Goal: Task Accomplishment & Management: Complete application form

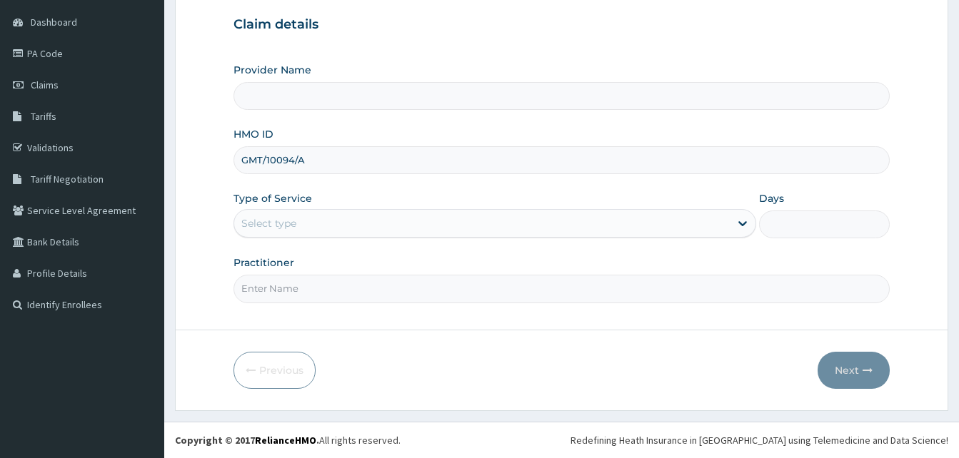
type input "GMT/10094/A"
click at [286, 215] on div "Select type" at bounding box center [482, 223] width 496 height 23
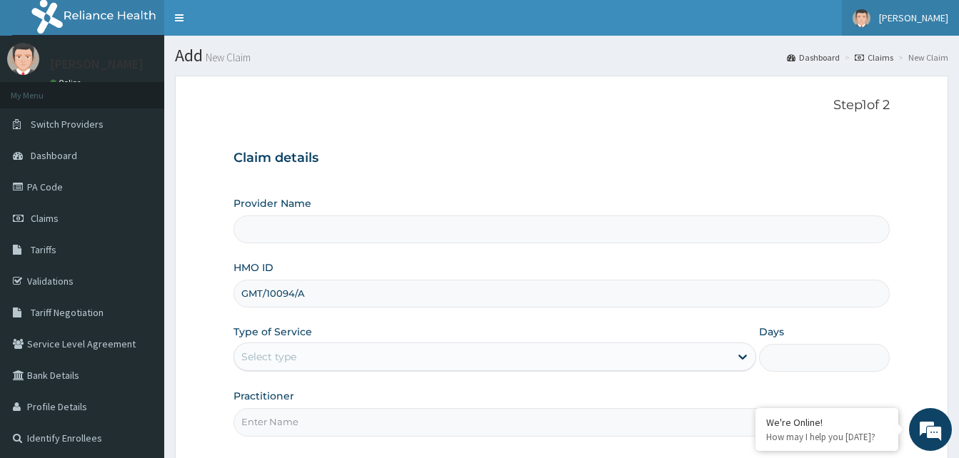
click at [932, 18] on span "[PERSON_NAME]" at bounding box center [913, 17] width 69 height 13
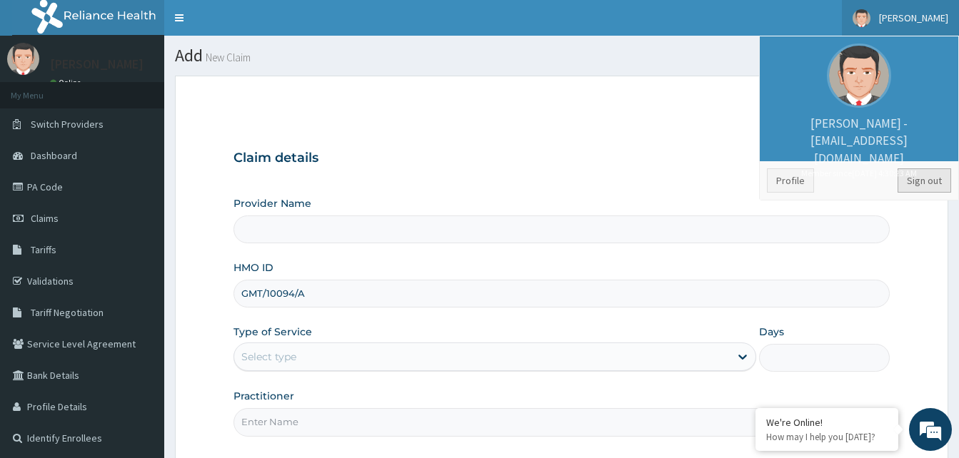
click at [921, 174] on link "Sign out" at bounding box center [924, 181] width 54 height 24
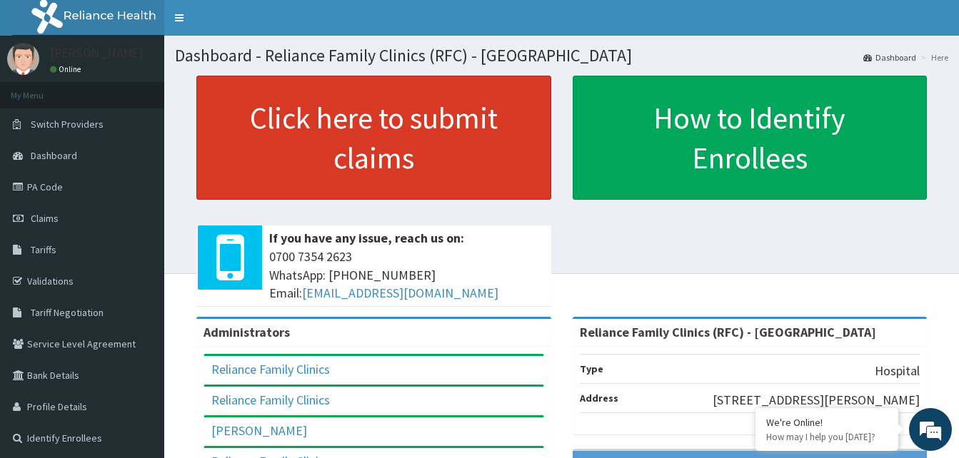
click at [313, 96] on link "Click here to submit claims" at bounding box center [373, 138] width 355 height 124
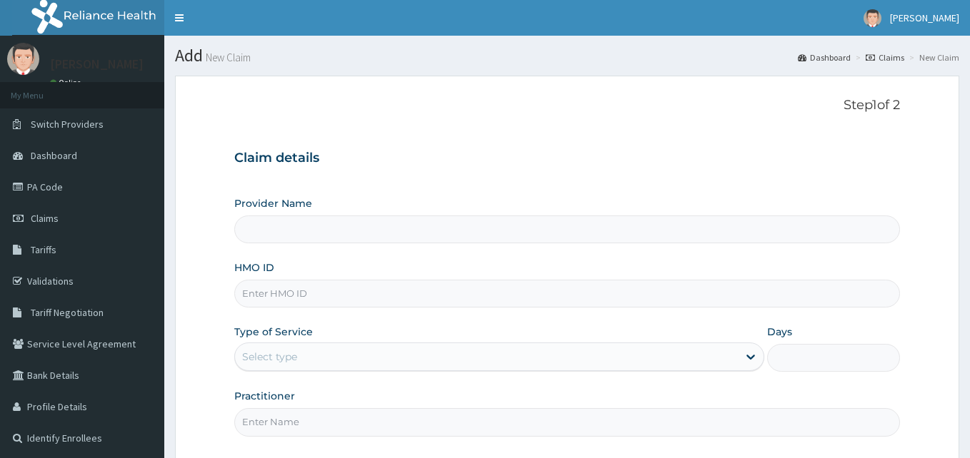
type input "Reliance Family Clinics (RFC) - [GEOGRAPHIC_DATA]"
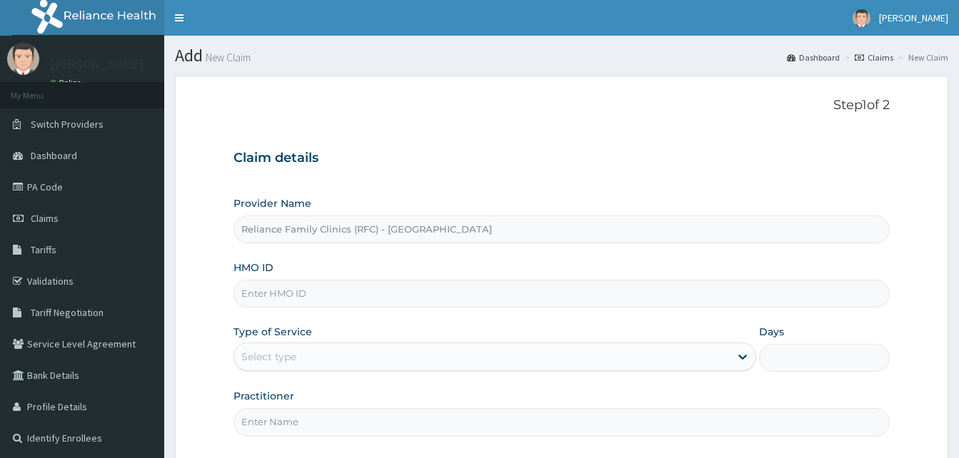
click at [266, 296] on input "HMO ID" at bounding box center [561, 294] width 656 height 28
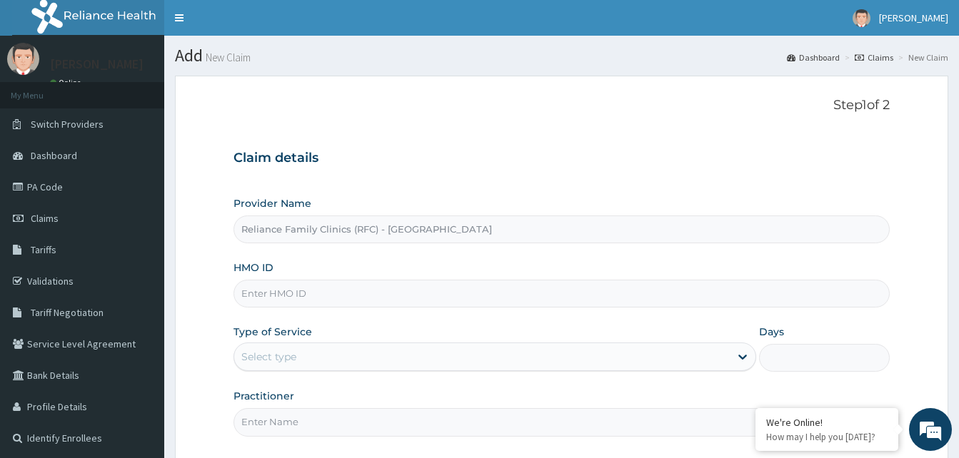
paste input "SRD/10014/G"
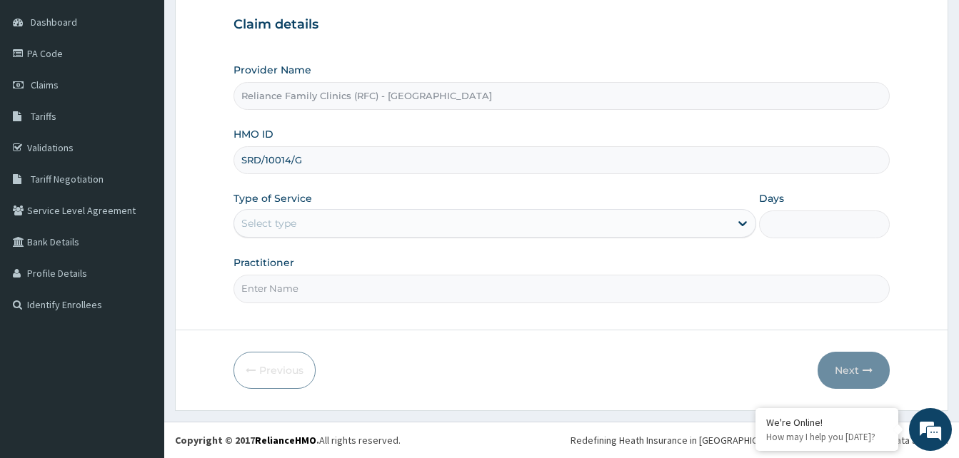
type input "SRD/10014/G"
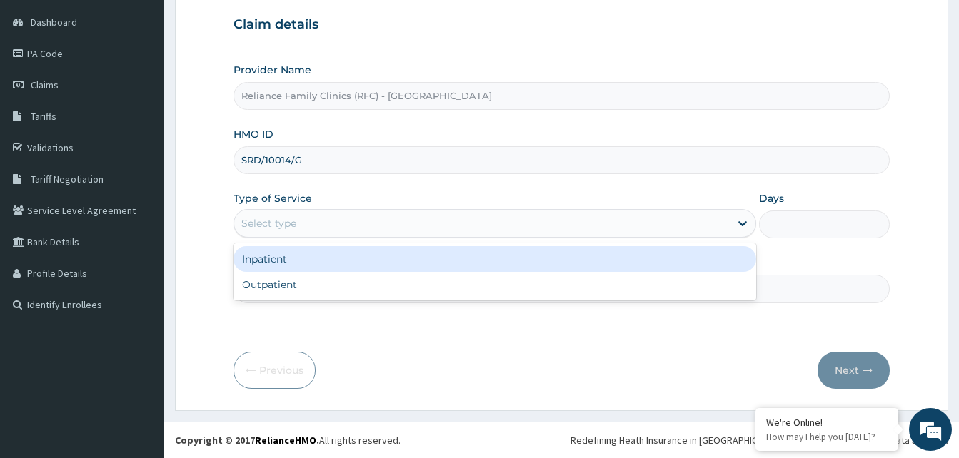
drag, startPoint x: 329, startPoint y: 216, endPoint x: 314, endPoint y: 282, distance: 68.1
click at [327, 242] on div "Provider Name Reliance Family Clinics (RFC) - Gbagada HMO ID SRD/10014/G Type o…" at bounding box center [561, 183] width 656 height 240
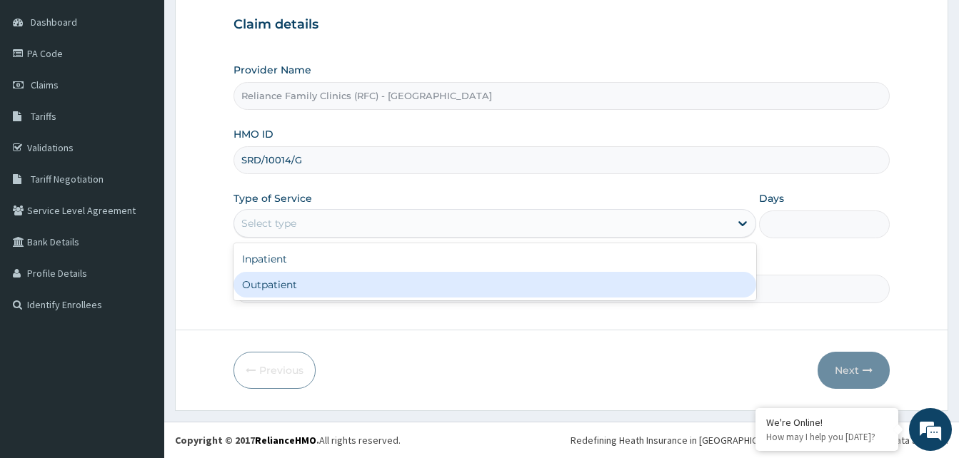
click at [314, 283] on div "Outpatient" at bounding box center [494, 285] width 523 height 26
type input "1"
click at [314, 283] on input "Practitioner" at bounding box center [561, 289] width 656 height 28
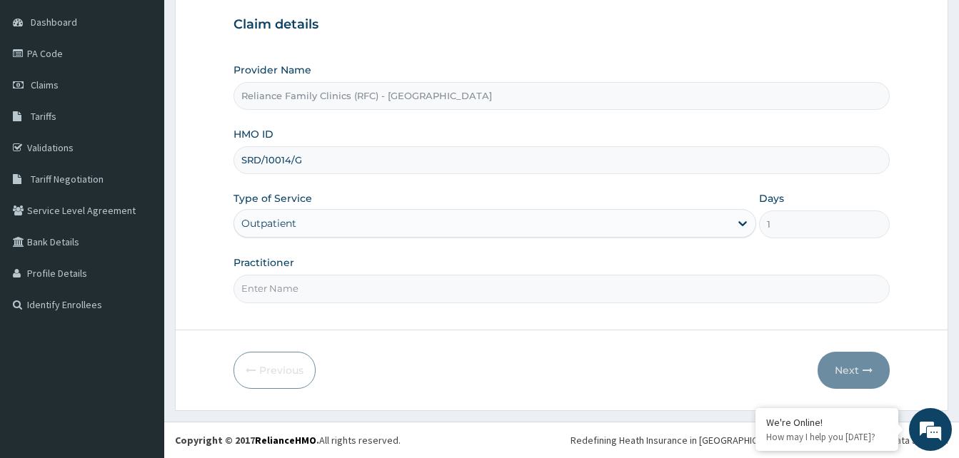
type input "LOCUM"
click at [839, 362] on button "Next" at bounding box center [854, 370] width 72 height 37
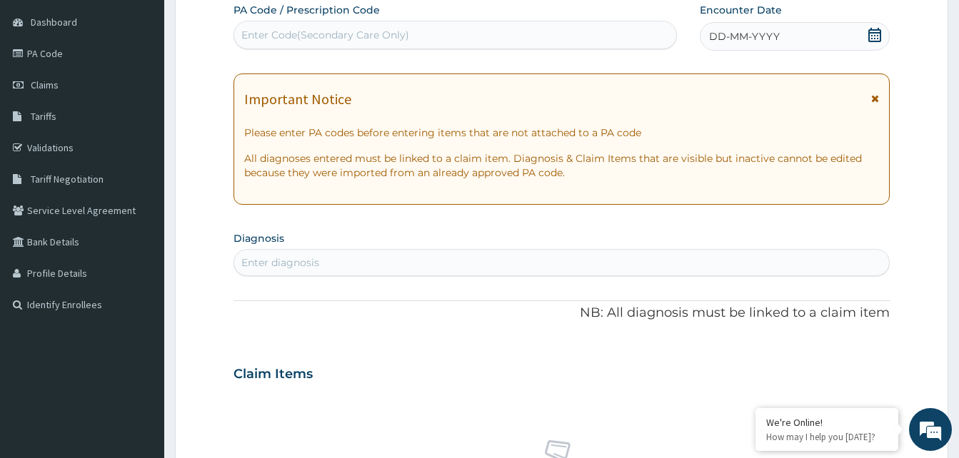
click at [867, 49] on div "DD-MM-YYYY" at bounding box center [795, 36] width 190 height 29
click at [363, 271] on div "Enter diagnosis" at bounding box center [561, 262] width 655 height 23
type input "w"
type input "i"
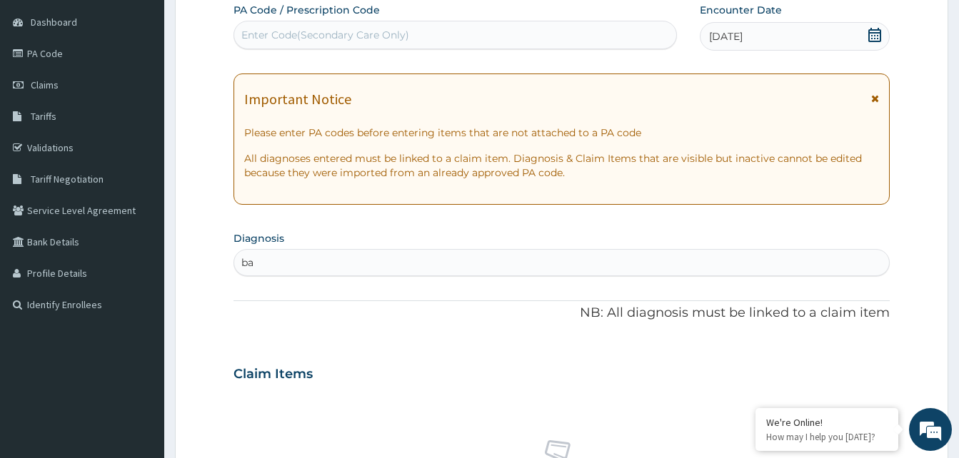
type input "b"
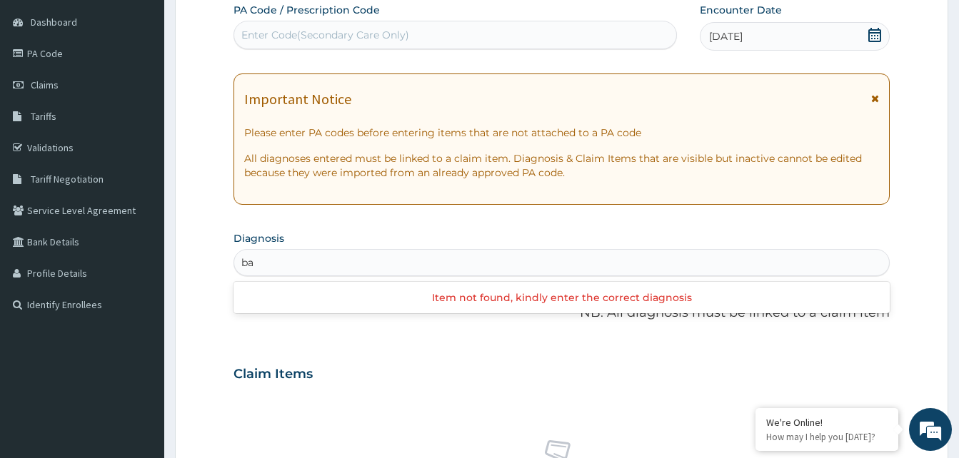
type input "b"
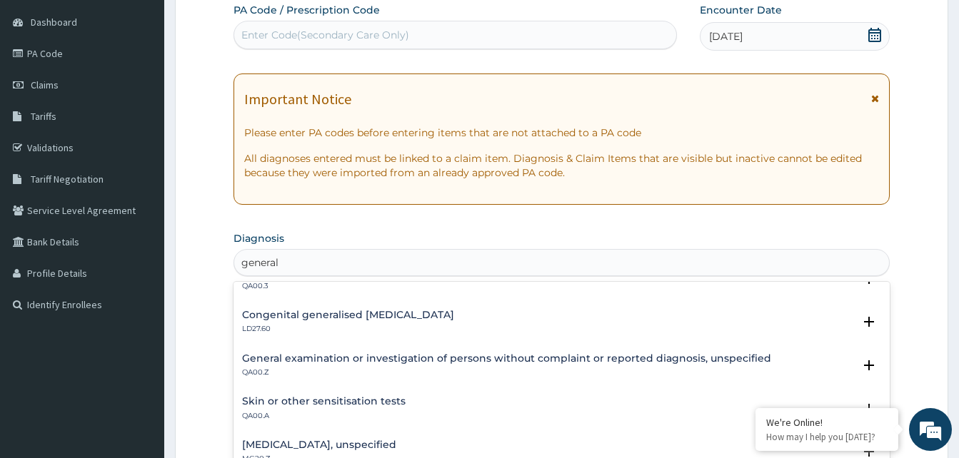
scroll to position [428, 0]
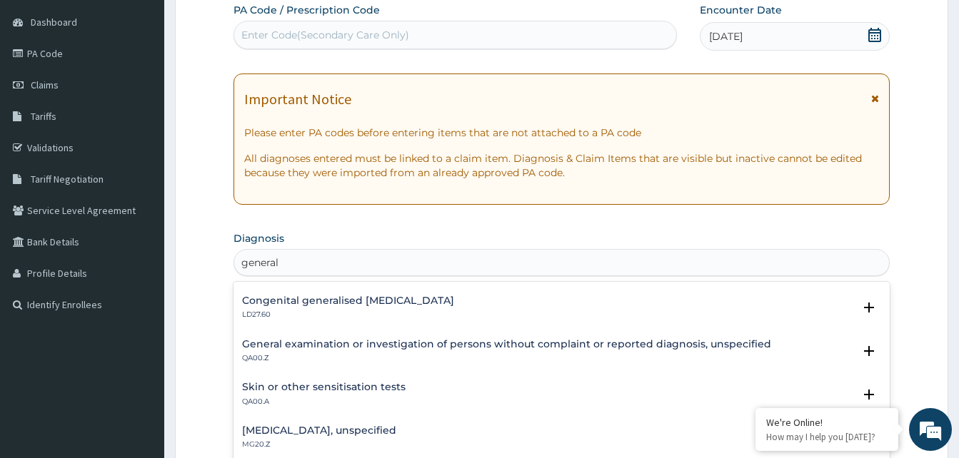
type input "general"
click at [231, 349] on form "Step 2 of 2 PA Code / Prescription Code Enter Code(Secondary Care Only) Encount…" at bounding box center [561, 393] width 773 height 902
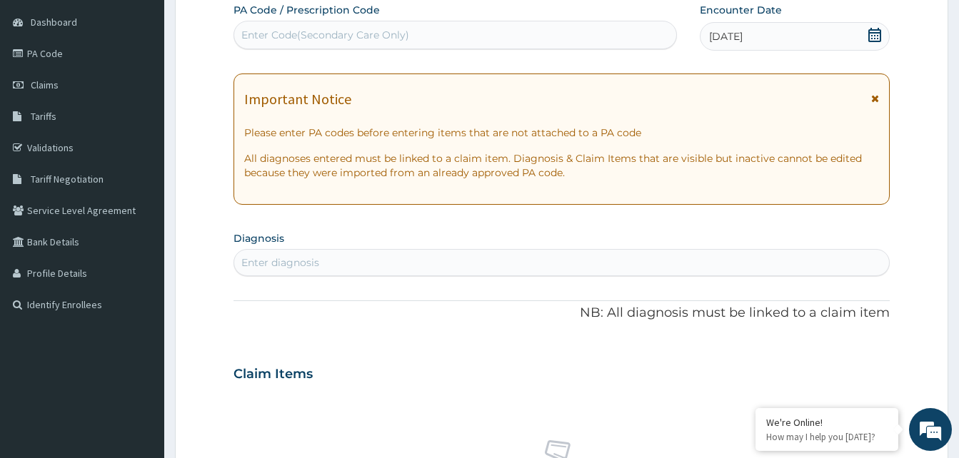
click at [298, 268] on div "Enter diagnosis" at bounding box center [280, 263] width 78 height 14
type input "general"
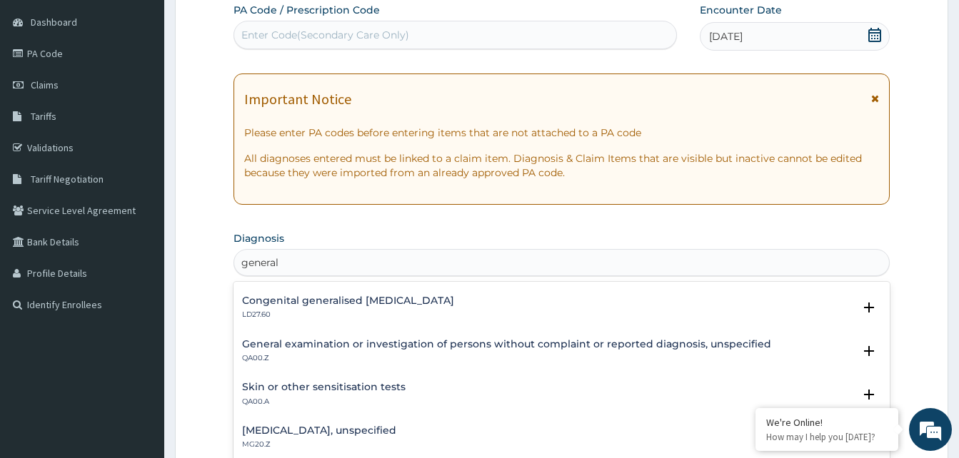
click at [363, 344] on h4 "General examination or investigation of persons without complaint or reported d…" at bounding box center [506, 344] width 529 height 11
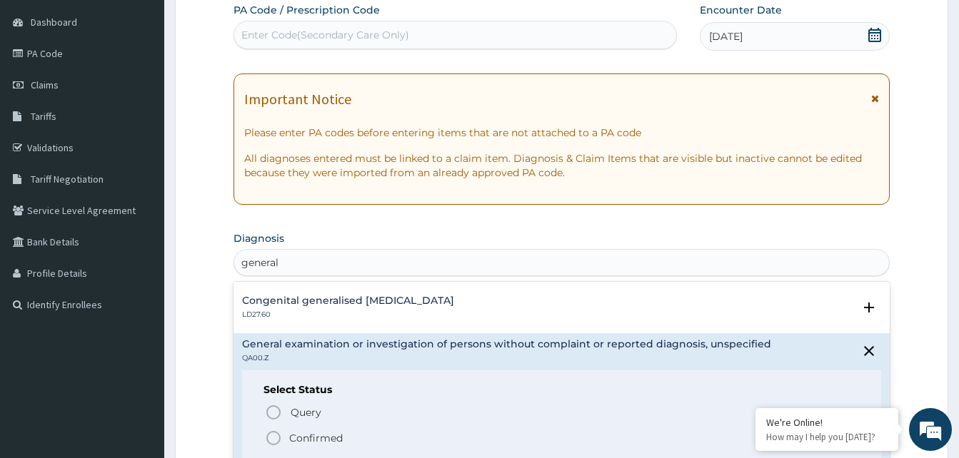
click at [273, 437] on icon "status option filled" at bounding box center [273, 438] width 17 height 17
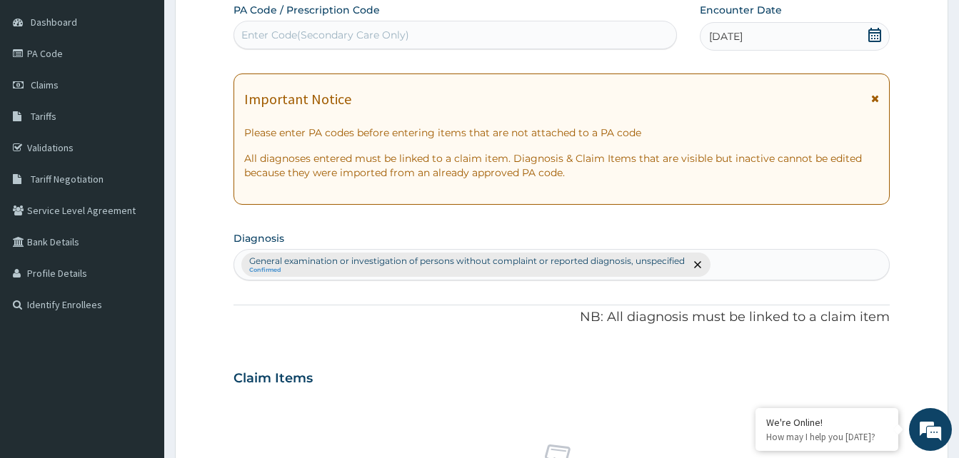
scroll to position [571, 0]
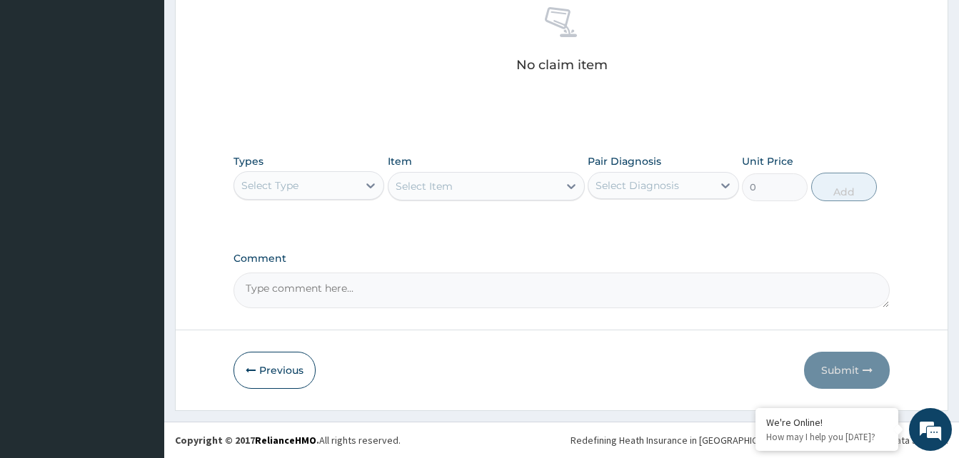
click at [312, 186] on div "Select Type" at bounding box center [296, 185] width 124 height 23
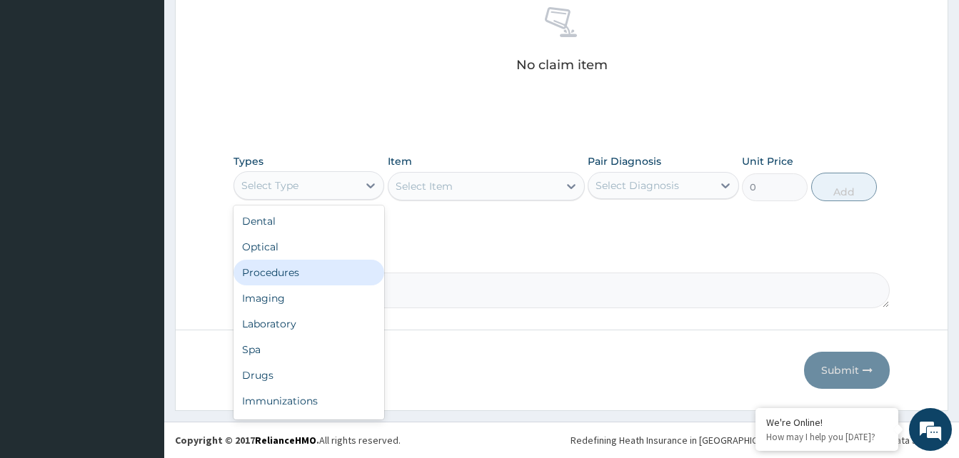
click at [309, 263] on div "Procedures" at bounding box center [308, 273] width 151 height 26
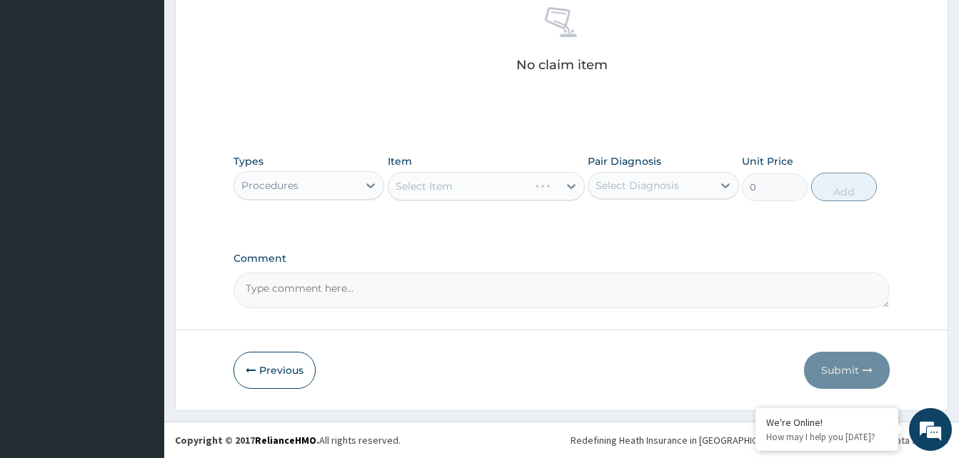
click at [516, 181] on div "Select Item" at bounding box center [486, 186] width 197 height 29
click at [544, 188] on div "Select Item" at bounding box center [473, 186] width 170 height 23
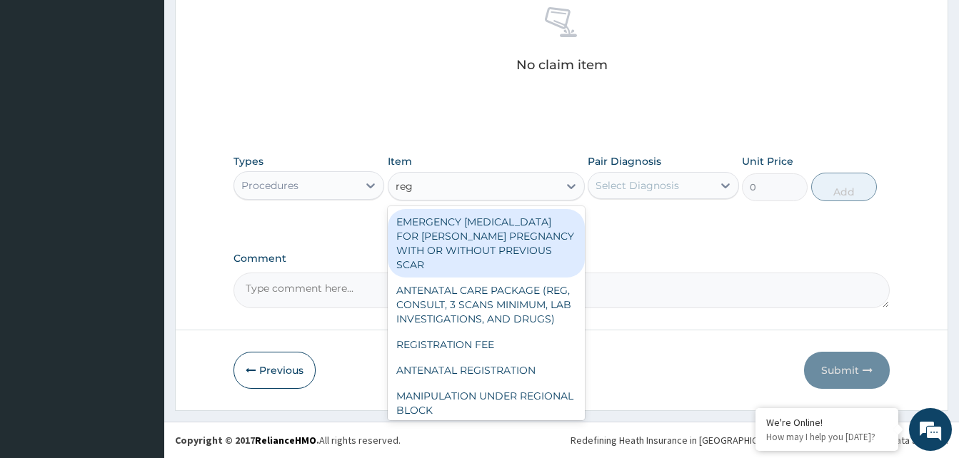
type input "regi"
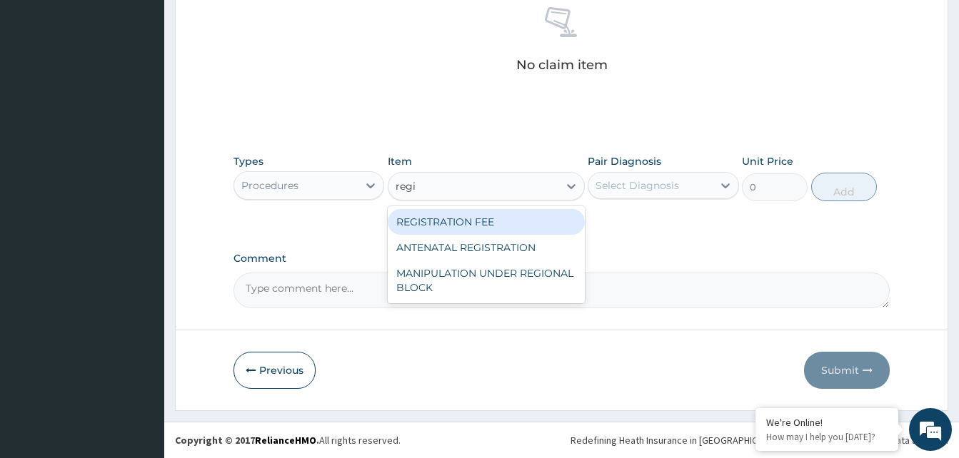
type input "2042.5"
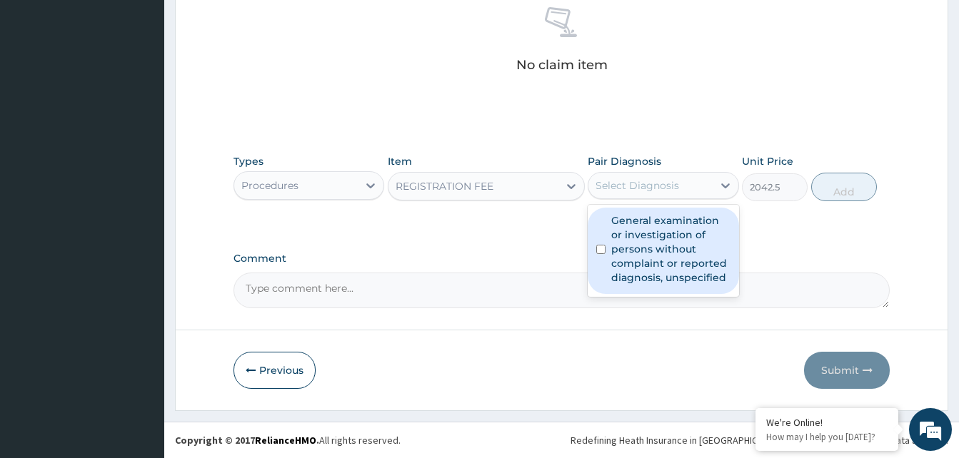
click at [677, 181] on div "Select Diagnosis" at bounding box center [637, 185] width 84 height 14
checkbox input "true"
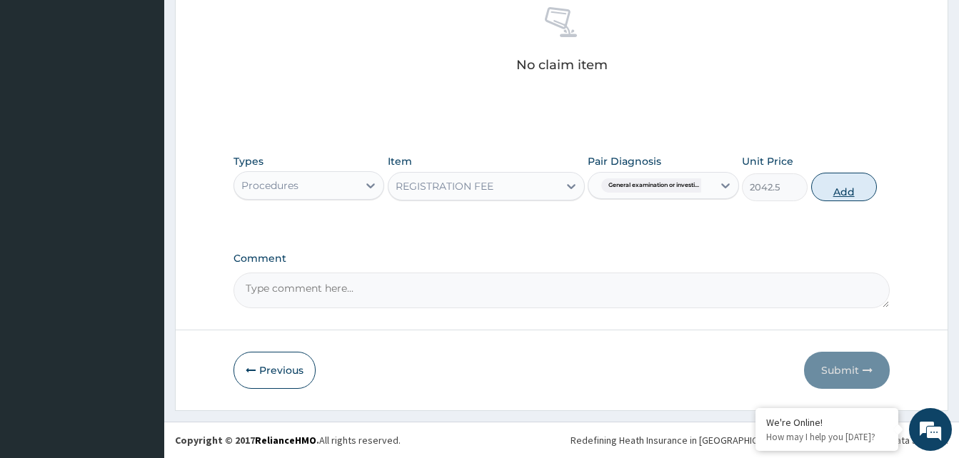
drag, startPoint x: 820, startPoint y: 190, endPoint x: 828, endPoint y: 188, distance: 8.1
click at [828, 188] on button "Add" at bounding box center [844, 187] width 66 height 29
type input "0"
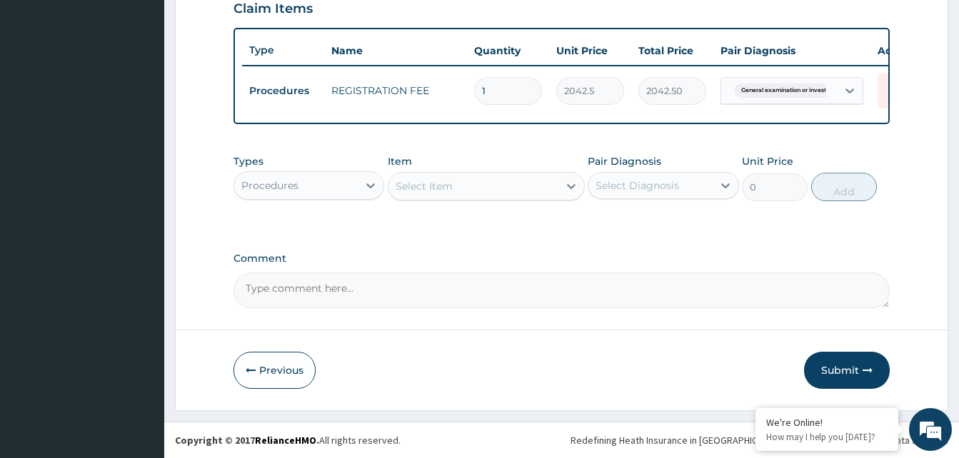
click at [540, 188] on div "Select Item" at bounding box center [473, 186] width 170 height 23
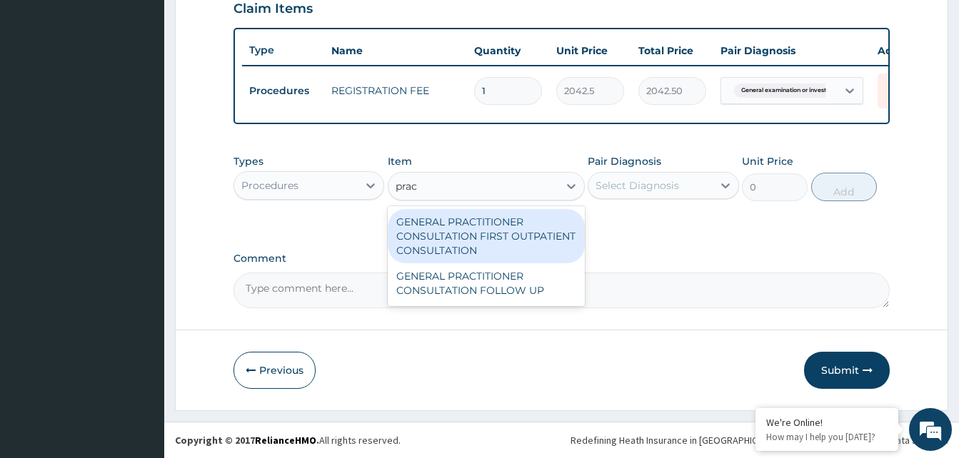
type input "pract"
type input "3370.125"
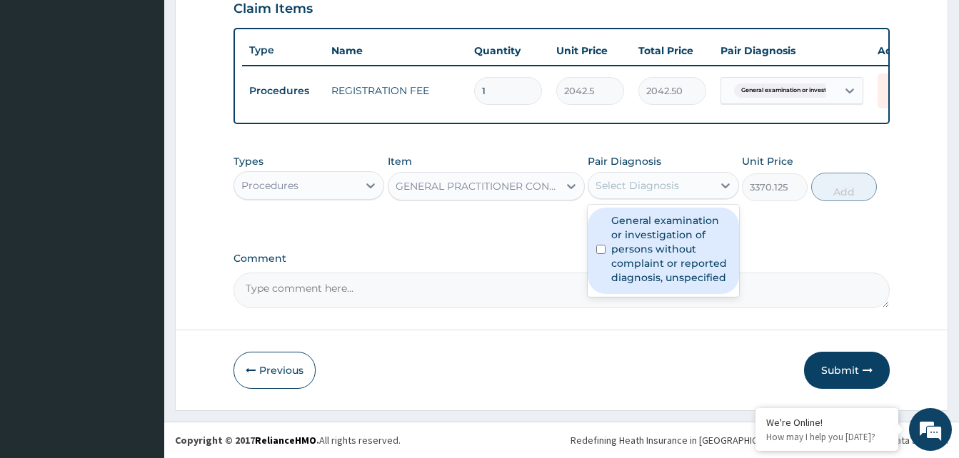
drag, startPoint x: 635, startPoint y: 177, endPoint x: 667, endPoint y: 183, distance: 32.6
click at [636, 177] on div "Select Diagnosis" at bounding box center [650, 185] width 124 height 23
checkbox input "true"
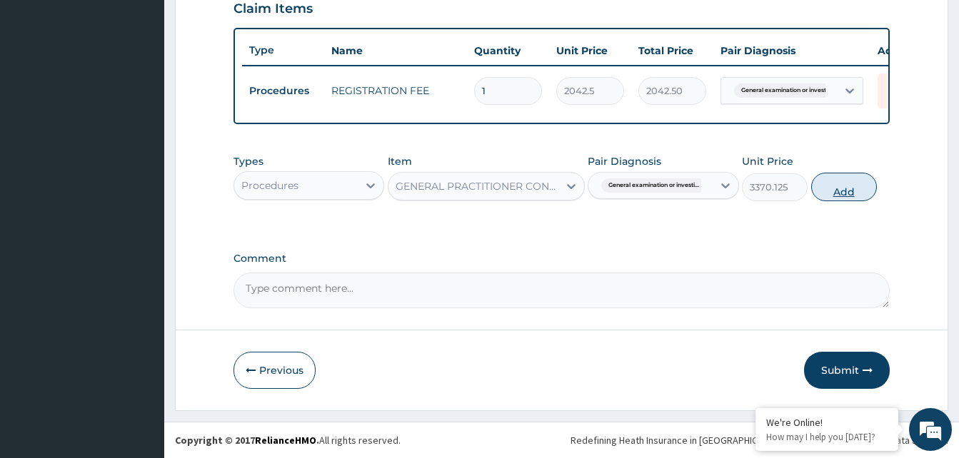
click at [833, 188] on button "Add" at bounding box center [844, 187] width 66 height 29
type input "0"
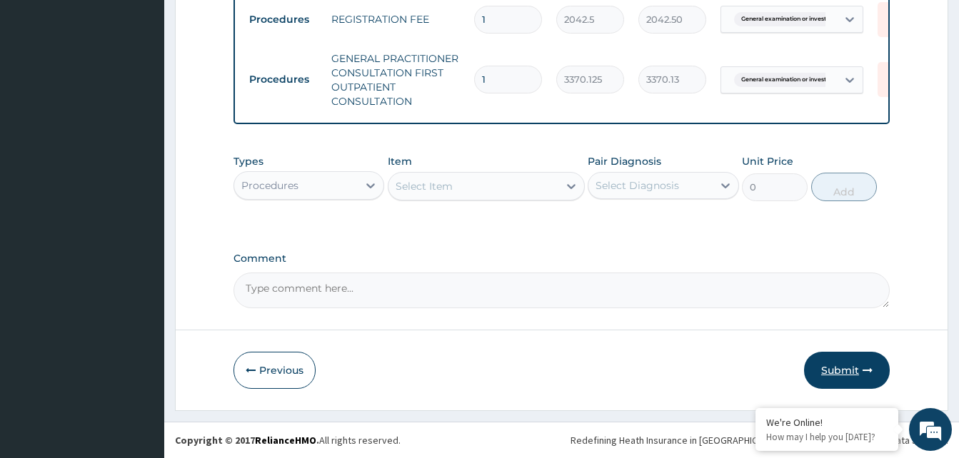
click at [839, 369] on button "Submit" at bounding box center [847, 370] width 86 height 37
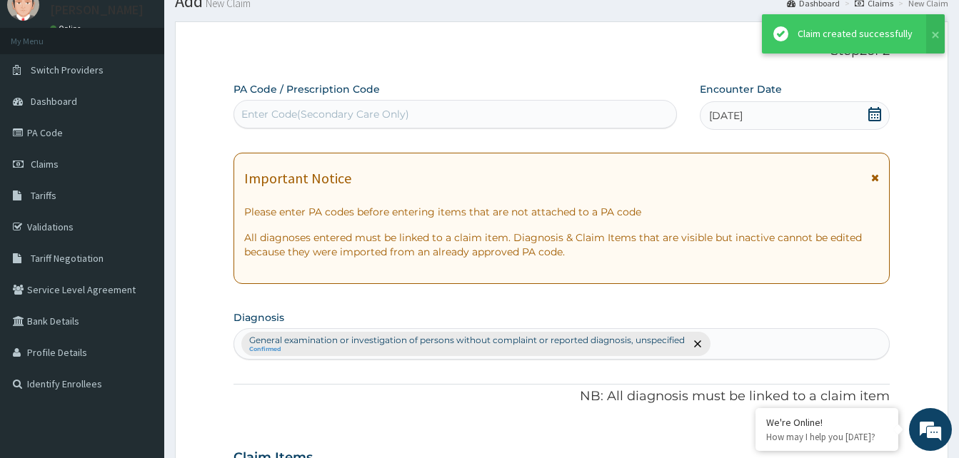
scroll to position [585, 0]
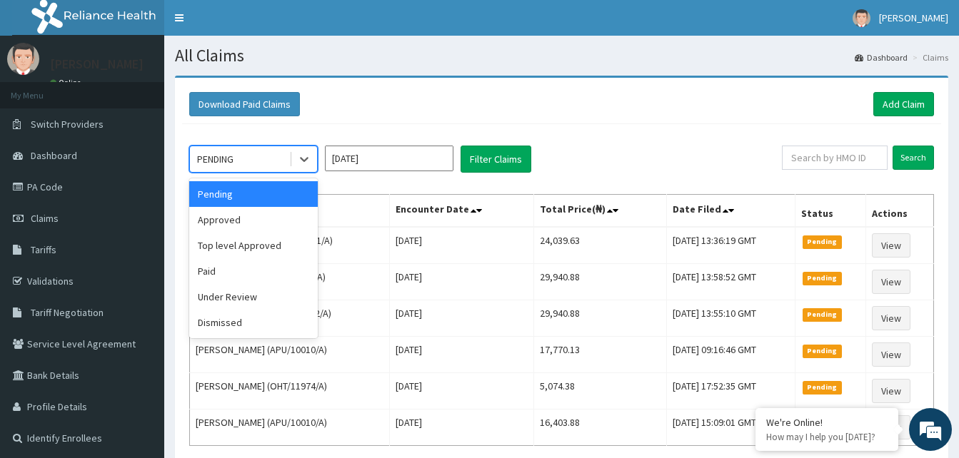
drag, startPoint x: 303, startPoint y: 159, endPoint x: 276, endPoint y: 208, distance: 56.5
click at [301, 160] on icon at bounding box center [304, 159] width 14 height 14
click at [273, 209] on div "Approved" at bounding box center [253, 220] width 129 height 26
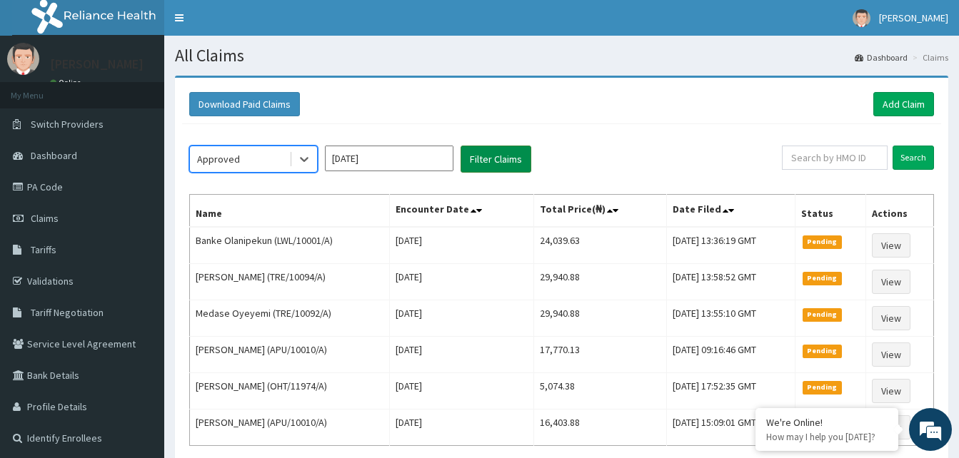
click at [506, 156] on button "Filter Claims" at bounding box center [496, 159] width 71 height 27
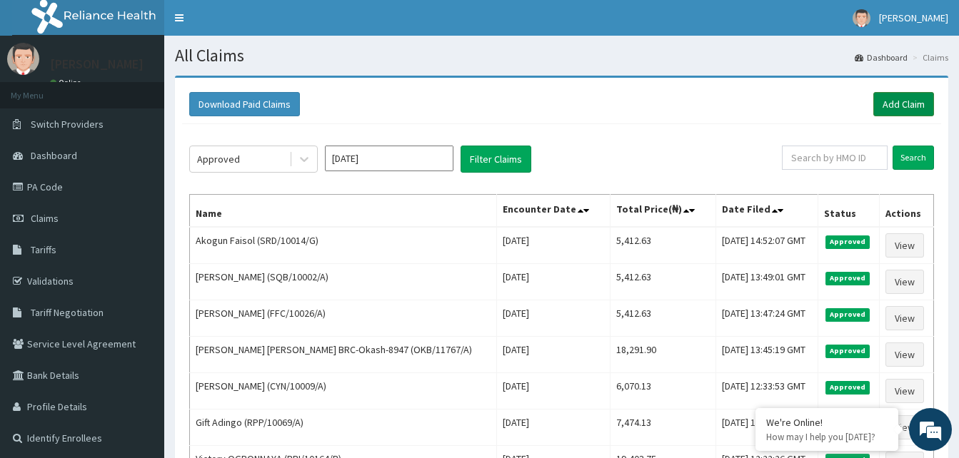
click at [896, 100] on link "Add Claim" at bounding box center [903, 104] width 61 height 24
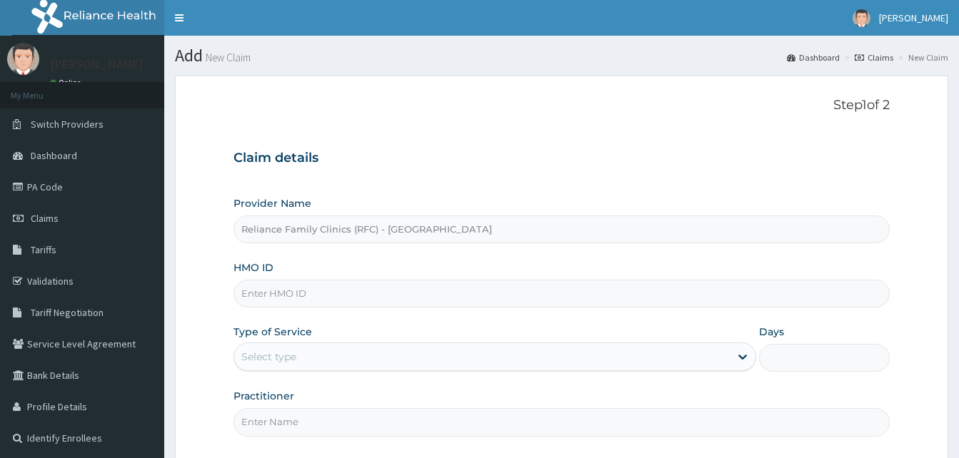
click at [280, 296] on input "HMO ID" at bounding box center [561, 294] width 656 height 28
paste input "BNI/10012/A"
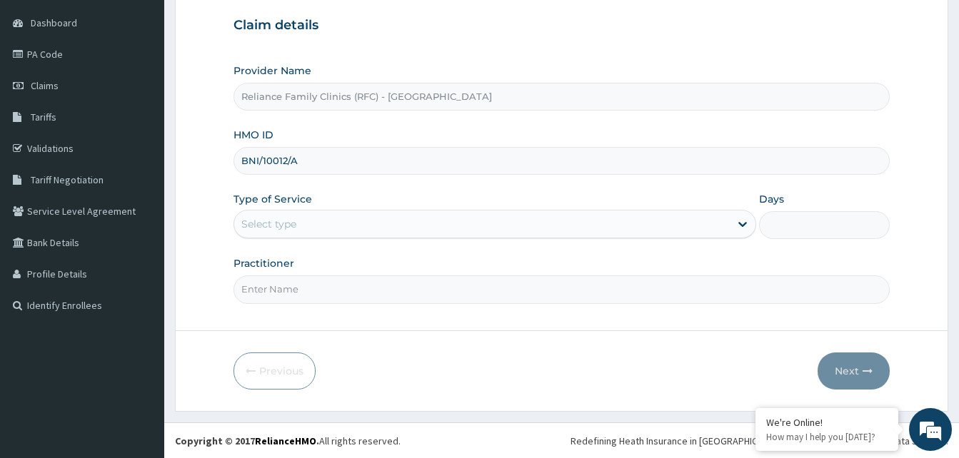
scroll to position [134, 0]
type input "BNI/10012/A"
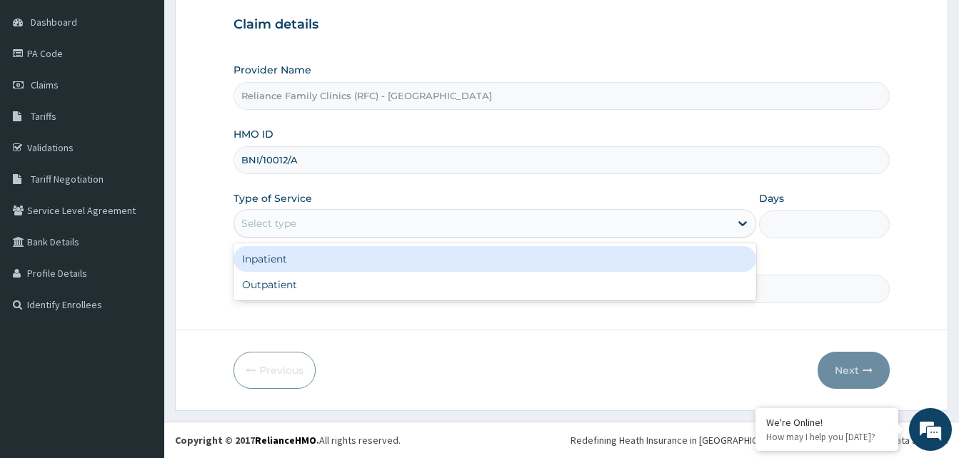
drag, startPoint x: 328, startPoint y: 224, endPoint x: 333, endPoint y: 245, distance: 21.3
click at [334, 232] on div "Select type" at bounding box center [482, 223] width 496 height 23
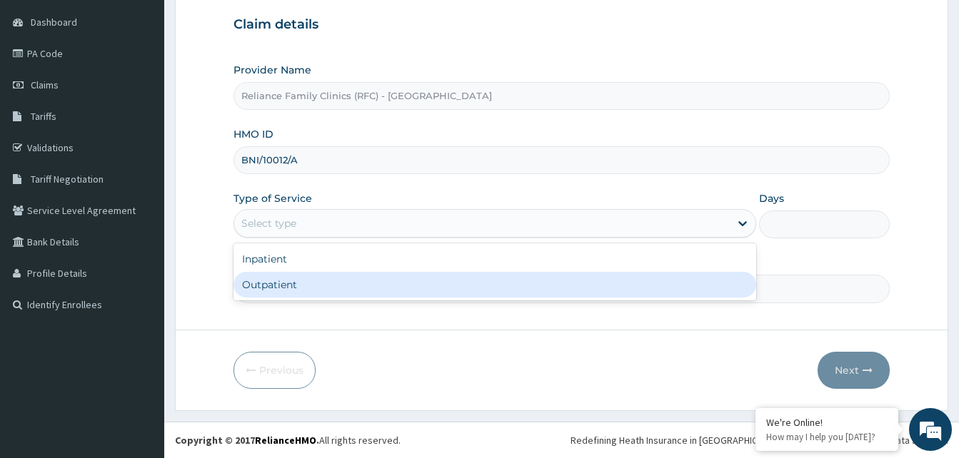
drag, startPoint x: 323, startPoint y: 282, endPoint x: 318, endPoint y: 291, distance: 10.5
click at [321, 286] on div "Outpatient" at bounding box center [494, 285] width 523 height 26
type input "1"
click at [318, 291] on input "Practitioner" at bounding box center [561, 289] width 656 height 28
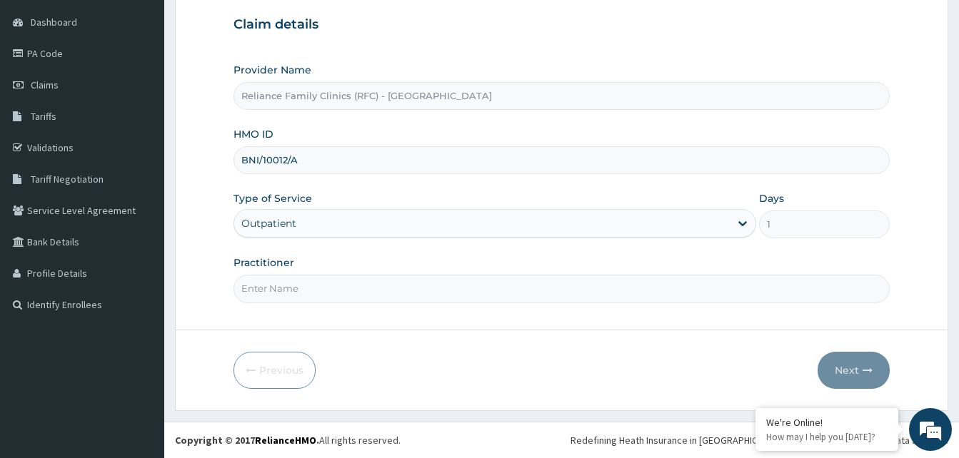
type input "LOCUM"
click at [843, 372] on button "Next" at bounding box center [854, 370] width 72 height 37
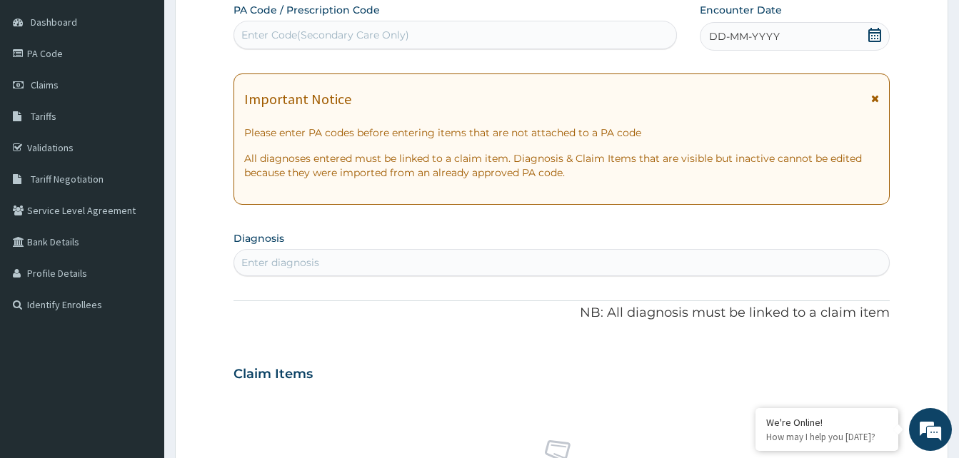
click at [300, 26] on div "Enter Code(Secondary Care Only)" at bounding box center [455, 35] width 442 height 23
paste input "PA/5F399D"
type input "PA/5F399D"
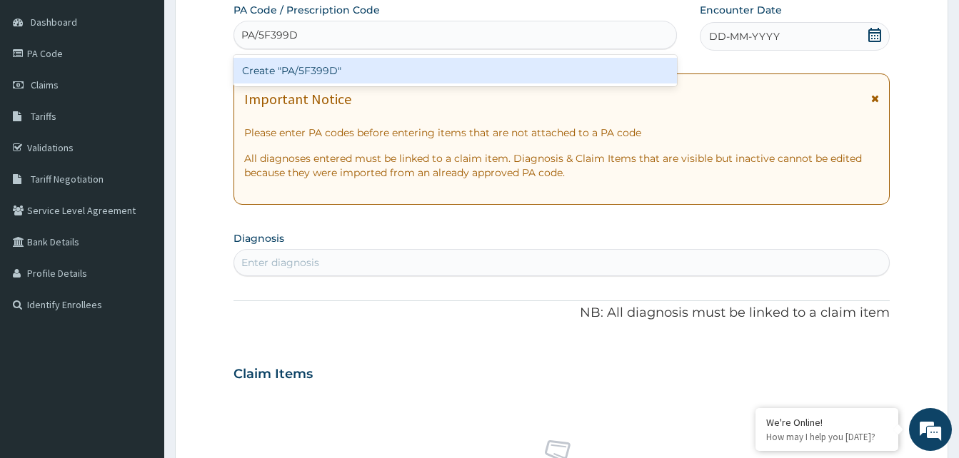
click at [313, 73] on div "Create "PA/5F399D"" at bounding box center [454, 71] width 443 height 26
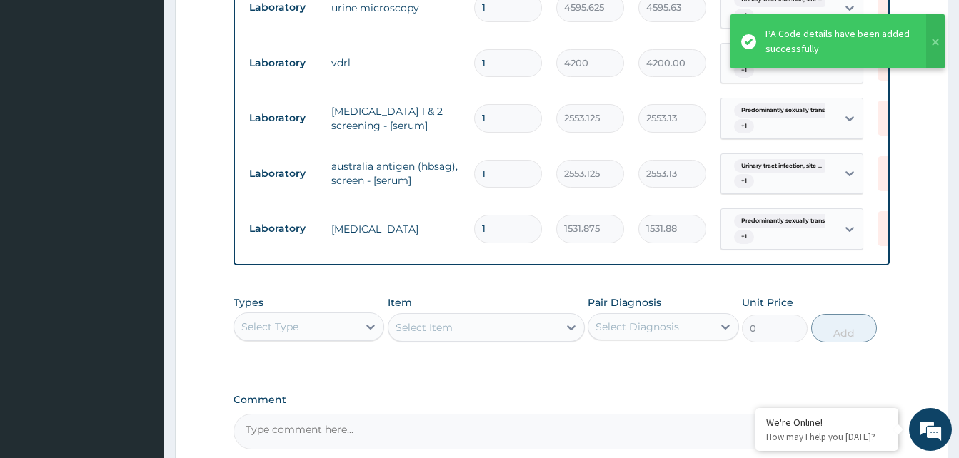
scroll to position [0, 0]
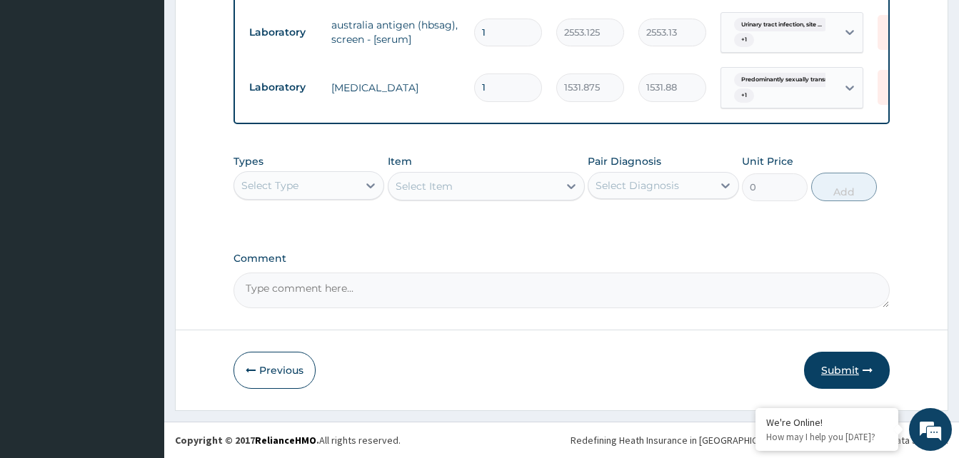
click at [840, 378] on button "Submit" at bounding box center [847, 370] width 86 height 37
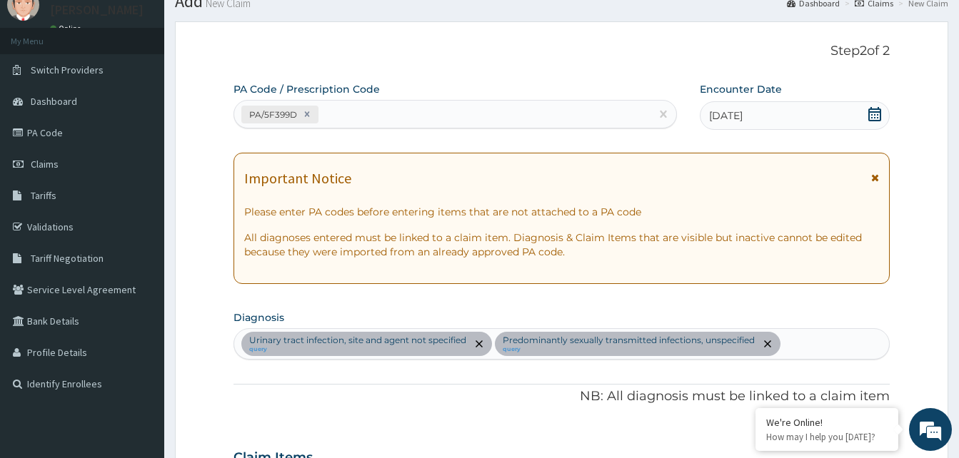
scroll to position [797, 0]
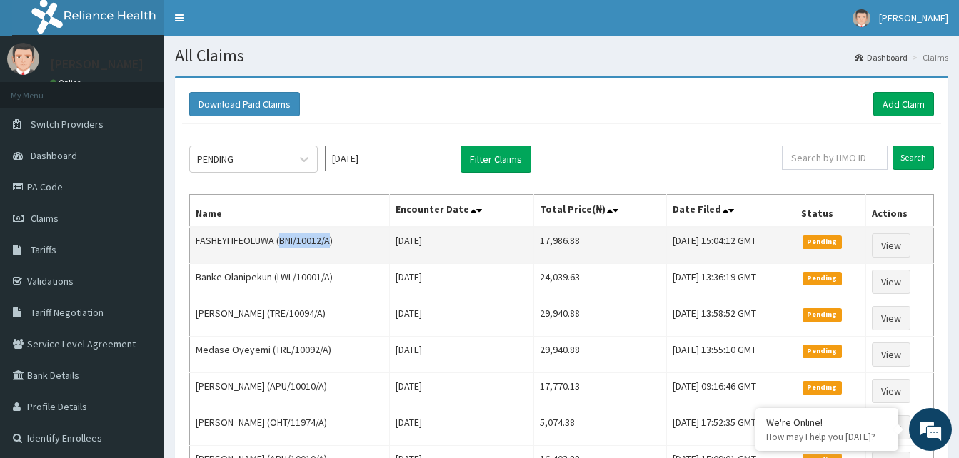
drag, startPoint x: 280, startPoint y: 243, endPoint x: 331, endPoint y: 240, distance: 50.8
click at [331, 240] on td "FASHEYI IFEOLUWA (BNI/10012/A)" at bounding box center [290, 245] width 200 height 37
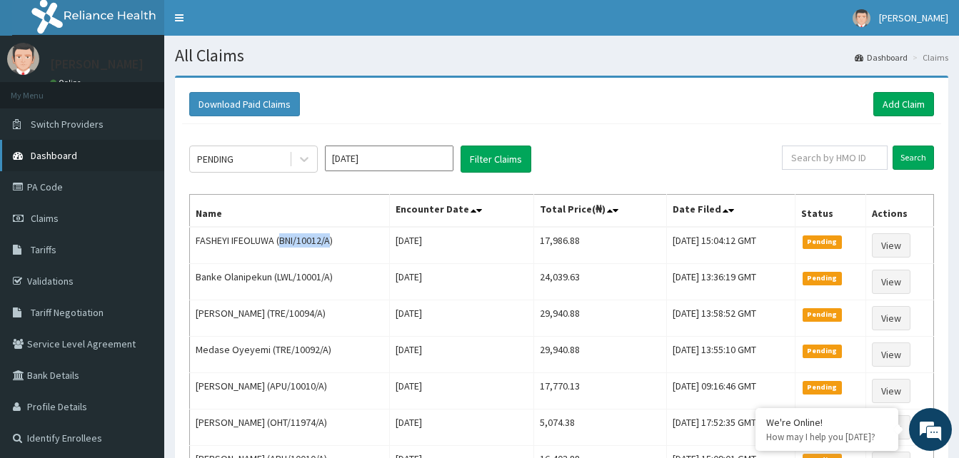
copy td "BNI/10012/A"
click at [901, 106] on link "Add Claim" at bounding box center [903, 104] width 61 height 24
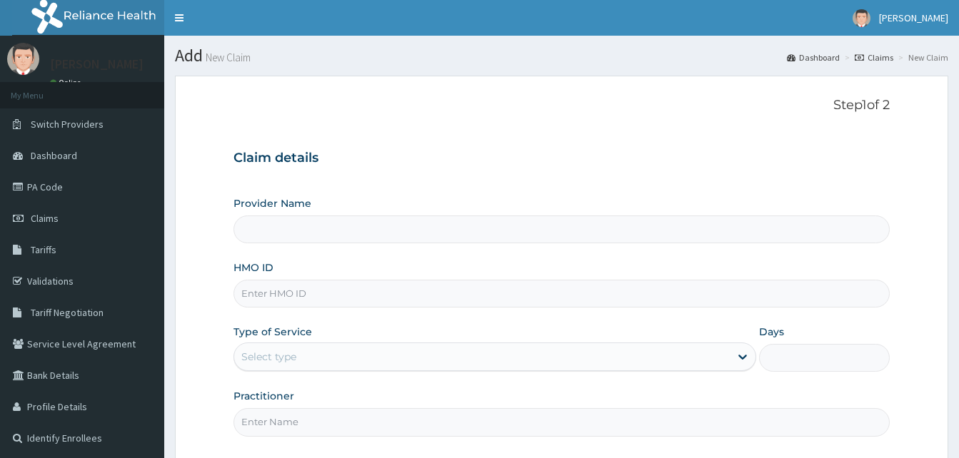
click at [268, 295] on input "HMO ID" at bounding box center [561, 294] width 656 height 28
paste input "BNI/10012/B"
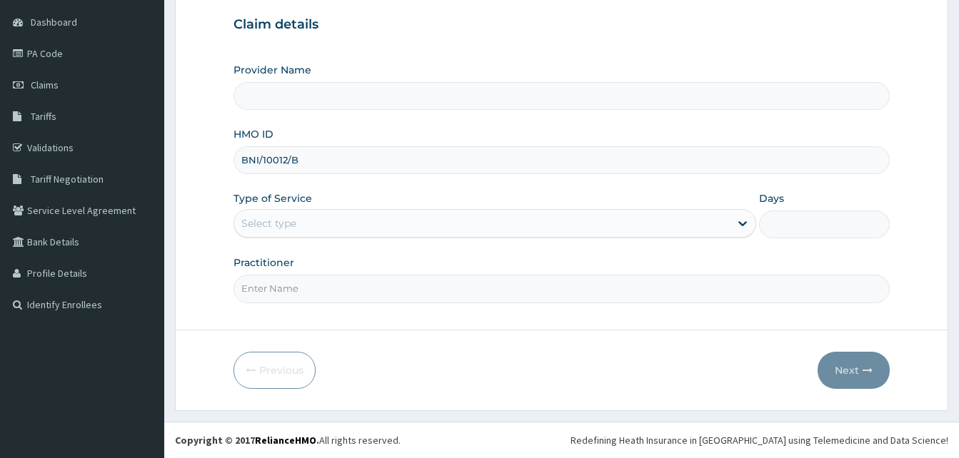
type input "BNI/10012/B"
drag, startPoint x: 399, startPoint y: 211, endPoint x: 376, endPoint y: 255, distance: 49.5
click at [398, 213] on div "Select type" at bounding box center [482, 223] width 496 height 23
click at [311, 298] on input "Practitioner" at bounding box center [561, 289] width 656 height 28
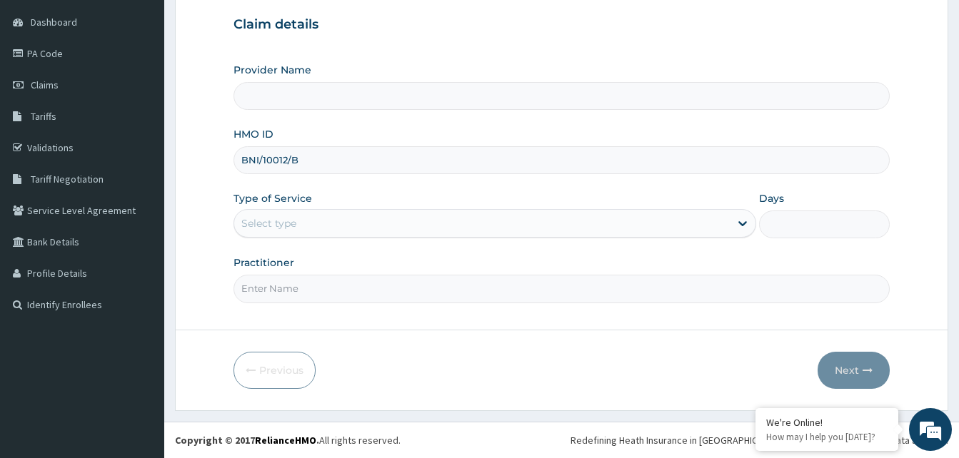
type input "LOCUM"
click at [345, 94] on input "Provider Name" at bounding box center [561, 96] width 656 height 28
click at [255, 169] on input "BNI/10012/B" at bounding box center [561, 160] width 656 height 28
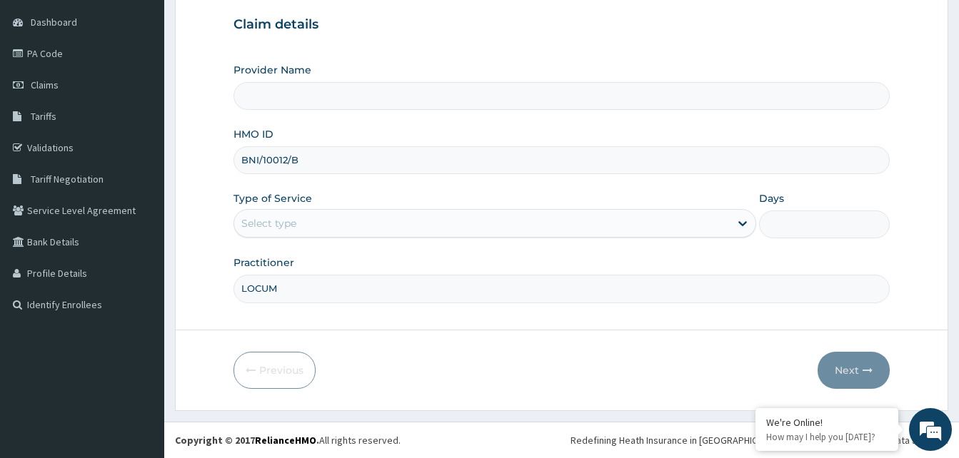
click at [255, 169] on input "BNI/10012/B" at bounding box center [561, 160] width 656 height 28
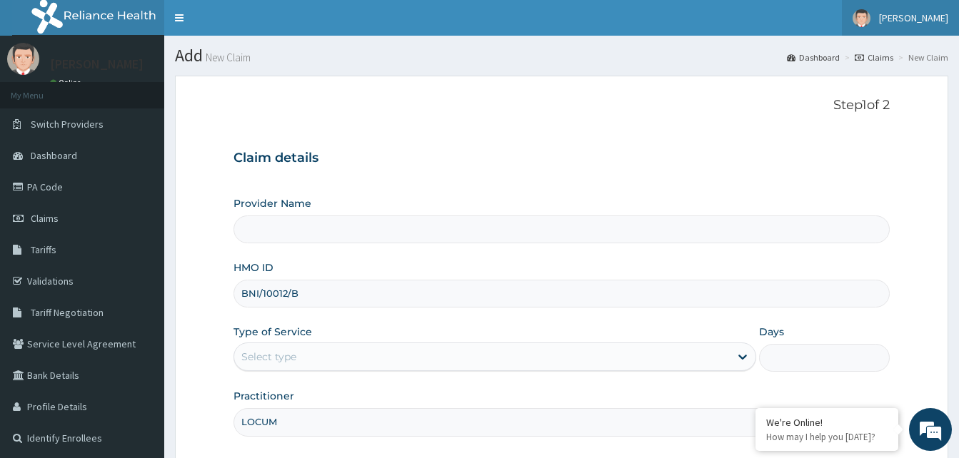
click at [931, 21] on span "[PERSON_NAME]" at bounding box center [913, 17] width 69 height 13
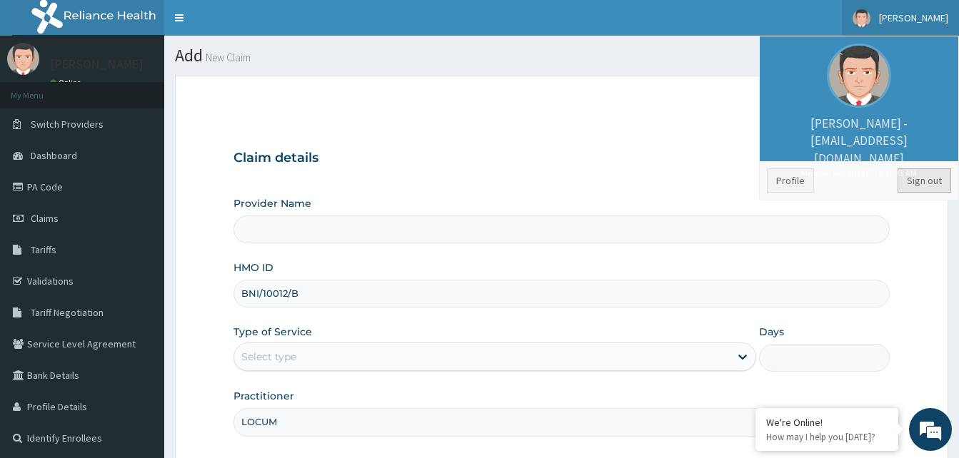
click at [910, 175] on link "Sign out" at bounding box center [924, 181] width 54 height 24
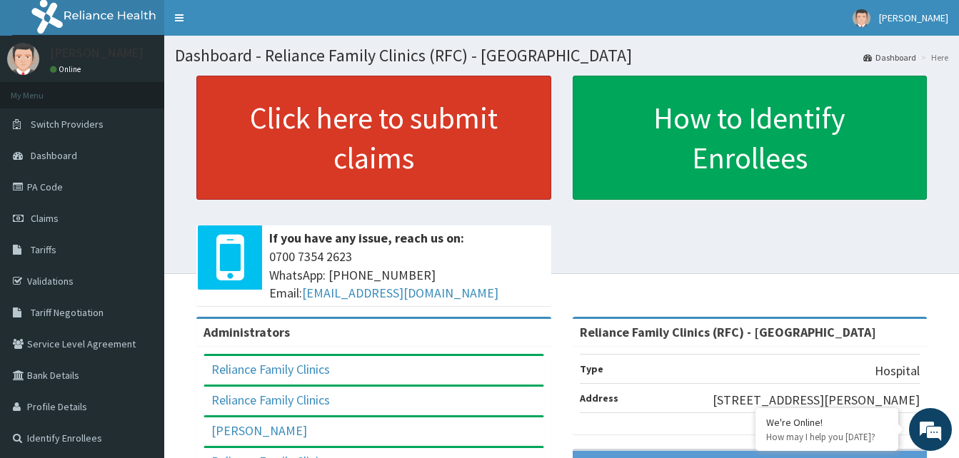
click at [407, 170] on link "Click here to submit claims" at bounding box center [373, 138] width 355 height 124
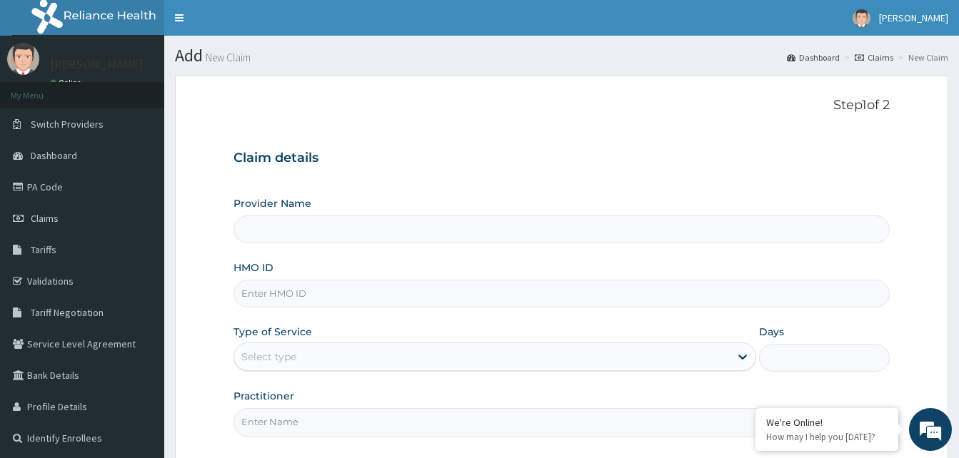
type input "Reliance Family Clinics (RFC) - [GEOGRAPHIC_DATA]"
click at [266, 298] on input "HMO ID" at bounding box center [561, 294] width 656 height 28
paste input "BNI/10012/B"
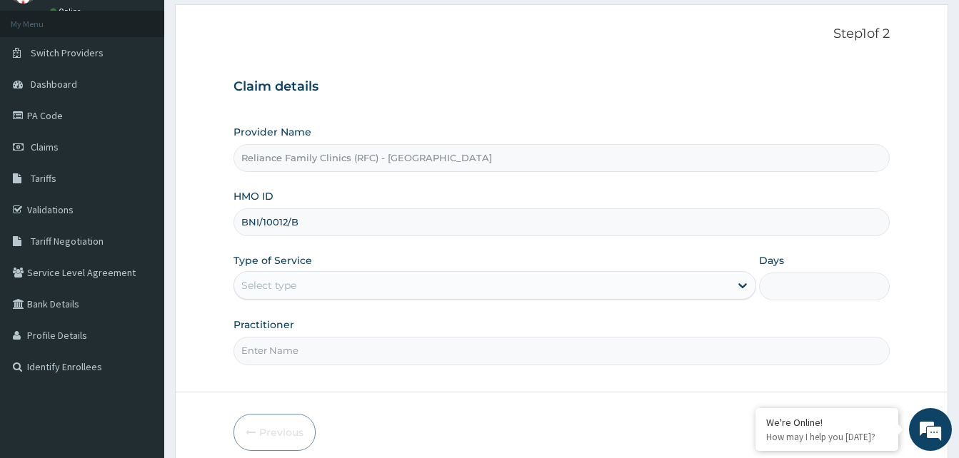
scroll to position [134, 0]
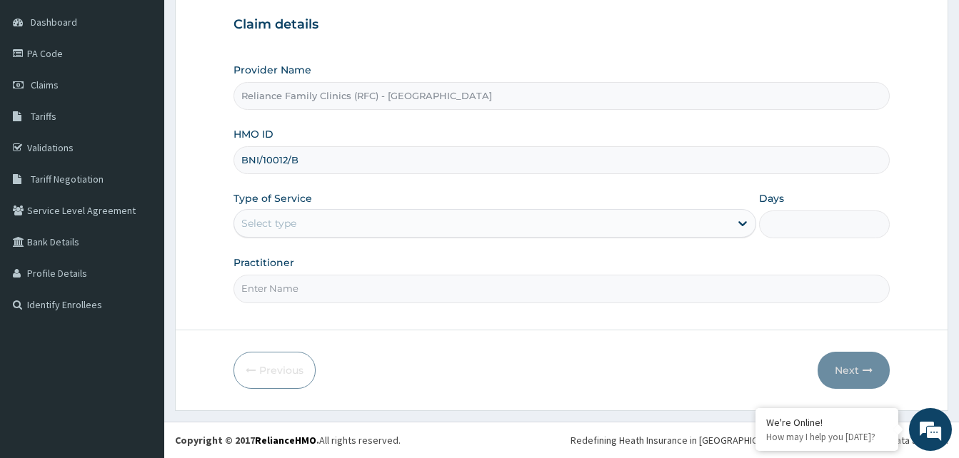
type input "BNI/10012/B"
click at [367, 222] on div "Select type" at bounding box center [482, 223] width 496 height 23
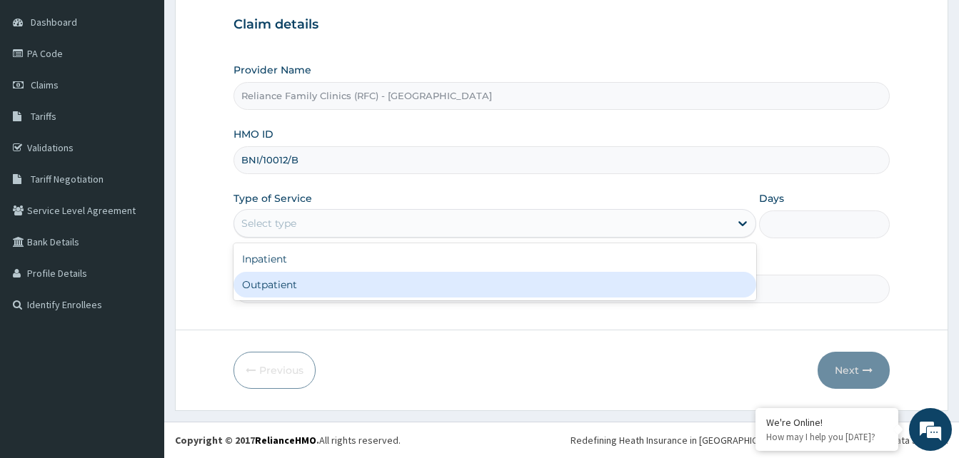
click at [343, 283] on div "Outpatient" at bounding box center [494, 285] width 523 height 26
type input "1"
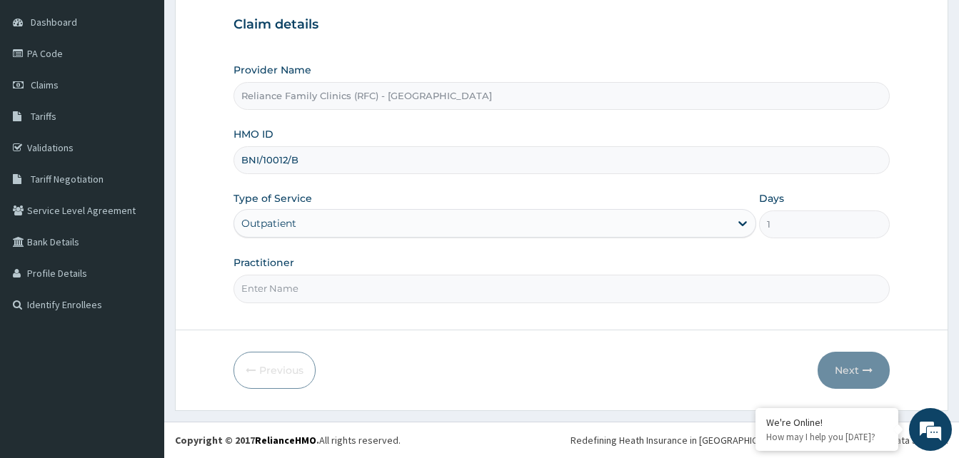
click at [338, 293] on input "Practitioner" at bounding box center [561, 289] width 656 height 28
type input "LOCUM"
click at [845, 368] on button "Next" at bounding box center [854, 370] width 72 height 37
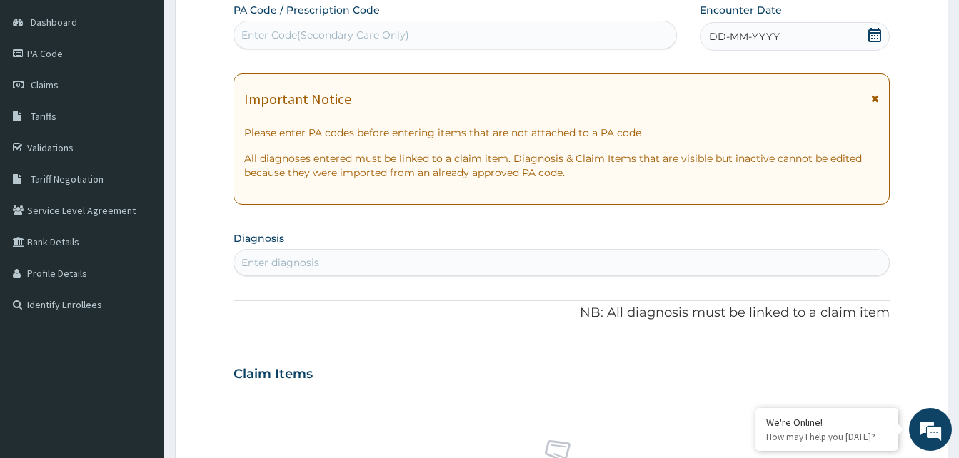
click at [840, 41] on div "DD-MM-YYYY" at bounding box center [795, 36] width 190 height 29
click at [265, 263] on div "Enter diagnosis" at bounding box center [280, 263] width 78 height 14
type input "[MEDICAL_DATA]"
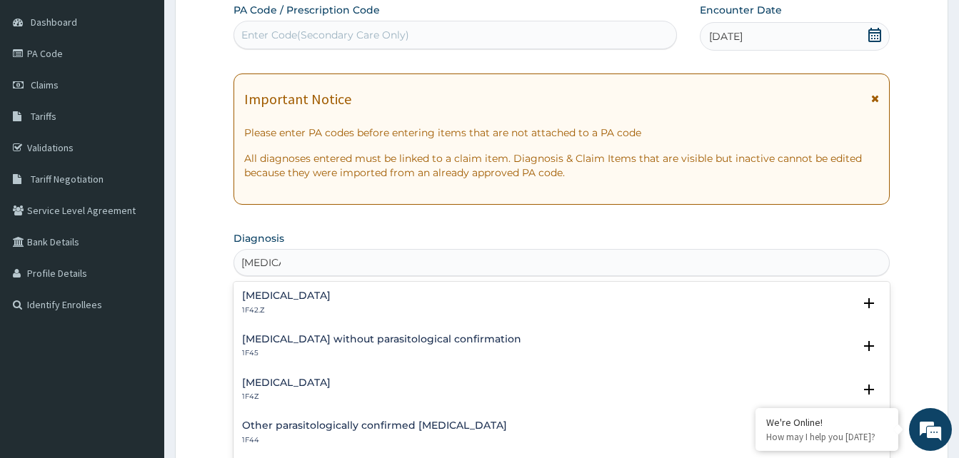
click at [289, 385] on h4 "[MEDICAL_DATA]" at bounding box center [286, 383] width 89 height 11
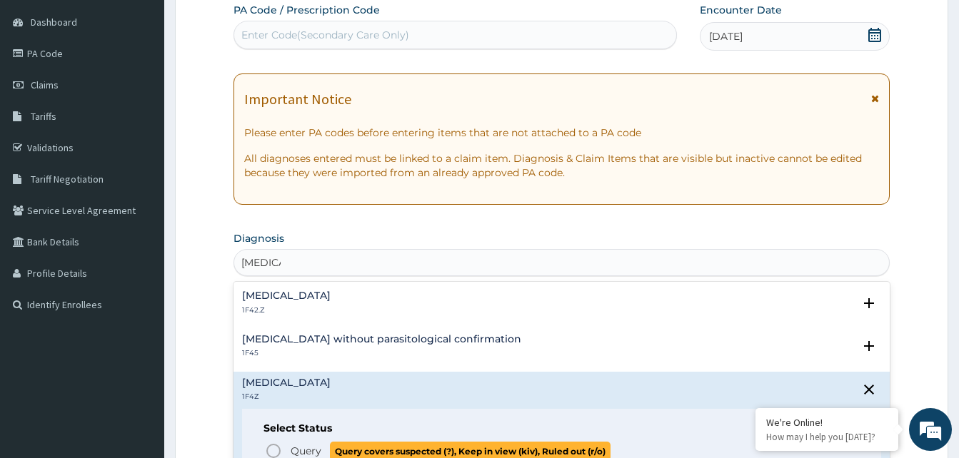
click at [268, 452] on icon "status option query" at bounding box center [273, 451] width 17 height 17
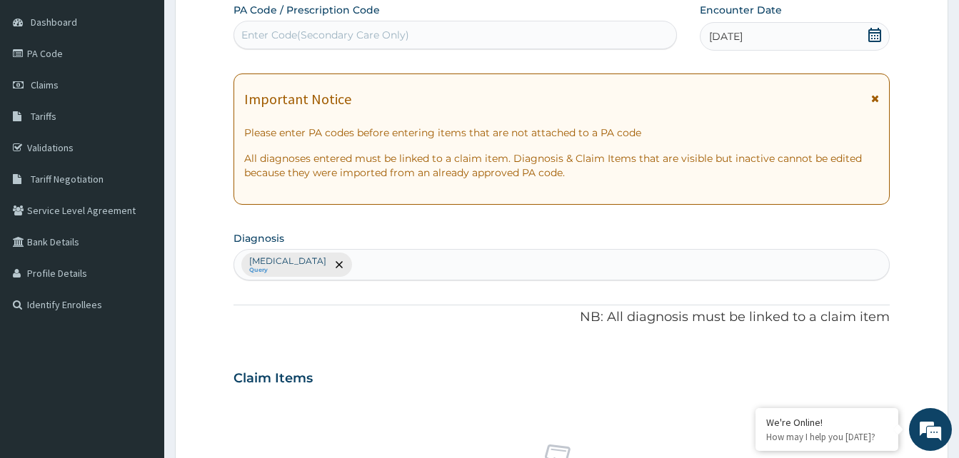
scroll to position [491, 0]
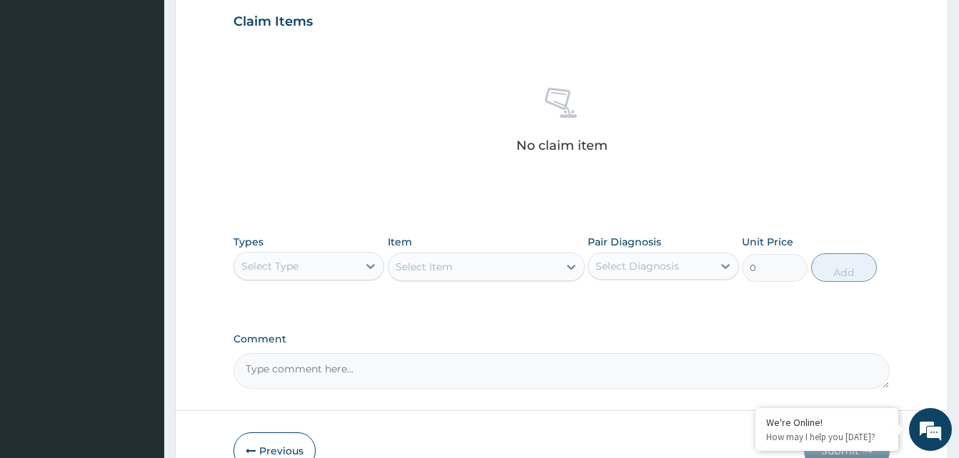
click at [287, 260] on div "Select Type" at bounding box center [269, 266] width 57 height 14
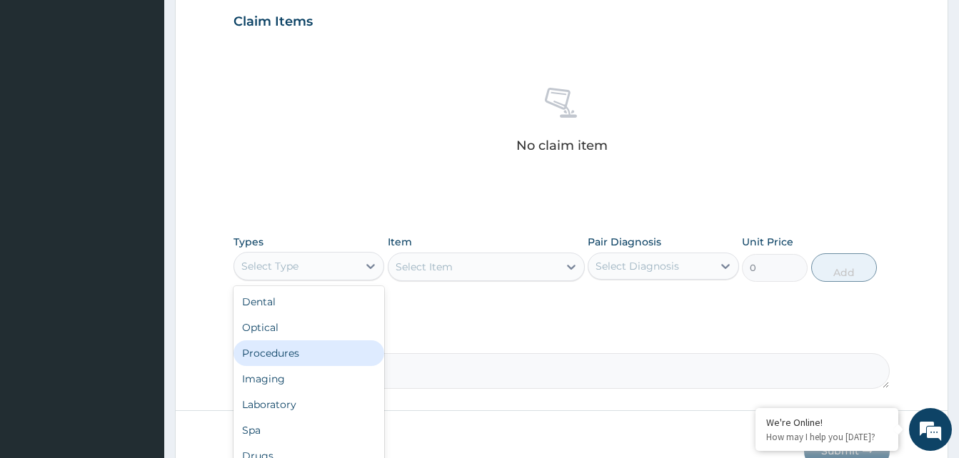
click at [277, 345] on div "Procedures" at bounding box center [308, 354] width 151 height 26
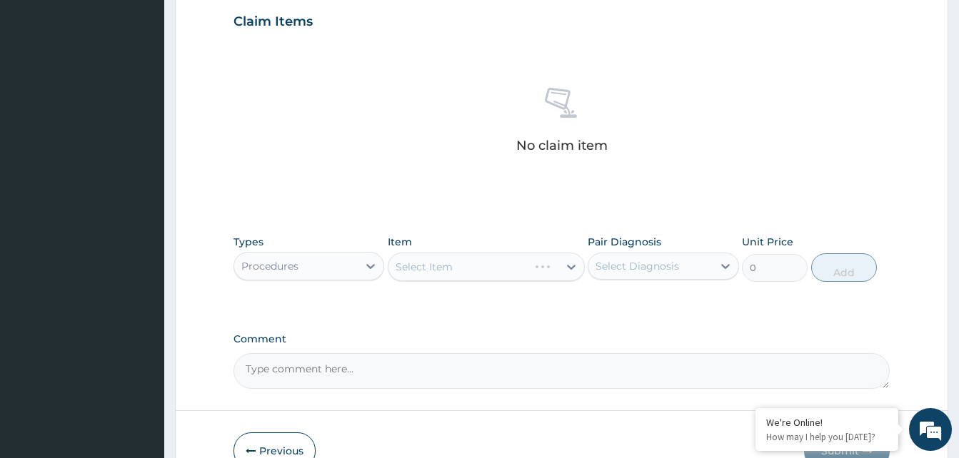
click at [488, 266] on div "Select Item" at bounding box center [486, 267] width 197 height 29
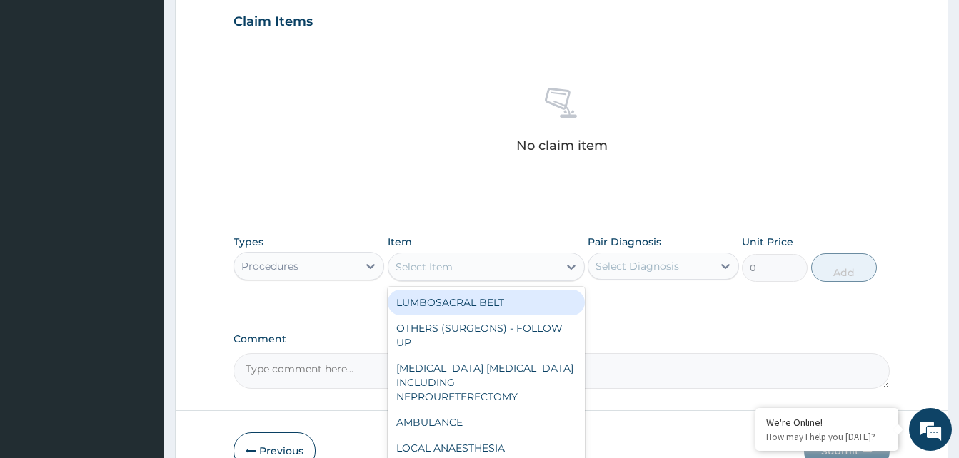
click at [488, 266] on div "Select Item" at bounding box center [473, 267] width 170 height 23
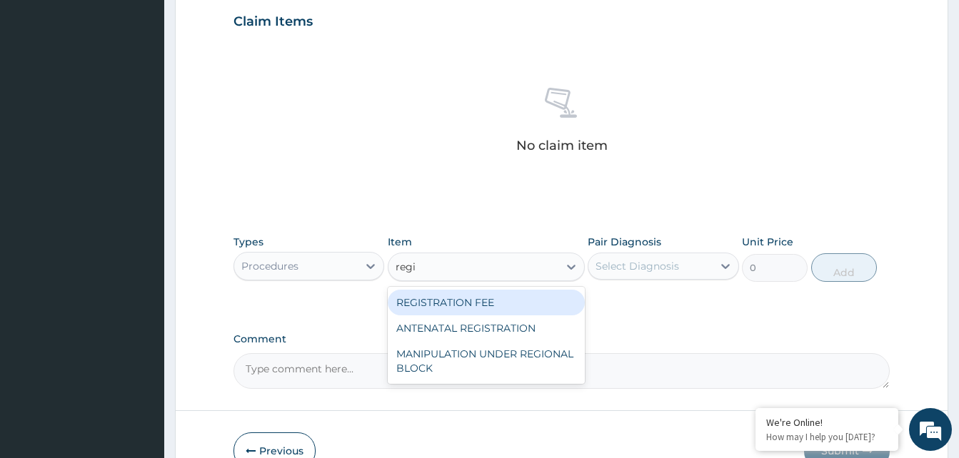
type input "regis"
type input "2042.5"
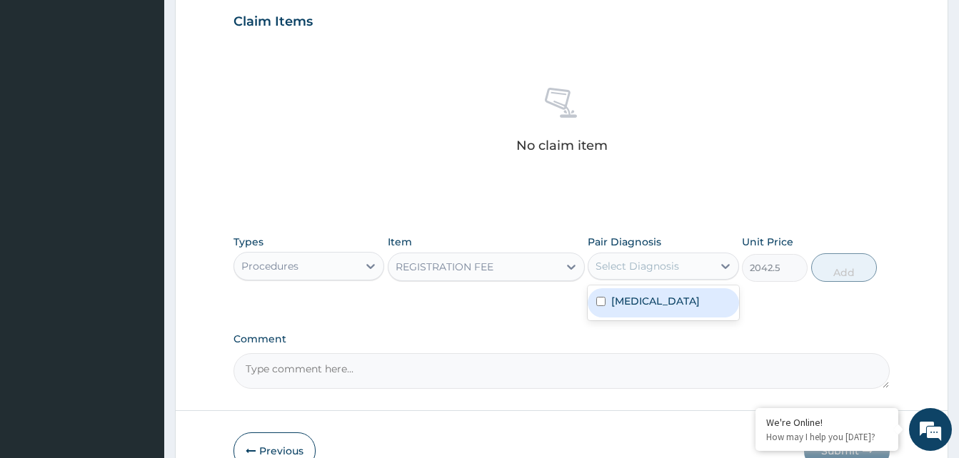
click at [633, 261] on div "Select Diagnosis" at bounding box center [637, 266] width 84 height 14
checkbox input "true"
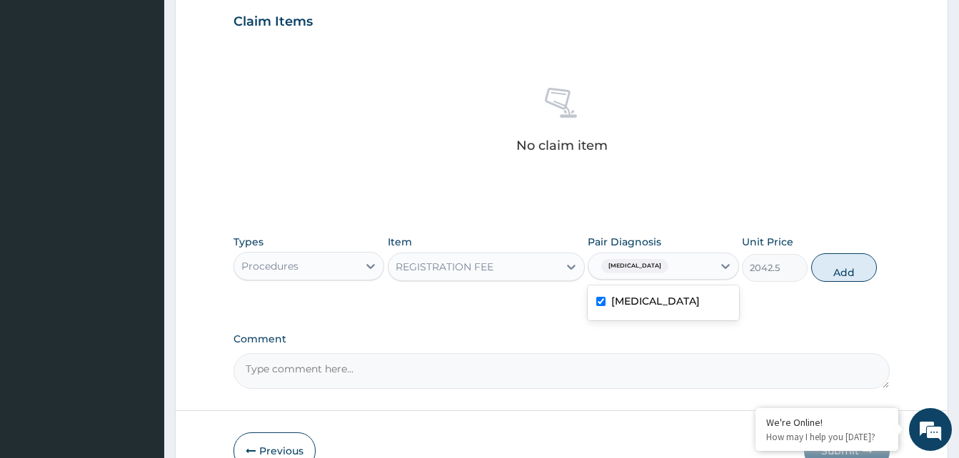
click at [850, 276] on button "Add" at bounding box center [844, 267] width 66 height 29
type input "0"
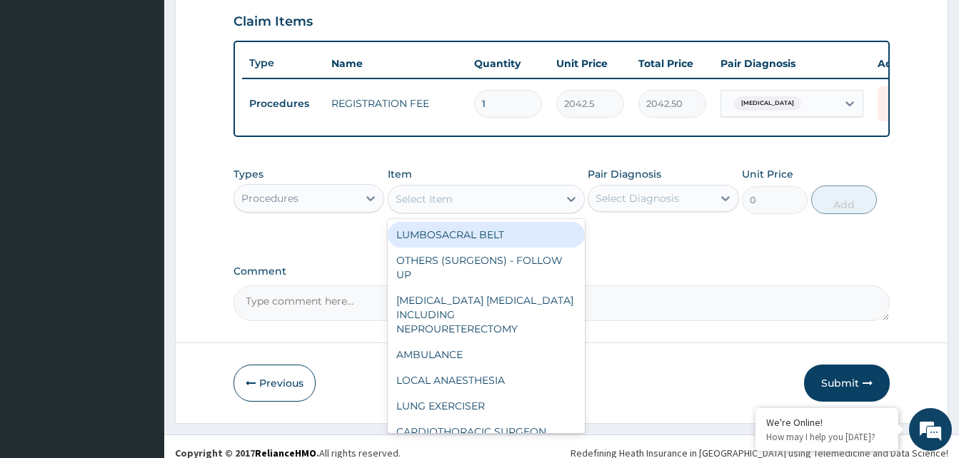
click at [496, 206] on div "Select Item" at bounding box center [473, 199] width 170 height 23
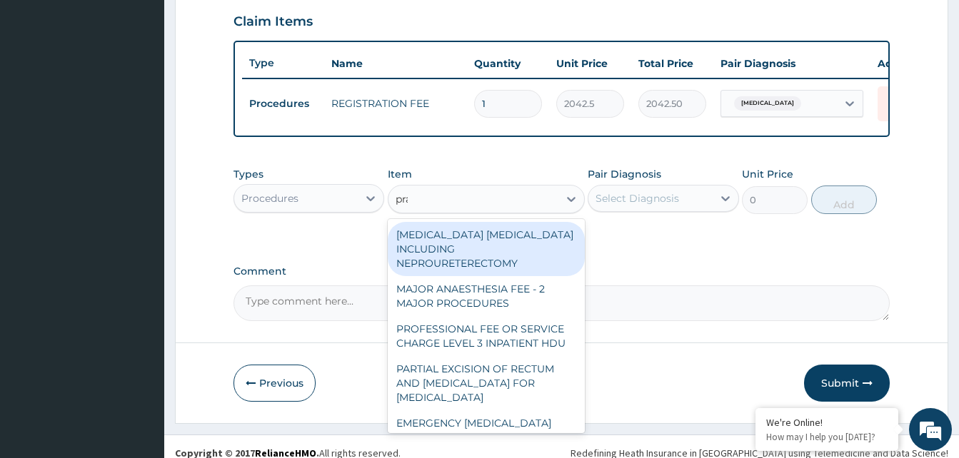
type input "prac"
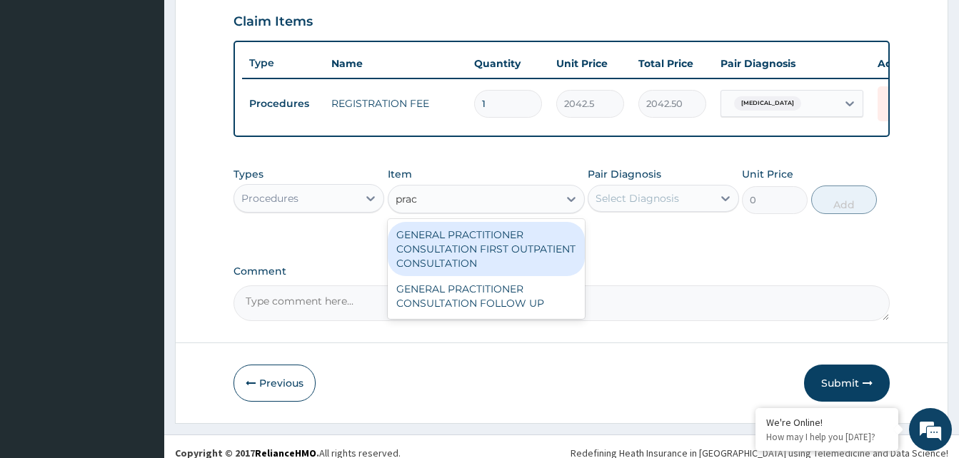
type input "3370.125"
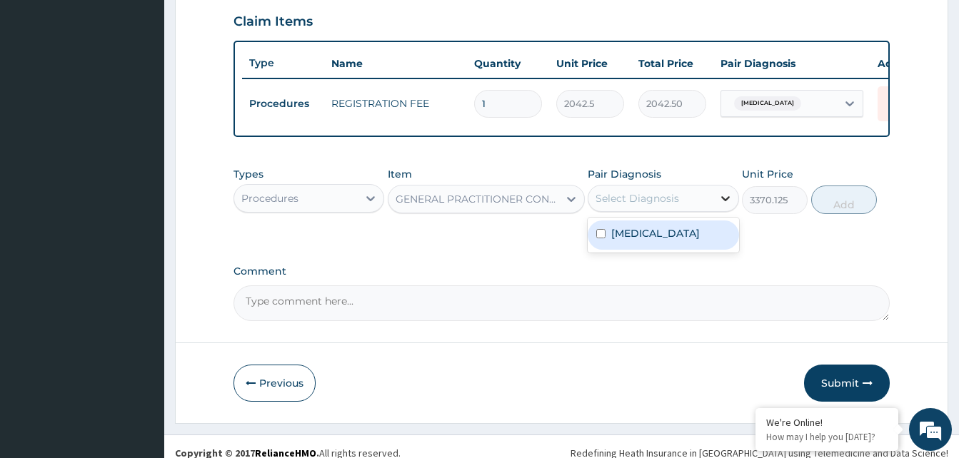
drag, startPoint x: 620, startPoint y: 216, endPoint x: 718, endPoint y: 211, distance: 98.7
click at [624, 210] on div "Select Diagnosis" at bounding box center [650, 198] width 124 height 23
checkbox input "true"
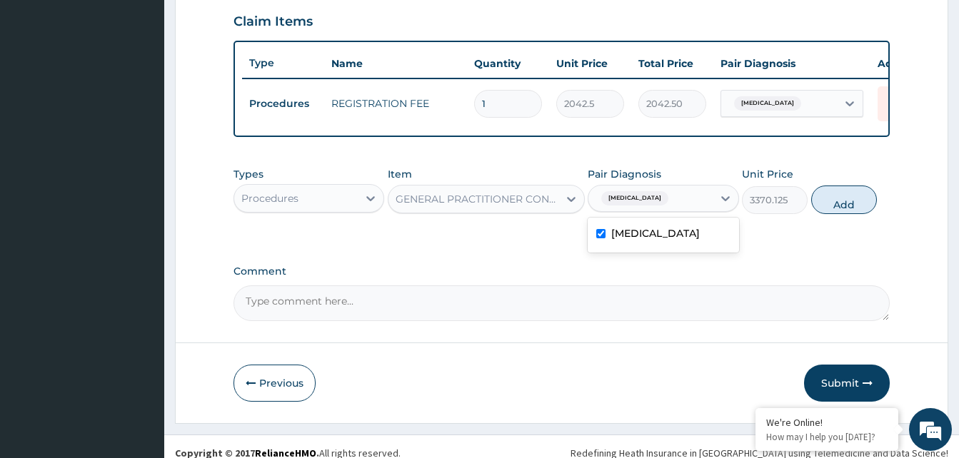
drag, startPoint x: 860, startPoint y: 220, endPoint x: 678, endPoint y: 268, distance: 188.4
click at [859, 214] on button "Add" at bounding box center [844, 200] width 66 height 29
type input "0"
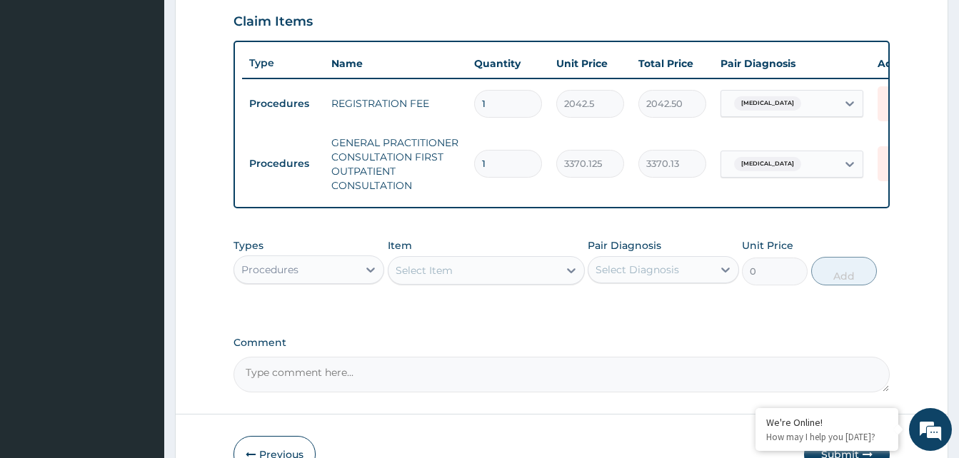
click at [358, 281] on div "Procedures" at bounding box center [296, 269] width 124 height 23
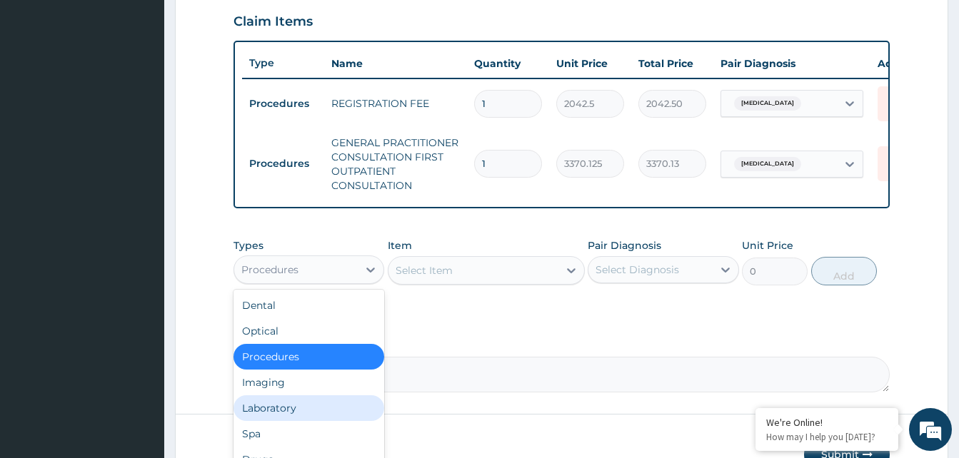
click at [271, 418] on div "Laboratory" at bounding box center [308, 409] width 151 height 26
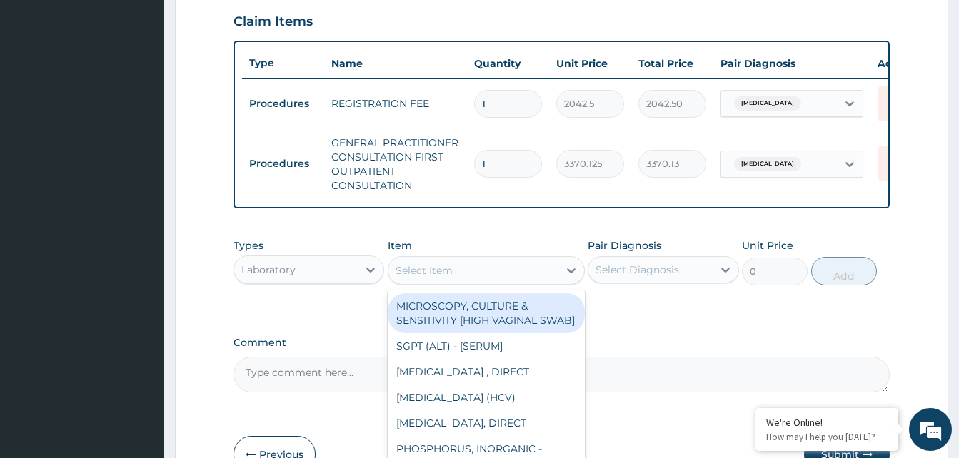
click at [447, 273] on div "Select Item" at bounding box center [473, 270] width 170 height 23
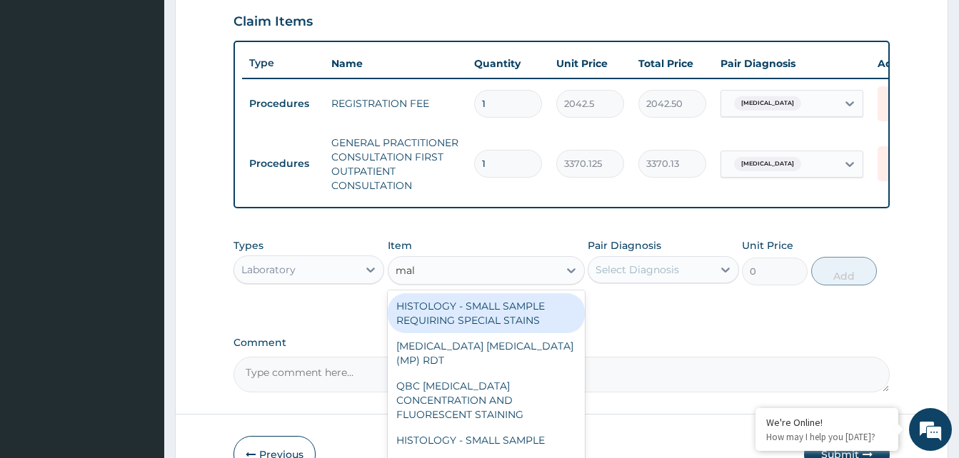
type input "mala"
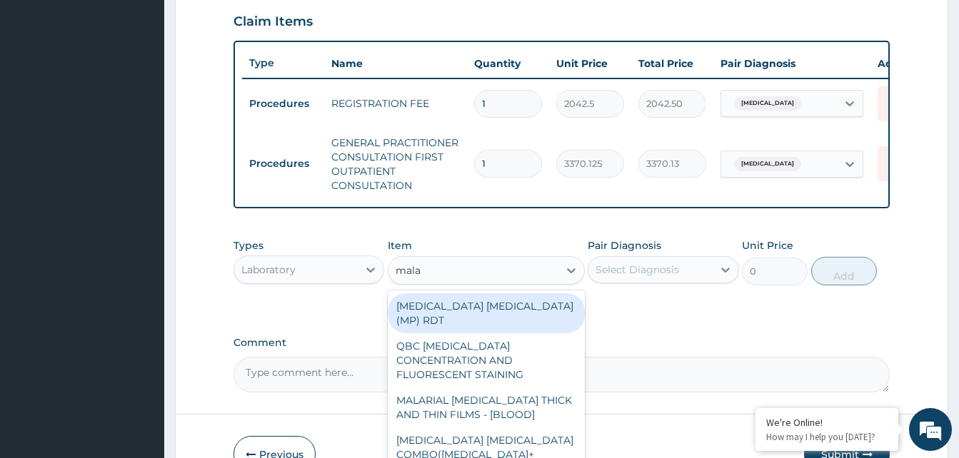
type input "1531.875"
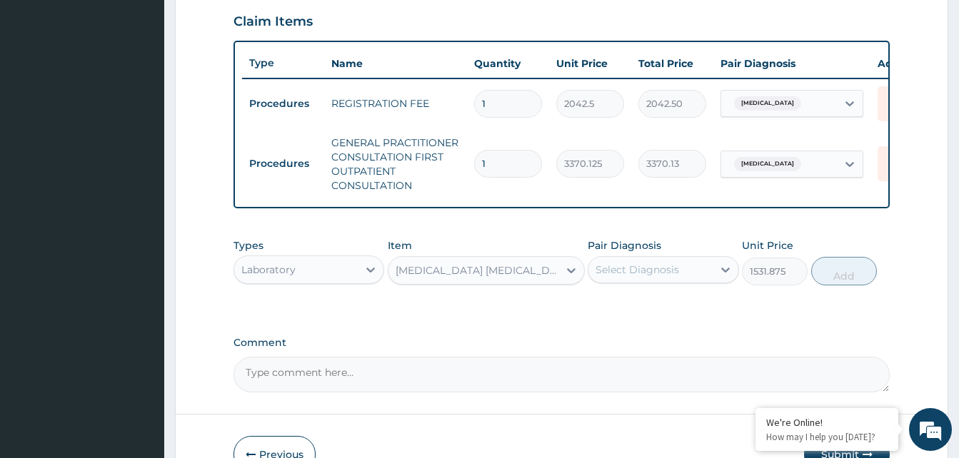
drag, startPoint x: 629, startPoint y: 270, endPoint x: 648, endPoint y: 275, distance: 19.2
click at [630, 270] on div "Select Diagnosis" at bounding box center [650, 269] width 124 height 23
checkbox input "true"
drag, startPoint x: 839, startPoint y: 282, endPoint x: 815, endPoint y: 285, distance: 23.7
click at [839, 281] on button "Add" at bounding box center [844, 271] width 66 height 29
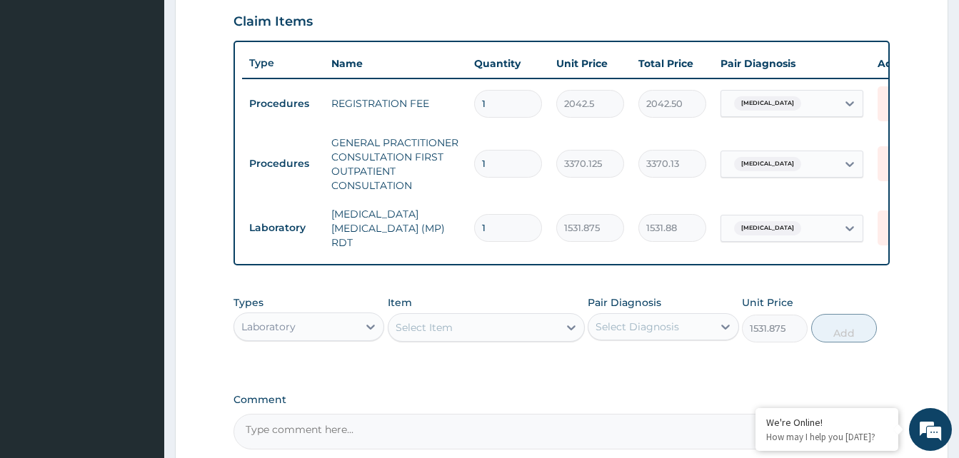
type input "0"
click at [509, 324] on div "Select Item" at bounding box center [473, 327] width 170 height 23
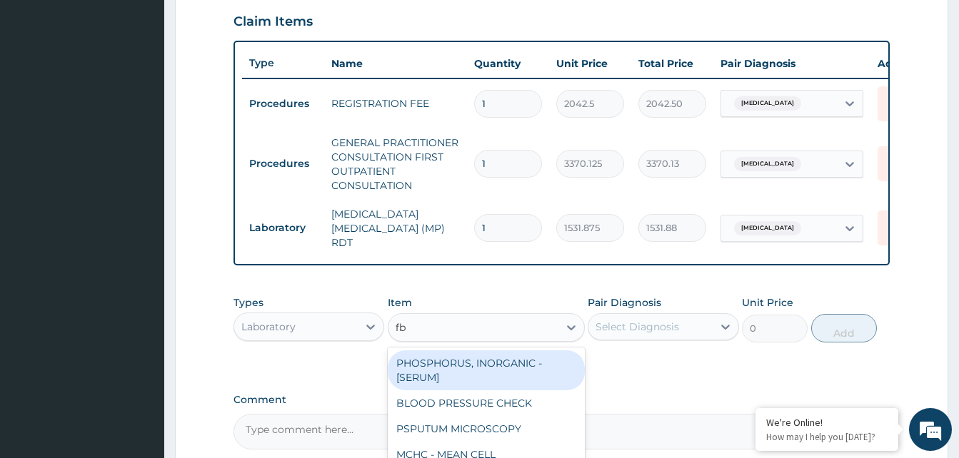
type input "fbc"
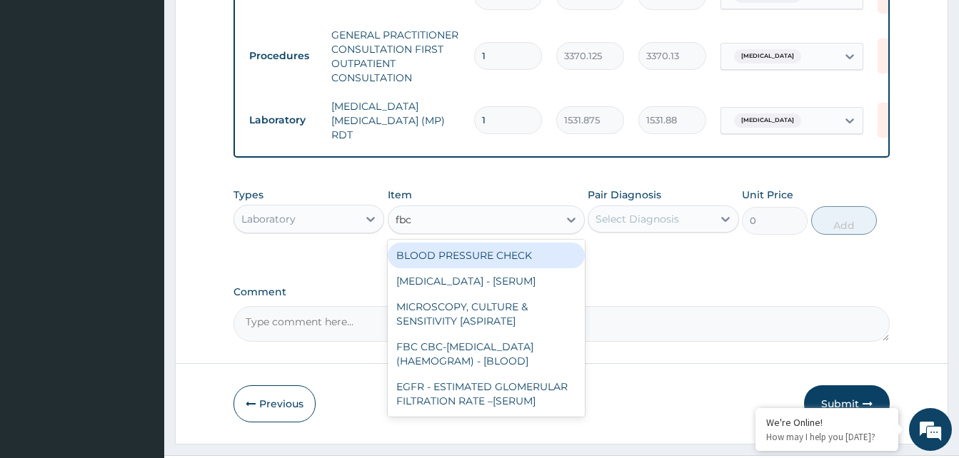
scroll to position [633, 0]
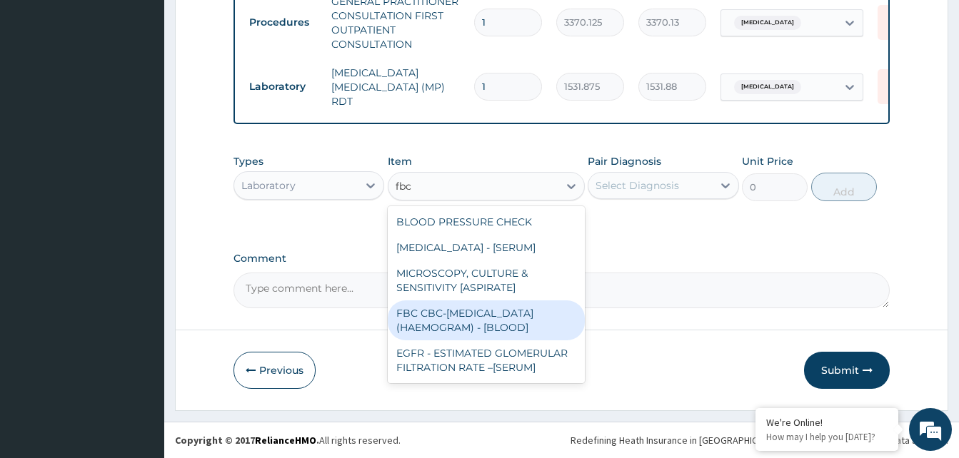
click at [458, 319] on div "FBC CBC-COMPLETE BLOOD COUNT (HAEMOGRAM) - [BLOOD]" at bounding box center [486, 321] width 197 height 40
type input "4085"
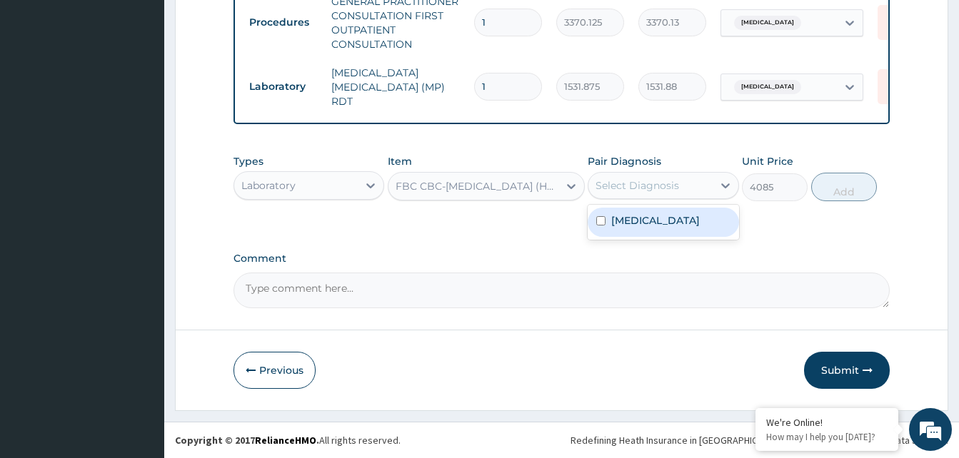
click at [669, 187] on div "Select Diagnosis" at bounding box center [637, 185] width 84 height 14
click at [658, 231] on div "Malaria, unspecified" at bounding box center [663, 222] width 151 height 29
checkbox input "true"
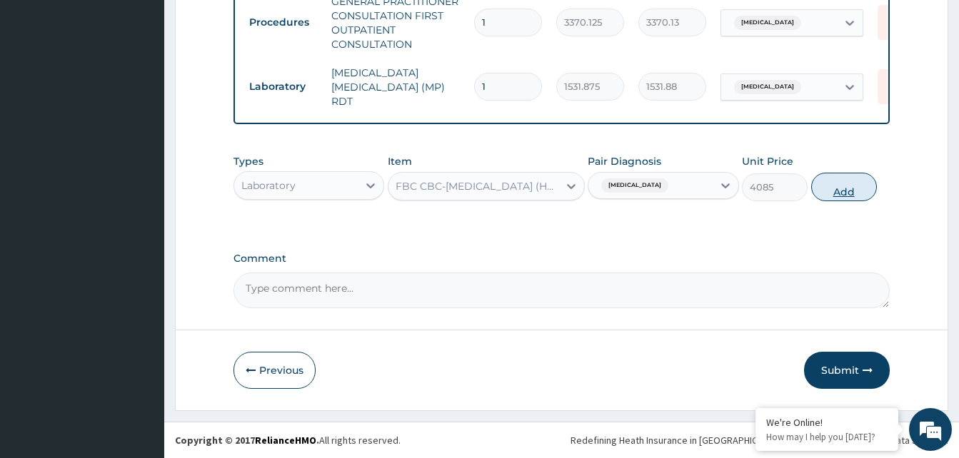
click at [861, 196] on button "Add" at bounding box center [844, 187] width 66 height 29
type input "0"
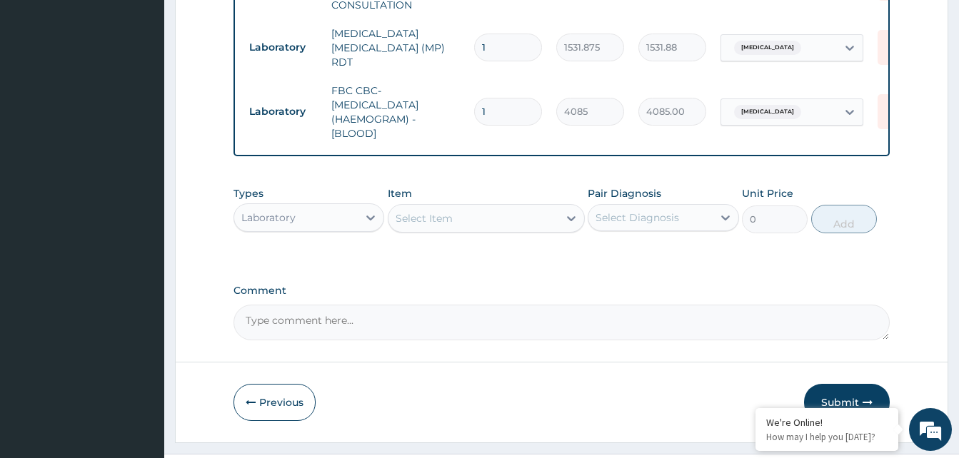
scroll to position [706, 0]
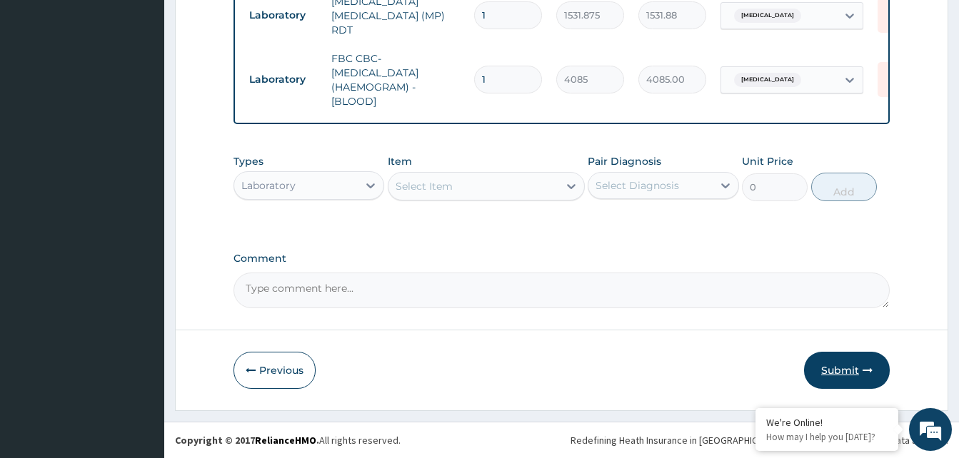
click at [830, 371] on button "Submit" at bounding box center [847, 370] width 86 height 37
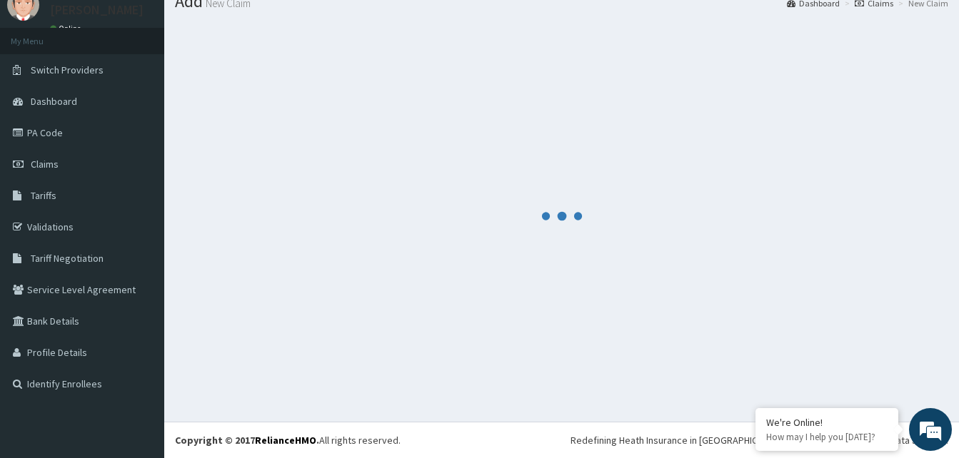
scroll to position [54, 0]
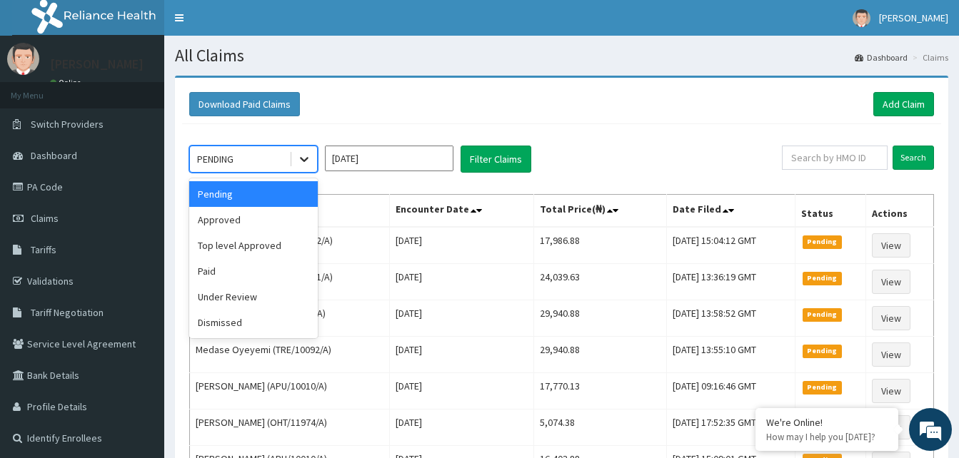
click at [301, 154] on icon at bounding box center [304, 159] width 14 height 14
click at [259, 214] on div "Approved" at bounding box center [253, 220] width 129 height 26
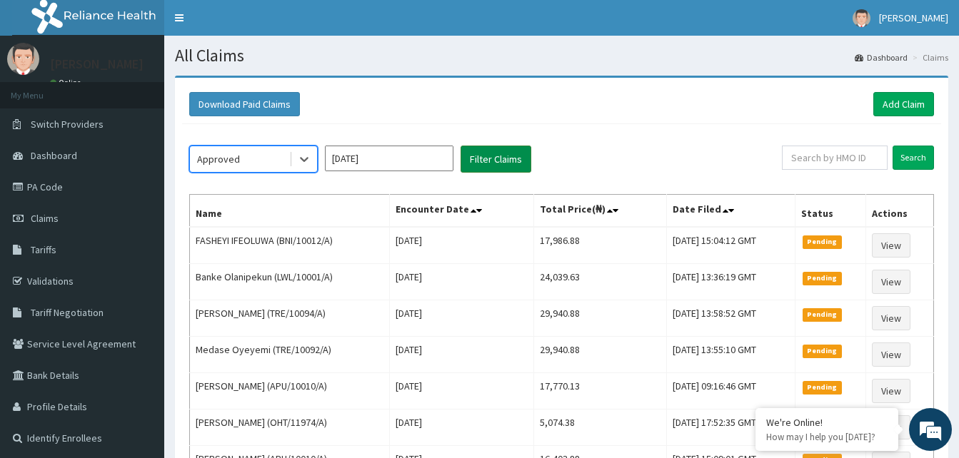
click at [489, 154] on button "Filter Claims" at bounding box center [496, 159] width 71 height 27
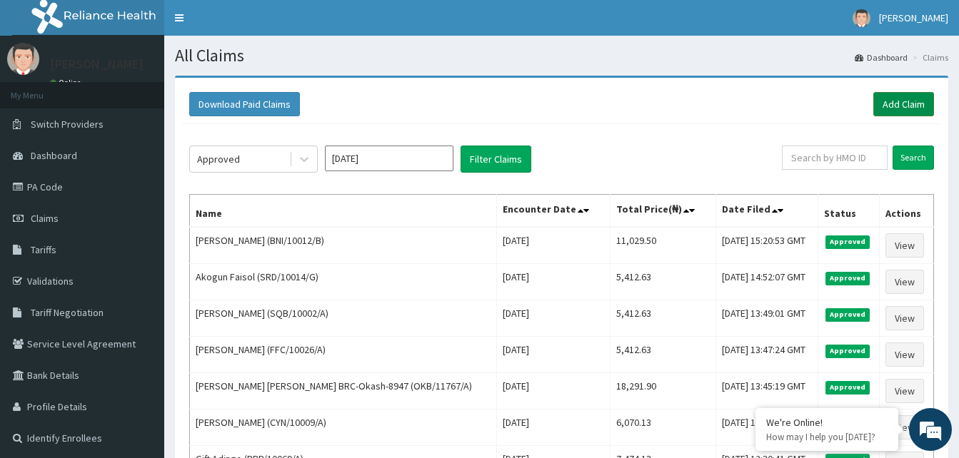
click at [908, 99] on link "Add Claim" at bounding box center [903, 104] width 61 height 24
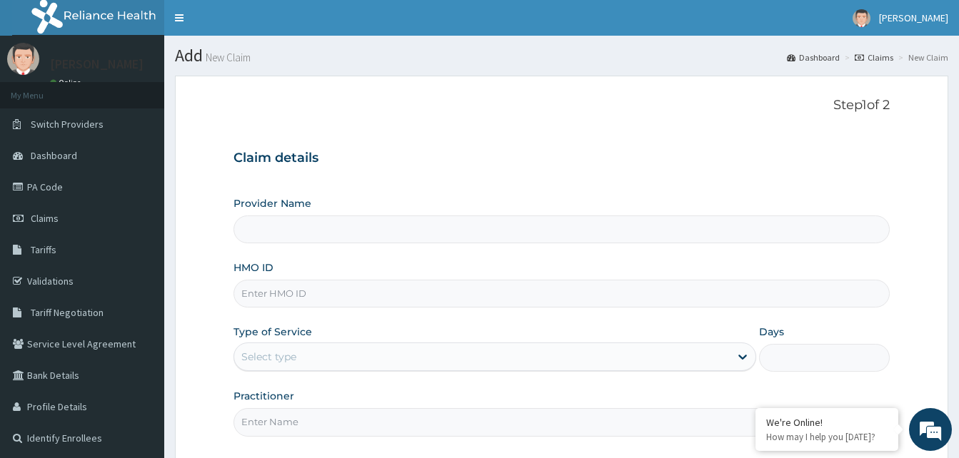
drag, startPoint x: 0, startPoint y: 0, endPoint x: 283, endPoint y: 285, distance: 401.4
click at [283, 285] on input "HMO ID" at bounding box center [561, 294] width 656 height 28
paste input "BNI/10012/B"
type input "BNI/10012/A"
type input "Reliance Family Clinics (RFC) - Gbagada"
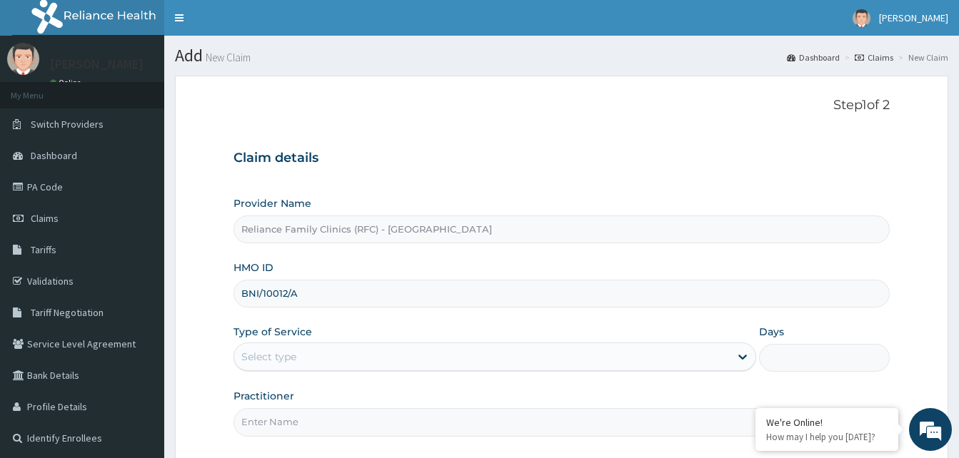
scroll to position [134, 0]
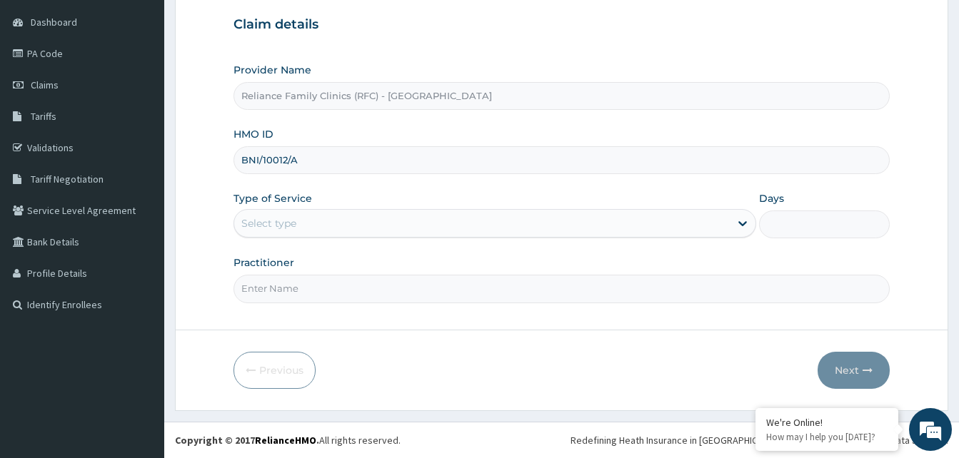
type input "BNI/10012/A"
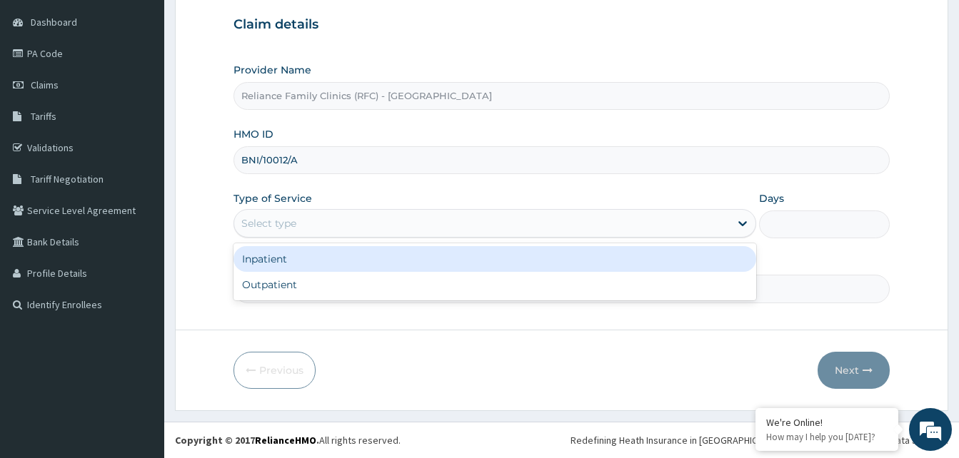
click at [328, 221] on div "Select type" at bounding box center [482, 223] width 496 height 23
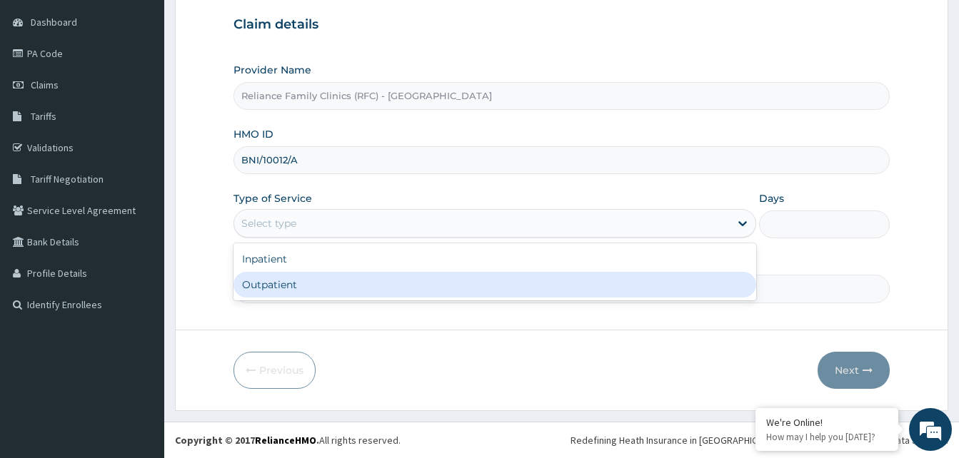
click at [316, 292] on div "Outpatient" at bounding box center [494, 285] width 523 height 26
type input "1"
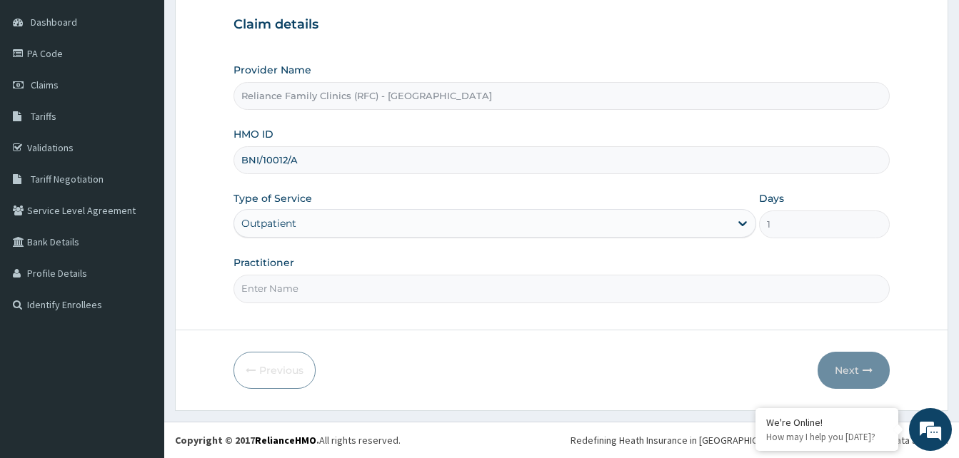
click at [316, 292] on input "Practitioner" at bounding box center [561, 289] width 656 height 28
type input "LOCUM"
click at [828, 357] on button "Next" at bounding box center [854, 370] width 72 height 37
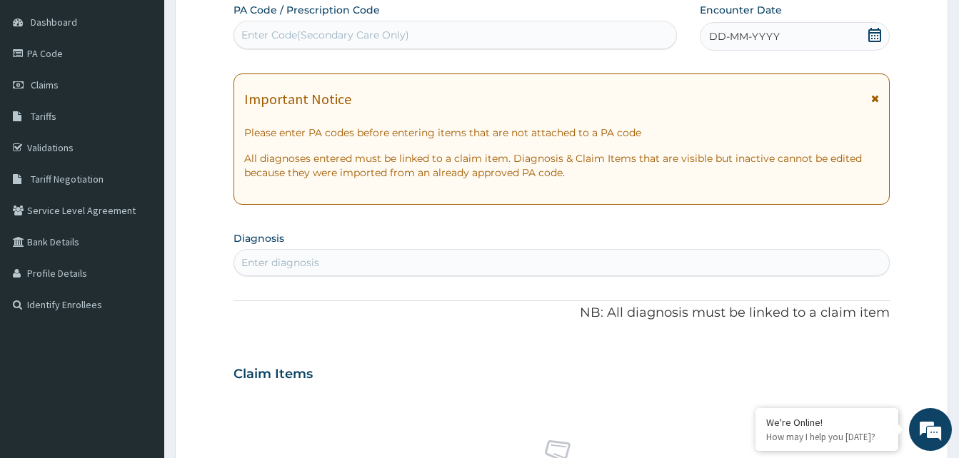
click at [832, 35] on div "DD-MM-YYYY" at bounding box center [795, 36] width 190 height 29
click at [328, 260] on div "Enter diagnosis" at bounding box center [561, 262] width 655 height 23
type input "MALARIA"
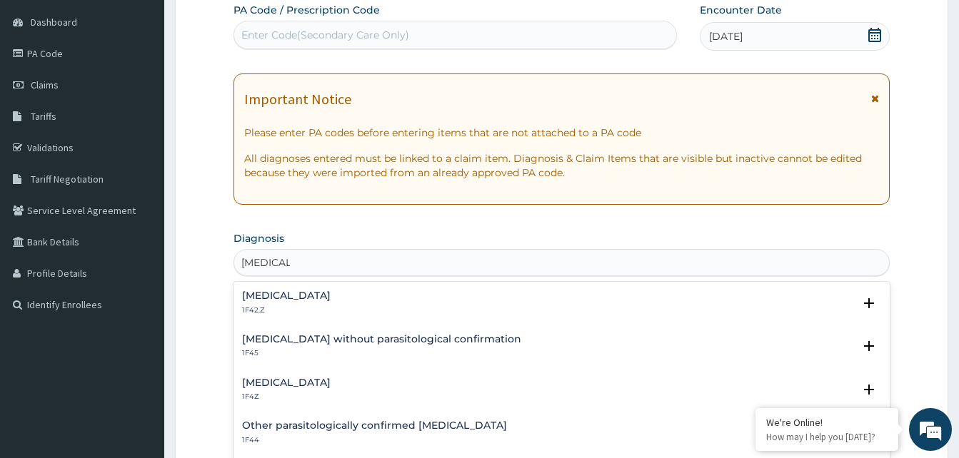
scroll to position [0, 0]
click at [278, 387] on h4 "Malaria, unspecified" at bounding box center [286, 383] width 89 height 11
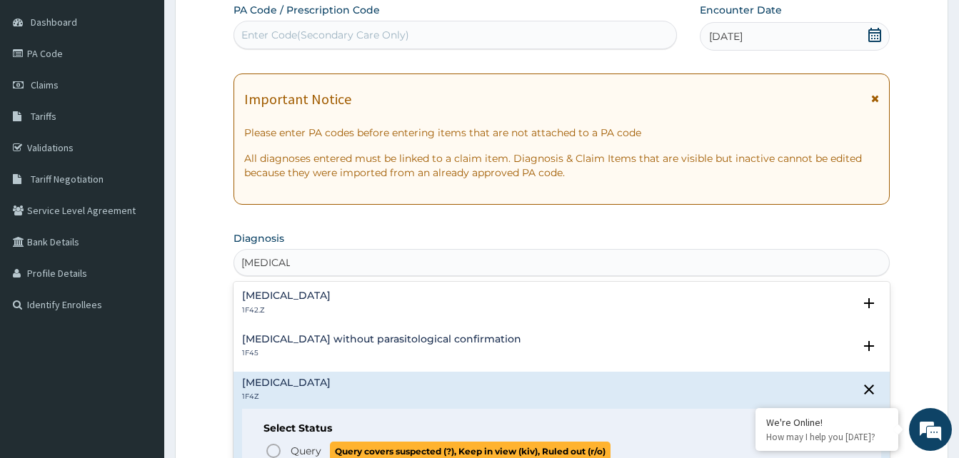
drag, startPoint x: 270, startPoint y: 454, endPoint x: 288, endPoint y: 421, distance: 38.4
click at [270, 452] on icon "status option query" at bounding box center [273, 451] width 17 height 17
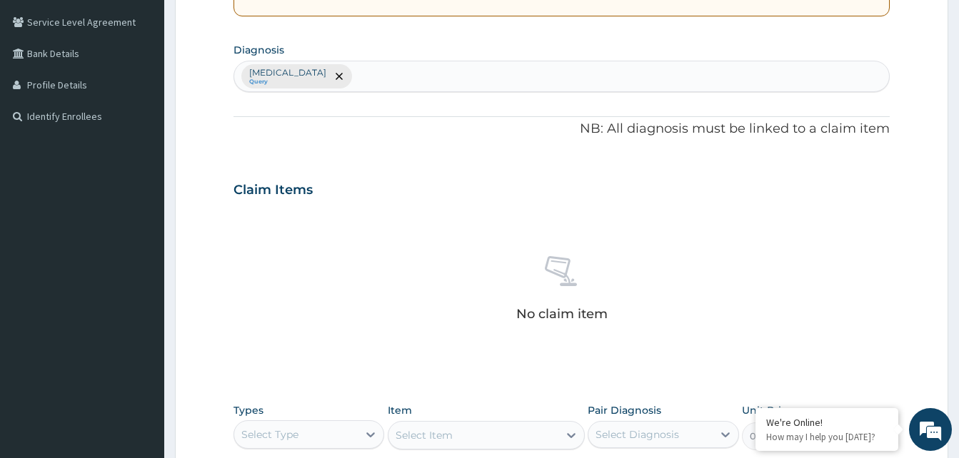
scroll to position [562, 0]
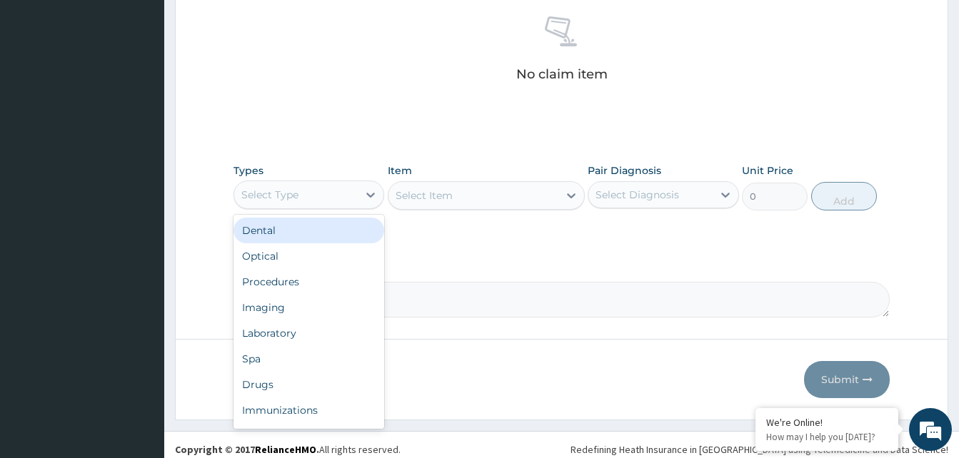
drag, startPoint x: 305, startPoint y: 191, endPoint x: 316, endPoint y: 254, distance: 64.4
click at [310, 196] on div "Select Type" at bounding box center [296, 194] width 124 height 23
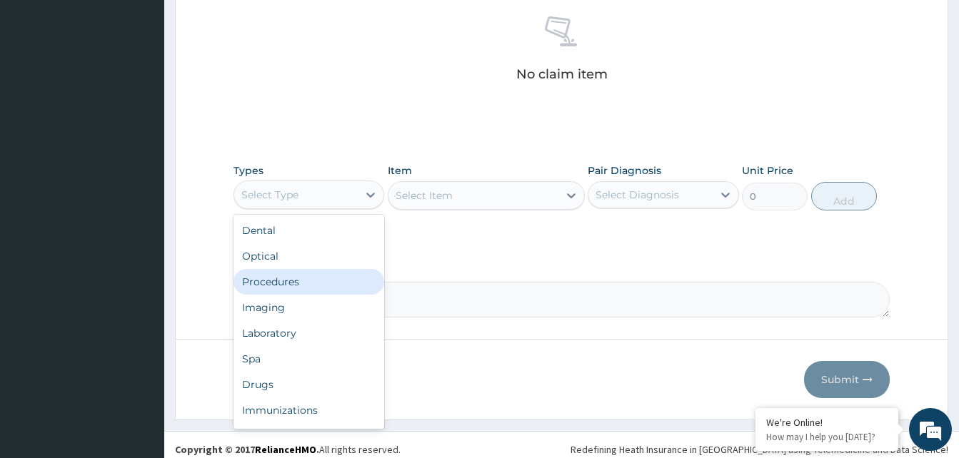
click at [292, 285] on div "Procedures" at bounding box center [308, 282] width 151 height 26
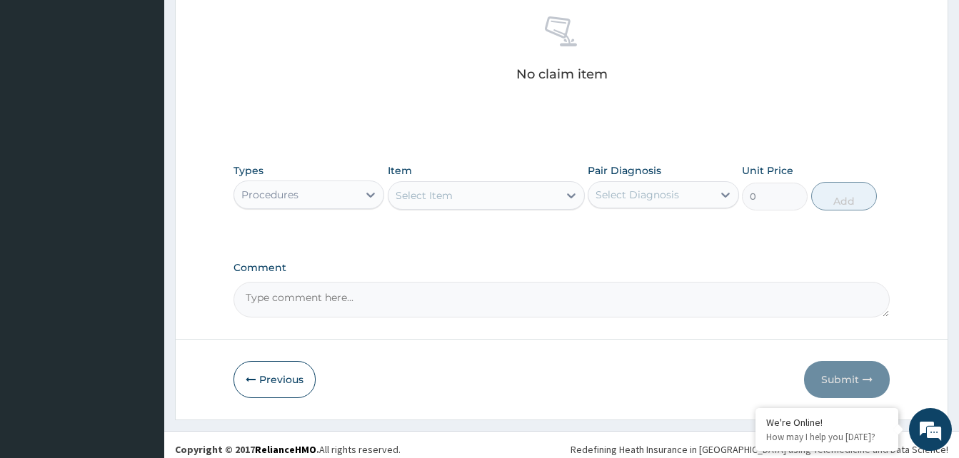
click at [509, 196] on div "Select Item" at bounding box center [473, 195] width 170 height 23
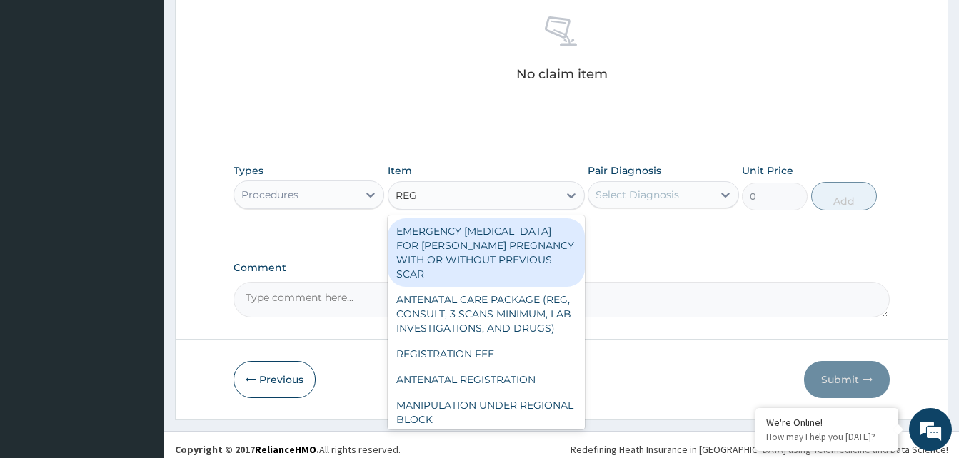
type input "REGIS"
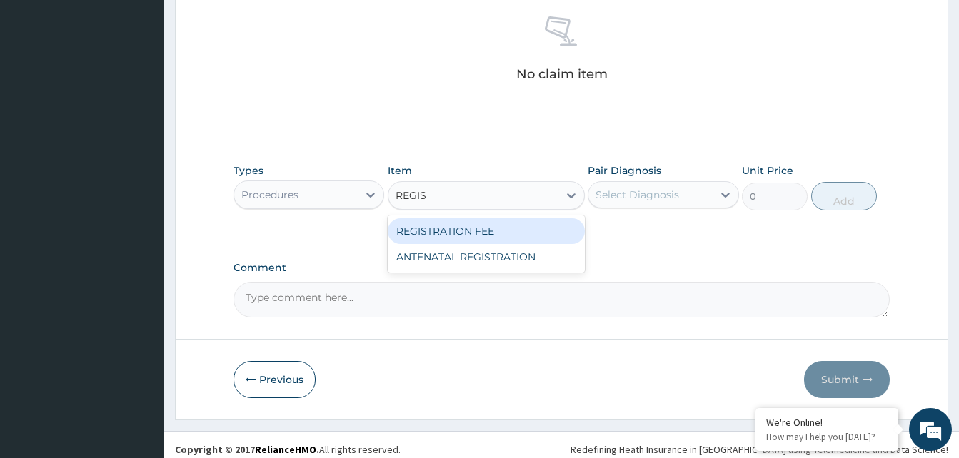
type input "2042.5"
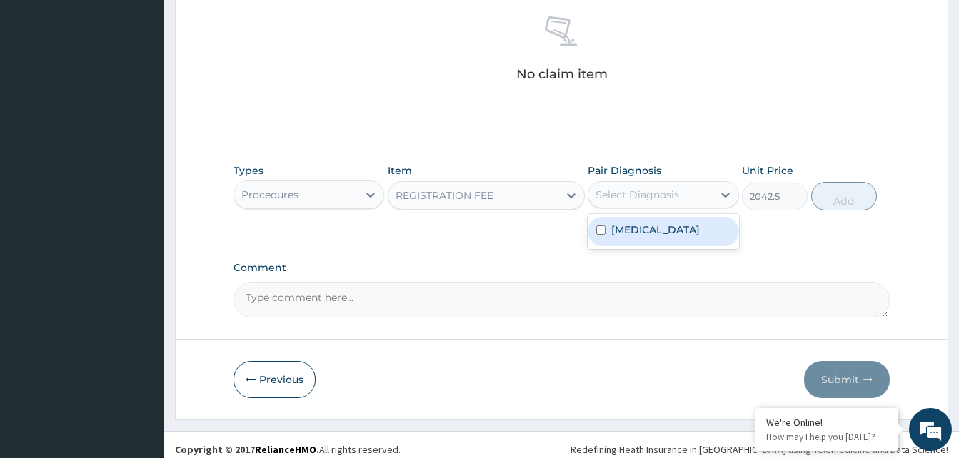
drag, startPoint x: 621, startPoint y: 190, endPoint x: 760, endPoint y: 216, distance: 140.9
click at [622, 190] on div "Select Diagnosis" at bounding box center [637, 195] width 84 height 14
checkbox input "true"
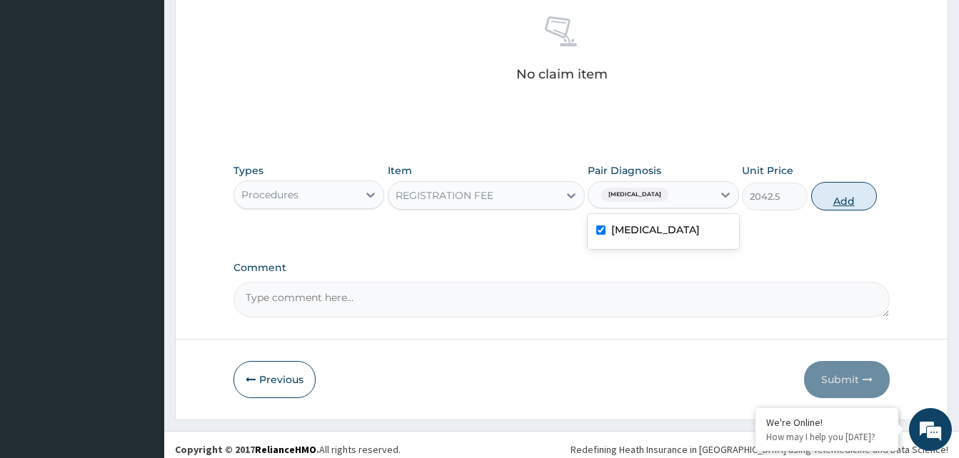
click at [842, 206] on button "Add" at bounding box center [844, 196] width 66 height 29
type input "0"
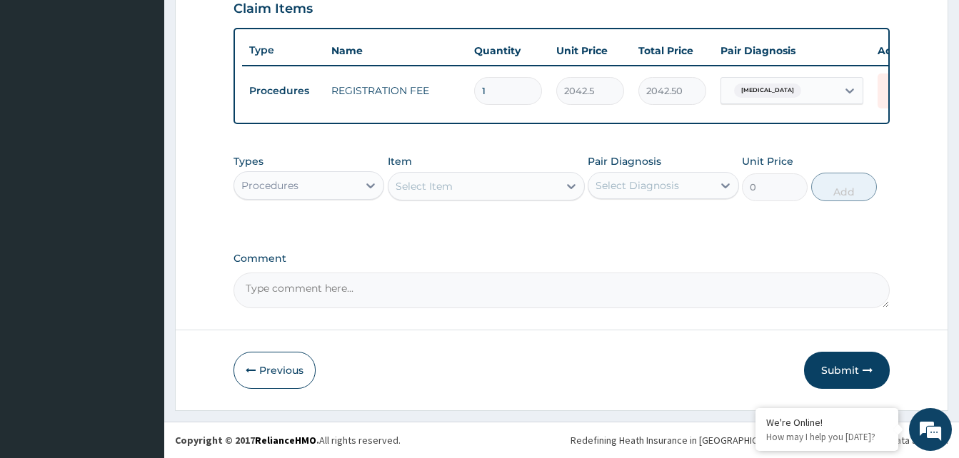
scroll to position [514, 0]
click at [461, 192] on div "Select Item" at bounding box center [473, 186] width 170 height 23
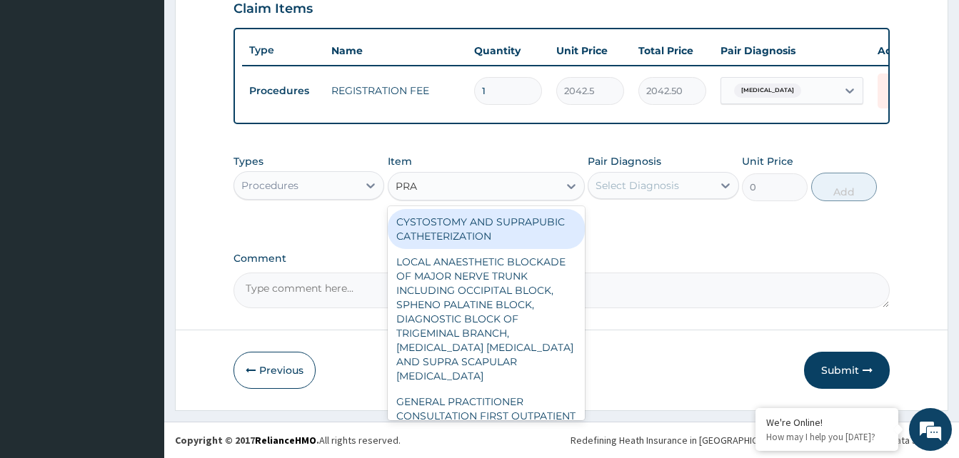
type input "PRAC"
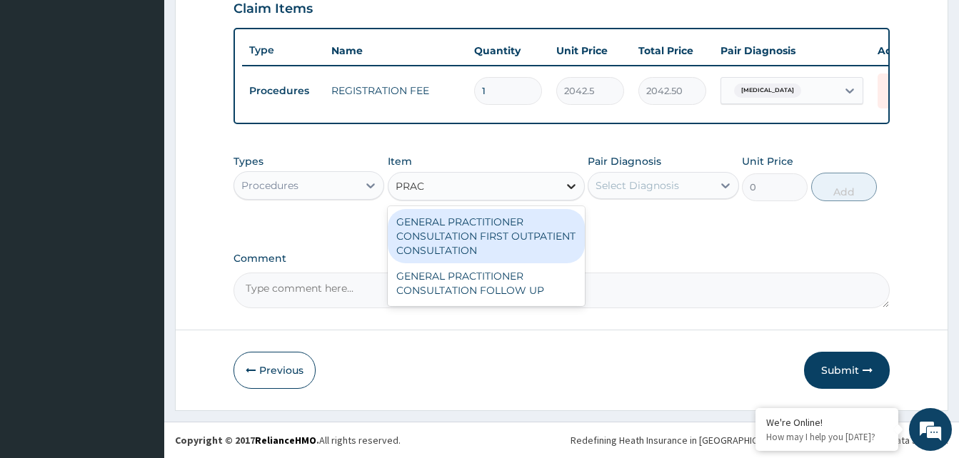
type input "3370.125"
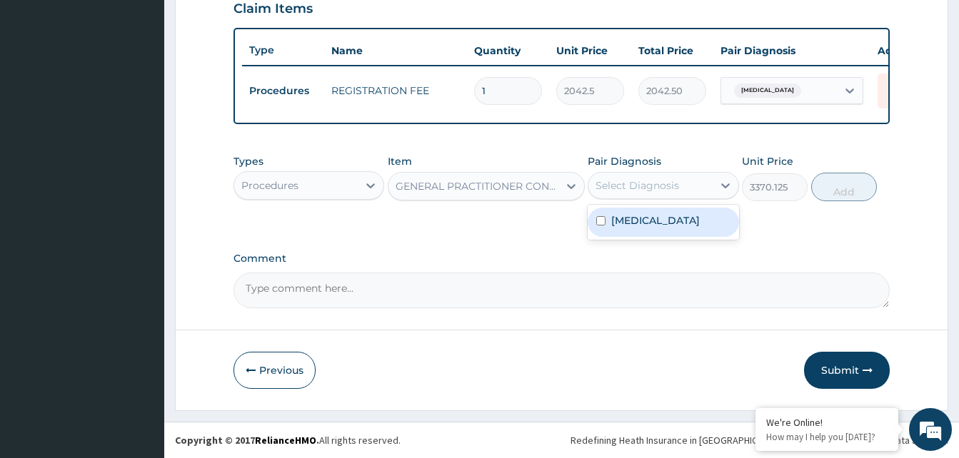
drag, startPoint x: 628, startPoint y: 186, endPoint x: 711, endPoint y: 184, distance: 83.5
click at [630, 186] on div "Select Diagnosis" at bounding box center [637, 185] width 84 height 14
checkbox input "true"
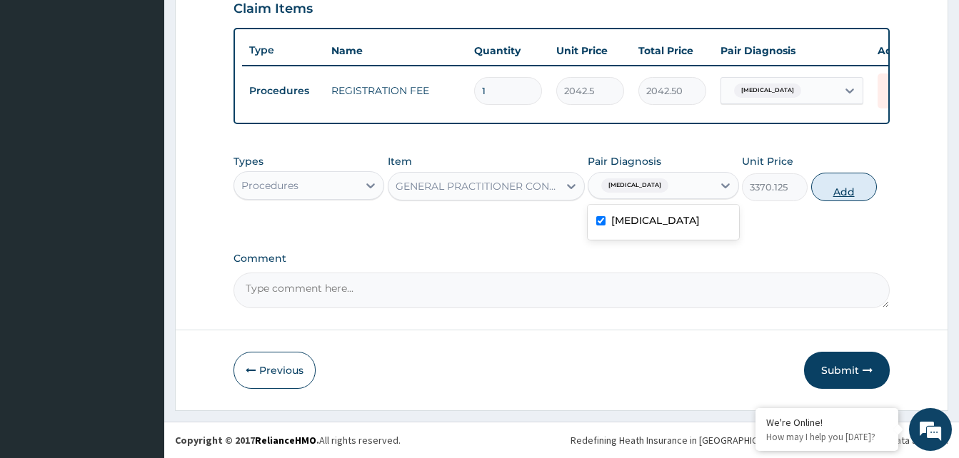
click at [853, 200] on button "Add" at bounding box center [844, 187] width 66 height 29
type input "0"
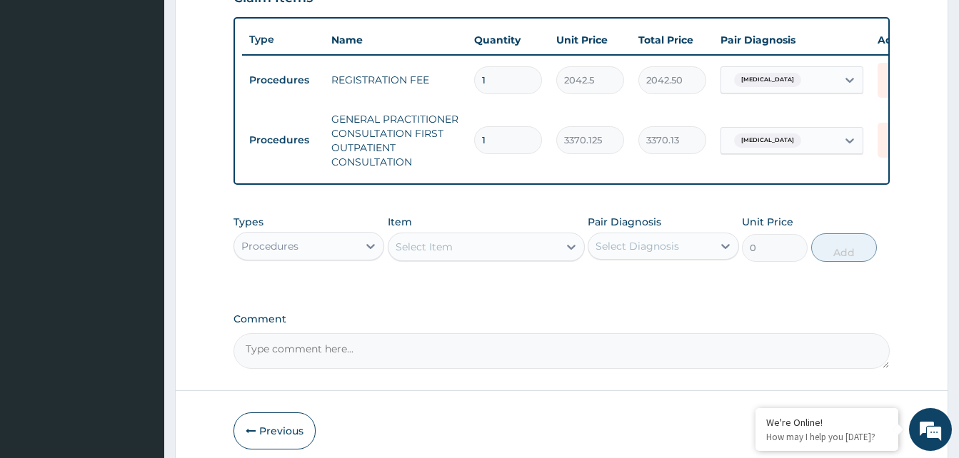
click at [338, 254] on div "Procedures" at bounding box center [296, 246] width 124 height 23
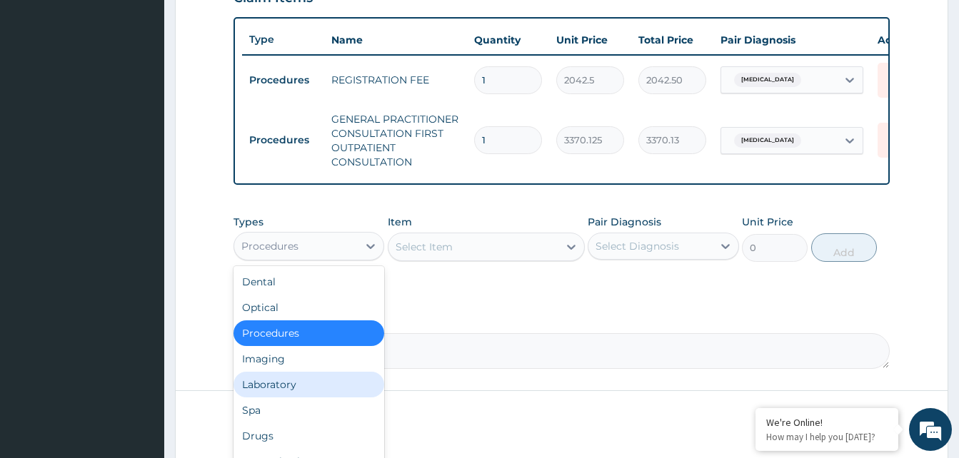
click at [299, 398] on div "Laboratory" at bounding box center [308, 385] width 151 height 26
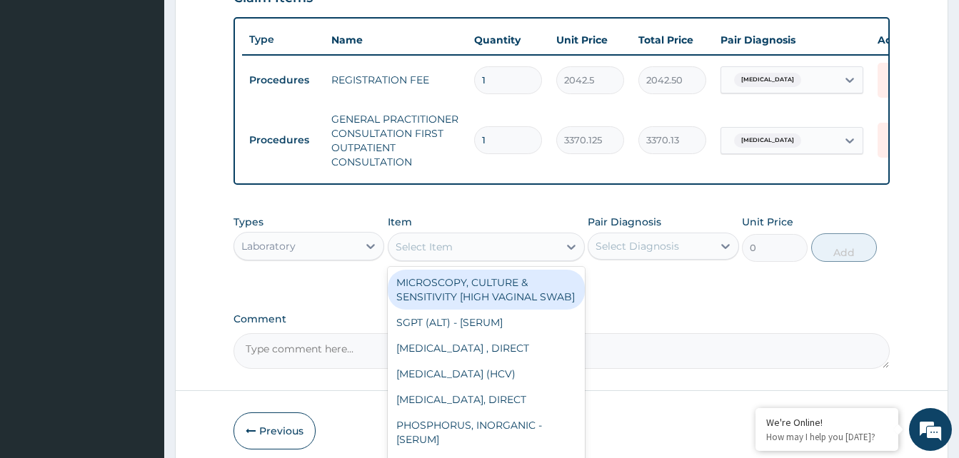
click at [486, 251] on div "Select Item" at bounding box center [473, 247] width 170 height 23
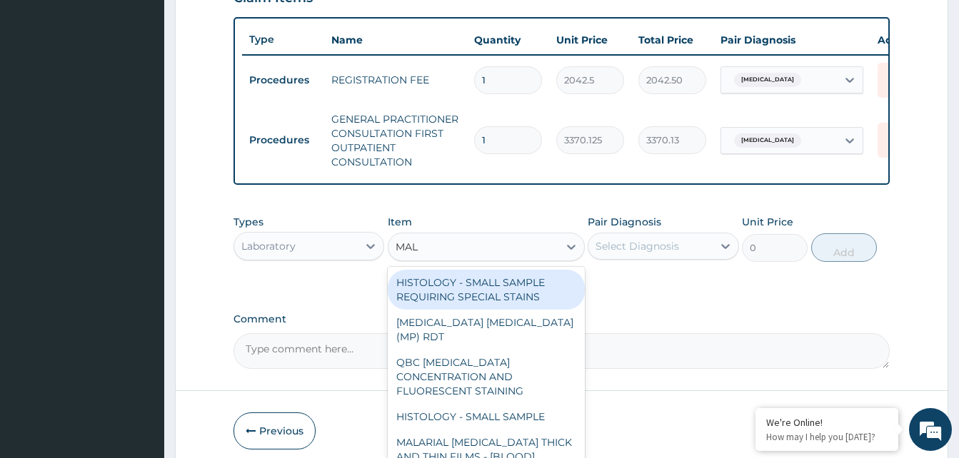
type input "MALA"
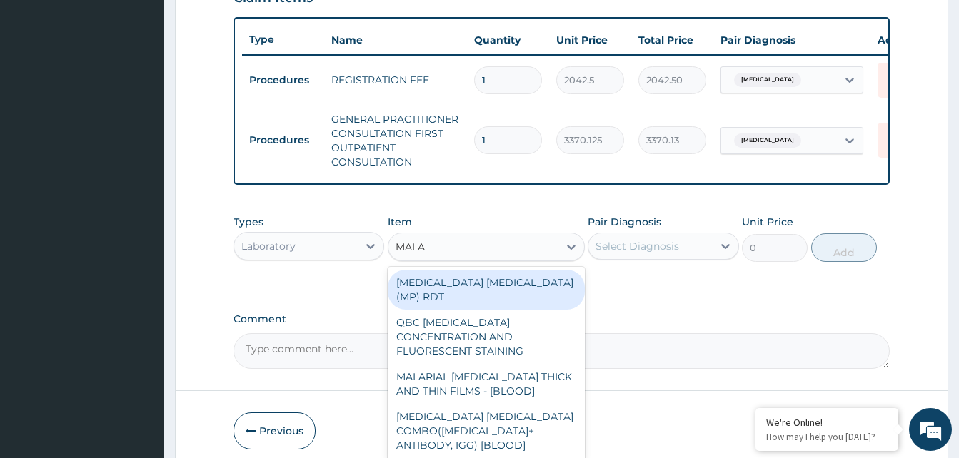
type input "1531.875"
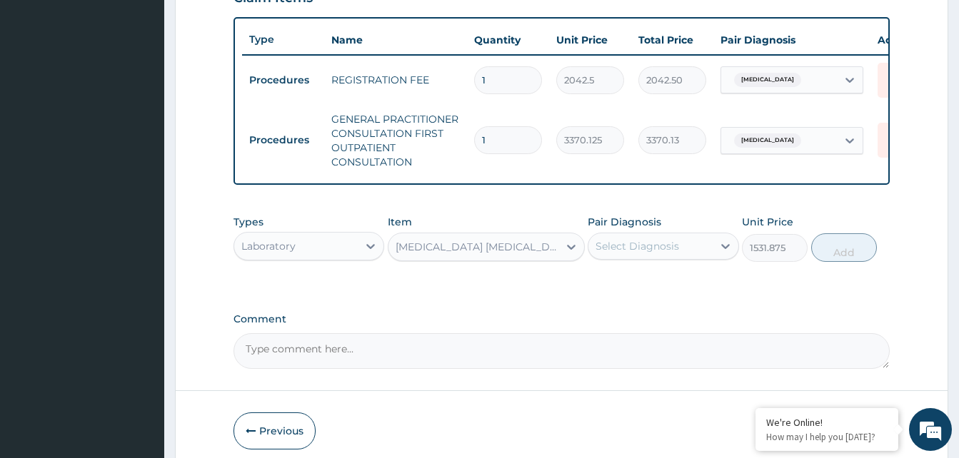
click at [600, 253] on div "Select Diagnosis" at bounding box center [637, 246] width 84 height 14
checkbox input "true"
click at [828, 261] on button "Add" at bounding box center [844, 247] width 66 height 29
type input "0"
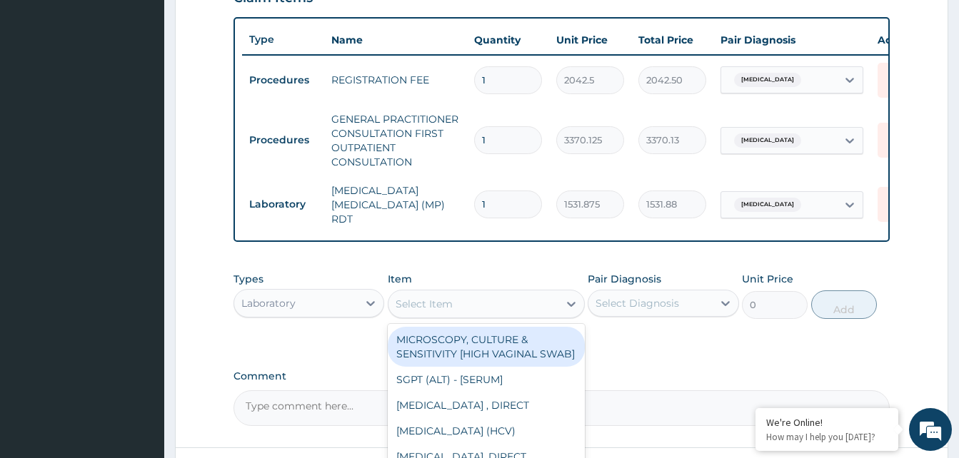
click at [512, 307] on div "Select Item" at bounding box center [473, 304] width 170 height 23
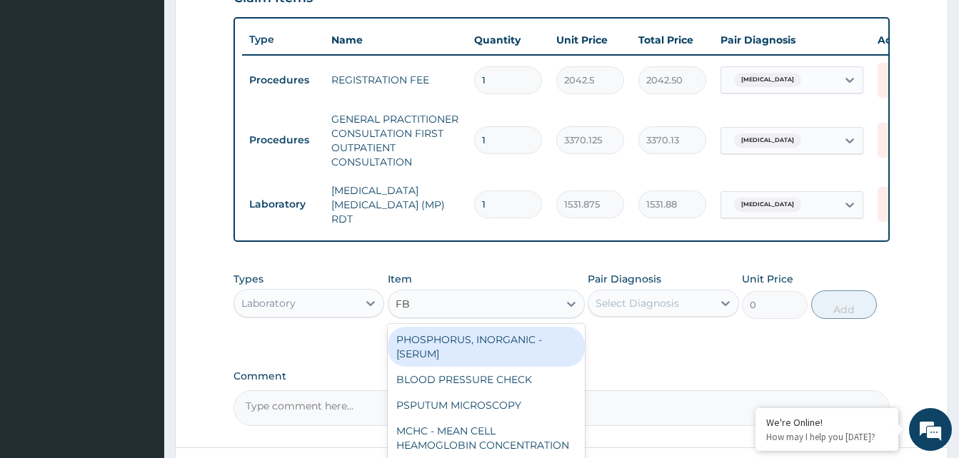
type input "FBC"
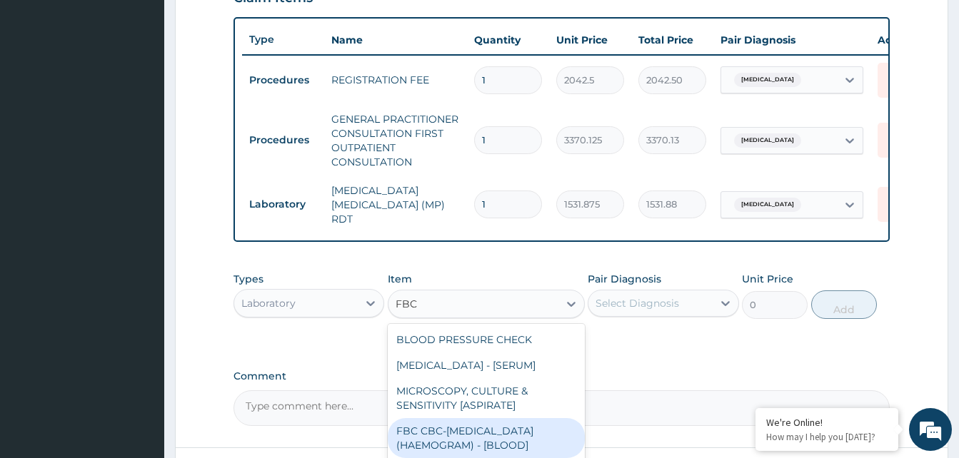
drag, startPoint x: 486, startPoint y: 430, endPoint x: 686, endPoint y: 319, distance: 228.5
click at [486, 430] on div "FBC CBC-COMPLETE BLOOD COUNT (HAEMOGRAM) - [BLOOD]" at bounding box center [486, 438] width 197 height 40
type input "4085"
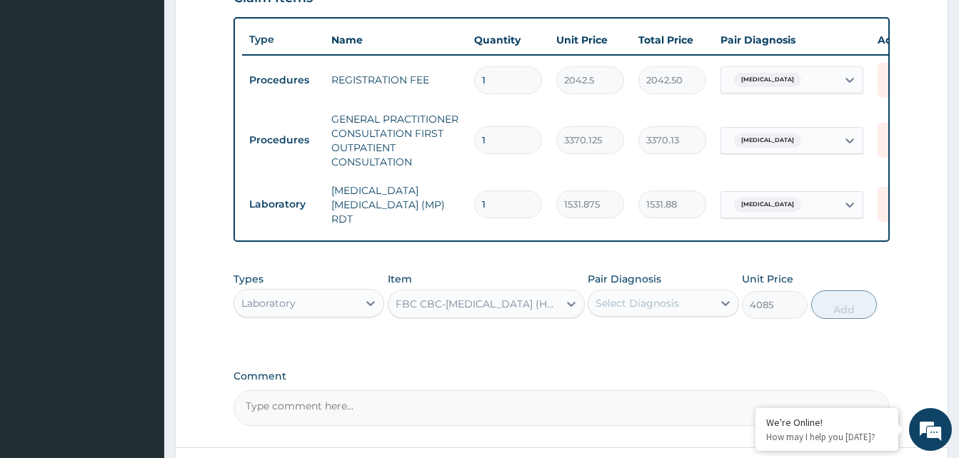
drag, startPoint x: 685, startPoint y: 308, endPoint x: 685, endPoint y: 318, distance: 10.0
click at [685, 308] on div "Select Diagnosis" at bounding box center [650, 303] width 124 height 23
click at [680, 335] on label "Malaria, unspecified" at bounding box center [655, 338] width 89 height 14
checkbox input "true"
click at [816, 307] on button "Add" at bounding box center [844, 305] width 66 height 29
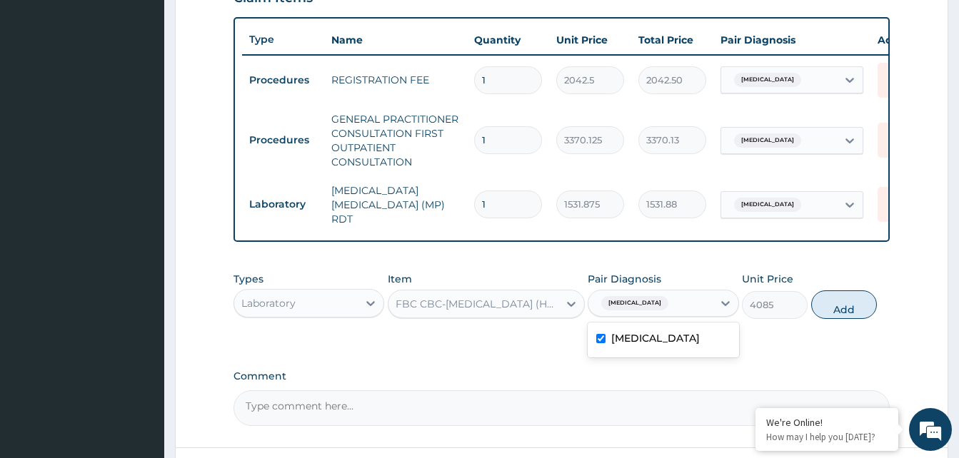
type input "0"
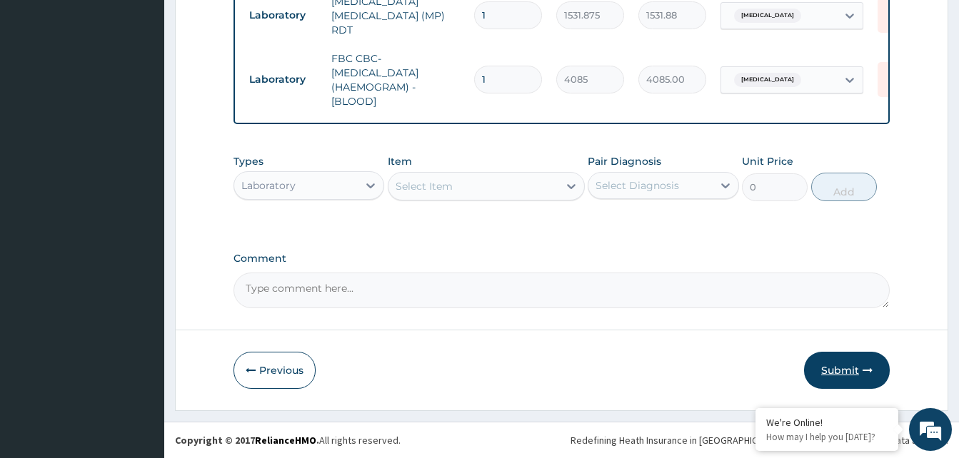
click at [825, 368] on button "Submit" at bounding box center [847, 370] width 86 height 37
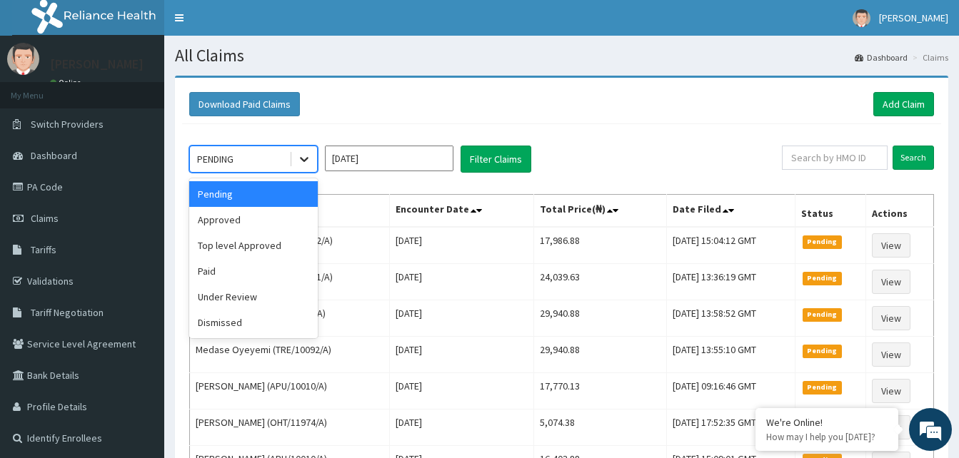
click at [302, 161] on icon at bounding box center [304, 159] width 14 height 14
drag, startPoint x: 252, startPoint y: 215, endPoint x: 283, endPoint y: 193, distance: 38.0
click at [252, 216] on div "Approved" at bounding box center [253, 220] width 129 height 26
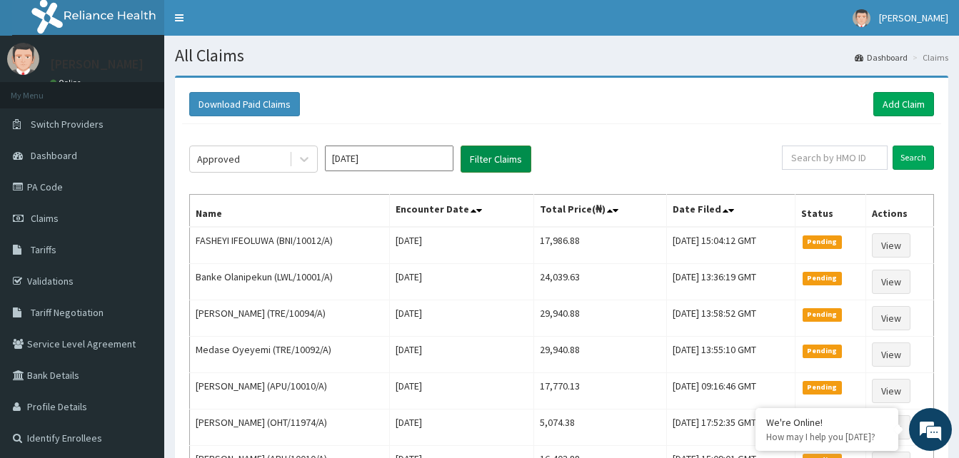
click at [523, 155] on button "Filter Claims" at bounding box center [496, 159] width 71 height 27
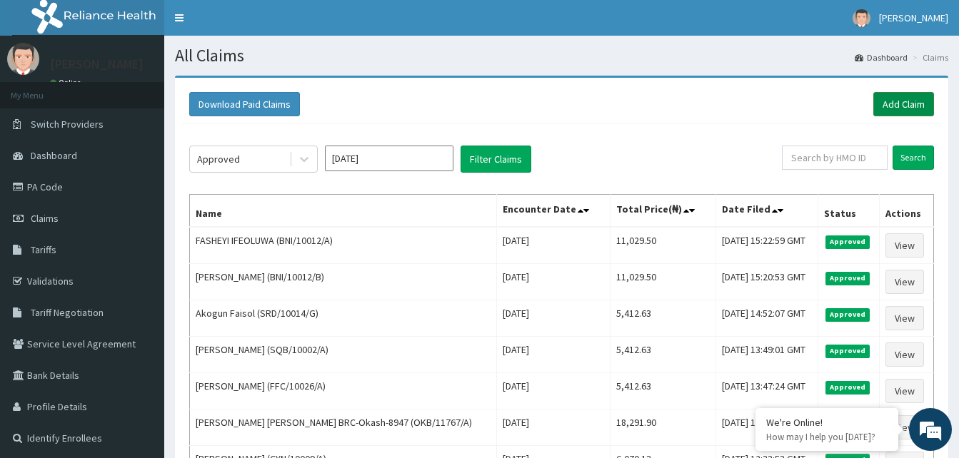
click at [897, 108] on link "Add Claim" at bounding box center [903, 104] width 61 height 24
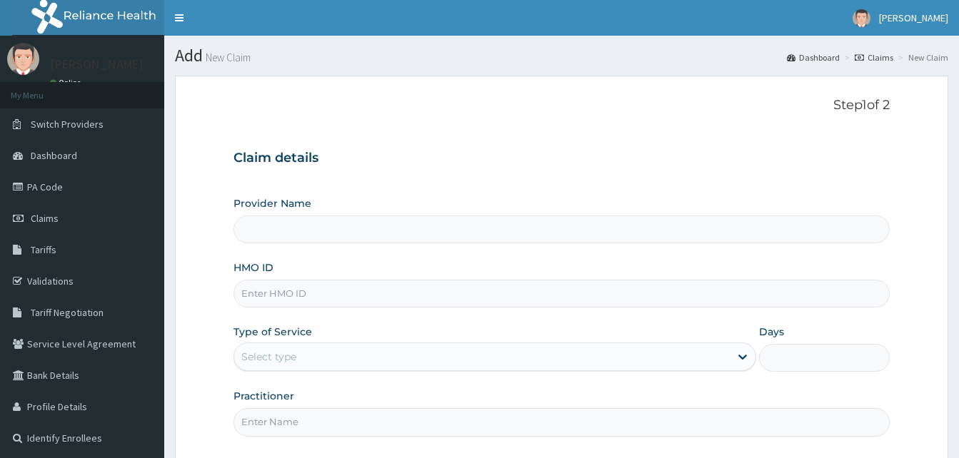
drag, startPoint x: 0, startPoint y: 0, endPoint x: 273, endPoint y: 293, distance: 400.6
click at [273, 296] on input "HMO ID" at bounding box center [561, 294] width 656 height 28
paste input "BNI/10012/B"
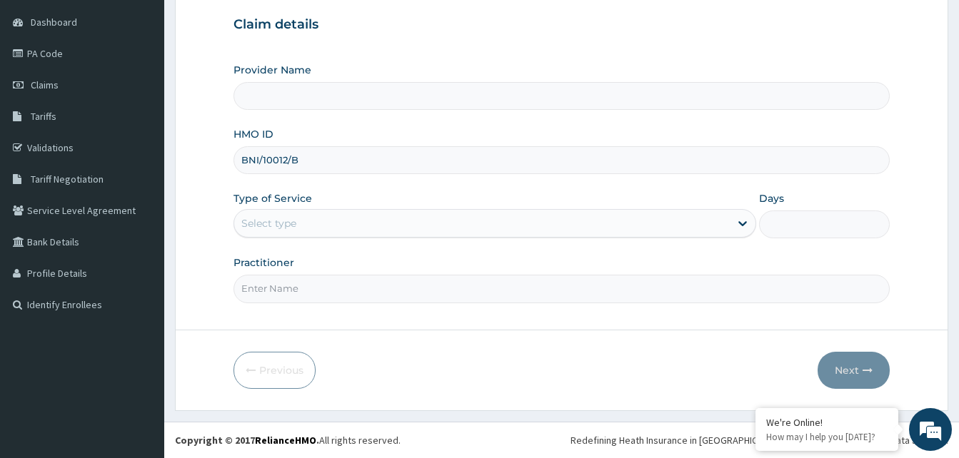
type input "BNI/10012/B"
type input "Reliance Family Clinics (RFC) - Gbagada"
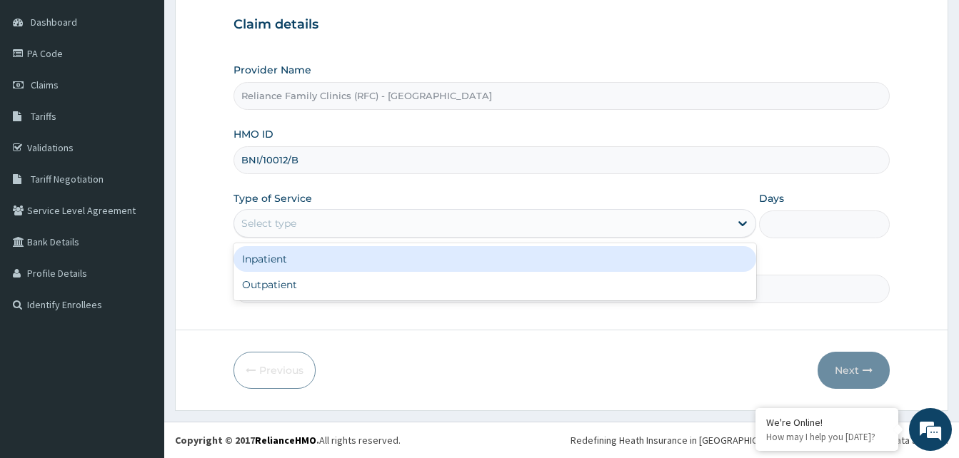
drag, startPoint x: 357, startPoint y: 221, endPoint x: 350, endPoint y: 241, distance: 21.9
click at [358, 221] on div "Select type" at bounding box center [482, 223] width 496 height 23
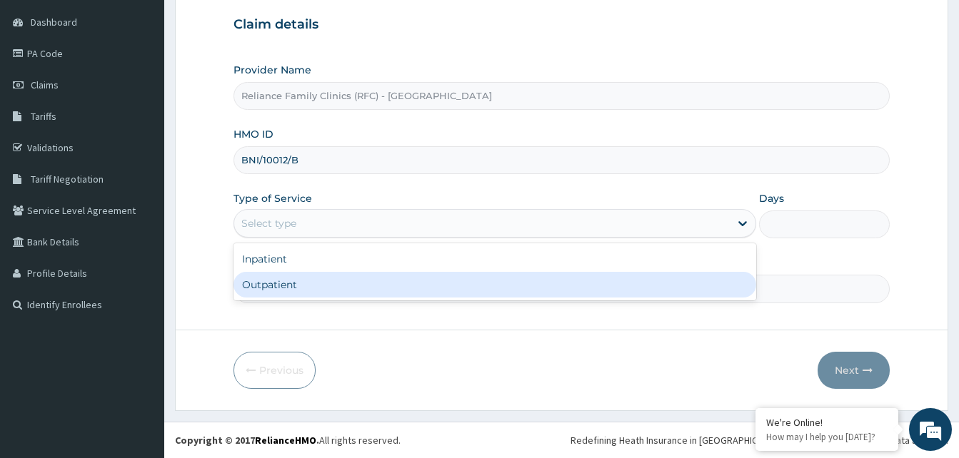
click at [326, 282] on div "Outpatient" at bounding box center [494, 285] width 523 height 26
type input "1"
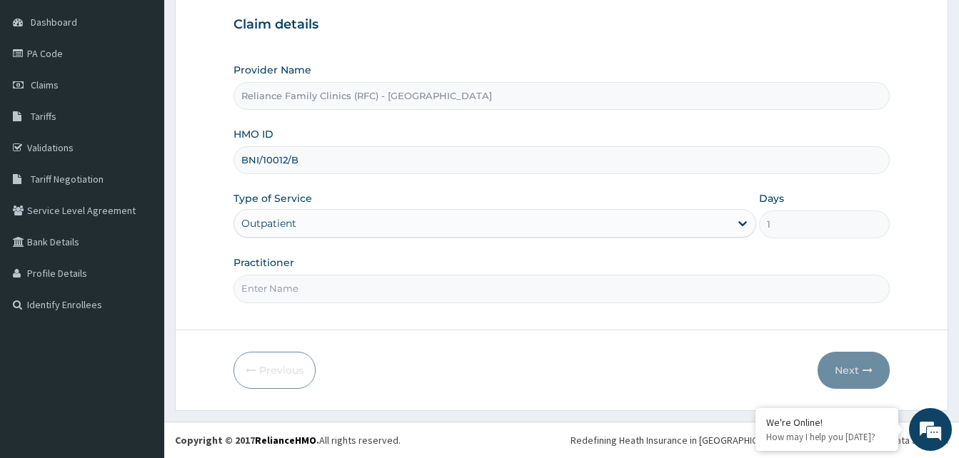
click at [326, 283] on input "Practitioner" at bounding box center [561, 289] width 656 height 28
type input "LOCUM"
drag, startPoint x: 855, startPoint y: 376, endPoint x: 850, endPoint y: 365, distance: 12.5
click at [850, 365] on button "Next" at bounding box center [854, 370] width 72 height 37
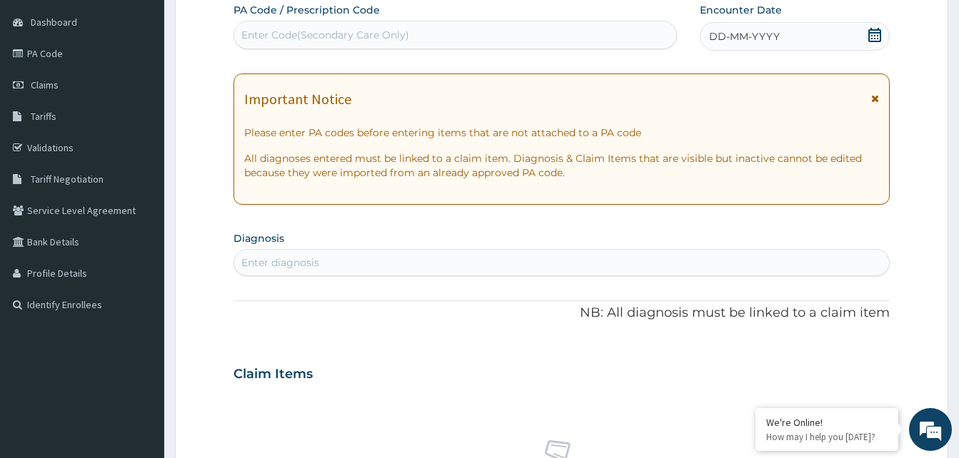
click at [298, 46] on div "Enter Code(Secondary Care Only)" at bounding box center [454, 35] width 443 height 29
paste input "PA/351D07"
type input "PA/351D07"
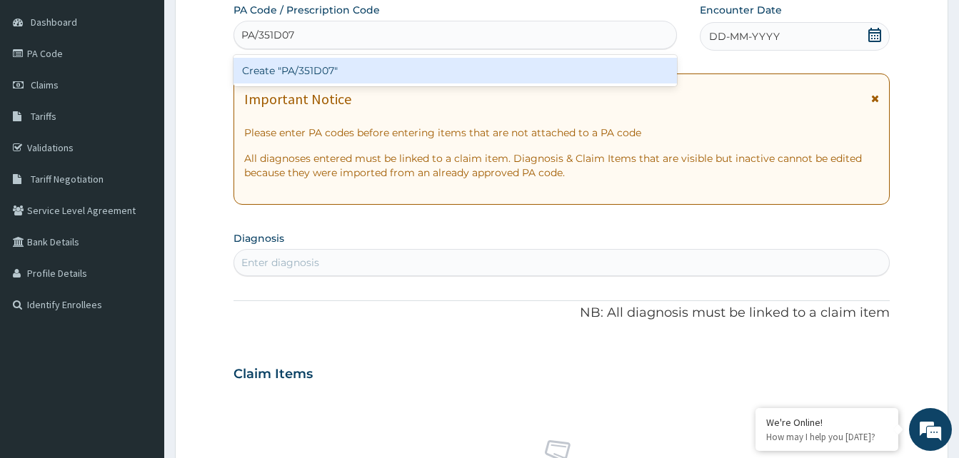
click at [298, 69] on div "Create "PA/351D07"" at bounding box center [454, 71] width 443 height 26
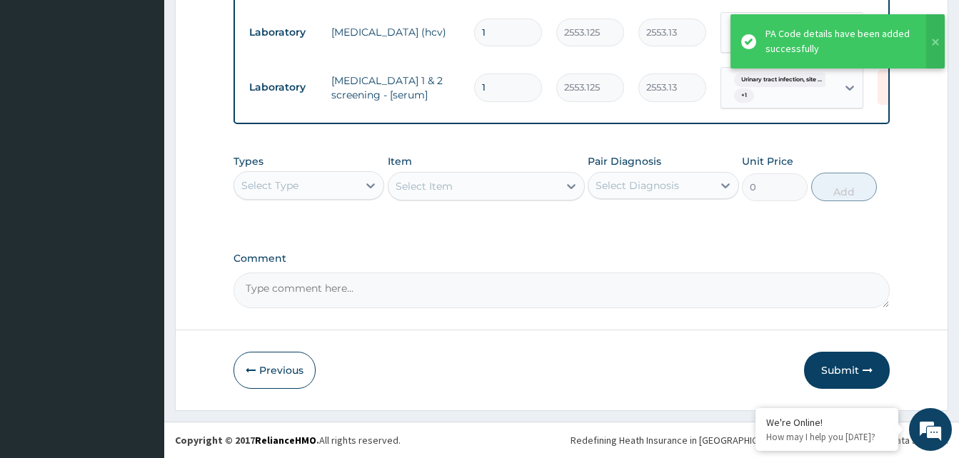
scroll to position [0, 0]
click at [844, 370] on button "Submit" at bounding box center [847, 370] width 86 height 37
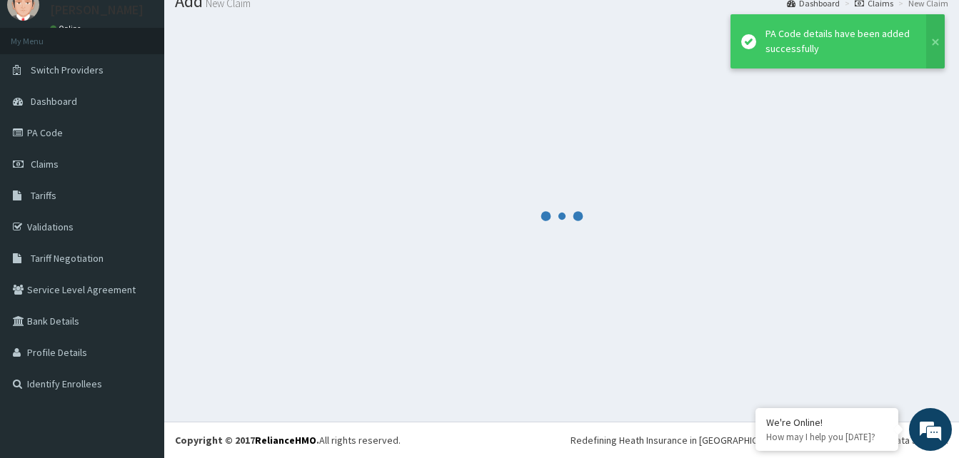
scroll to position [54, 0]
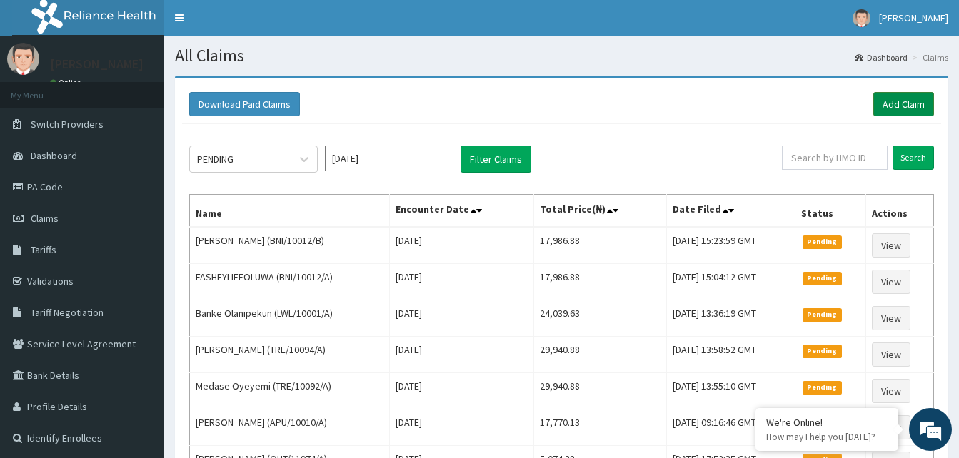
click at [893, 105] on link "Add Claim" at bounding box center [903, 104] width 61 height 24
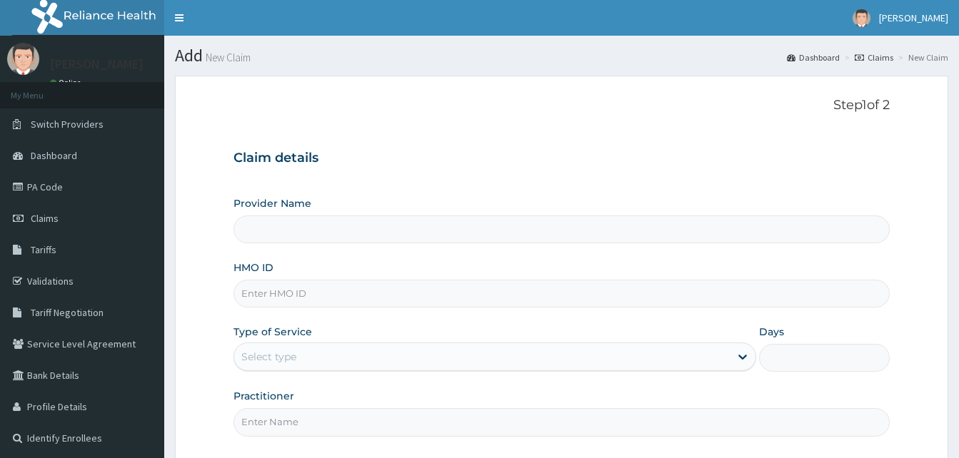
drag, startPoint x: 0, startPoint y: 0, endPoint x: 278, endPoint y: 299, distance: 408.2
click at [278, 299] on input "HMO ID" at bounding box center [561, 294] width 656 height 28
paste input "GMT/10094/A"
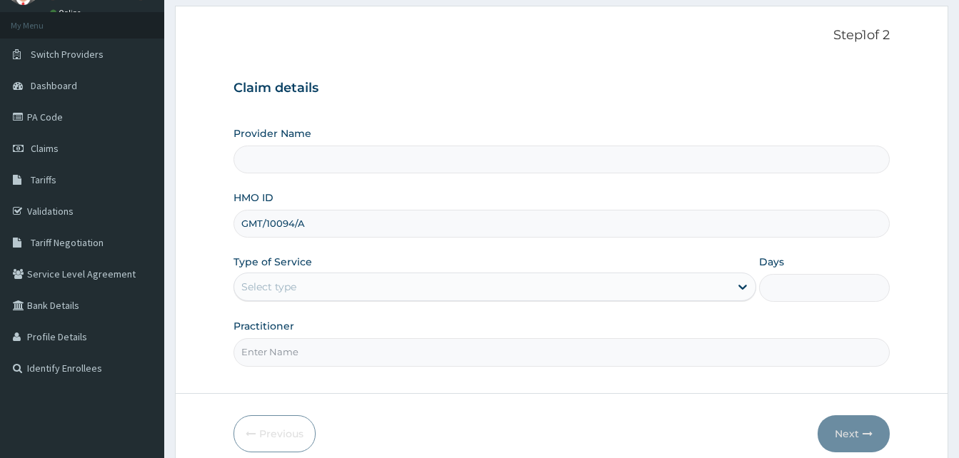
scroll to position [134, 0]
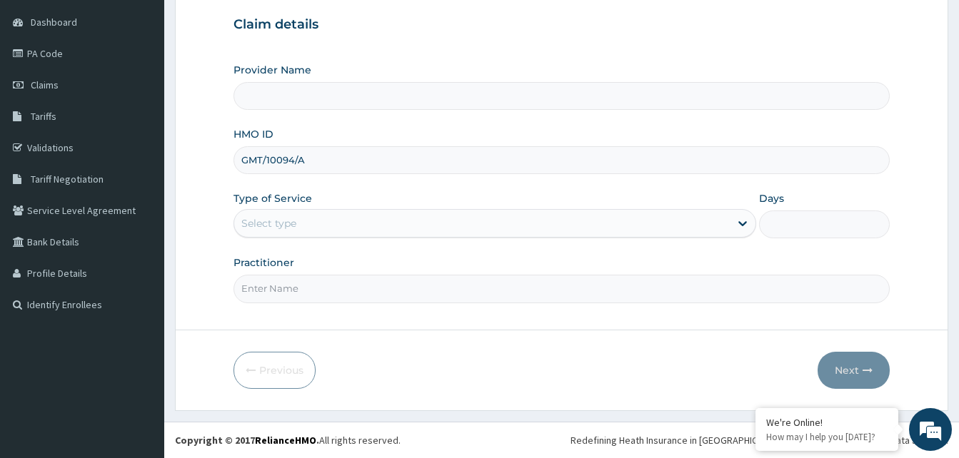
type input "GMT/10094/A"
type input "Reliance Family Clinics (RFC) - [GEOGRAPHIC_DATA]"
click at [333, 219] on div "Select type" at bounding box center [482, 223] width 496 height 23
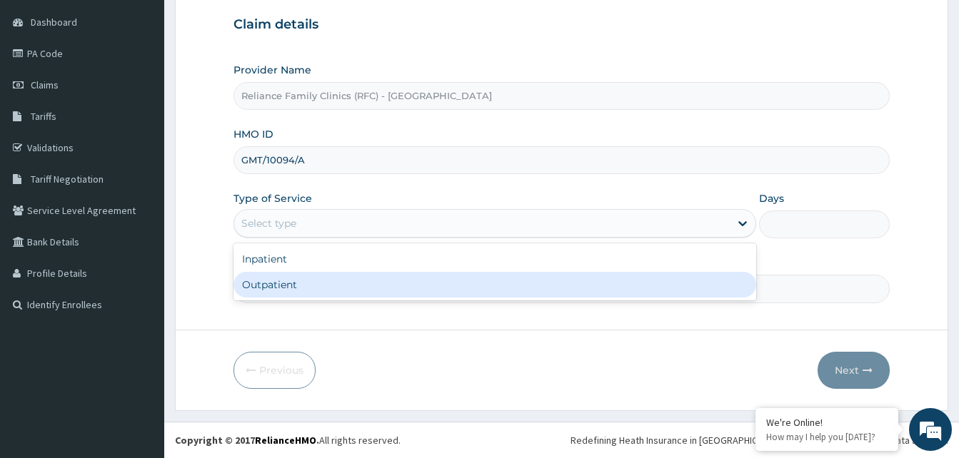
click at [310, 288] on div "Outpatient" at bounding box center [494, 285] width 523 height 26
type input "1"
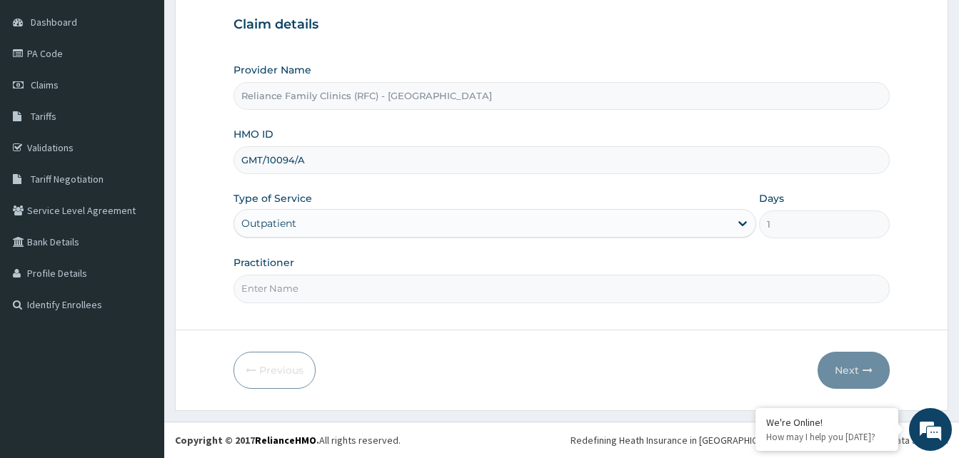
click at [310, 288] on input "Practitioner" at bounding box center [561, 289] width 656 height 28
type input "LOCUM"
click at [820, 364] on button "Next" at bounding box center [854, 370] width 72 height 37
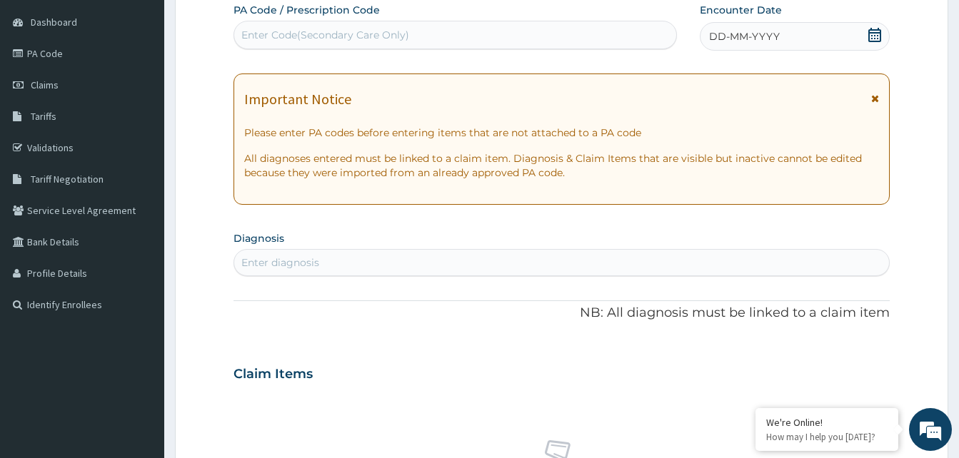
click at [837, 36] on div "DD-MM-YYYY" at bounding box center [795, 36] width 190 height 29
click at [306, 276] on div "Enter diagnosis" at bounding box center [561, 262] width 656 height 27
type input "MALARIA"
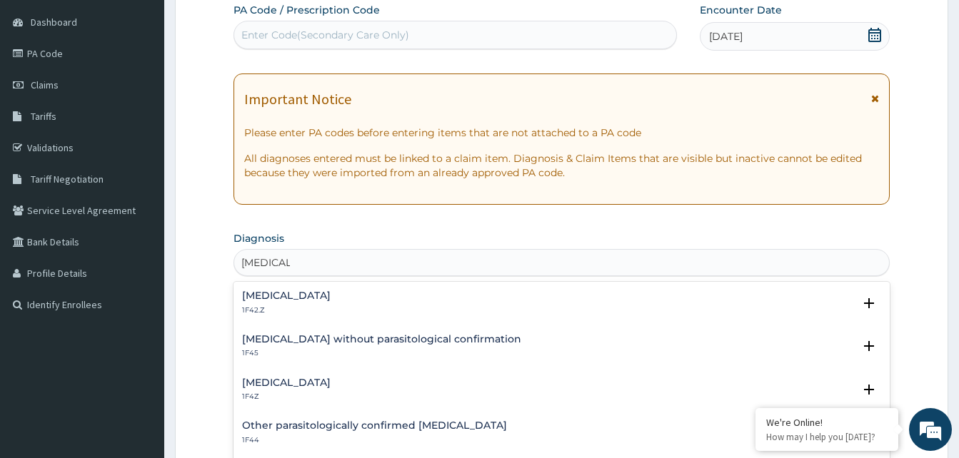
click at [282, 385] on h4 "Malaria, unspecified" at bounding box center [286, 383] width 89 height 11
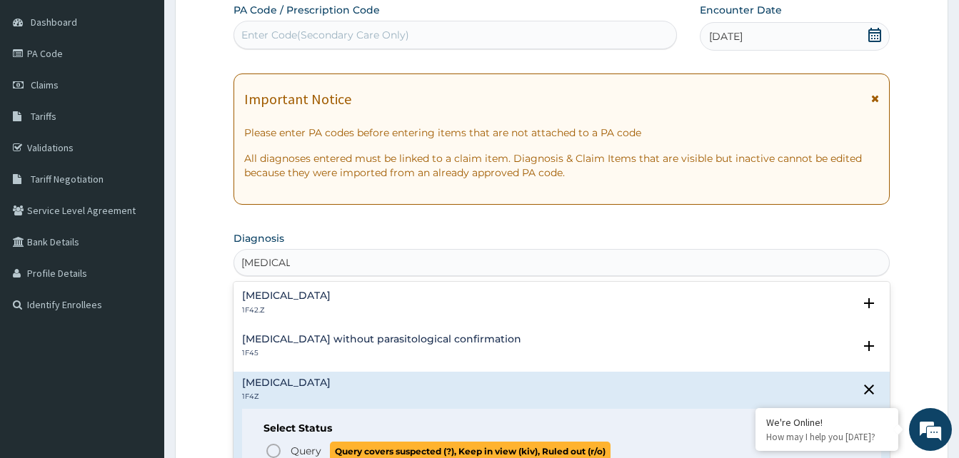
drag, startPoint x: 272, startPoint y: 446, endPoint x: 310, endPoint y: 358, distance: 95.0
click at [271, 445] on circle "status option query" at bounding box center [273, 451] width 13 height 13
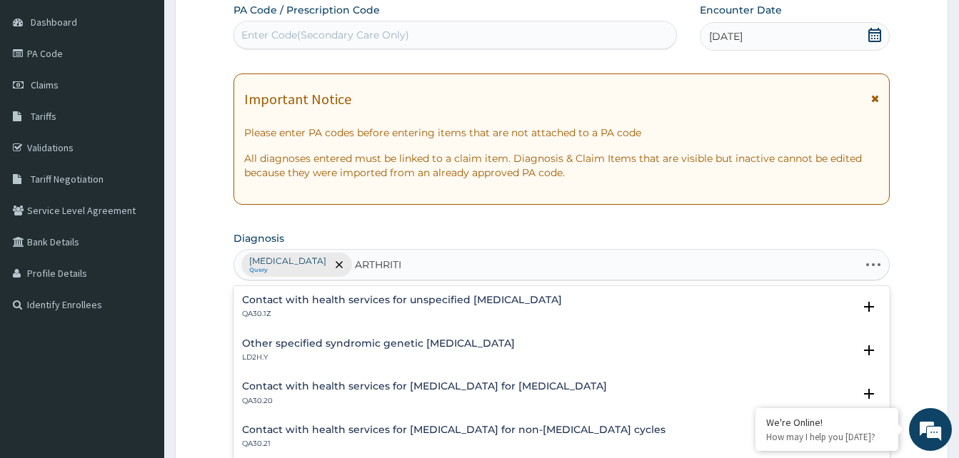
type input "ARTHRITIS"
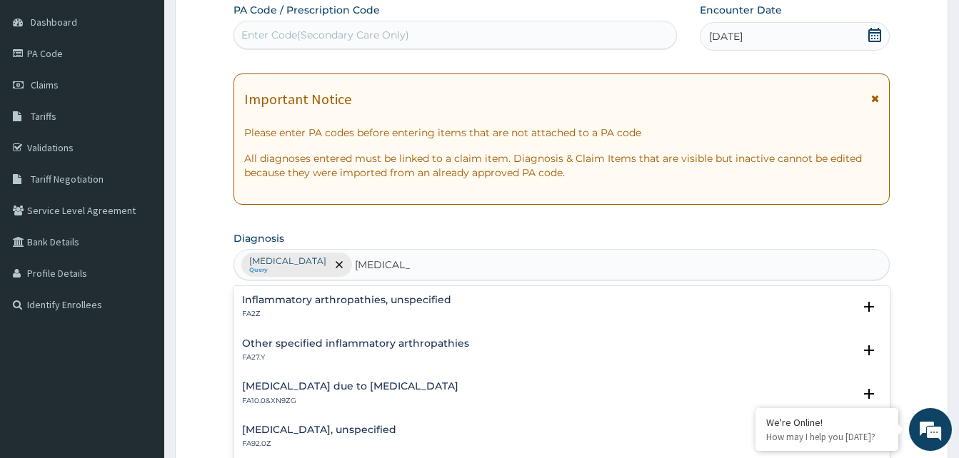
click at [296, 381] on h4 "Arthritis due to staphylococcus" at bounding box center [350, 386] width 216 height 11
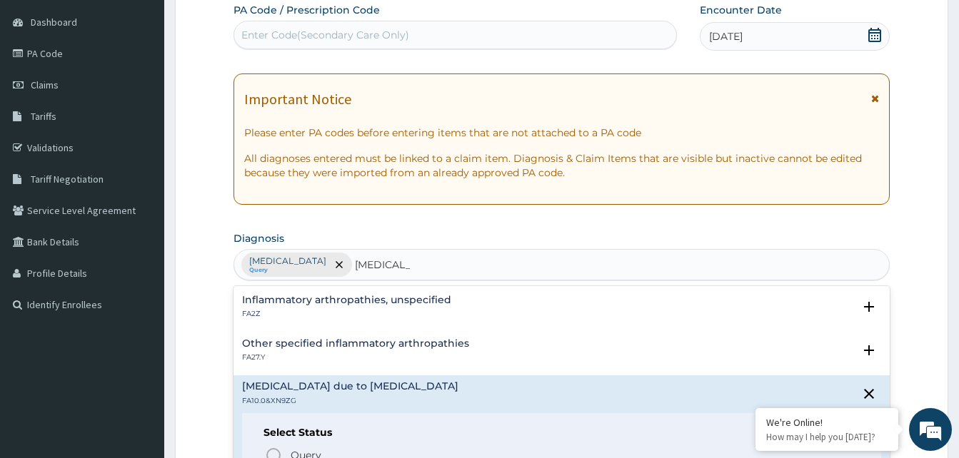
click at [346, 364] on div "Other specified inflammatory arthropathies FA27.Y Select Status Query Query cov…" at bounding box center [561, 354] width 639 height 32
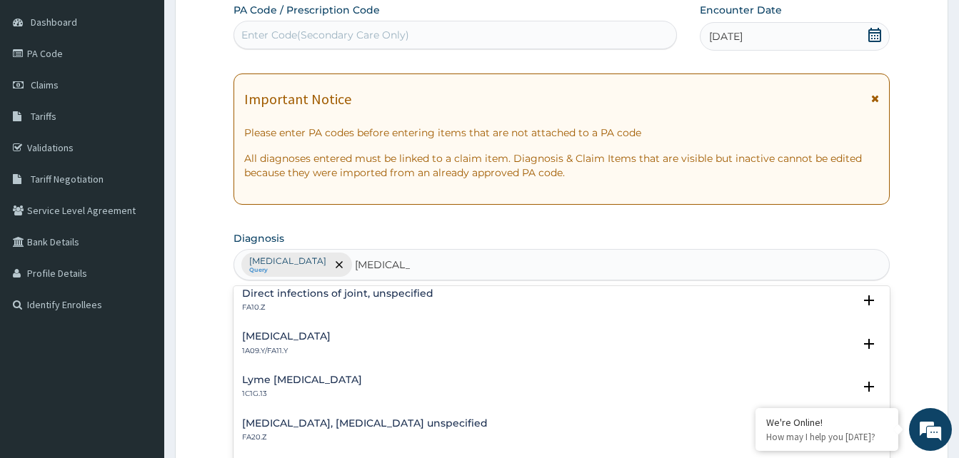
scroll to position [428, 0]
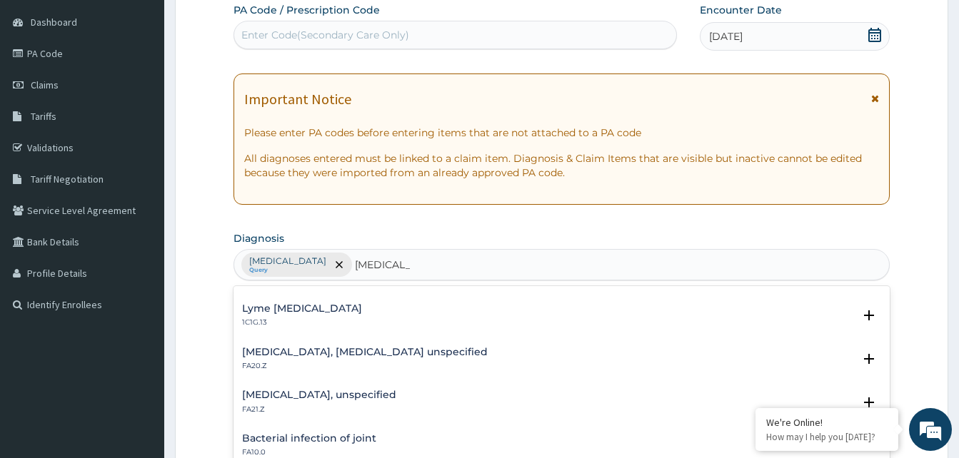
click at [344, 361] on div "Rheumatoid arthritis, serology unspecified FA20.Z" at bounding box center [365, 359] width 246 height 25
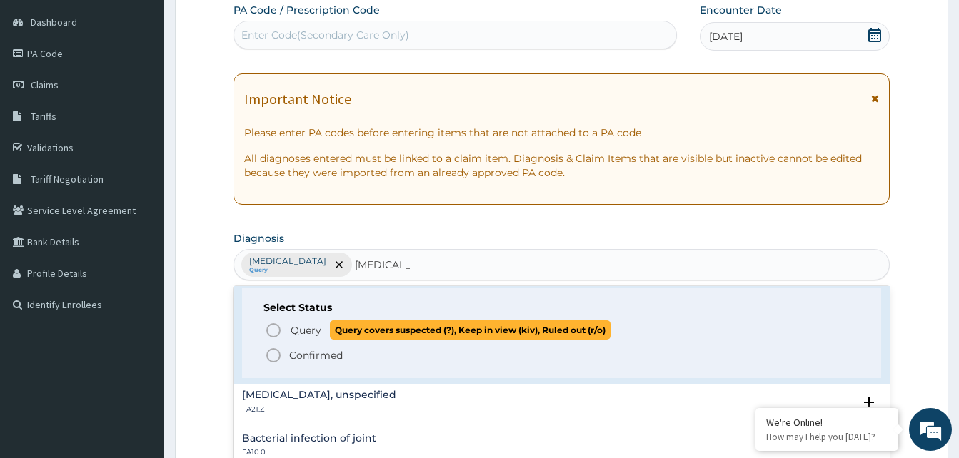
click at [276, 331] on icon "status option query" at bounding box center [273, 330] width 17 height 17
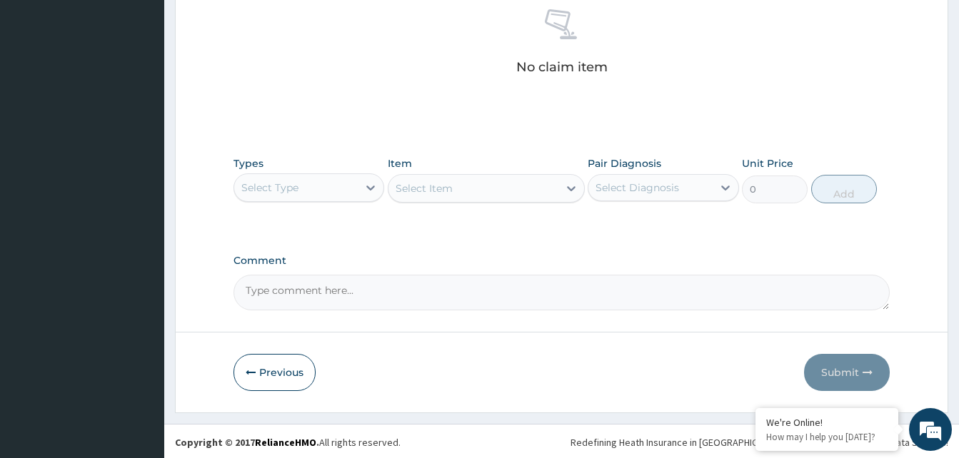
scroll to position [571, 0]
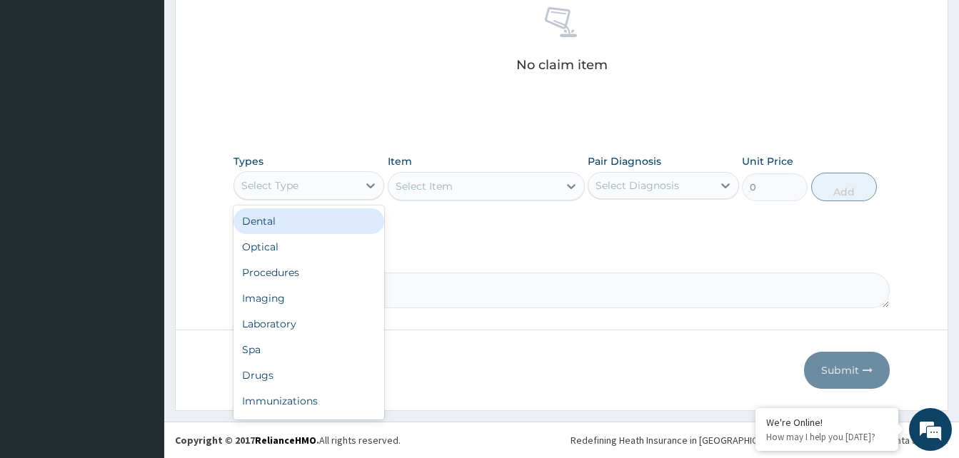
drag, startPoint x: 314, startPoint y: 182, endPoint x: 326, endPoint y: 245, distance: 64.0
click at [315, 182] on div "Select Type" at bounding box center [296, 185] width 124 height 23
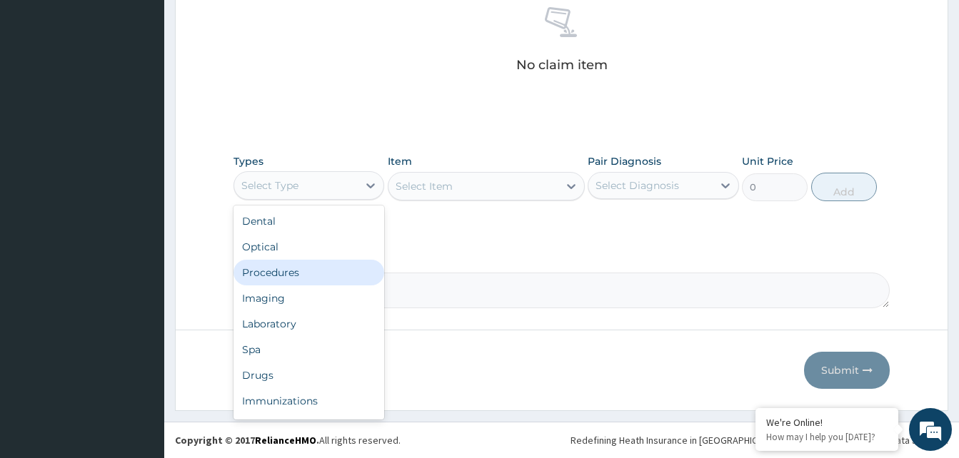
click at [310, 273] on div "Procedures" at bounding box center [308, 273] width 151 height 26
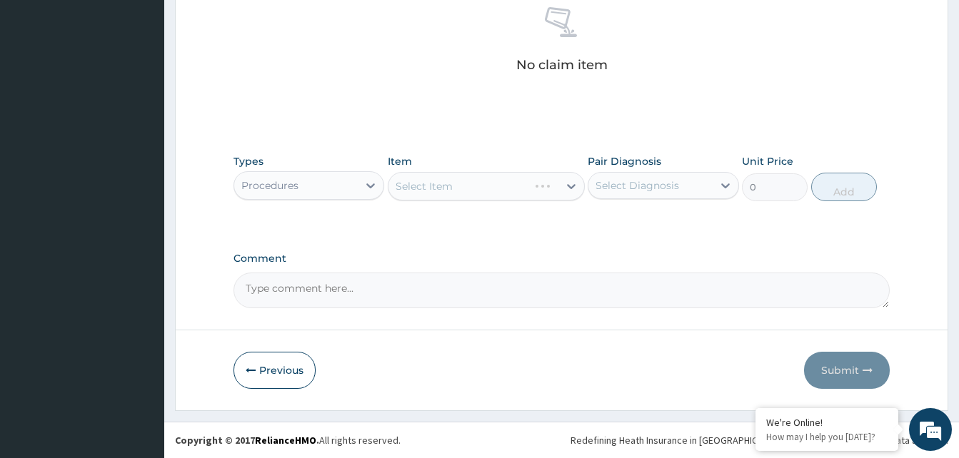
click at [532, 187] on div "Select Item" at bounding box center [486, 186] width 197 height 29
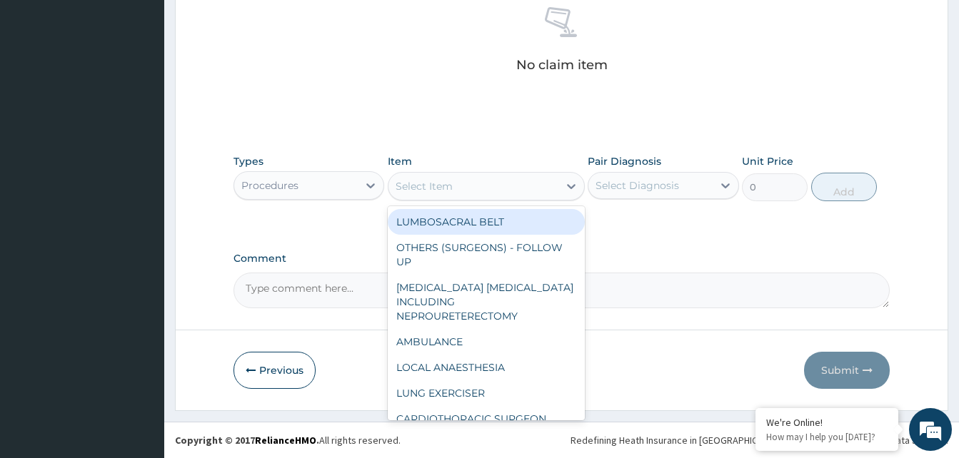
click at [532, 188] on div "Select Item" at bounding box center [473, 186] width 170 height 23
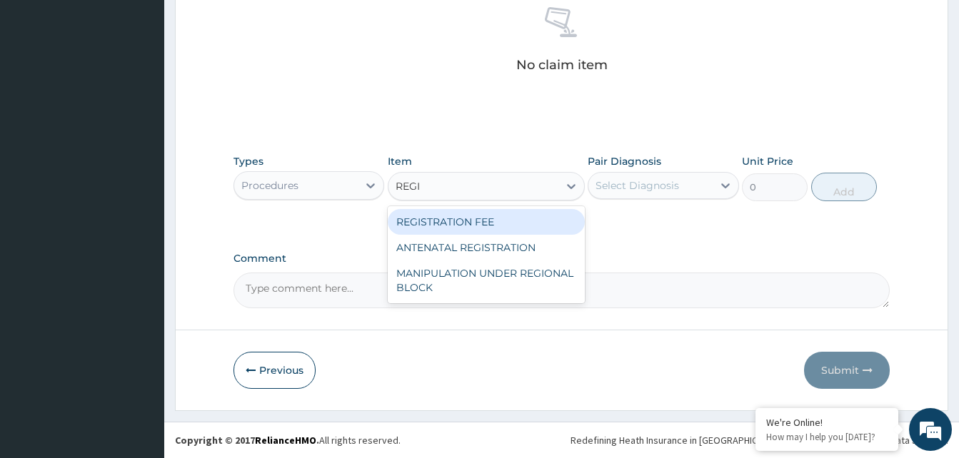
type input "REGIS"
type input "2042.5"
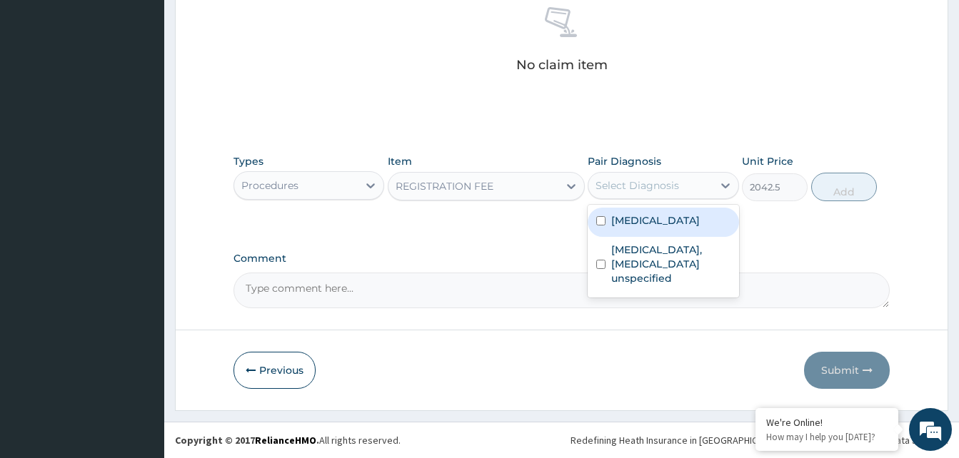
drag, startPoint x: 653, startPoint y: 181, endPoint x: 701, endPoint y: 182, distance: 47.9
click at [653, 181] on div "Select Diagnosis" at bounding box center [637, 185] width 84 height 14
checkbox input "true"
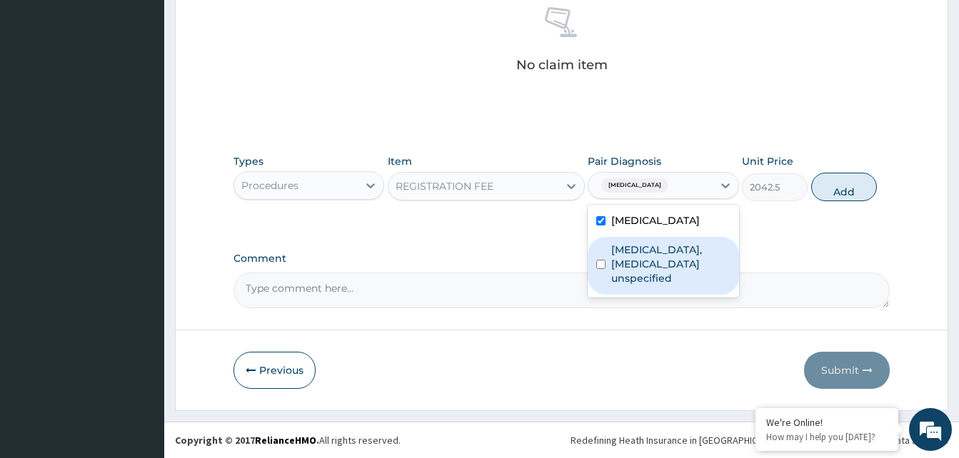
drag, startPoint x: 689, startPoint y: 244, endPoint x: 702, endPoint y: 233, distance: 16.7
click at [692, 241] on div "Rheumatoid arthritis, serology unspecified" at bounding box center [663, 266] width 151 height 58
checkbox input "true"
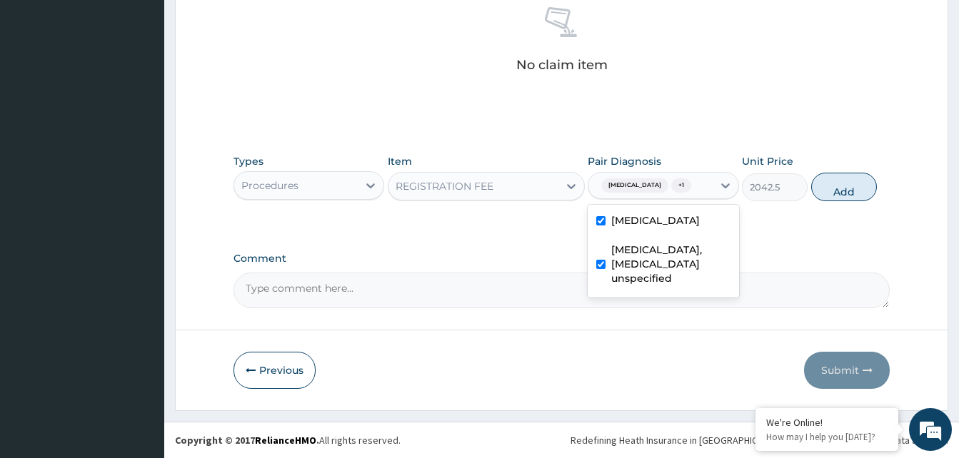
drag, startPoint x: 838, startPoint y: 182, endPoint x: 503, endPoint y: 199, distance: 336.0
click at [837, 184] on button "Add" at bounding box center [844, 187] width 66 height 29
type input "0"
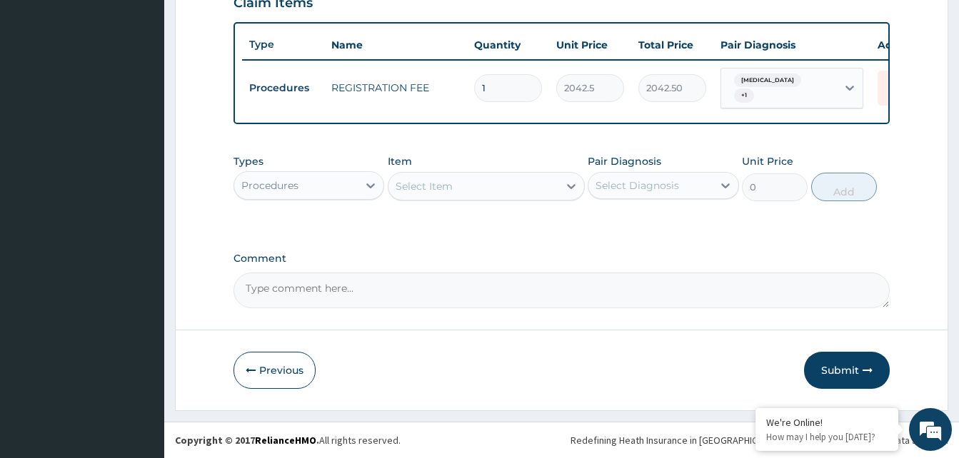
scroll to position [520, 0]
click at [479, 191] on div "Select Item" at bounding box center [473, 186] width 170 height 23
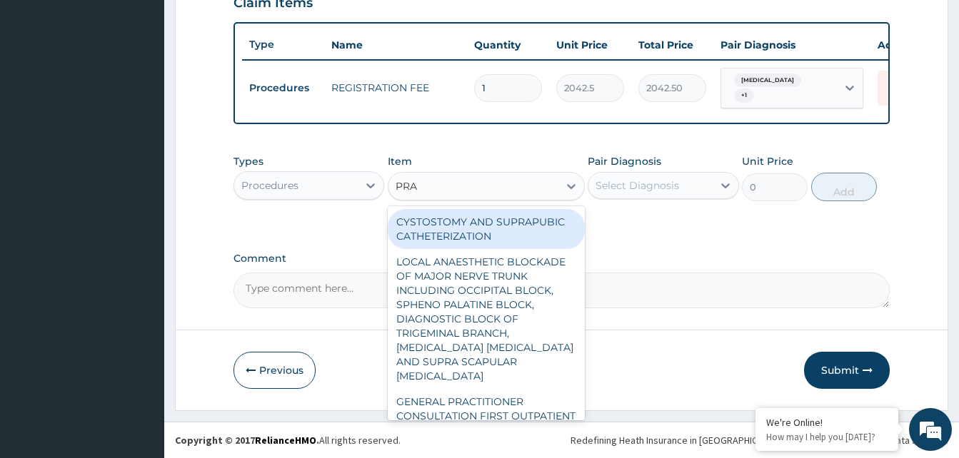
type input "PRAC"
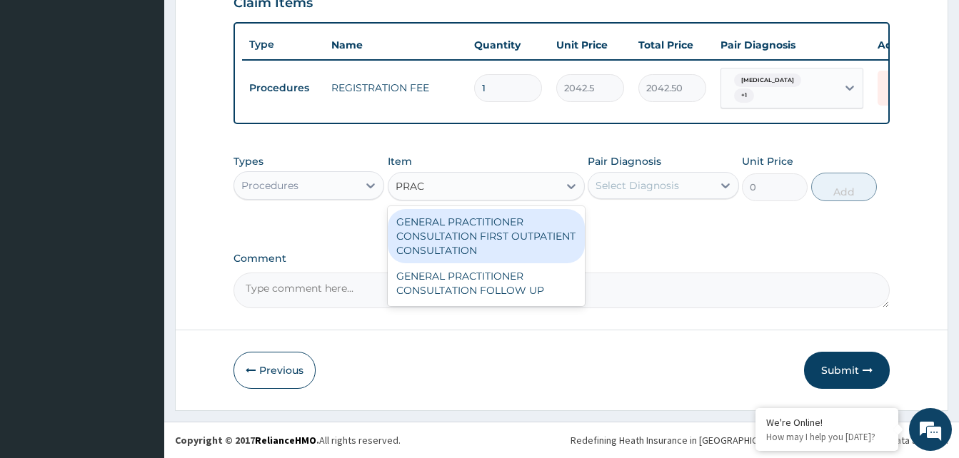
type input "3370.125"
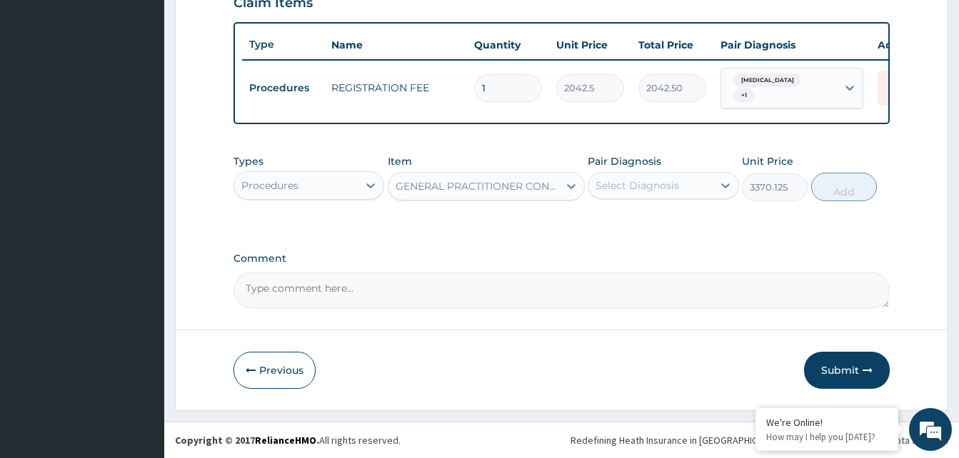
click at [645, 184] on div "Select Diagnosis" at bounding box center [637, 185] width 84 height 14
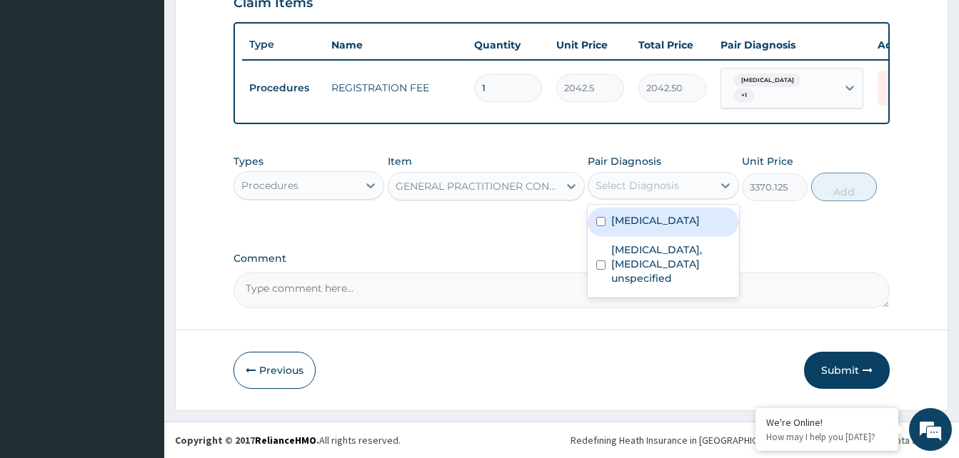
drag, startPoint x: 648, startPoint y: 223, endPoint x: 658, endPoint y: 271, distance: 48.3
click at [648, 224] on label "Malaria, unspecified" at bounding box center [655, 220] width 89 height 14
checkbox input "true"
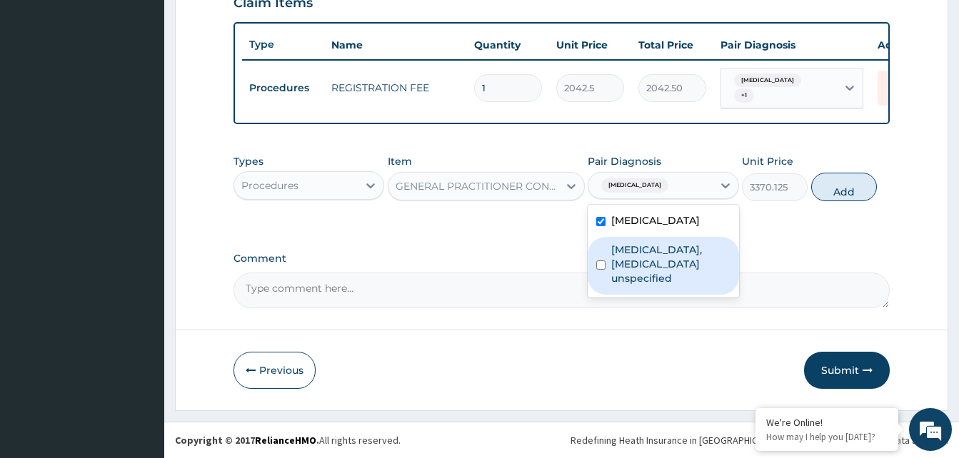
click at [662, 264] on label "Rheumatoid arthritis, serology unspecified" at bounding box center [670, 264] width 119 height 43
checkbox input "true"
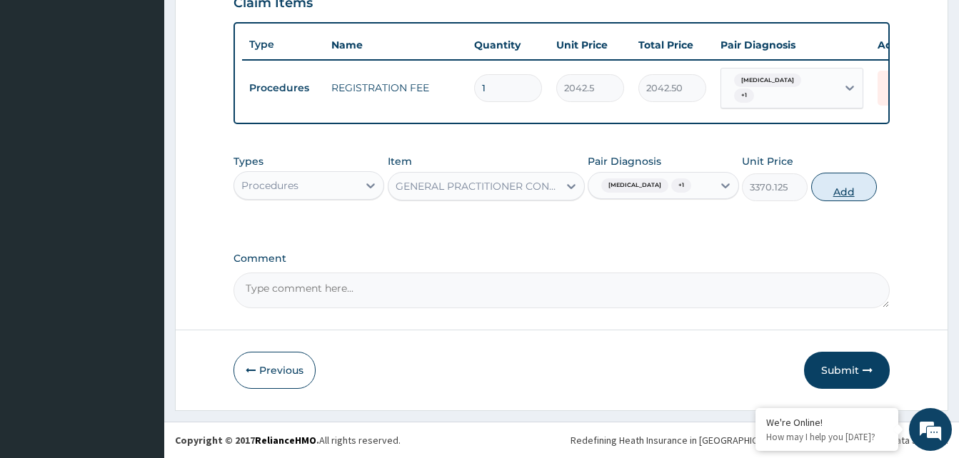
click at [848, 185] on button "Add" at bounding box center [844, 187] width 66 height 29
type input "0"
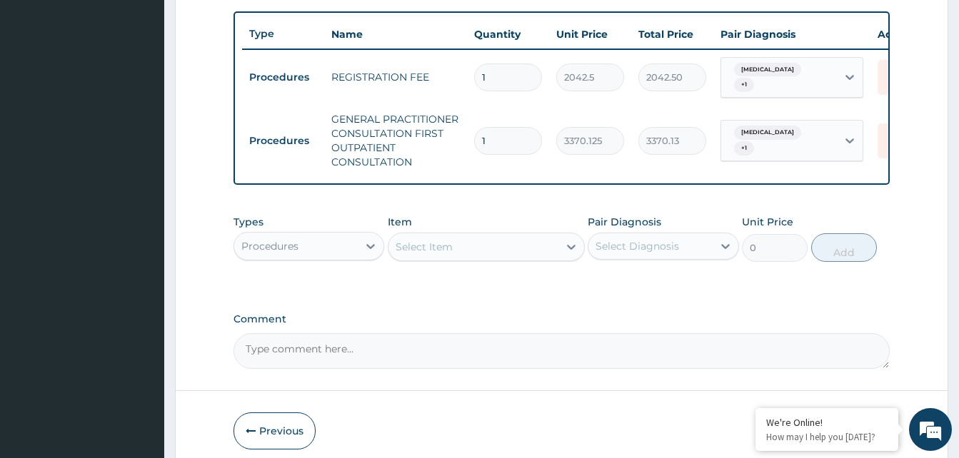
click at [313, 257] on div "Procedures" at bounding box center [296, 246] width 124 height 23
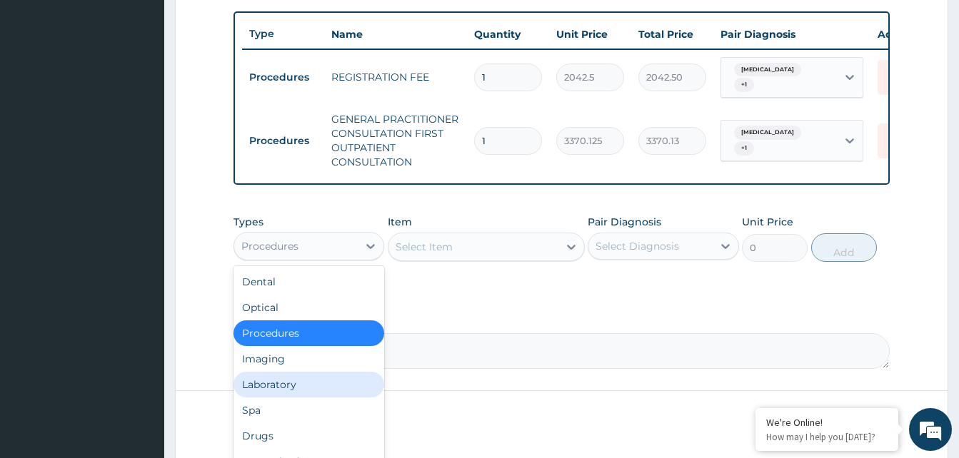
click at [276, 398] on div "Laboratory" at bounding box center [308, 385] width 151 height 26
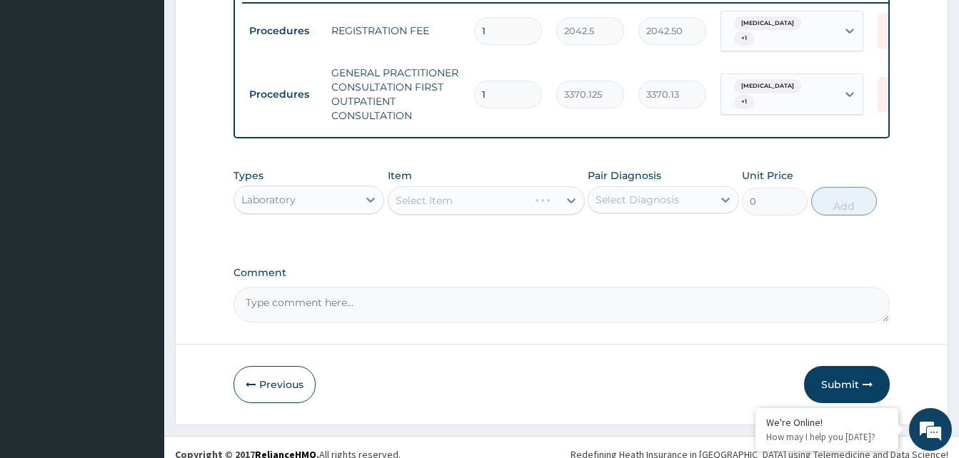
scroll to position [591, 0]
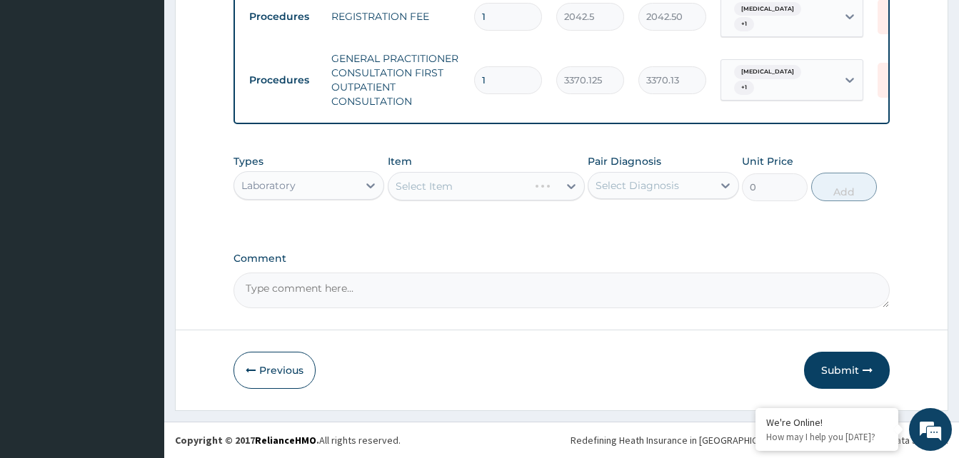
click at [530, 188] on div "Select Item" at bounding box center [486, 186] width 197 height 29
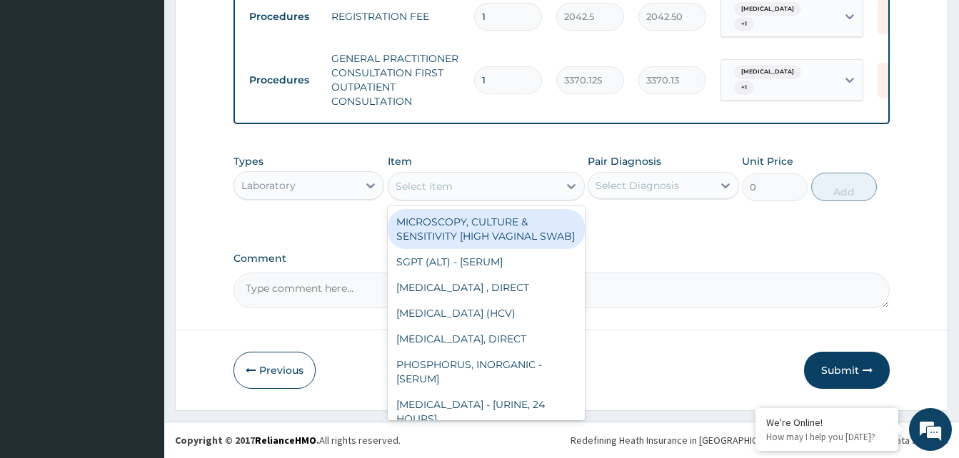
click at [529, 188] on div "Select Item" at bounding box center [473, 186] width 170 height 23
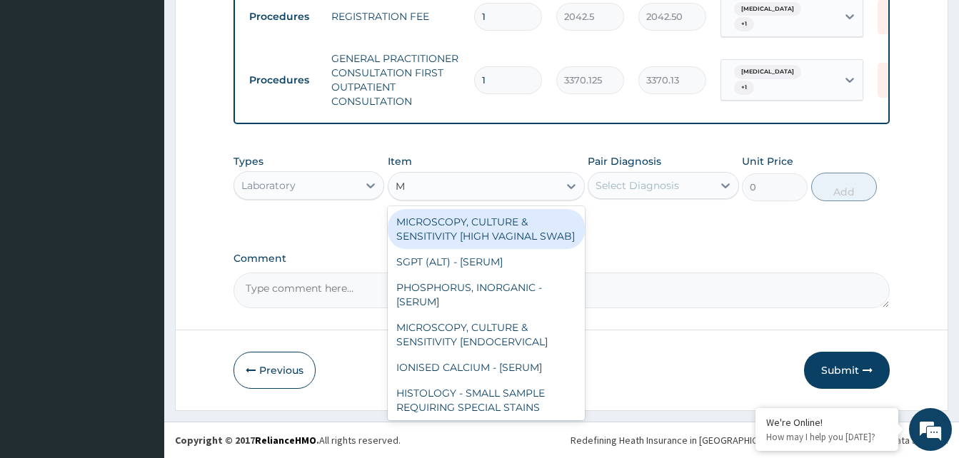
type input "MP"
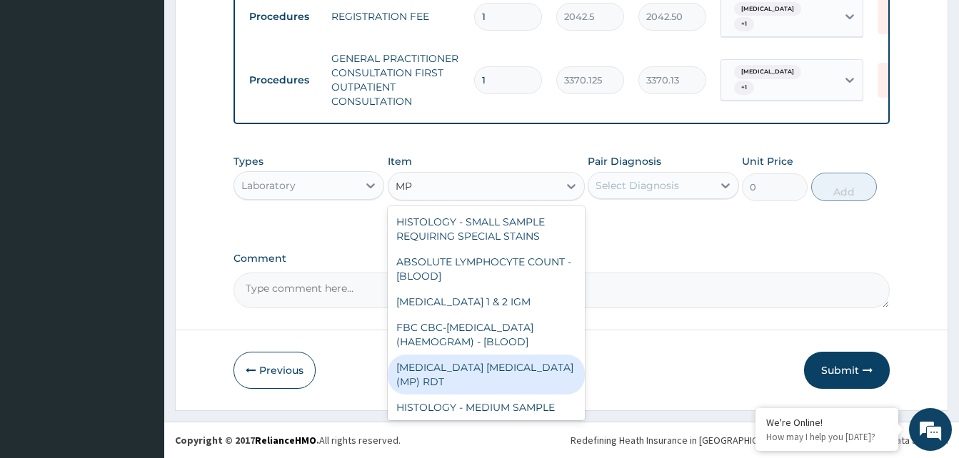
click at [494, 381] on div "MALARIA PARASITE (MP) RDT" at bounding box center [486, 375] width 197 height 40
type input "1531.875"
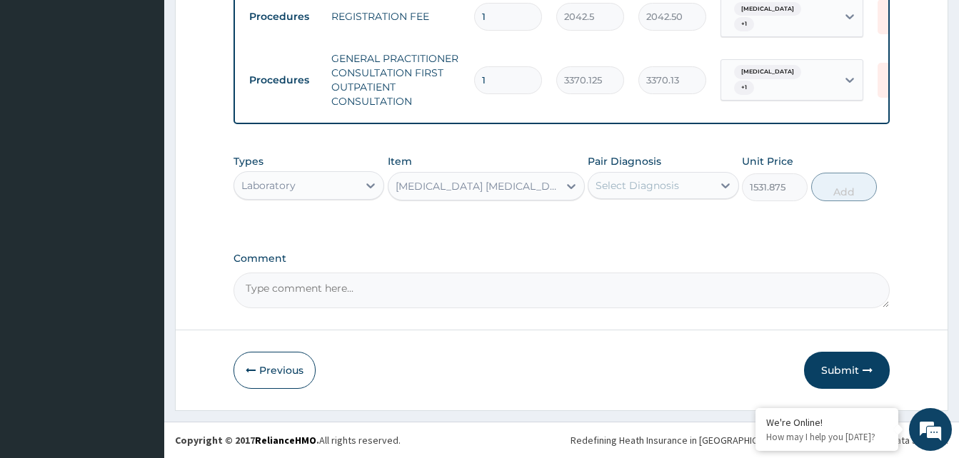
drag, startPoint x: 707, startPoint y: 171, endPoint x: 705, endPoint y: 188, distance: 17.2
click at [707, 176] on div "Pair Diagnosis Select Diagnosis" at bounding box center [663, 177] width 151 height 47
drag, startPoint x: 705, startPoint y: 188, endPoint x: 688, endPoint y: 204, distance: 23.7
click at [692, 193] on div "Select Diagnosis" at bounding box center [650, 185] width 124 height 23
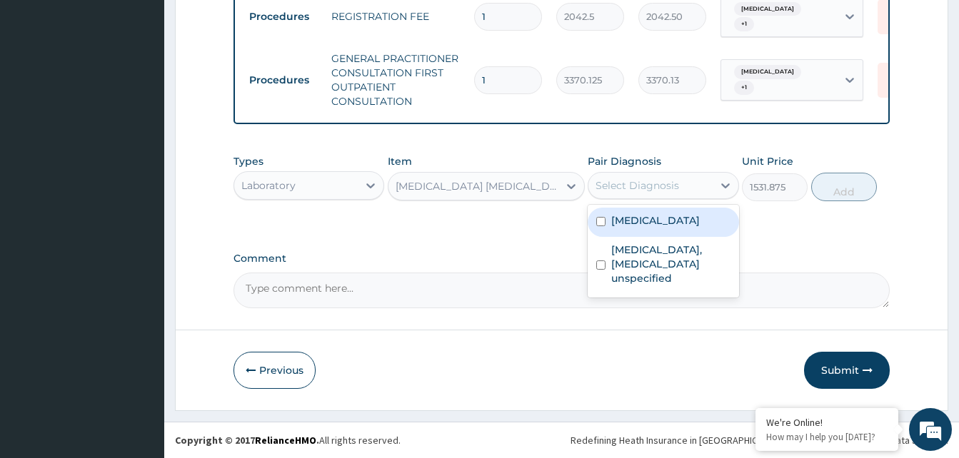
drag, startPoint x: 688, startPoint y: 204, endPoint x: 677, endPoint y: 248, distance: 45.0
click at [677, 240] on div "Malaria, unspecified Rheumatoid arthritis, serology unspecified" at bounding box center [663, 251] width 151 height 93
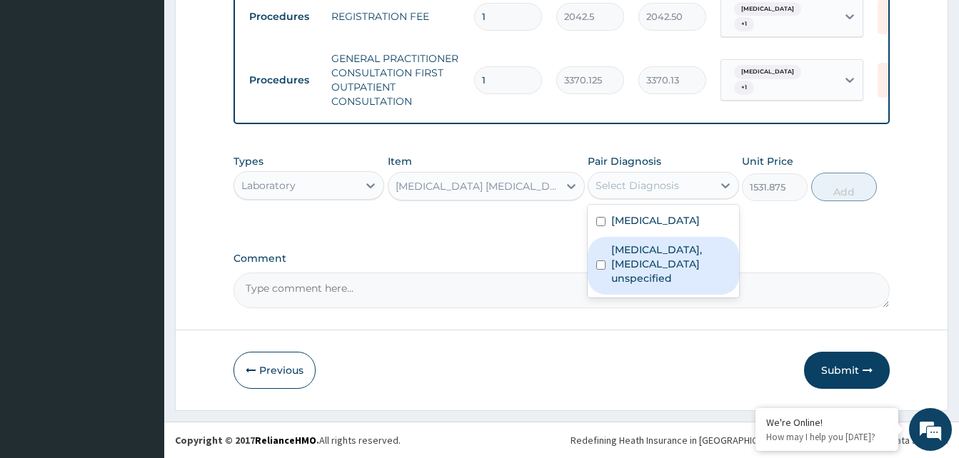
drag, startPoint x: 675, startPoint y: 263, endPoint x: 683, endPoint y: 254, distance: 12.2
click at [677, 261] on label "Rheumatoid arthritis, serology unspecified" at bounding box center [670, 264] width 119 height 43
checkbox input "true"
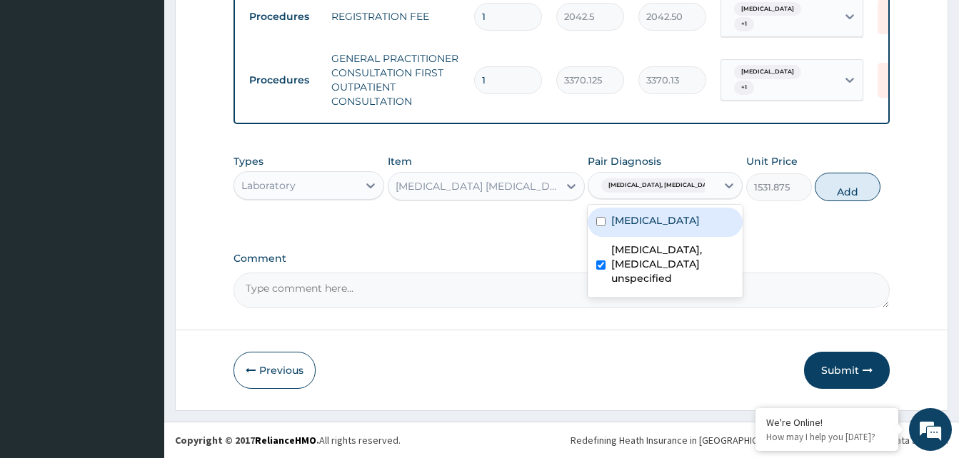
click at [657, 221] on label "Malaria, unspecified" at bounding box center [655, 220] width 89 height 14
checkbox input "true"
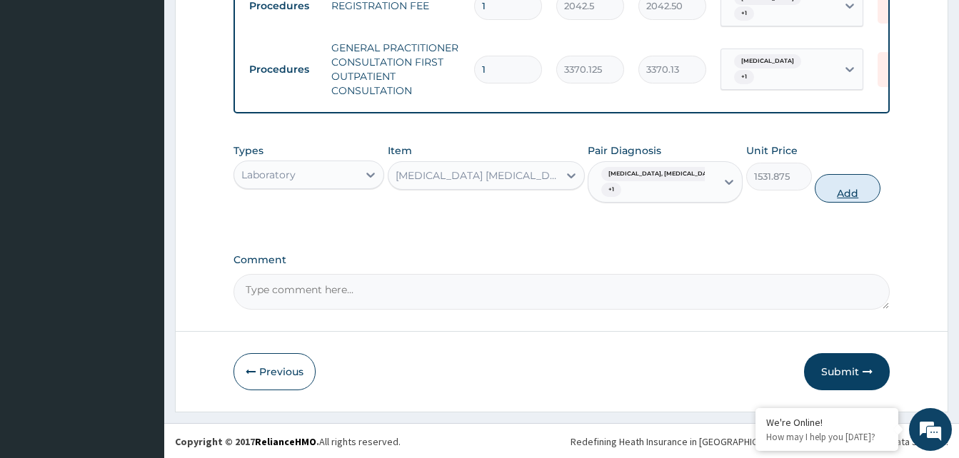
click at [832, 196] on button "Add" at bounding box center [848, 188] width 66 height 29
type input "0"
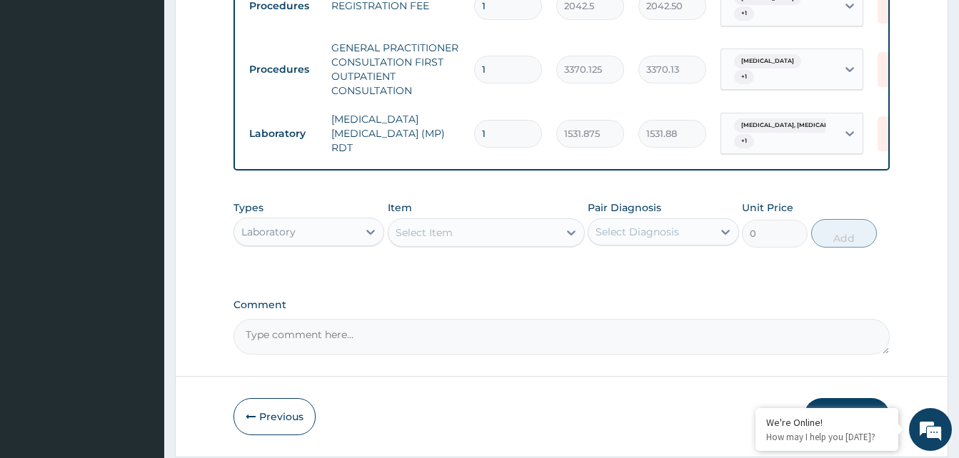
click at [444, 240] on div "Select Item" at bounding box center [424, 233] width 57 height 14
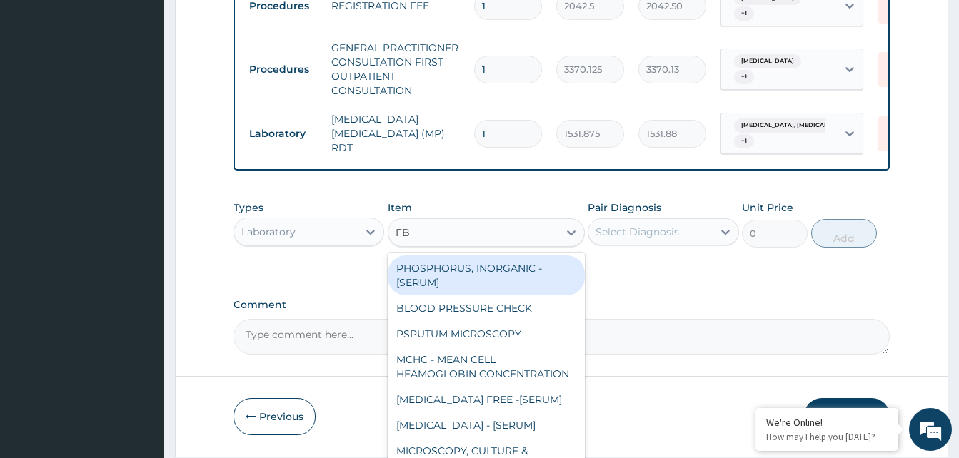
type input "FBC"
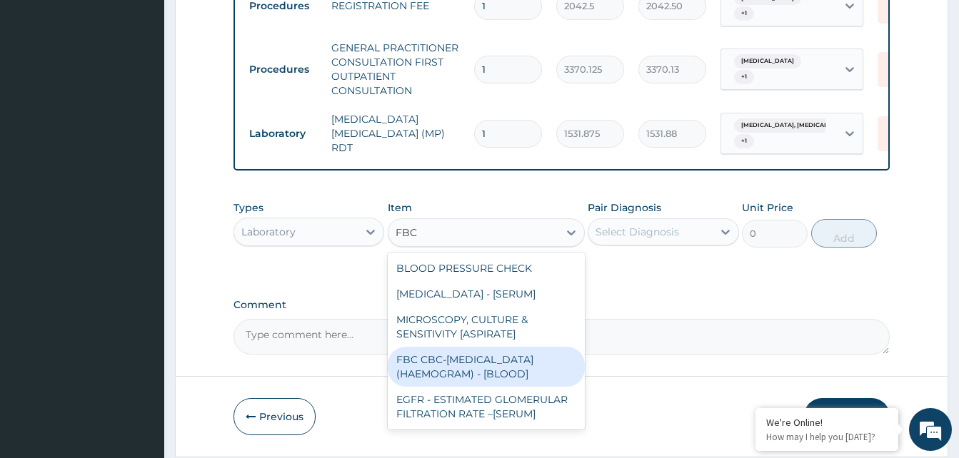
drag, startPoint x: 467, startPoint y: 378, endPoint x: 655, endPoint y: 253, distance: 226.1
click at [468, 375] on div "FBC CBC-COMPLETE BLOOD COUNT (HAEMOGRAM) - [BLOOD]" at bounding box center [486, 367] width 197 height 40
type input "4085"
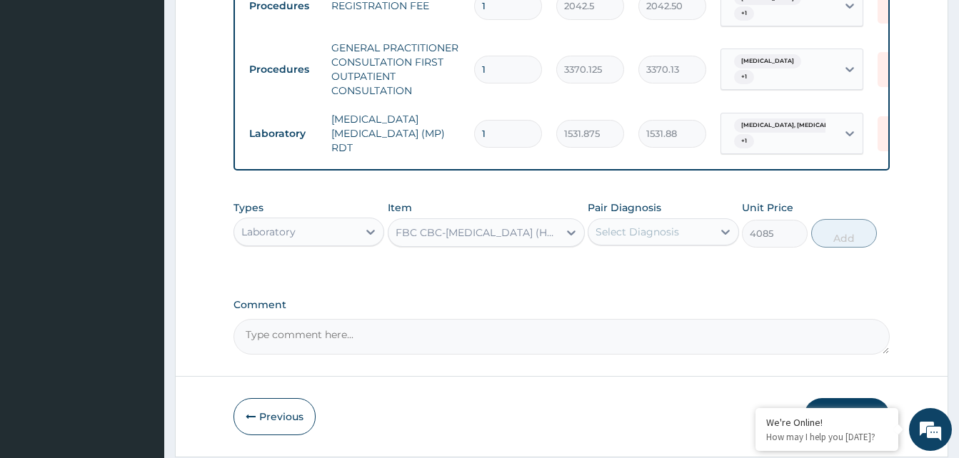
click at [673, 239] on div "Select Diagnosis" at bounding box center [637, 232] width 84 height 14
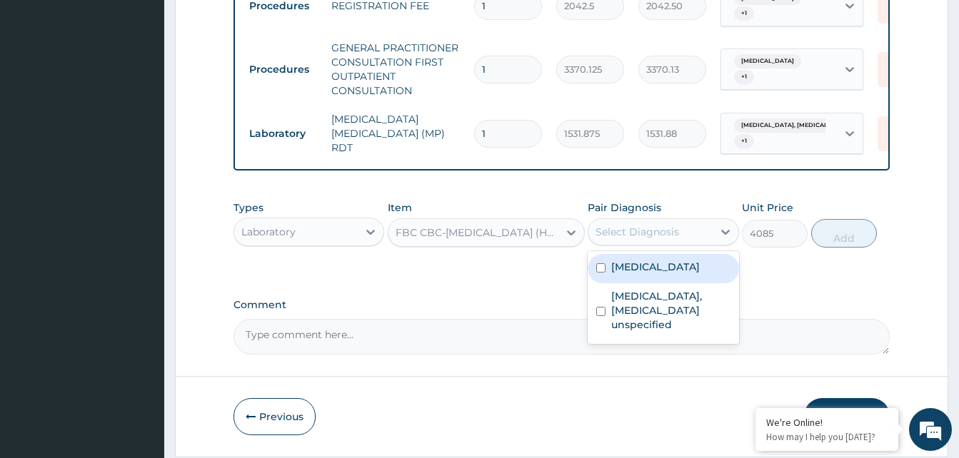
drag, startPoint x: 665, startPoint y: 267, endPoint x: 665, endPoint y: 276, distance: 8.6
click at [665, 268] on div "Malaria, unspecified" at bounding box center [663, 268] width 151 height 29
checkbox input "true"
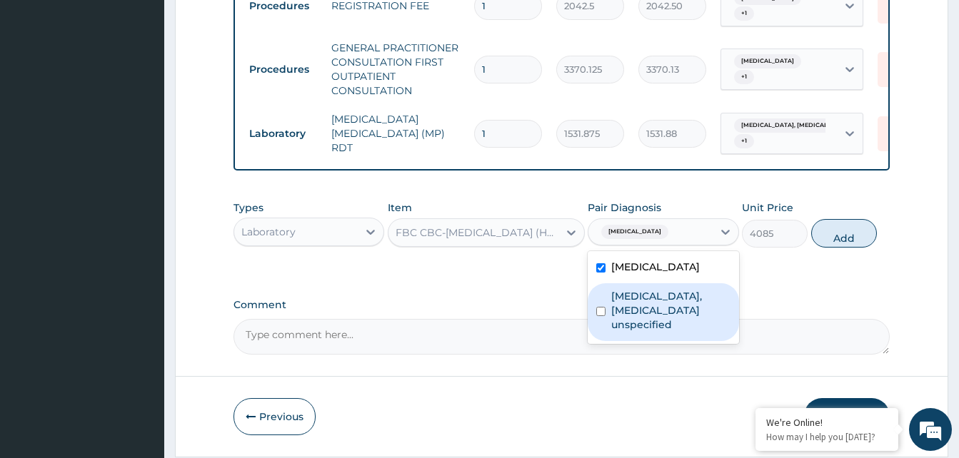
drag, startPoint x: 669, startPoint y: 313, endPoint x: 761, endPoint y: 249, distance: 112.3
click at [670, 313] on label "Rheumatoid arthritis, serology unspecified" at bounding box center [670, 310] width 119 height 43
checkbox input "true"
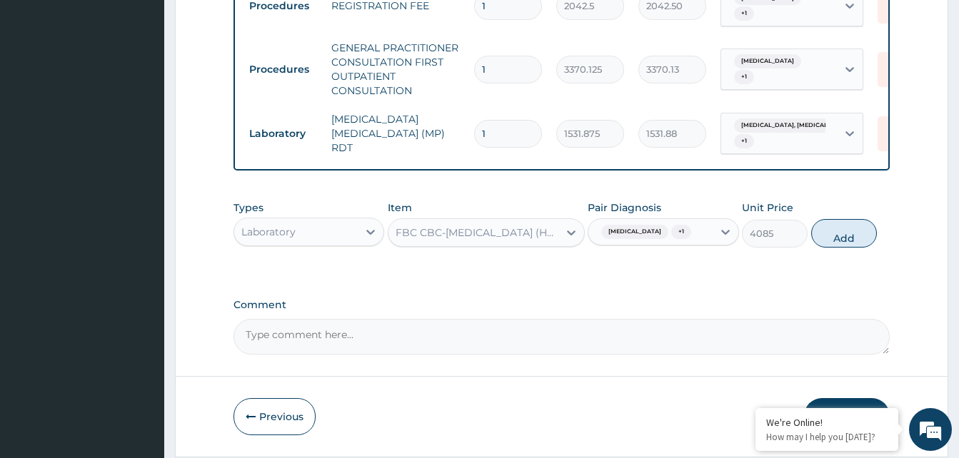
drag, startPoint x: 832, startPoint y: 243, endPoint x: 633, endPoint y: 268, distance: 200.1
click at [832, 242] on button "Add" at bounding box center [844, 233] width 66 height 29
type input "0"
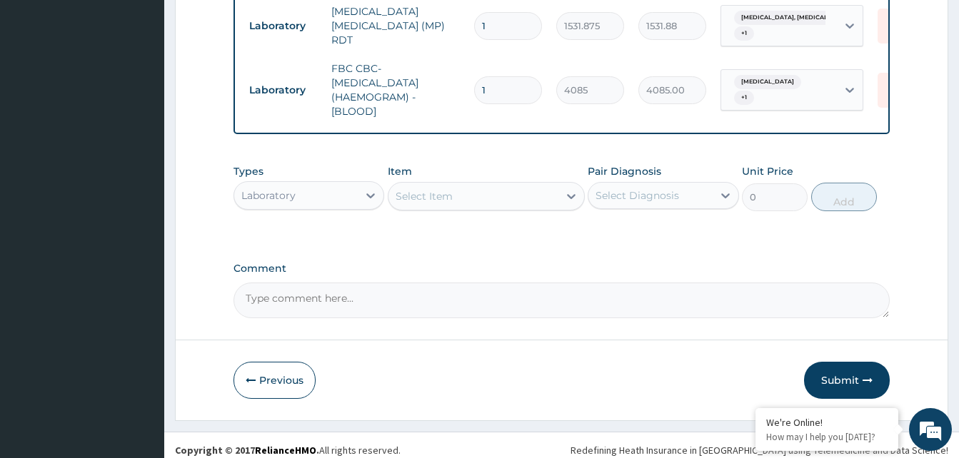
scroll to position [718, 0]
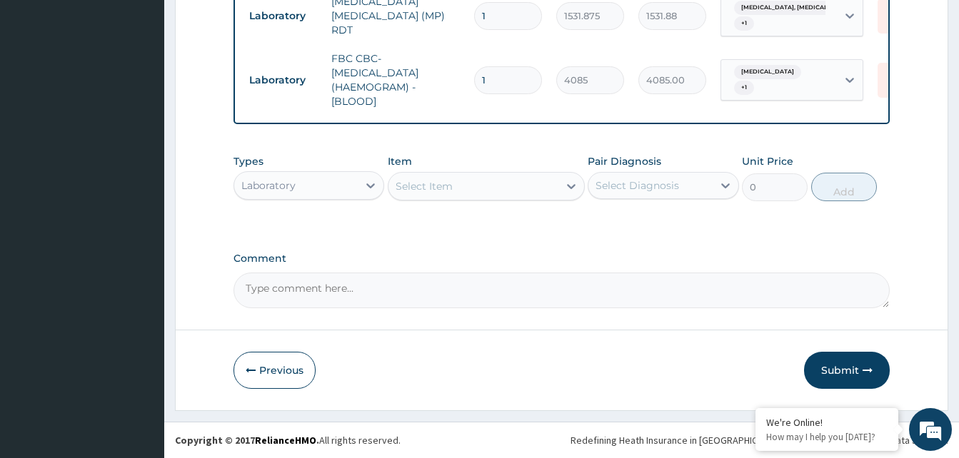
click at [333, 191] on div "Laboratory" at bounding box center [296, 185] width 124 height 23
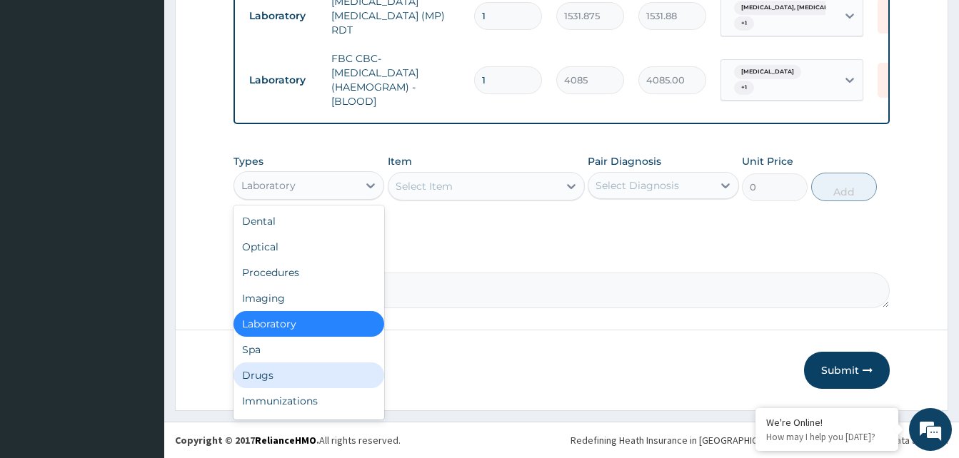
click at [306, 370] on div "Drugs" at bounding box center [308, 376] width 151 height 26
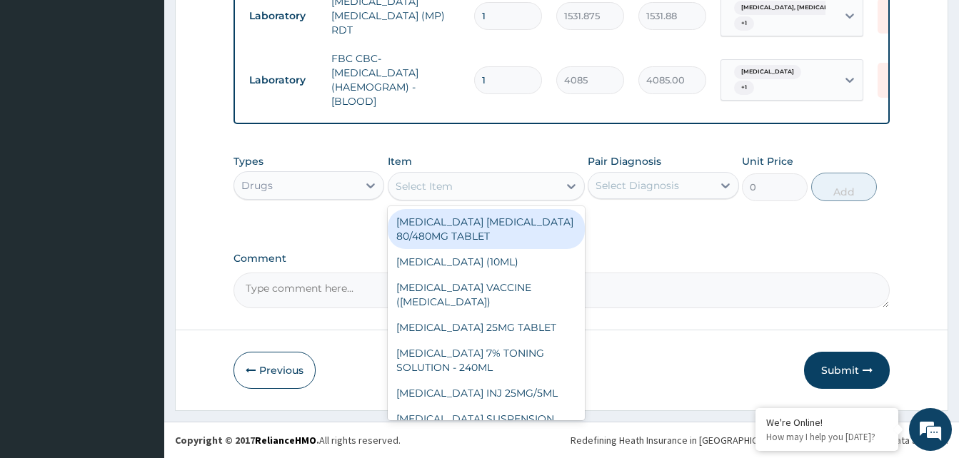
click at [517, 188] on div "Select Item" at bounding box center [473, 186] width 170 height 23
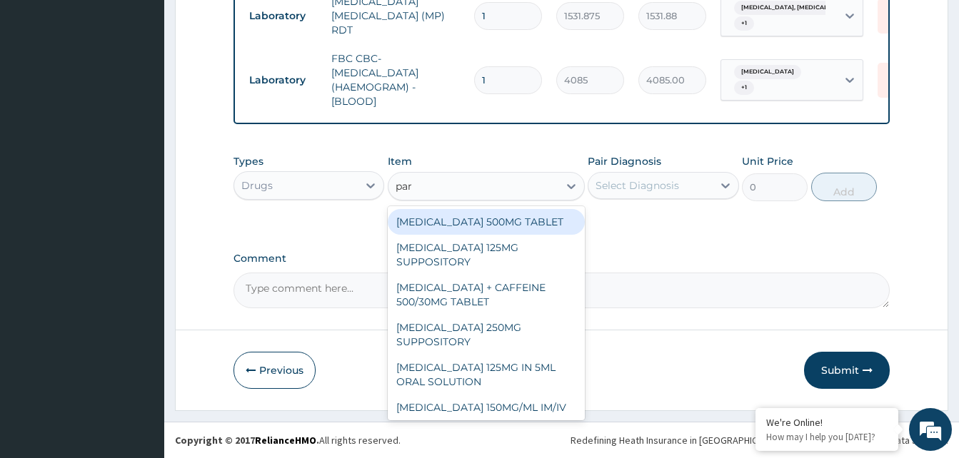
type input "para"
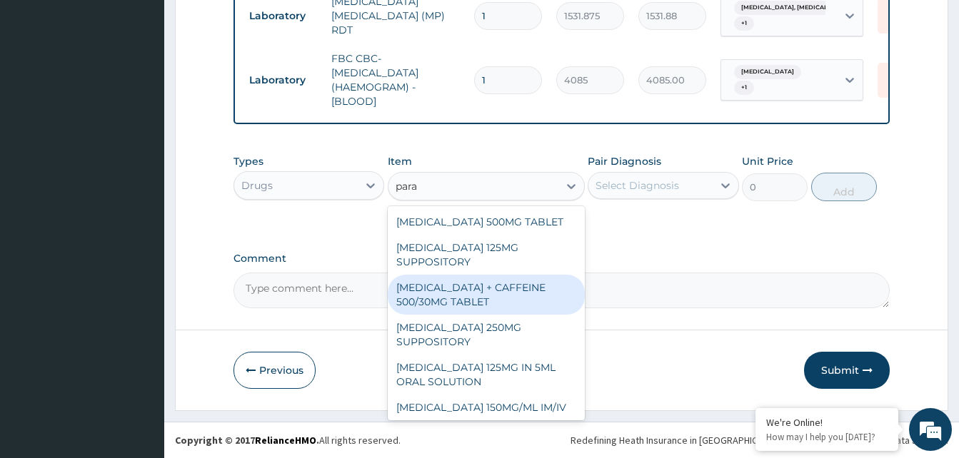
click at [543, 286] on div "PARACETAMOL + CAFFEINE 500/30MG TABLET" at bounding box center [486, 295] width 197 height 40
type input "78"
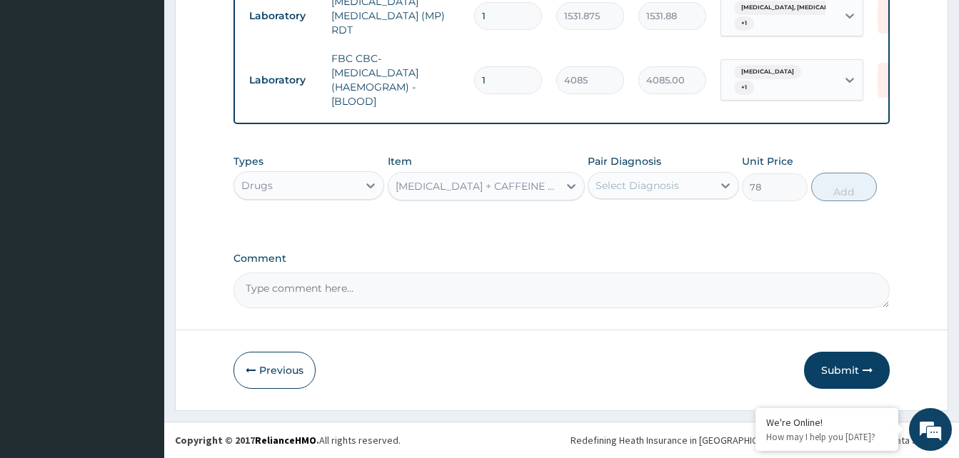
click at [660, 193] on div "Select Diagnosis" at bounding box center [650, 185] width 124 height 23
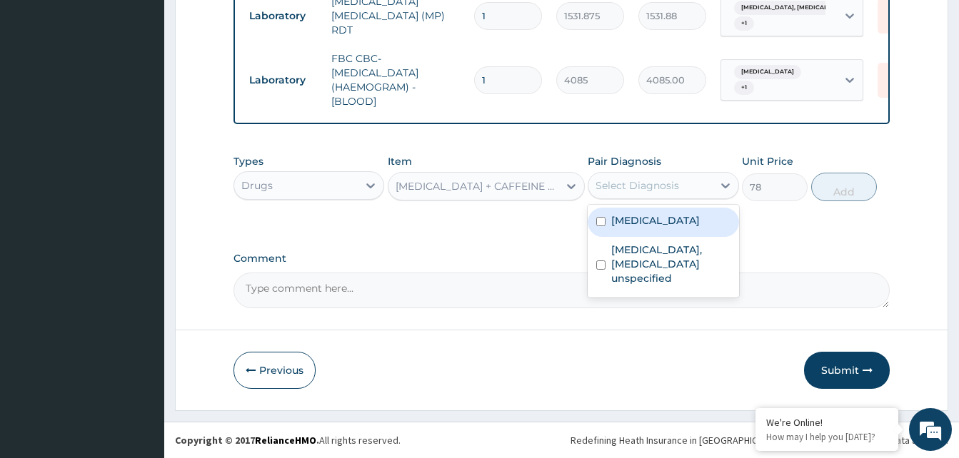
click at [665, 233] on div "Malaria, unspecified" at bounding box center [663, 222] width 151 height 29
checkbox input "true"
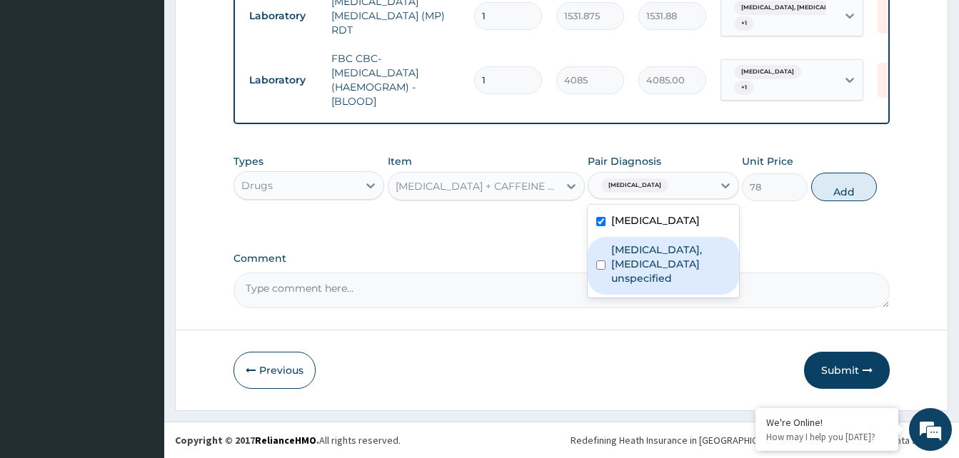
click at [665, 251] on label "Rheumatoid arthritis, serology unspecified" at bounding box center [670, 264] width 119 height 43
checkbox input "true"
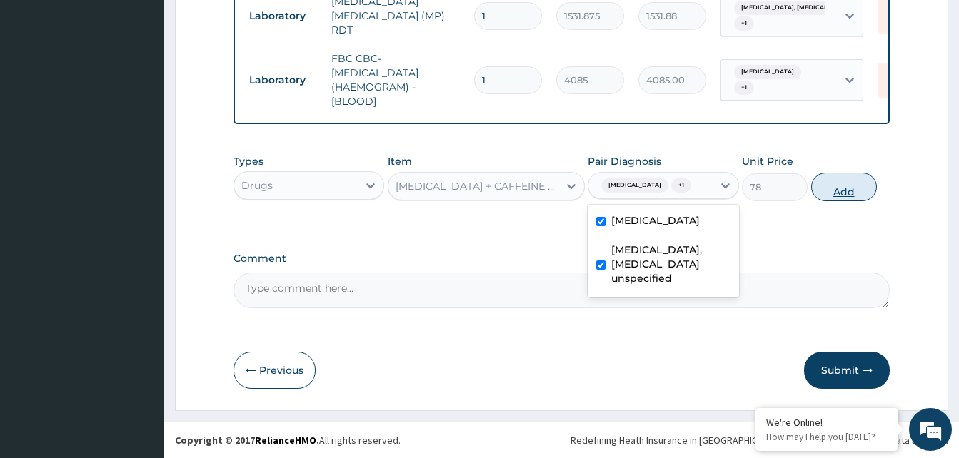
click at [815, 183] on button "Add" at bounding box center [844, 187] width 66 height 29
type input "0"
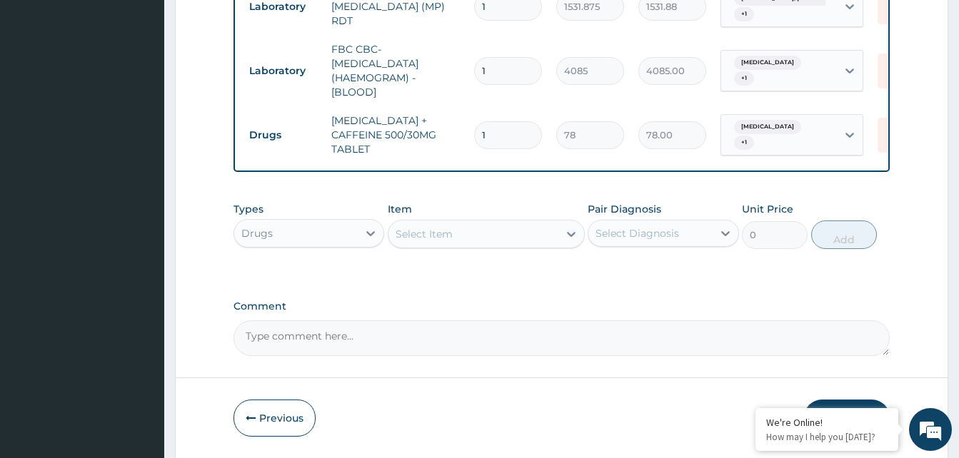
type input "18"
type input "1404.00"
type input "18"
click at [487, 246] on div "Select Item" at bounding box center [473, 234] width 170 height 23
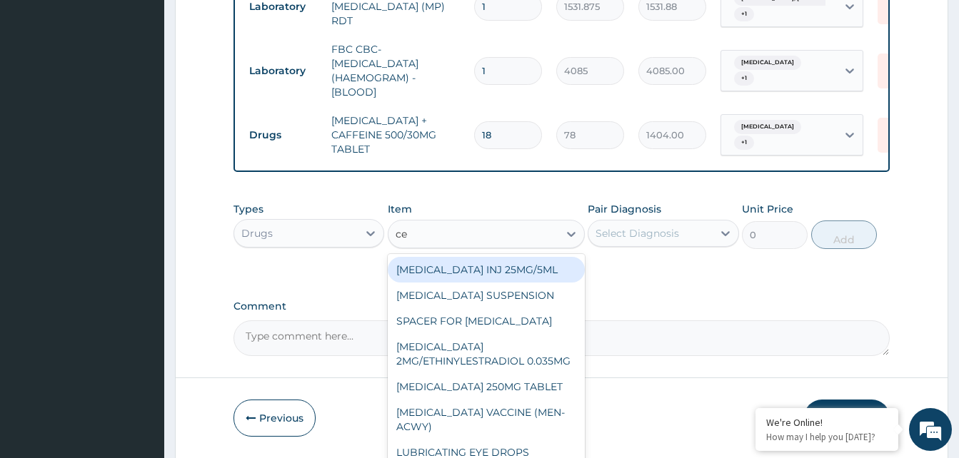
type input "cel"
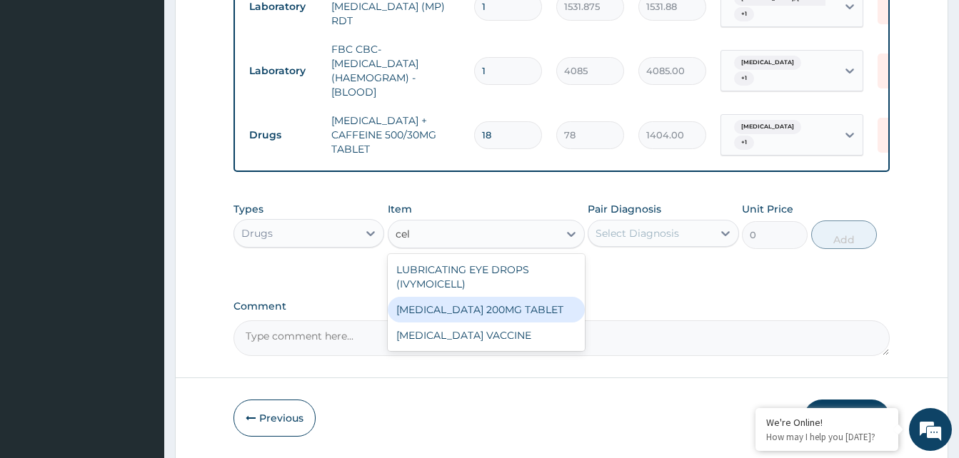
drag, startPoint x: 511, startPoint y: 321, endPoint x: 543, endPoint y: 298, distance: 39.4
click at [512, 322] on div "CELECOXIB 200MG TABLET" at bounding box center [486, 310] width 197 height 26
type input "270"
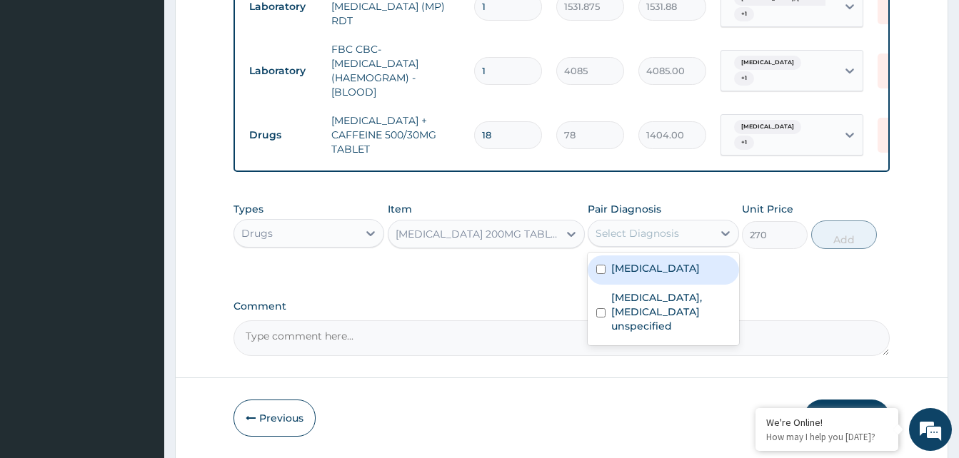
click at [680, 244] on div "Select Diagnosis" at bounding box center [650, 233] width 124 height 23
drag, startPoint x: 678, startPoint y: 276, endPoint x: 670, endPoint y: 317, distance: 42.1
click at [678, 276] on label "Malaria, unspecified" at bounding box center [655, 268] width 89 height 14
checkbox input "true"
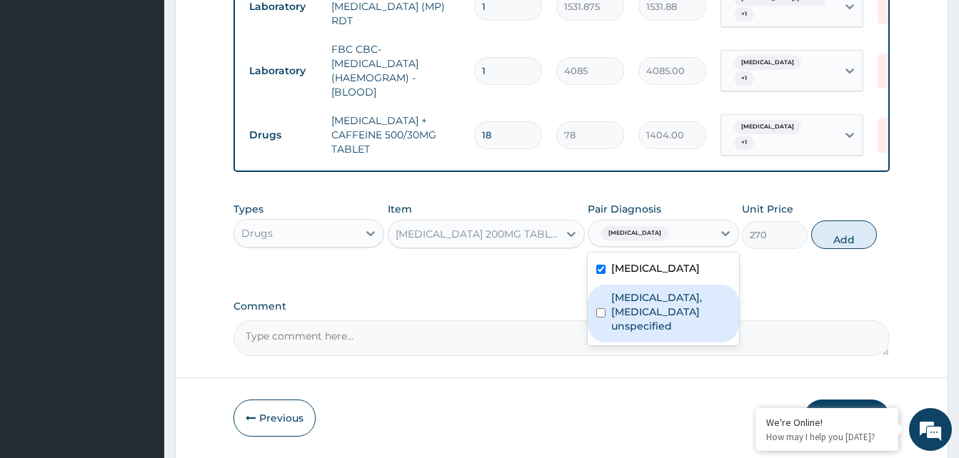
drag, startPoint x: 670, startPoint y: 317, endPoint x: 700, endPoint y: 304, distance: 32.6
click at [670, 318] on label "Rheumatoid arthritis, serology unspecified" at bounding box center [670, 312] width 119 height 43
checkbox input "true"
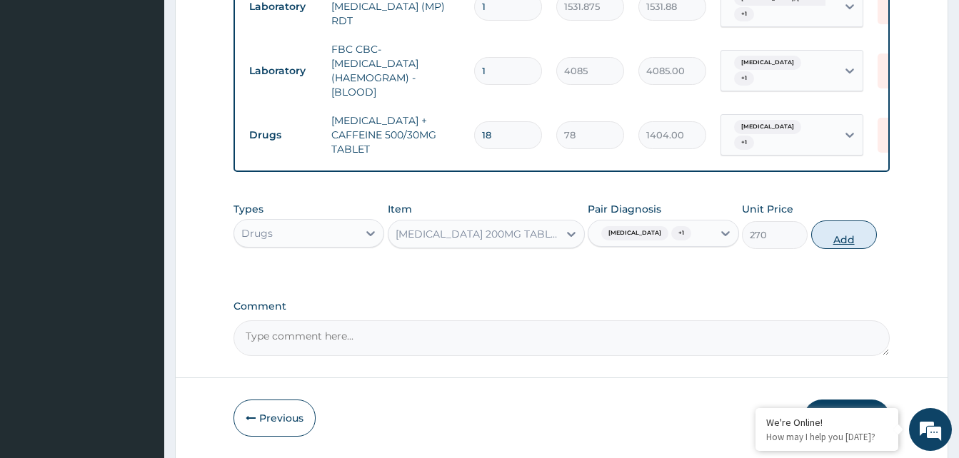
click at [838, 249] on button "Add" at bounding box center [844, 235] width 66 height 29
type input "0"
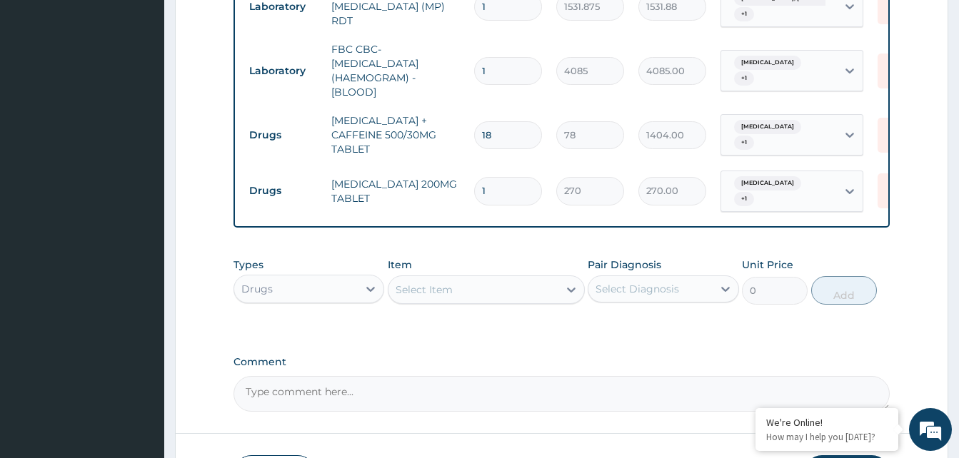
click at [437, 285] on div "Select Item" at bounding box center [486, 290] width 197 height 29
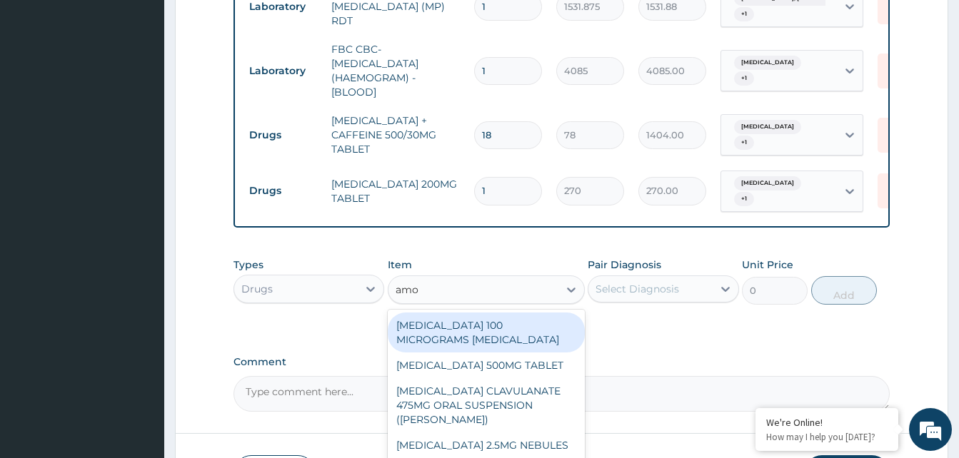
type input "amox"
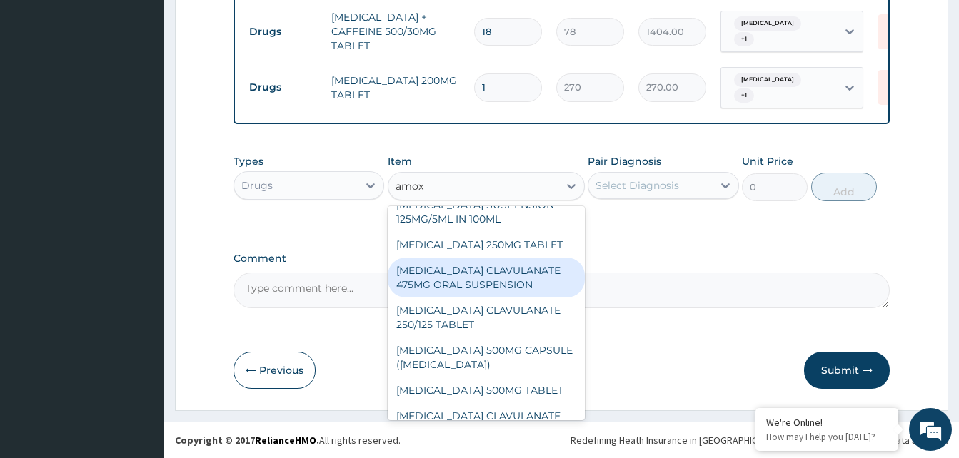
scroll to position [143, 0]
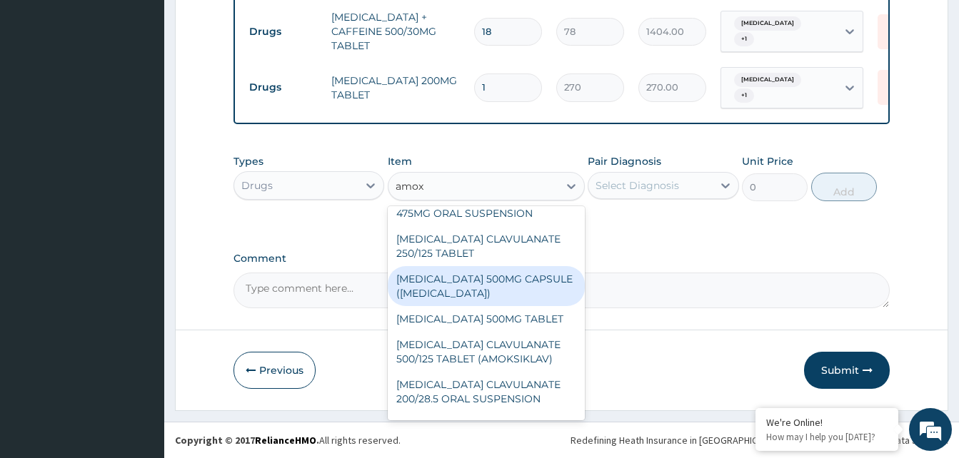
click at [501, 281] on div "AMOXICILLIN 500MG CAPSULE (AMOXIL)" at bounding box center [486, 286] width 197 height 40
type input "354"
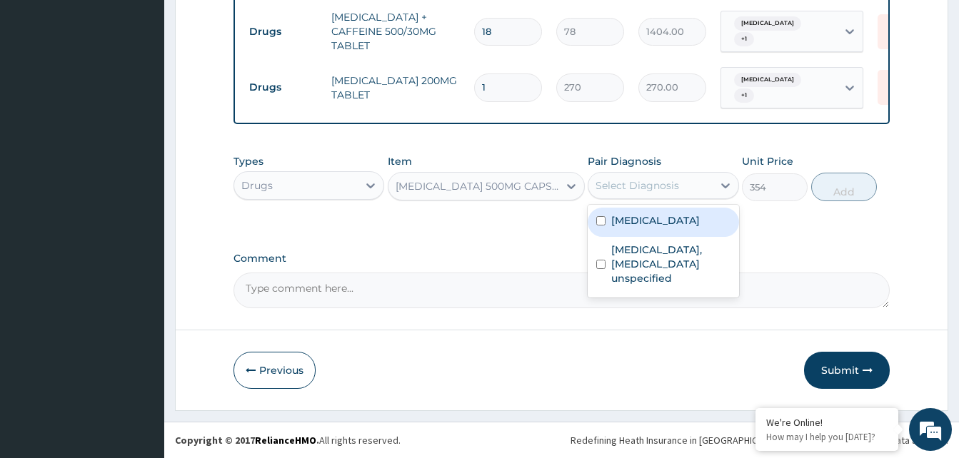
drag, startPoint x: 666, startPoint y: 183, endPoint x: 664, endPoint y: 211, distance: 27.9
click at [667, 183] on div "Select Diagnosis" at bounding box center [637, 185] width 84 height 14
click at [664, 215] on label "Malaria, unspecified" at bounding box center [655, 220] width 89 height 14
checkbox input "true"
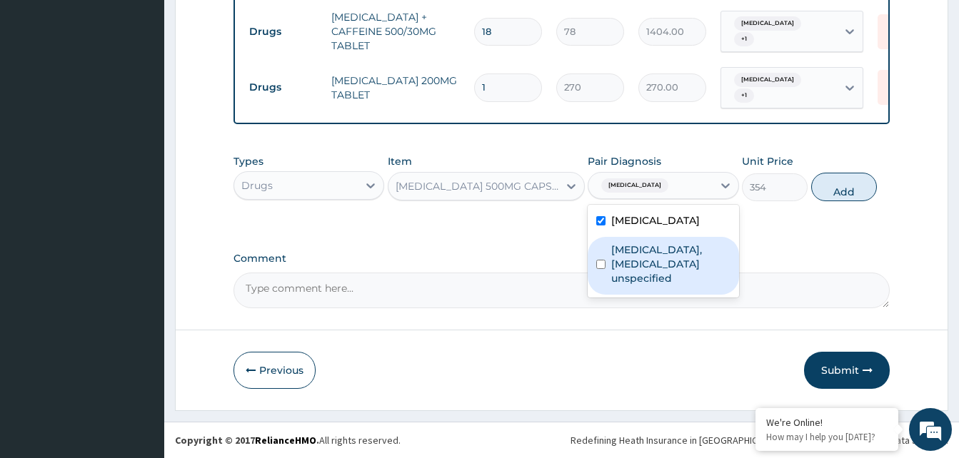
click at [663, 261] on label "Rheumatoid arthritis, serology unspecified" at bounding box center [670, 264] width 119 height 43
checkbox input "true"
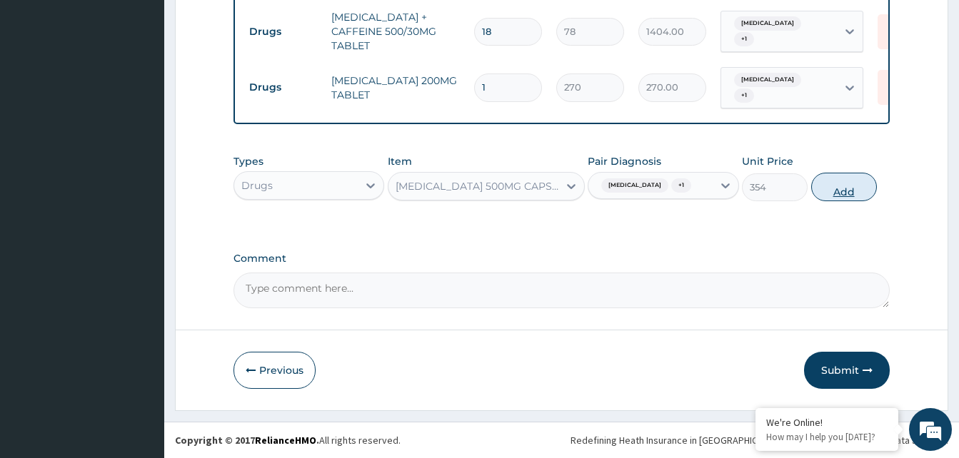
click at [827, 191] on button "Add" at bounding box center [844, 187] width 66 height 29
type input "0"
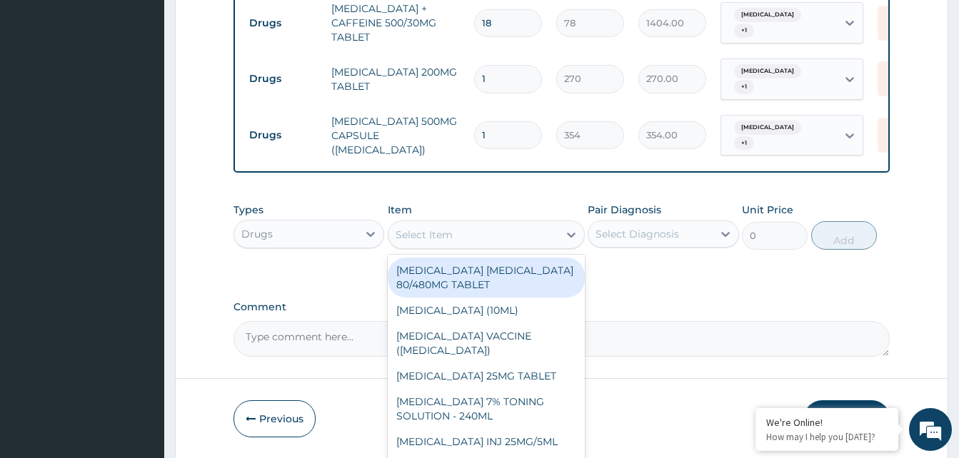
click at [441, 246] on div "Select Item" at bounding box center [473, 234] width 170 height 23
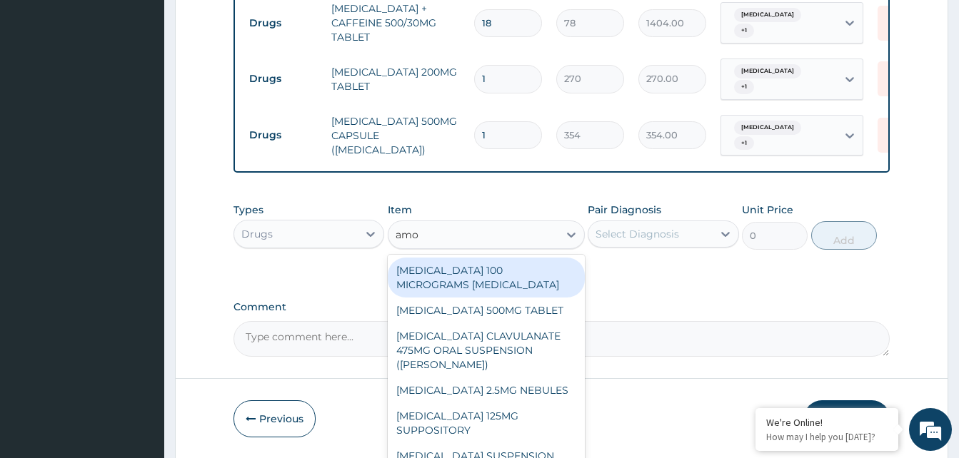
type input "amox"
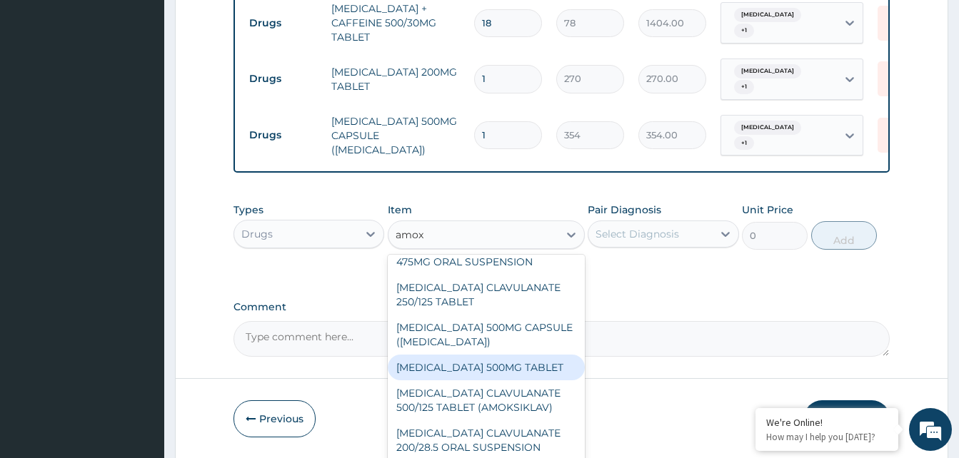
click at [500, 380] on div "AMOXICILLIN 500MG TABLET" at bounding box center [486, 368] width 197 height 26
type input "150"
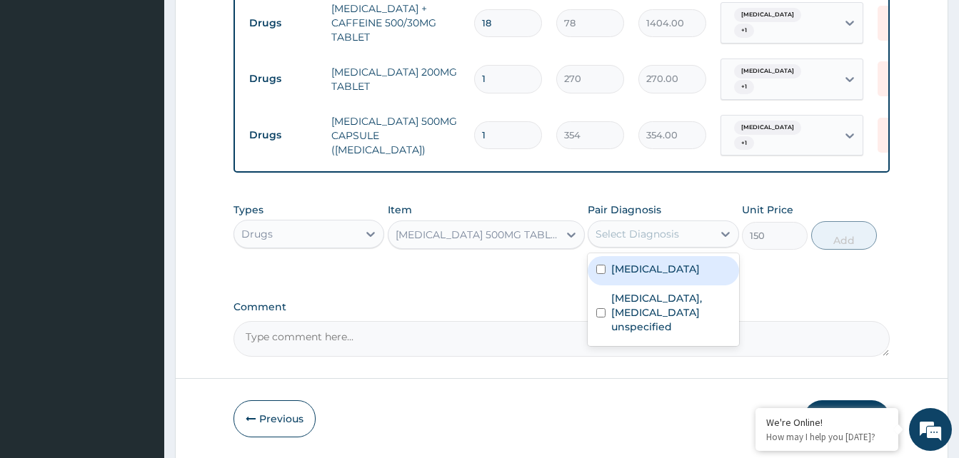
click at [673, 241] on div "Select Diagnosis" at bounding box center [637, 234] width 84 height 14
click at [668, 264] on div "Malaria, unspecified" at bounding box center [663, 270] width 151 height 29
checkbox input "true"
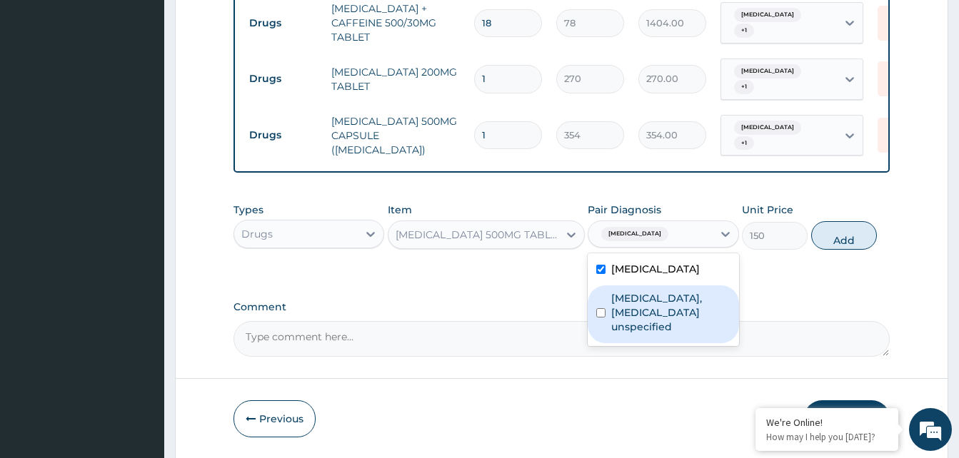
click at [667, 306] on label "Rheumatoid arthritis, serology unspecified" at bounding box center [670, 312] width 119 height 43
checkbox input "true"
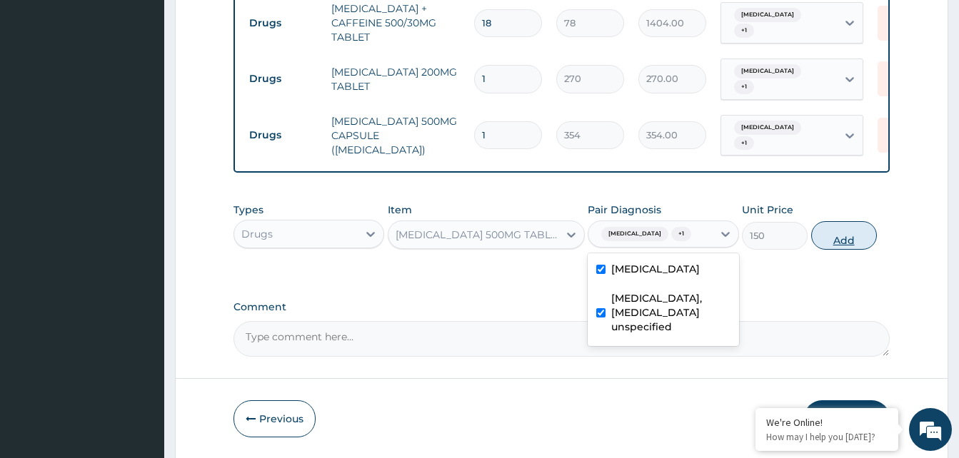
click at [850, 241] on button "Add" at bounding box center [844, 235] width 66 height 29
type input "0"
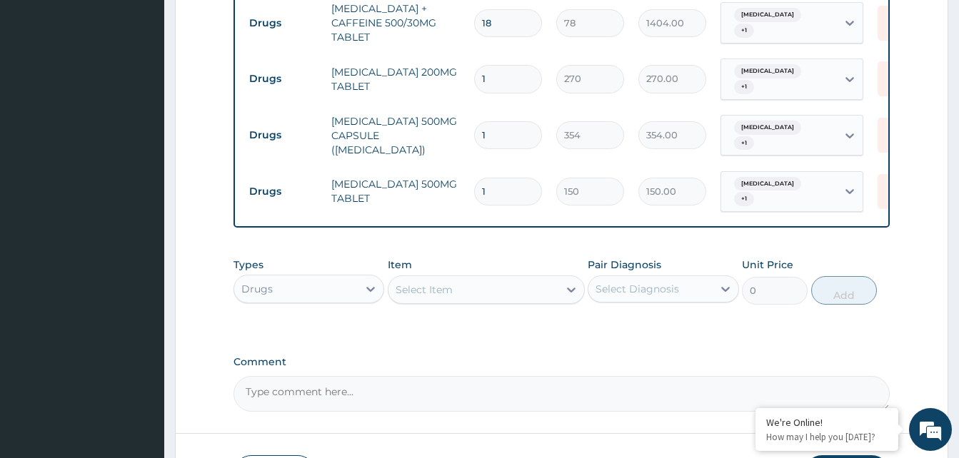
type input "15"
type input "2250.00"
type input "15"
click at [885, 138] on icon at bounding box center [893, 133] width 17 height 17
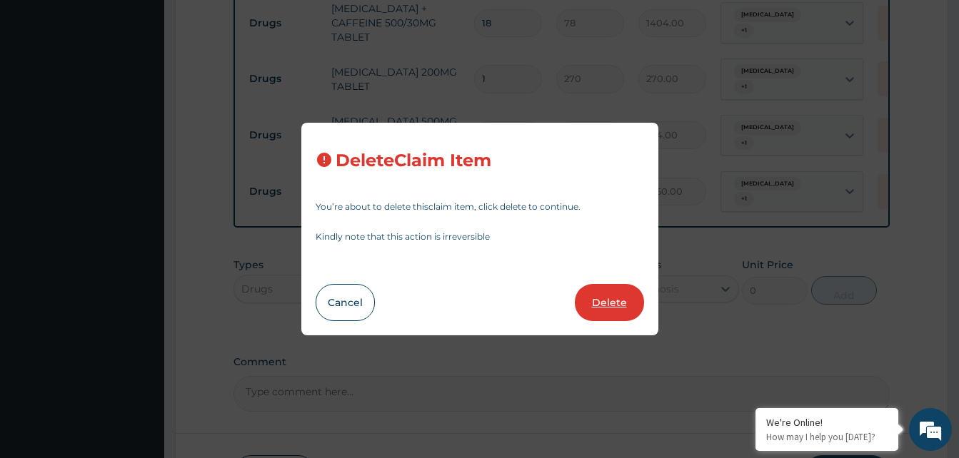
click at [605, 308] on button "Delete" at bounding box center [609, 302] width 69 height 37
type input "15"
type input "150"
type input "2250.00"
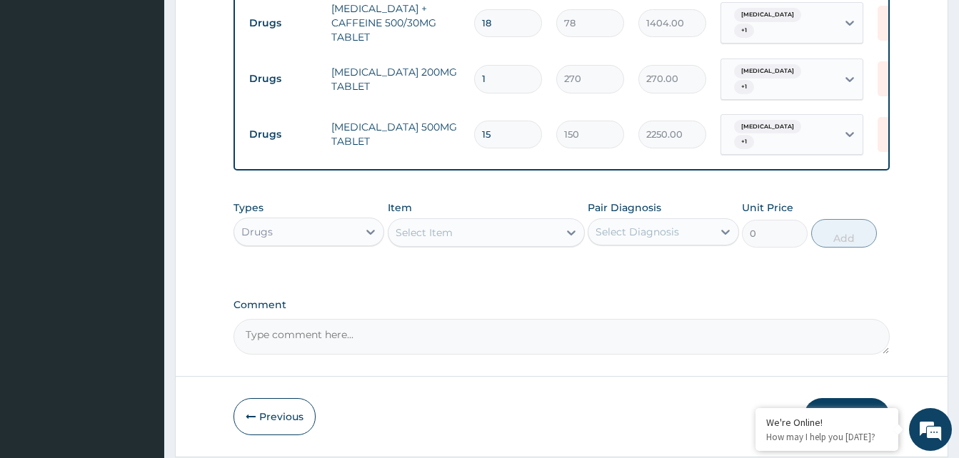
click at [504, 239] on div "Select Item" at bounding box center [473, 232] width 170 height 23
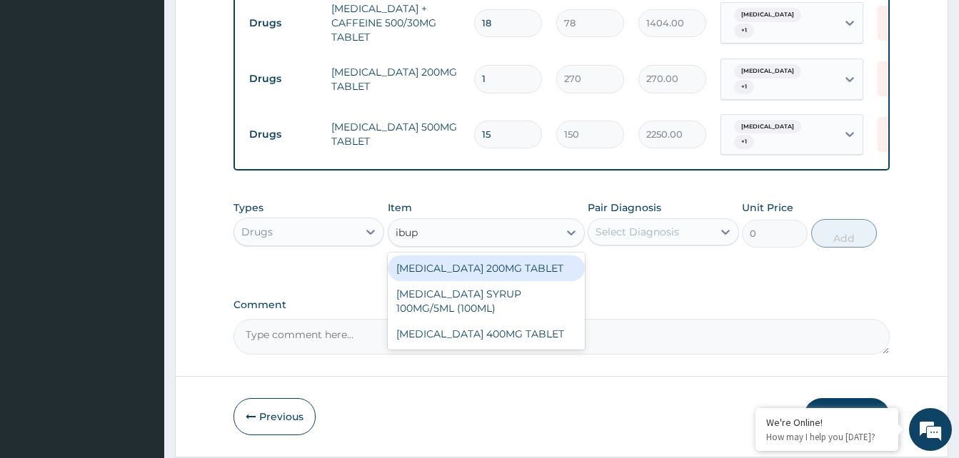
type input "ibup"
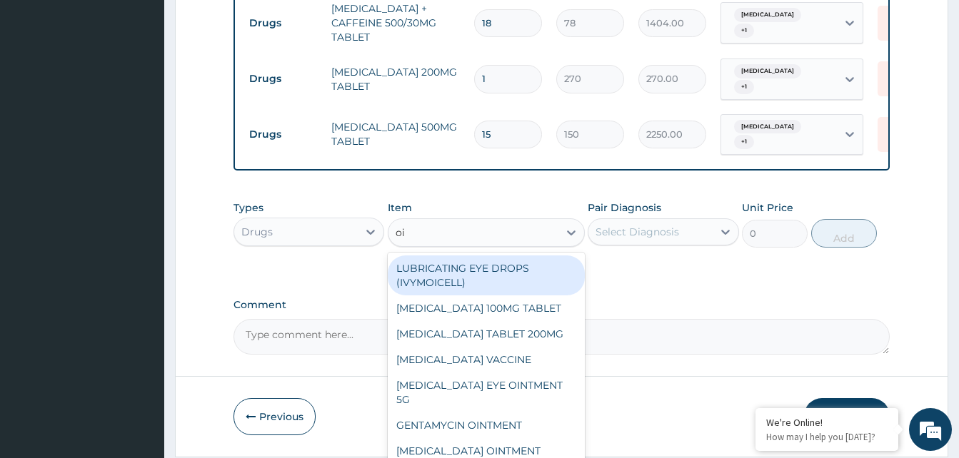
type input "oi"
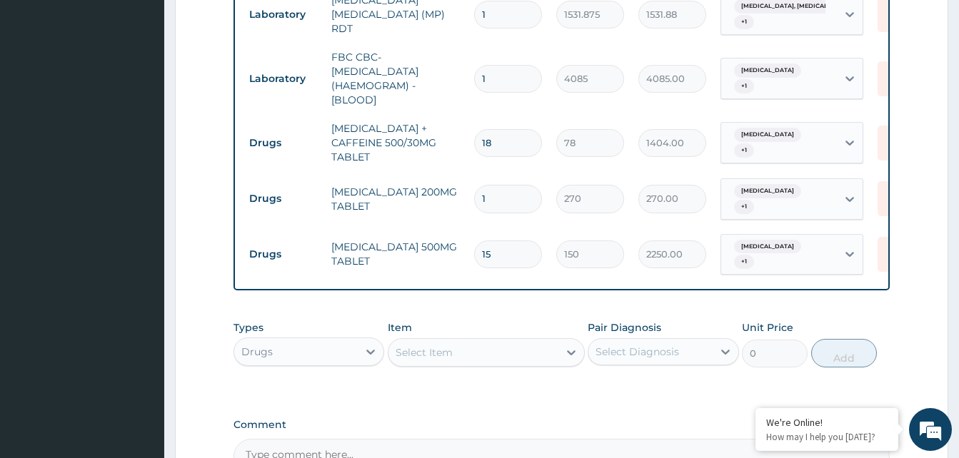
scroll to position [688, 0]
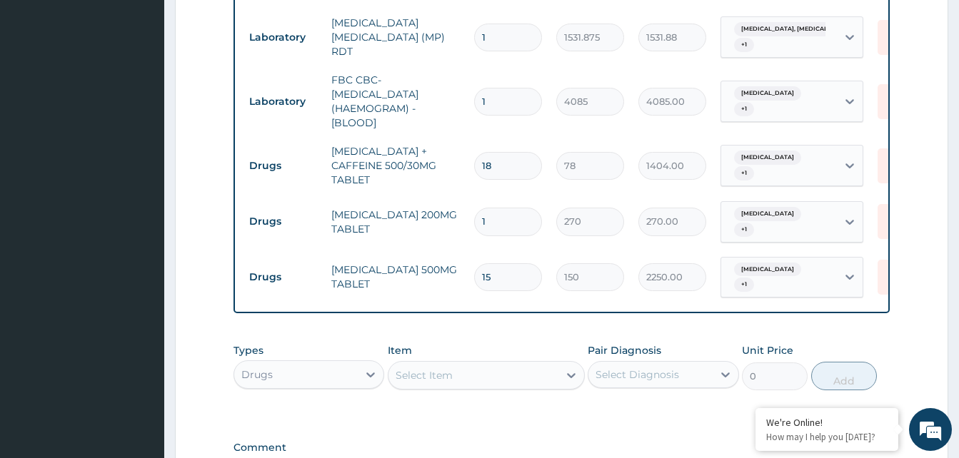
click at [491, 214] on input "1" at bounding box center [508, 222] width 68 height 28
type input "10"
type input "2700.00"
type input "10"
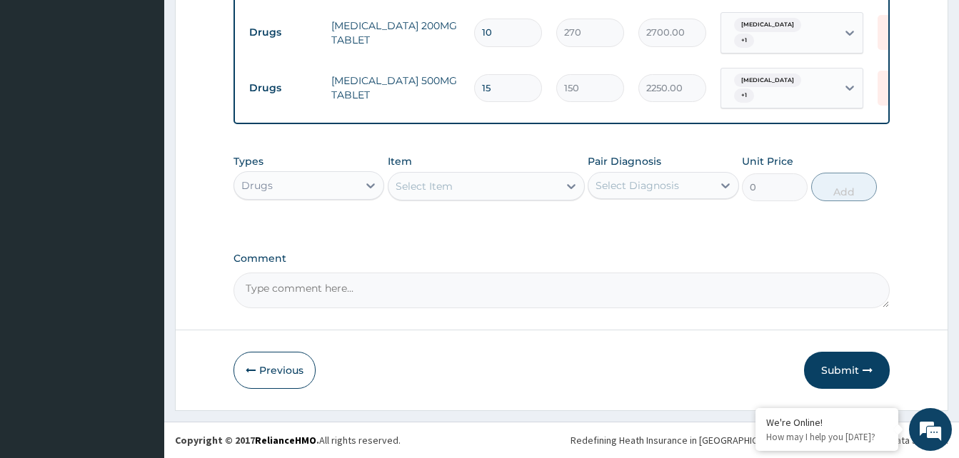
scroll to position [886, 0]
click at [829, 361] on button "Submit" at bounding box center [847, 370] width 86 height 37
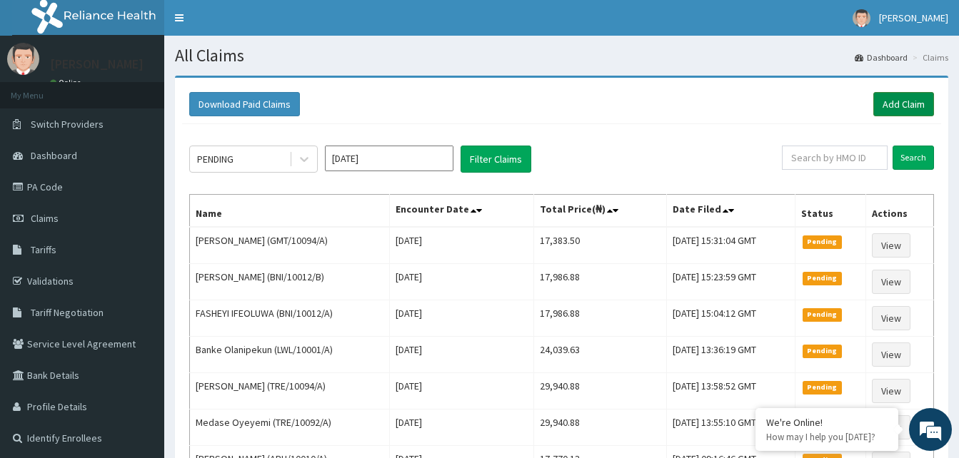
click at [886, 109] on link "Add Claim" at bounding box center [903, 104] width 61 height 24
click at [885, 102] on link "Add Claim" at bounding box center [903, 104] width 61 height 24
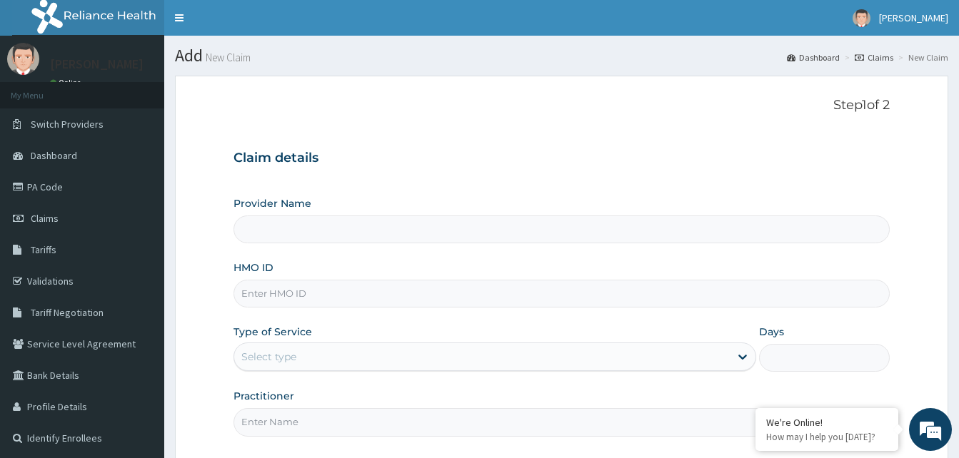
type input "Reliance Family Clinics (RFC) - [GEOGRAPHIC_DATA]"
click at [268, 291] on input "HMO ID" at bounding box center [561, 294] width 656 height 28
paste input "GMT/10003/A"
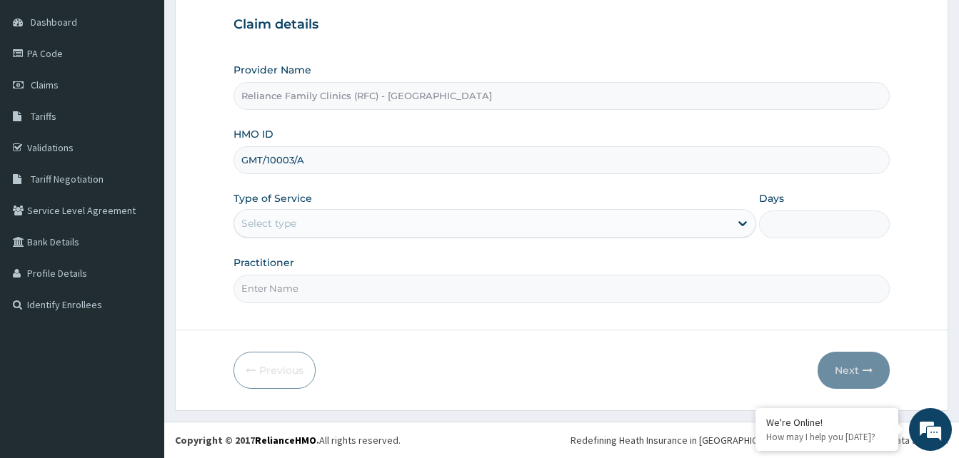
type input "GMT/10003/A"
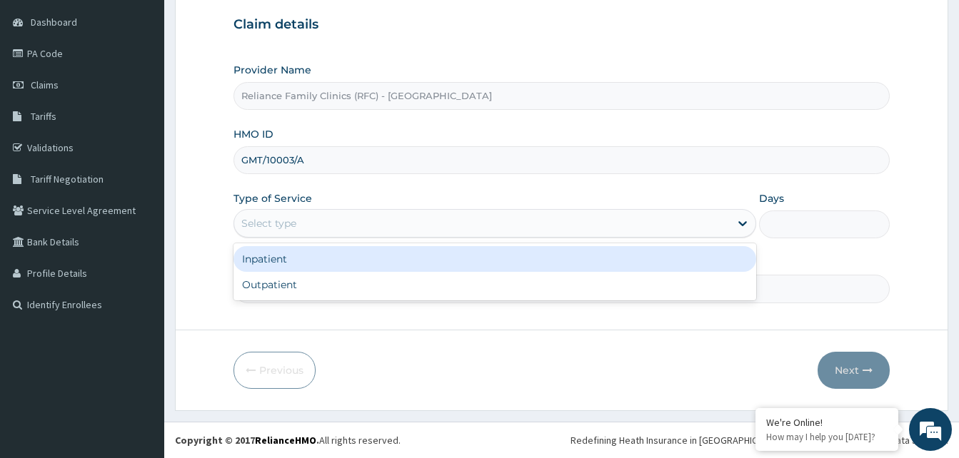
drag, startPoint x: 308, startPoint y: 219, endPoint x: 300, endPoint y: 271, distance: 52.8
click at [309, 219] on div "Select type" at bounding box center [482, 223] width 496 height 23
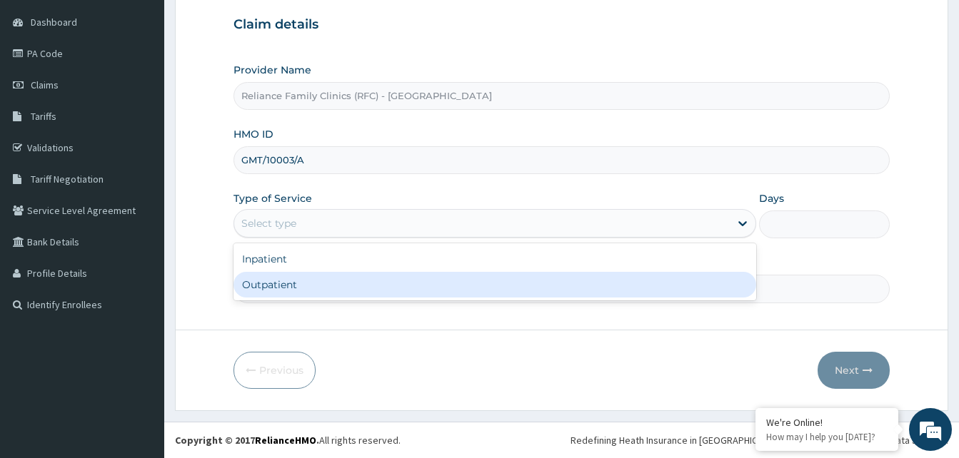
click at [296, 286] on div "Outpatient" at bounding box center [494, 285] width 523 height 26
type input "1"
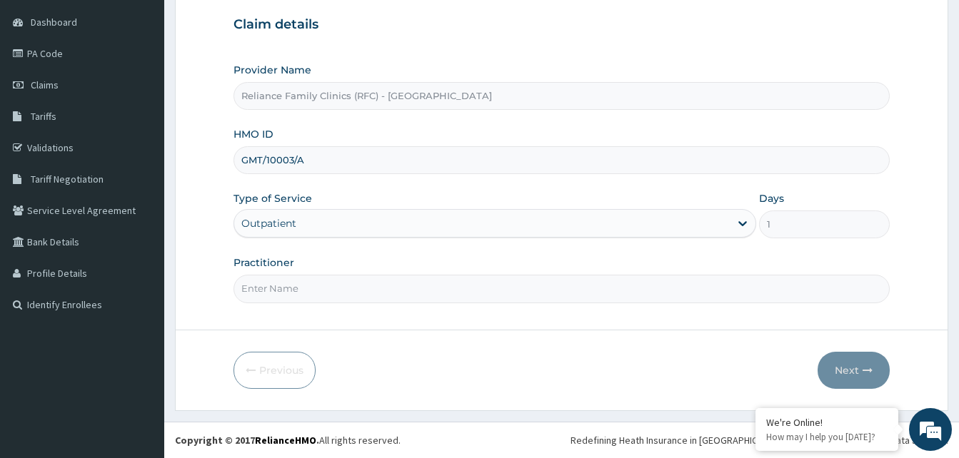
click at [296, 286] on input "Practitioner" at bounding box center [561, 289] width 656 height 28
type input "LOCUM"
click at [843, 376] on button "Next" at bounding box center [854, 370] width 72 height 37
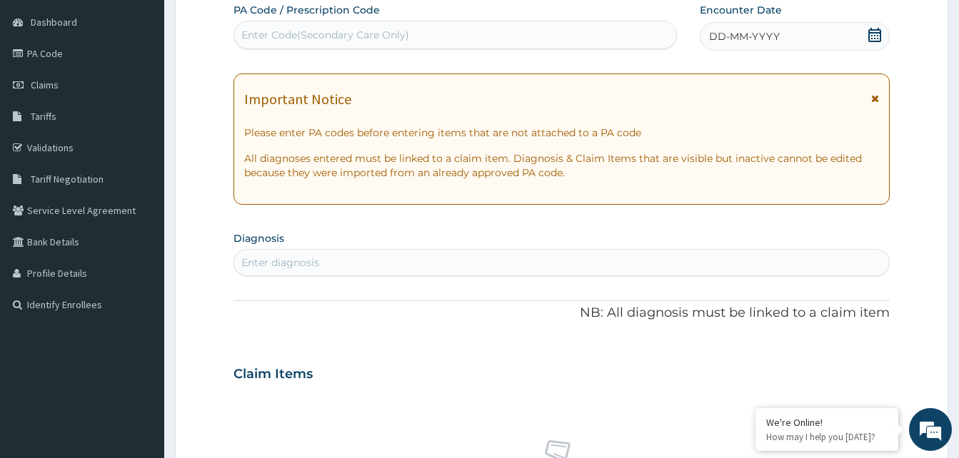
click at [833, 35] on div "DD-MM-YYYY" at bounding box center [795, 36] width 190 height 29
click at [293, 256] on div "Enter diagnosis" at bounding box center [280, 263] width 78 height 14
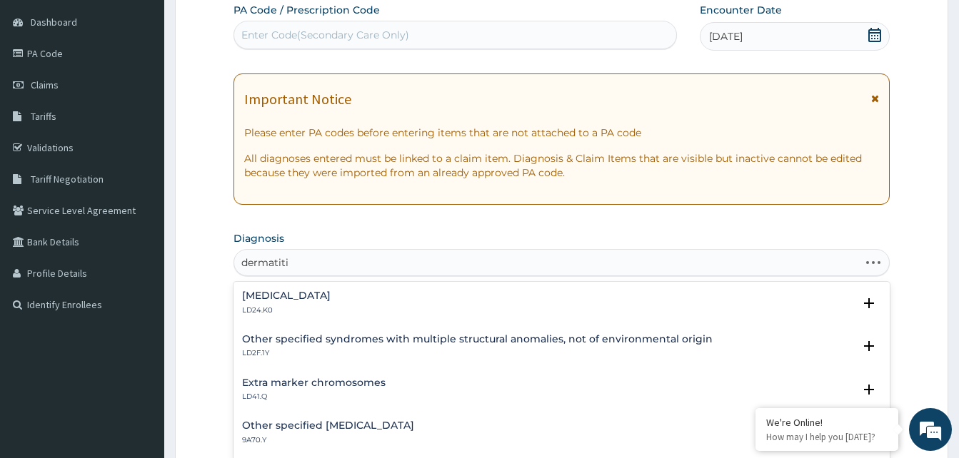
type input "dermatitis"
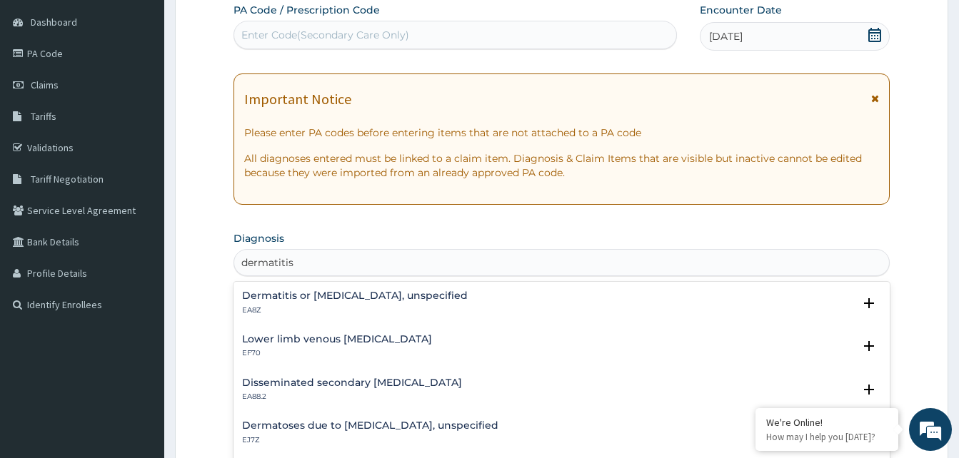
click at [288, 295] on h4 "Dermatitis or [MEDICAL_DATA], unspecified" at bounding box center [355, 296] width 226 height 11
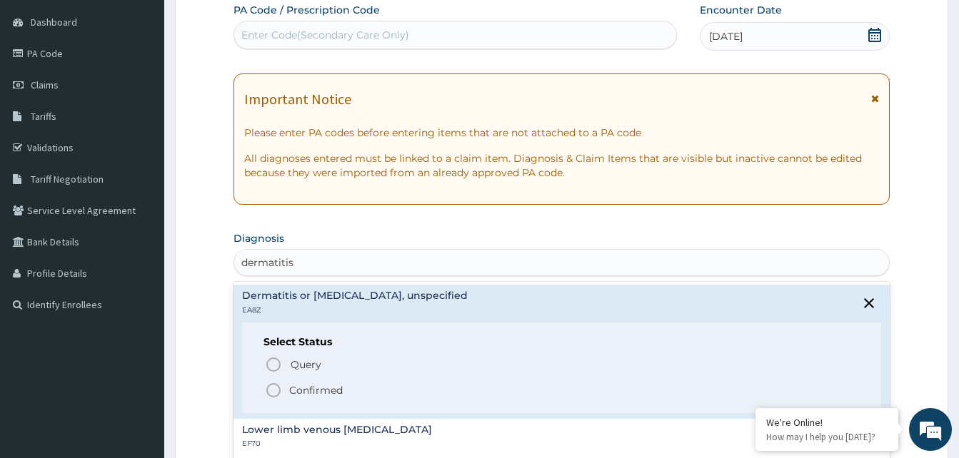
click at [266, 384] on icon "status option filled" at bounding box center [273, 390] width 17 height 17
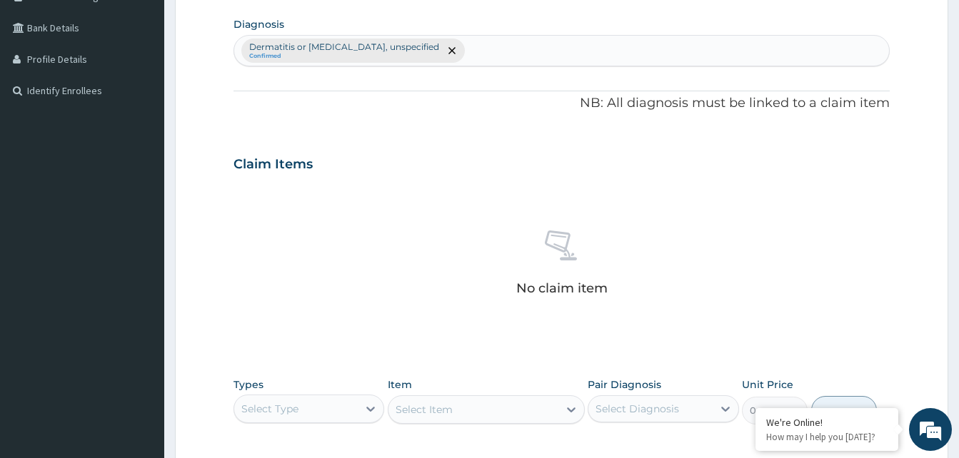
scroll to position [491, 0]
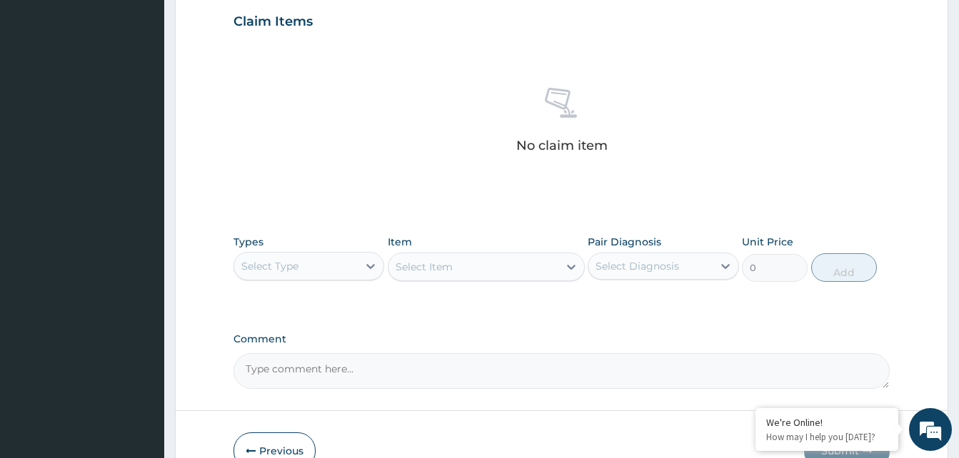
click at [333, 265] on div "Select Type" at bounding box center [296, 266] width 124 height 23
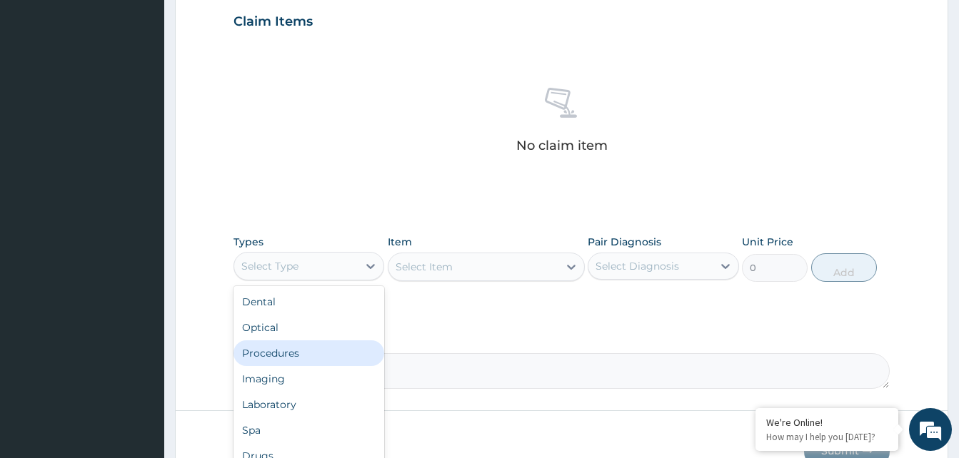
click at [318, 352] on div "Procedures" at bounding box center [308, 354] width 151 height 26
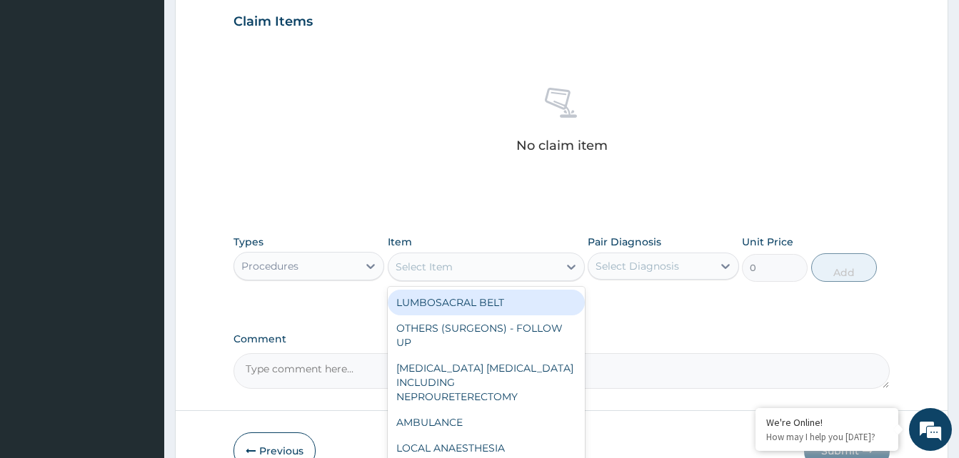
click at [511, 269] on div "Select Item" at bounding box center [473, 267] width 170 height 23
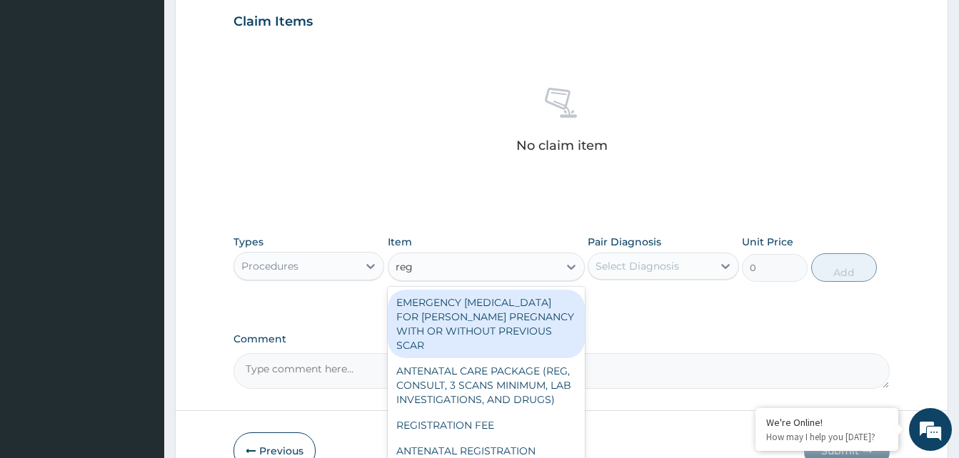
type input "regis"
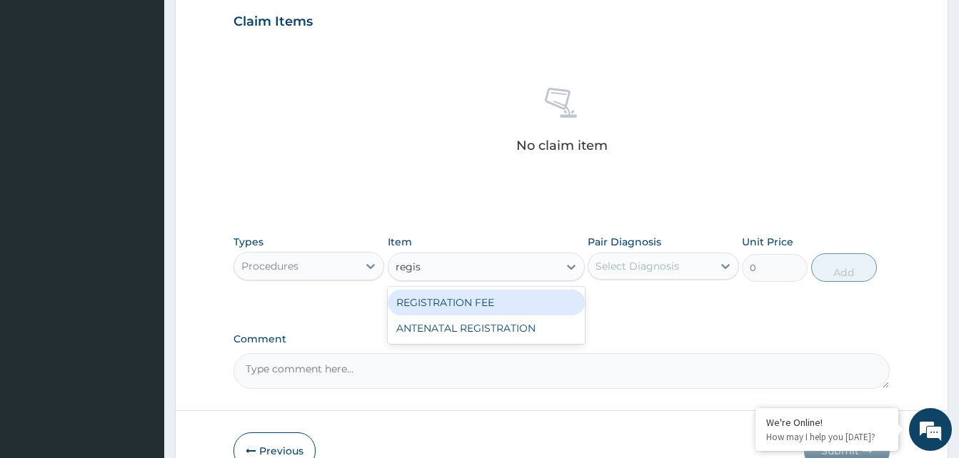
type input "2042.5"
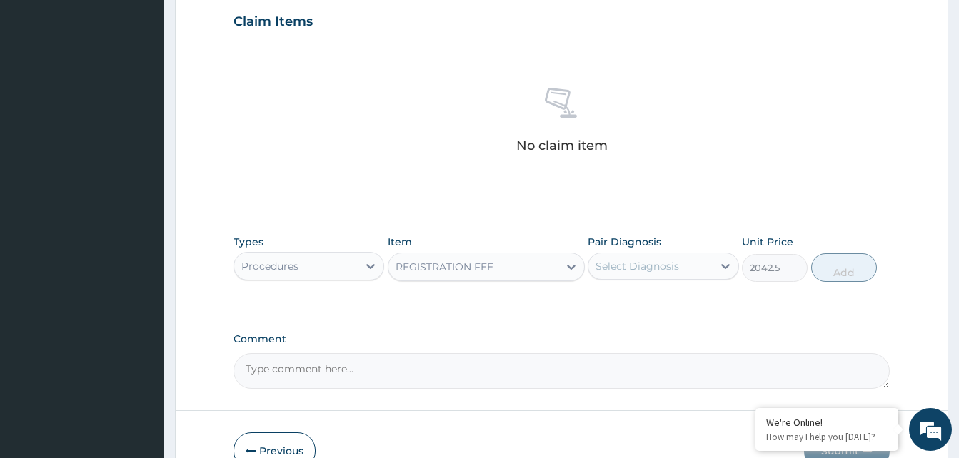
click at [665, 278] on div "Select Diagnosis" at bounding box center [663, 266] width 151 height 27
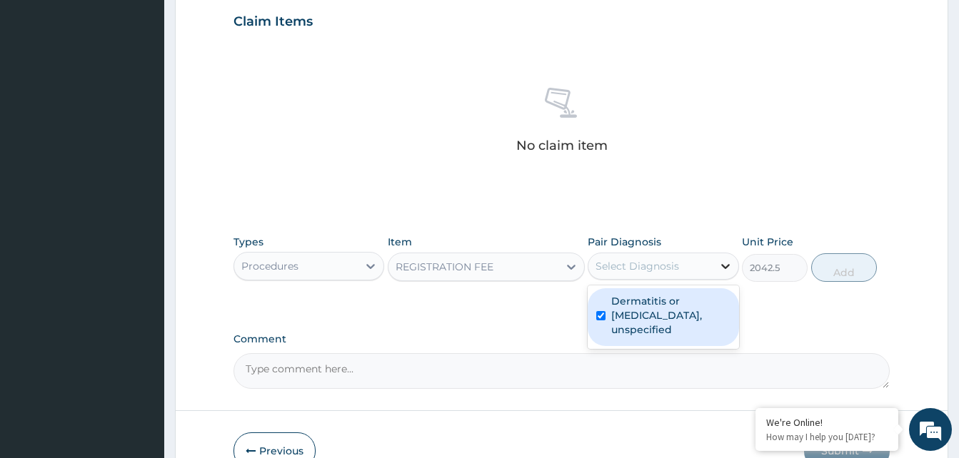
checkbox input "true"
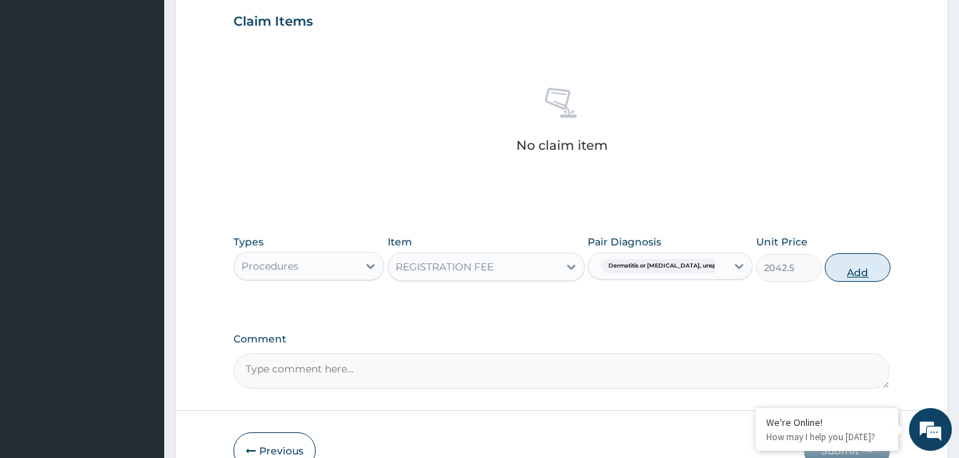
click at [840, 278] on button "Add" at bounding box center [858, 267] width 66 height 29
type input "0"
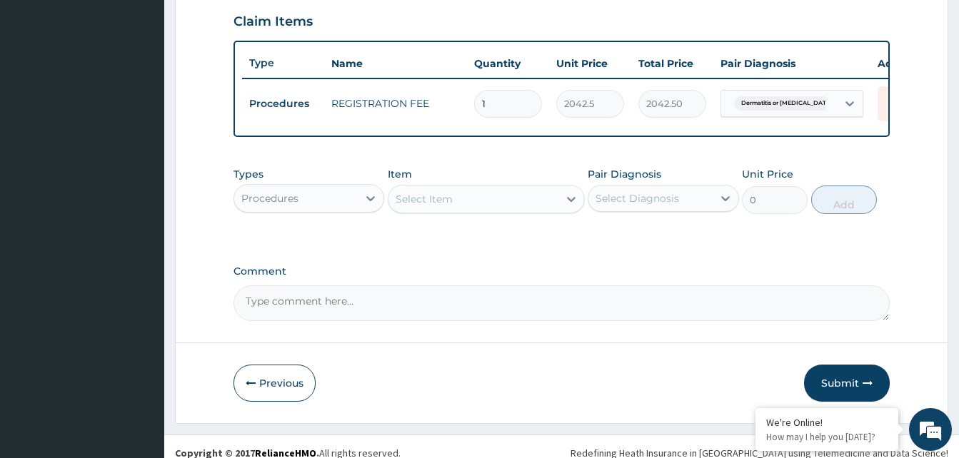
click at [506, 211] on div "Select Item" at bounding box center [473, 199] width 170 height 23
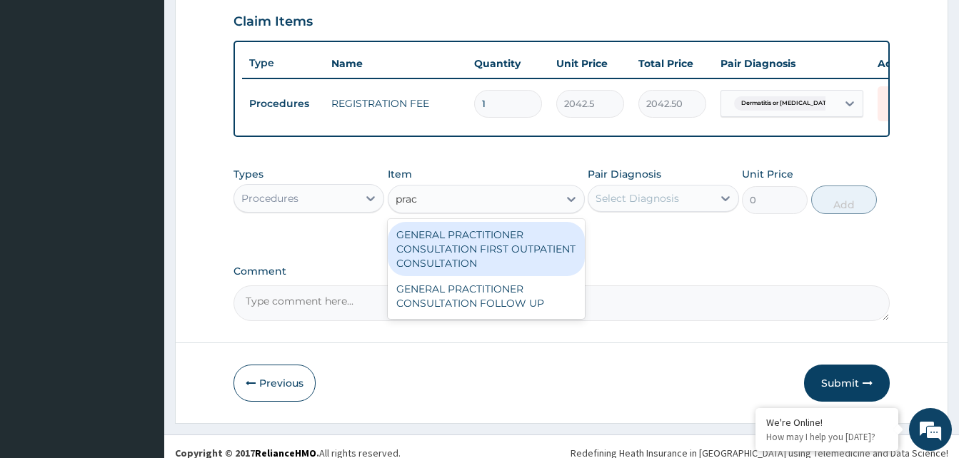
type input "pract"
type input "3370.125"
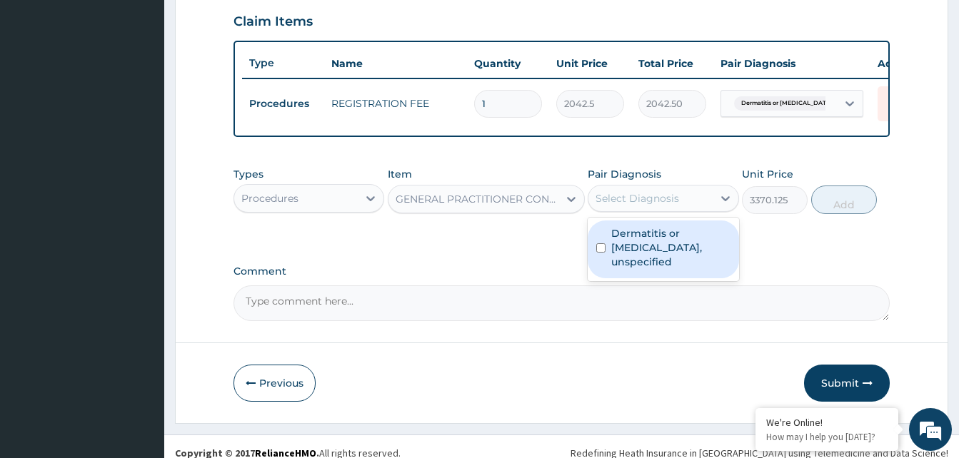
click at [640, 206] on div "Select Diagnosis" at bounding box center [637, 198] width 84 height 14
checkbox input "true"
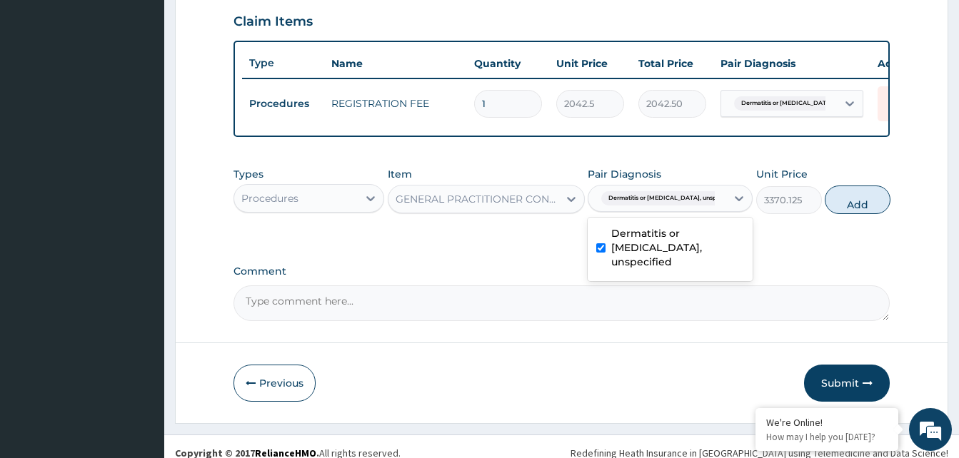
drag, startPoint x: 847, startPoint y: 211, endPoint x: 720, endPoint y: 248, distance: 131.9
click at [844, 211] on button "Add" at bounding box center [858, 200] width 66 height 29
type input "0"
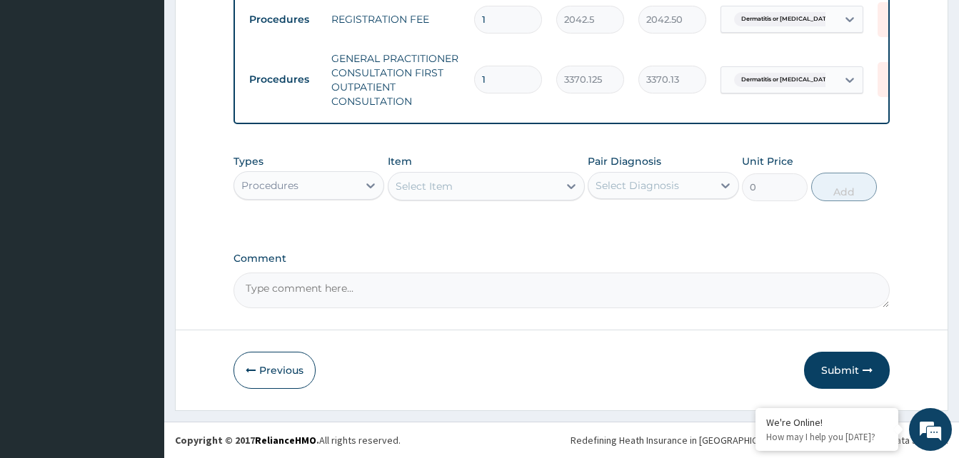
scroll to position [585, 0]
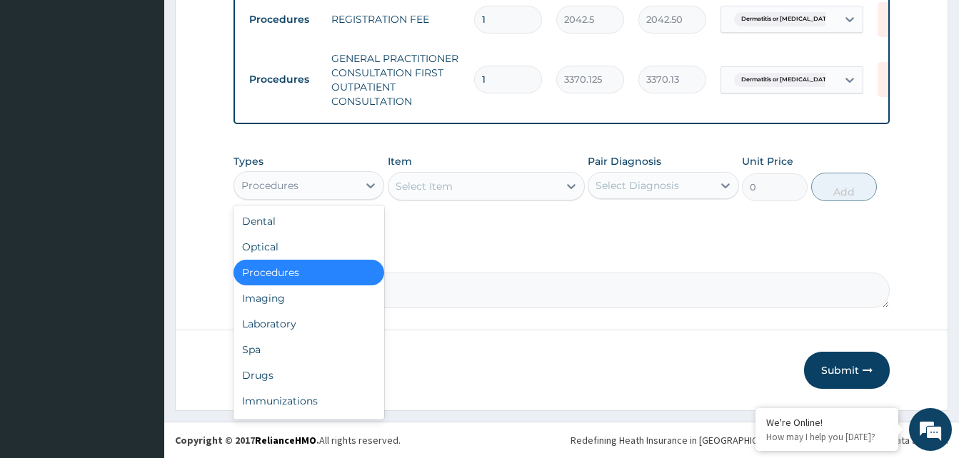
drag, startPoint x: 316, startPoint y: 188, endPoint x: 268, endPoint y: 281, distance: 104.7
click at [315, 188] on div "Procedures" at bounding box center [296, 185] width 124 height 23
click at [271, 373] on div "Drugs" at bounding box center [308, 376] width 151 height 26
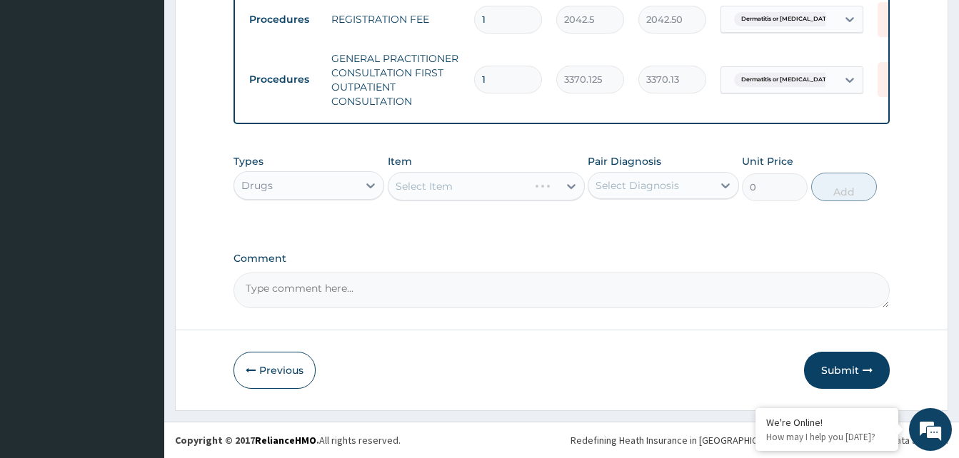
click at [518, 188] on div "Select Item" at bounding box center [486, 186] width 197 height 29
click at [515, 191] on div "Select Item" at bounding box center [486, 186] width 197 height 29
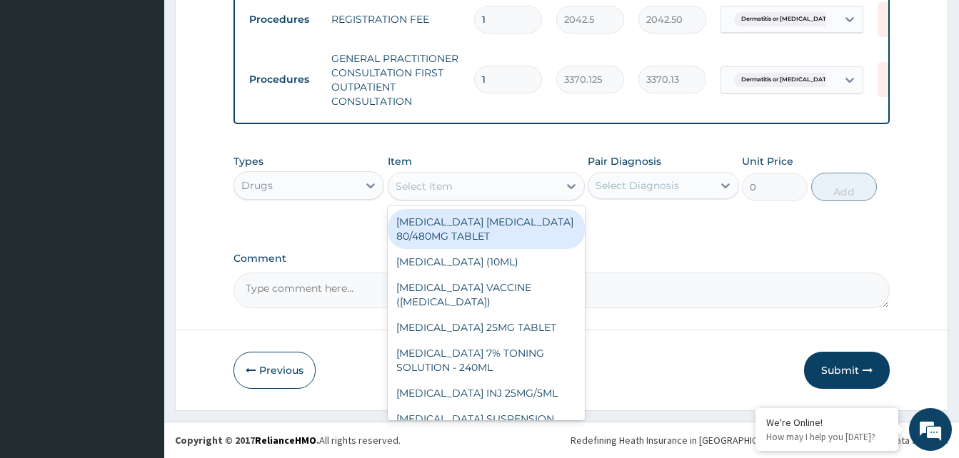
click at [515, 191] on div "Select Item" at bounding box center [473, 186] width 170 height 23
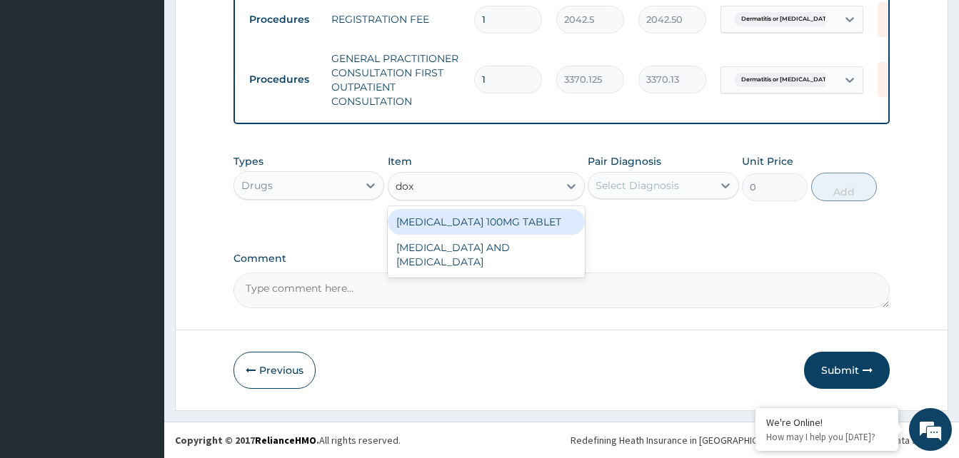
type input "doxy"
type input "109.25"
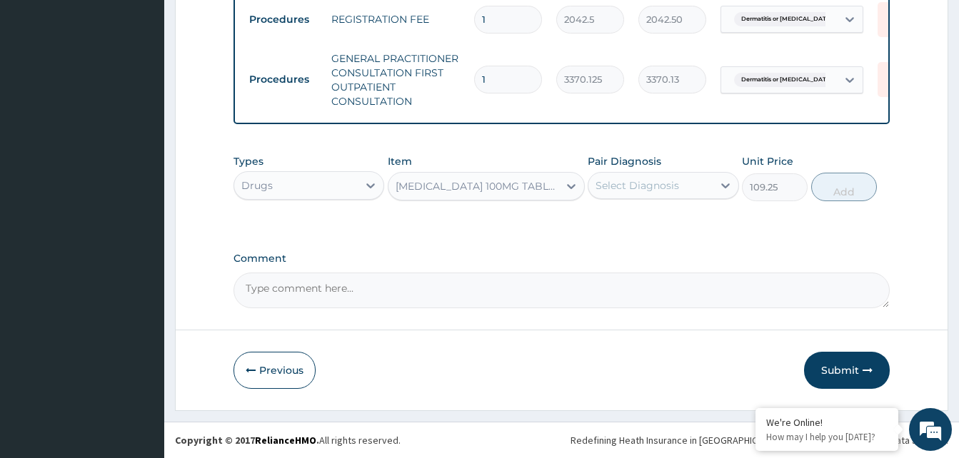
click at [665, 185] on div "Select Diagnosis" at bounding box center [637, 185] width 84 height 14
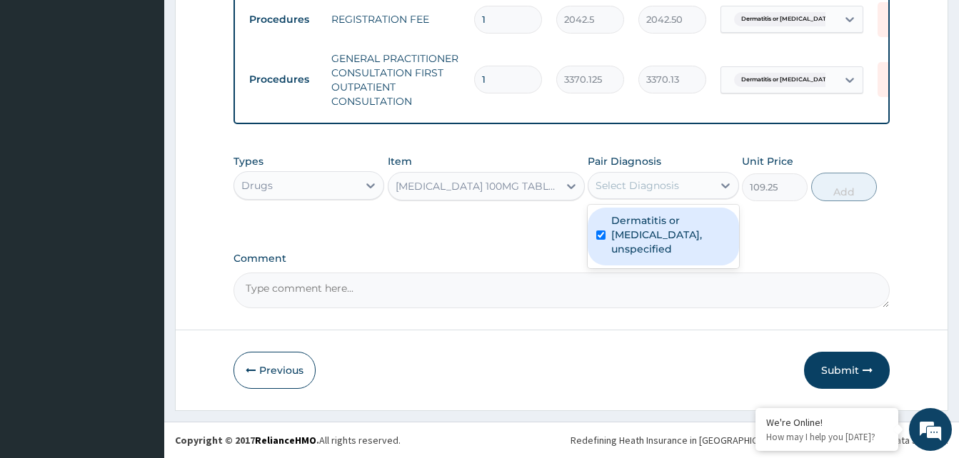
checkbox input "true"
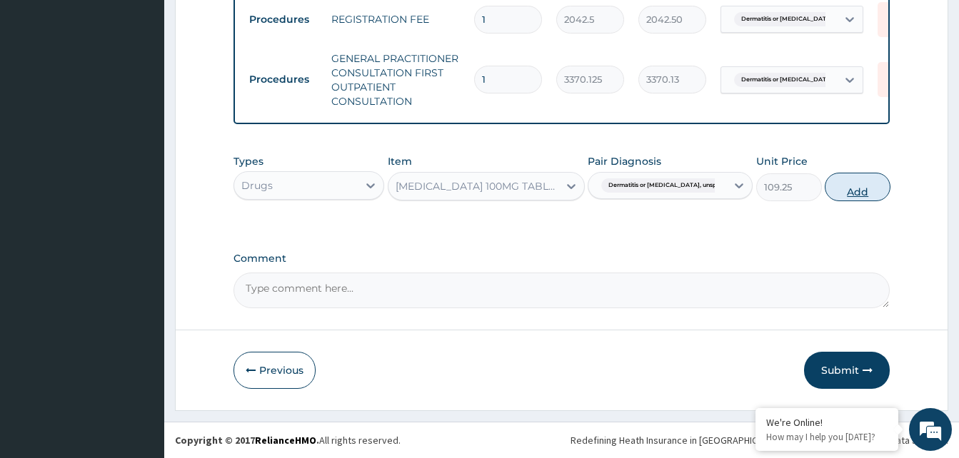
click at [835, 196] on button "Add" at bounding box center [858, 187] width 66 height 29
type input "0"
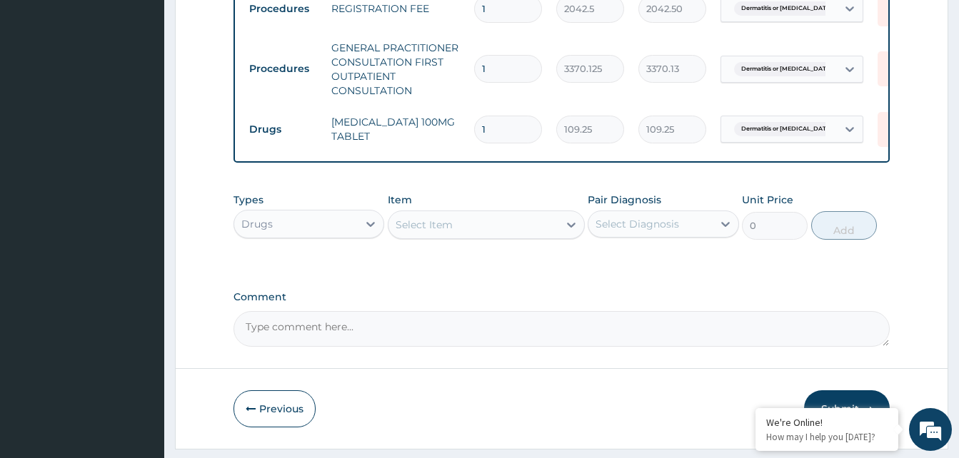
type input "14"
type input "1529.50"
type input "14"
click at [526, 236] on div "Select Item" at bounding box center [473, 224] width 170 height 23
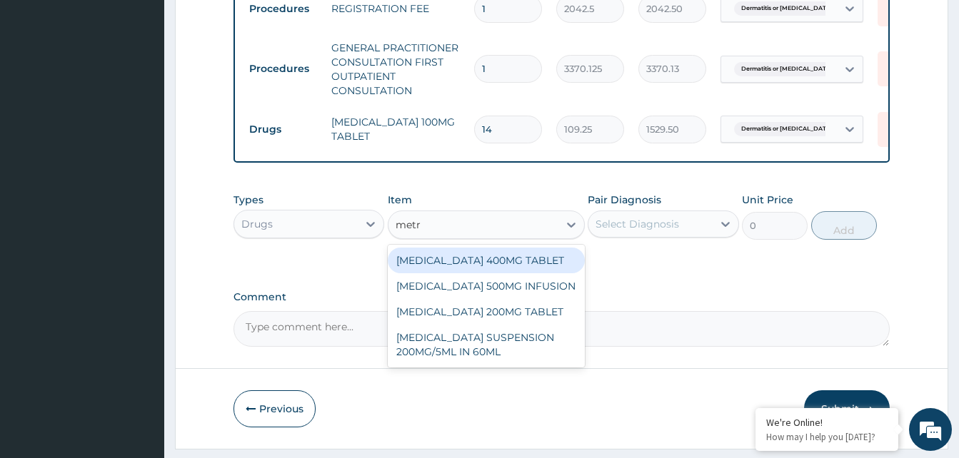
type input "metro"
drag, startPoint x: 519, startPoint y: 273, endPoint x: 610, endPoint y: 246, distance: 94.4
click at [521, 273] on div "METRONIDAZOLE 400MG TABLET" at bounding box center [486, 261] width 197 height 26
type input "125"
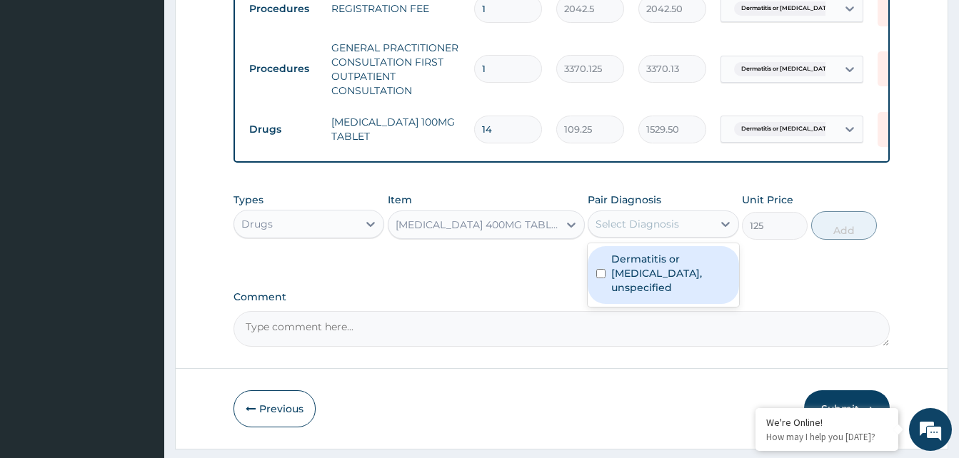
click at [691, 236] on div "Select Diagnosis" at bounding box center [650, 224] width 124 height 23
click at [688, 269] on label "Dermatitis or eczema, unspecified" at bounding box center [670, 273] width 119 height 43
checkbox input "true"
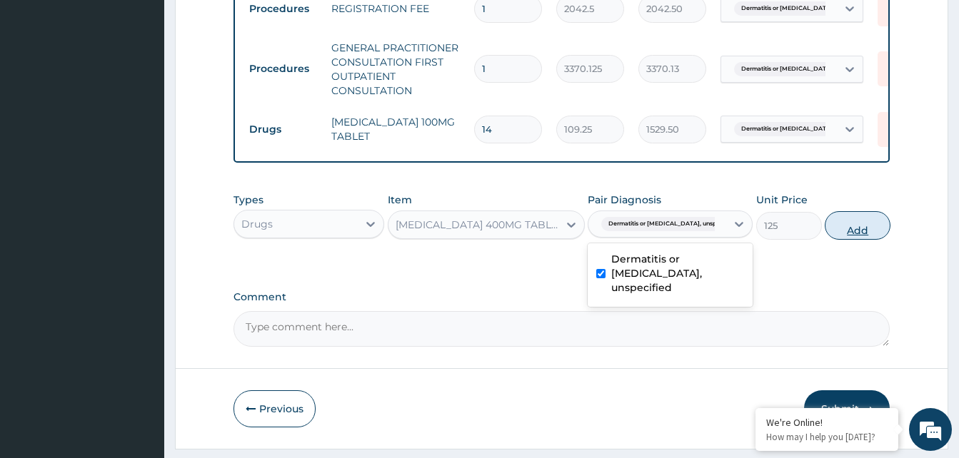
click at [832, 238] on button "Add" at bounding box center [858, 225] width 66 height 29
type input "0"
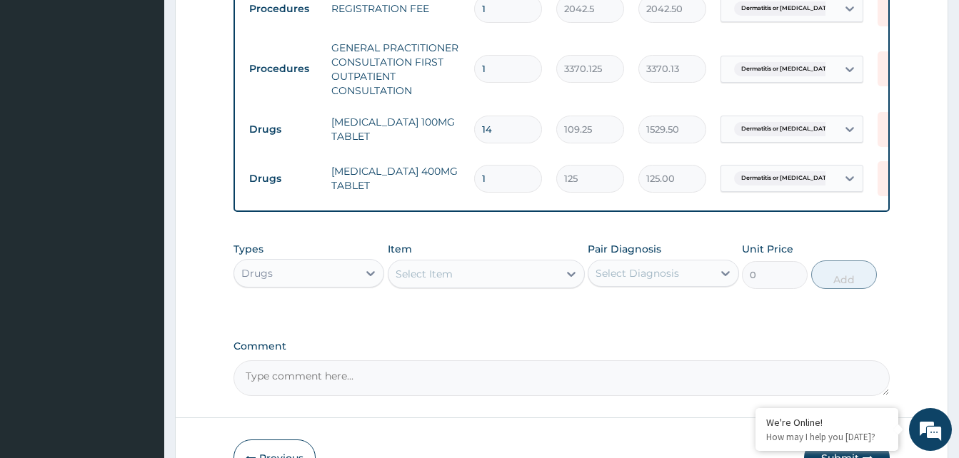
click at [526, 286] on div "Select Item" at bounding box center [473, 274] width 170 height 23
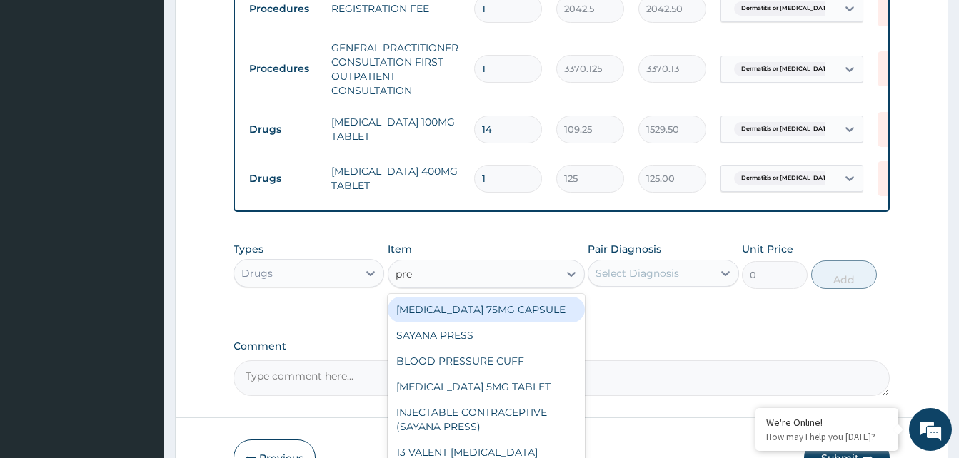
type input "pred"
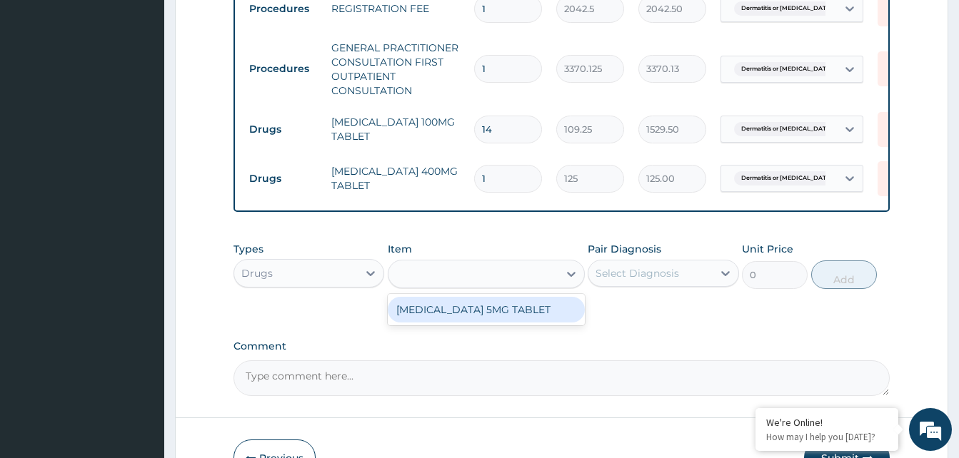
type input "51.59999847412109"
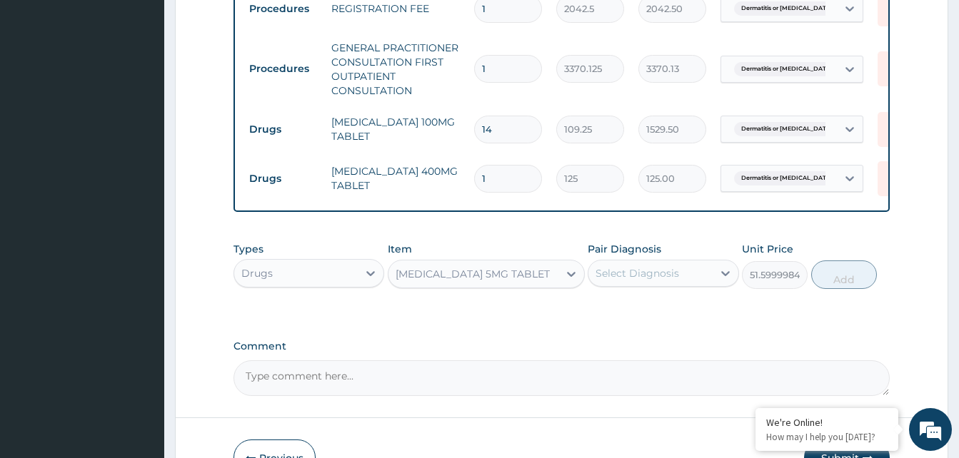
click at [680, 285] on div "Select Diagnosis" at bounding box center [650, 273] width 124 height 23
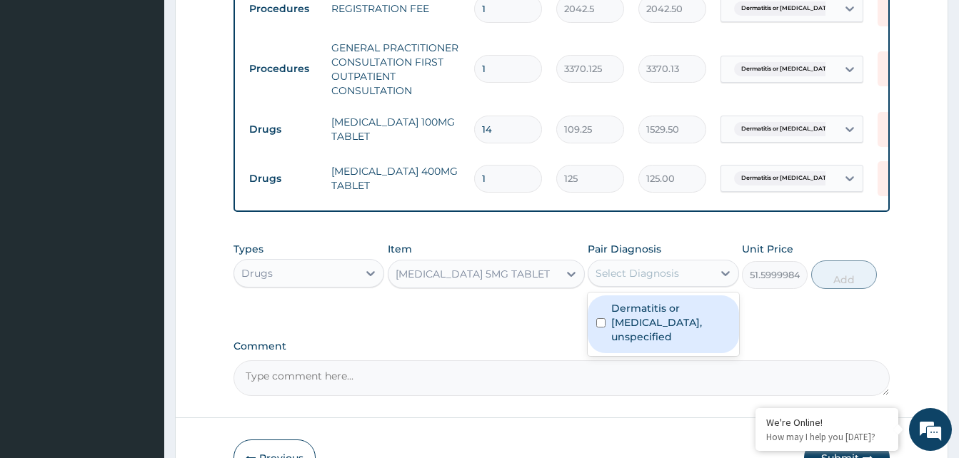
drag, startPoint x: 682, startPoint y: 331, endPoint x: 785, endPoint y: 291, distance: 111.0
click at [683, 328] on label "Dermatitis or eczema, unspecified" at bounding box center [670, 322] width 119 height 43
checkbox input "true"
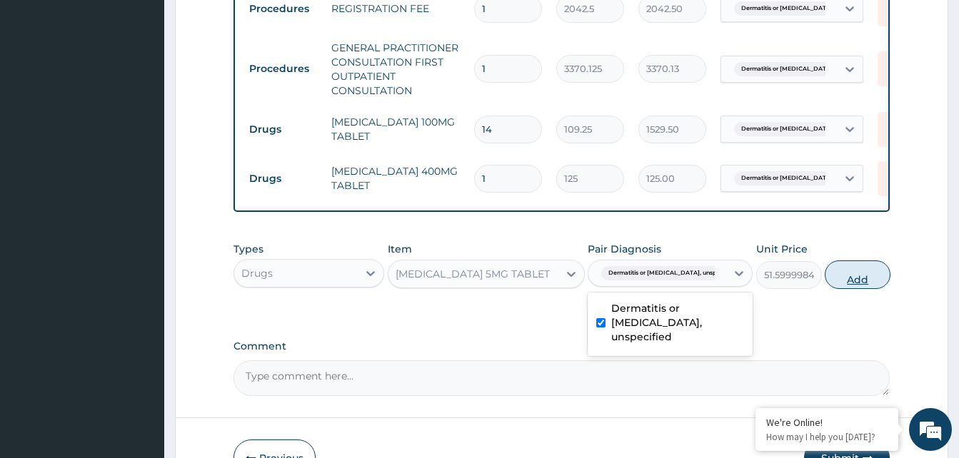
click at [830, 286] on button "Add" at bounding box center [858, 275] width 66 height 29
type input "0"
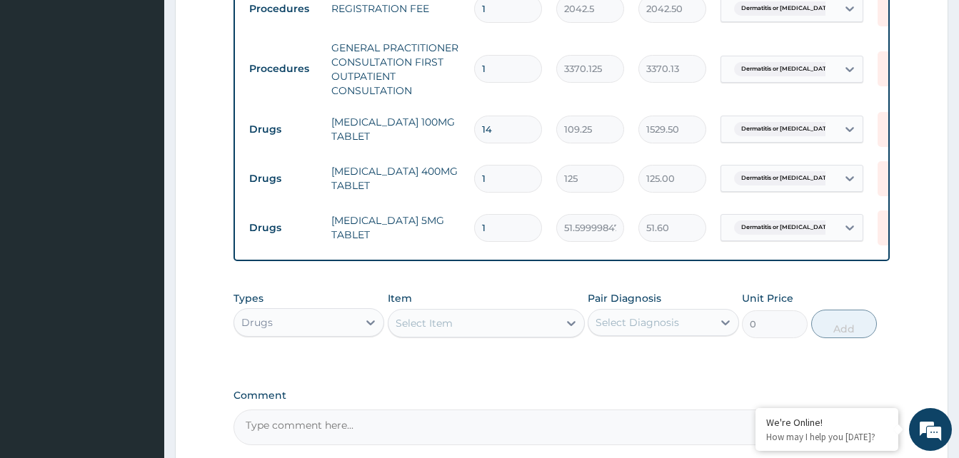
click at [529, 329] on div "Select Item" at bounding box center [473, 323] width 170 height 23
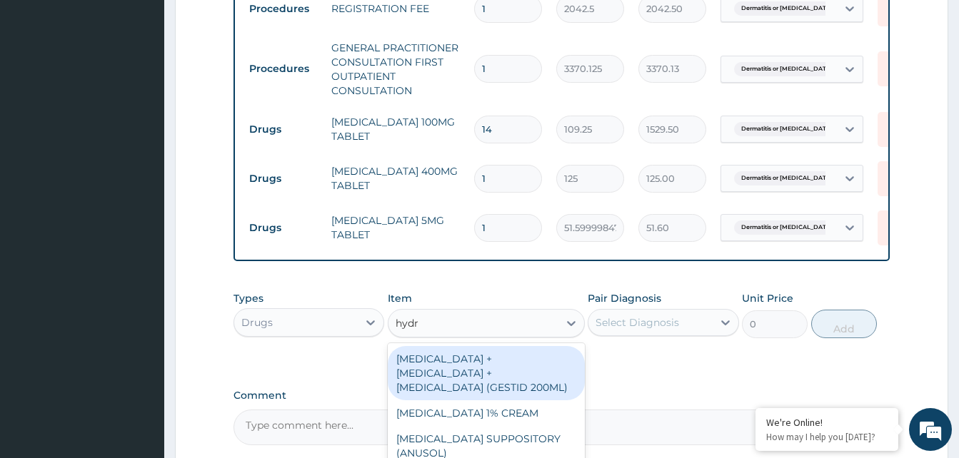
type input "hydro"
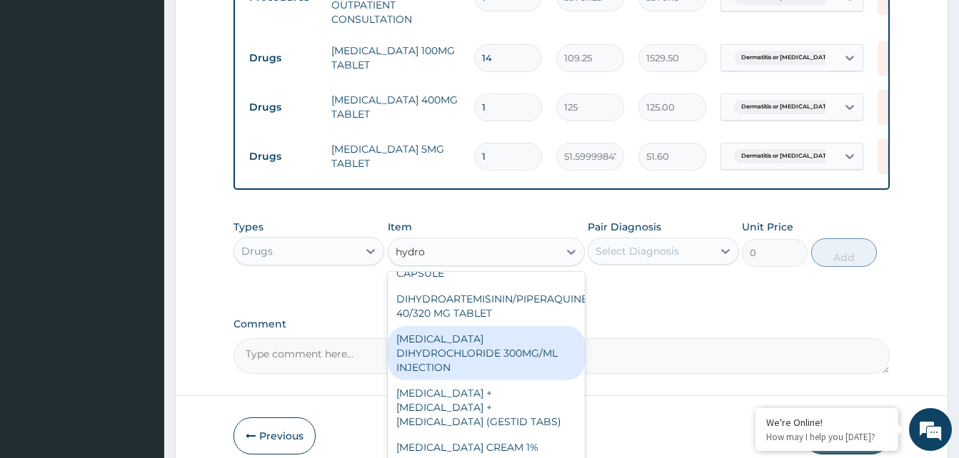
scroll to position [471, 0]
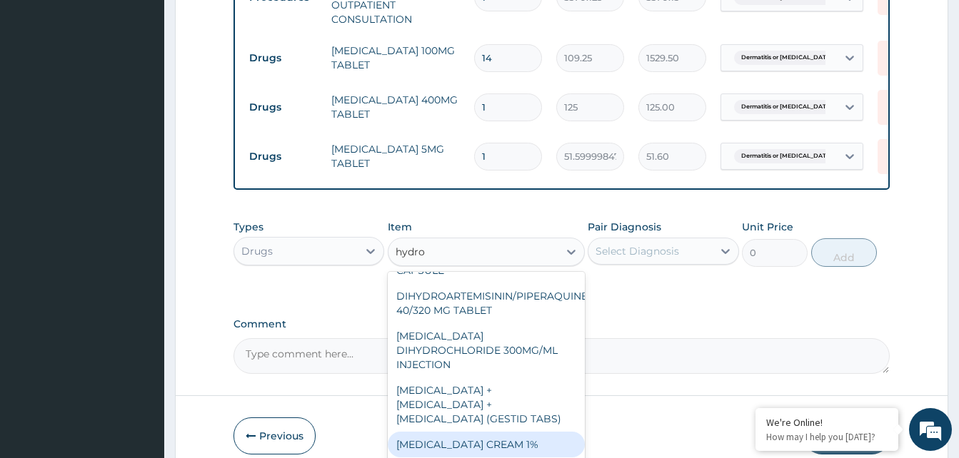
click at [491, 436] on div "HYDROCORTISONE CREAM 1%" at bounding box center [486, 445] width 197 height 26
type input "1345.5"
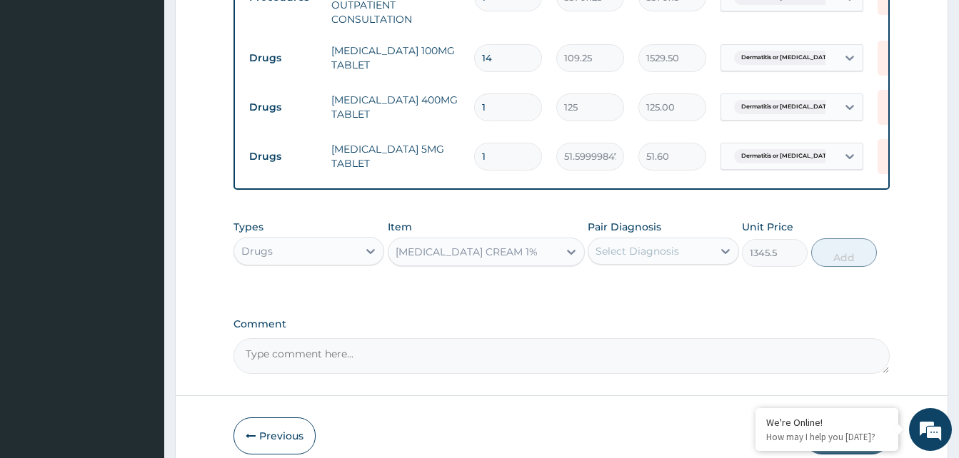
click at [670, 258] on div "Select Diagnosis" at bounding box center [637, 251] width 84 height 14
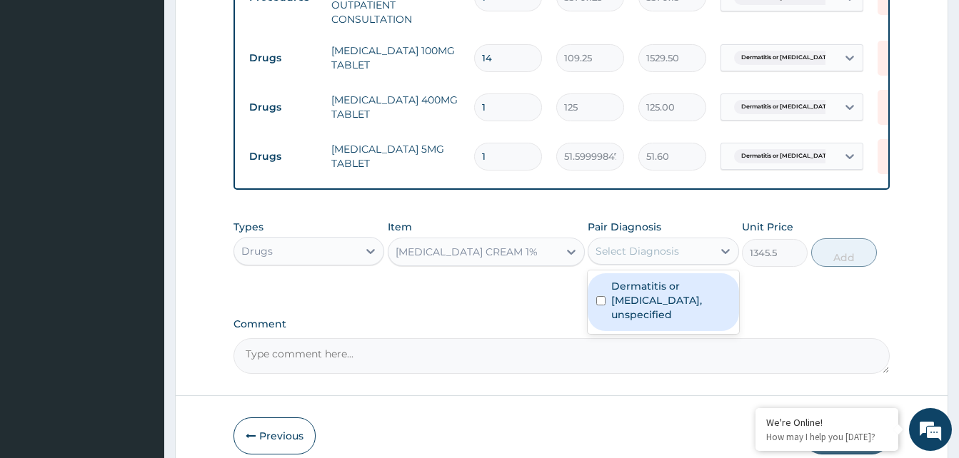
click at [678, 291] on label "Dermatitis or eczema, unspecified" at bounding box center [670, 300] width 119 height 43
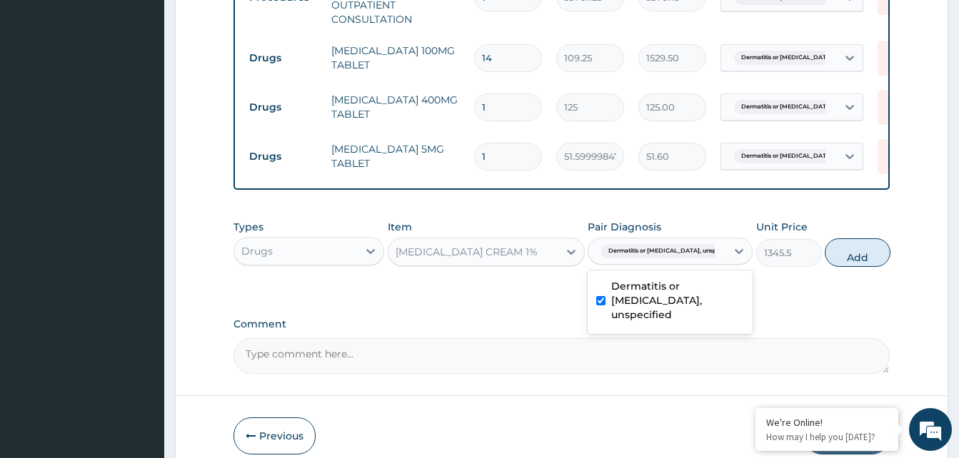
checkbox input "true"
click at [838, 261] on button "Add" at bounding box center [858, 252] width 66 height 29
type input "0"
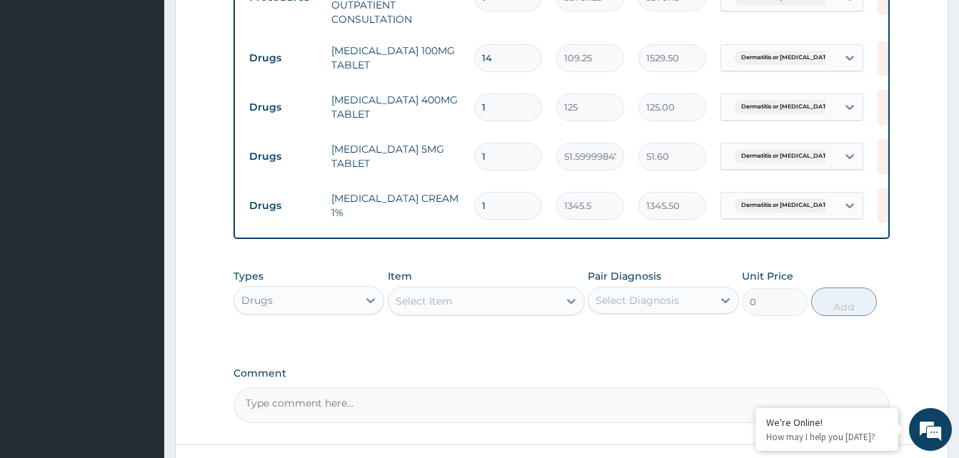
click at [500, 309] on div "Select Item" at bounding box center [473, 301] width 170 height 23
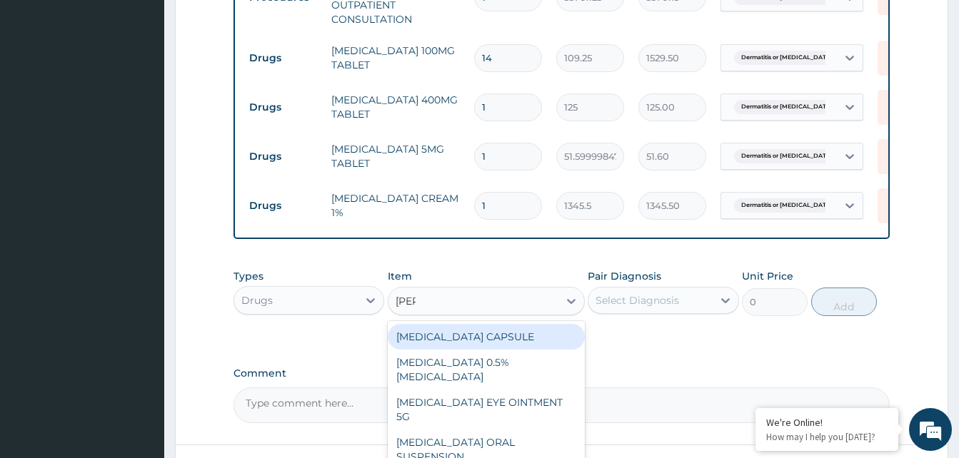
type input "lorat"
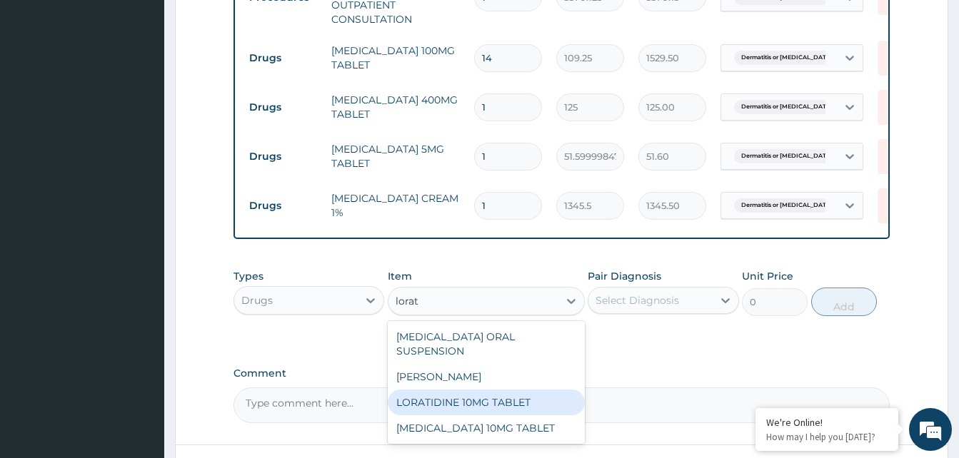
click at [510, 398] on div "LORATIDINE 10MG TABLET" at bounding box center [486, 403] width 197 height 26
type input "96"
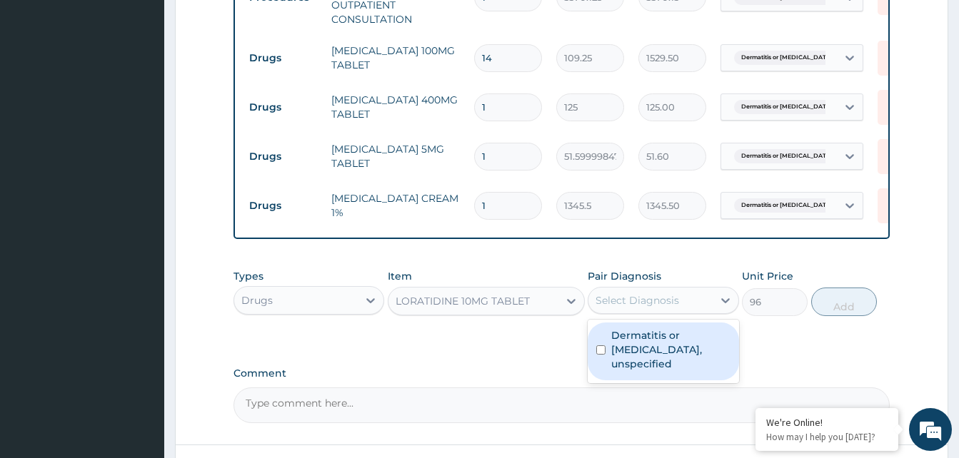
click at [692, 311] on div "Select Diagnosis" at bounding box center [650, 300] width 124 height 23
click at [699, 347] on label "Dermatitis or eczema, unspecified" at bounding box center [670, 349] width 119 height 43
checkbox input "true"
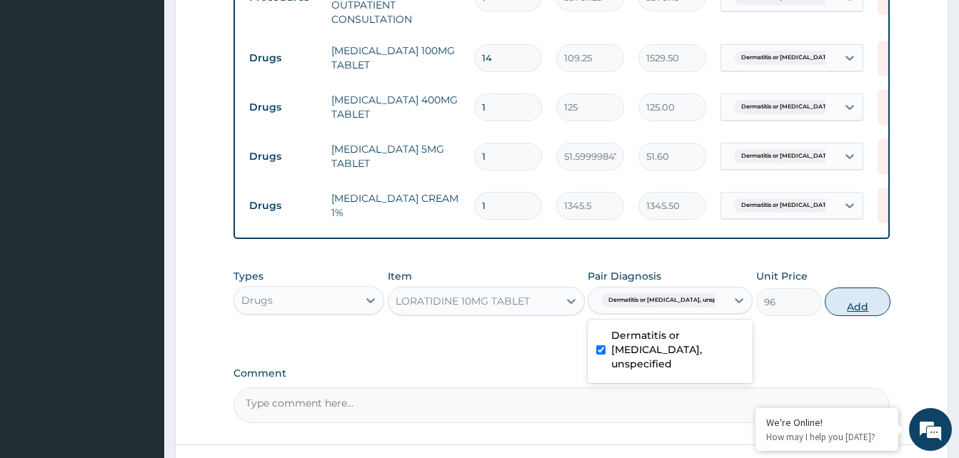
click at [839, 316] on button "Add" at bounding box center [858, 302] width 66 height 29
type input "0"
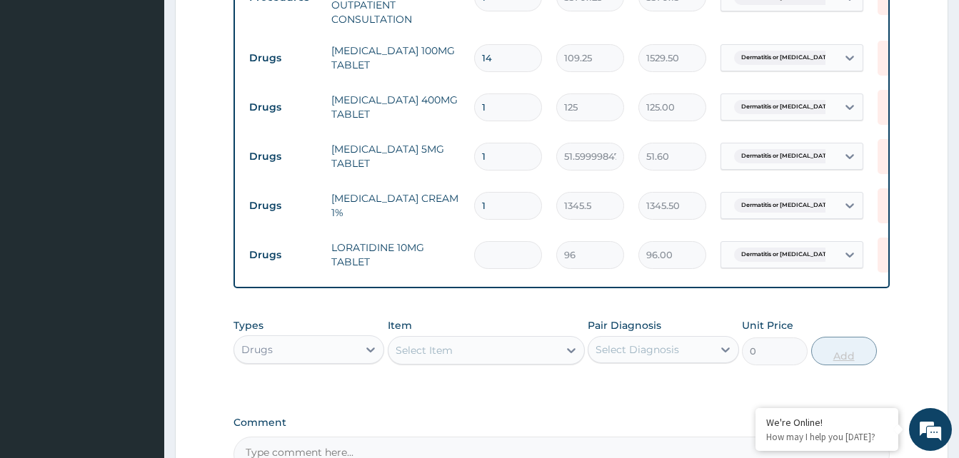
type input "0.00"
type input "5"
type input "480.00"
type input "5"
click at [496, 161] on input "1" at bounding box center [508, 157] width 68 height 28
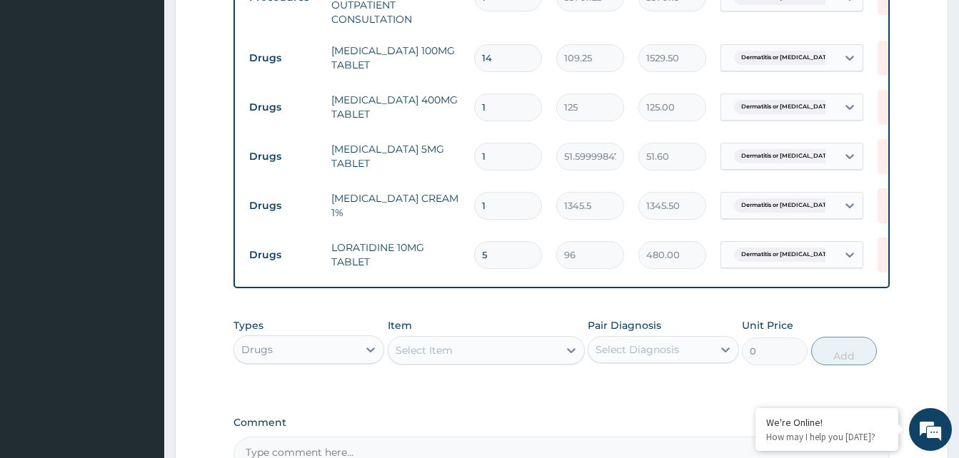
type input "0.00"
type input "5"
type input "258.00"
type input "5"
click at [494, 108] on input "1" at bounding box center [508, 108] width 68 height 28
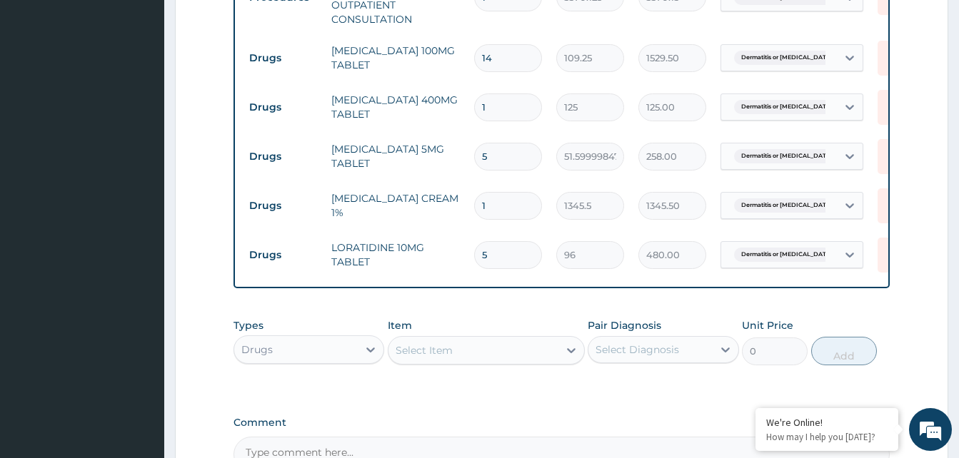
type input "0.00"
type input "4"
type input "500.00"
type input "42"
type input "5250.00"
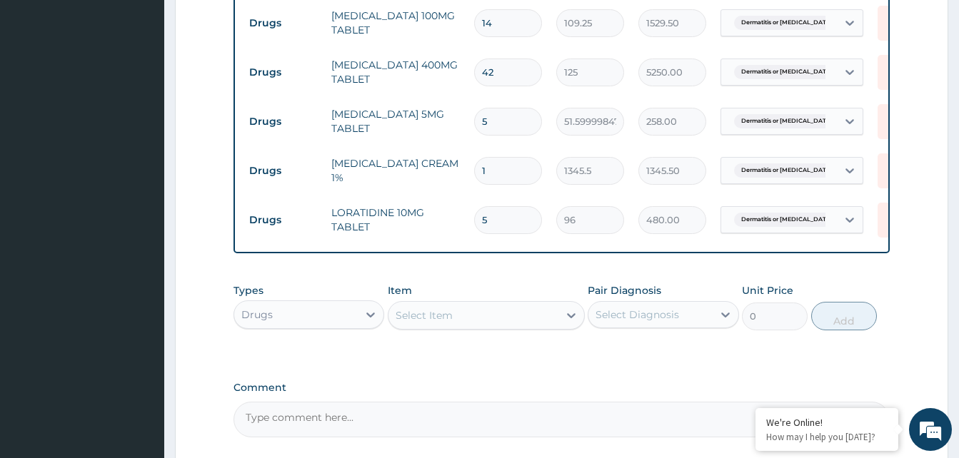
scroll to position [832, 0]
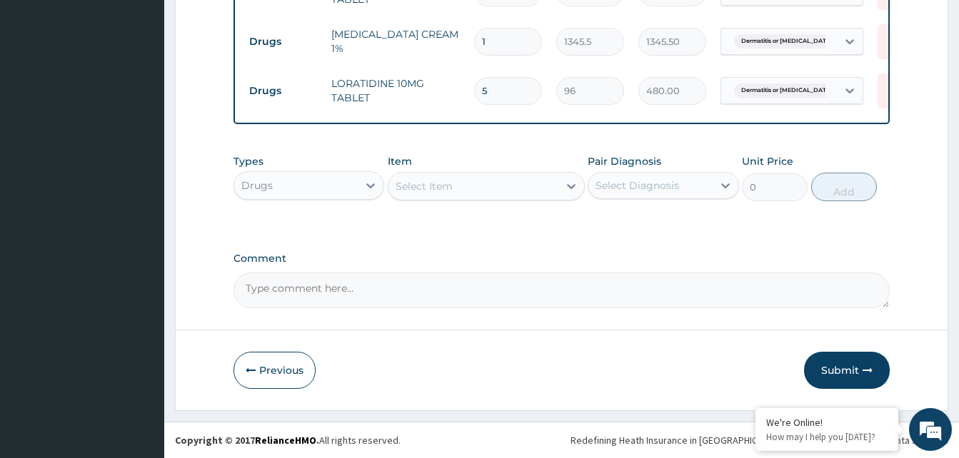
type input "42"
click at [855, 361] on button "Submit" at bounding box center [847, 370] width 86 height 37
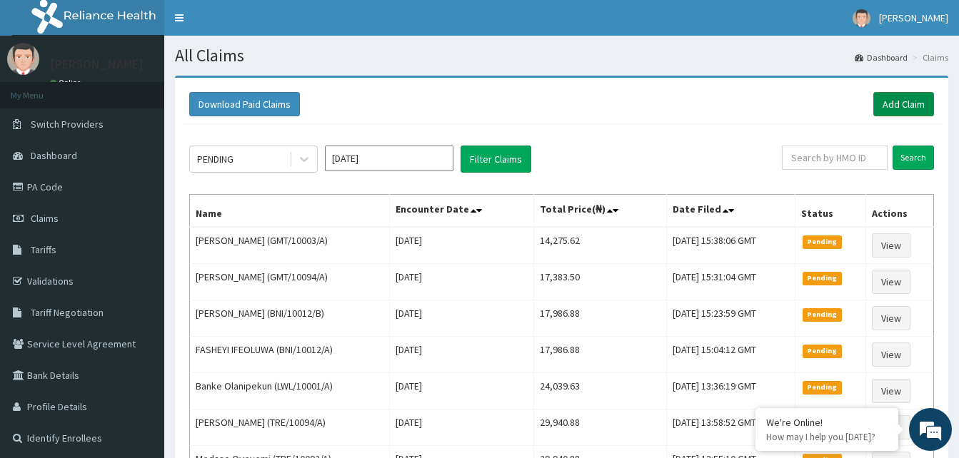
click at [909, 106] on link "Add Claim" at bounding box center [903, 104] width 61 height 24
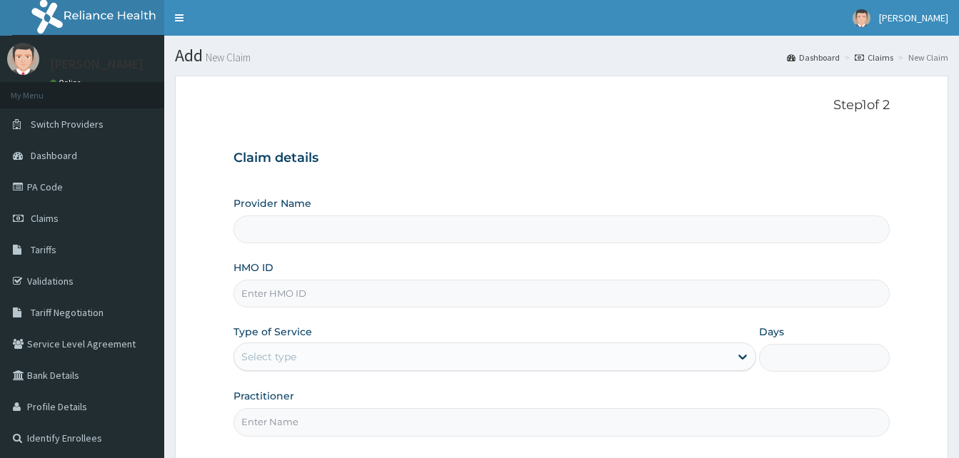
click at [303, 298] on input "HMO ID" at bounding box center [561, 294] width 656 height 28
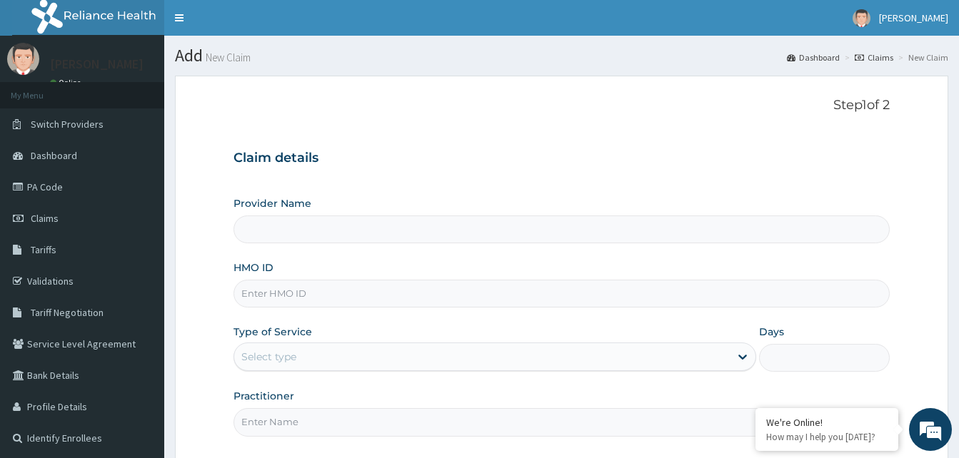
paste input "TDP/10403/A"
type input "TDP/10403/A"
type input "Reliance Family Clinics (RFC) - Gbagada"
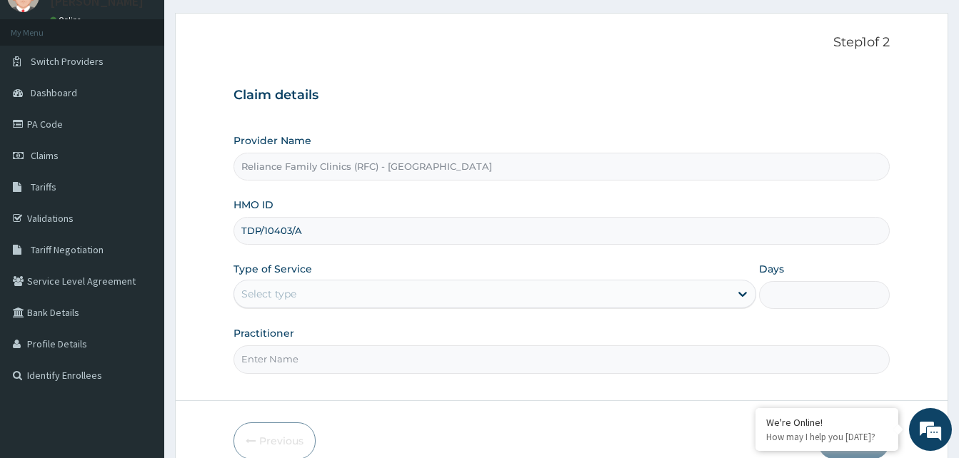
scroll to position [134, 0]
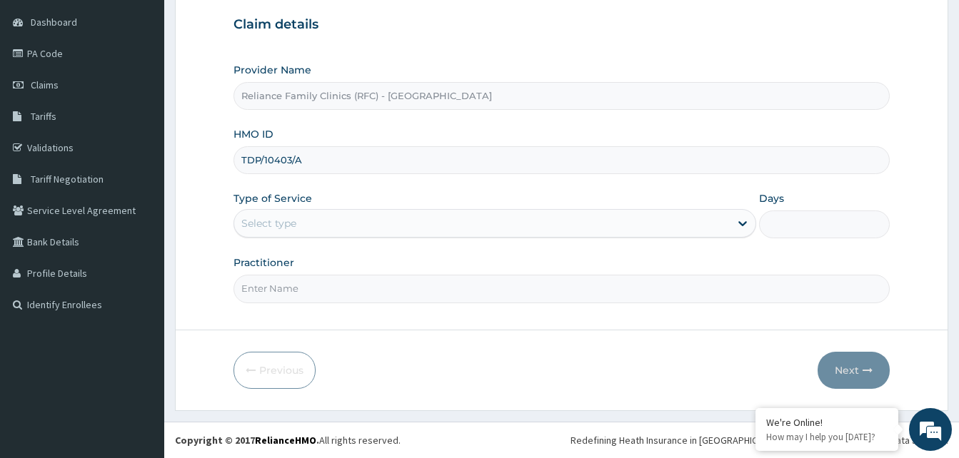
type input "TDP/10403/A"
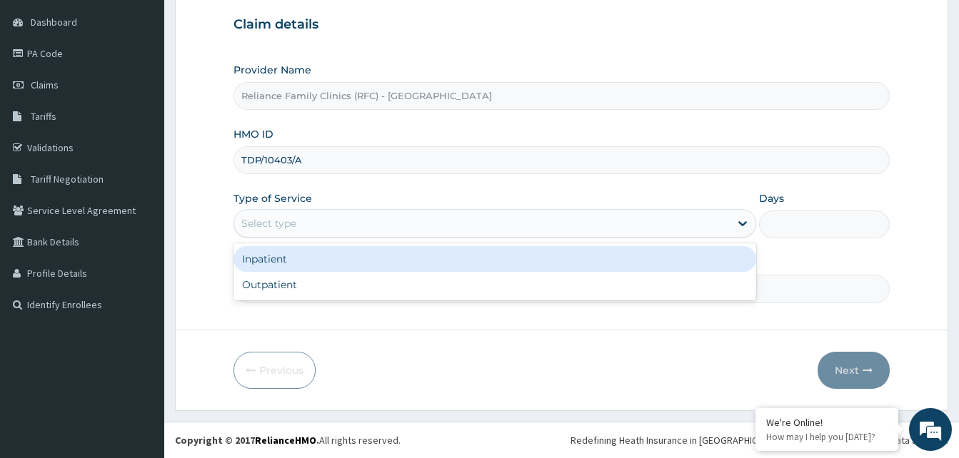
drag, startPoint x: 303, startPoint y: 223, endPoint x: 298, endPoint y: 279, distance: 56.0
click at [303, 227] on div "Select type" at bounding box center [482, 223] width 496 height 23
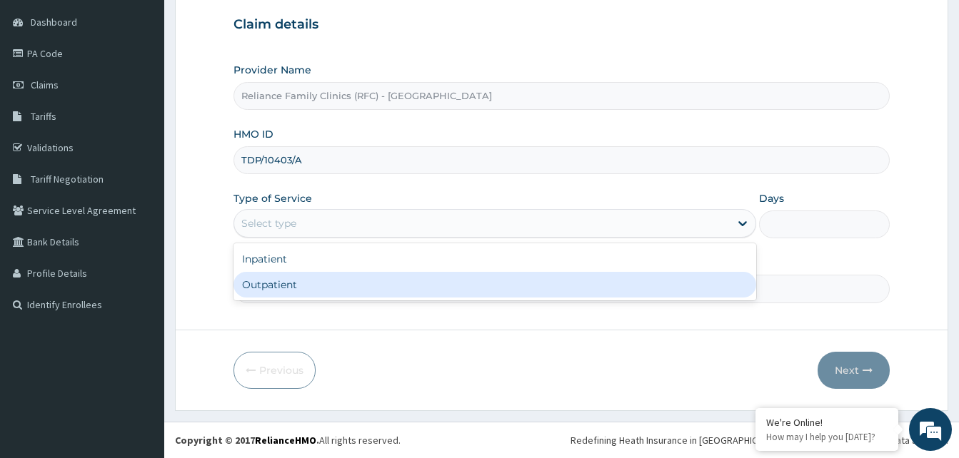
click at [290, 291] on div "Outpatient" at bounding box center [494, 285] width 523 height 26
type input "1"
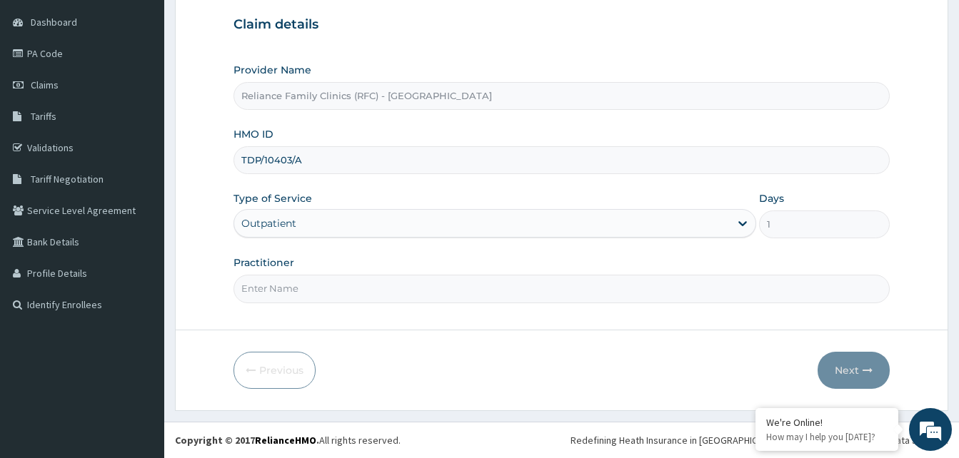
click at [290, 291] on input "Practitioner" at bounding box center [561, 289] width 656 height 28
type input "LOCUM"
click at [858, 377] on button "Next" at bounding box center [854, 370] width 72 height 37
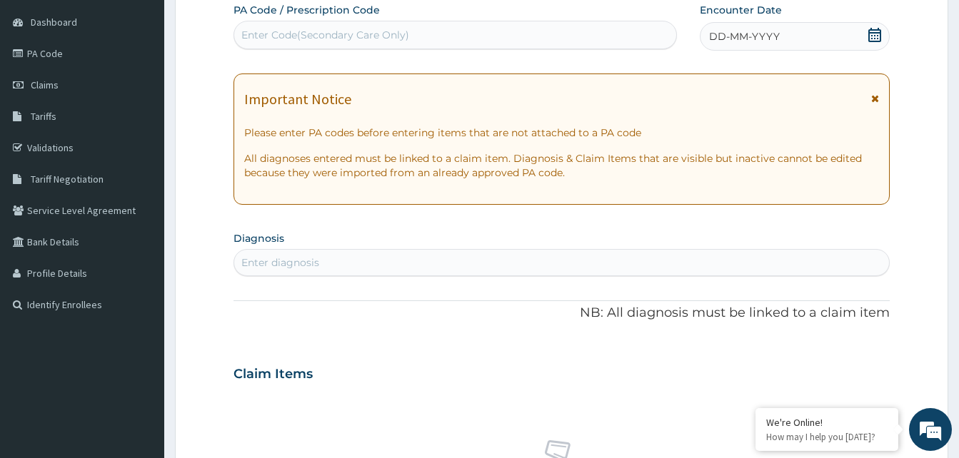
click at [849, 32] on div "DD-MM-YYYY" at bounding box center [795, 36] width 190 height 29
click at [370, 263] on div "Enter diagnosis" at bounding box center [561, 262] width 655 height 23
type input "general"
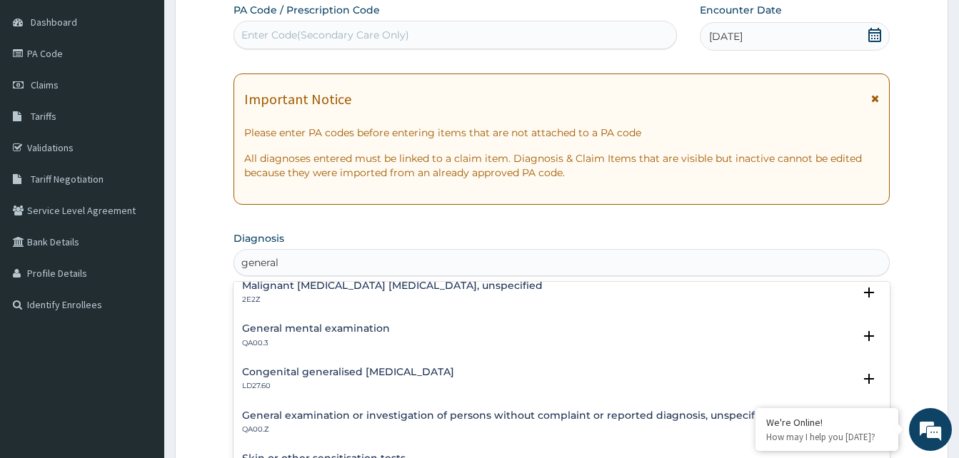
scroll to position [428, 0]
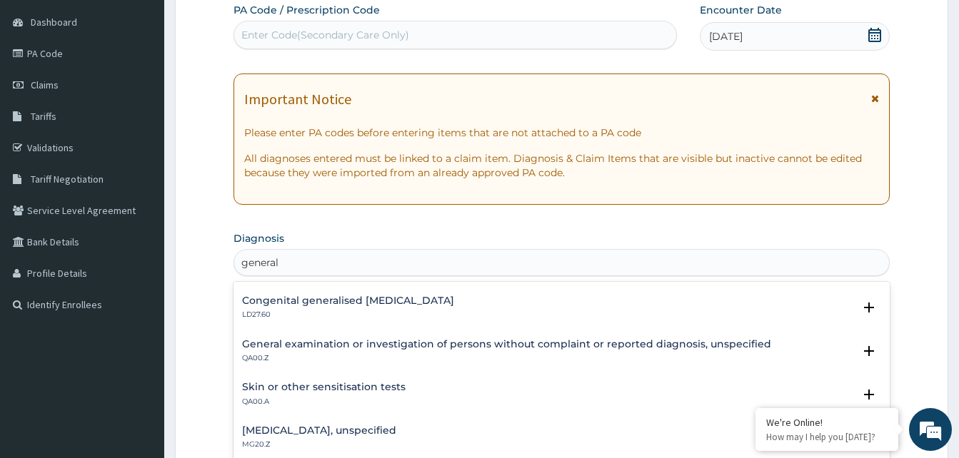
click at [377, 350] on h4 "General examination or investigation of persons without complaint or reported d…" at bounding box center [506, 344] width 529 height 11
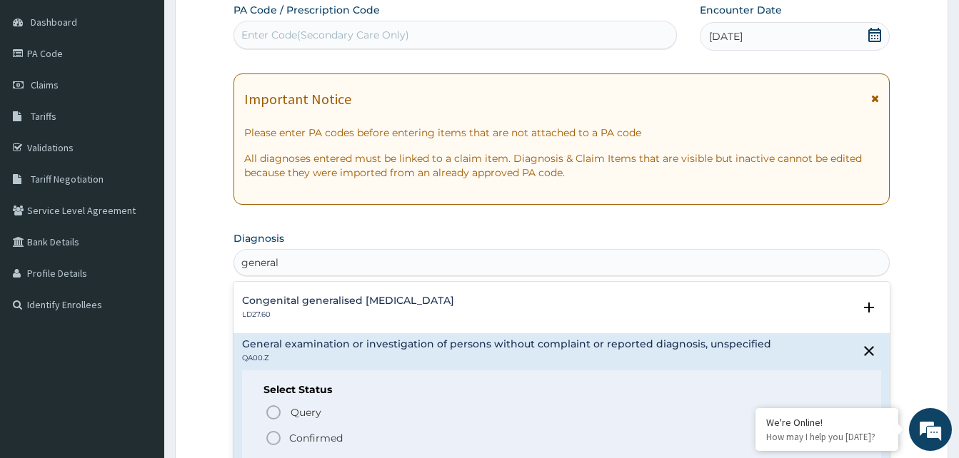
click at [276, 441] on icon "status option filled" at bounding box center [273, 438] width 17 height 17
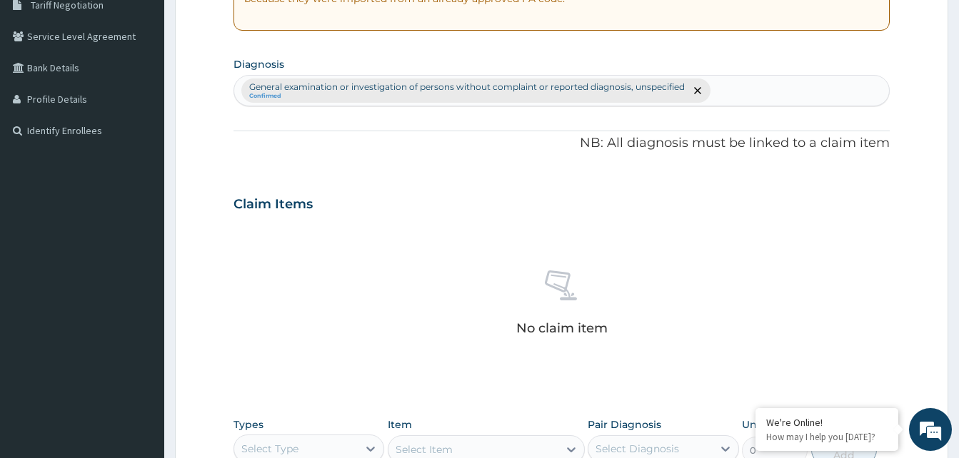
scroll to position [562, 0]
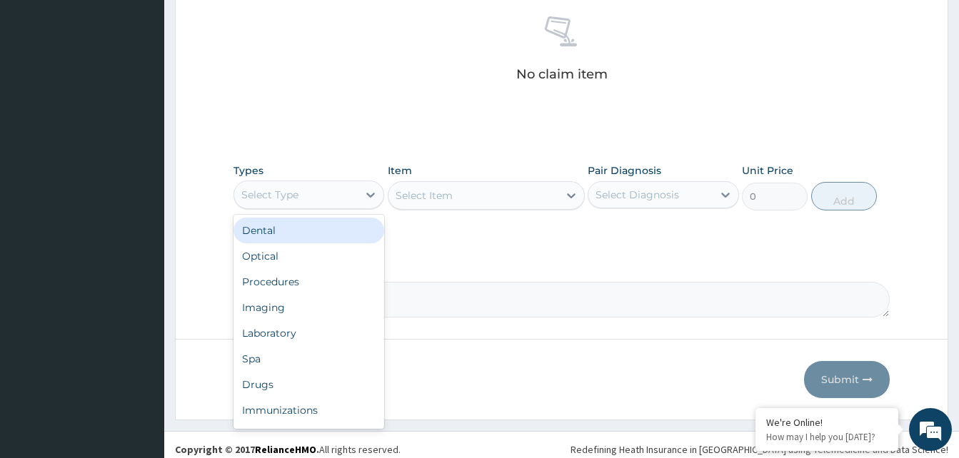
drag, startPoint x: 343, startPoint y: 194, endPoint x: 313, endPoint y: 280, distance: 90.8
click at [338, 208] on div "Select Type" at bounding box center [308, 195] width 151 height 29
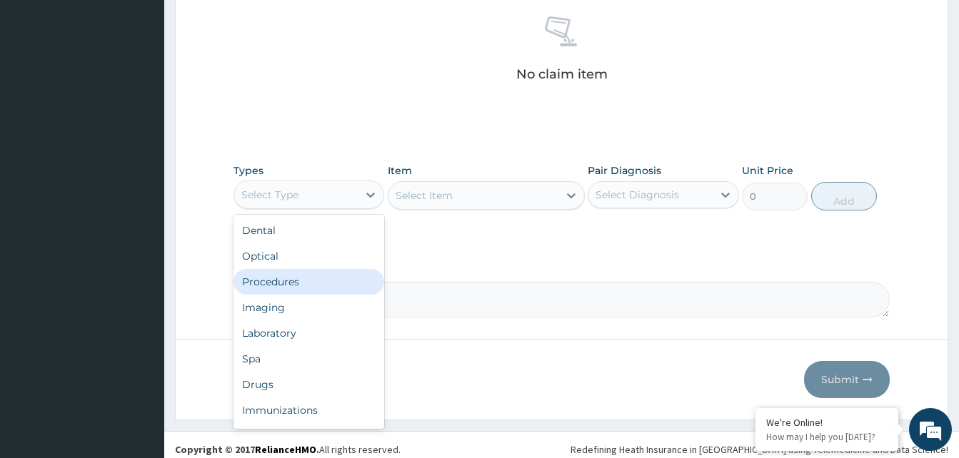
click at [309, 286] on div "Procedures" at bounding box center [308, 282] width 151 height 26
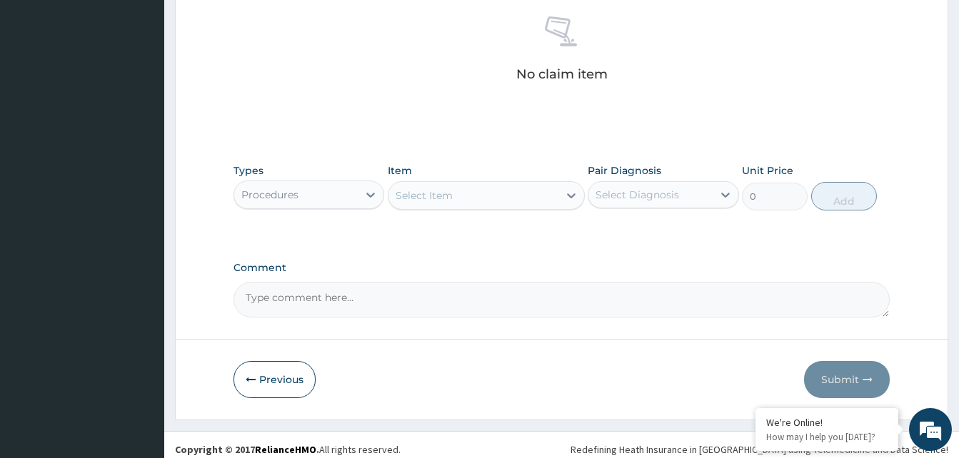
click at [489, 188] on div "Select Item" at bounding box center [473, 195] width 170 height 23
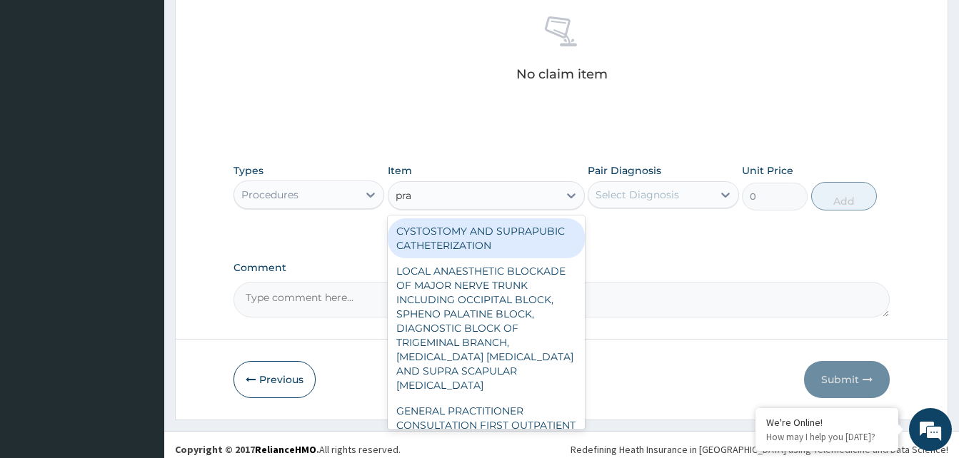
type input "prac"
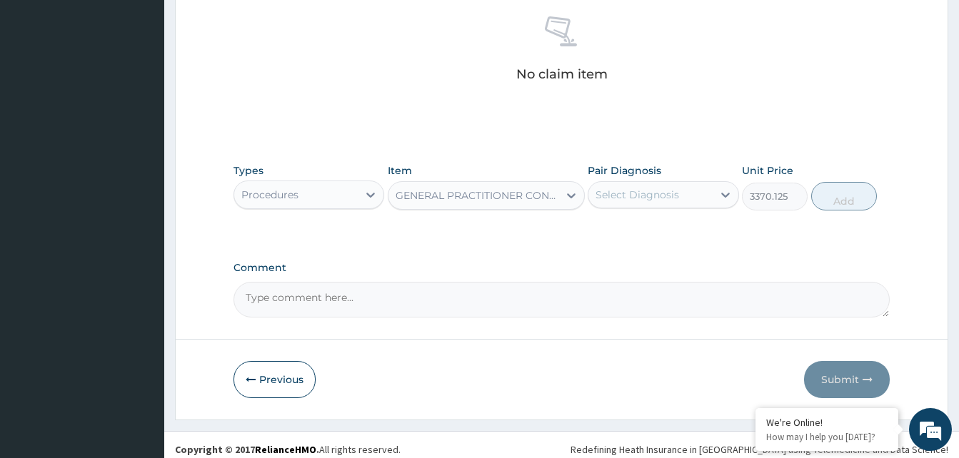
click at [644, 203] on div "Select Diagnosis" at bounding box center [650, 194] width 124 height 23
click at [833, 201] on button "Add" at bounding box center [844, 196] width 66 height 29
type input "0"
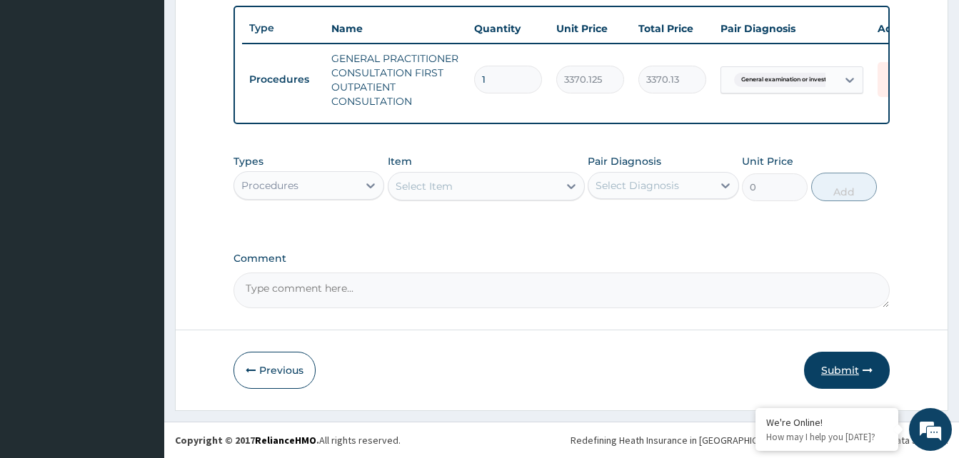
click at [844, 373] on button "Submit" at bounding box center [847, 370] width 86 height 37
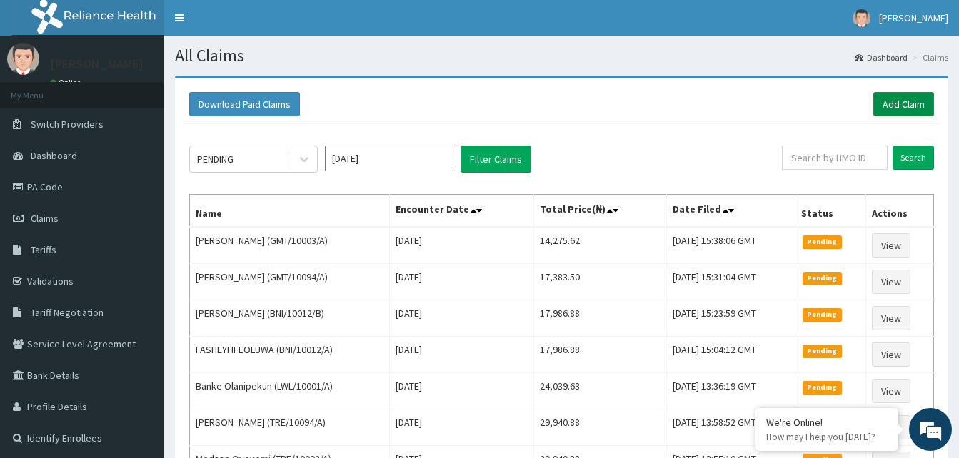
click at [890, 98] on link "Add Claim" at bounding box center [903, 104] width 61 height 24
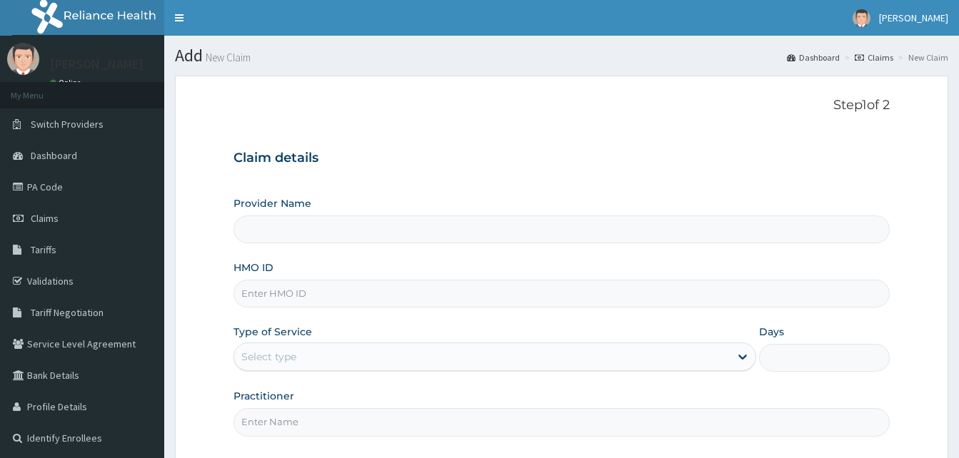
type input "Reliance Family Clinics (RFC) - [GEOGRAPHIC_DATA]"
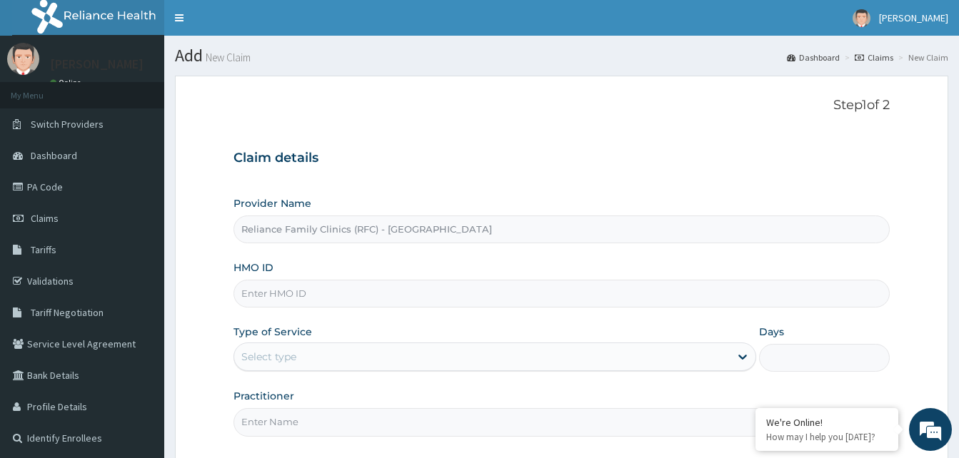
click at [303, 293] on input "HMO ID" at bounding box center [561, 294] width 656 height 28
paste input "TDP/10403/A"
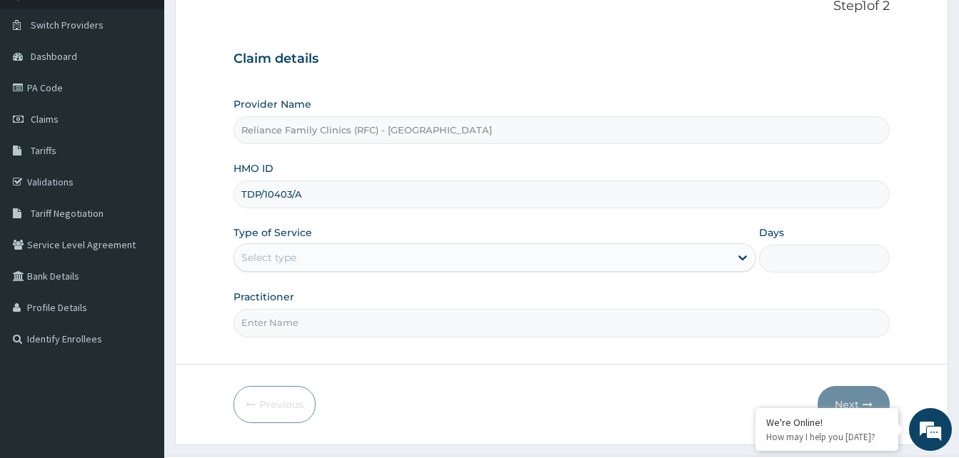
scroll to position [134, 0]
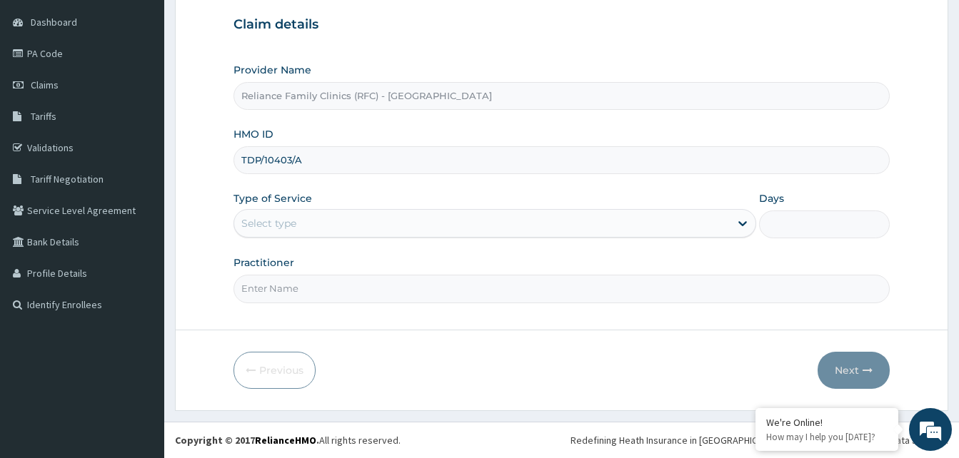
type input "TDP/10403/A"
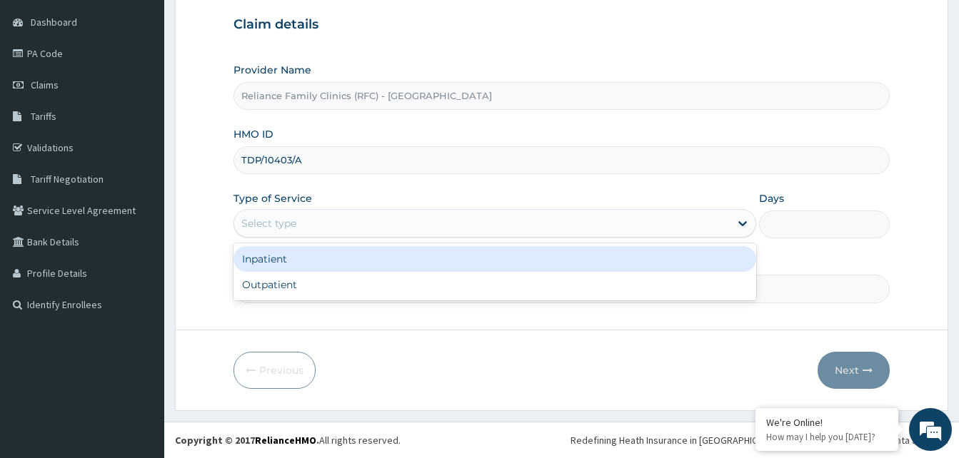
drag, startPoint x: 340, startPoint y: 221, endPoint x: 326, endPoint y: 265, distance: 46.5
click at [337, 230] on div "Select type" at bounding box center [482, 223] width 496 height 23
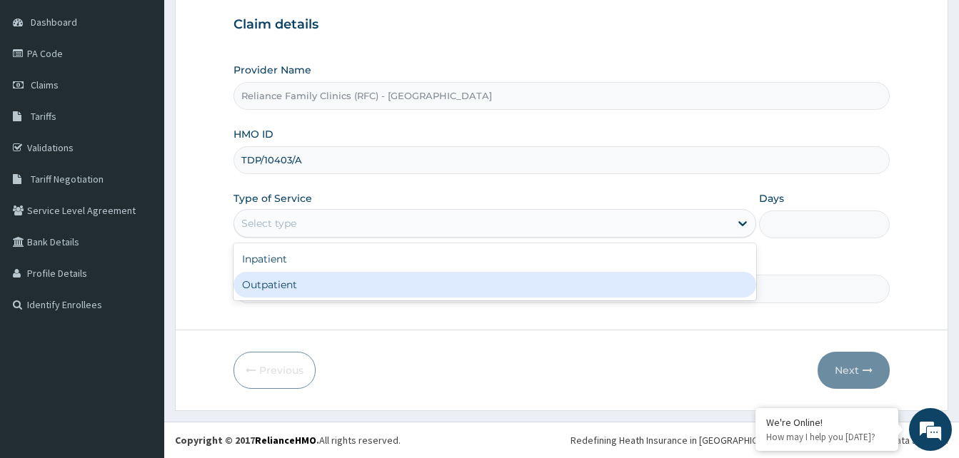
click at [313, 283] on div "Outpatient" at bounding box center [494, 285] width 523 height 26
type input "1"
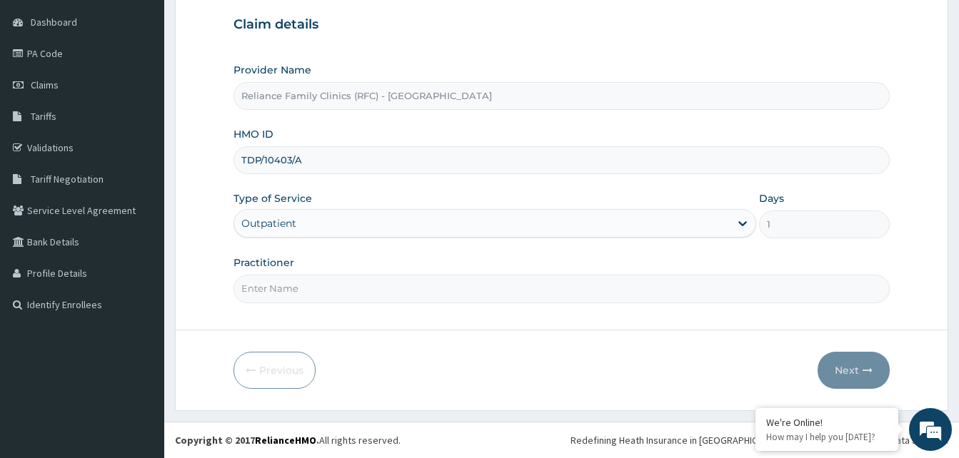
click at [327, 293] on input "Practitioner" at bounding box center [561, 289] width 656 height 28
type input "shola"
click at [874, 361] on button "Next" at bounding box center [854, 370] width 72 height 37
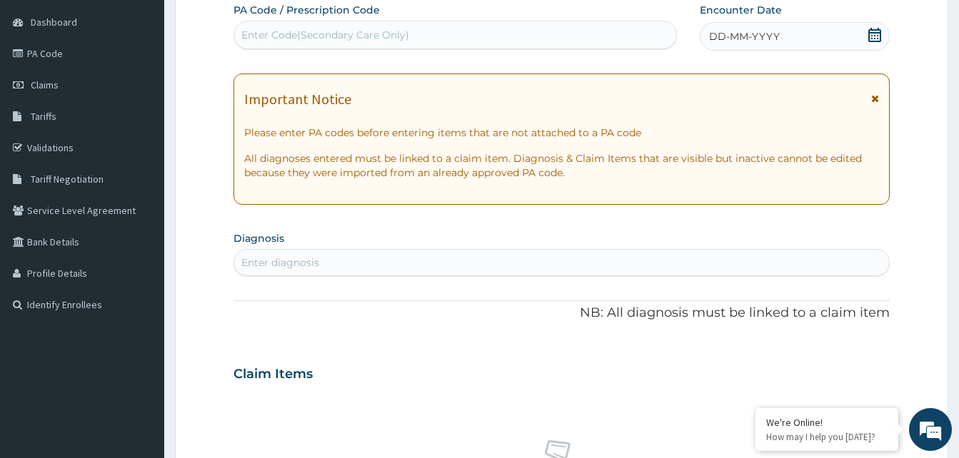
click at [302, 26] on div "Enter Code(Secondary Care Only)" at bounding box center [455, 35] width 442 height 23
paste input "PA/798DB7"
type input "PA/798DB7"
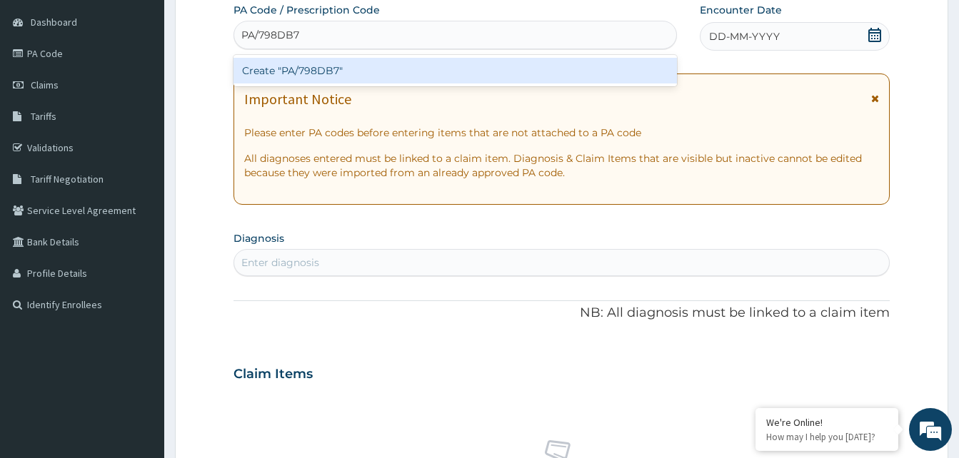
click at [303, 71] on div "Create "PA/798DB7"" at bounding box center [454, 71] width 443 height 26
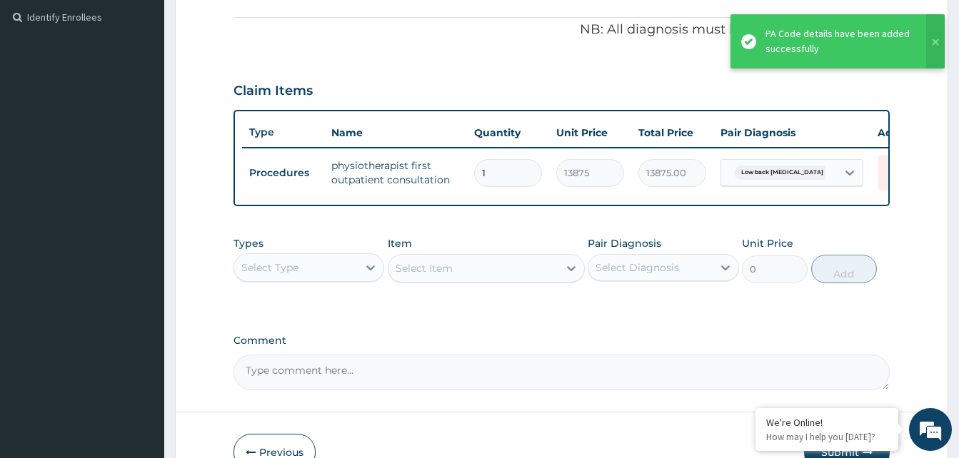
scroll to position [507, 0]
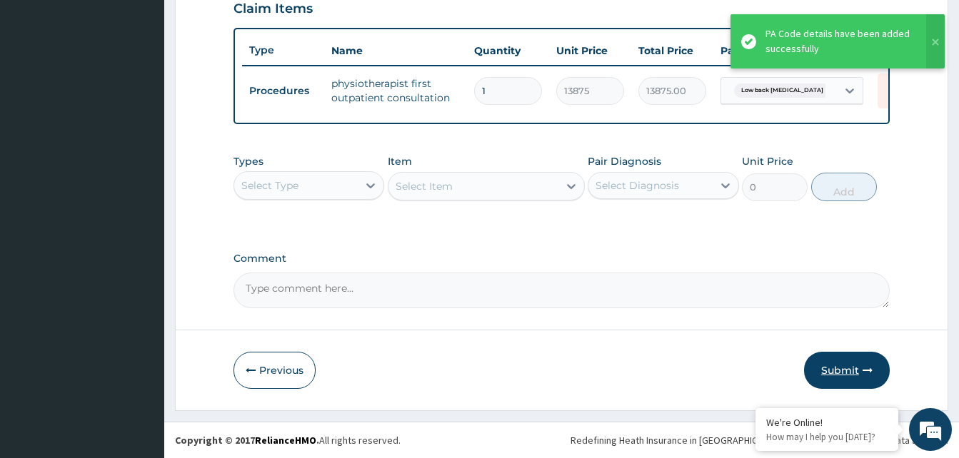
click at [840, 371] on button "Submit" at bounding box center [847, 370] width 86 height 37
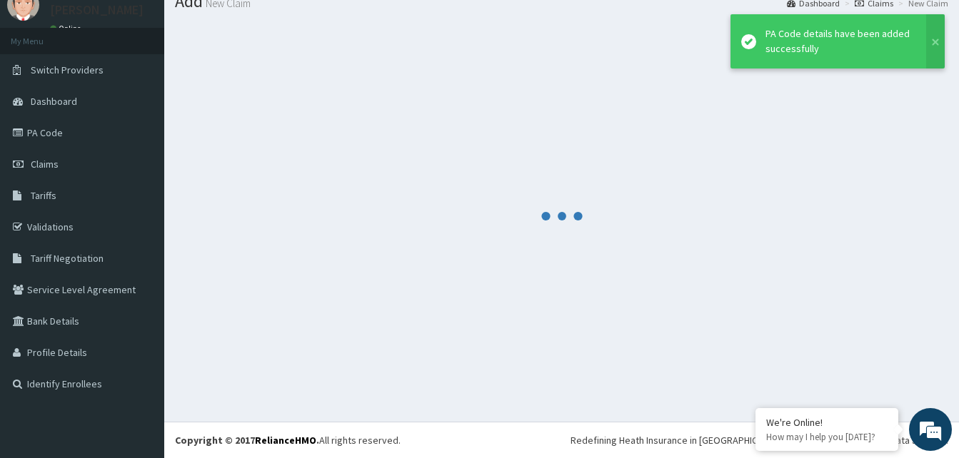
scroll to position [54, 0]
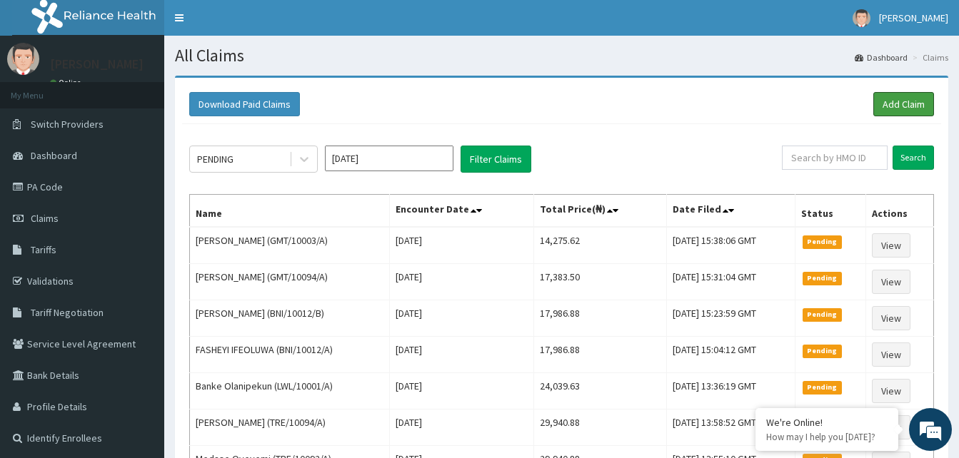
drag, startPoint x: 890, startPoint y: 101, endPoint x: 790, endPoint y: 103, distance: 99.3
click at [887, 101] on link "Add Claim" at bounding box center [903, 104] width 61 height 24
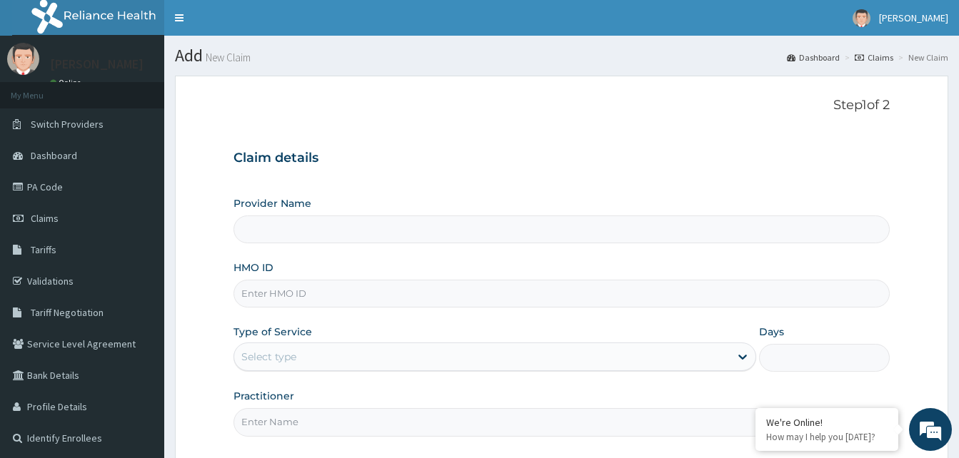
type input "Reliance Family Clinics (RFC) - [GEOGRAPHIC_DATA]"
click at [276, 284] on input "HMO ID" at bounding box center [561, 294] width 656 height 28
paste input "VSN/10014/A"
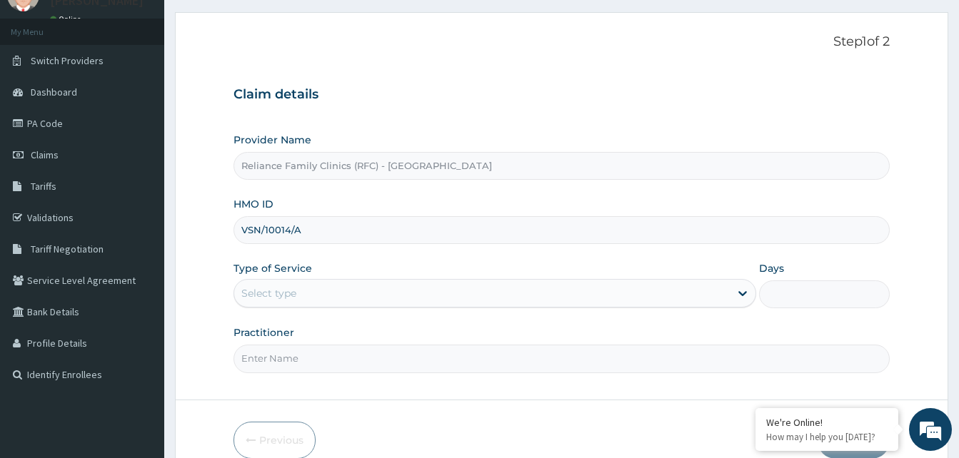
scroll to position [134, 0]
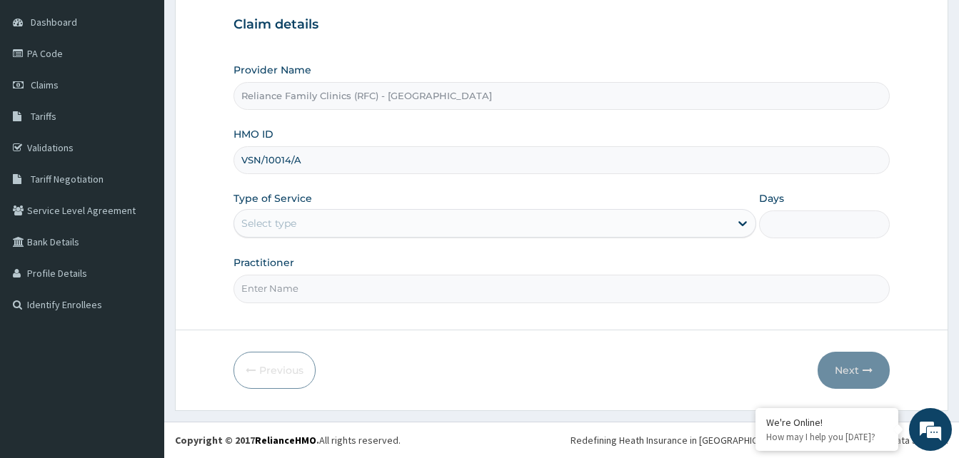
type input "VSN/10014/A"
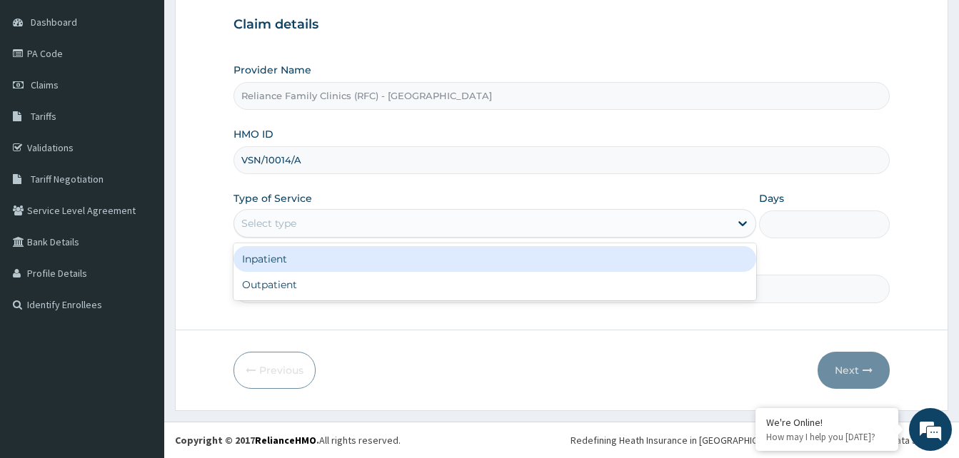
drag, startPoint x: 322, startPoint y: 224, endPoint x: 320, endPoint y: 278, distance: 53.6
click at [323, 227] on div "Select type" at bounding box center [482, 223] width 496 height 23
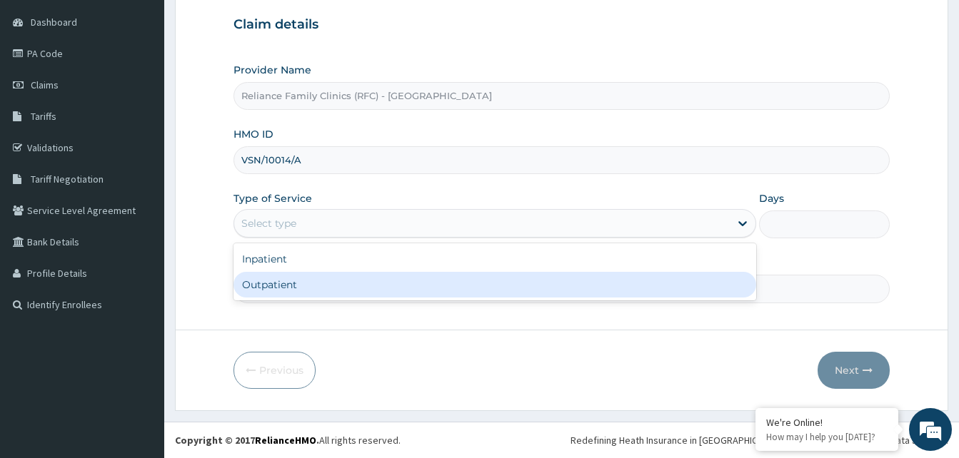
click at [312, 284] on div "Outpatient" at bounding box center [494, 285] width 523 height 26
type input "1"
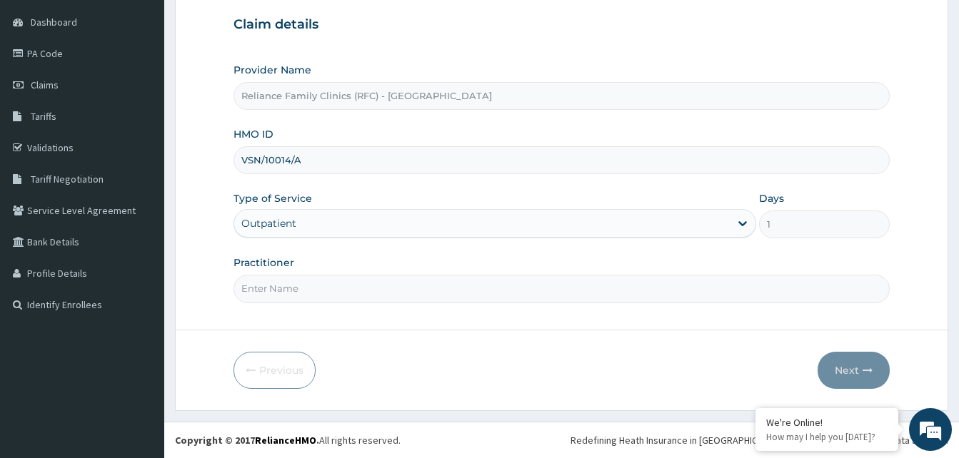
click at [312, 284] on input "Practitioner" at bounding box center [561, 289] width 656 height 28
type input "LOCUM"
click at [854, 371] on button "Next" at bounding box center [854, 370] width 72 height 37
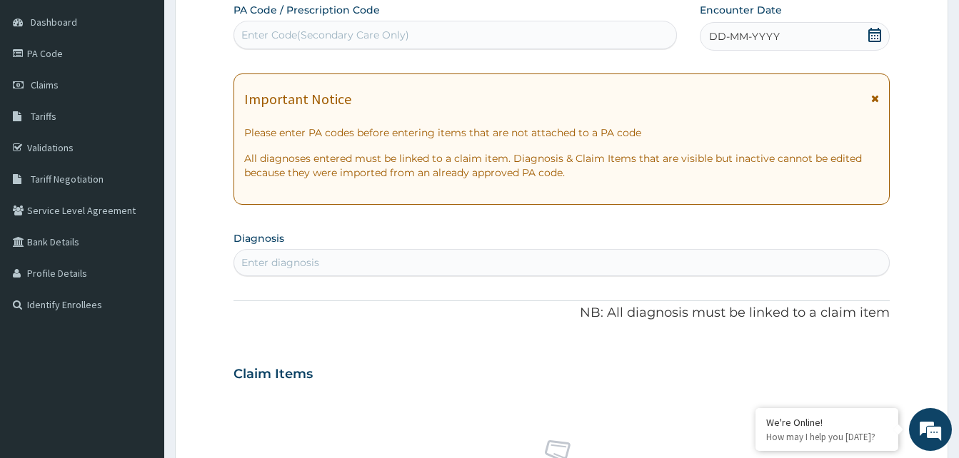
click at [832, 31] on div "DD-MM-YYYY" at bounding box center [795, 36] width 190 height 29
click at [316, 254] on div "Enter diagnosis" at bounding box center [561, 262] width 655 height 23
type input "hf"
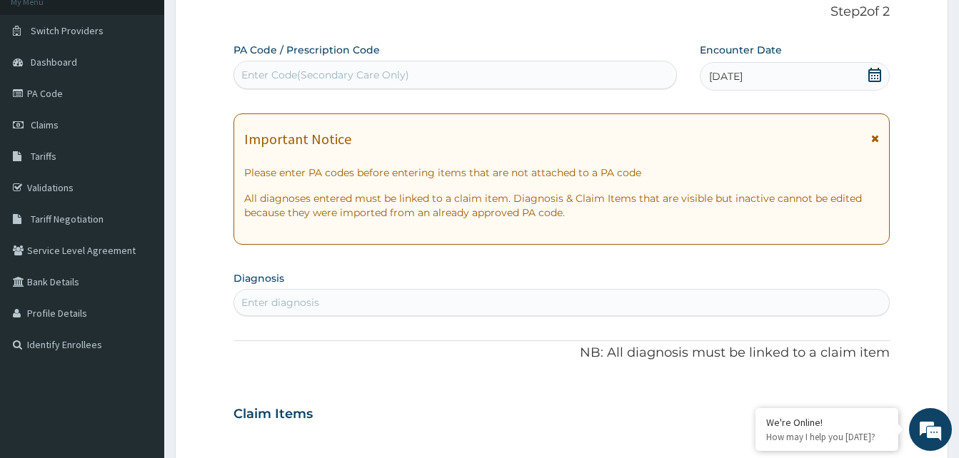
scroll to position [143, 0]
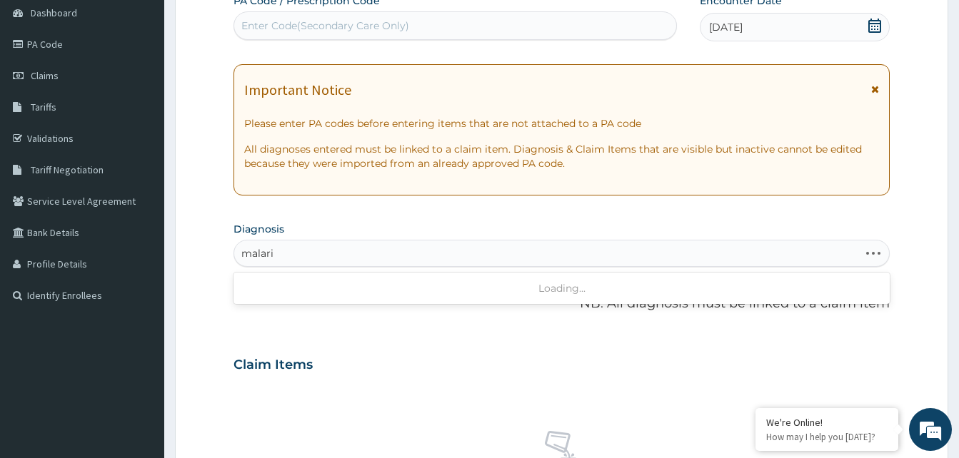
type input "[MEDICAL_DATA]"
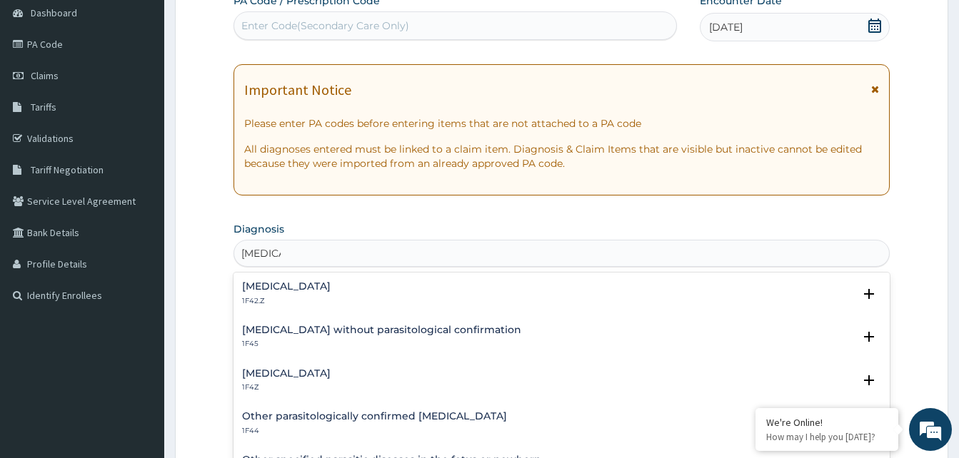
click at [286, 373] on h4 "[MEDICAL_DATA]" at bounding box center [286, 373] width 89 height 11
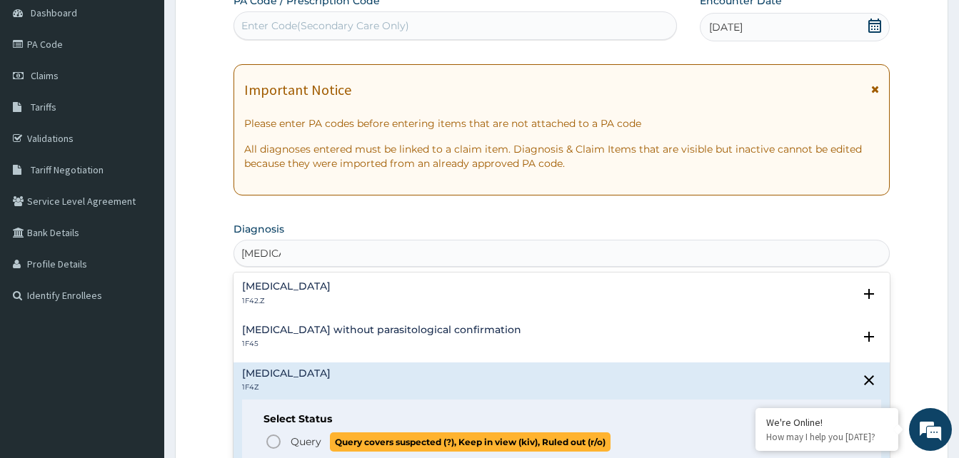
click at [271, 433] on icon "status option query" at bounding box center [273, 441] width 17 height 17
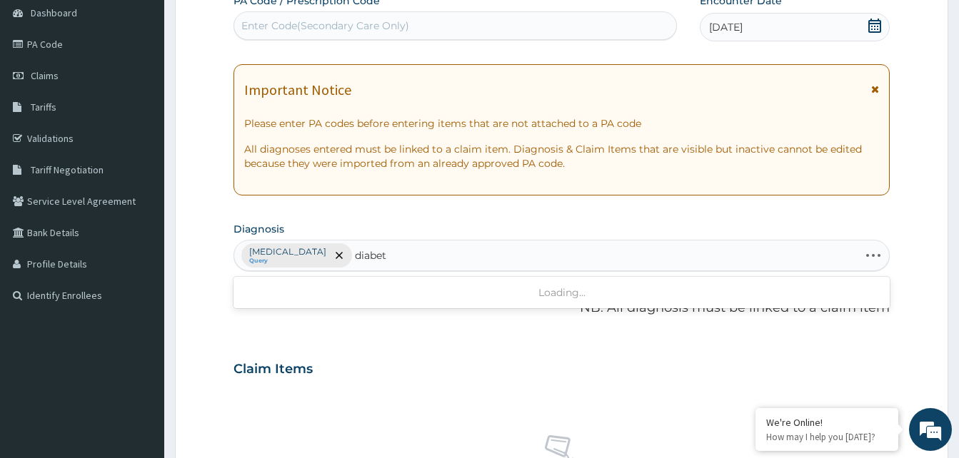
type input "diabete"
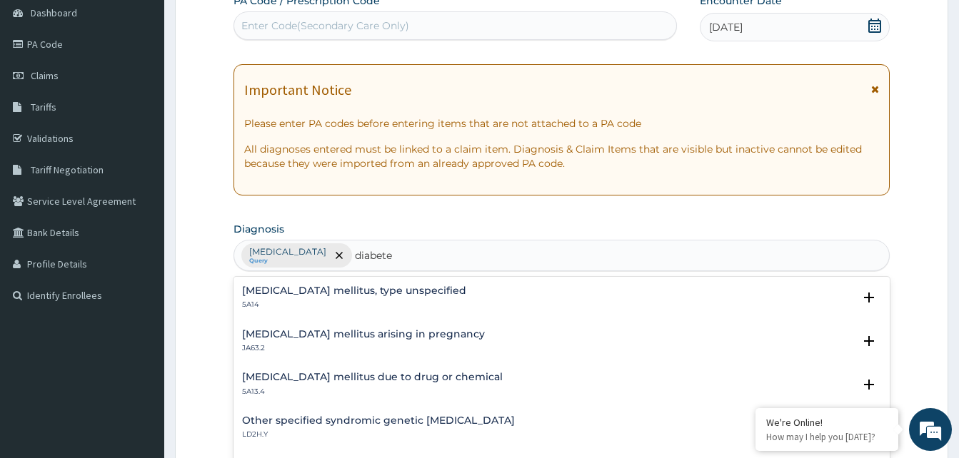
click at [313, 293] on h4 "[MEDICAL_DATA] mellitus, type unspecified" at bounding box center [354, 291] width 224 height 11
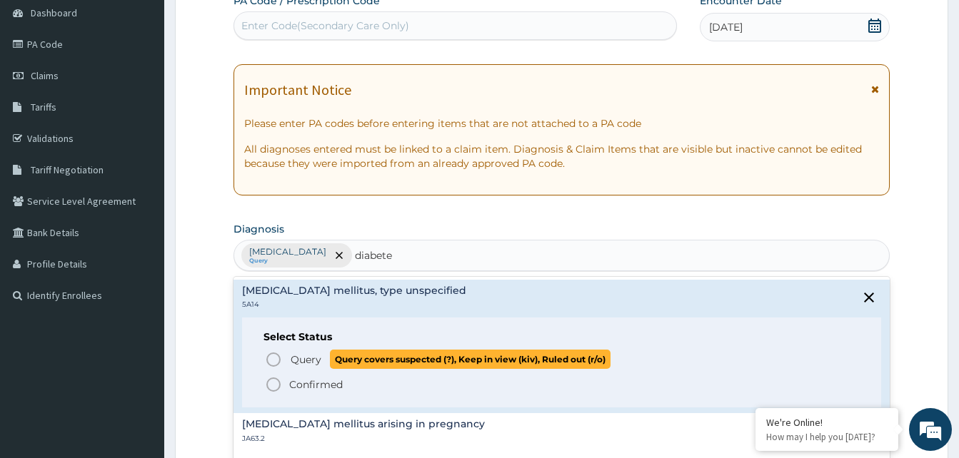
click at [272, 365] on icon "status option query" at bounding box center [273, 359] width 17 height 17
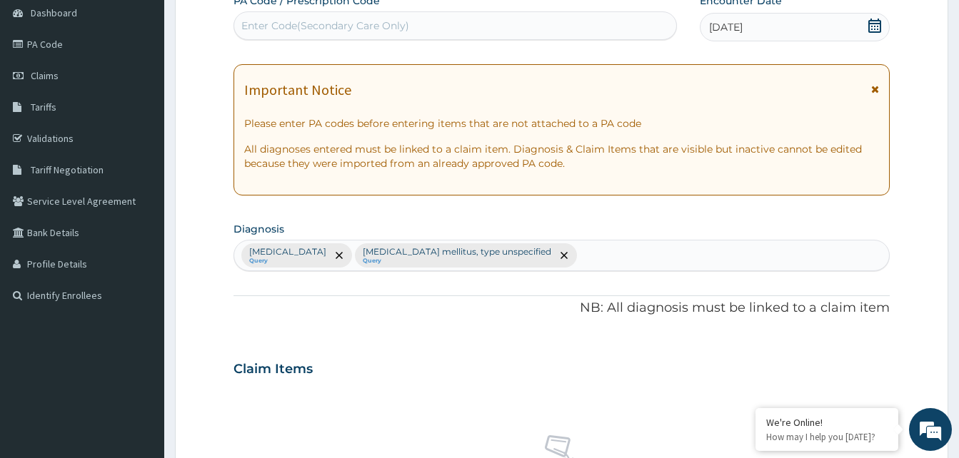
scroll to position [571, 0]
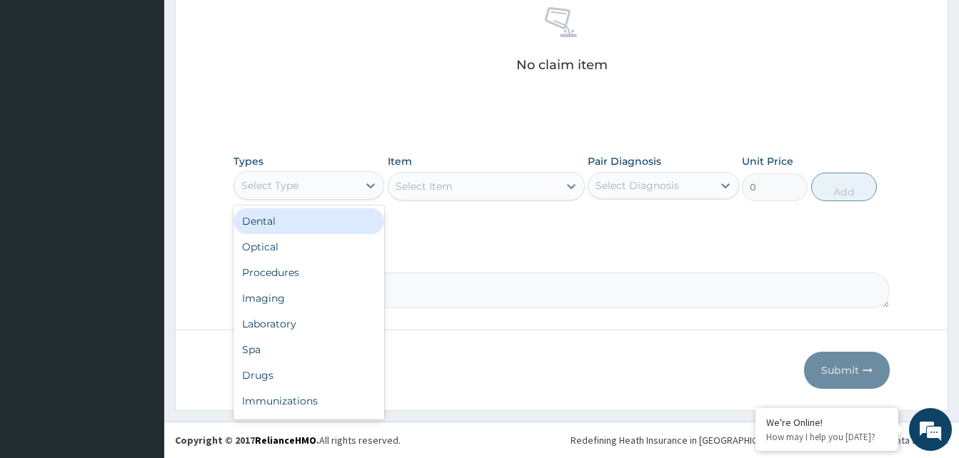
drag, startPoint x: 326, startPoint y: 183, endPoint x: 292, endPoint y: 271, distance: 94.0
click at [326, 187] on div "Select Type" at bounding box center [296, 185] width 124 height 23
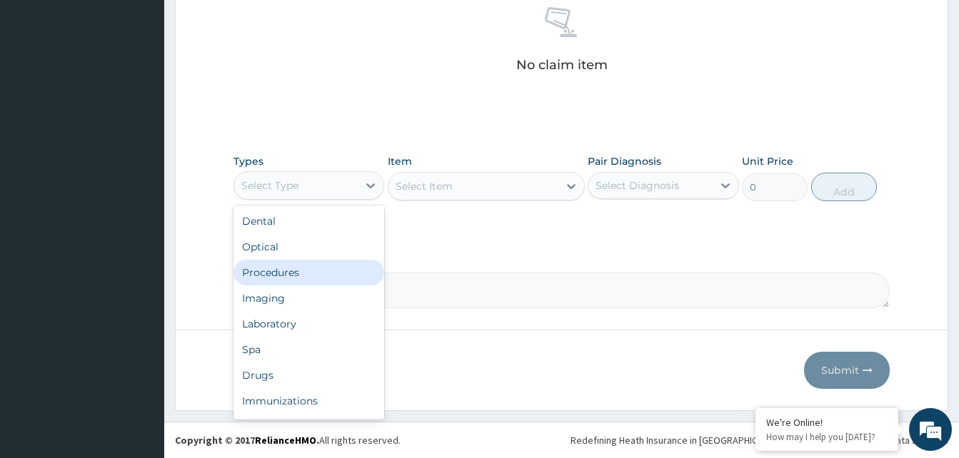
click at [283, 272] on div "Procedures" at bounding box center [308, 273] width 151 height 26
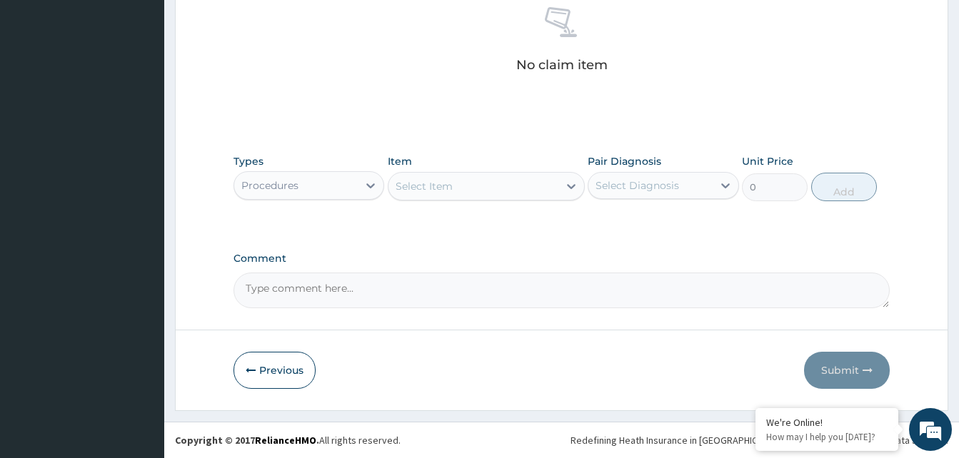
scroll to position [357, 0]
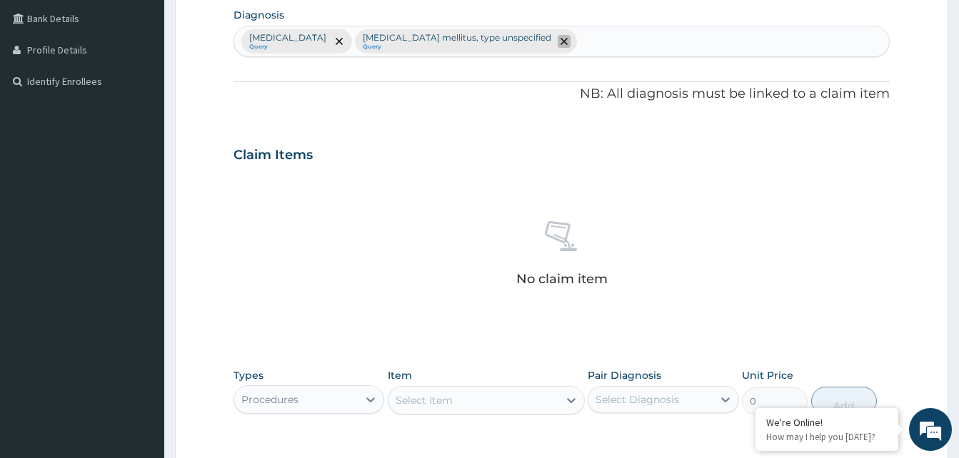
click at [560, 44] on icon "remove selection option" at bounding box center [563, 41] width 7 height 7
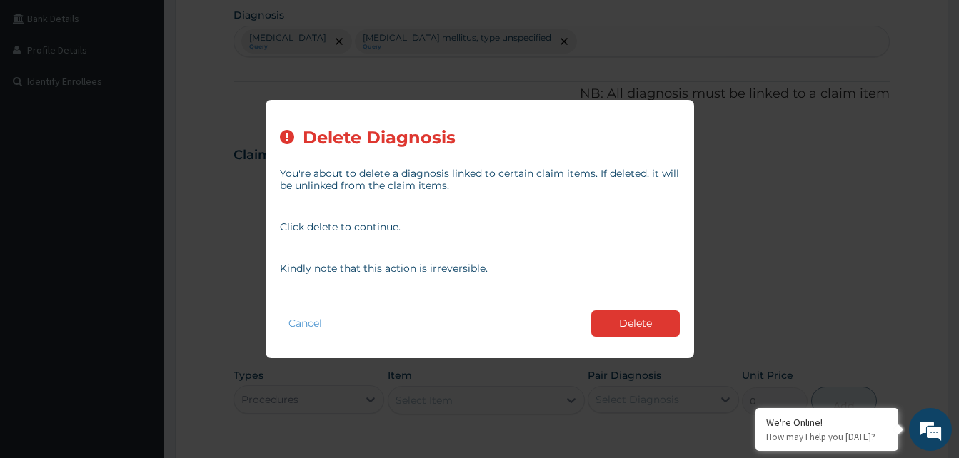
drag, startPoint x: 642, startPoint y: 322, endPoint x: 622, endPoint y: 306, distance: 25.4
click at [643, 323] on button "Delete" at bounding box center [635, 324] width 89 height 26
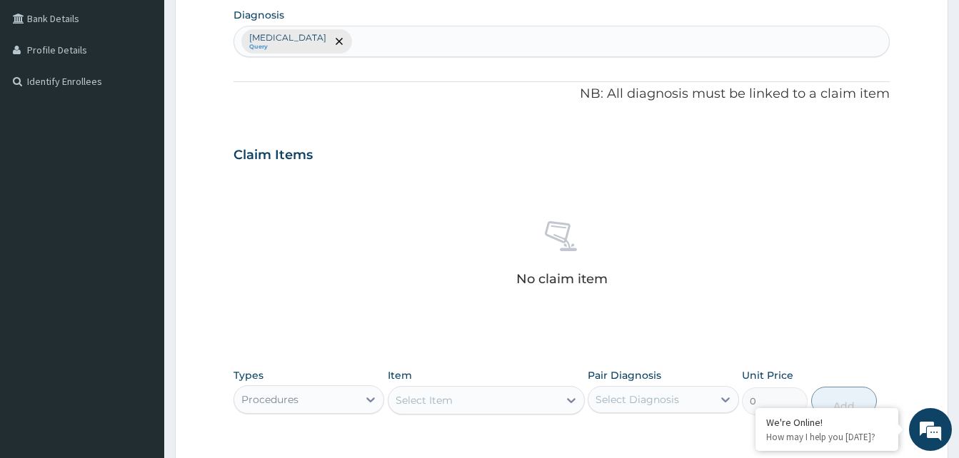
click at [412, 40] on div "[MEDICAL_DATA] Query" at bounding box center [561, 41] width 655 height 30
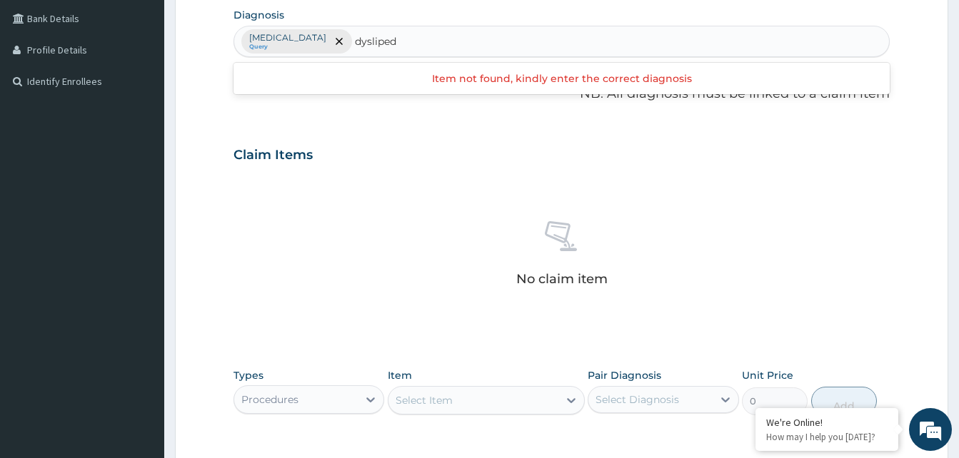
type input "dysliped"
type input "[MEDICAL_DATA]"
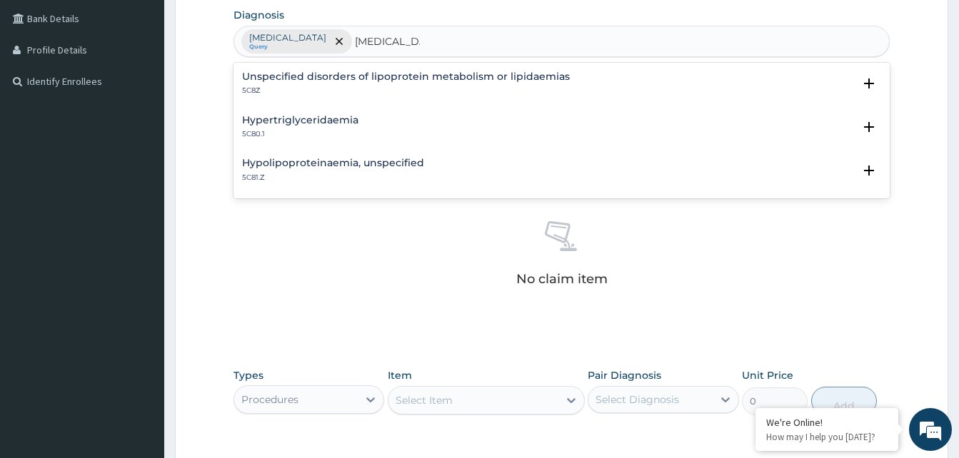
click at [303, 125] on h4 "Hypertriglyceridaemia" at bounding box center [300, 120] width 116 height 11
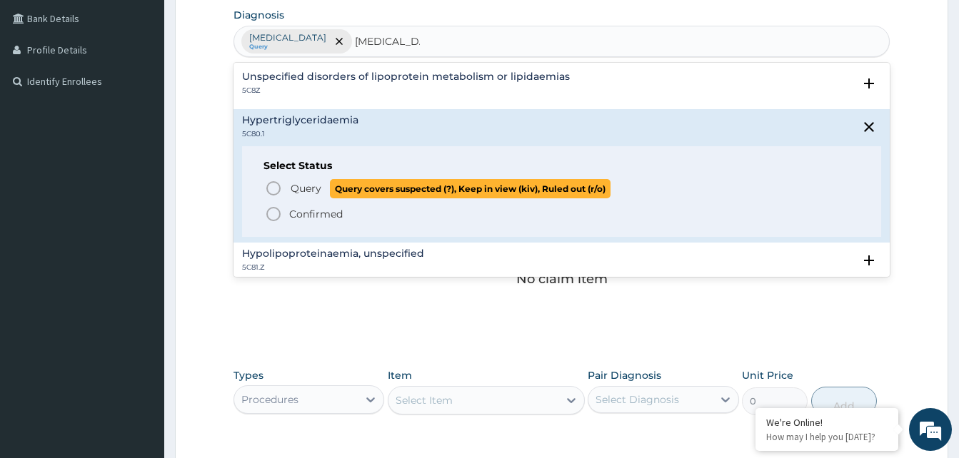
click at [271, 183] on circle "status option query" at bounding box center [273, 188] width 13 height 13
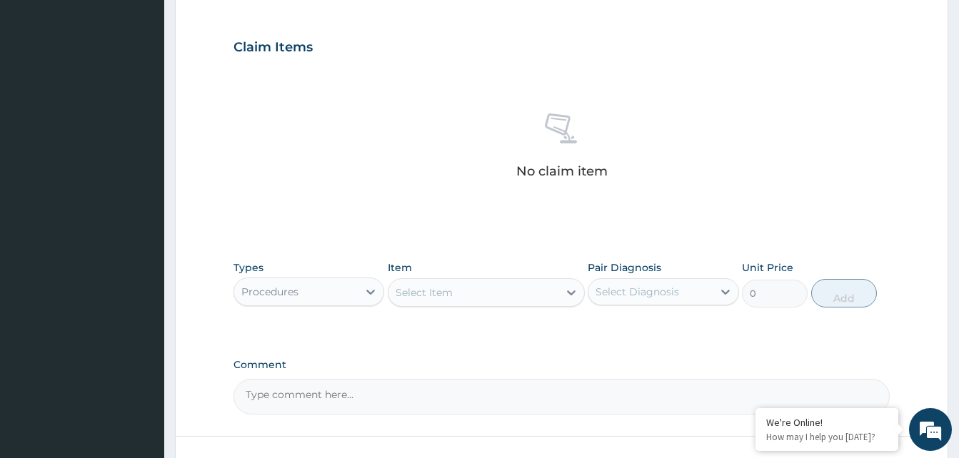
scroll to position [571, 0]
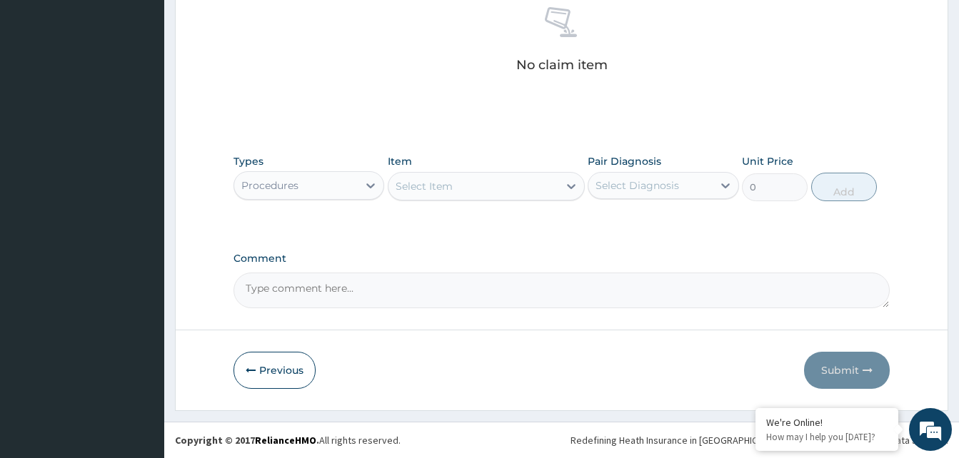
click at [498, 184] on div "Select Item" at bounding box center [473, 186] width 170 height 23
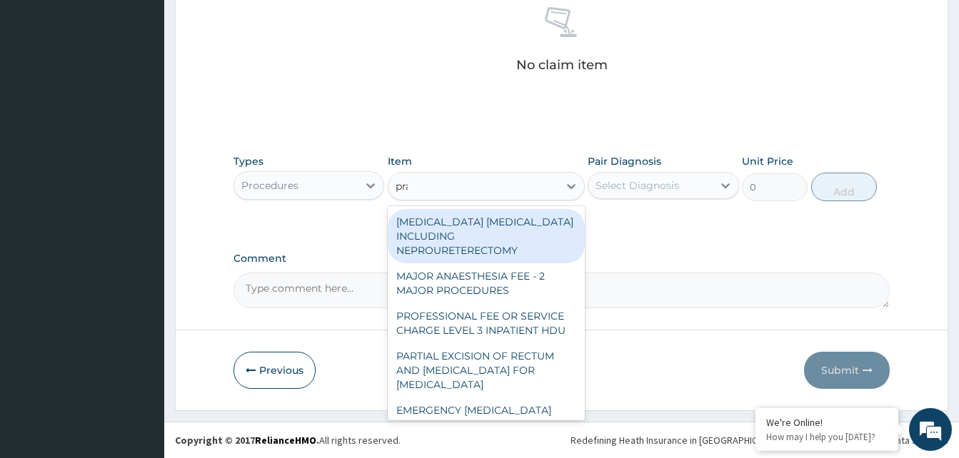
type input "prac"
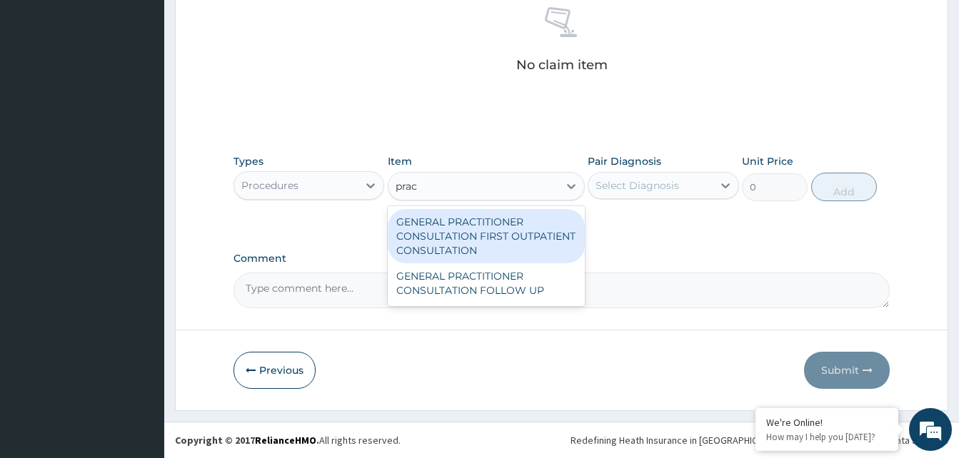
type input "3370.125"
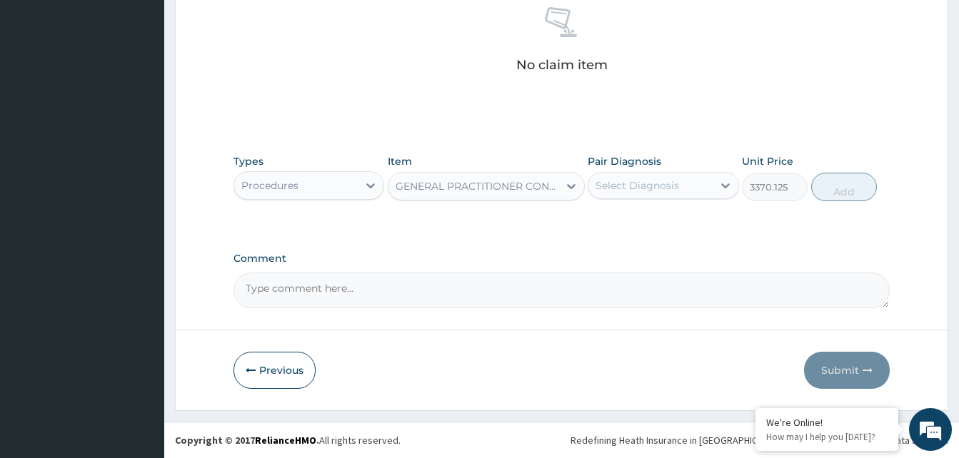
click at [682, 186] on div "Select Diagnosis" at bounding box center [650, 185] width 124 height 23
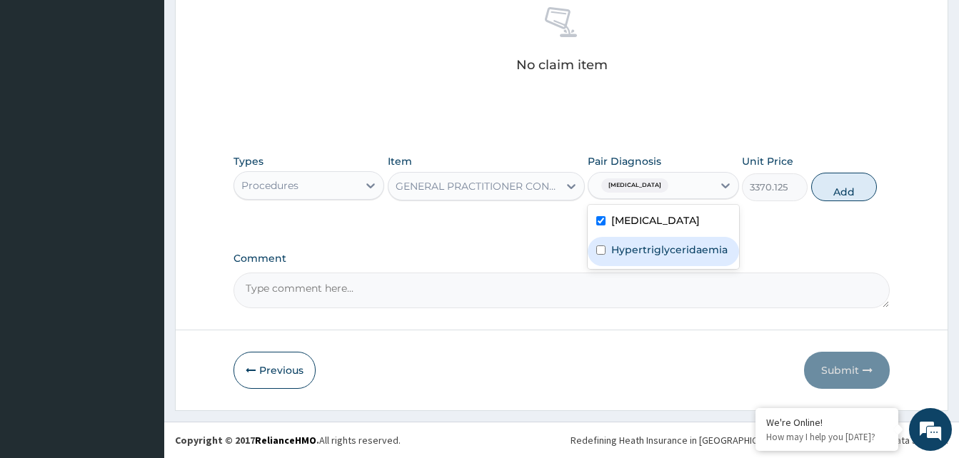
drag, startPoint x: 707, startPoint y: 246, endPoint x: 842, endPoint y: 201, distance: 142.0
click at [722, 241] on div "Hypertriglyceridaemia" at bounding box center [663, 251] width 151 height 29
checkbox input "true"
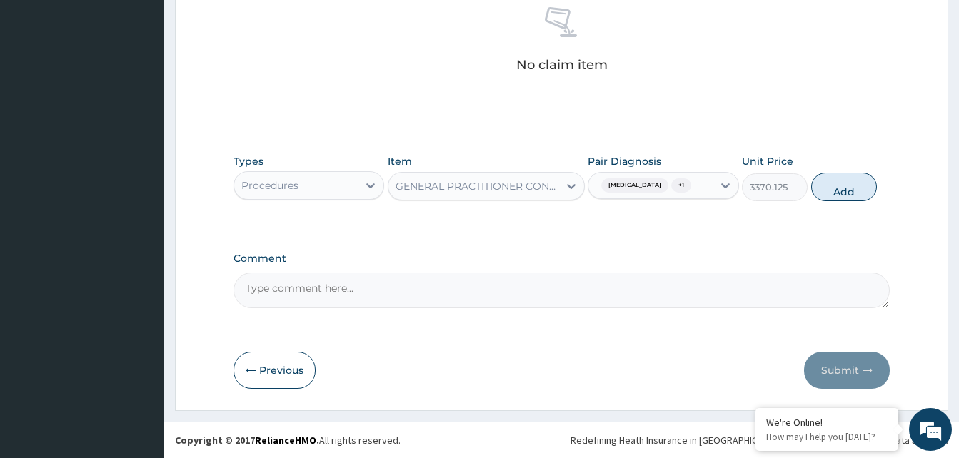
drag, startPoint x: 871, startPoint y: 192, endPoint x: 395, endPoint y: 180, distance: 476.4
click at [870, 192] on button "Add" at bounding box center [844, 187] width 66 height 29
type input "0"
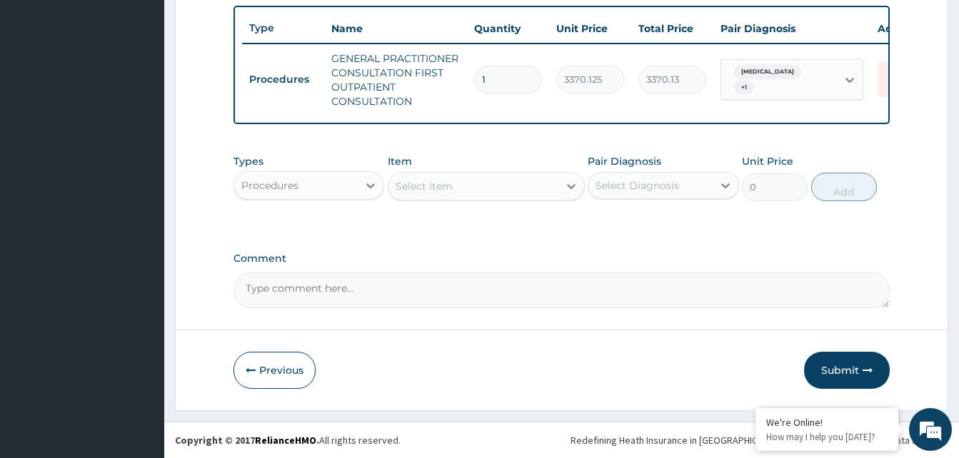
click at [320, 178] on div "Procedures" at bounding box center [296, 185] width 124 height 23
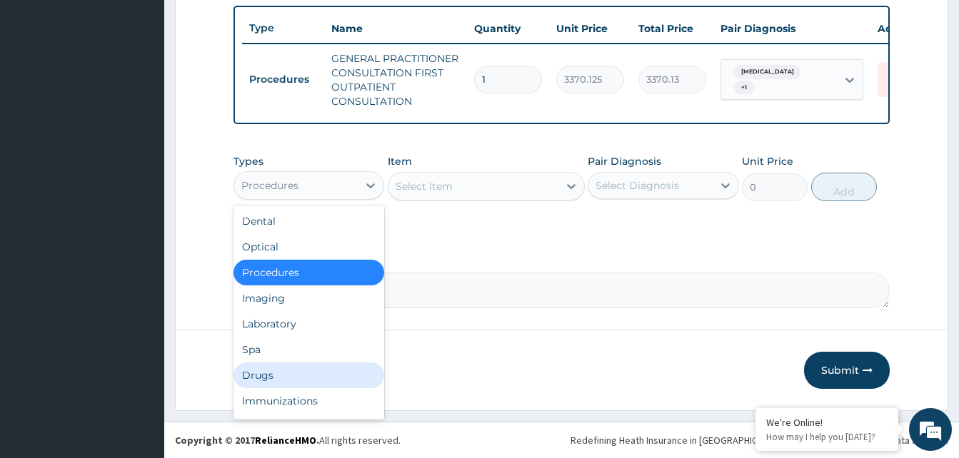
click at [253, 376] on div "Drugs" at bounding box center [308, 376] width 151 height 26
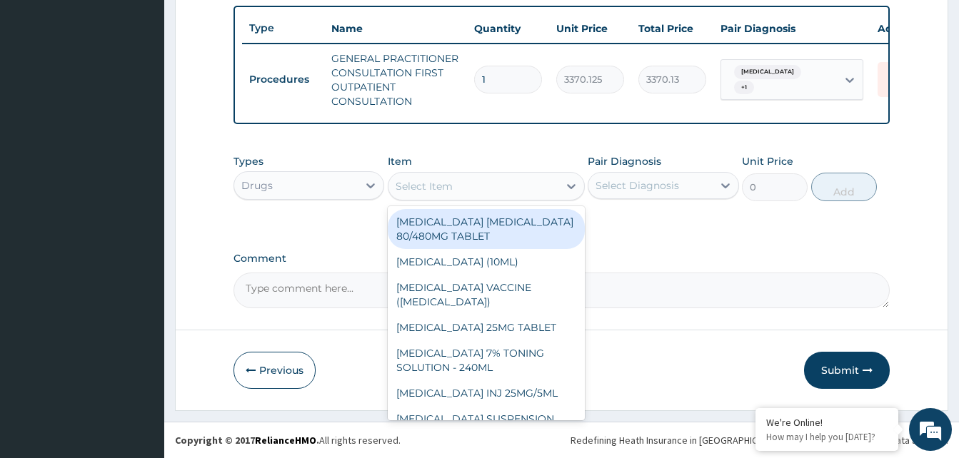
click at [415, 181] on div "Select Item" at bounding box center [424, 186] width 57 height 14
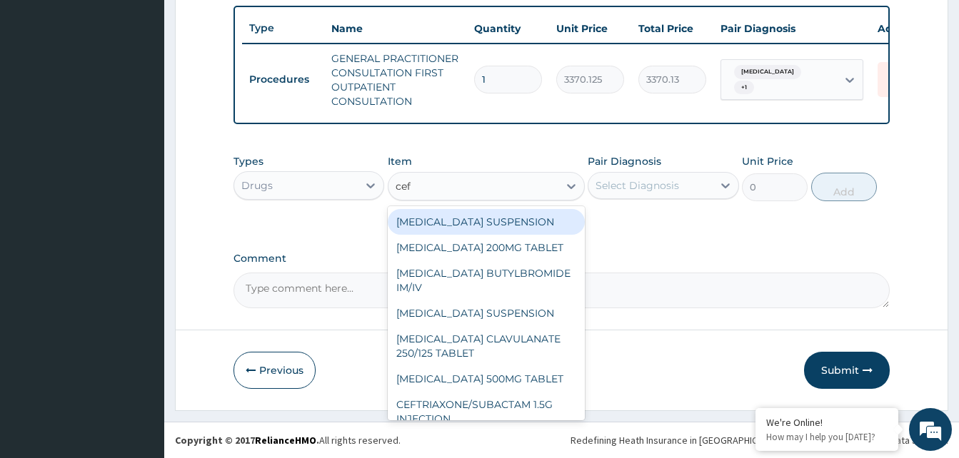
type input "ceft"
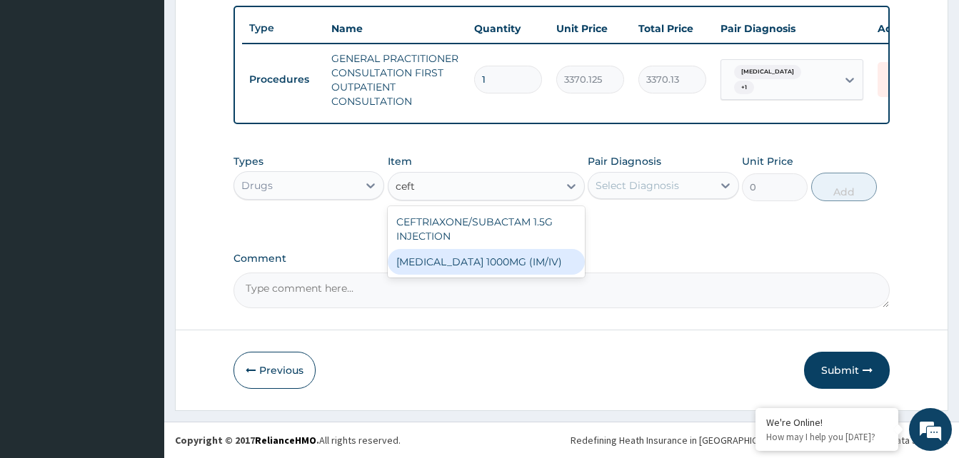
click at [472, 263] on div "CEFTRIAXONE 1000MG (IM/IV)" at bounding box center [486, 262] width 197 height 26
type input "2415"
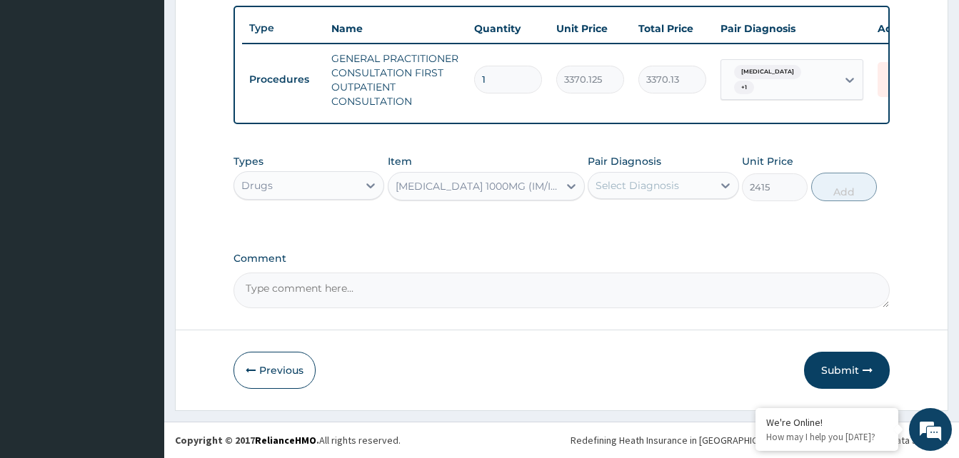
click at [648, 187] on div "Select Diagnosis" at bounding box center [637, 185] width 84 height 14
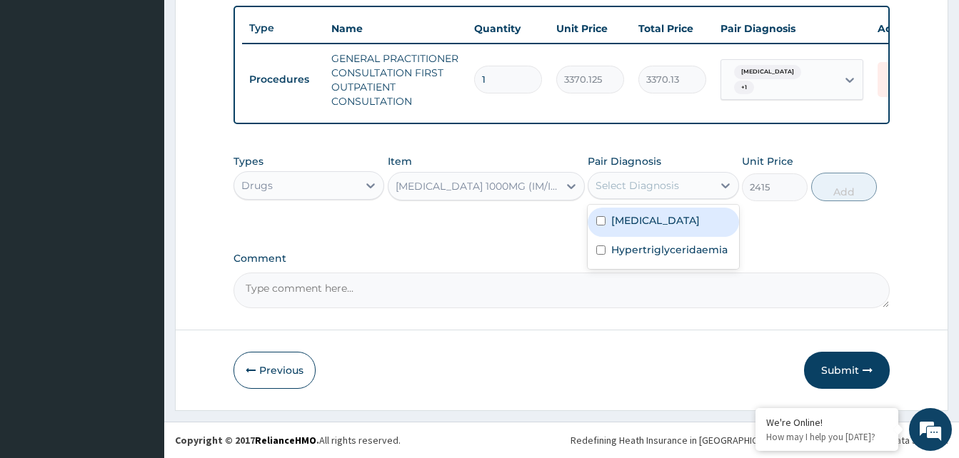
drag, startPoint x: 653, startPoint y: 219, endPoint x: 661, endPoint y: 256, distance: 37.3
click at [653, 221] on label "Malaria, unspecified" at bounding box center [655, 220] width 89 height 14
checkbox input "true"
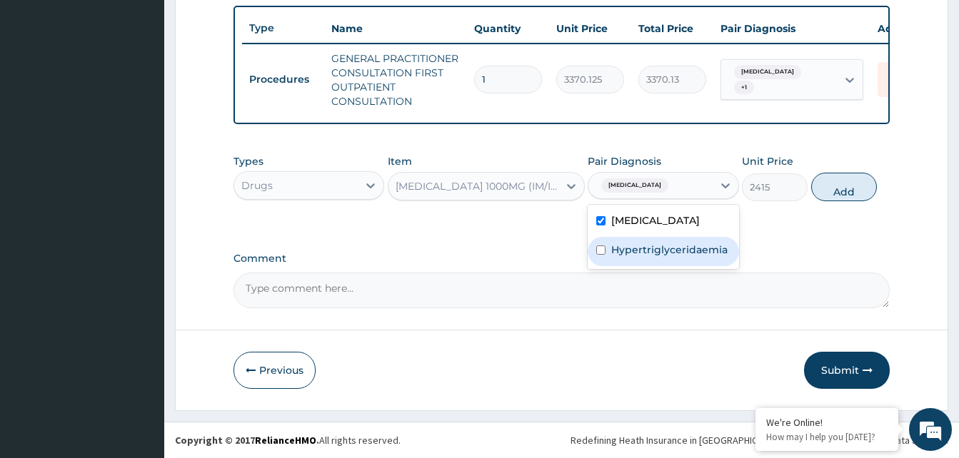
click at [666, 255] on label "Hypertriglyceridaemia" at bounding box center [669, 250] width 116 height 14
checkbox input "true"
click at [849, 186] on button "Add" at bounding box center [844, 187] width 66 height 29
type input "0"
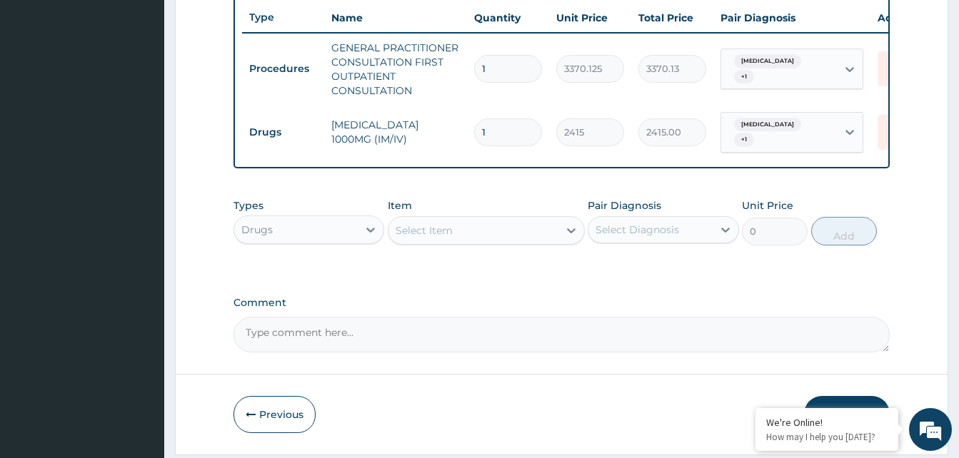
type input "0.00"
type input "3"
type input "7245.00"
type input "3"
click at [481, 242] on div "Select Item" at bounding box center [473, 230] width 170 height 23
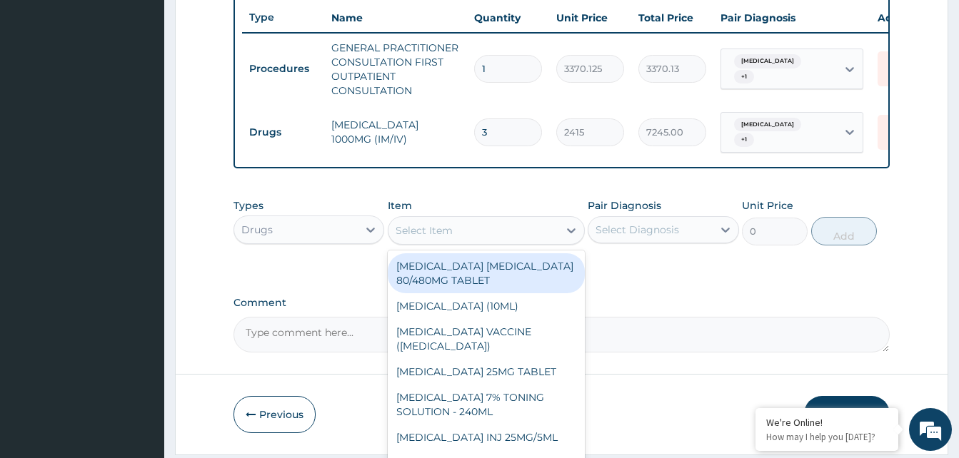
click at [275, 233] on div "Drugs" at bounding box center [296, 229] width 124 height 23
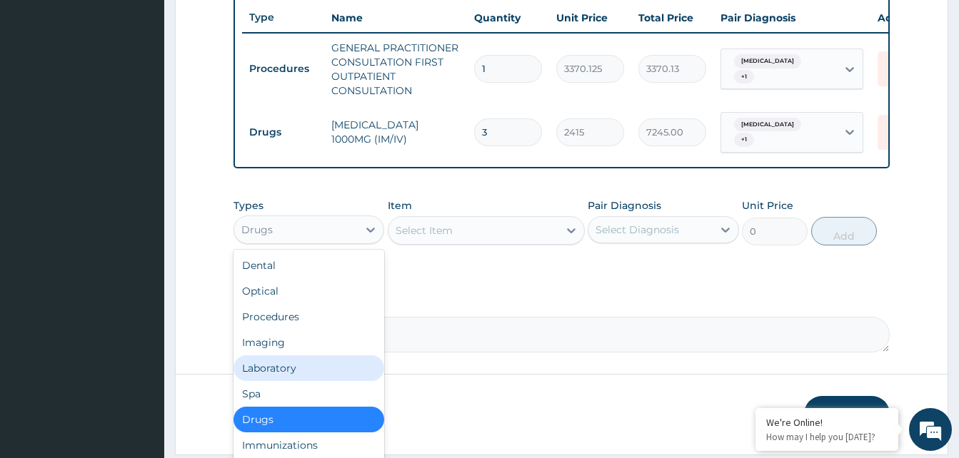
click at [264, 381] on div "Laboratory" at bounding box center [308, 369] width 151 height 26
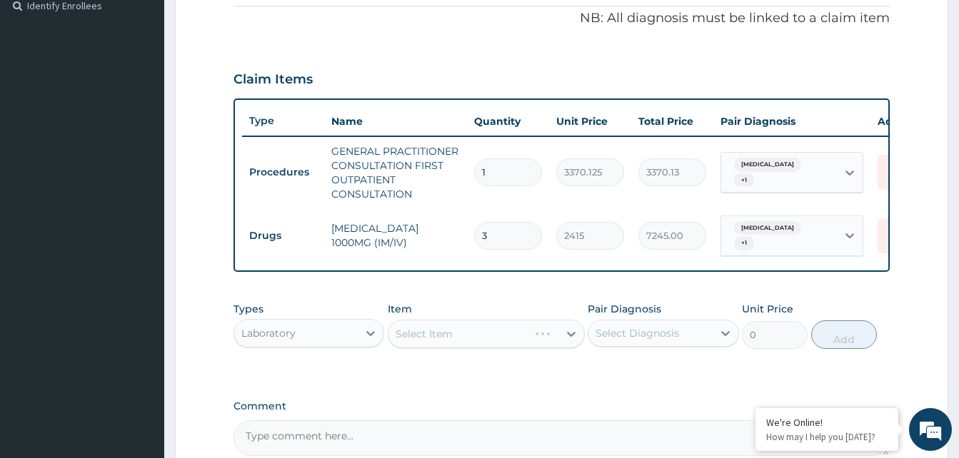
scroll to position [251, 0]
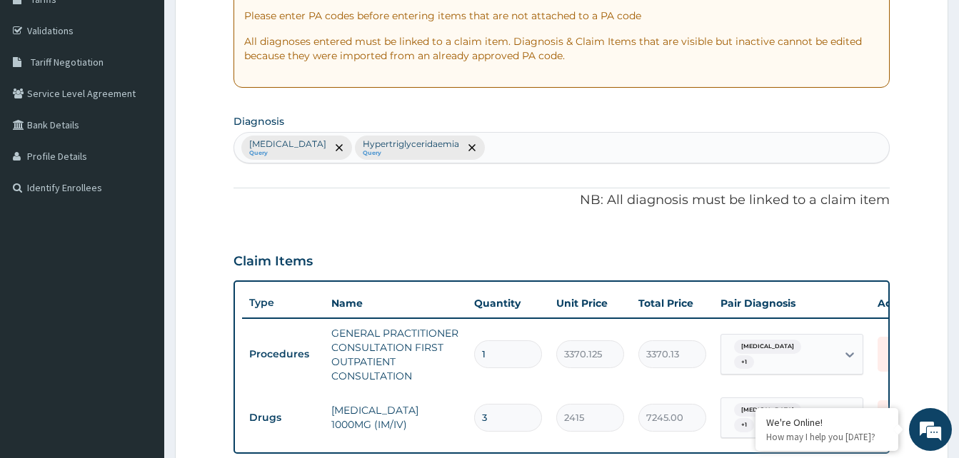
click at [528, 136] on div "Malaria, unspecified Query Hypertriglyceridaemia Query" at bounding box center [561, 148] width 655 height 30
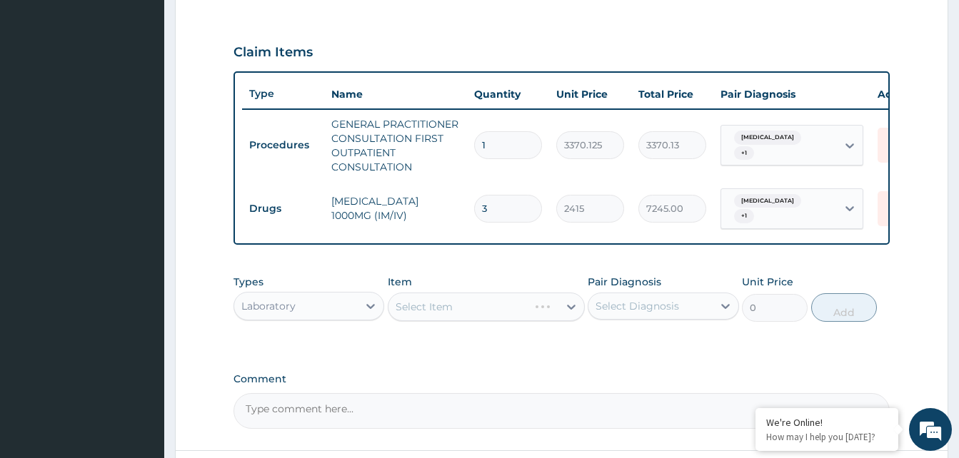
scroll to position [465, 0]
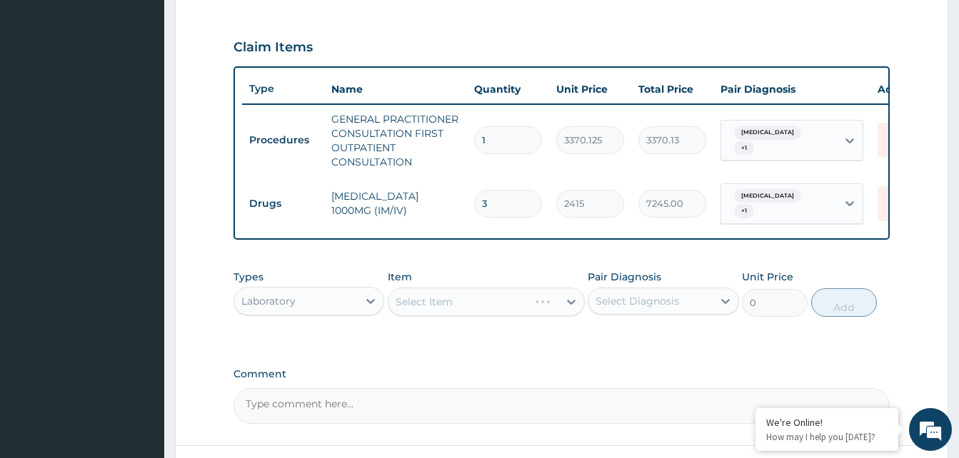
type input "sepsi"
click at [510, 315] on div "Select Item" at bounding box center [486, 302] width 197 height 29
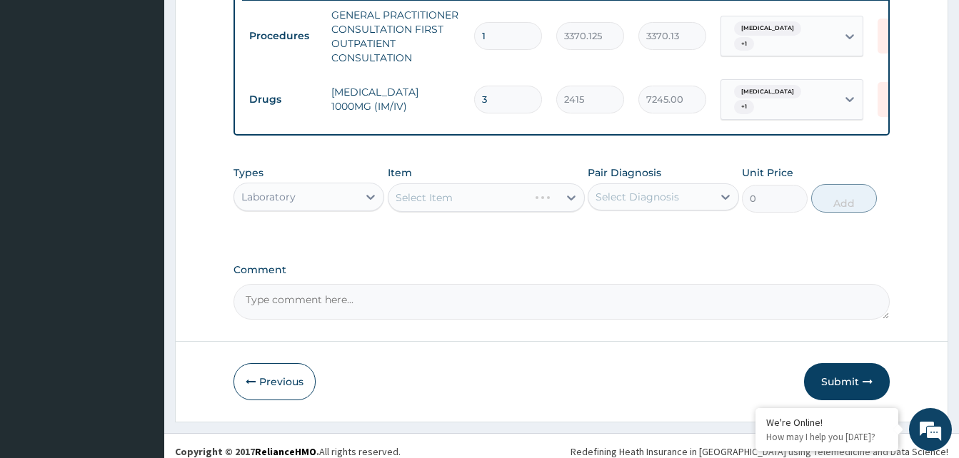
scroll to position [571, 0]
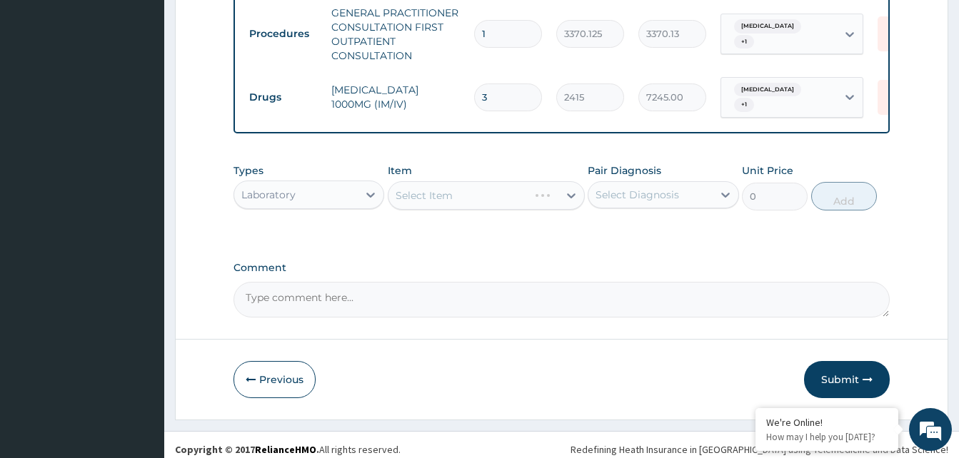
click at [534, 210] on div "Select Item" at bounding box center [486, 195] width 197 height 29
click at [475, 203] on div "Select Item" at bounding box center [486, 195] width 197 height 29
click at [443, 203] on div "Select Item" at bounding box center [424, 195] width 57 height 14
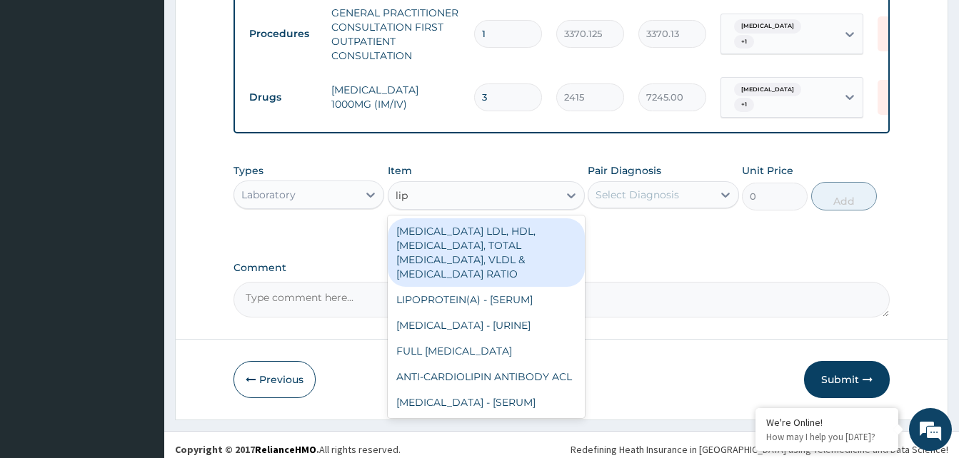
type input "lipi"
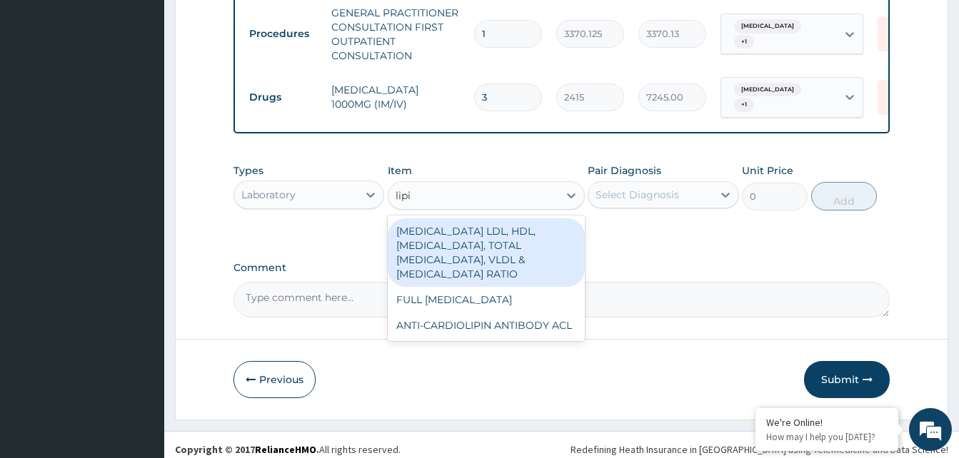
click at [501, 258] on div "LIPID PROFILE LDL, HDL, TRIGLYCERIDES, TOTAL CHOLESTEROL, VLDL & CHOLESTEROL:HD…" at bounding box center [486, 252] width 197 height 69
type input "8640"
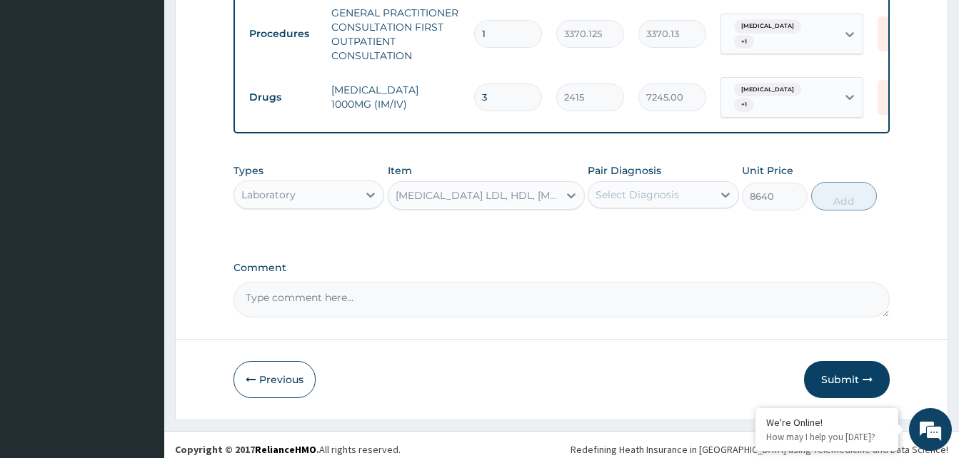
drag, startPoint x: 618, startPoint y: 218, endPoint x: 628, endPoint y: 216, distance: 10.2
click at [628, 208] on div "Select Diagnosis" at bounding box center [663, 194] width 151 height 27
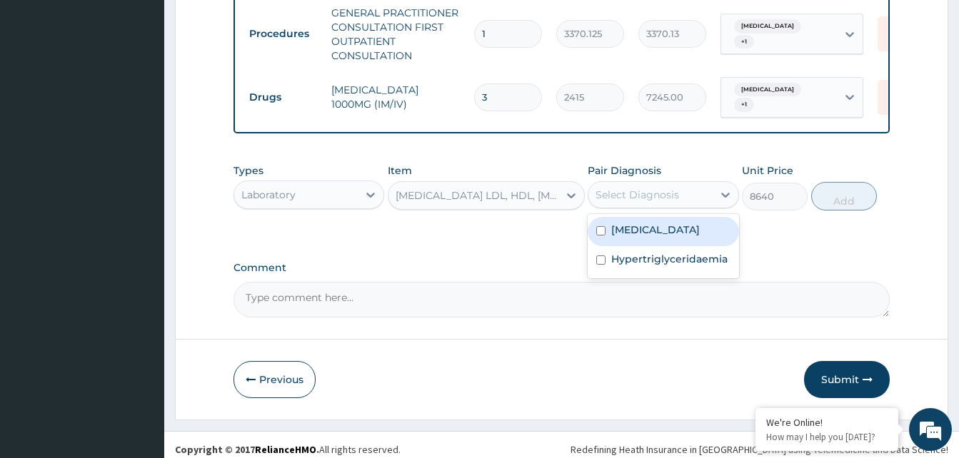
click at [633, 237] on label "[MEDICAL_DATA]" at bounding box center [655, 230] width 89 height 14
checkbox input "true"
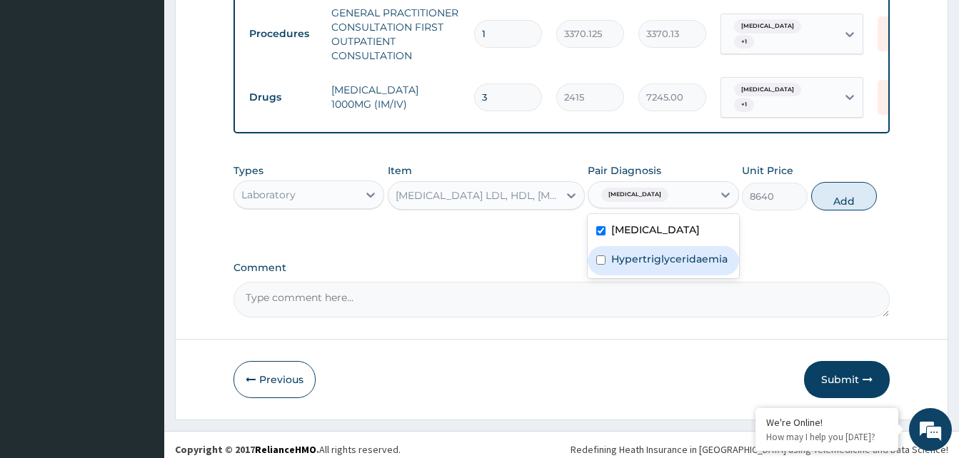
click at [633, 266] on label "Hypertriglyceridaemia" at bounding box center [669, 259] width 116 height 14
checkbox input "true"
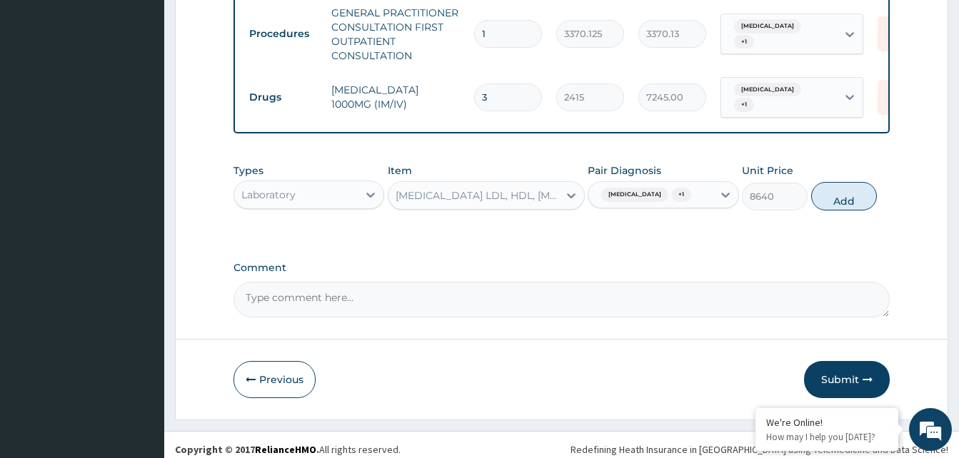
click at [817, 211] on button "Add" at bounding box center [844, 196] width 66 height 29
type input "0"
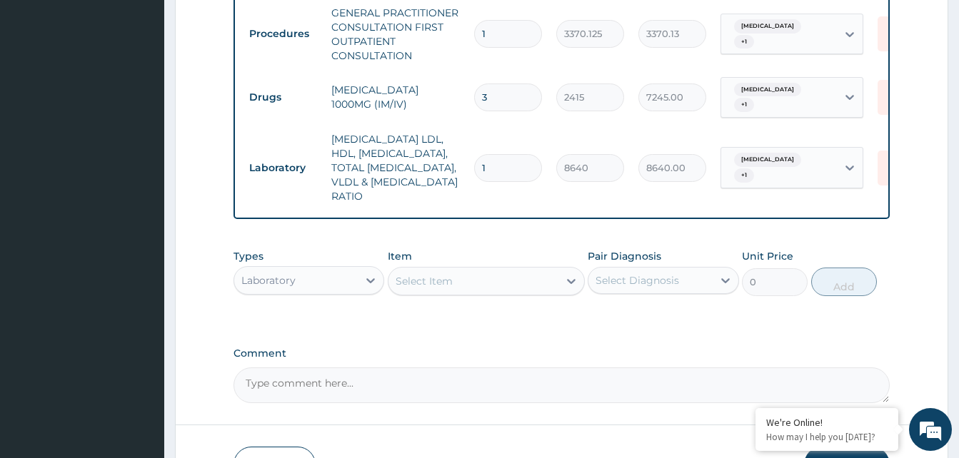
scroll to position [286, 0]
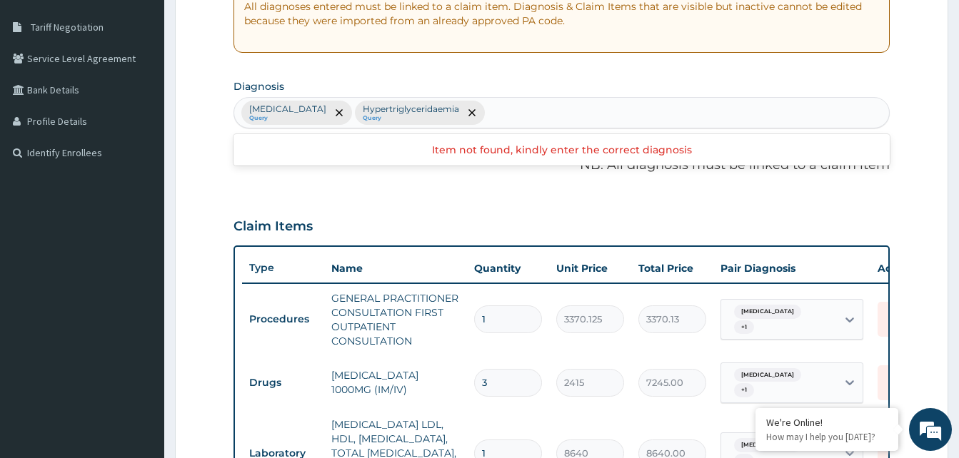
click at [541, 111] on div "Malaria, unspecified Query Hypertriglyceridaemia Query" at bounding box center [561, 113] width 655 height 30
type input "sepsi"
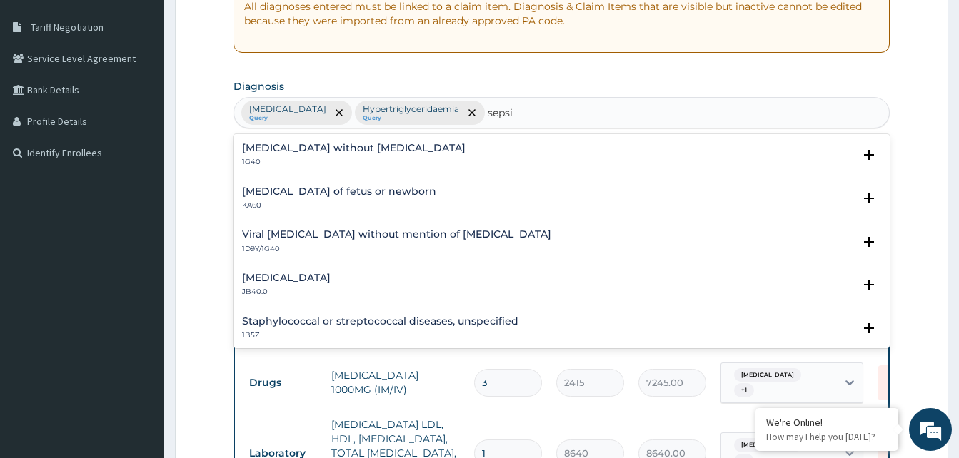
click at [297, 151] on h4 "Sepsis without septic shock" at bounding box center [353, 148] width 223 height 11
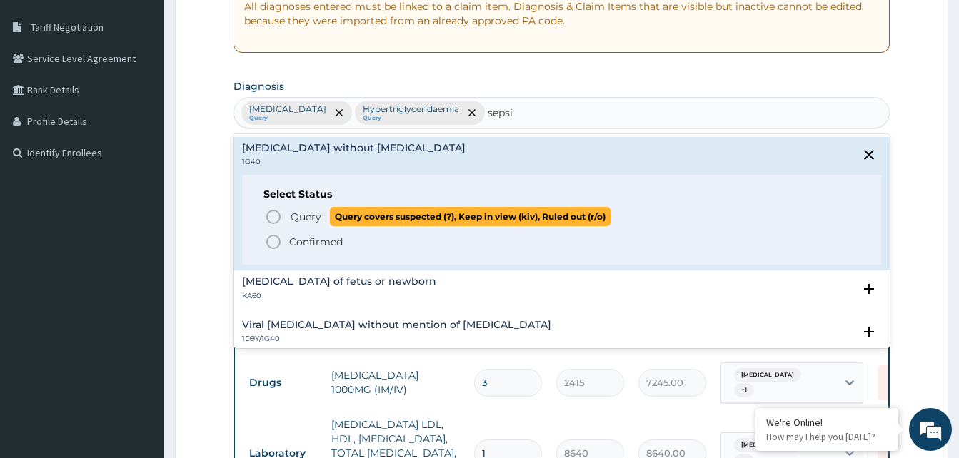
click at [273, 216] on icon "status option query" at bounding box center [273, 216] width 17 height 17
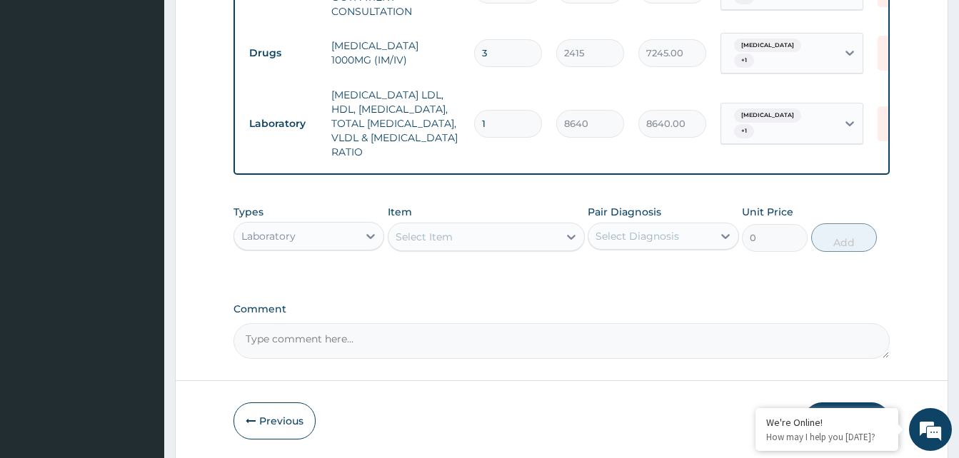
scroll to position [643, 0]
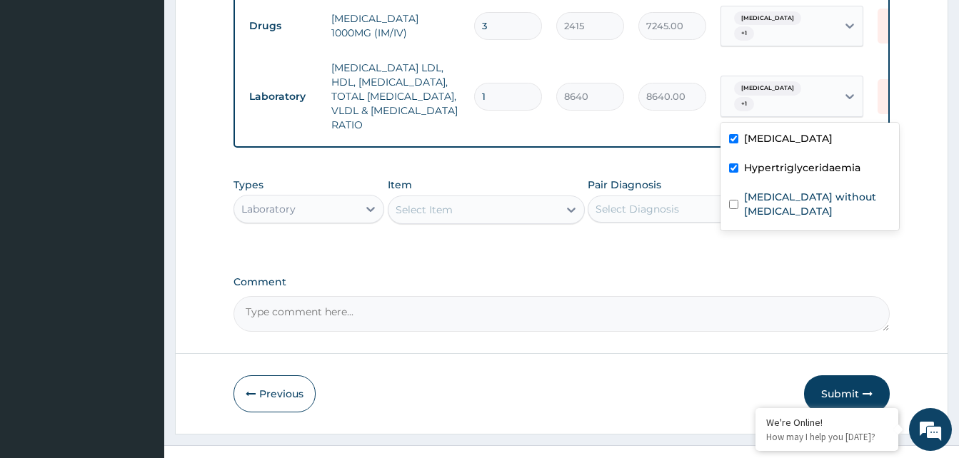
drag, startPoint x: 801, startPoint y: 93, endPoint x: 791, endPoint y: 146, distance: 54.5
click at [801, 99] on div "Malaria, unspecified + 1" at bounding box center [776, 96] width 97 height 34
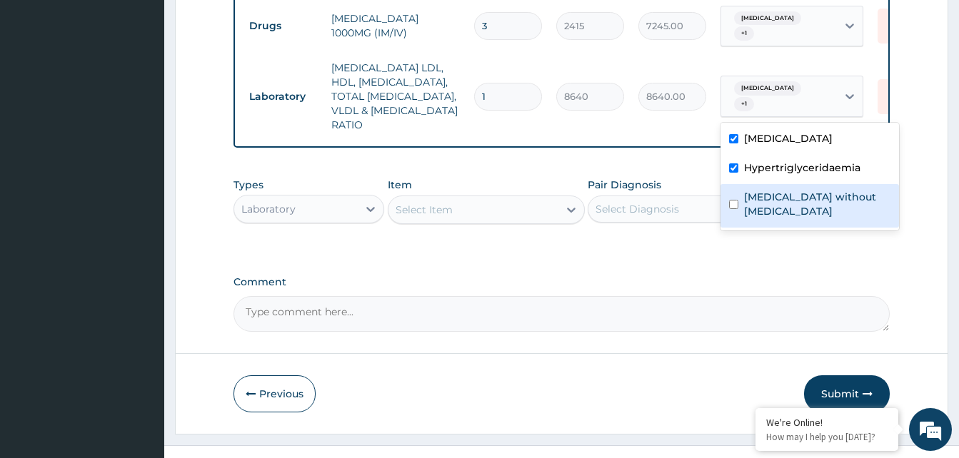
drag, startPoint x: 779, startPoint y: 206, endPoint x: 803, endPoint y: 129, distance: 80.2
click at [781, 195] on div "Sepsis without septic shock" at bounding box center [809, 206] width 178 height 44
checkbox input "true"
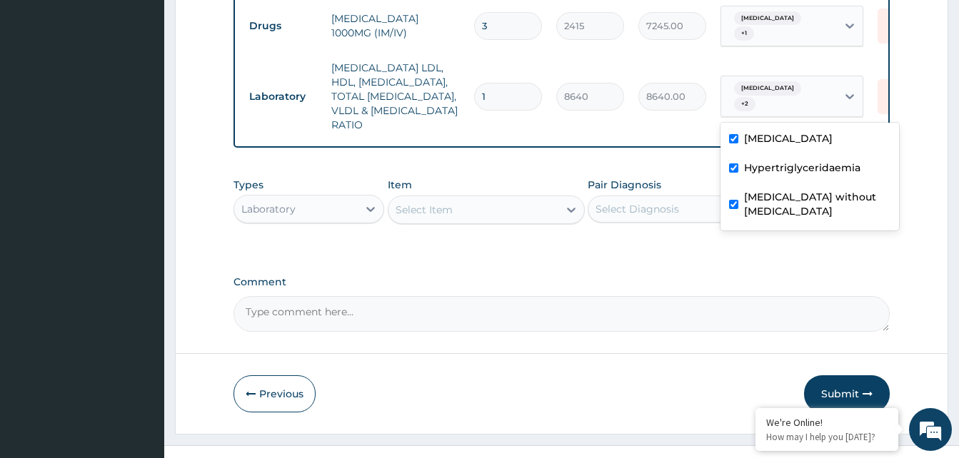
click at [838, 38] on div at bounding box center [850, 26] width 26 height 26
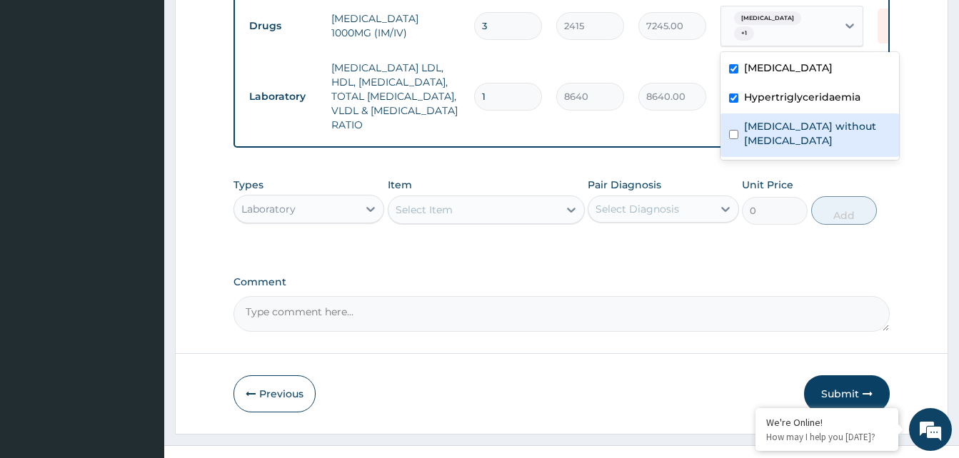
click at [813, 137] on div "Sepsis without septic shock" at bounding box center [809, 136] width 178 height 44
checkbox input "true"
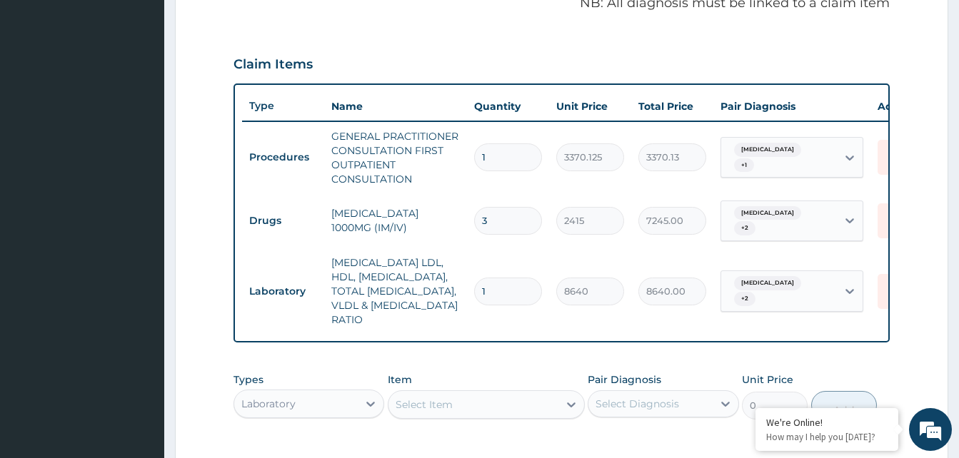
scroll to position [428, 0]
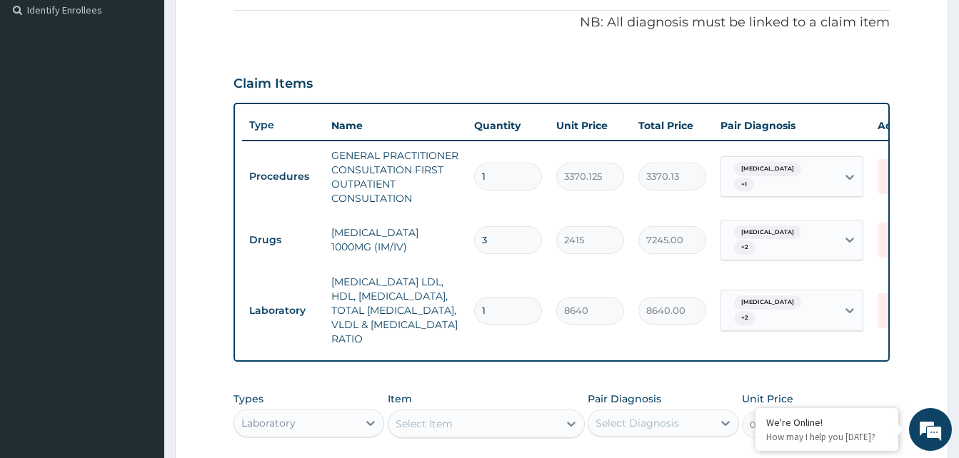
click at [815, 178] on div "Malaria, unspecified + 1" at bounding box center [776, 177] width 97 height 34
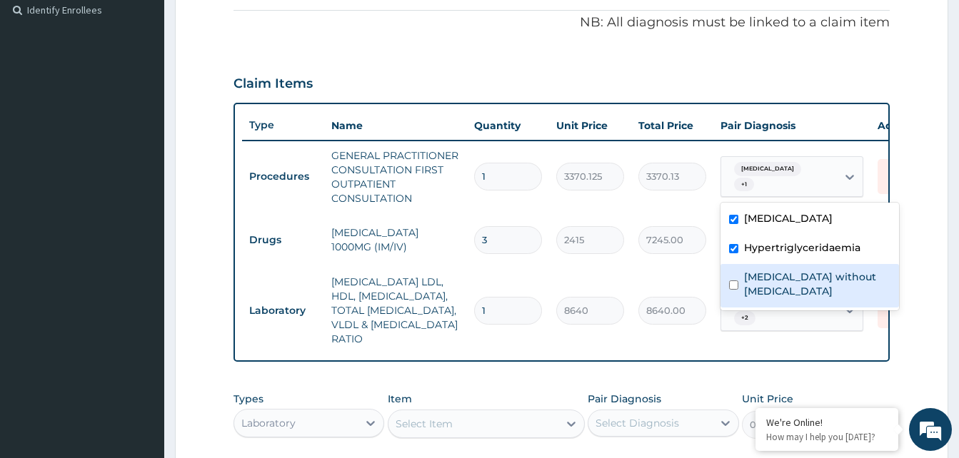
click at [763, 278] on label "Sepsis without septic shock" at bounding box center [817, 284] width 146 height 29
checkbox input "true"
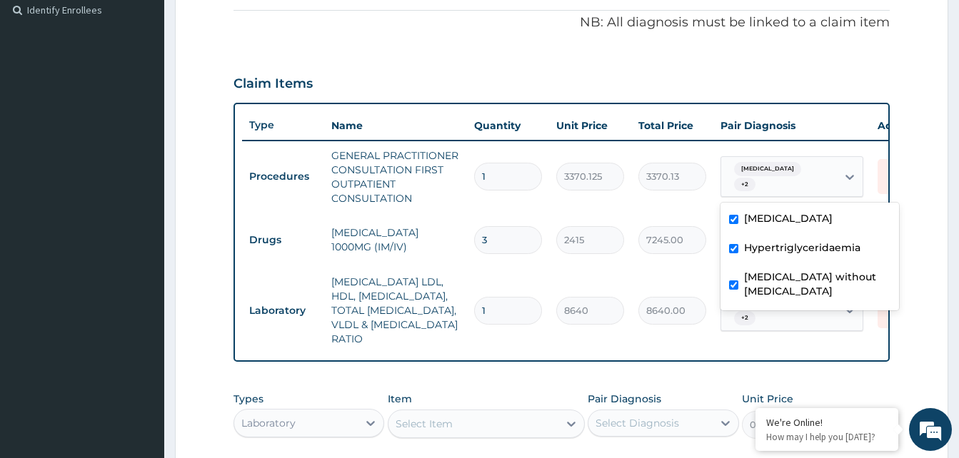
click at [915, 188] on form "Step 2 of 2 PA Code / Prescription Code Enter Code(Secondary Care Only) Encount…" at bounding box center [561, 148] width 773 height 1002
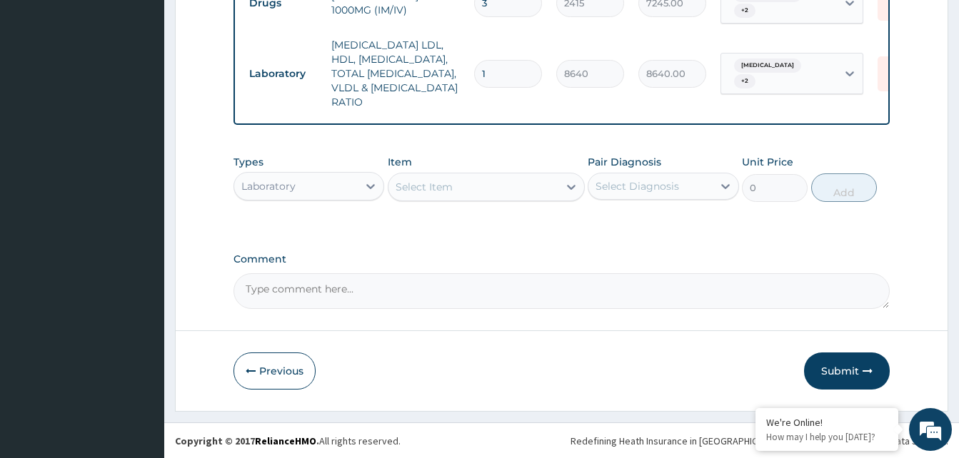
scroll to position [677, 0]
click at [836, 362] on button "Submit" at bounding box center [847, 370] width 86 height 37
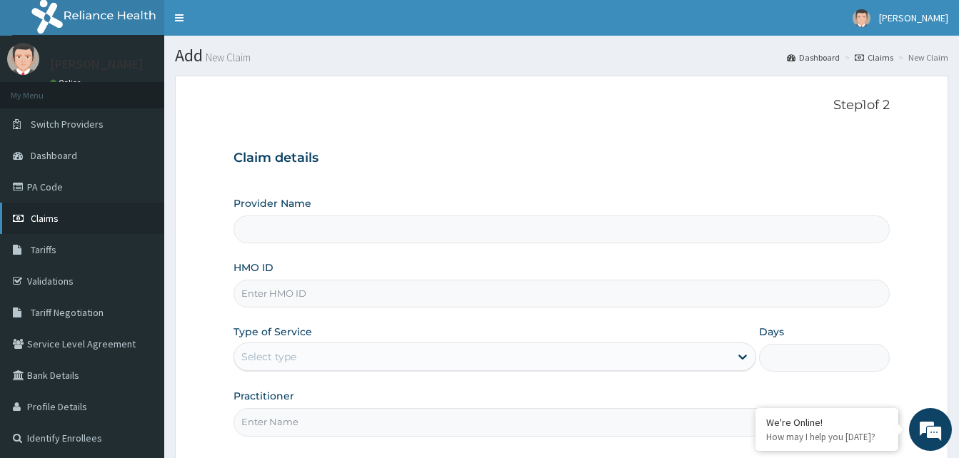
click at [46, 218] on span "Claims" at bounding box center [45, 218] width 28 height 13
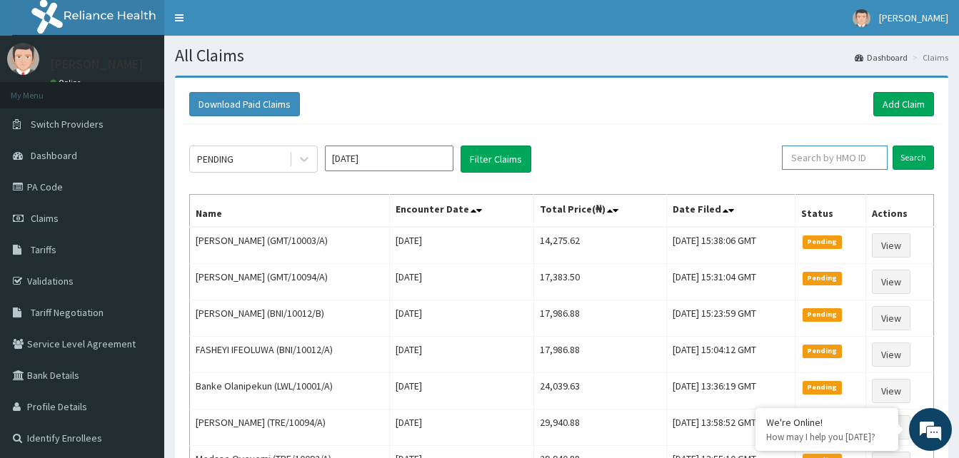
click at [808, 159] on input "text" at bounding box center [835, 158] width 106 height 24
paste input "VSN/10014/A"
type input "VSN/10014/A"
click at [912, 158] on input "Search" at bounding box center [912, 158] width 41 height 24
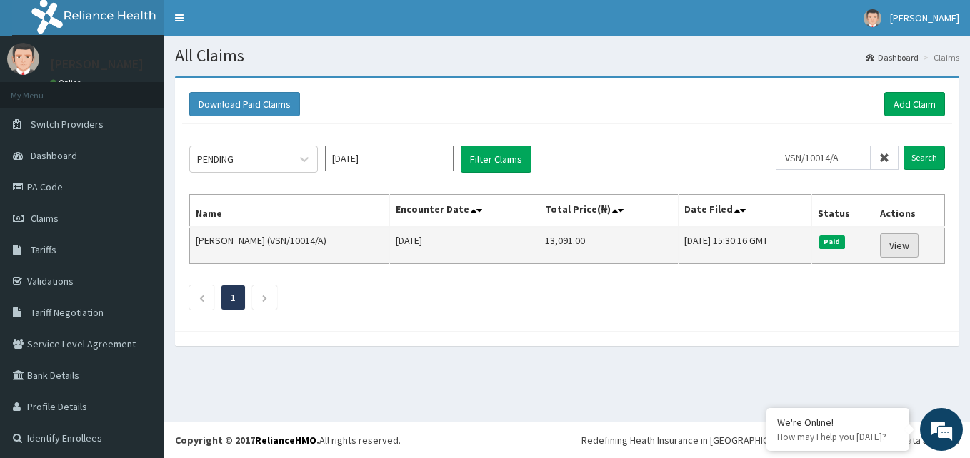
click at [890, 243] on link "View" at bounding box center [899, 245] width 39 height 24
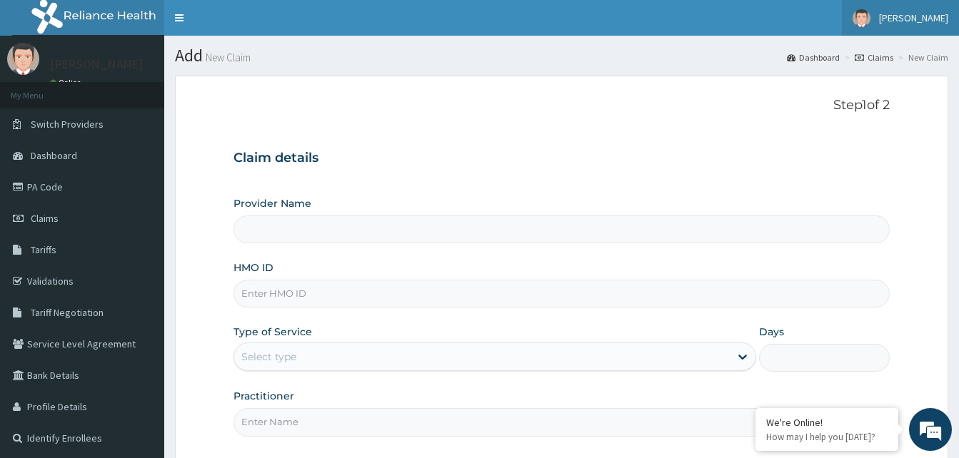
click at [900, 7] on link "[PERSON_NAME]" at bounding box center [900, 18] width 117 height 36
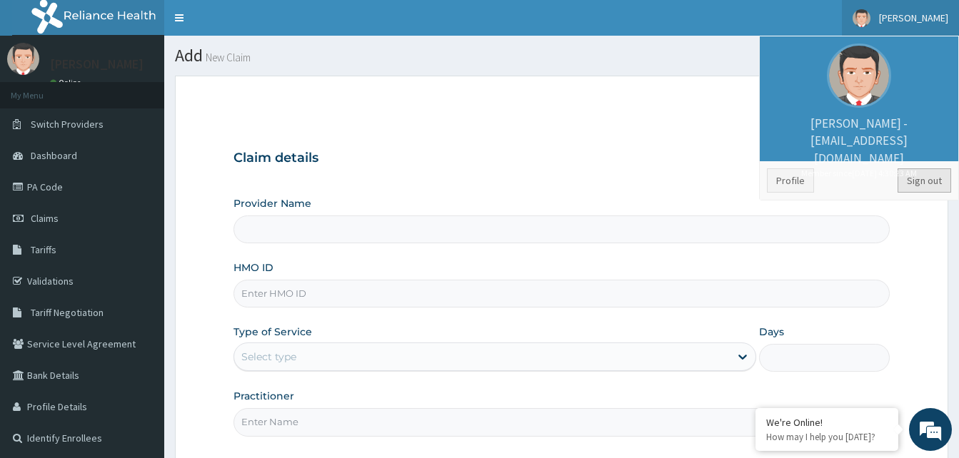
click at [937, 179] on link "Sign out" at bounding box center [924, 181] width 54 height 24
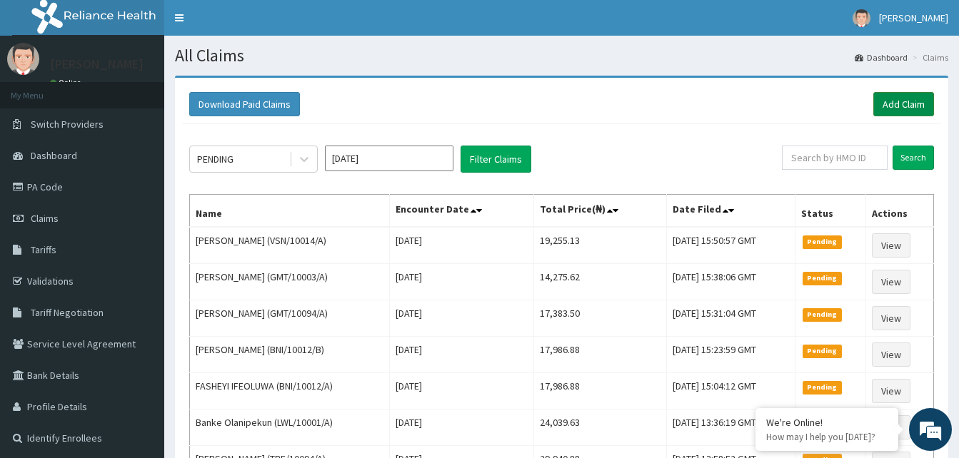
click at [896, 99] on link "Add Claim" at bounding box center [903, 104] width 61 height 24
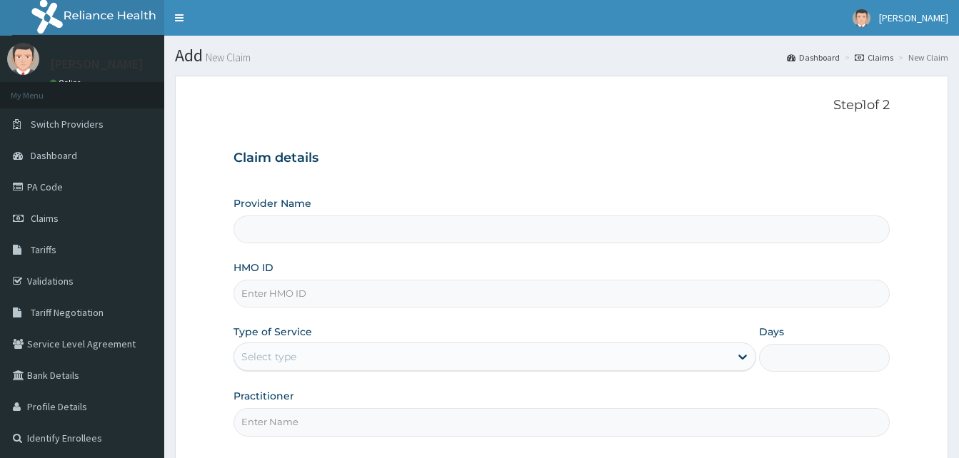
click at [311, 300] on input "HMO ID" at bounding box center [561, 294] width 656 height 28
paste input "AJM/10018/A"
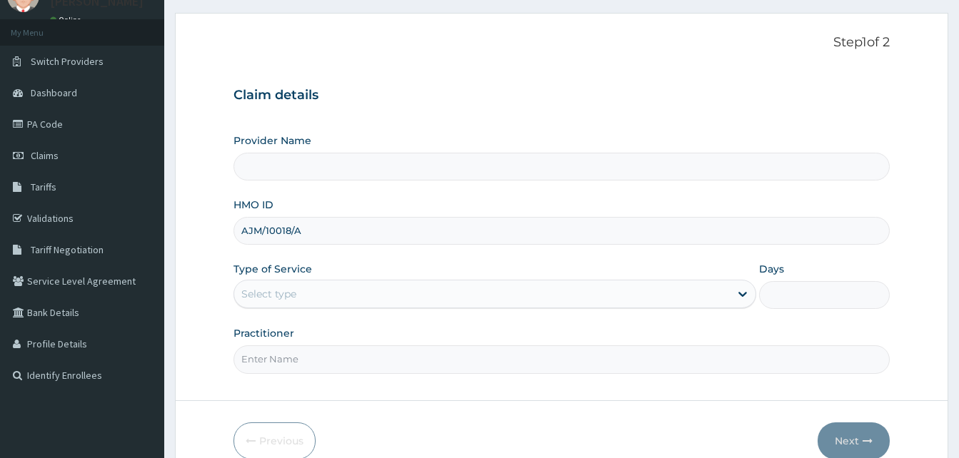
scroll to position [134, 0]
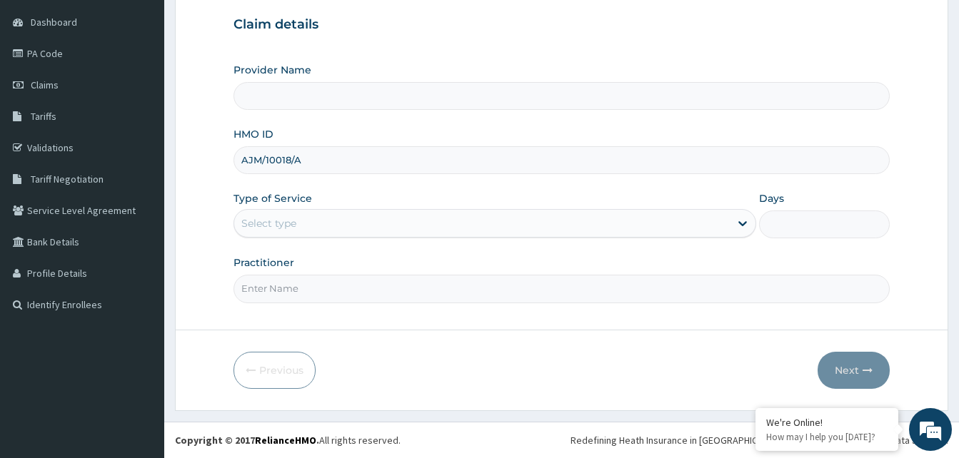
type input "AJM/10018/A"
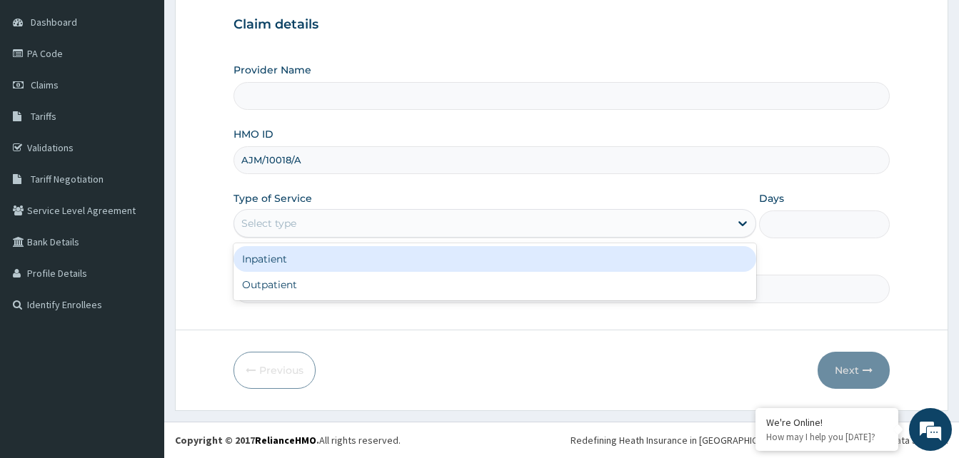
drag, startPoint x: 327, startPoint y: 228, endPoint x: 301, endPoint y: 309, distance: 84.7
click at [326, 230] on div "Select type" at bounding box center [482, 223] width 496 height 23
type input "Reliance Family Clinics (RFC) - [GEOGRAPHIC_DATA]"
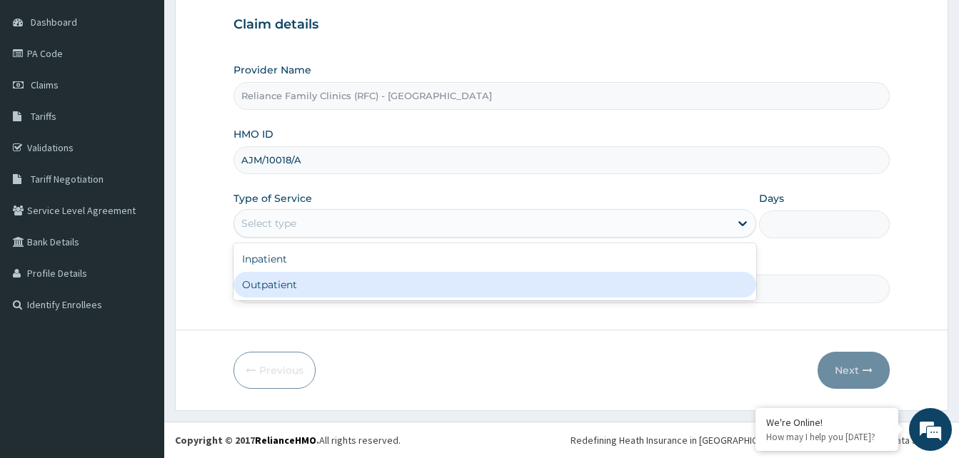
click at [306, 284] on div "Outpatient" at bounding box center [494, 285] width 523 height 26
type input "1"
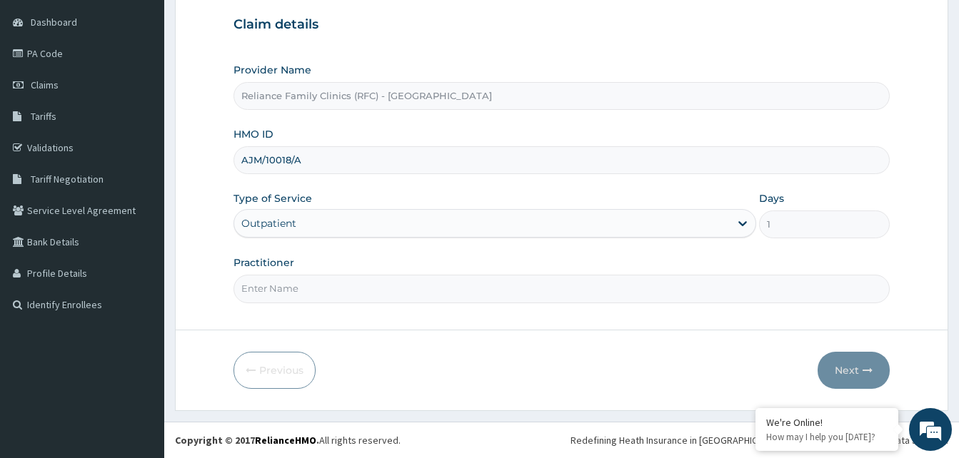
click at [303, 286] on input "Practitioner" at bounding box center [561, 289] width 656 height 28
type input "LOCUM"
click at [837, 366] on button "Next" at bounding box center [854, 370] width 72 height 37
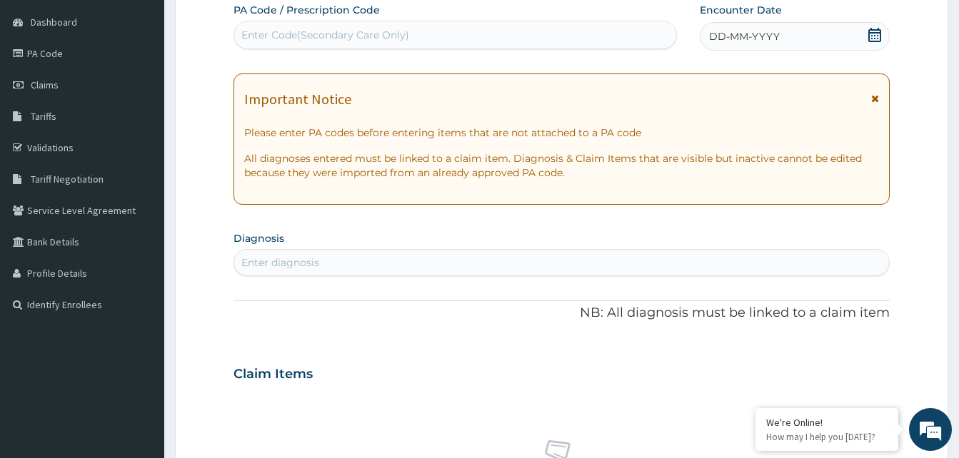
click at [834, 49] on div "DD-MM-YYYY" at bounding box center [795, 36] width 190 height 29
click at [430, 260] on div "Enter diagnosis" at bounding box center [561, 262] width 655 height 23
type input "[MEDICAL_DATA]"
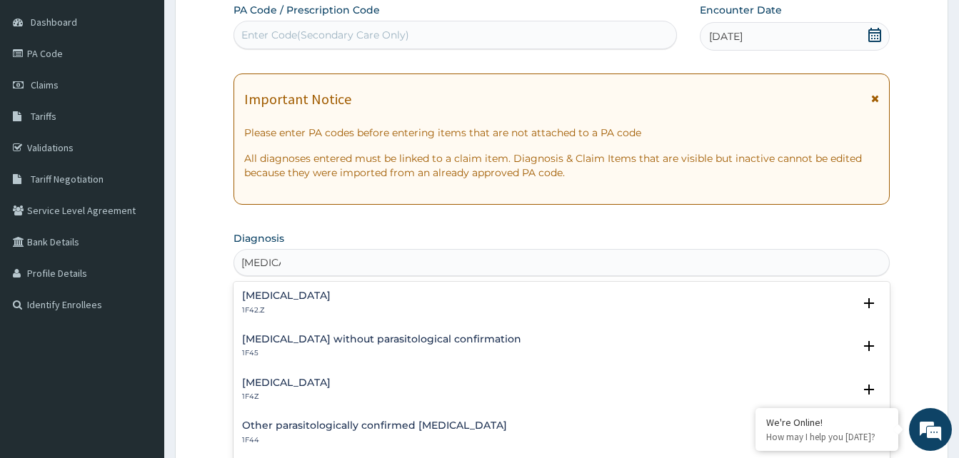
click at [293, 388] on h4 "[MEDICAL_DATA]" at bounding box center [286, 383] width 89 height 11
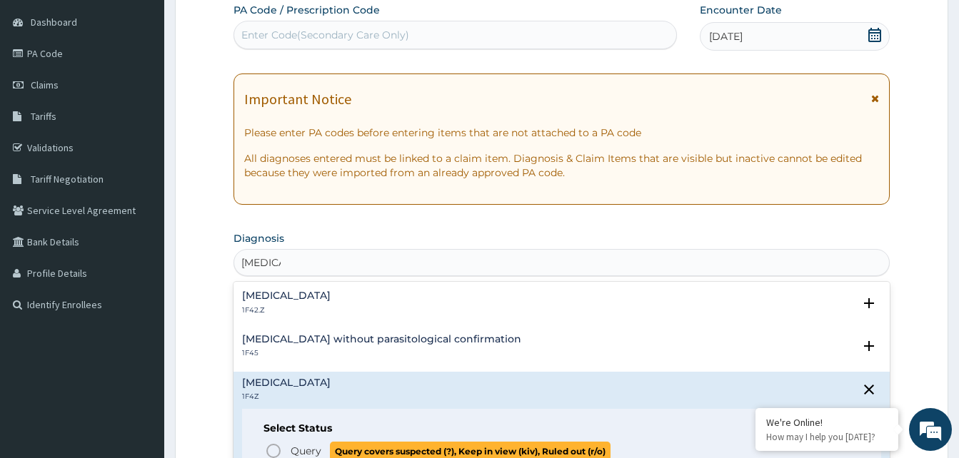
scroll to position [0, 0]
click at [276, 448] on icon "status option query" at bounding box center [273, 451] width 17 height 17
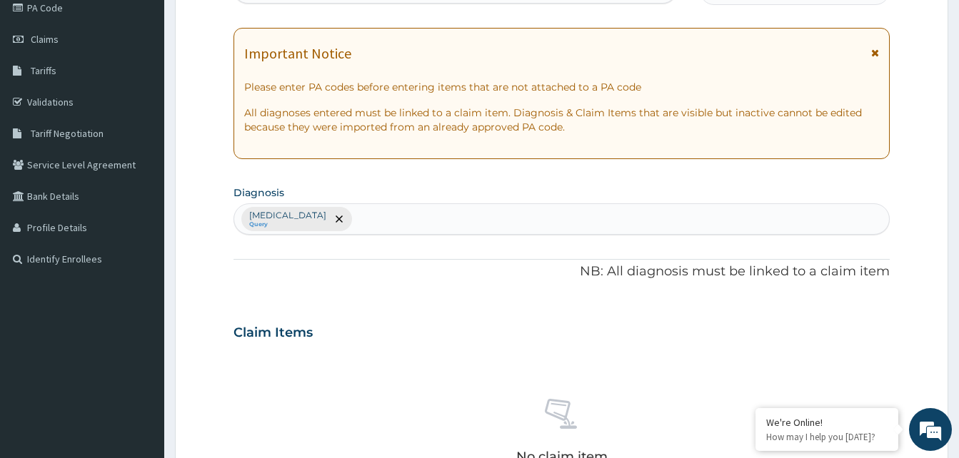
scroll to position [205, 0]
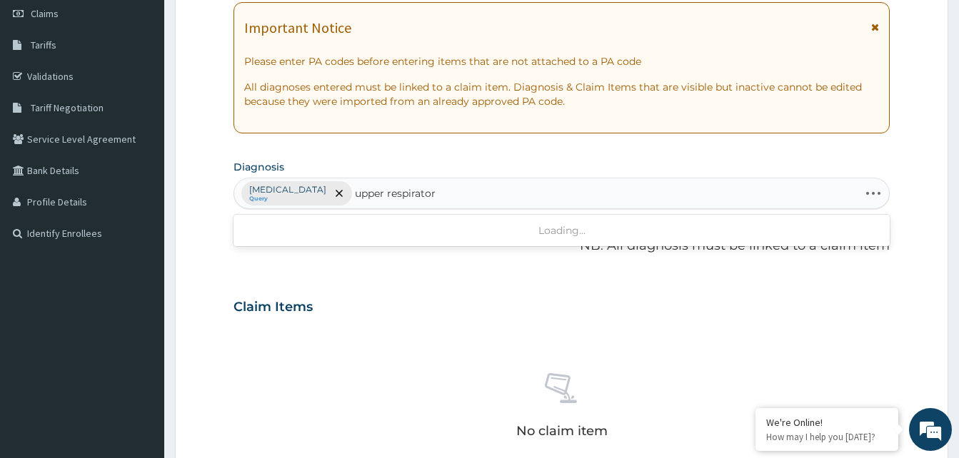
type input "upper respiratory"
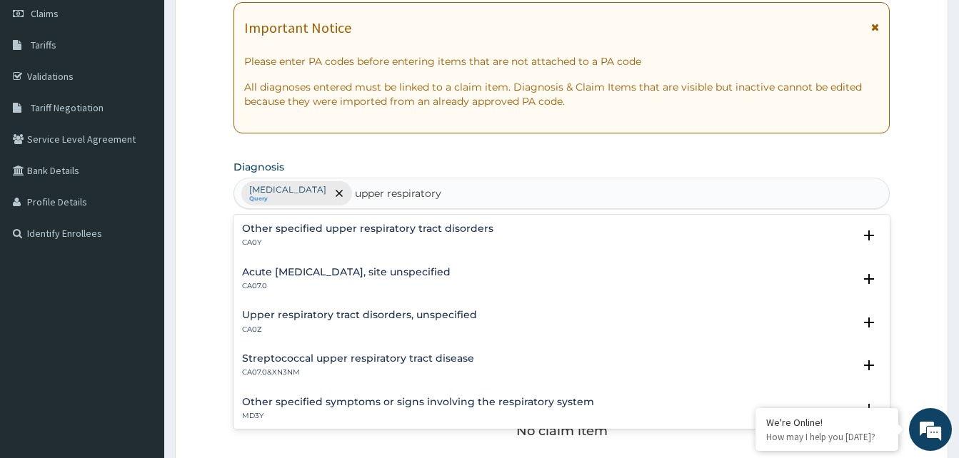
click at [325, 279] on div "Acute upper respiratory infection, site unspecified CA07.0" at bounding box center [346, 279] width 208 height 25
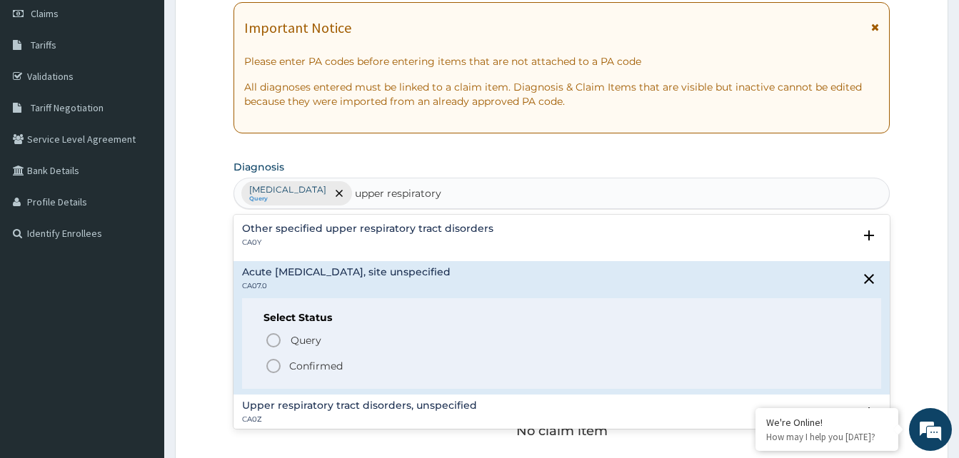
click at [277, 370] on icon "status option filled" at bounding box center [273, 366] width 17 height 17
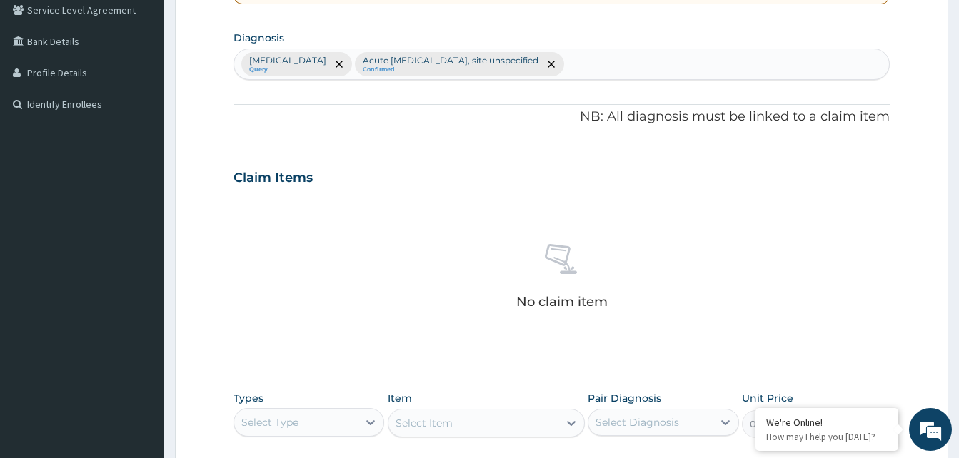
scroll to position [571, 0]
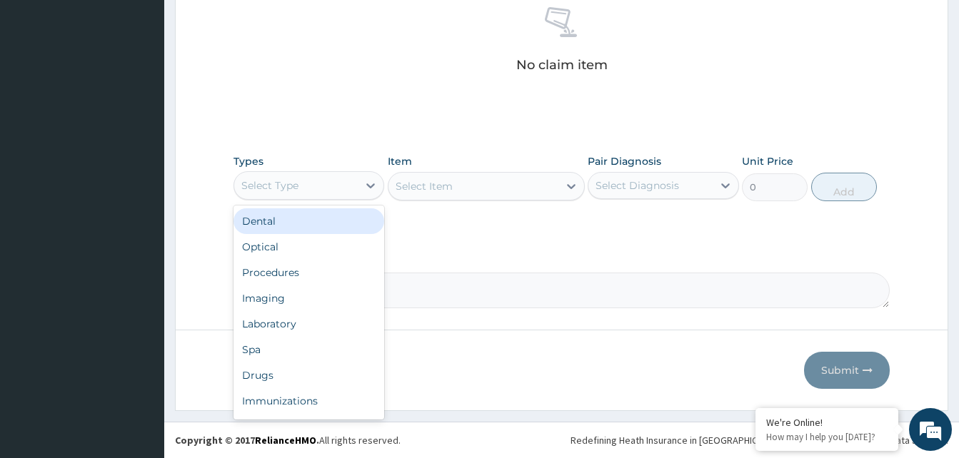
click at [341, 188] on div "Select Type" at bounding box center [296, 185] width 124 height 23
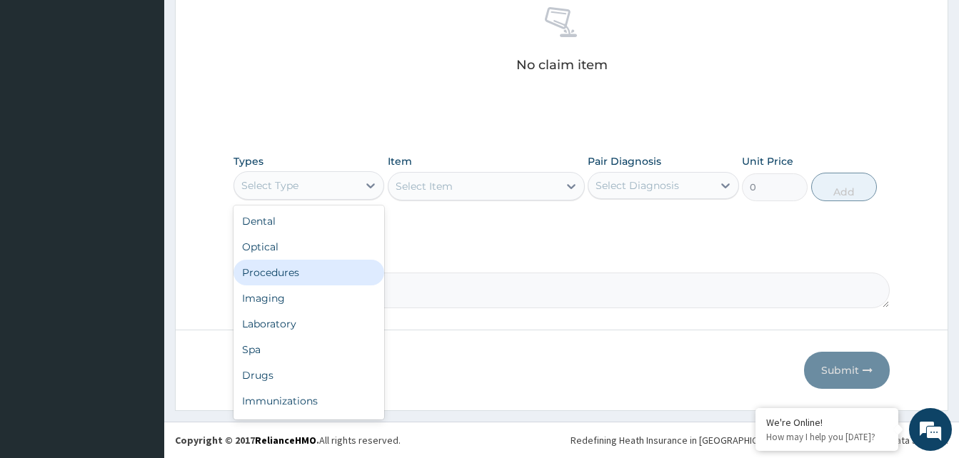
click at [317, 263] on div "Procedures" at bounding box center [308, 273] width 151 height 26
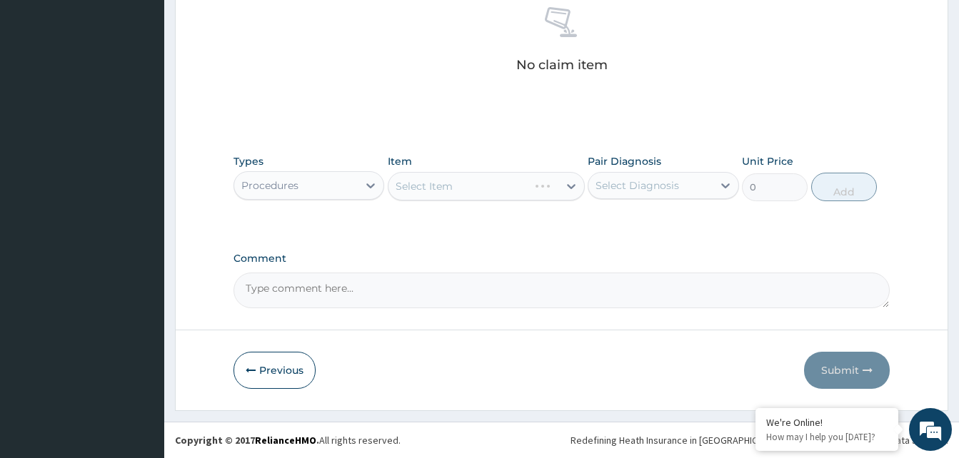
click at [532, 188] on div "Select Item" at bounding box center [486, 186] width 197 height 29
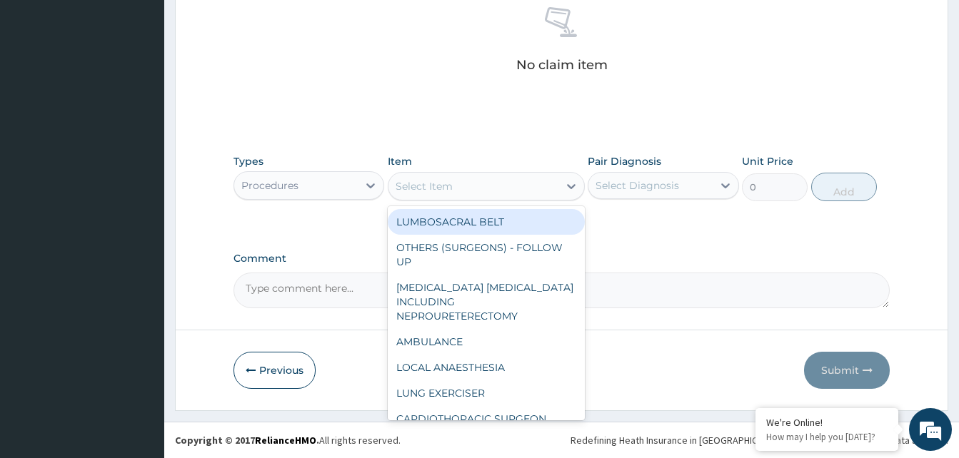
click at [531, 186] on div "Select Item" at bounding box center [473, 186] width 170 height 23
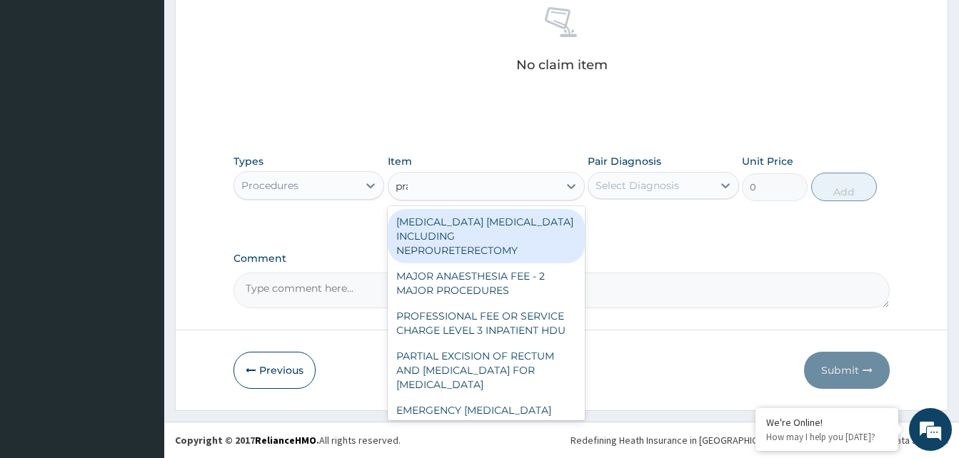
type input "prac"
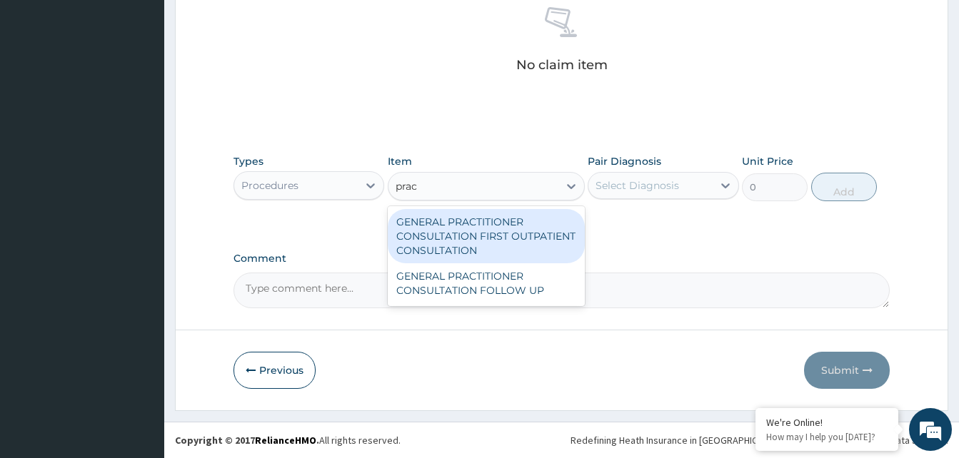
type input "3370.125"
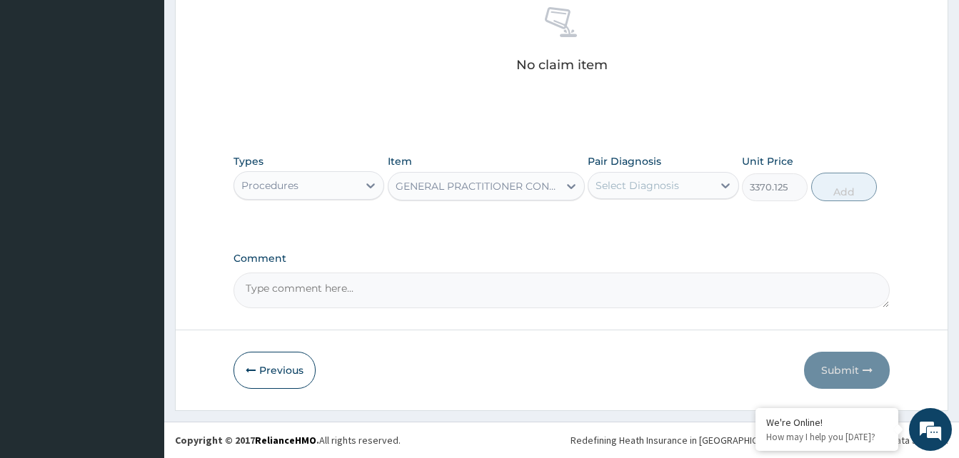
click at [706, 186] on div "Select Diagnosis" at bounding box center [650, 185] width 124 height 23
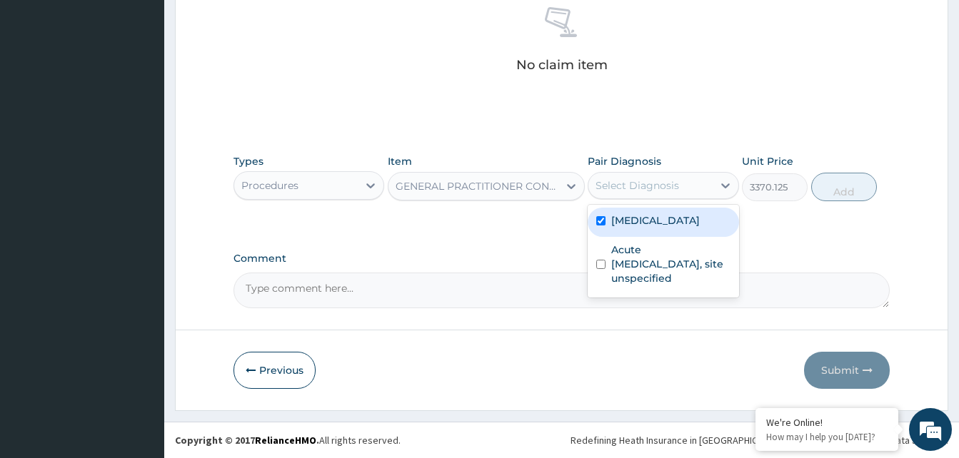
checkbox input "true"
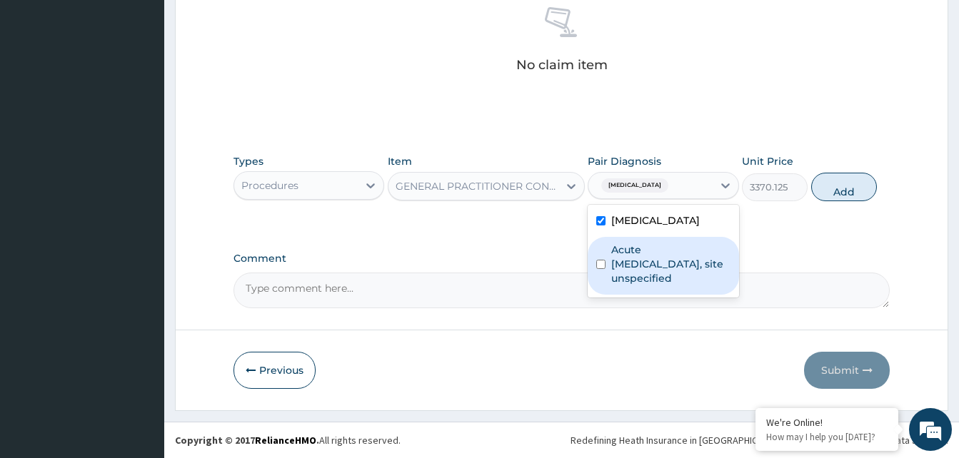
drag, startPoint x: 707, startPoint y: 263, endPoint x: 808, endPoint y: 205, distance: 116.5
click at [726, 256] on label "Acute upper respiratory infection, site unspecified" at bounding box center [670, 264] width 119 height 43
checkbox input "true"
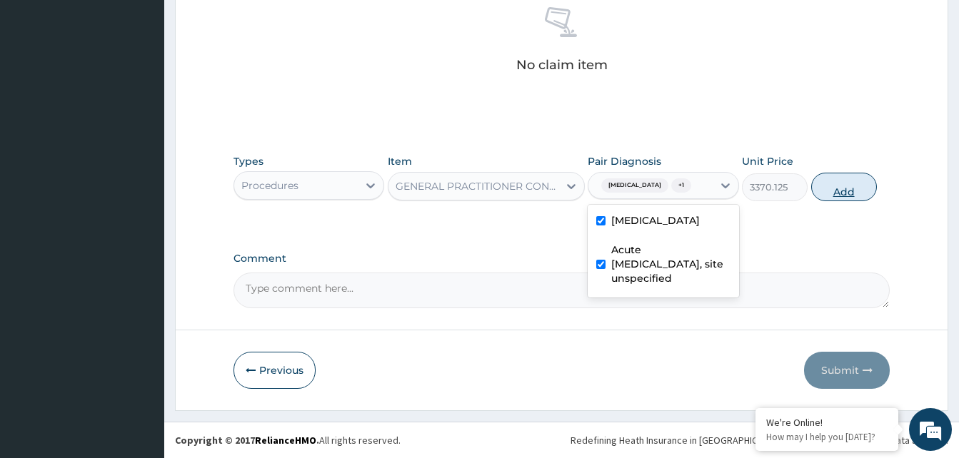
click at [840, 191] on button "Add" at bounding box center [844, 187] width 66 height 29
type input "0"
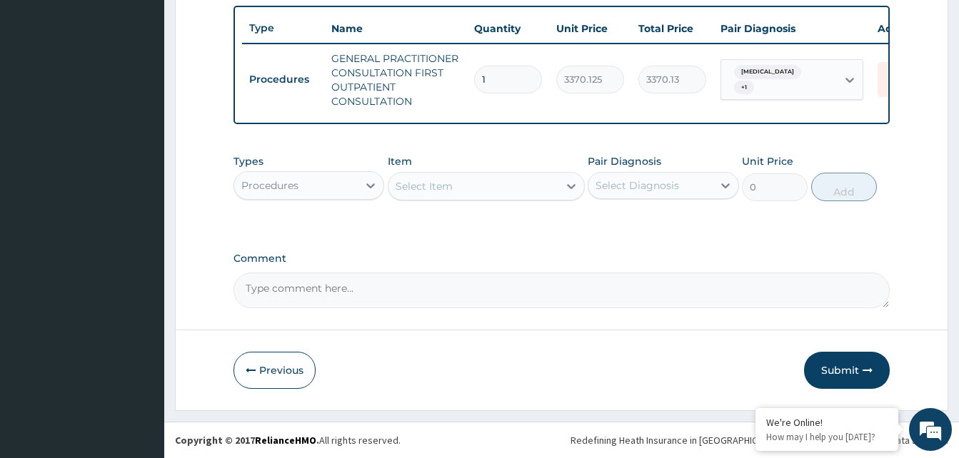
scroll to position [536, 0]
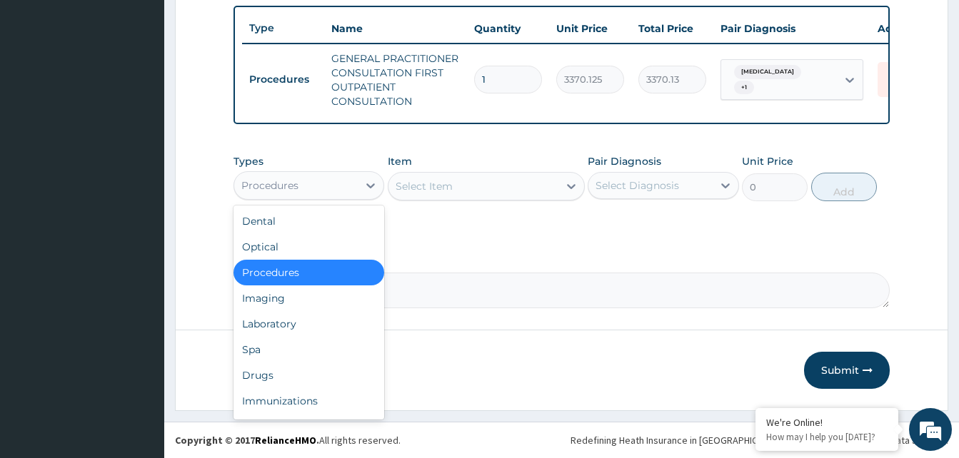
click at [345, 183] on div "Procedures" at bounding box center [296, 185] width 124 height 23
click at [258, 371] on div "Drugs" at bounding box center [308, 376] width 151 height 26
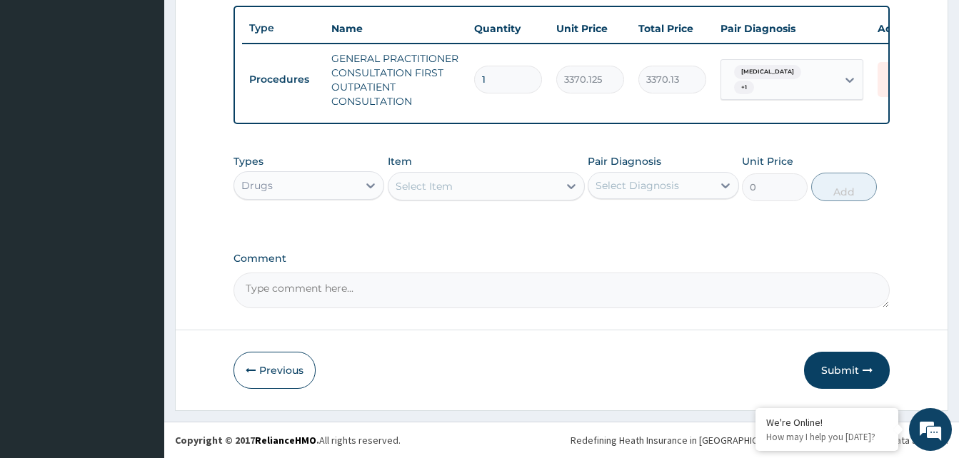
click at [451, 193] on div "Select Item" at bounding box center [473, 186] width 170 height 23
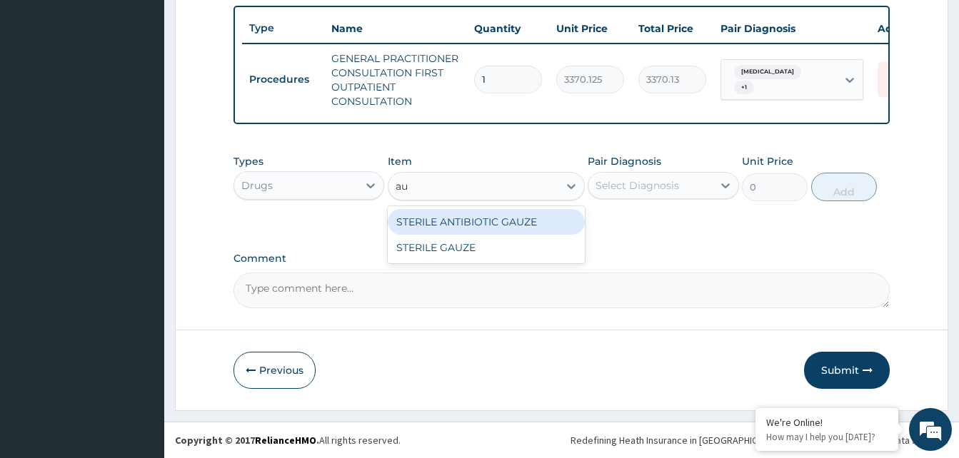
type input "a"
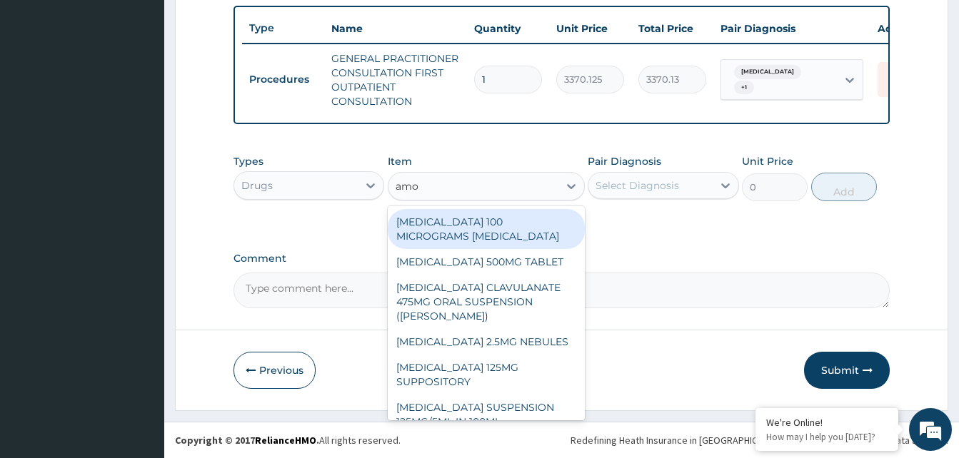
type input "amox"
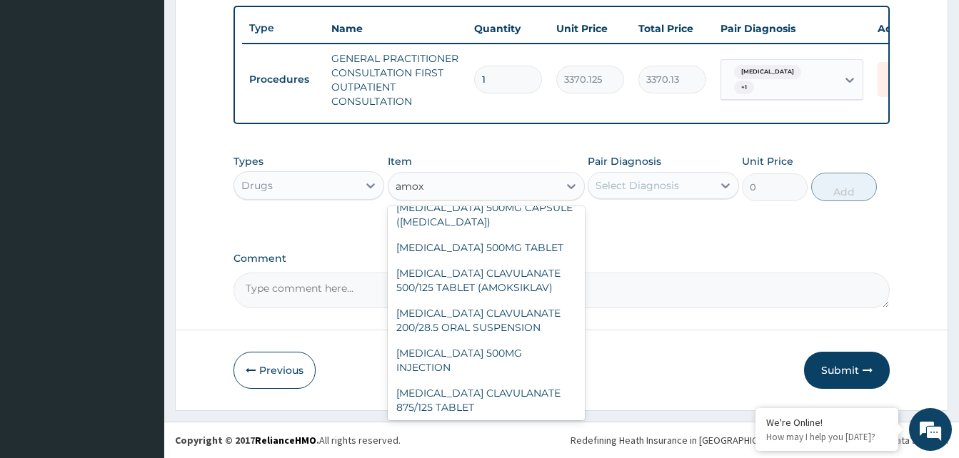
scroll to position [243, 0]
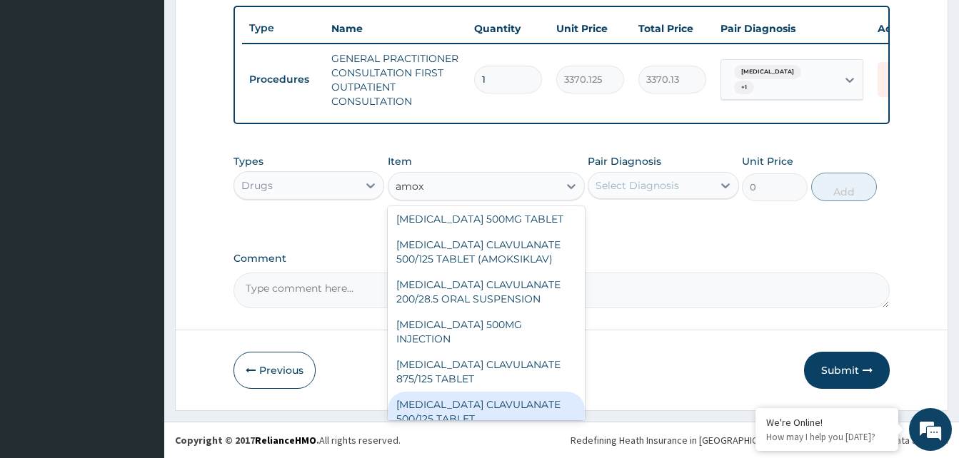
click at [453, 406] on div "[MEDICAL_DATA] CLAVULANATE 500/125 TABLET" at bounding box center [486, 412] width 197 height 40
type input "414"
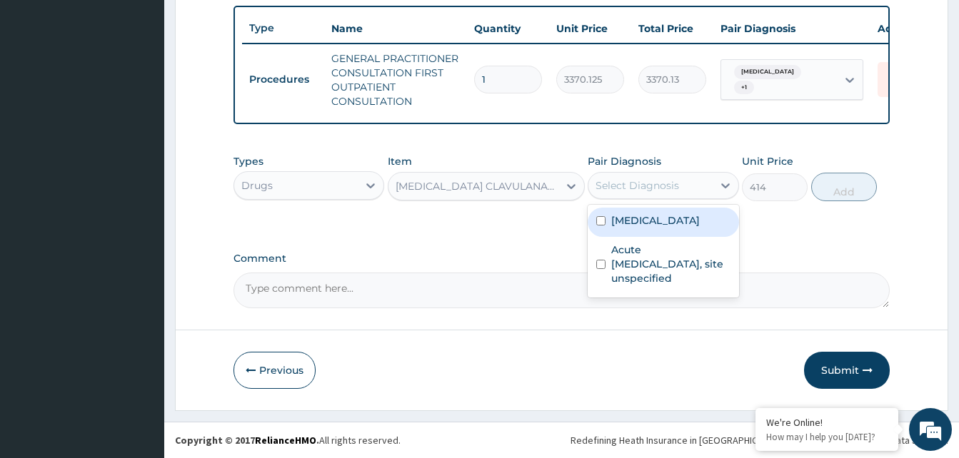
drag, startPoint x: 657, startPoint y: 187, endPoint x: 656, endPoint y: 218, distance: 31.4
click at [657, 189] on div "Select Diagnosis" at bounding box center [637, 185] width 84 height 14
click at [656, 218] on label "Malaria, unspecified" at bounding box center [655, 220] width 89 height 14
checkbox input "true"
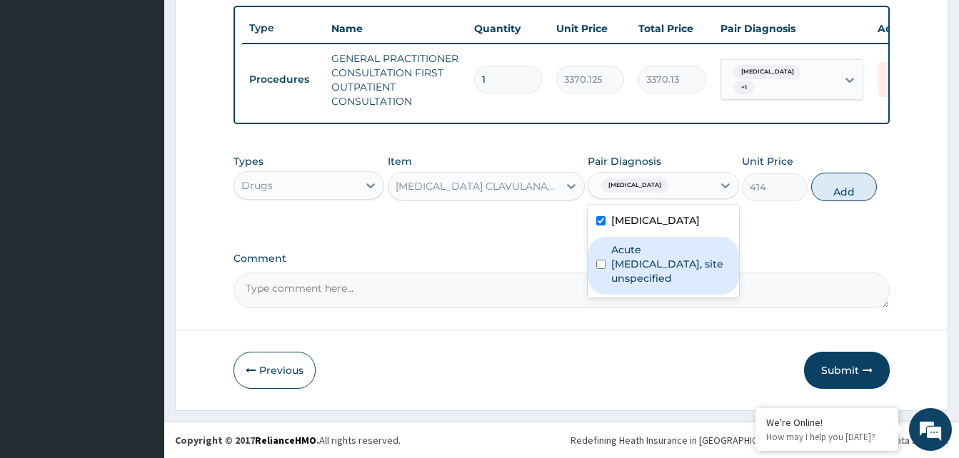
click at [656, 275] on label "Acute upper respiratory infection, site unspecified" at bounding box center [670, 264] width 119 height 43
checkbox input "true"
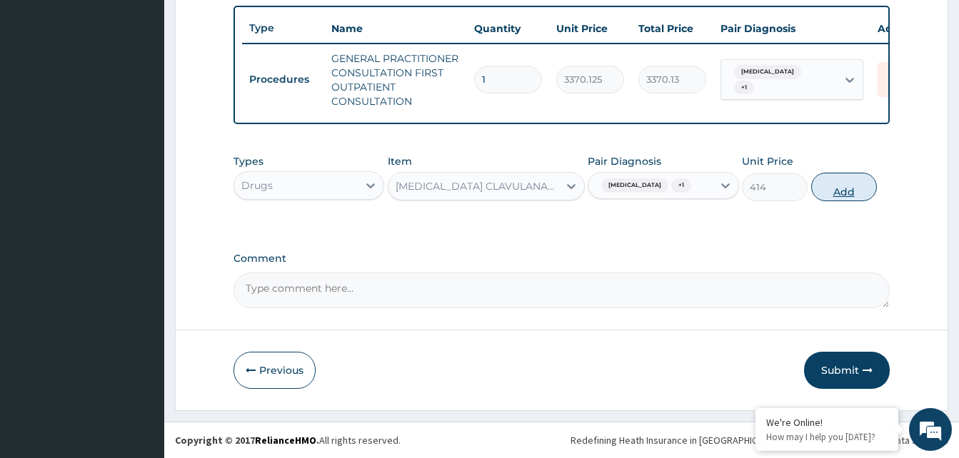
click at [856, 193] on button "Add" at bounding box center [844, 187] width 66 height 29
type input "0"
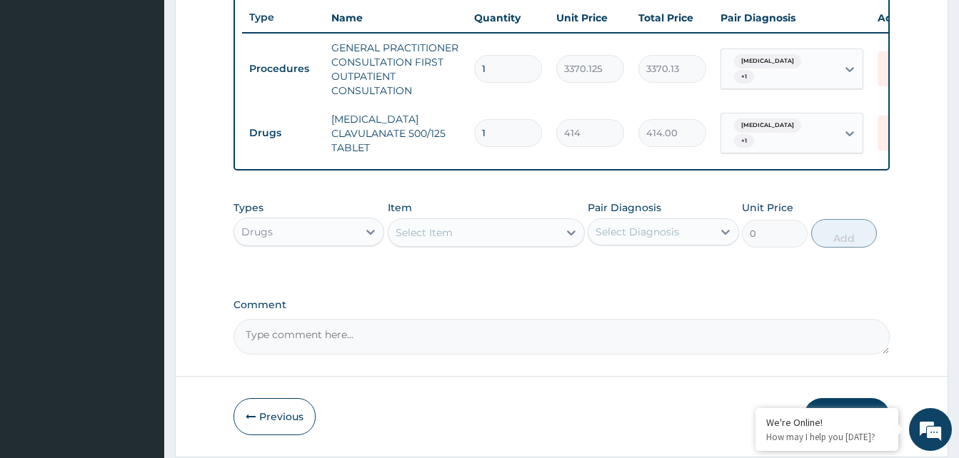
type input "14"
type input "5796.00"
type input "14"
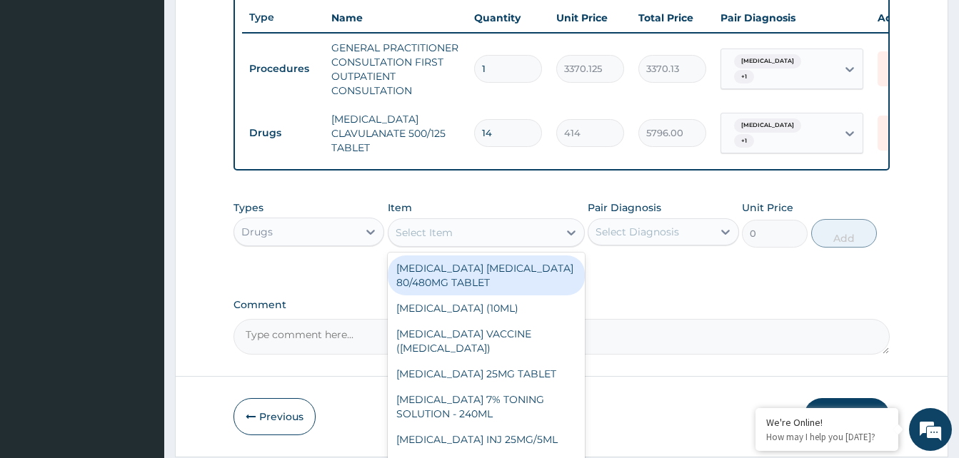
click at [515, 234] on div "Select Item" at bounding box center [473, 232] width 170 height 23
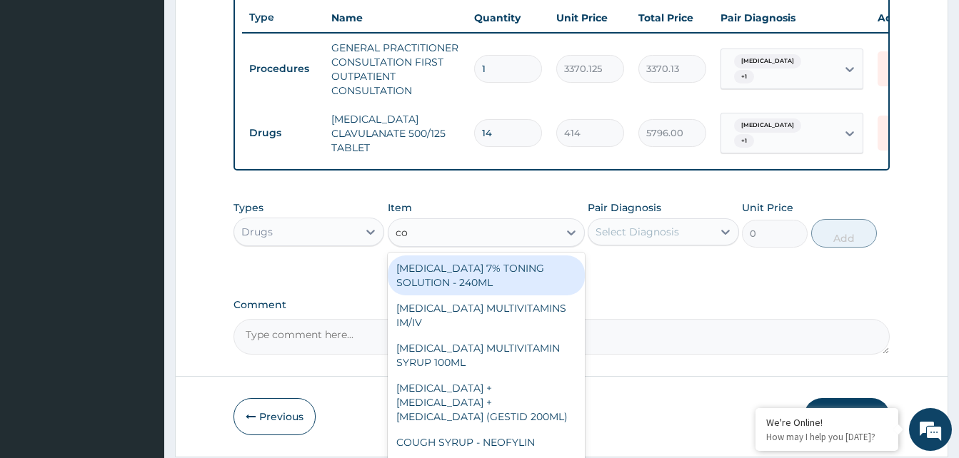
type input "cou"
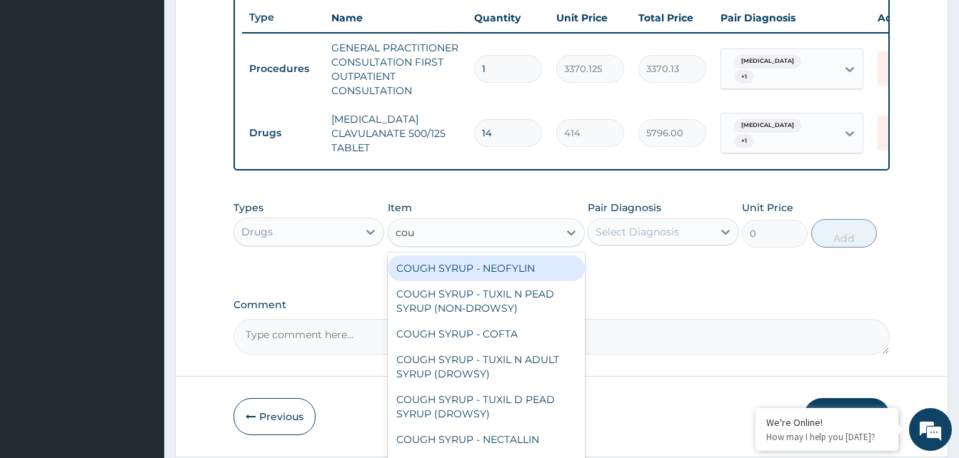
drag, startPoint x: 511, startPoint y: 276, endPoint x: 638, endPoint y: 238, distance: 132.8
click at [518, 274] on div "COUGH SYRUP - NEOFYLIN" at bounding box center [486, 269] width 197 height 26
type input "2000"
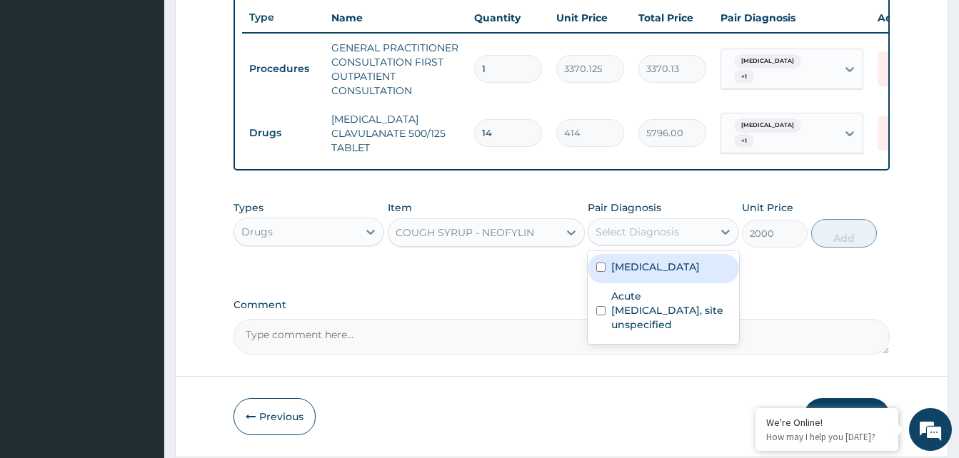
drag, startPoint x: 638, startPoint y: 238, endPoint x: 663, endPoint y: 289, distance: 57.2
click at [658, 246] on div "option Acute upper respiratory infection, site unspecified, selected. option Ma…" at bounding box center [663, 231] width 151 height 27
click at [663, 283] on div "Malaria, unspecified" at bounding box center [663, 268] width 151 height 29
checkbox input "true"
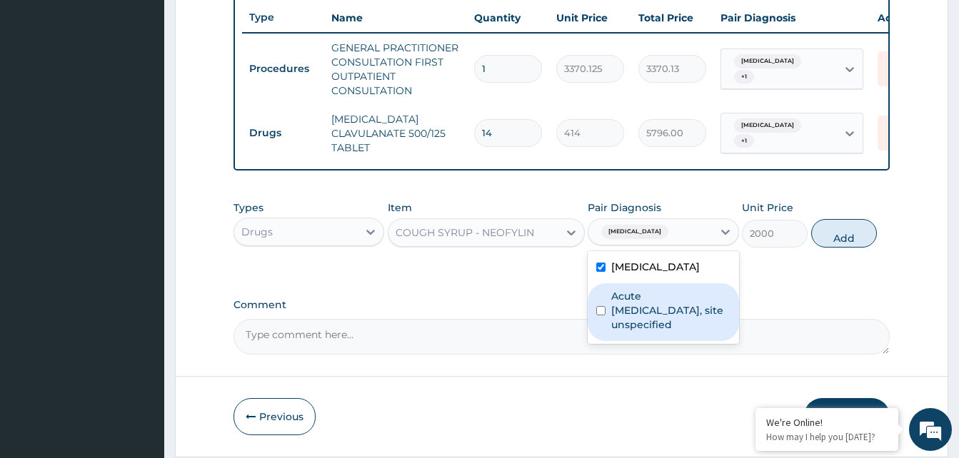
drag, startPoint x: 669, startPoint y: 317, endPoint x: 764, endPoint y: 292, distance: 98.2
click at [670, 317] on label "Acute upper respiratory infection, site unspecified" at bounding box center [670, 310] width 119 height 43
checkbox input "true"
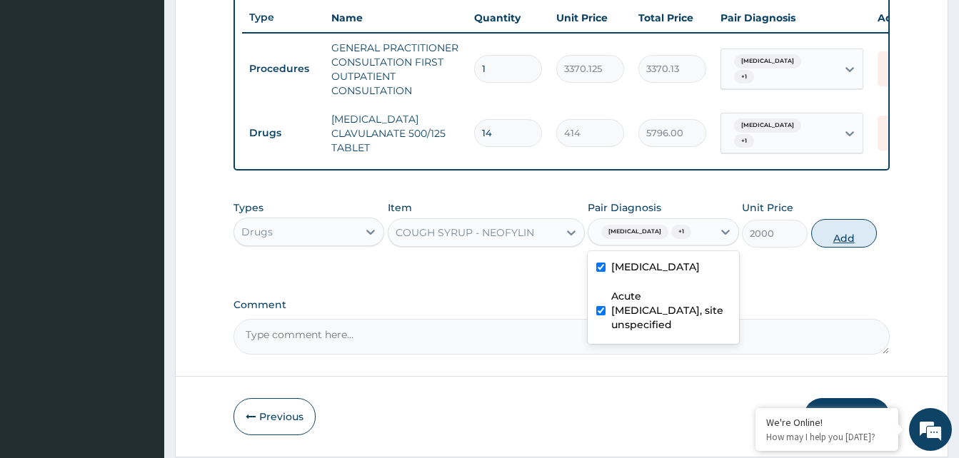
click at [853, 248] on button "Add" at bounding box center [844, 233] width 66 height 29
type input "0"
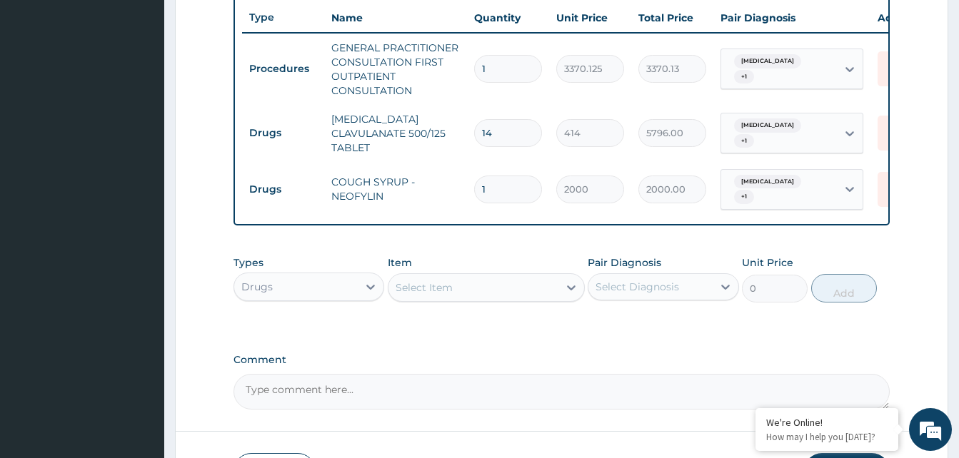
click at [528, 286] on div "Select Item" at bounding box center [486, 287] width 197 height 29
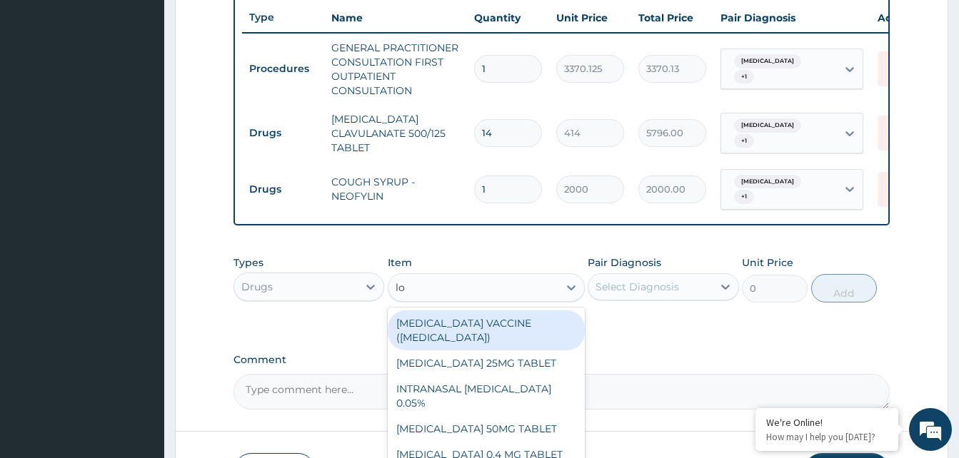
type input "loz"
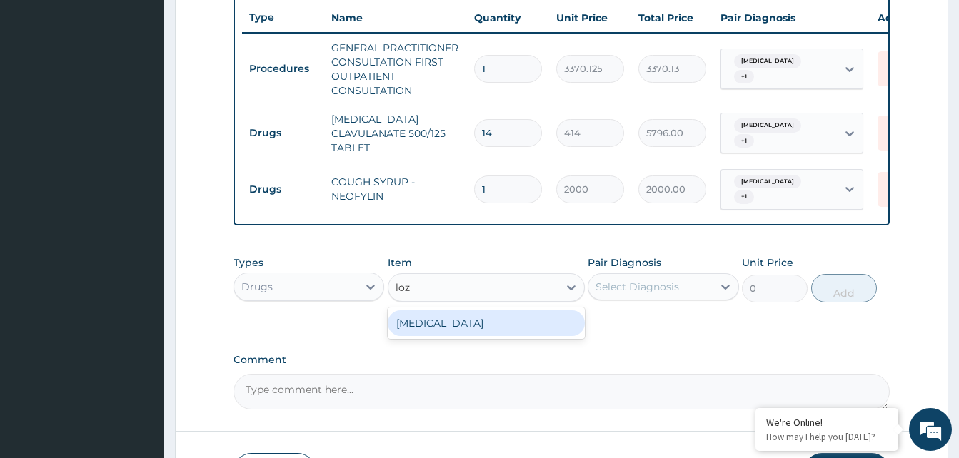
click at [506, 339] on div "THROAT LOZENGE" at bounding box center [486, 323] width 197 height 31
click at [521, 329] on div "THROAT LOZENGE" at bounding box center [486, 324] width 197 height 26
type input "96"
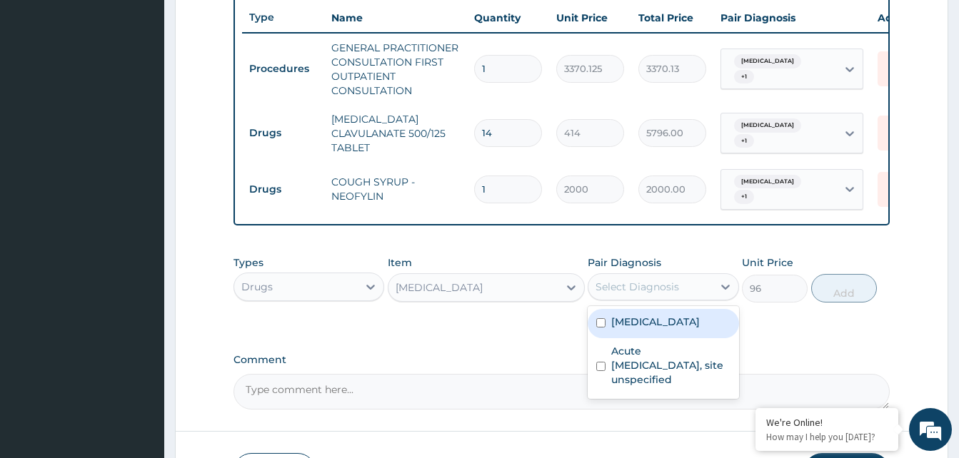
click at [628, 294] on div "Select Diagnosis" at bounding box center [637, 287] width 84 height 14
click at [644, 329] on label "Malaria, unspecified" at bounding box center [655, 322] width 89 height 14
checkbox input "true"
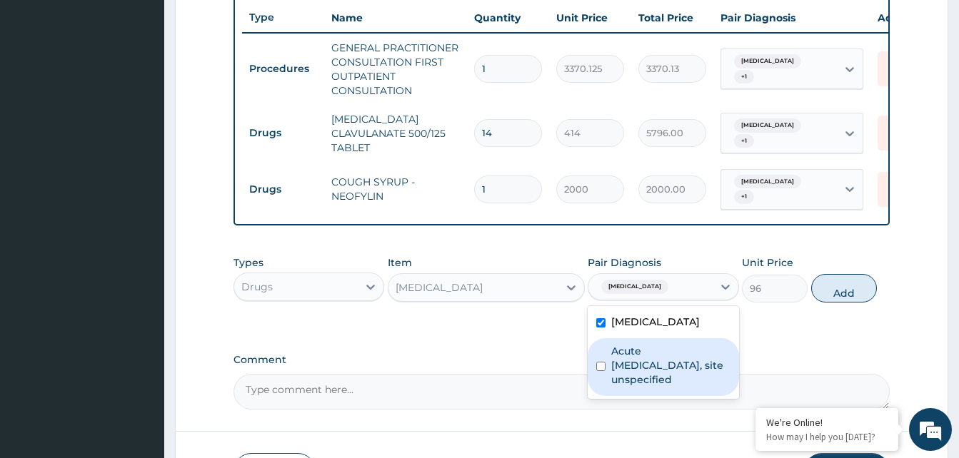
click at [640, 363] on label "Acute upper respiratory infection, site unspecified" at bounding box center [670, 365] width 119 height 43
checkbox input "true"
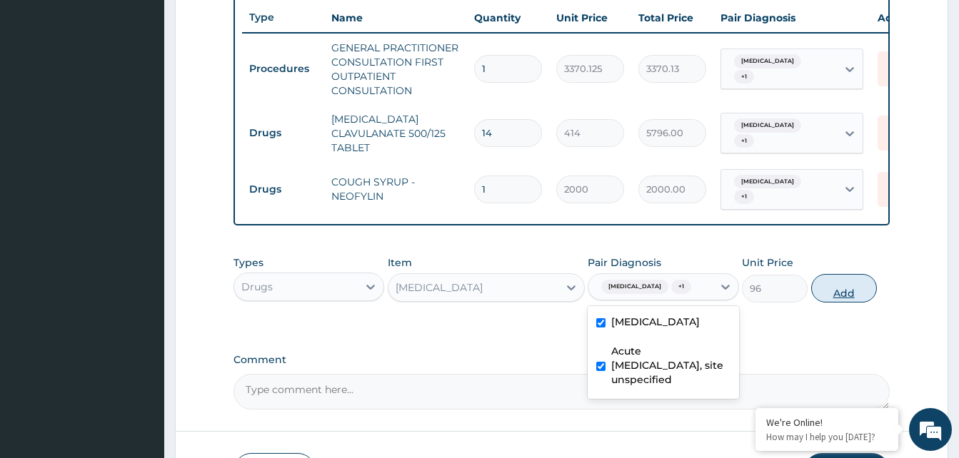
click at [830, 303] on button "Add" at bounding box center [844, 288] width 66 height 29
type input "0"
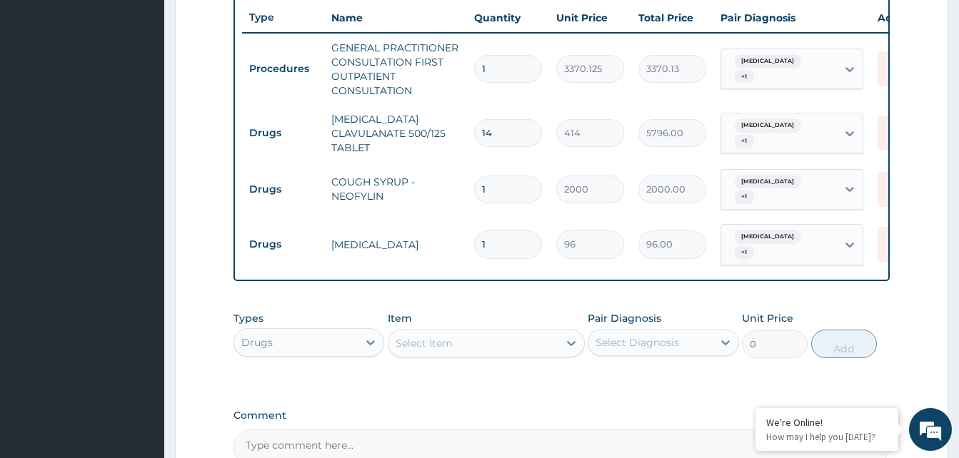
type input "0.00"
type input "9"
type input "864.00"
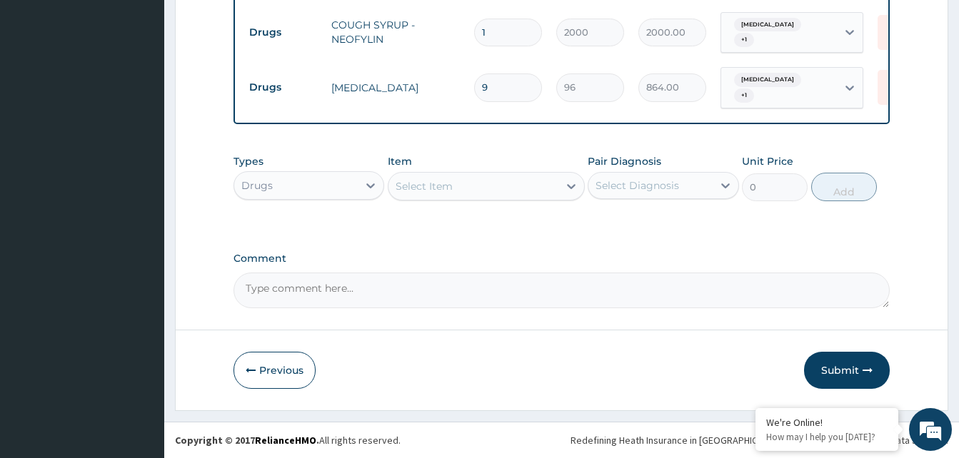
scroll to position [704, 0]
type input "9"
click at [835, 365] on button "Submit" at bounding box center [847, 370] width 86 height 37
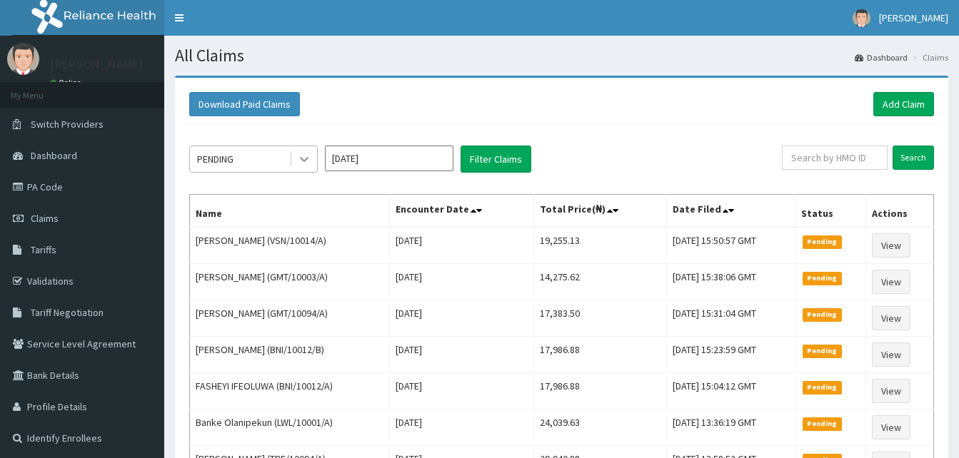
click at [304, 158] on icon at bounding box center [304, 159] width 14 height 14
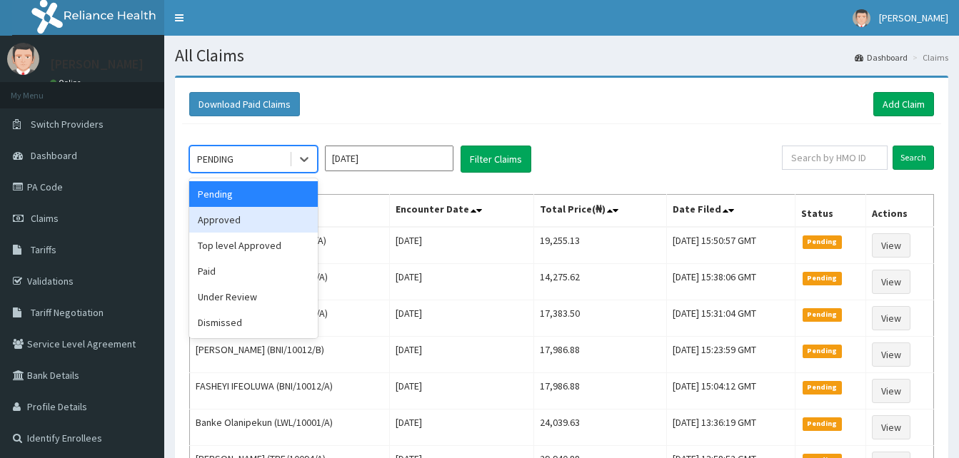
click at [226, 228] on div "Approved" at bounding box center [253, 220] width 129 height 26
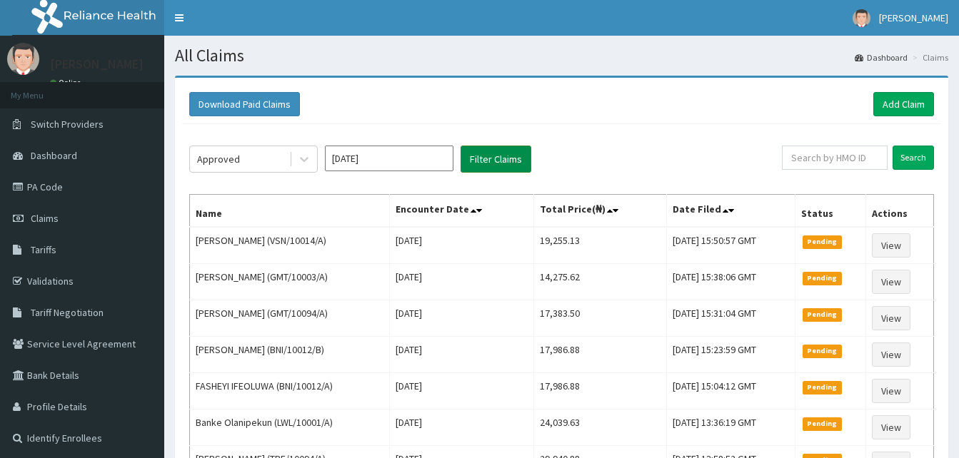
click at [501, 164] on button "Filter Claims" at bounding box center [496, 159] width 71 height 27
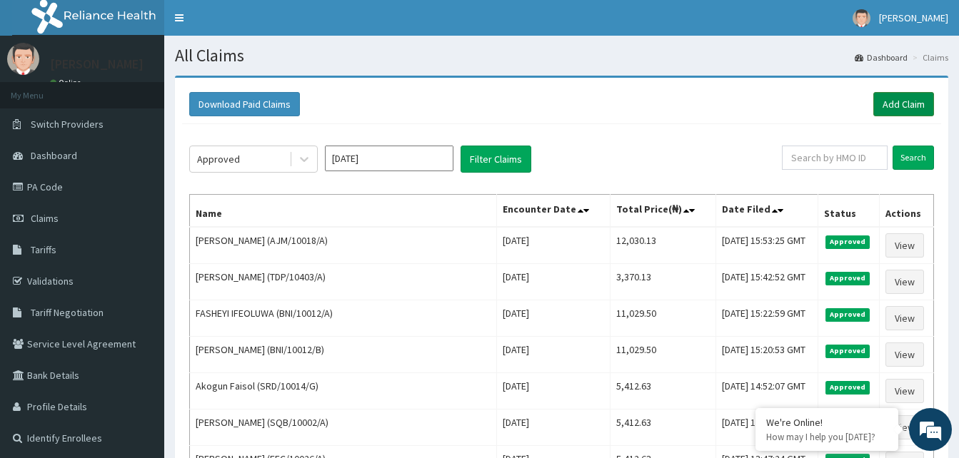
click at [902, 105] on link "Add Claim" at bounding box center [903, 104] width 61 height 24
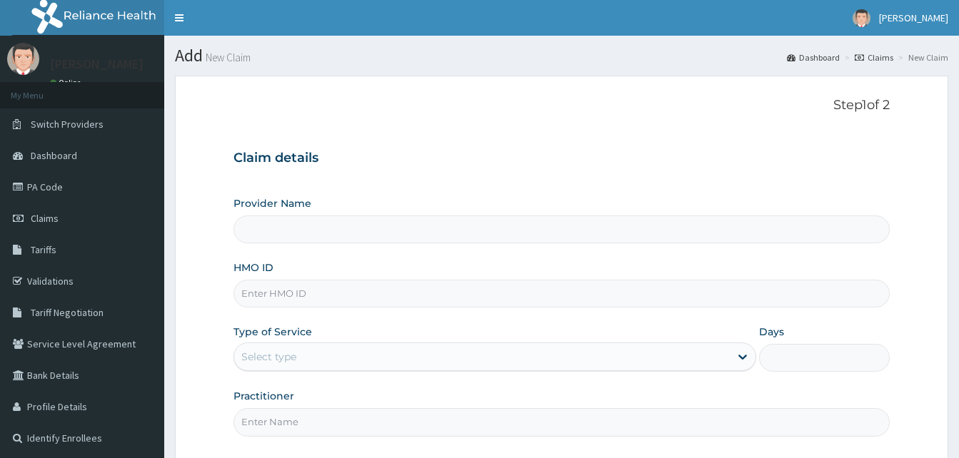
click at [294, 286] on input "HMO ID" at bounding box center [561, 294] width 656 height 28
paste input "LGL/10182/B"
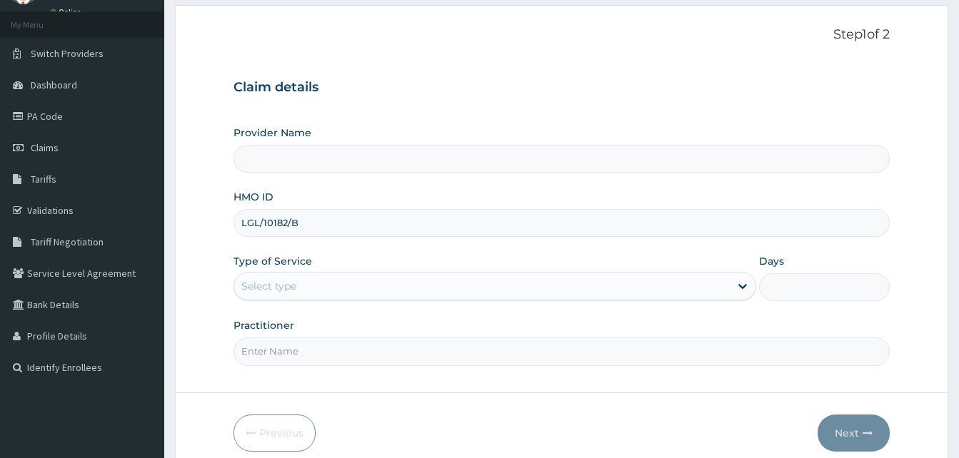
scroll to position [134, 0]
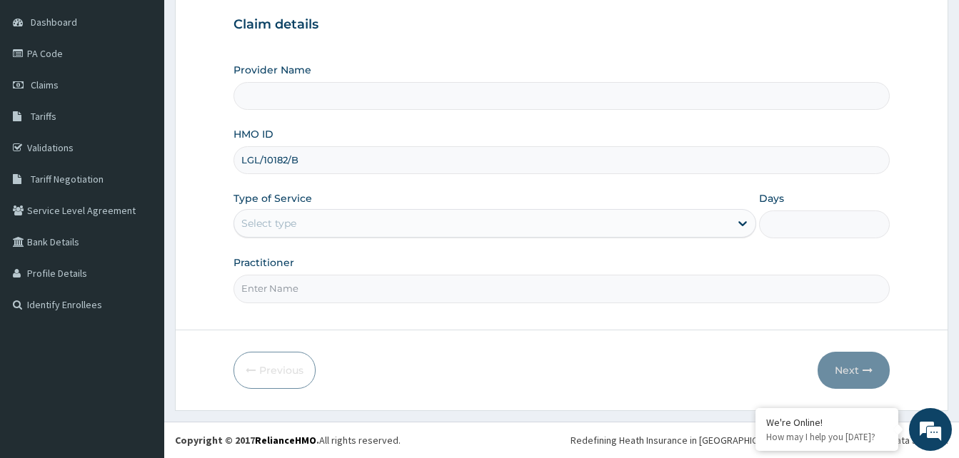
type input "LGL/10182/B"
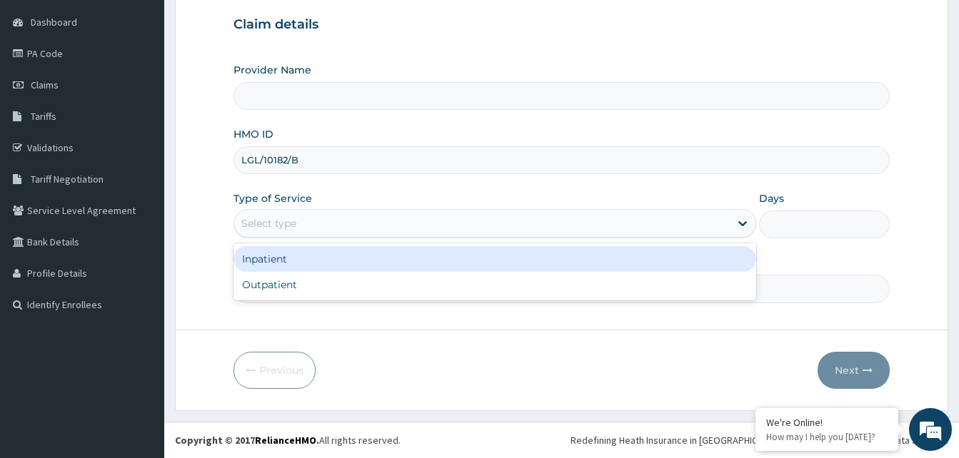
drag, startPoint x: 341, startPoint y: 222, endPoint x: 306, endPoint y: 253, distance: 47.1
click at [341, 221] on div "Select type" at bounding box center [482, 223] width 496 height 23
type input "Reliance Family Clinics (RFC) - [GEOGRAPHIC_DATA]"
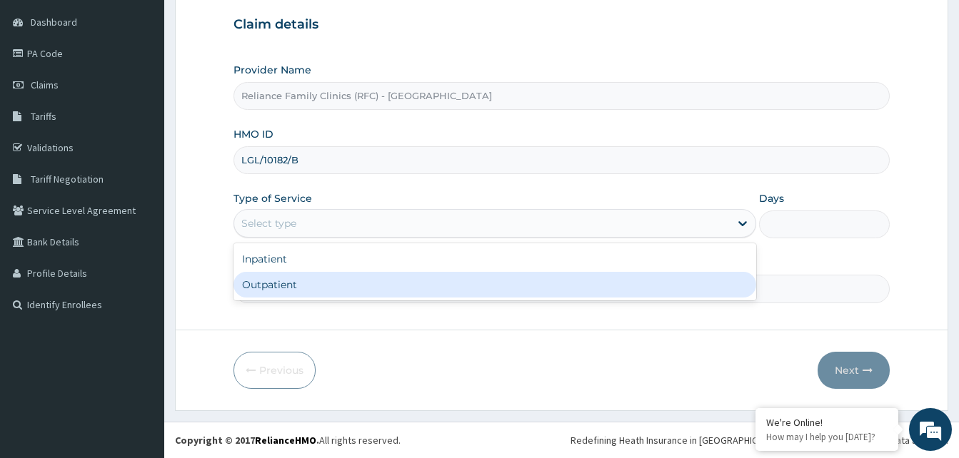
click at [293, 282] on div "Outpatient" at bounding box center [494, 285] width 523 height 26
type input "1"
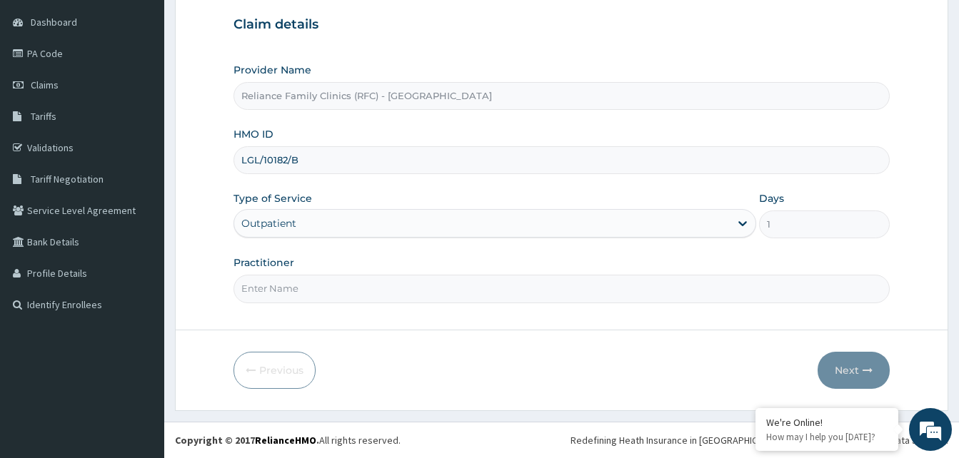
click at [293, 282] on input "Practitioner" at bounding box center [561, 289] width 656 height 28
type input "LOCUM"
drag, startPoint x: 841, startPoint y: 364, endPoint x: 841, endPoint y: 355, distance: 9.3
click at [841, 355] on button "Next" at bounding box center [854, 370] width 72 height 37
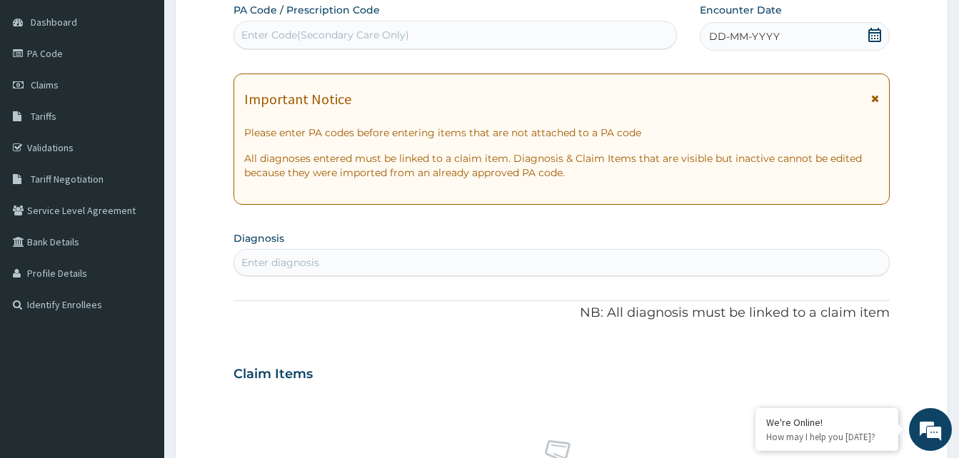
click at [849, 36] on div "DD-MM-YYYY" at bounding box center [795, 36] width 190 height 29
click at [298, 264] on div "Enter diagnosis" at bounding box center [280, 263] width 78 height 14
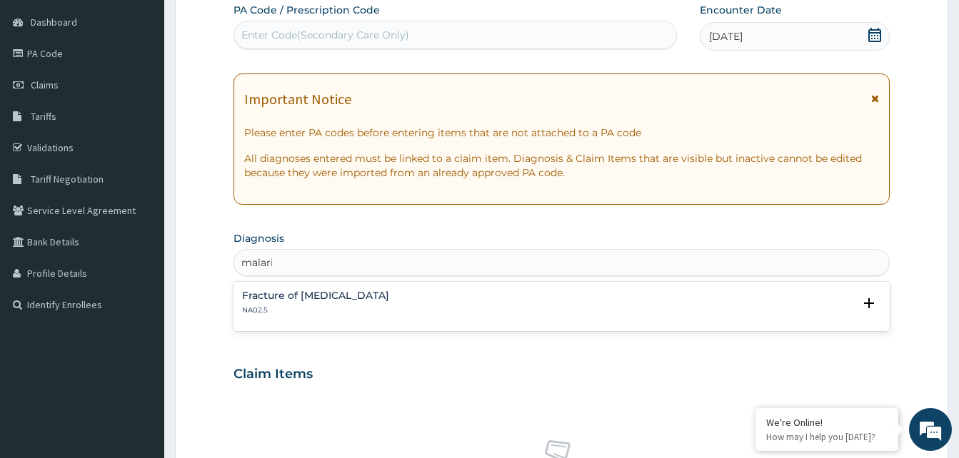
type input "[MEDICAL_DATA]"
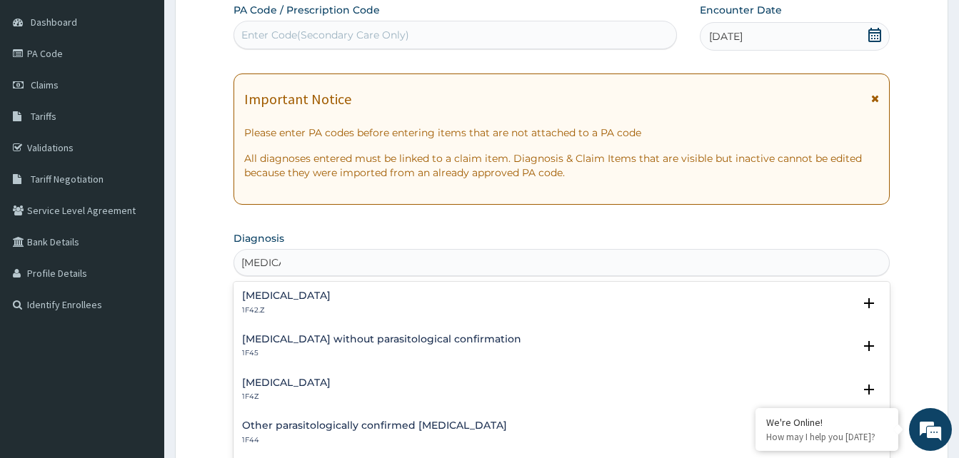
click at [278, 378] on h4 "[MEDICAL_DATA]" at bounding box center [286, 383] width 89 height 11
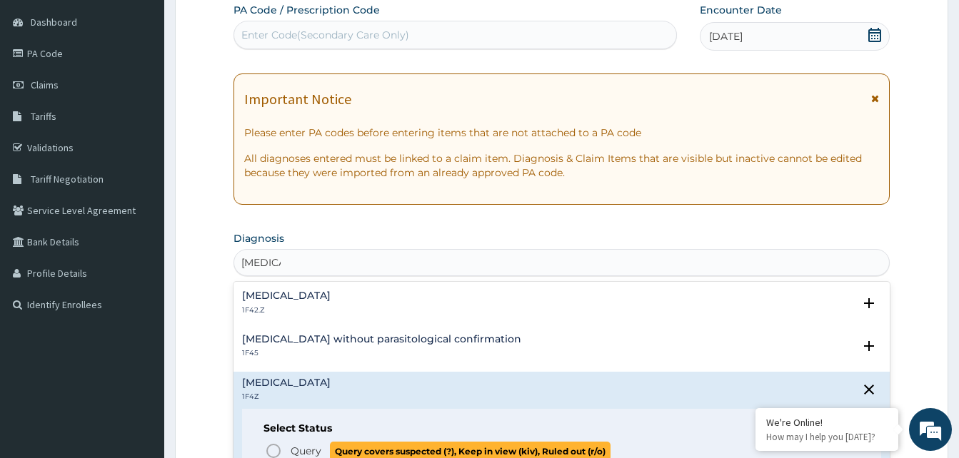
drag, startPoint x: 273, startPoint y: 450, endPoint x: 303, endPoint y: 398, distance: 59.9
click at [276, 448] on icon "status option query" at bounding box center [273, 451] width 17 height 17
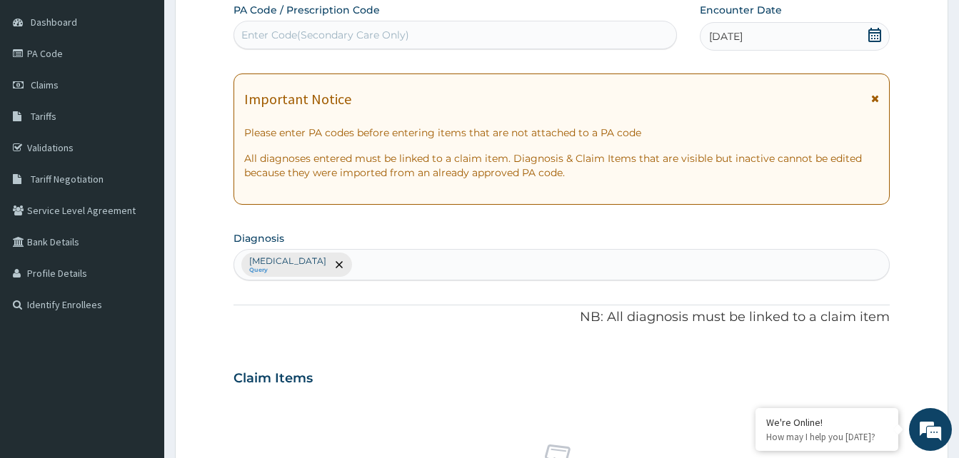
scroll to position [571, 0]
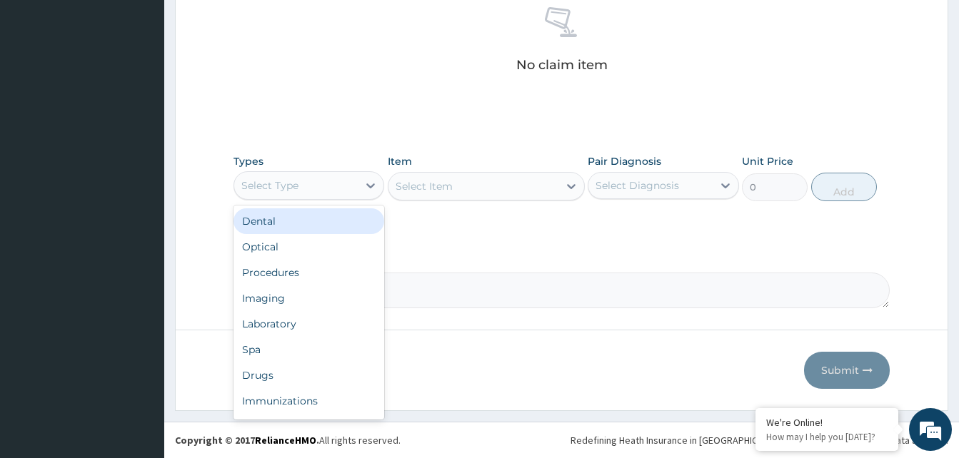
drag, startPoint x: 339, startPoint y: 191, endPoint x: 316, endPoint y: 253, distance: 65.5
click at [336, 202] on div "Types option Dental focused, 1 of 10. 10 results available. Use Up and Down to …" at bounding box center [561, 177] width 656 height 61
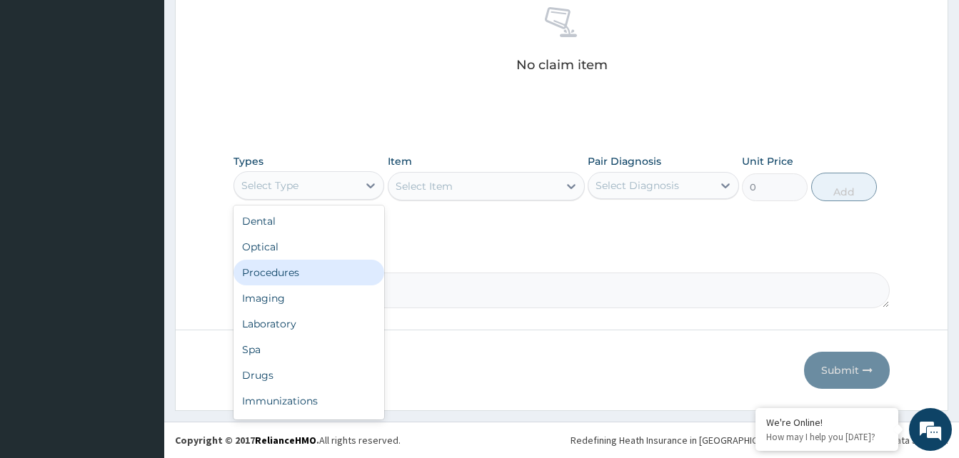
click at [310, 261] on div "Procedures" at bounding box center [308, 273] width 151 height 26
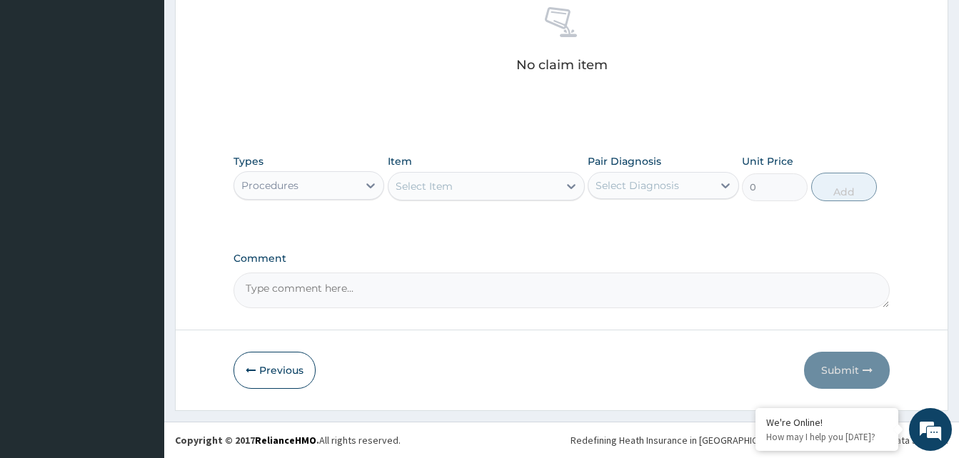
click at [491, 176] on div "Select Item" at bounding box center [473, 186] width 170 height 23
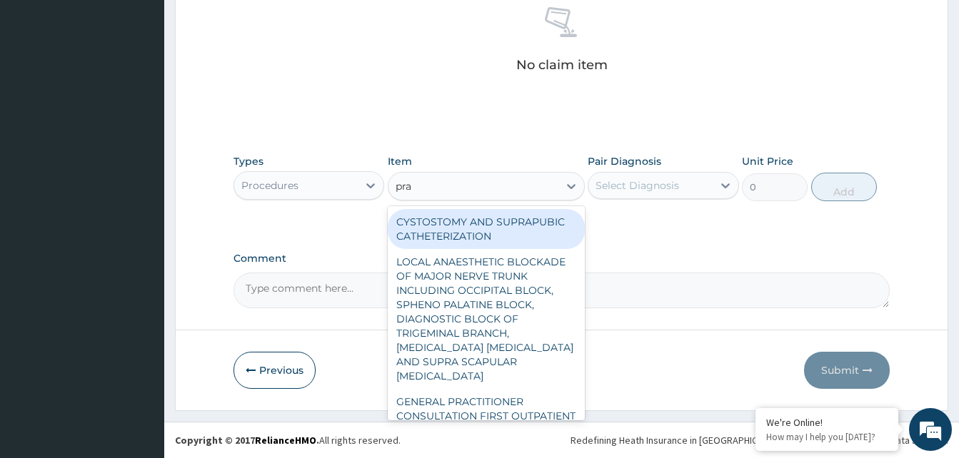
type input "prac"
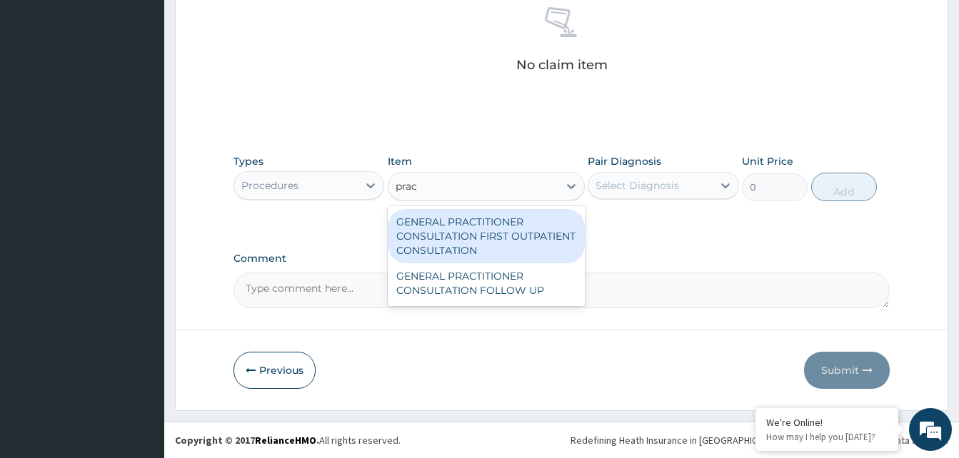
type input "3370.125"
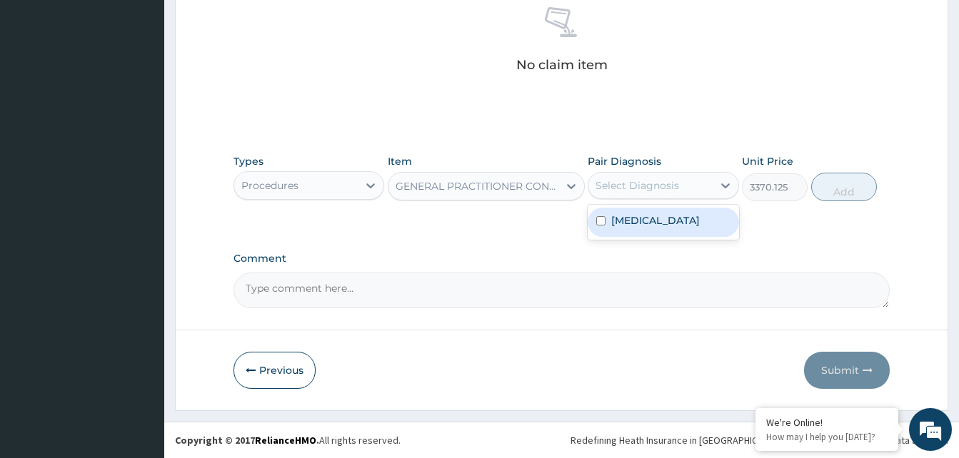
drag, startPoint x: 661, startPoint y: 186, endPoint x: 684, endPoint y: 187, distance: 22.9
click at [663, 186] on div "Select Diagnosis" at bounding box center [637, 185] width 84 height 14
checkbox input "true"
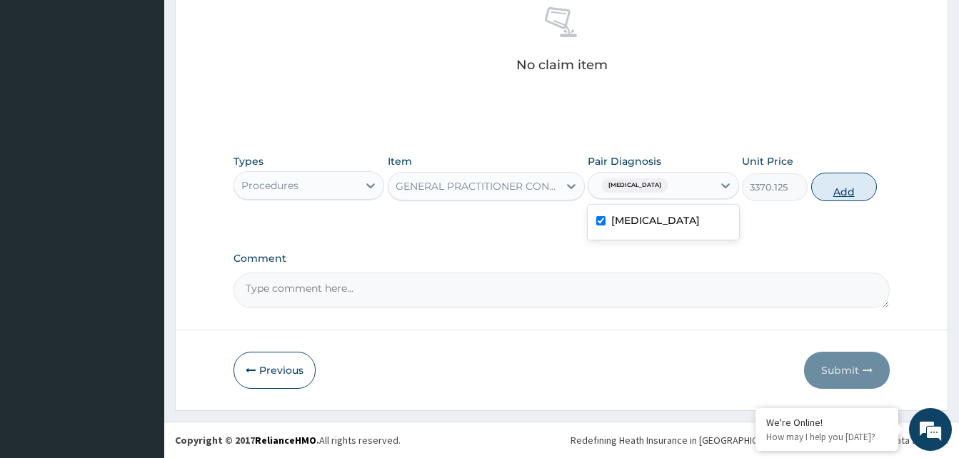
click at [827, 184] on button "Add" at bounding box center [844, 187] width 66 height 29
type input "0"
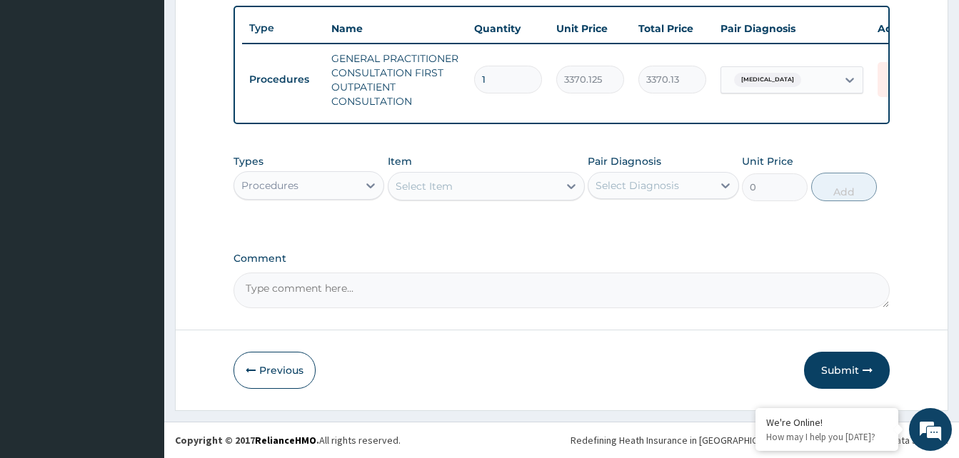
scroll to position [536, 0]
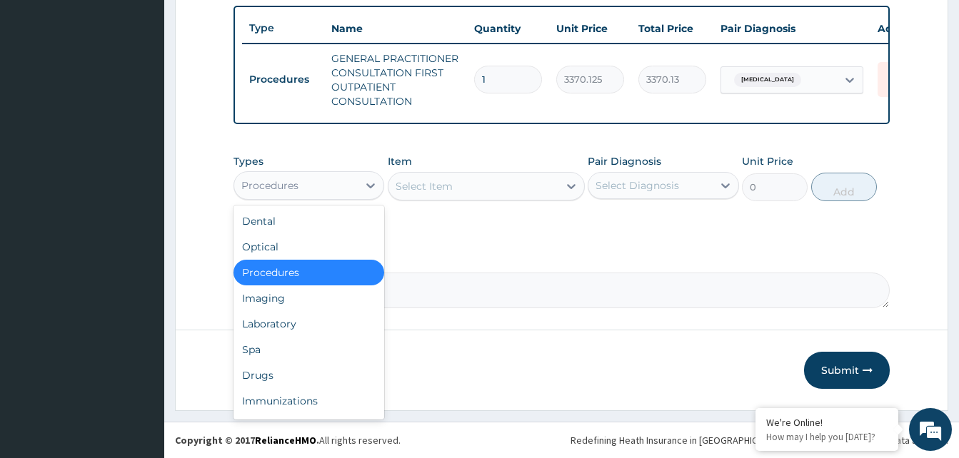
click at [341, 184] on div "Procedures" at bounding box center [296, 185] width 124 height 23
click at [271, 368] on div "Drugs" at bounding box center [308, 376] width 151 height 26
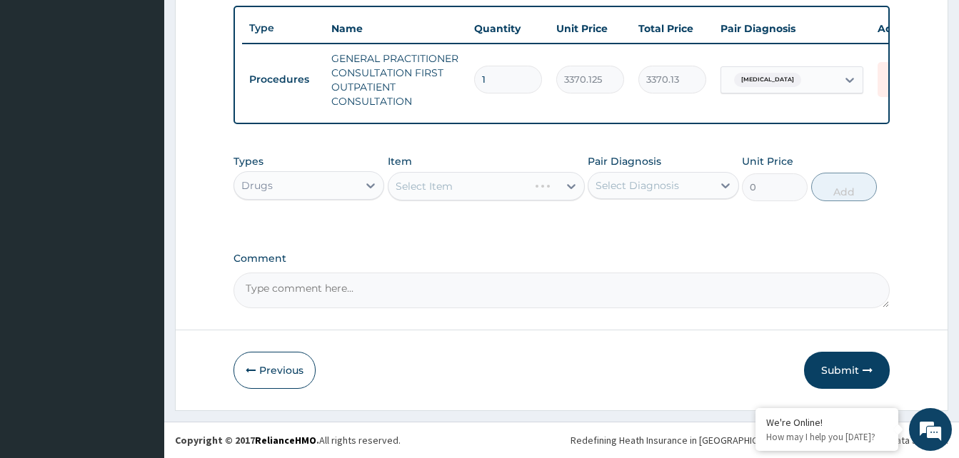
click at [511, 183] on div "Select Item" at bounding box center [486, 186] width 197 height 29
click at [506, 183] on div "Select Item" at bounding box center [486, 186] width 197 height 29
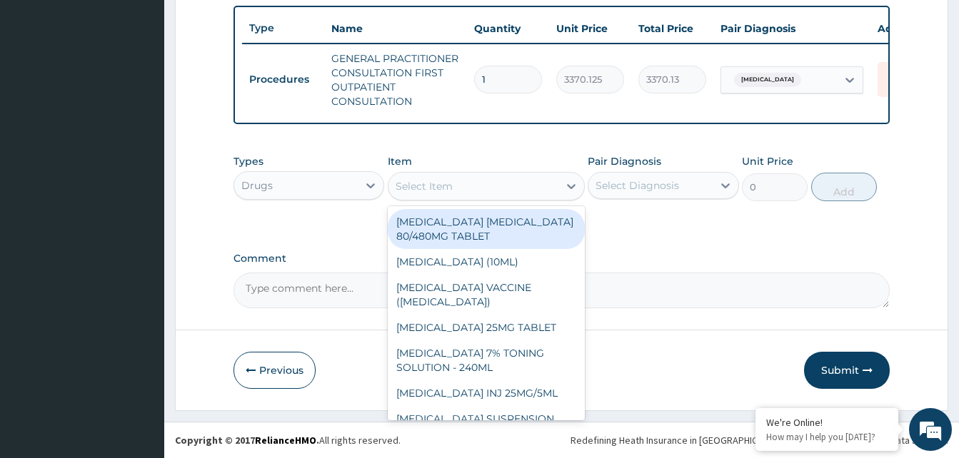
click at [501, 185] on div "Select Item" at bounding box center [473, 186] width 170 height 23
type input "a"
type input "450"
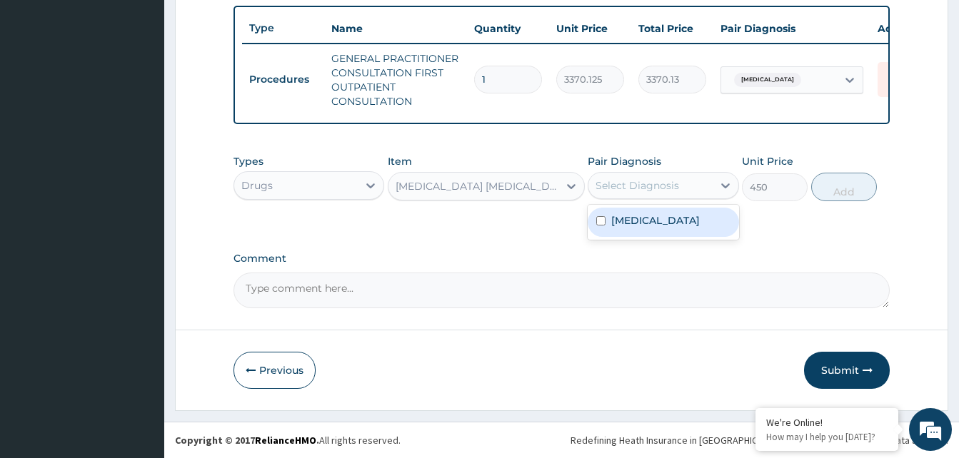
click at [613, 186] on div "Select Diagnosis" at bounding box center [637, 185] width 84 height 14
checkbox input "true"
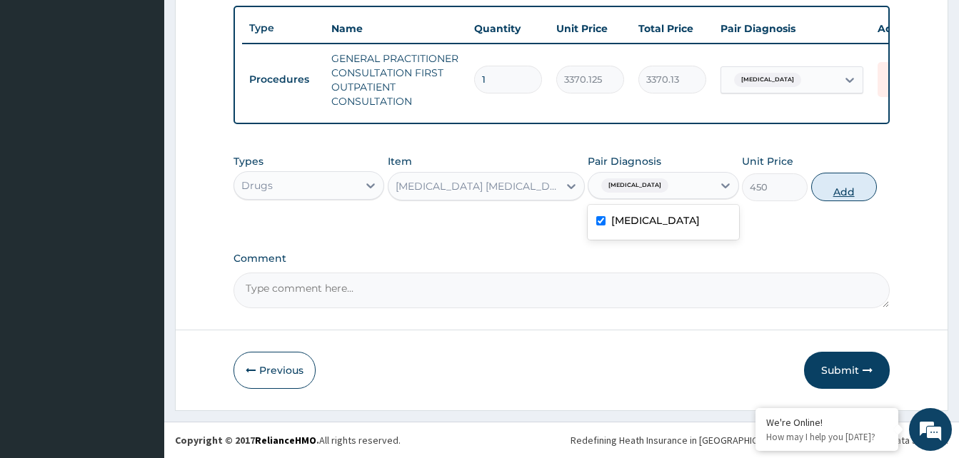
click at [860, 188] on button "Add" at bounding box center [844, 187] width 66 height 29
type input "0"
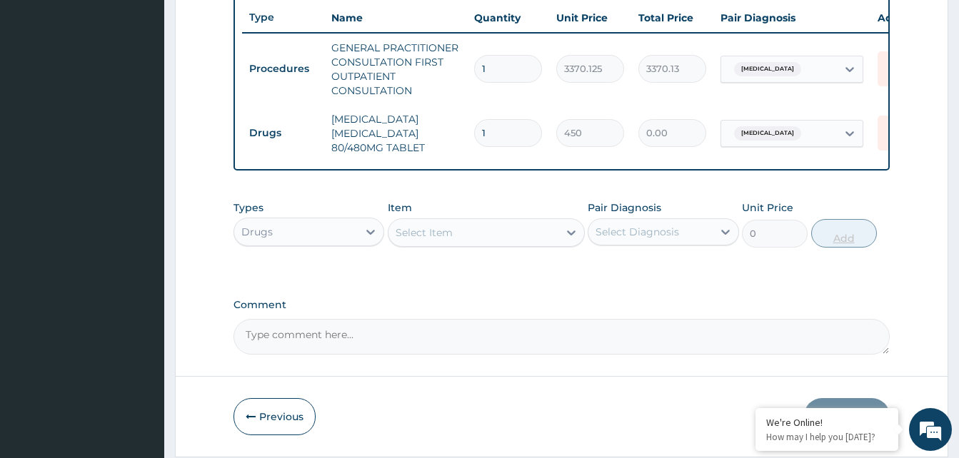
type input "0.00"
type input "6"
type input "2700.00"
type input "6"
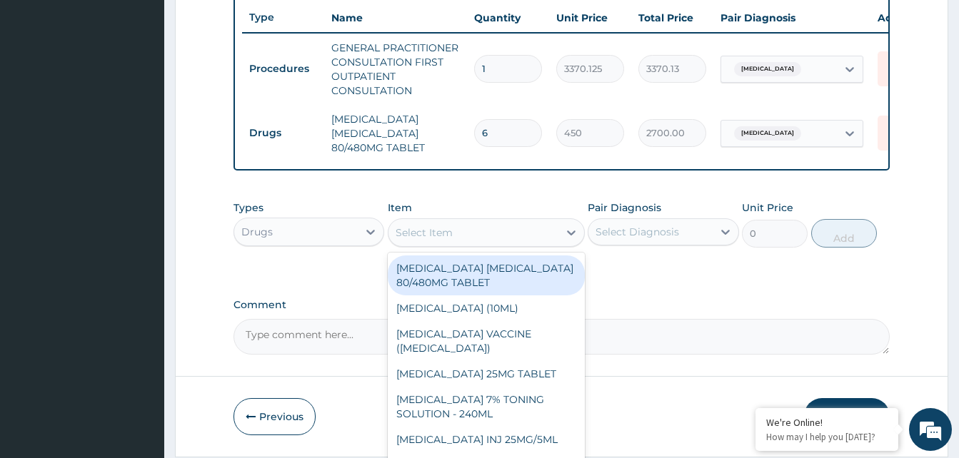
click at [458, 247] on div "Select Item" at bounding box center [486, 232] width 197 height 29
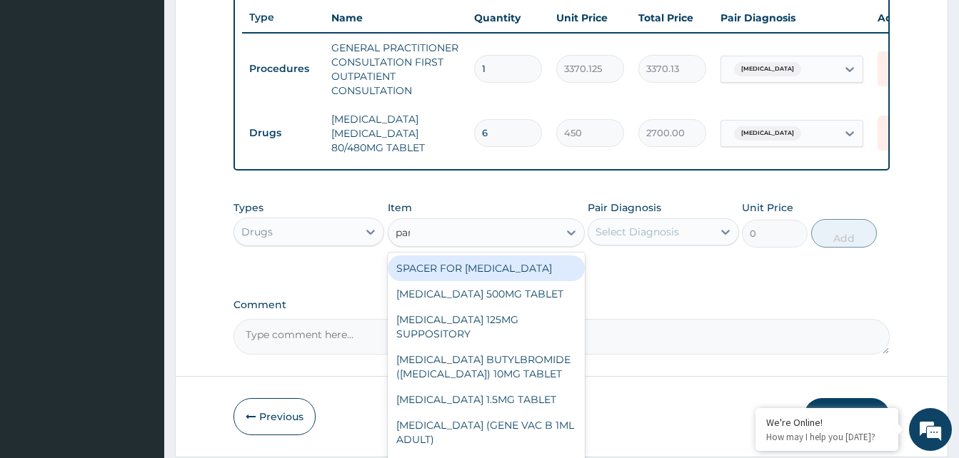
type input "para"
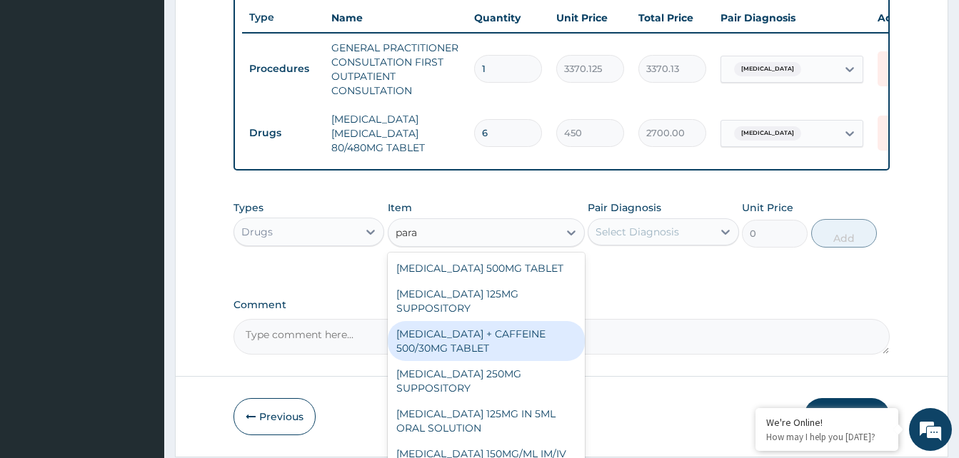
click at [473, 361] on div "PARACETAMOL + CAFFEINE 500/30MG TABLET" at bounding box center [486, 341] width 197 height 40
type input "78"
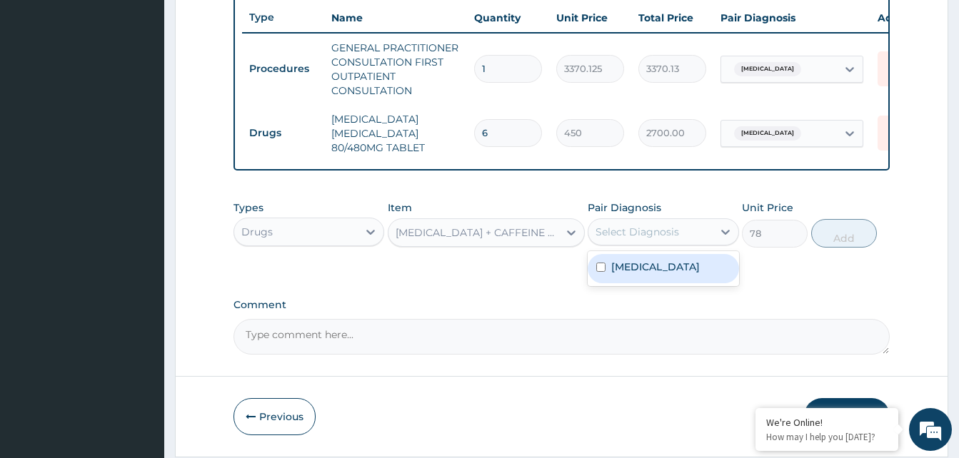
drag, startPoint x: 704, startPoint y: 238, endPoint x: 672, endPoint y: 271, distance: 45.9
click at [700, 241] on div "Select Diagnosis" at bounding box center [650, 232] width 124 height 23
click at [669, 274] on label "Malaria, unspecified" at bounding box center [655, 267] width 89 height 14
checkbox input "true"
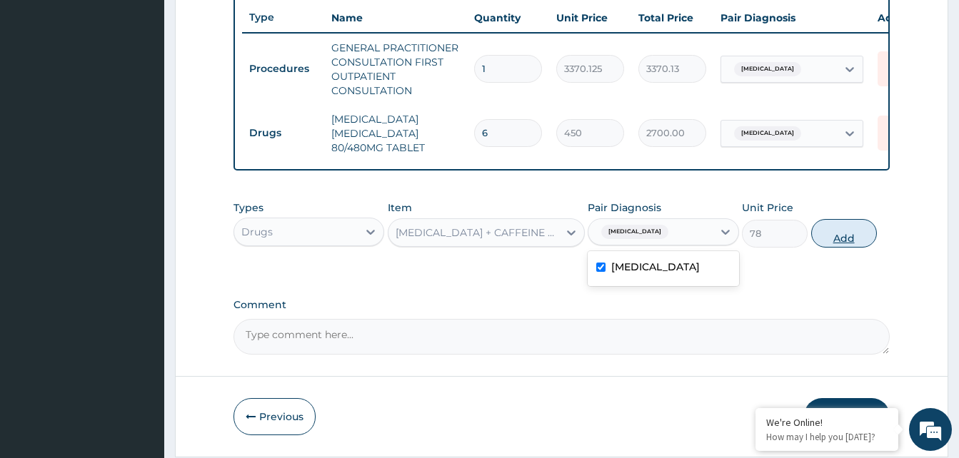
click at [845, 248] on button "Add" at bounding box center [844, 233] width 66 height 29
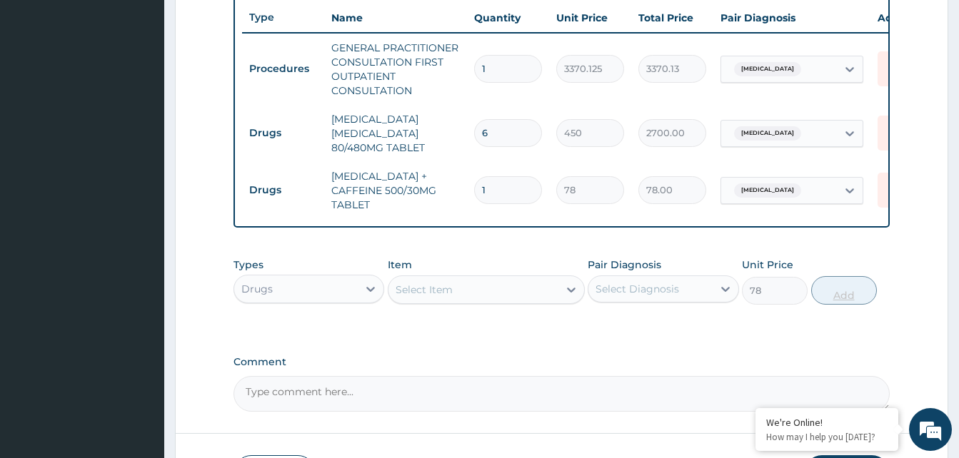
type input "0"
type input "18"
type input "1404.00"
type input "18"
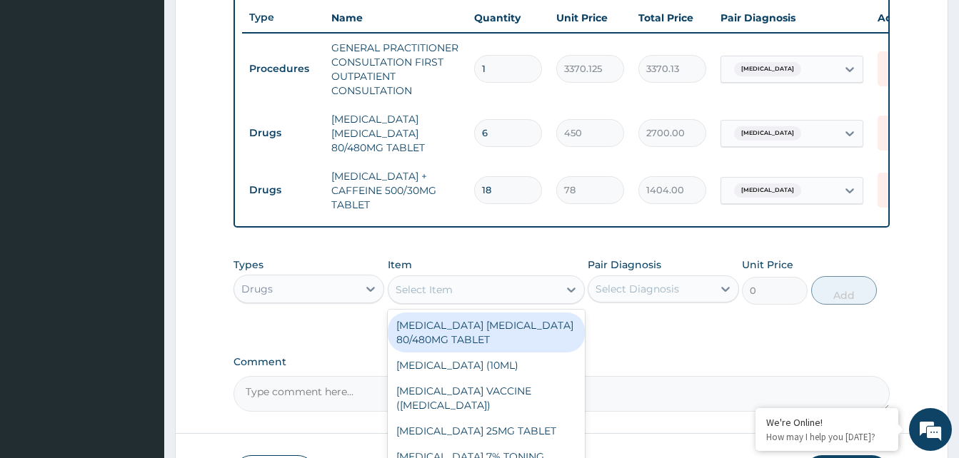
click at [429, 297] on div "Select Item" at bounding box center [424, 290] width 57 height 14
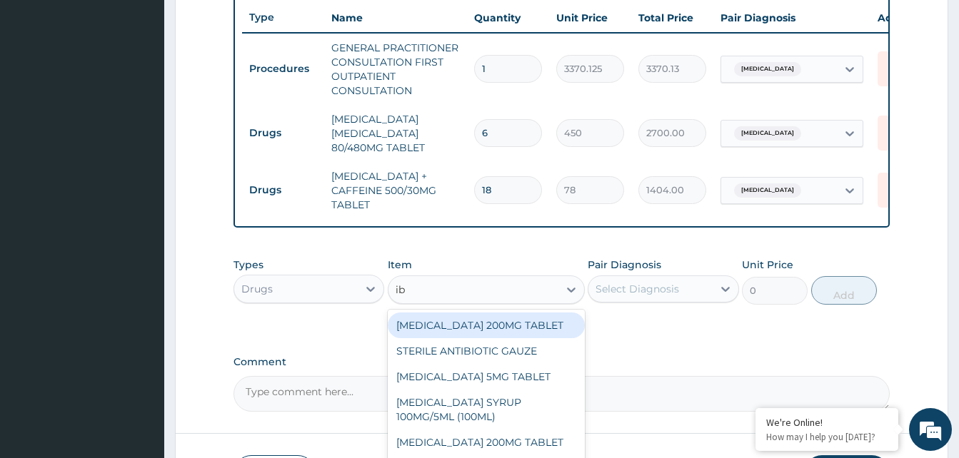
type input "i"
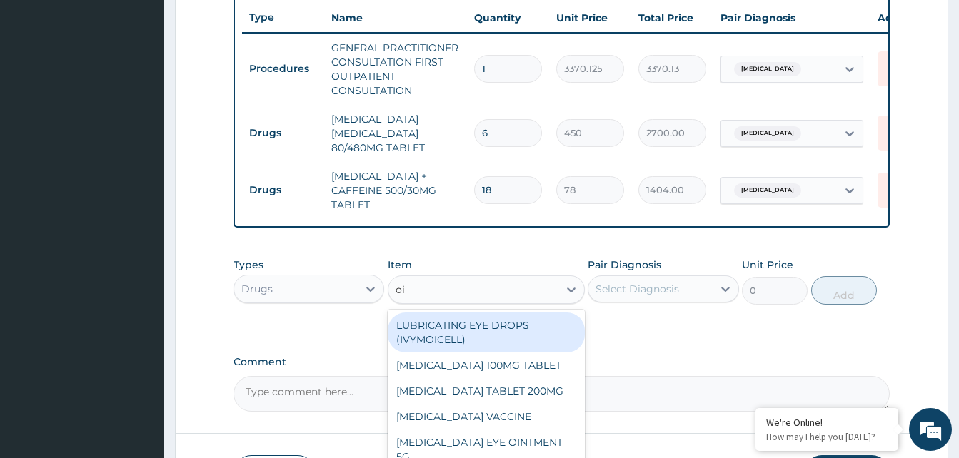
type input "oi"
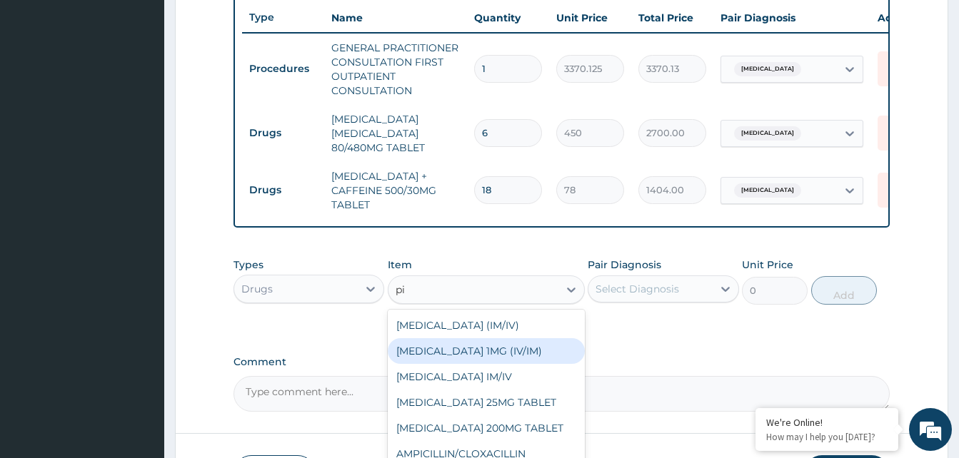
type input "p"
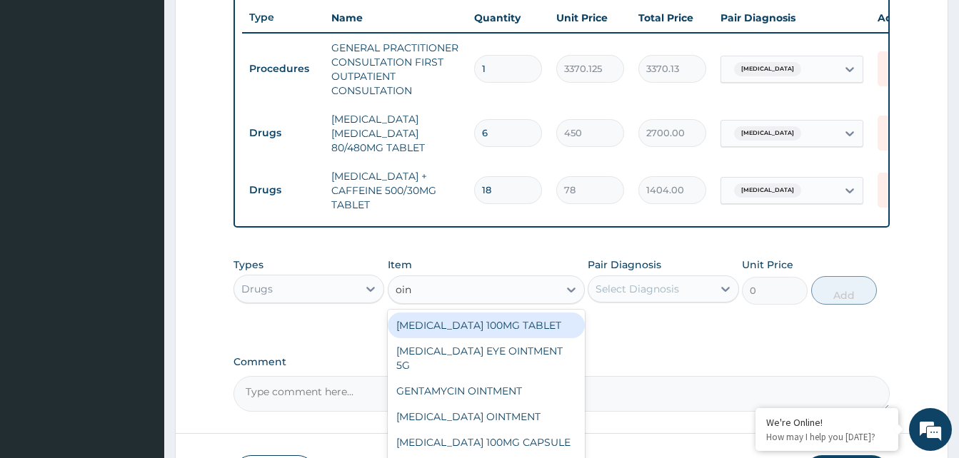
type input "oint"
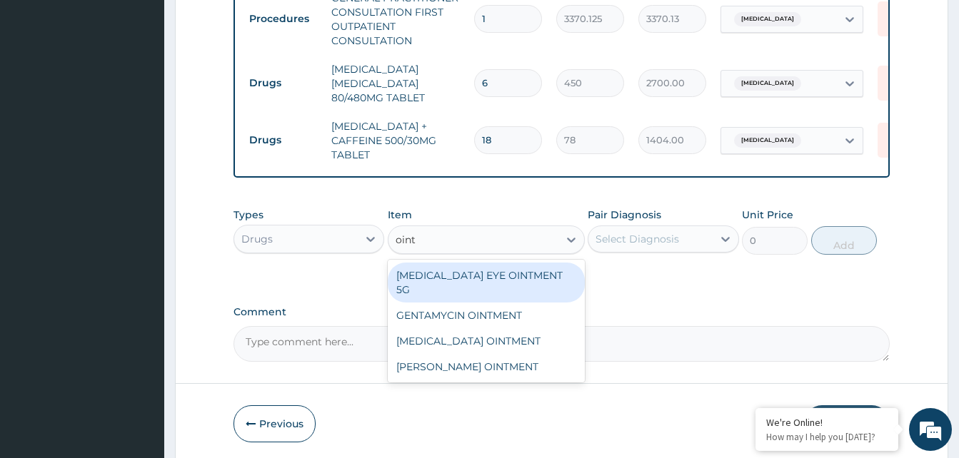
scroll to position [608, 0]
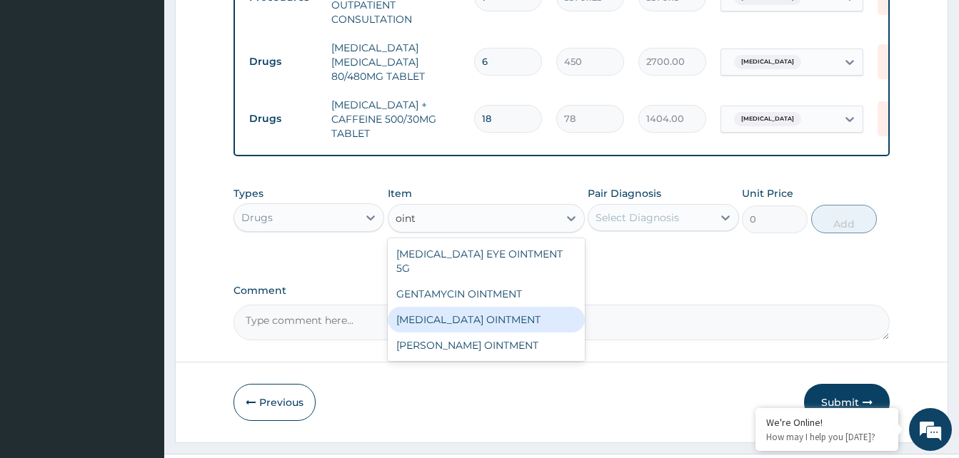
click at [516, 326] on div "TRIAMCINOLONE OINTMENT" at bounding box center [486, 320] width 197 height 26
type input "1920"
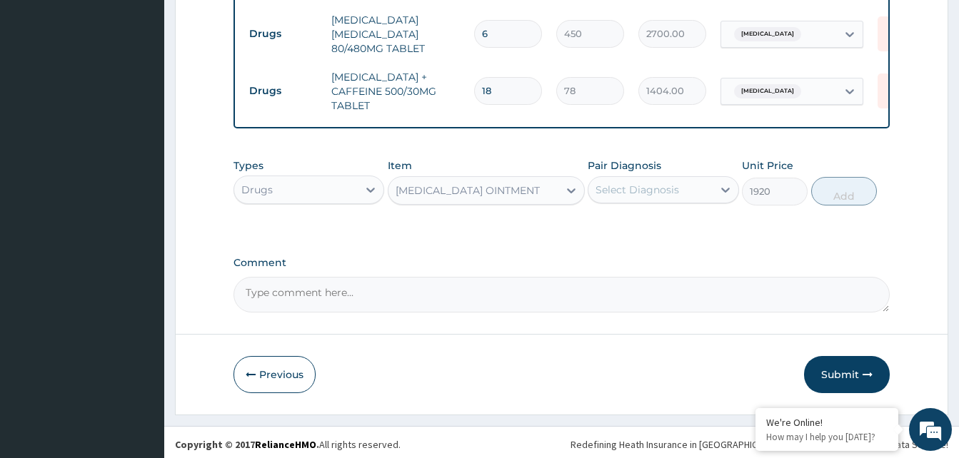
scroll to position [650, 0]
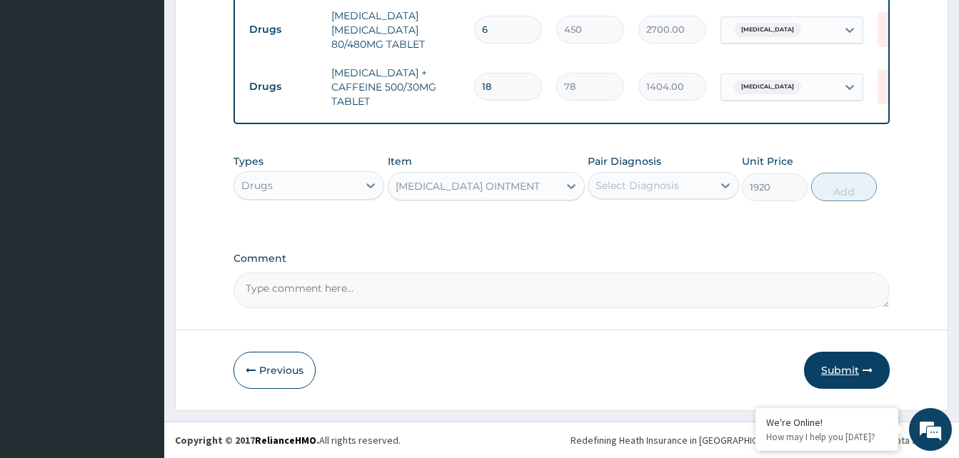
click at [851, 371] on button "Submit" at bounding box center [847, 370] width 86 height 37
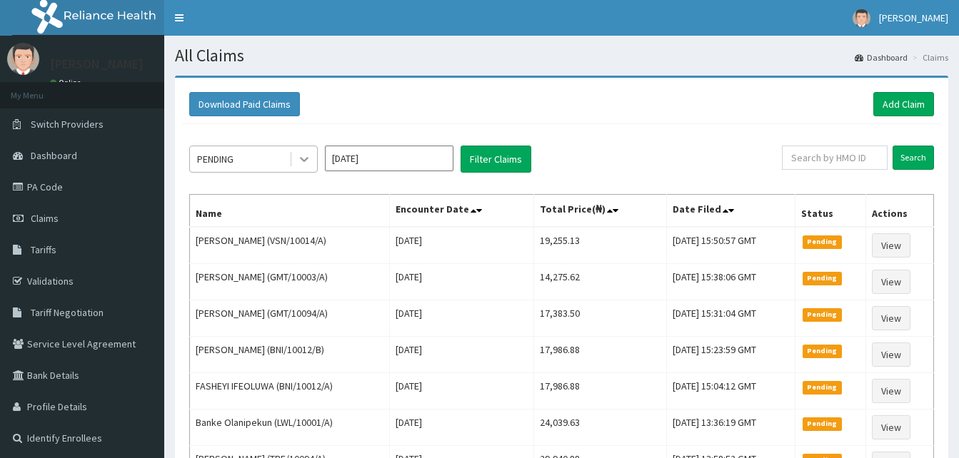
click at [316, 159] on div at bounding box center [304, 159] width 26 height 26
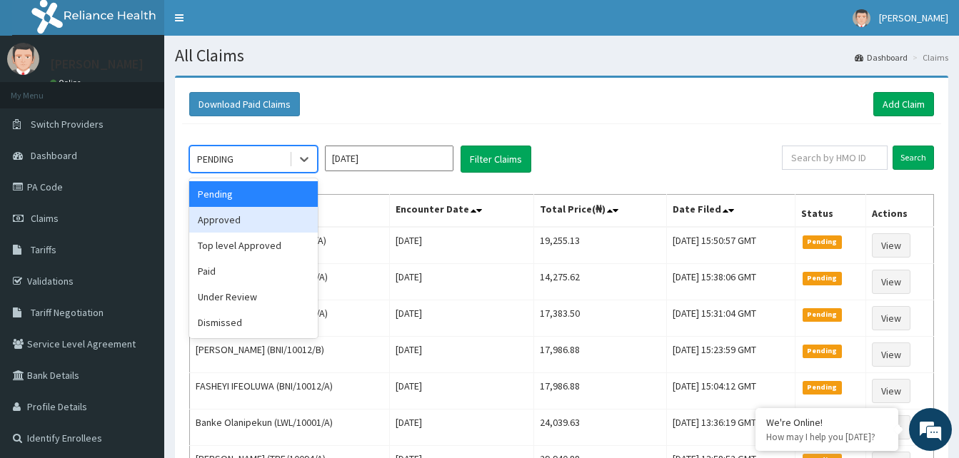
click at [268, 222] on div "Approved" at bounding box center [253, 220] width 129 height 26
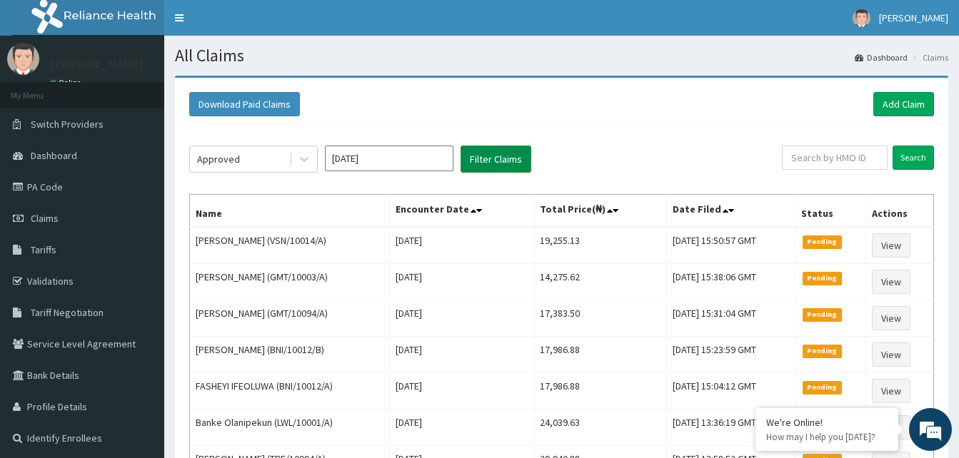
click at [473, 166] on button "Filter Claims" at bounding box center [496, 159] width 71 height 27
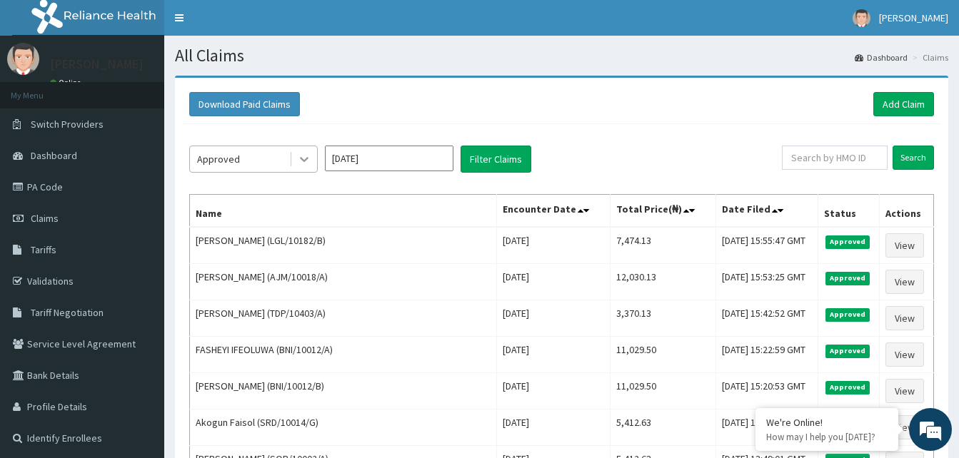
click at [307, 159] on icon at bounding box center [304, 160] width 9 height 5
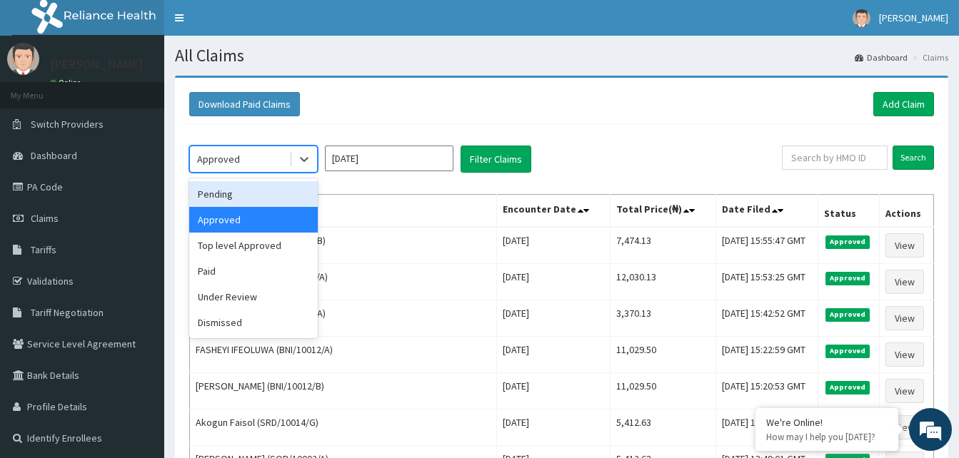
click at [234, 201] on div "Pending" at bounding box center [253, 194] width 129 height 26
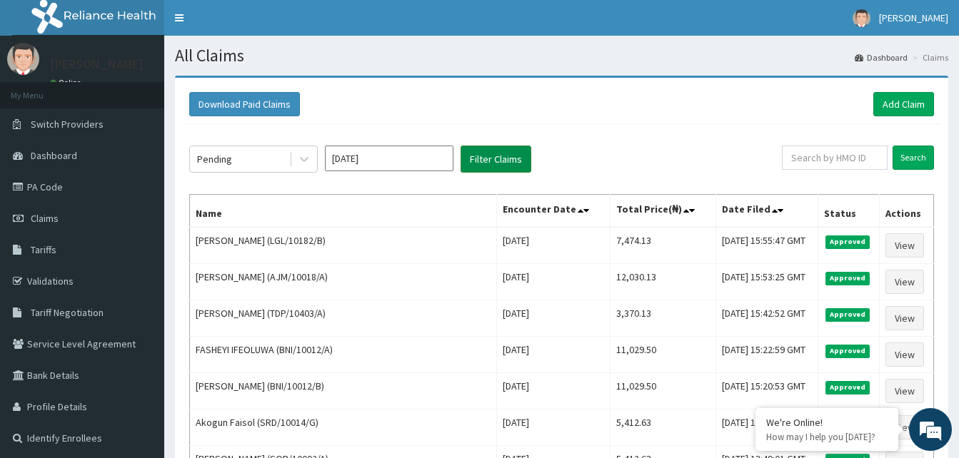
click at [492, 159] on button "Filter Claims" at bounding box center [496, 159] width 71 height 27
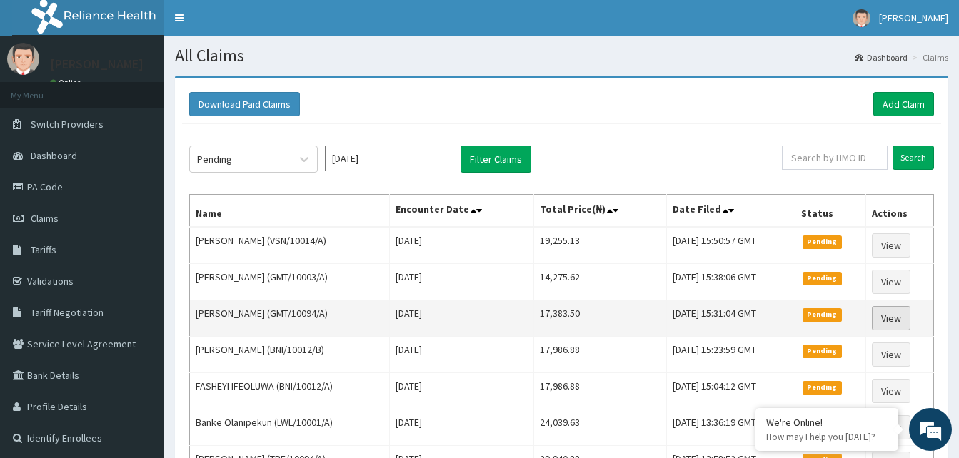
click at [891, 315] on link "View" at bounding box center [891, 318] width 39 height 24
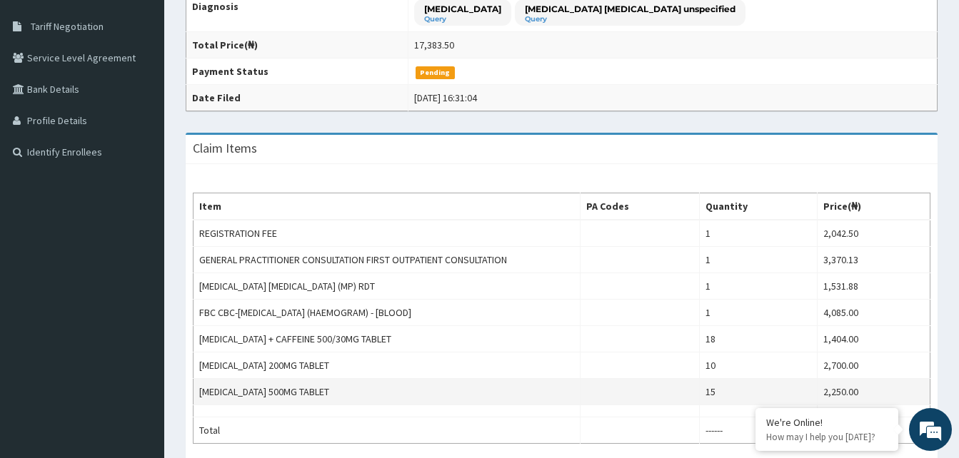
scroll to position [71, 0]
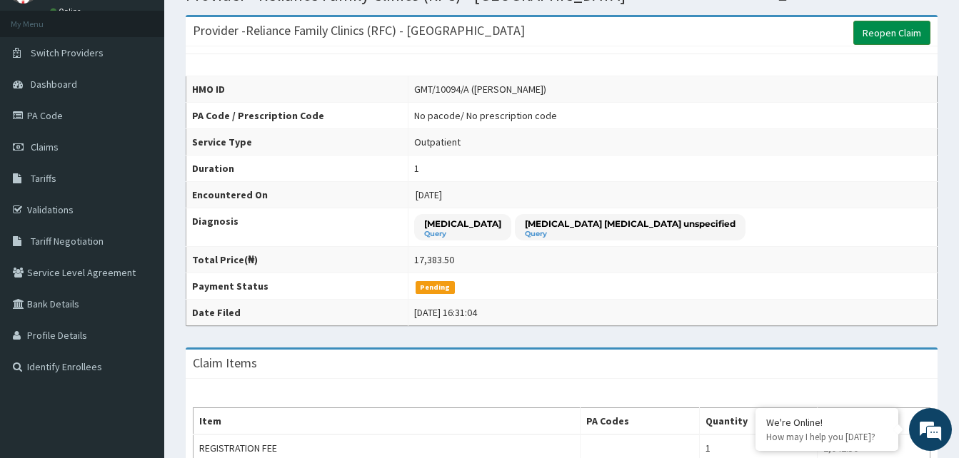
click at [890, 31] on link "Reopen Claim" at bounding box center [891, 33] width 77 height 24
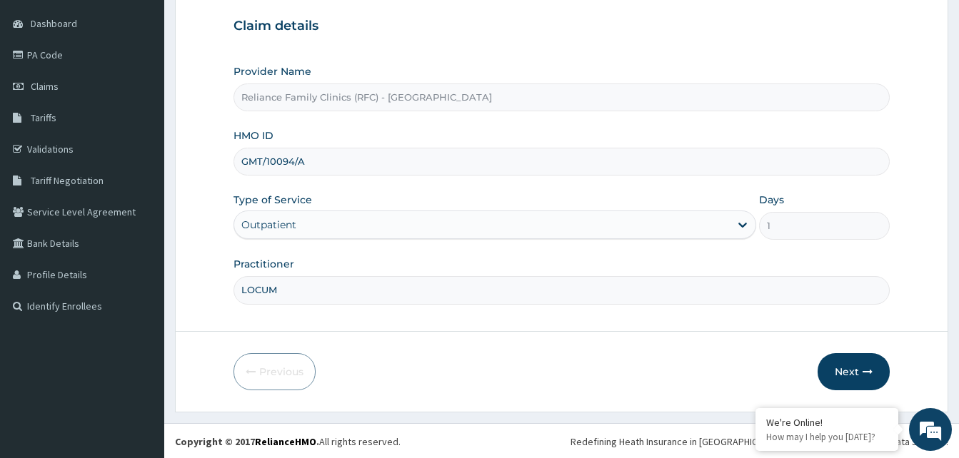
scroll to position [134, 0]
click at [852, 374] on button "Next" at bounding box center [854, 370] width 72 height 37
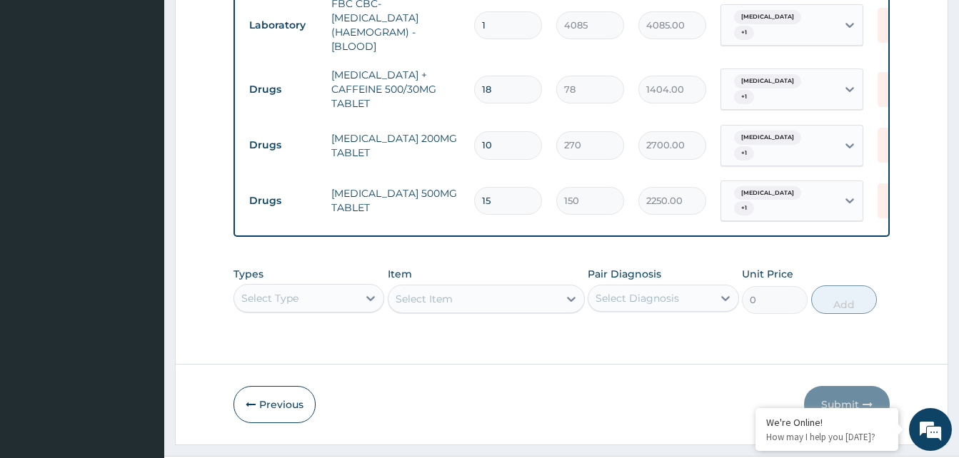
scroll to position [808, 0]
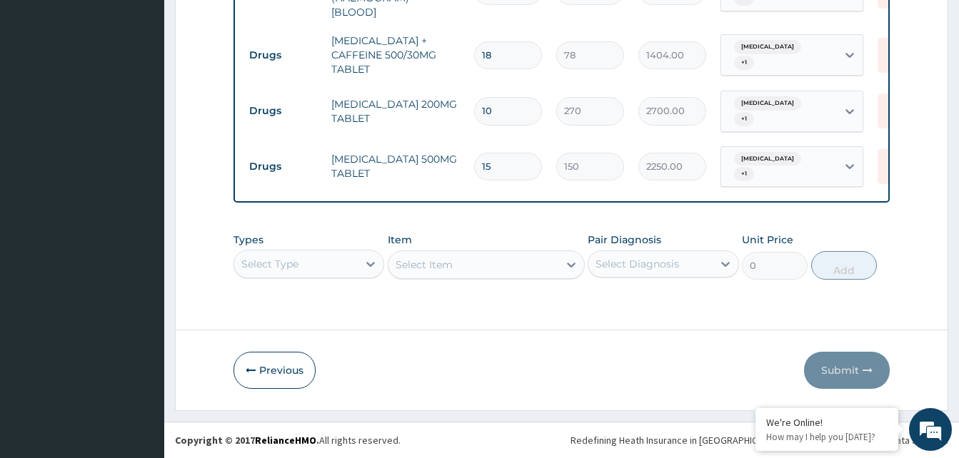
click at [326, 269] on div "Select Type" at bounding box center [308, 264] width 151 height 29
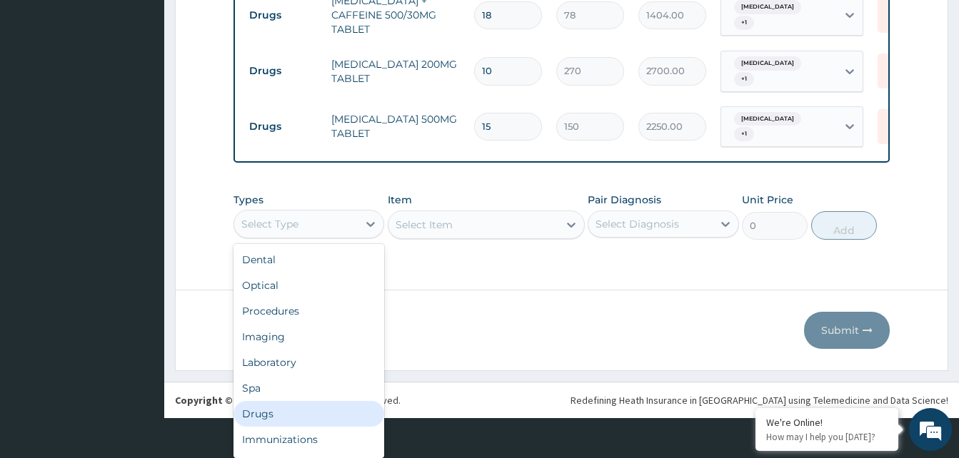
click at [264, 408] on div "Drugs" at bounding box center [308, 414] width 151 height 26
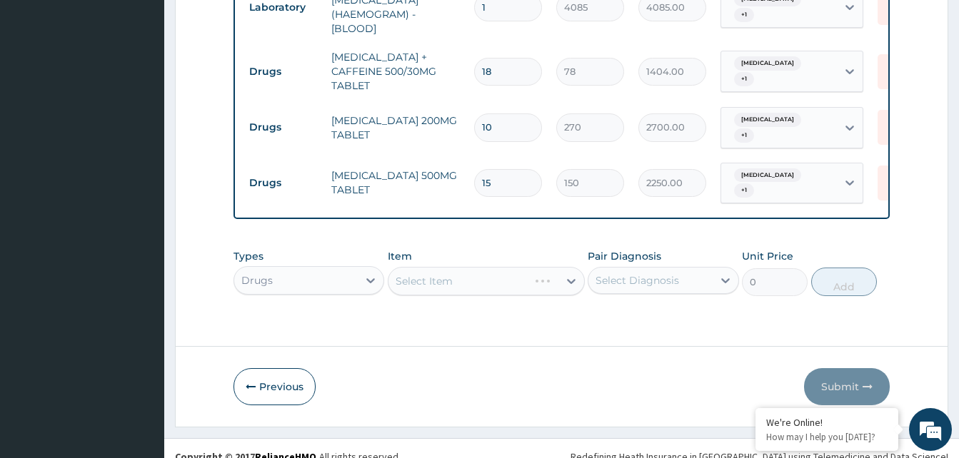
scroll to position [808, 0]
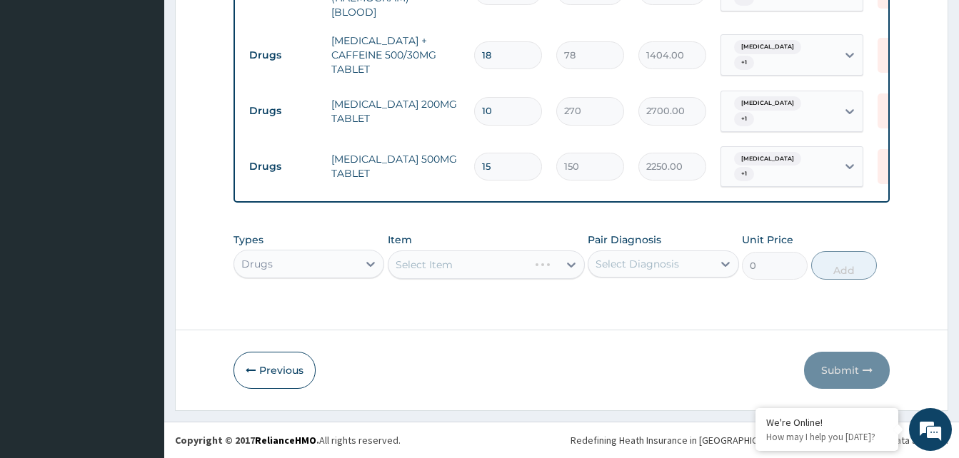
click at [516, 262] on div "Select Item" at bounding box center [486, 265] width 197 height 29
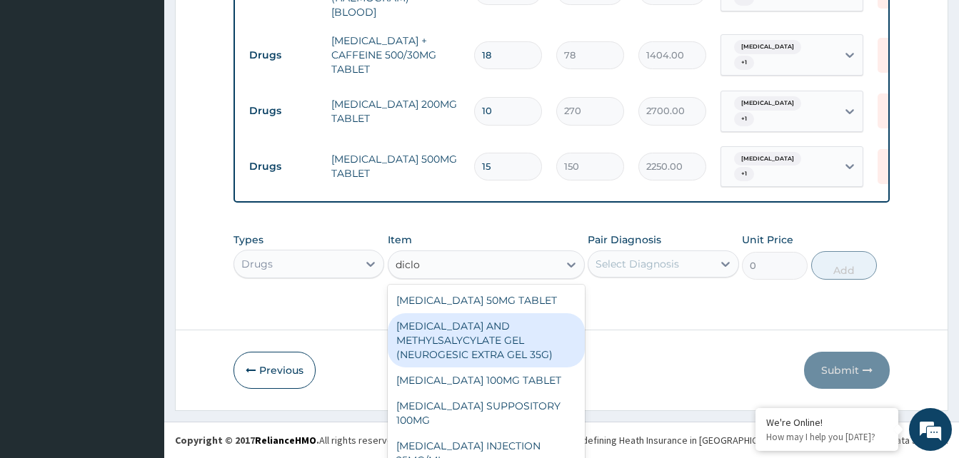
type input "diclom"
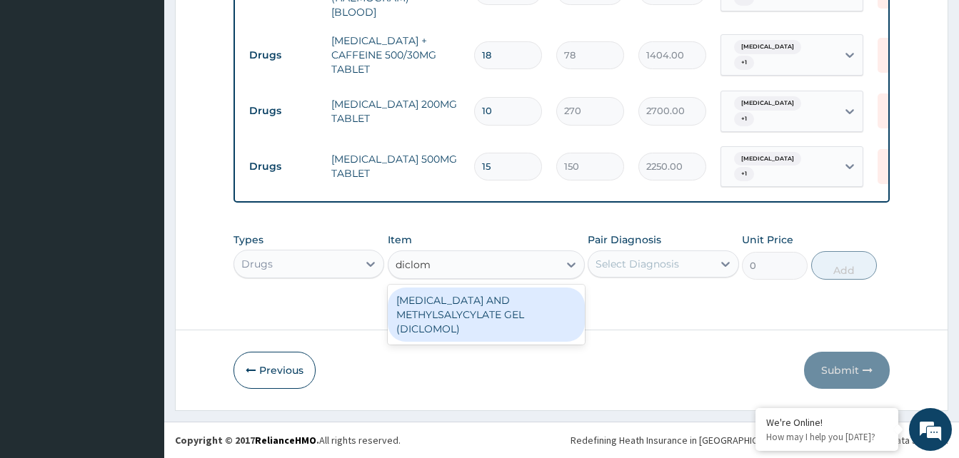
drag, startPoint x: 490, startPoint y: 319, endPoint x: 499, endPoint y: 317, distance: 9.5
click at [497, 317] on div "[MEDICAL_DATA] AND METHYLSALYCYLATE GEL (DICLOMOL)" at bounding box center [486, 315] width 197 height 54
type input "1437.5"
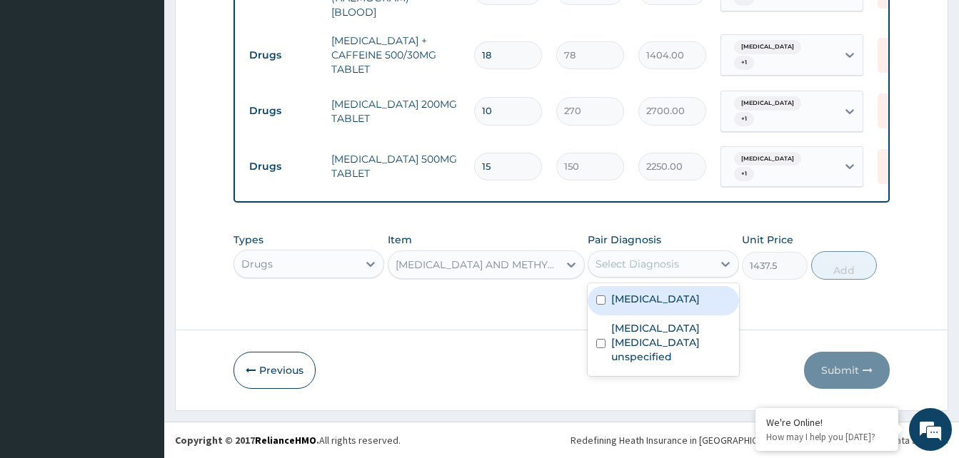
click at [659, 272] on div "Select Diagnosis" at bounding box center [650, 264] width 124 height 23
click at [658, 308] on div "Malaria unspecified" at bounding box center [663, 300] width 151 height 29
checkbox input "true"
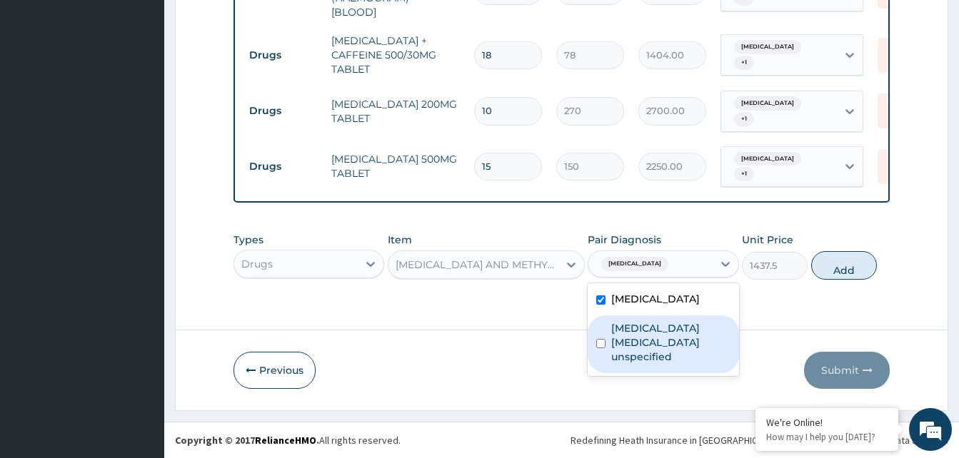
click at [659, 325] on label "Rheumatoid arthritis serology unspecified" at bounding box center [670, 342] width 119 height 43
checkbox input "true"
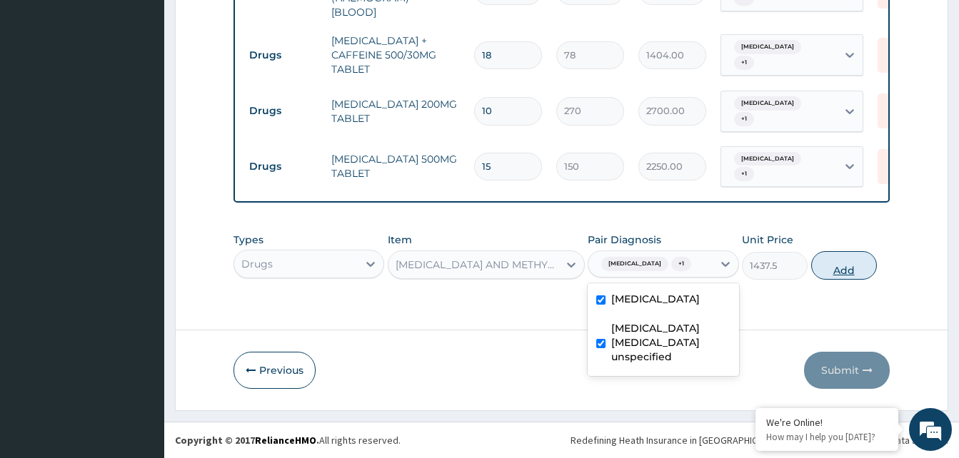
click at [844, 266] on button "Add" at bounding box center [844, 265] width 66 height 29
type input "0"
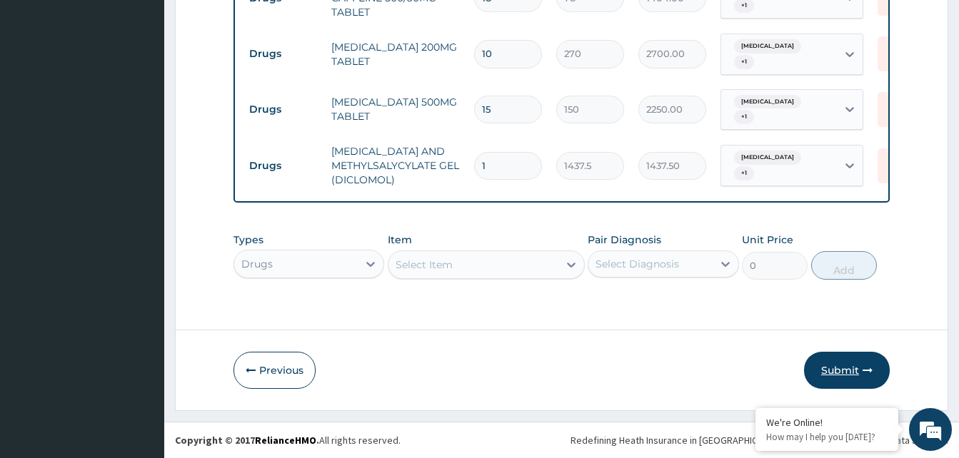
click at [858, 371] on button "Submit" at bounding box center [847, 370] width 86 height 37
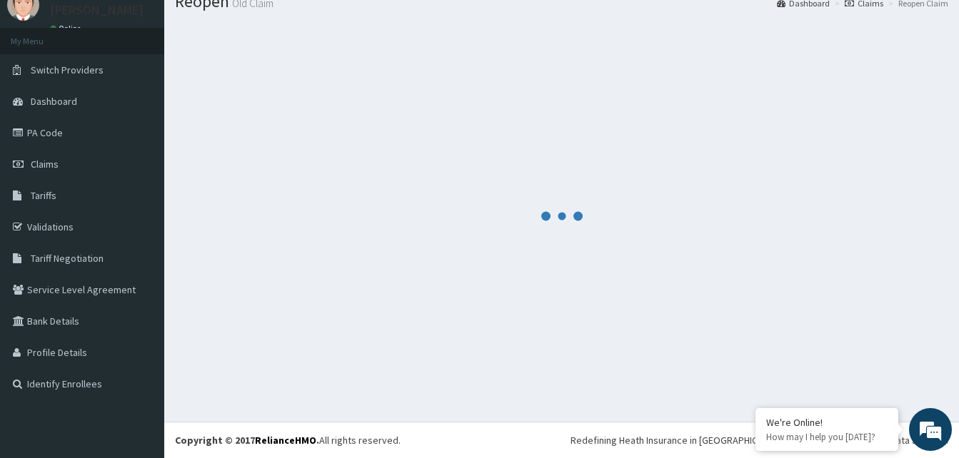
scroll to position [54, 0]
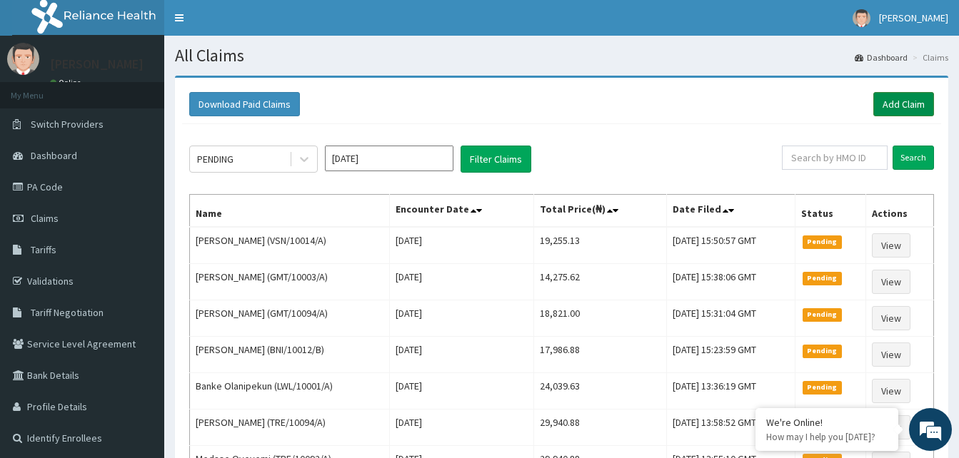
click at [878, 100] on link "Add Claim" at bounding box center [903, 104] width 61 height 24
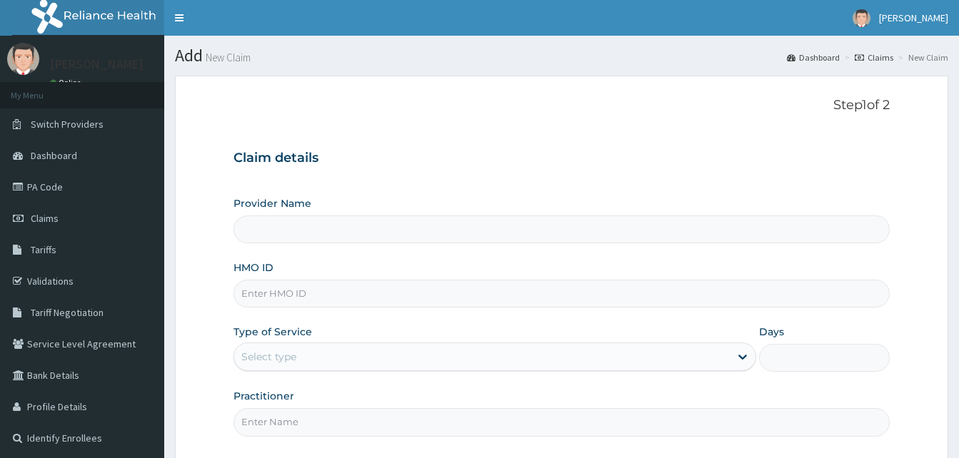
drag, startPoint x: 0, startPoint y: 0, endPoint x: 306, endPoint y: 306, distance: 432.2
click at [306, 306] on input "HMO ID" at bounding box center [561, 294] width 656 height 28
paste input "TWL/10029/A"
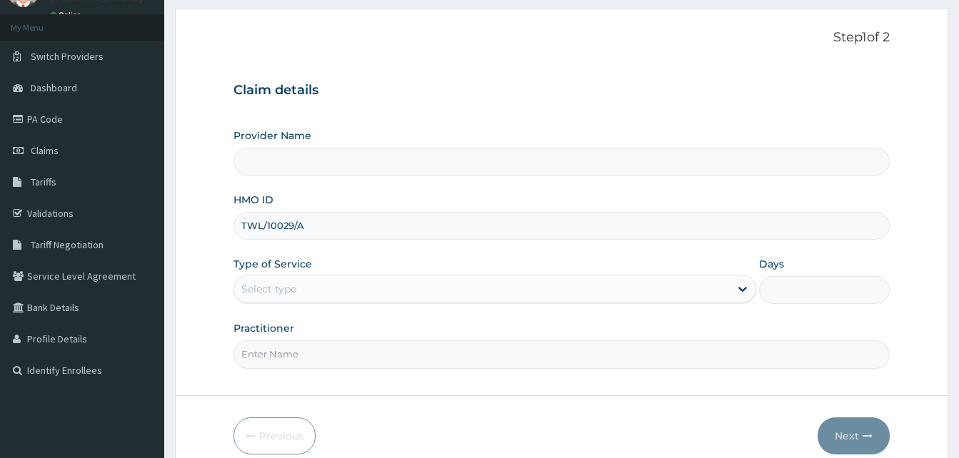
scroll to position [134, 0]
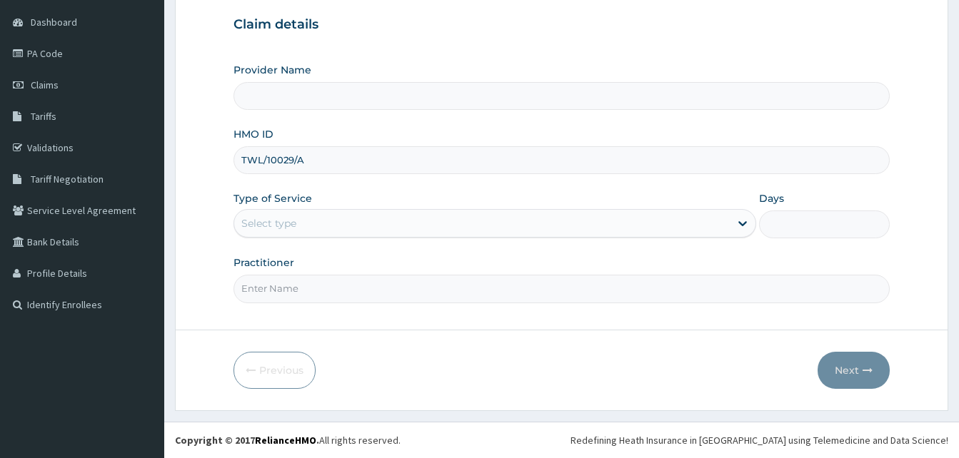
type input "TWL/10029/A"
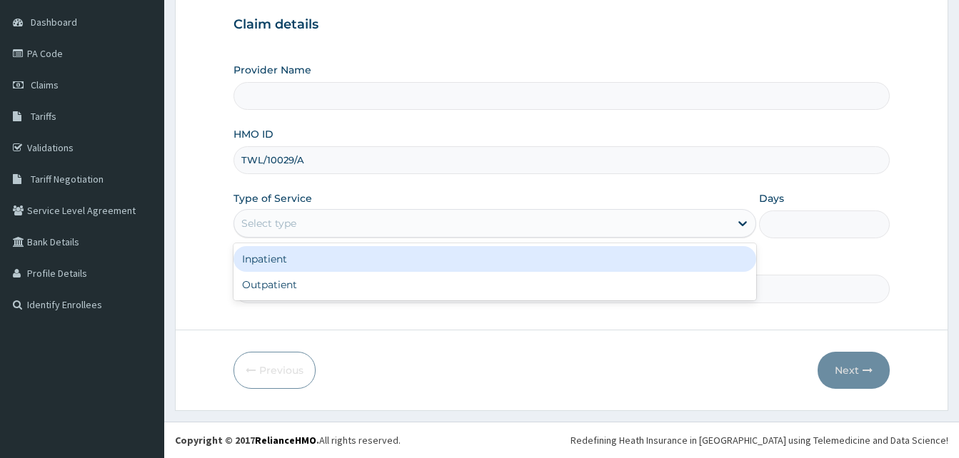
drag, startPoint x: 314, startPoint y: 210, endPoint x: 304, endPoint y: 242, distance: 33.6
click at [313, 212] on div "Select type" at bounding box center [494, 223] width 523 height 29
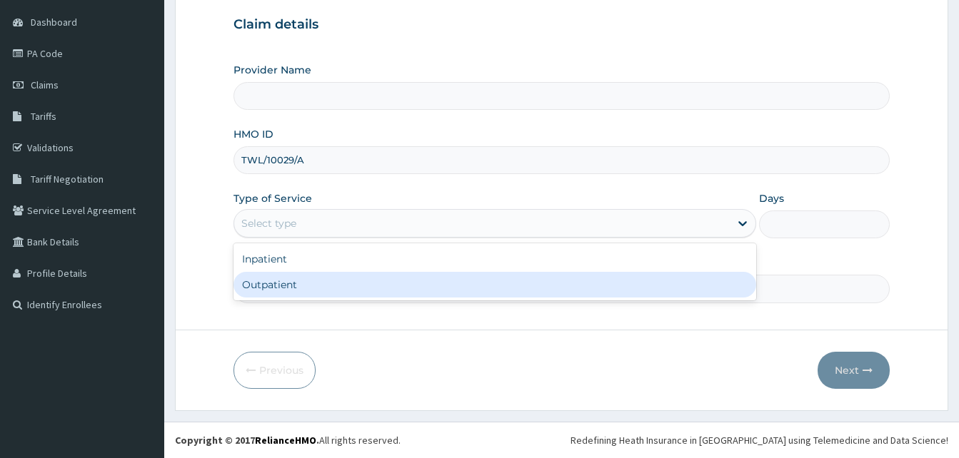
click at [301, 282] on div "Outpatient" at bounding box center [494, 285] width 523 height 26
type input "1"
click at [301, 286] on input "Practitioner" at bounding box center [561, 289] width 656 height 28
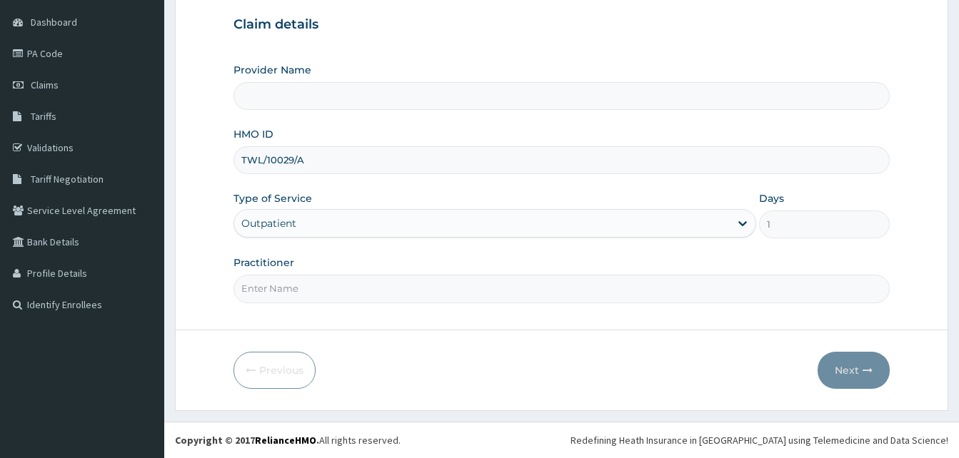
type input "LOCUM"
type input "Reliance Family Clinics (RFC) - [GEOGRAPHIC_DATA]"
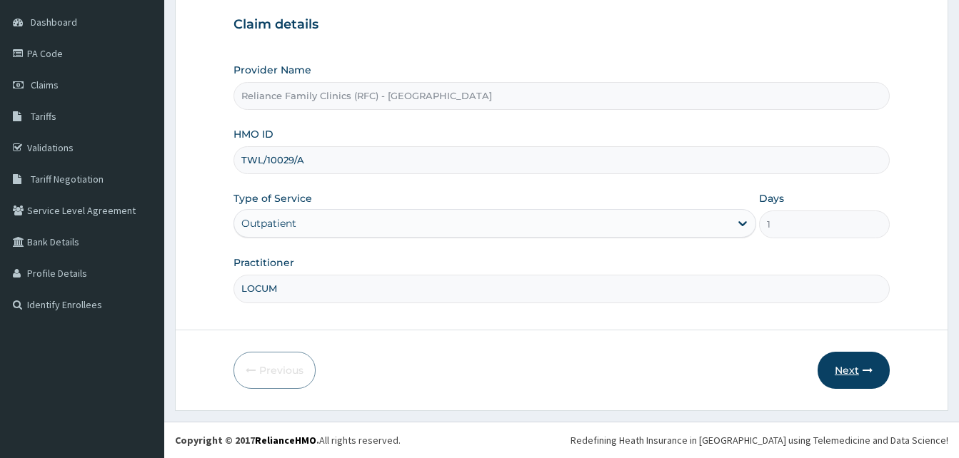
click at [850, 365] on button "Next" at bounding box center [854, 370] width 72 height 37
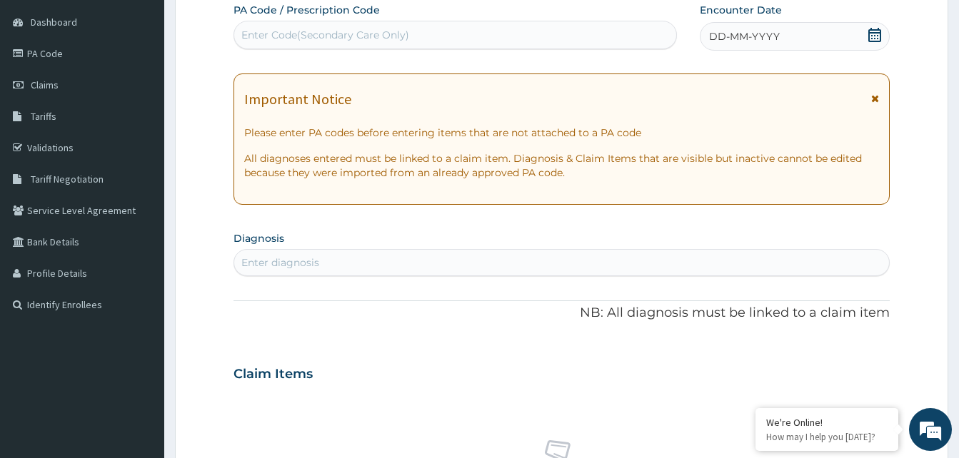
click at [837, 31] on div "DD-MM-YYYY" at bounding box center [795, 36] width 190 height 29
click at [291, 253] on div "Enter diagnosis" at bounding box center [561, 262] width 655 height 23
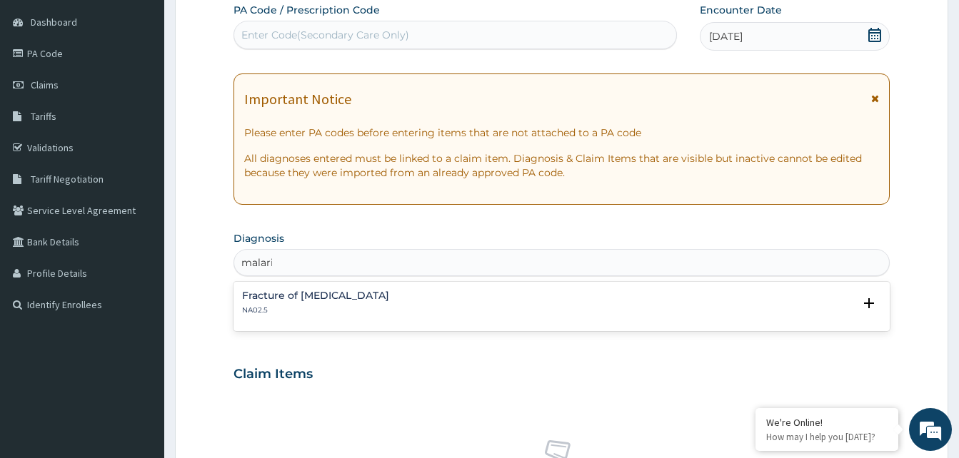
type input "[MEDICAL_DATA]"
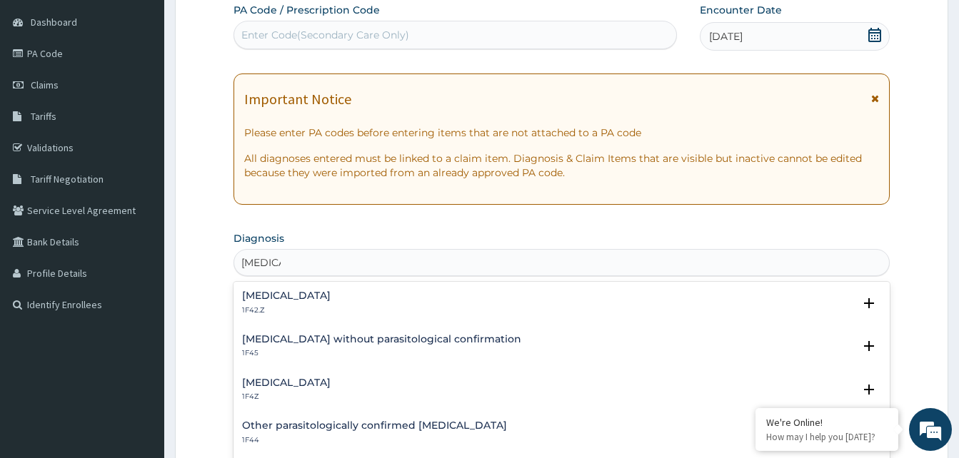
click at [275, 379] on h4 "[MEDICAL_DATA]" at bounding box center [286, 383] width 89 height 11
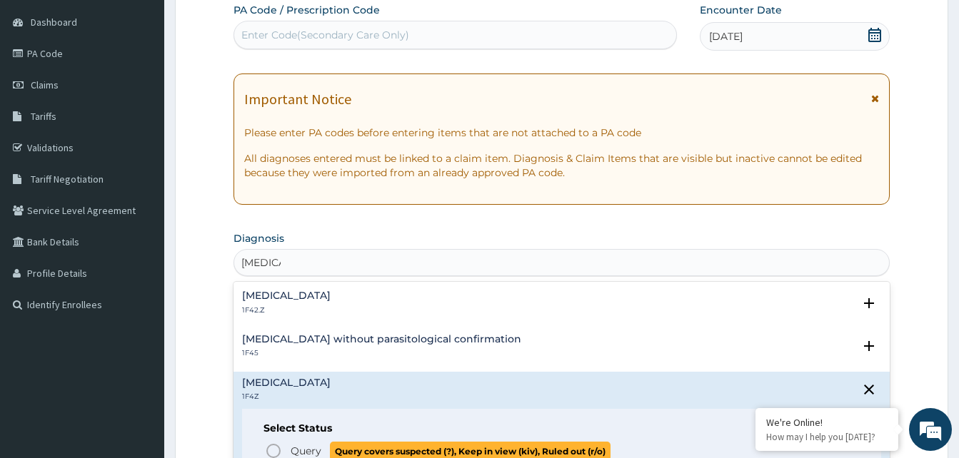
click at [283, 446] on span "Query Query covers suspected (?), Keep in view (kiv), Ruled out (r/o)" at bounding box center [562, 451] width 595 height 19
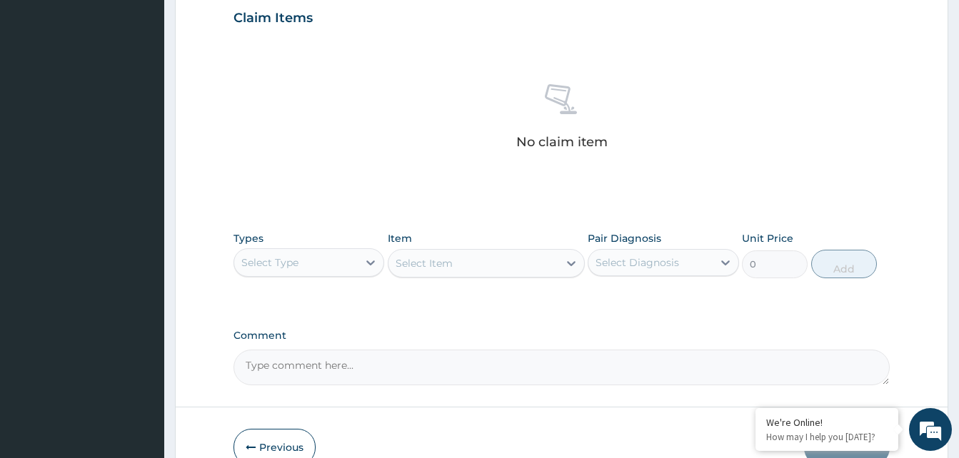
scroll to position [571, 0]
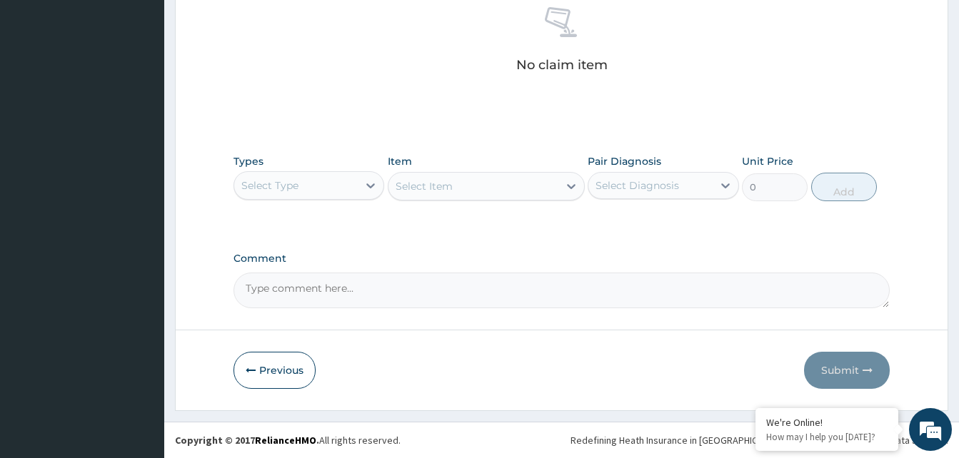
drag, startPoint x: 370, startPoint y: 172, endPoint x: 354, endPoint y: 193, distance: 26.6
click at [370, 176] on div at bounding box center [371, 186] width 26 height 26
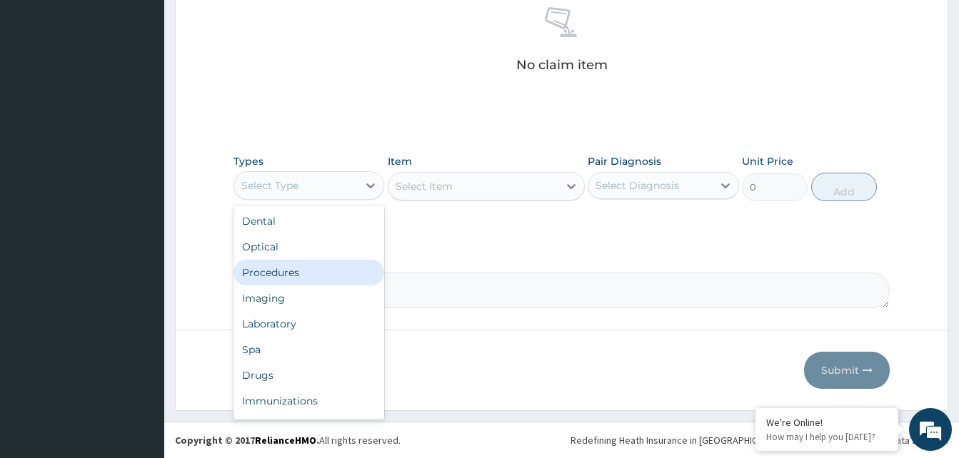
click at [284, 278] on div "Procedures" at bounding box center [308, 273] width 151 height 26
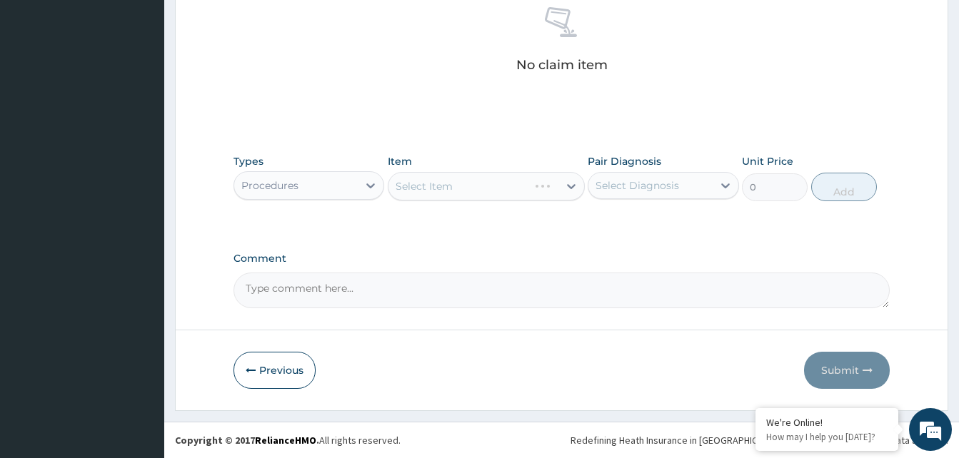
scroll to position [0, 0]
click at [493, 192] on div "Select Item" at bounding box center [486, 186] width 197 height 29
click at [503, 191] on div "Select Item" at bounding box center [486, 186] width 197 height 29
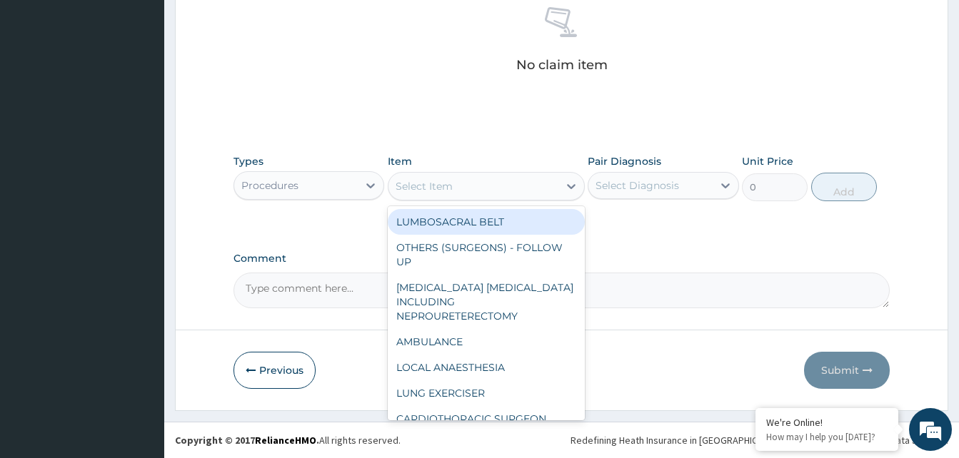
click at [503, 191] on div "Select Item" at bounding box center [473, 186] width 170 height 23
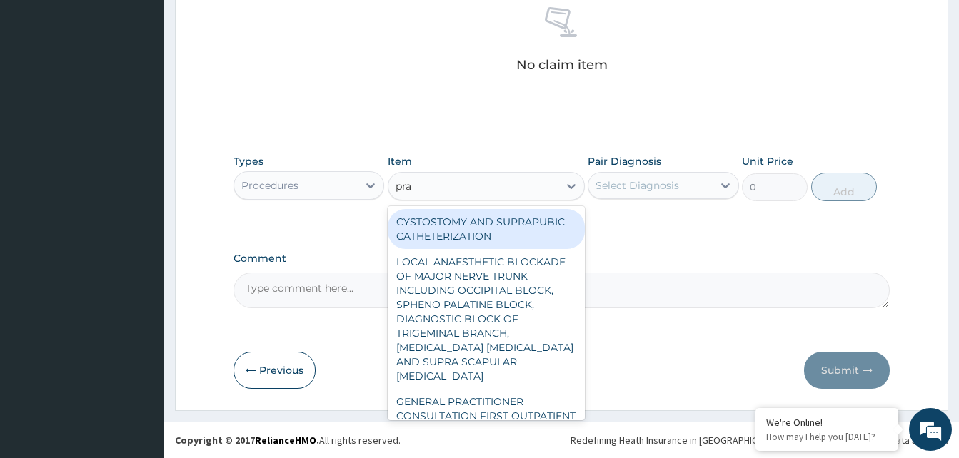
type input "prac"
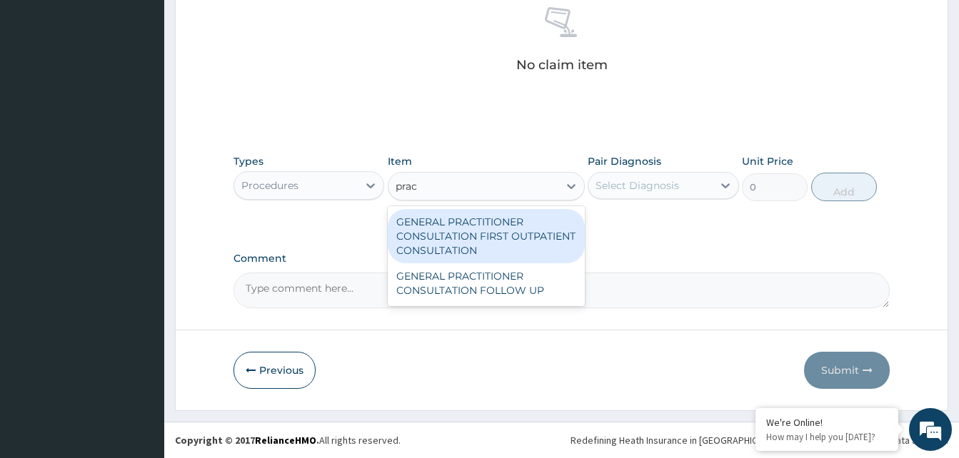
type input "3370.125"
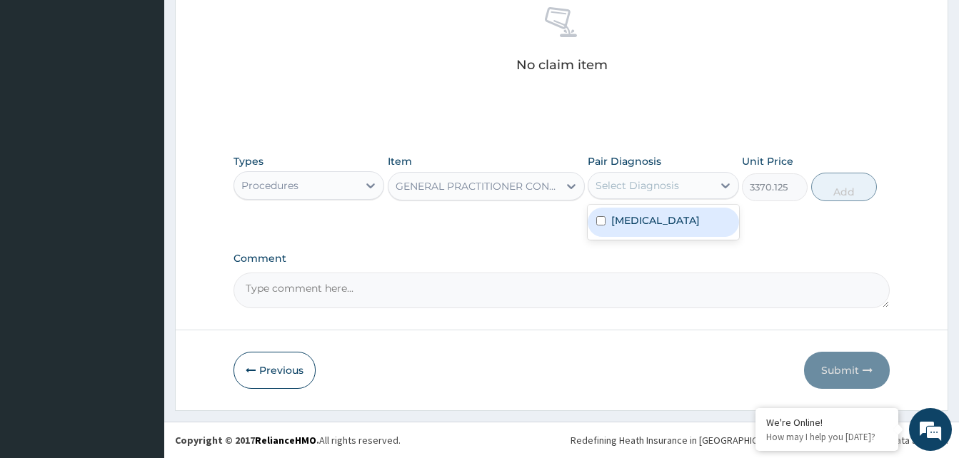
click at [658, 185] on div "Select Diagnosis" at bounding box center [637, 185] width 84 height 14
checkbox input "true"
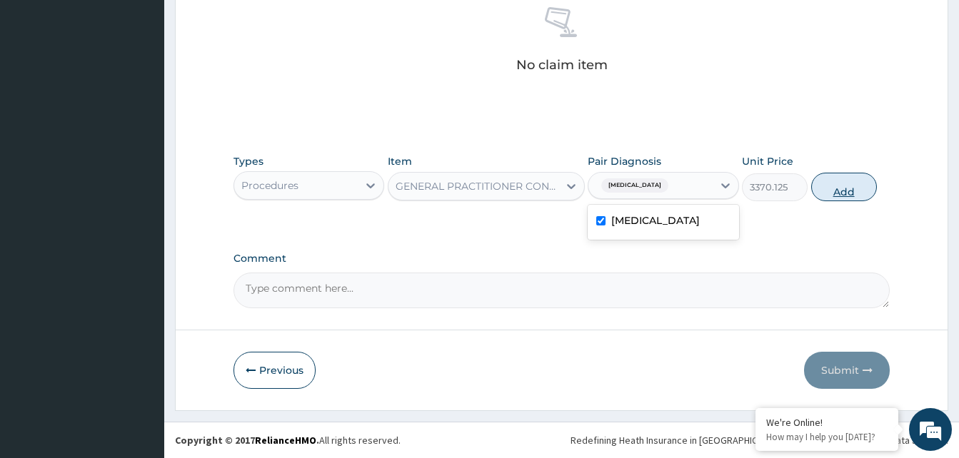
click at [823, 194] on button "Add" at bounding box center [844, 187] width 66 height 29
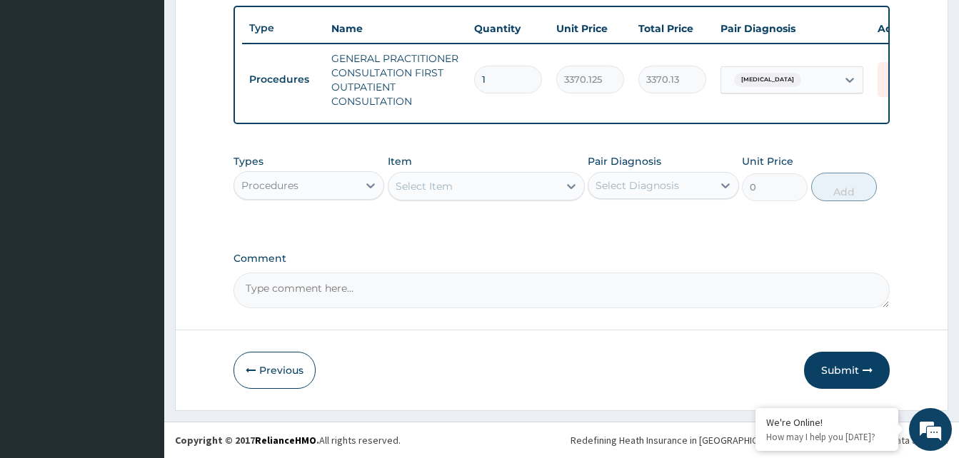
scroll to position [536, 0]
click at [305, 192] on div "Procedures" at bounding box center [296, 185] width 124 height 23
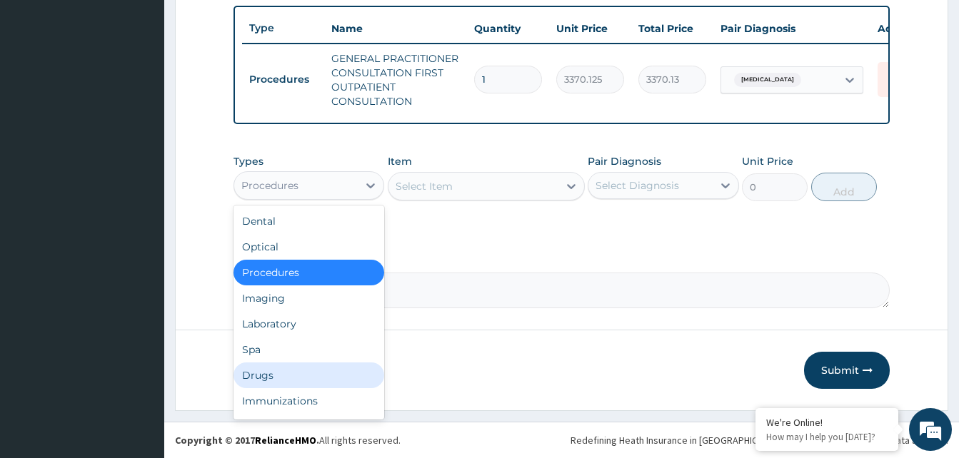
click at [272, 381] on div "Drugs" at bounding box center [308, 376] width 151 height 26
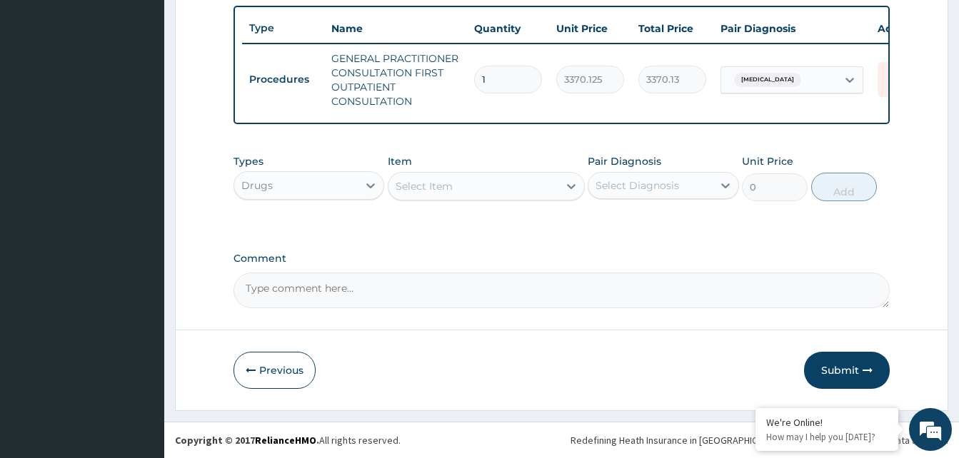
click at [493, 192] on div "Select Item" at bounding box center [473, 186] width 170 height 23
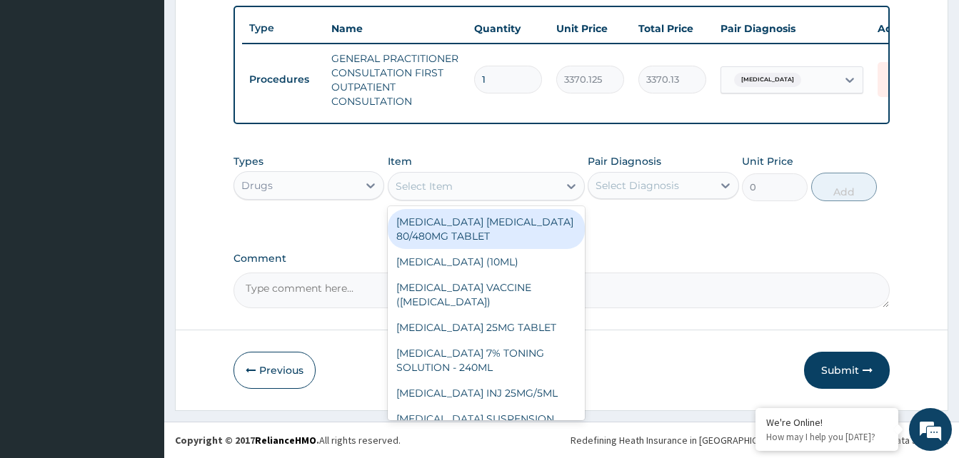
type input "450"
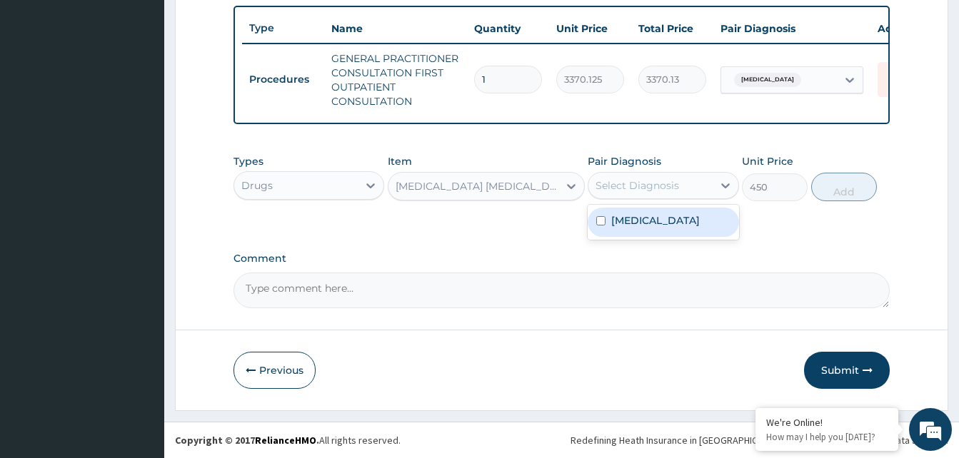
click at [625, 188] on div "Select Diagnosis" at bounding box center [637, 185] width 84 height 14
checkbox input "true"
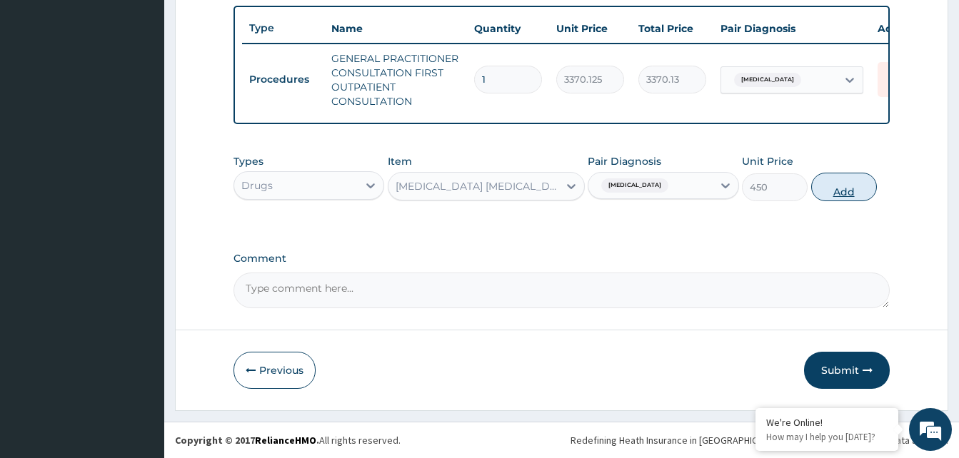
click at [820, 190] on button "Add" at bounding box center [844, 187] width 66 height 29
type input "0"
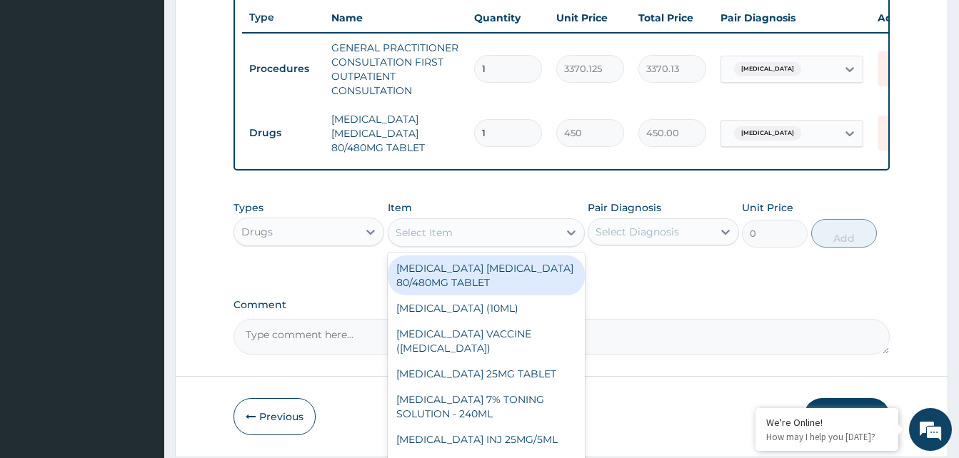
click at [466, 244] on div "Select Item" at bounding box center [473, 232] width 170 height 23
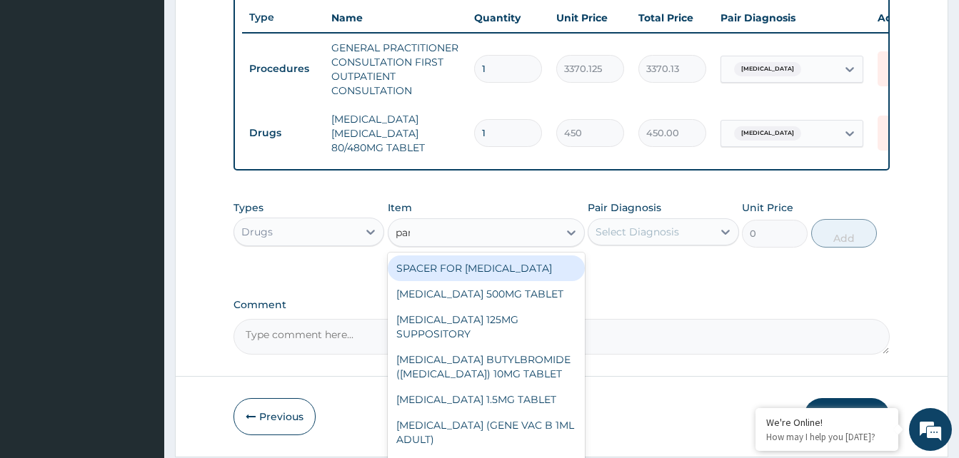
type input "para"
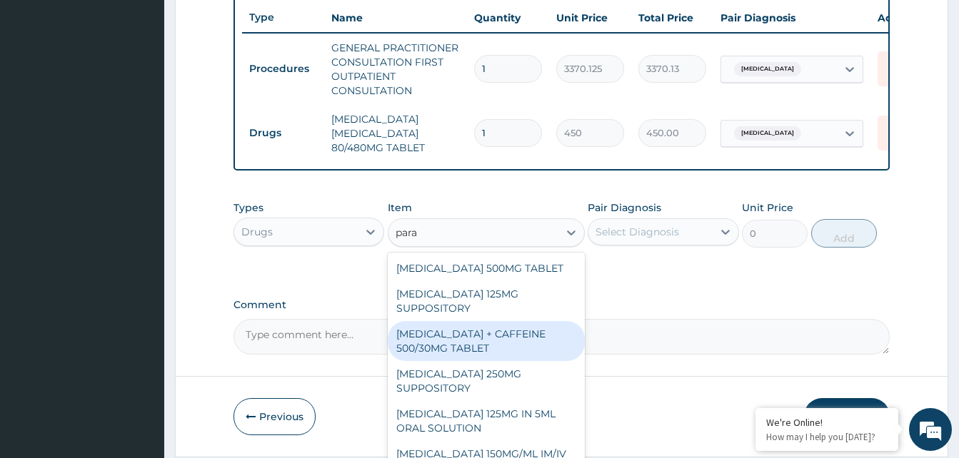
click at [500, 338] on div "PARACETAMOL + CAFFEINE 500/30MG TABLET" at bounding box center [486, 341] width 197 height 40
type input "78"
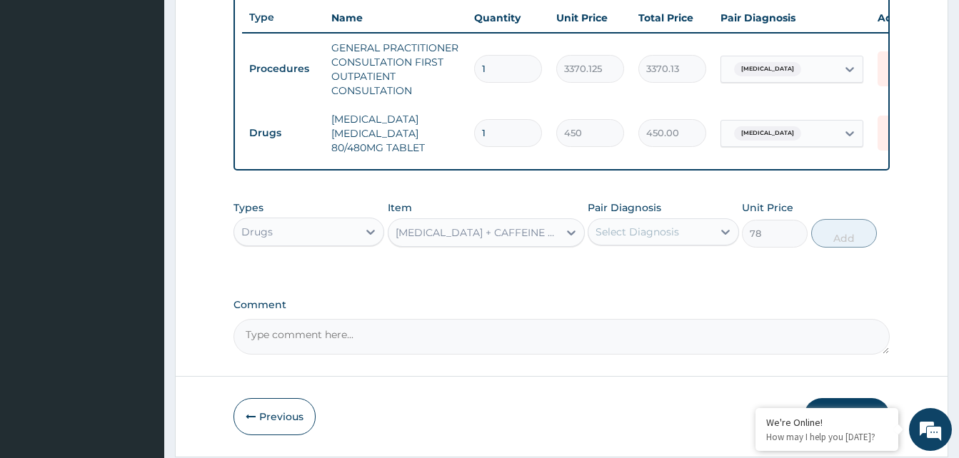
click at [648, 243] on div "Select Diagnosis" at bounding box center [650, 232] width 124 height 23
click at [644, 274] on label "Malaria, unspecified" at bounding box center [655, 267] width 89 height 14
checkbox input "true"
click at [847, 246] on button "Add" at bounding box center [844, 233] width 66 height 29
type input "0"
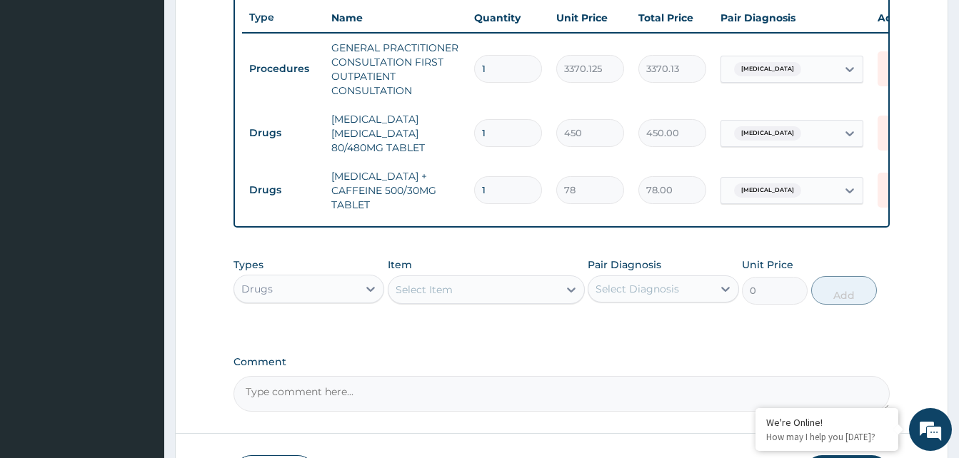
click at [535, 333] on div "Types Drugs Item Select Item Pair Diagnosis Select Diagnosis Unit Price 0 Add" at bounding box center [561, 292] width 656 height 83
click at [501, 197] on input "1" at bounding box center [508, 190] width 68 height 28
type input "18"
type input "1404.00"
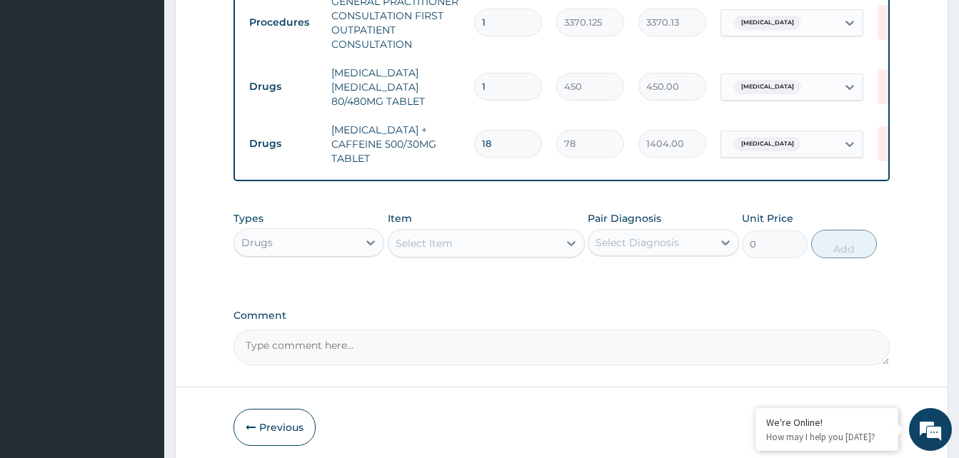
scroll to position [608, 0]
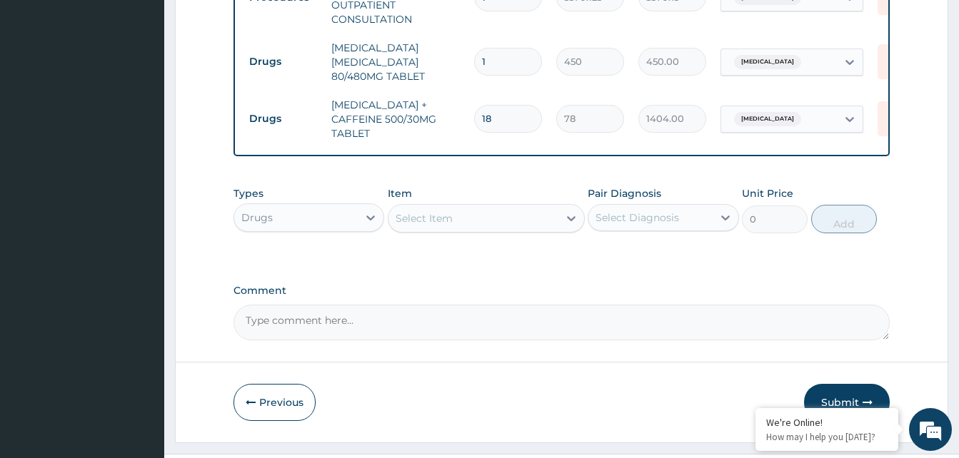
type input "18"
click at [492, 61] on input "1" at bounding box center [508, 62] width 68 height 28
type input "0.00"
type input "6"
type input "2700.00"
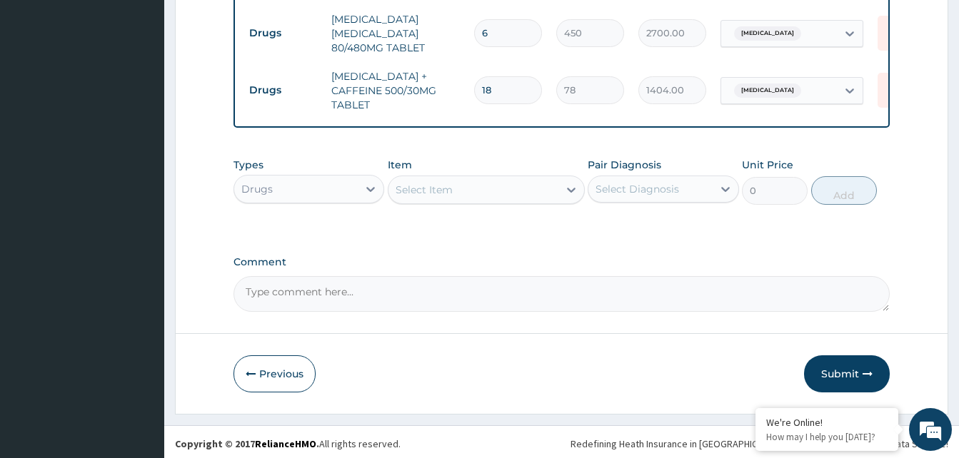
scroll to position [650, 0]
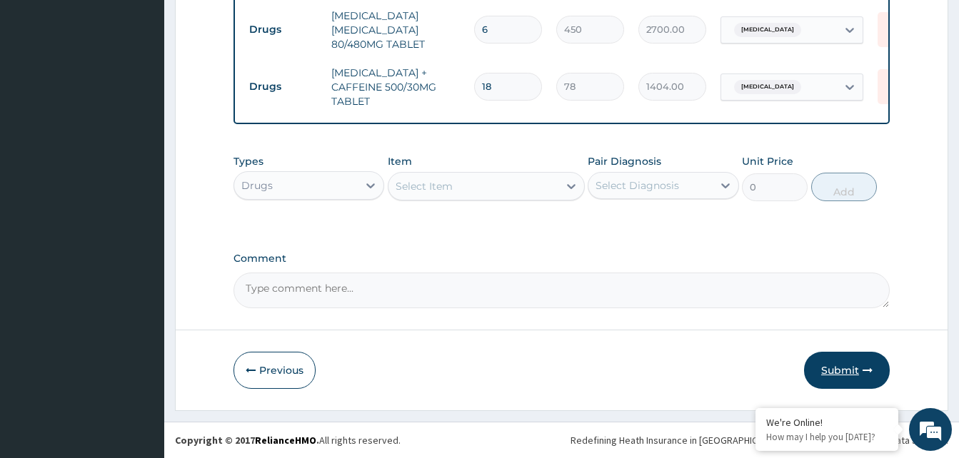
type input "6"
click at [848, 371] on button "Submit" at bounding box center [847, 370] width 86 height 37
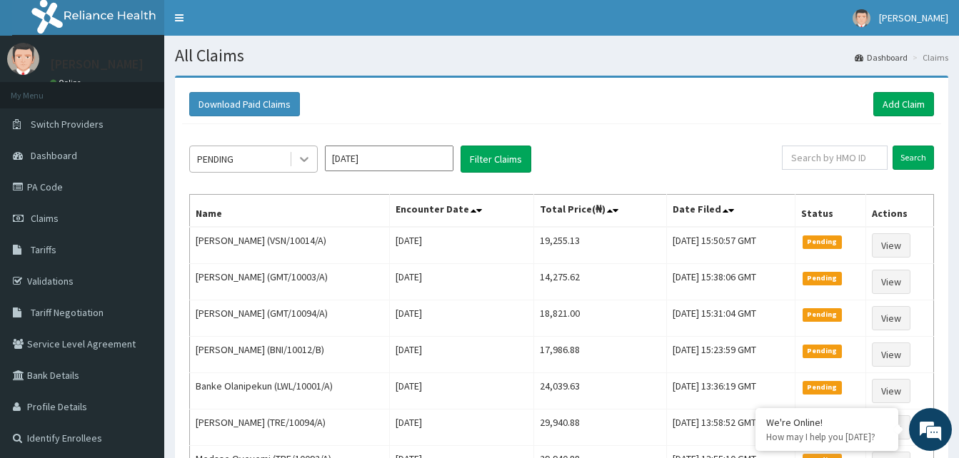
click at [303, 157] on icon at bounding box center [304, 159] width 14 height 14
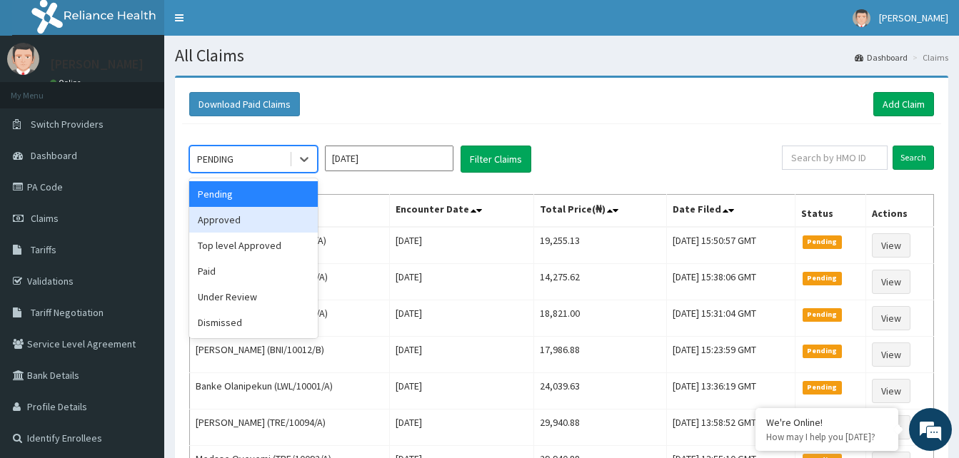
click at [269, 231] on div "Approved" at bounding box center [253, 220] width 129 height 26
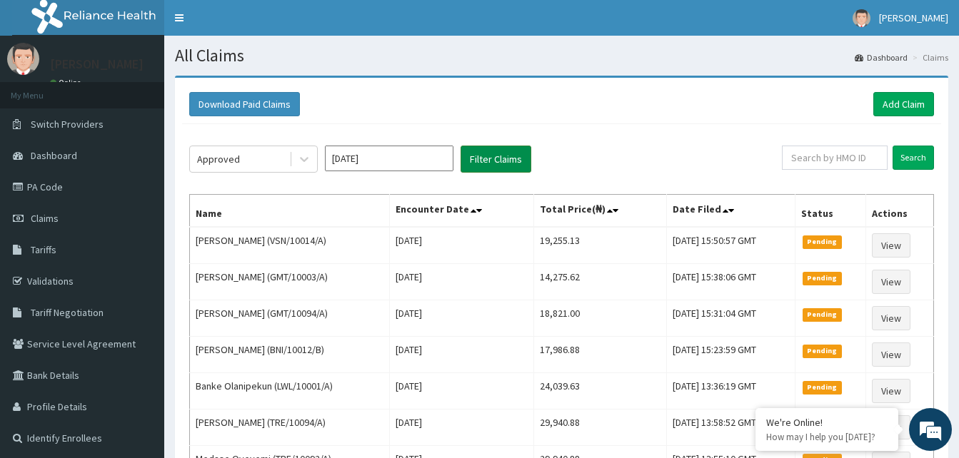
click at [489, 156] on button "Filter Claims" at bounding box center [496, 159] width 71 height 27
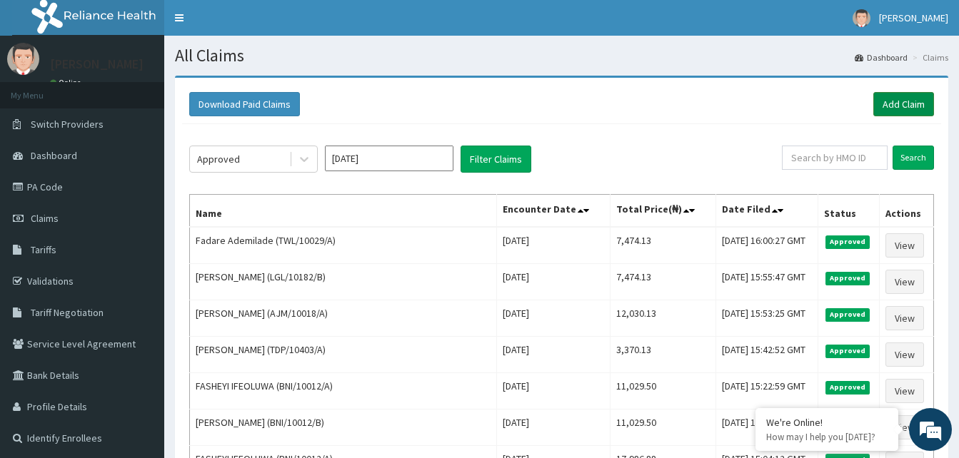
click at [906, 99] on link "Add Claim" at bounding box center [903, 104] width 61 height 24
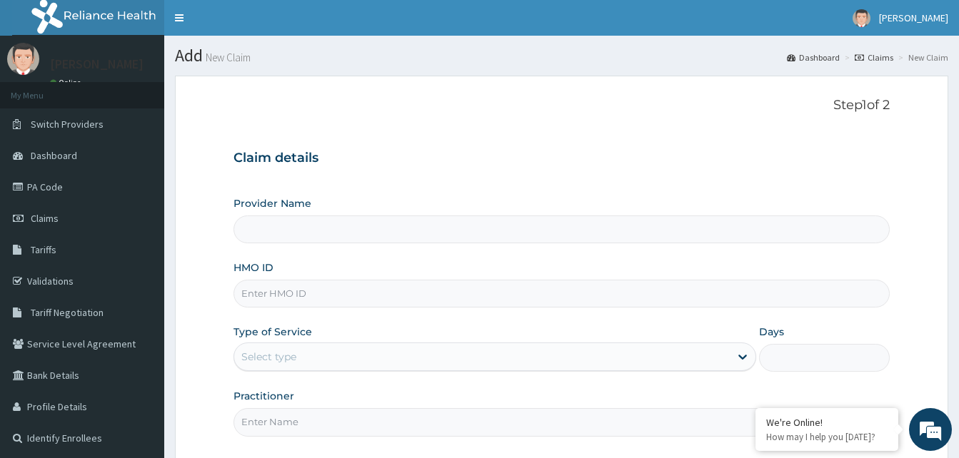
type input "Reliance Family Clinics (RFC) - Gbagada"
click at [344, 291] on input "HMO ID" at bounding box center [561, 294] width 656 height 28
paste input "WFS/10065/A"
type input "WFS/10065/A"
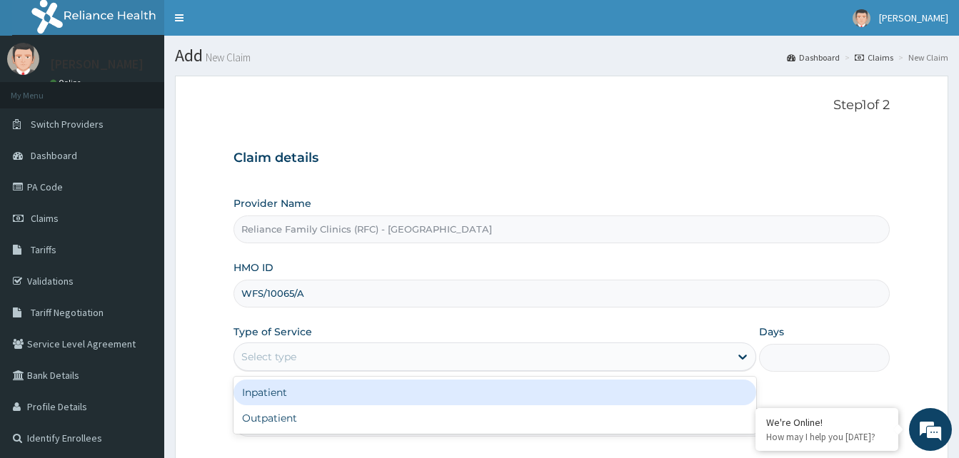
click at [291, 356] on div "Select type" at bounding box center [268, 357] width 55 height 14
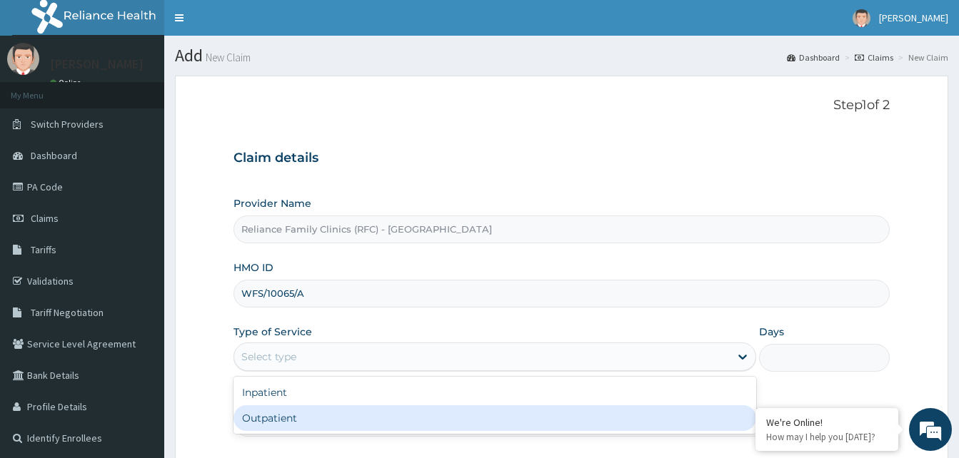
click at [291, 416] on div "Outpatient" at bounding box center [494, 419] width 523 height 26
type input "1"
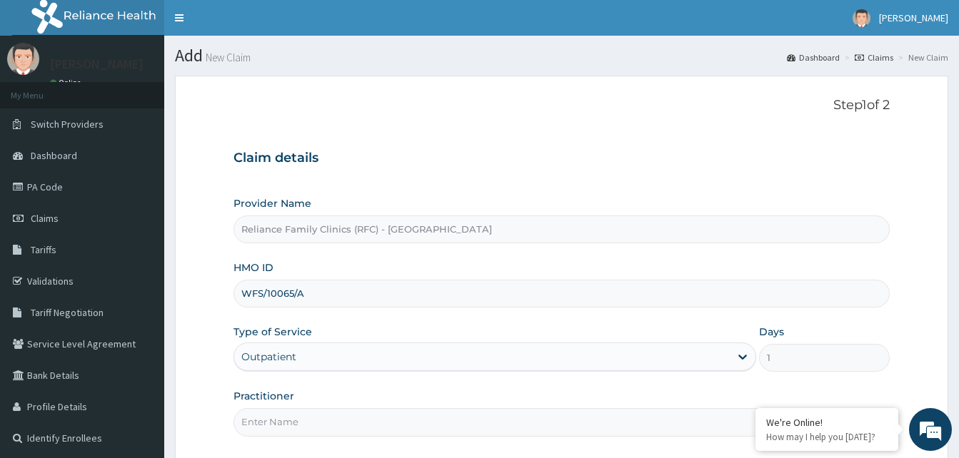
scroll to position [134, 0]
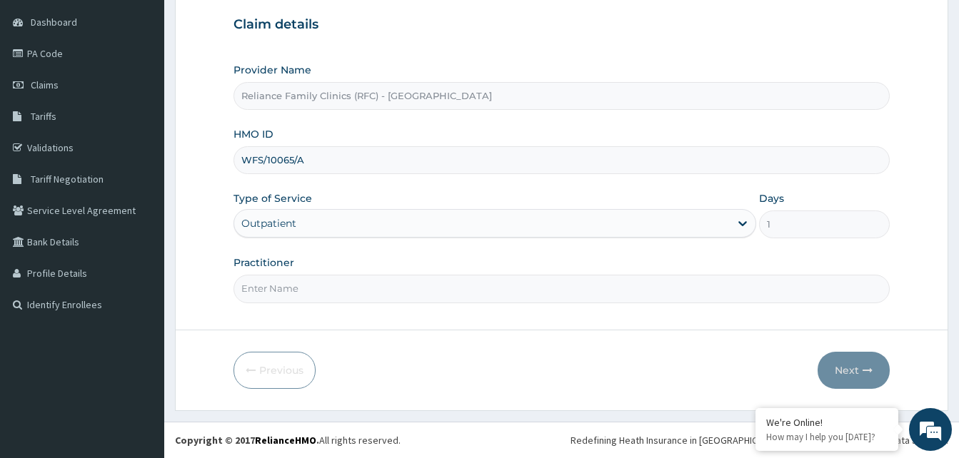
click at [298, 302] on input "Practitioner" at bounding box center [561, 289] width 656 height 28
type input "LOCUM"
click at [840, 367] on button "Next" at bounding box center [854, 370] width 72 height 37
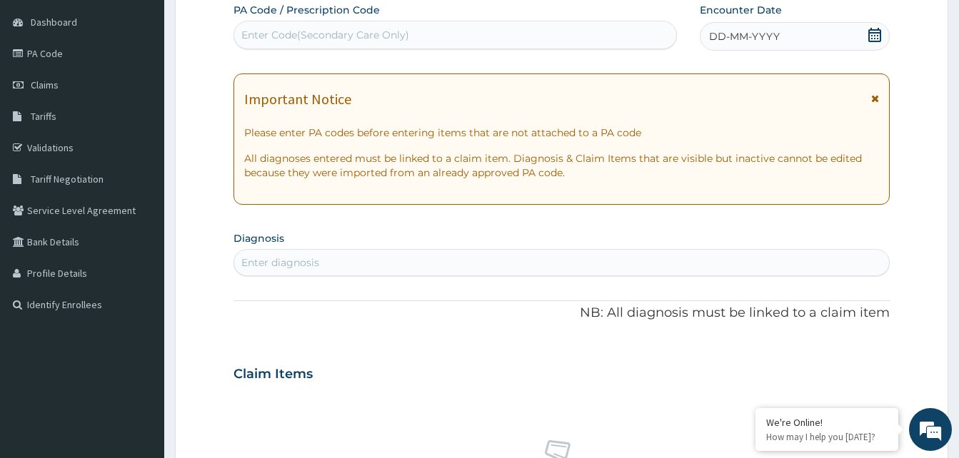
click at [806, 26] on div "DD-MM-YYYY" at bounding box center [795, 36] width 190 height 29
click at [316, 258] on div "Enter diagnosis" at bounding box center [280, 263] width 78 height 14
type input "a"
type input "rhinities"
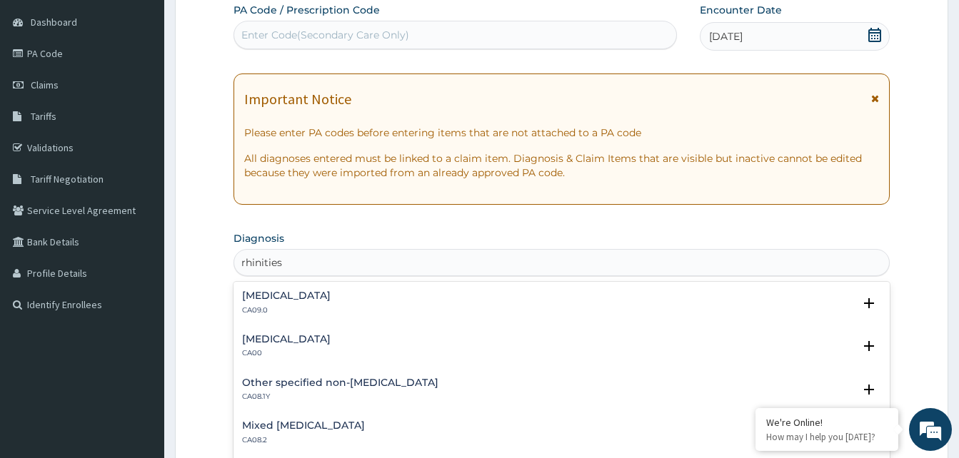
click at [294, 298] on h4 "Chronic rhinitis" at bounding box center [286, 296] width 89 height 11
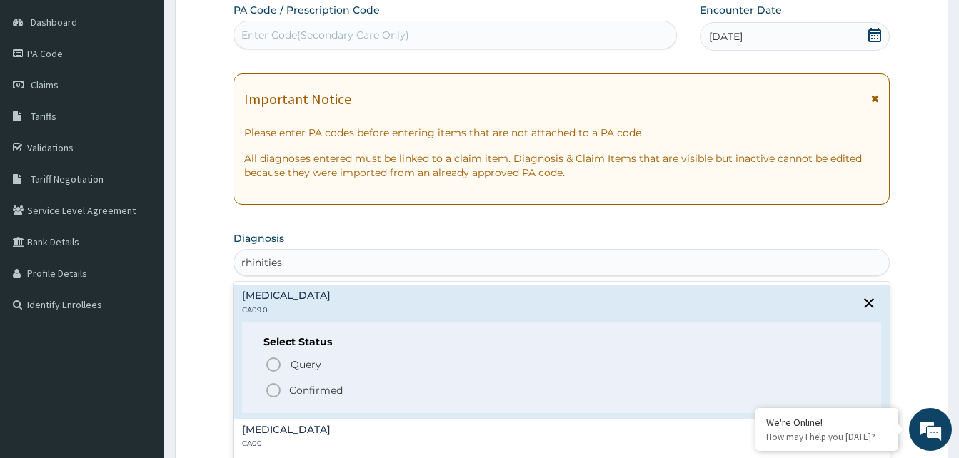
click at [273, 386] on icon "status option filled" at bounding box center [273, 390] width 17 height 17
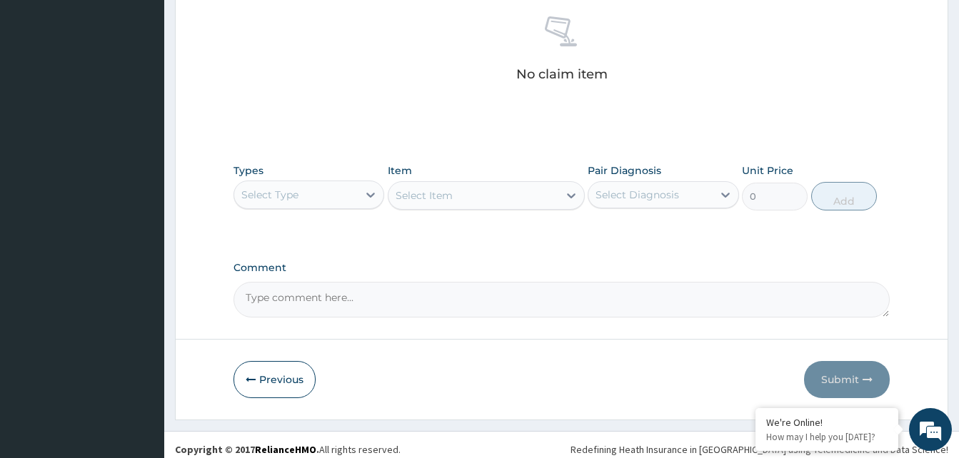
scroll to position [348, 0]
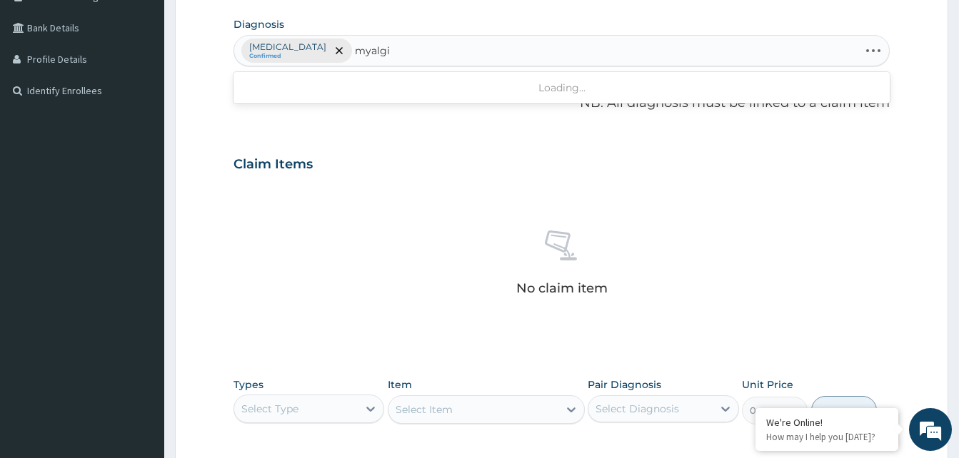
type input "myalgia"
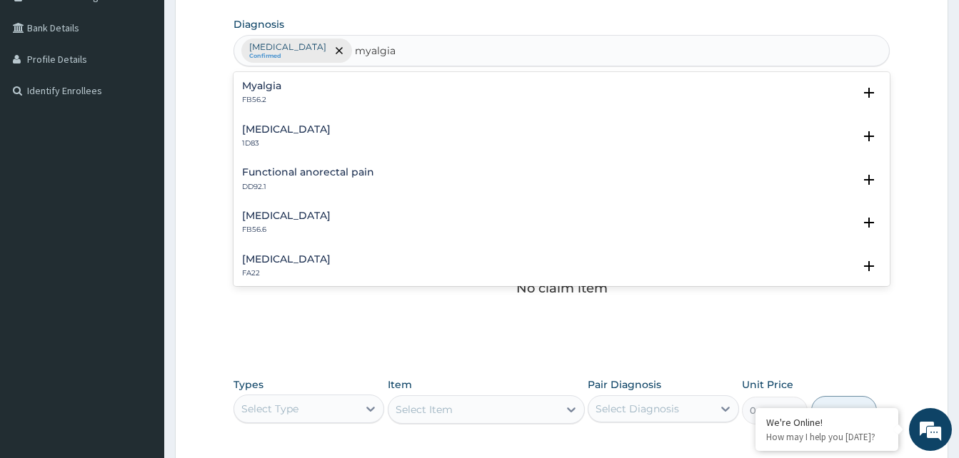
click at [271, 84] on h4 "Myalgia" at bounding box center [261, 86] width 39 height 11
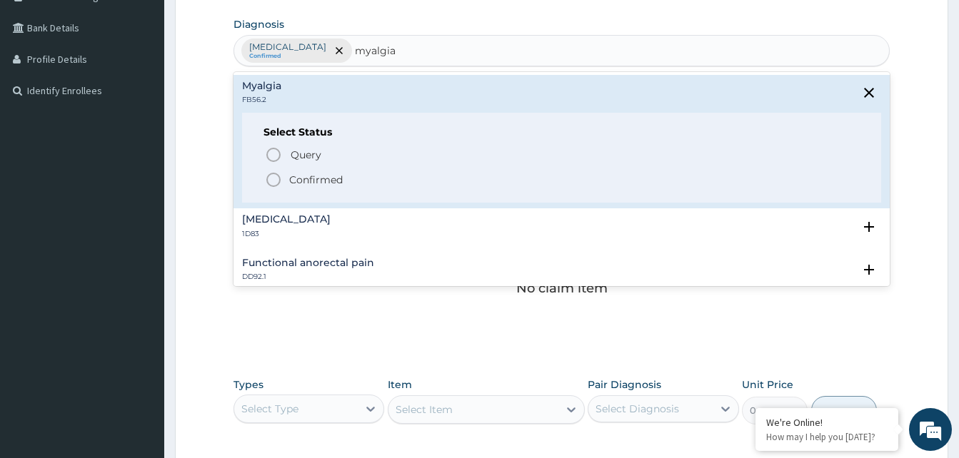
click at [272, 171] on icon "status option filled" at bounding box center [273, 179] width 17 height 17
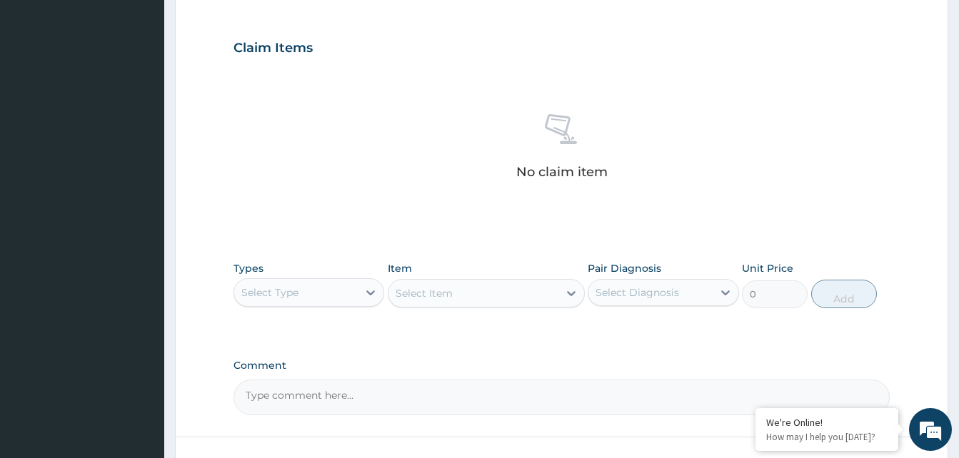
scroll to position [571, 0]
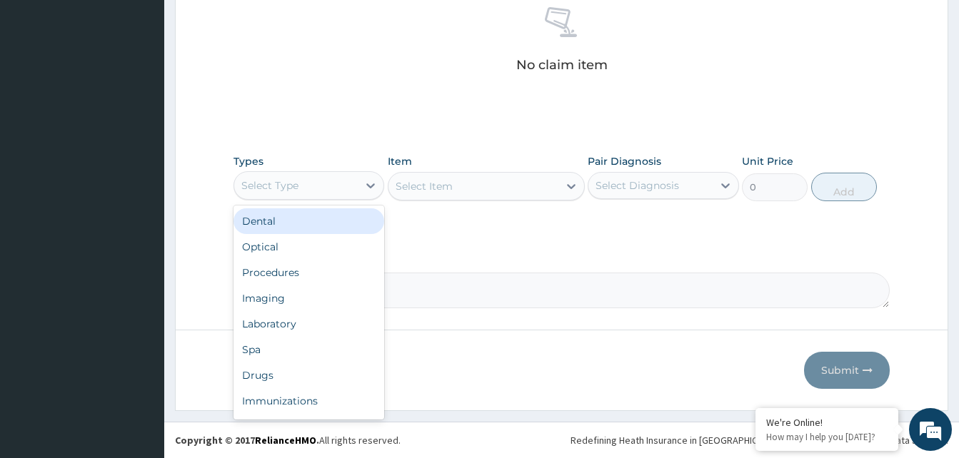
click at [344, 183] on div "Select Type" at bounding box center [296, 185] width 124 height 23
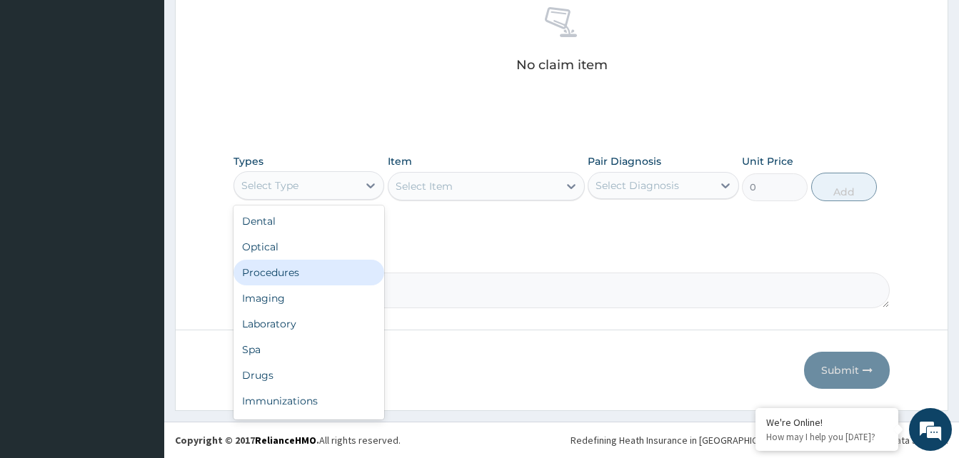
click at [309, 263] on div "Procedures" at bounding box center [308, 273] width 151 height 26
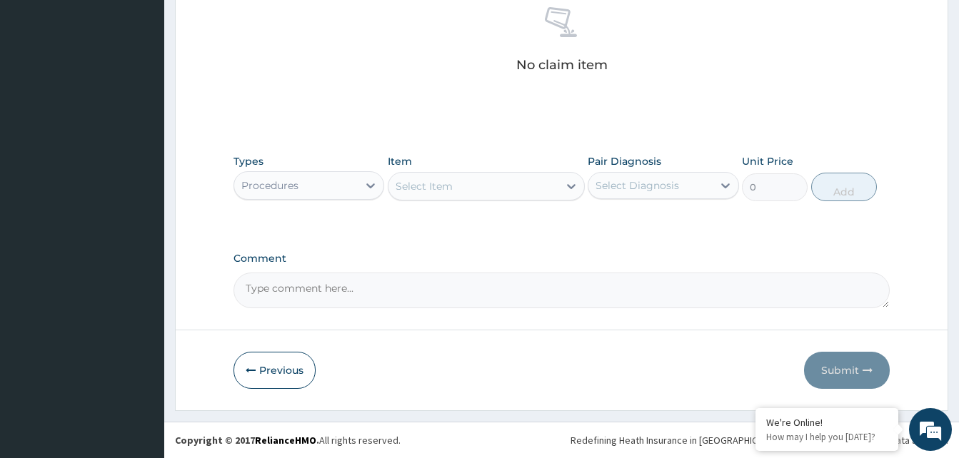
click at [443, 186] on div "Select Item" at bounding box center [424, 186] width 57 height 14
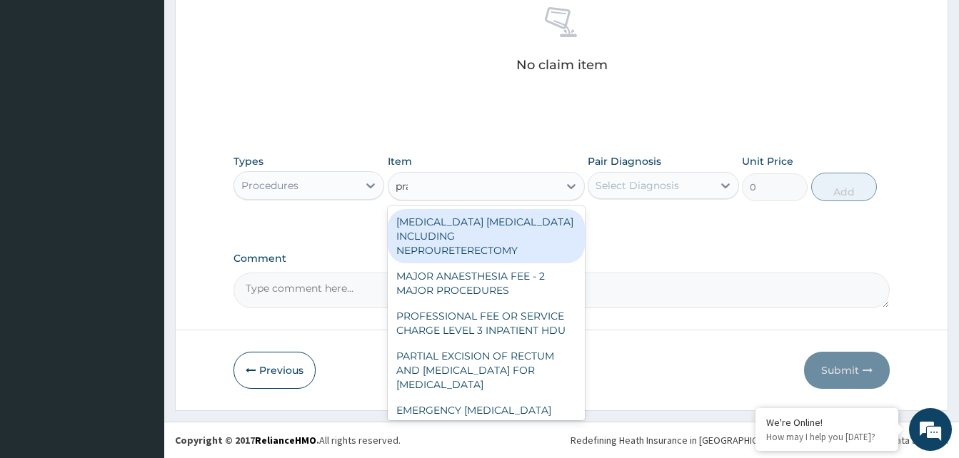
type input "prac"
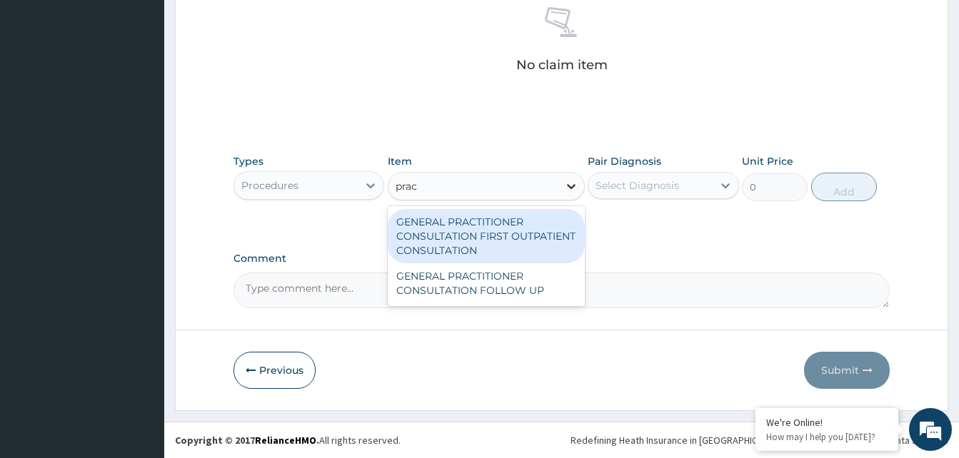
type input "3370.125"
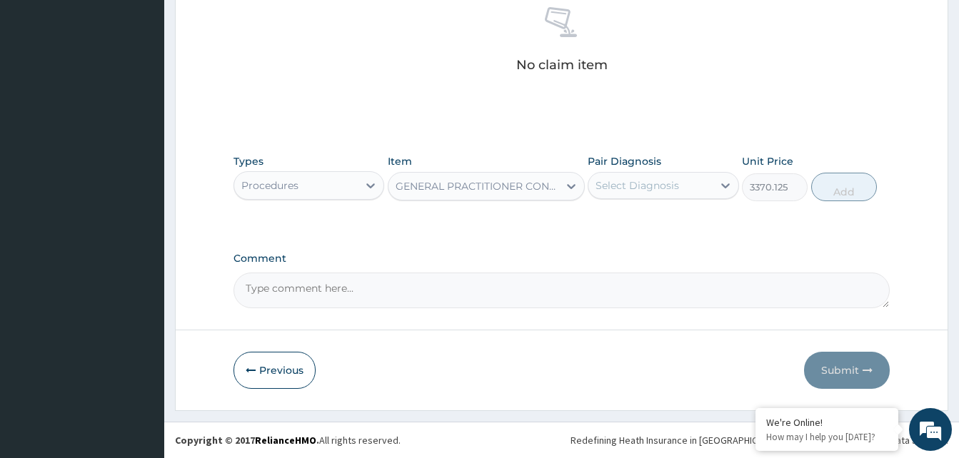
click at [612, 192] on div "Select Diagnosis" at bounding box center [637, 185] width 84 height 14
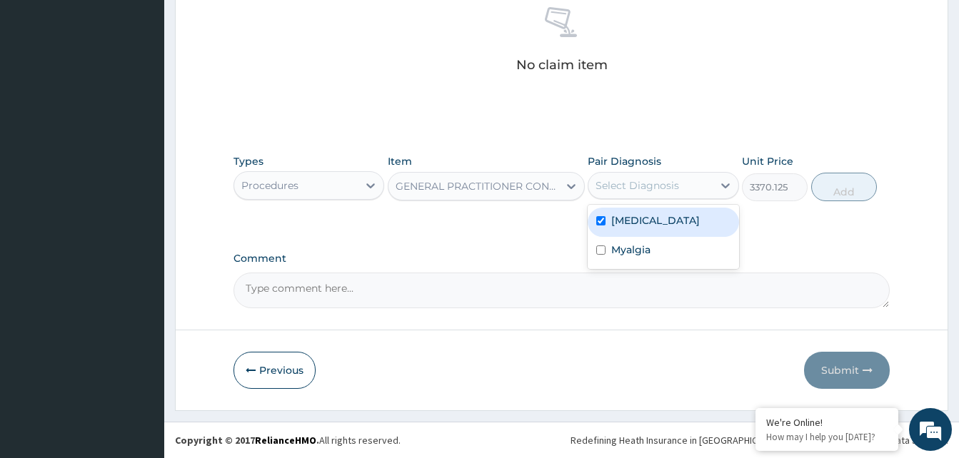
checkbox input "true"
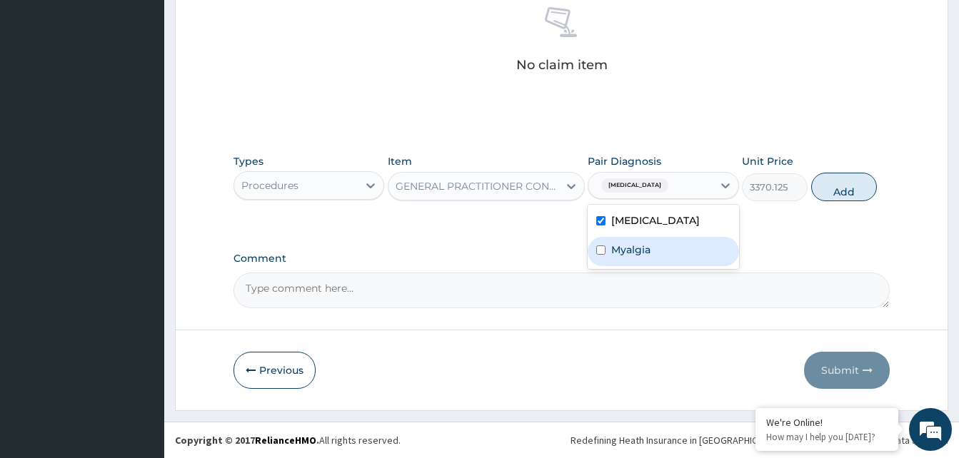
click at [673, 261] on div "Myalgia" at bounding box center [663, 251] width 151 height 29
checkbox input "true"
click at [845, 205] on div "Types Procedures Item GENERAL PRACTITIONER CONSULTATION FIRST OUTPATIENT CONSUL…" at bounding box center [561, 177] width 656 height 61
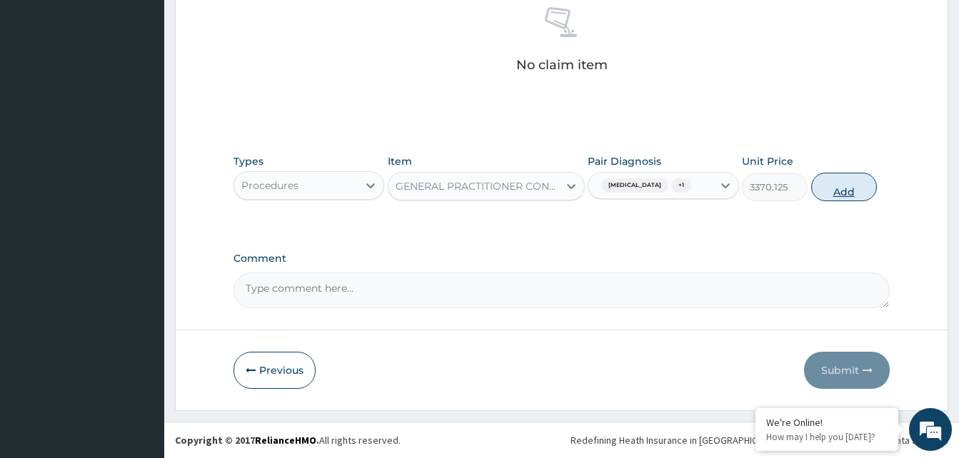
click at [855, 198] on button "Add" at bounding box center [844, 187] width 66 height 29
type input "0"
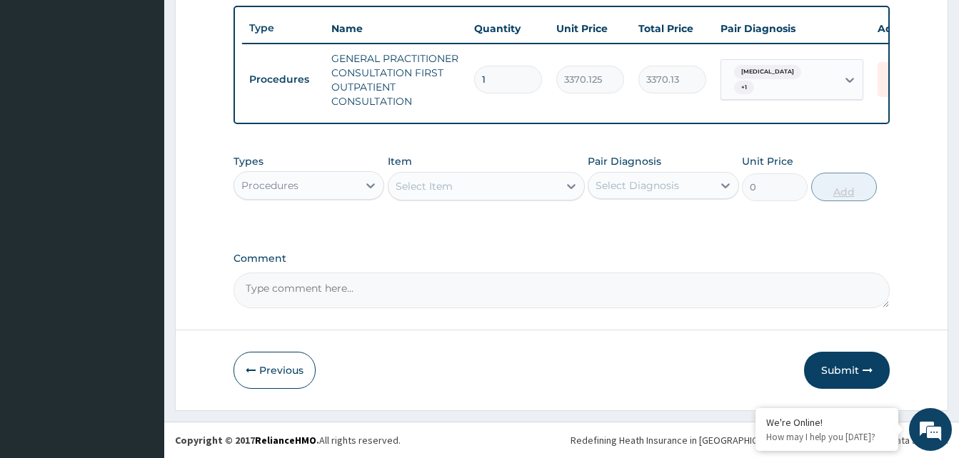
scroll to position [536, 0]
click at [351, 185] on div "Procedures" at bounding box center [296, 185] width 124 height 23
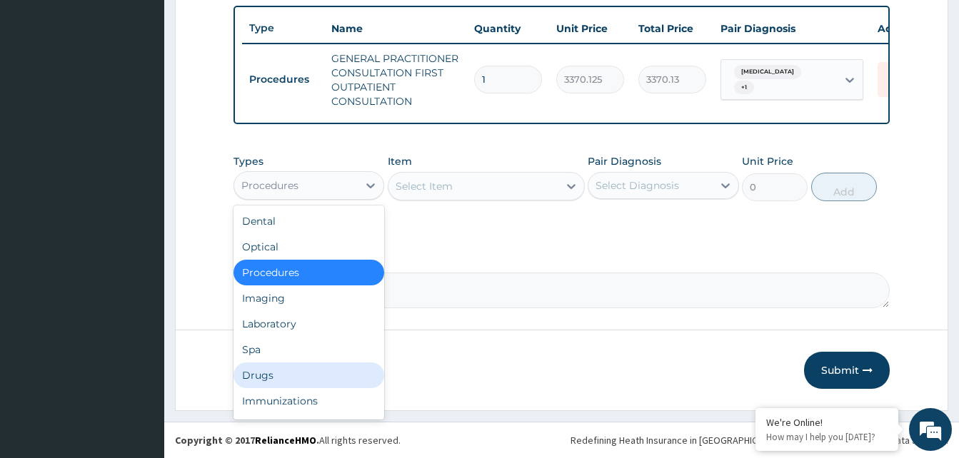
click at [293, 371] on div "Drugs" at bounding box center [308, 376] width 151 height 26
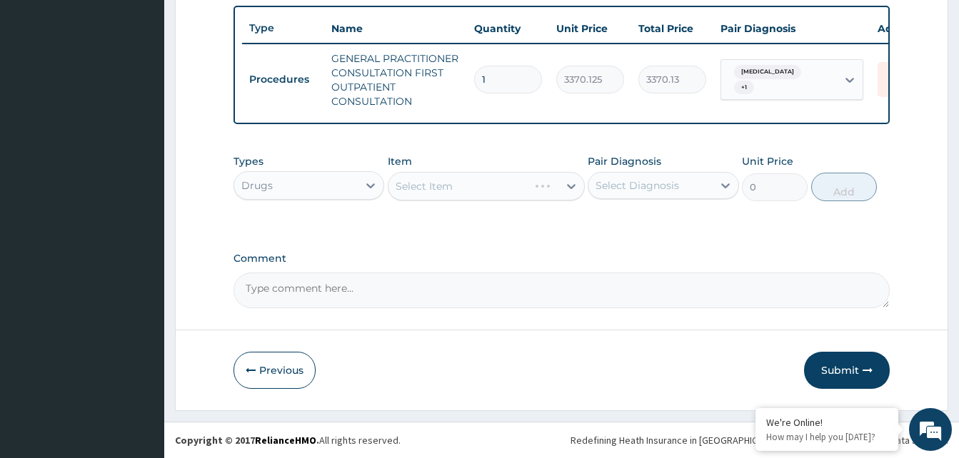
click at [471, 193] on div "Select Item" at bounding box center [486, 186] width 197 height 29
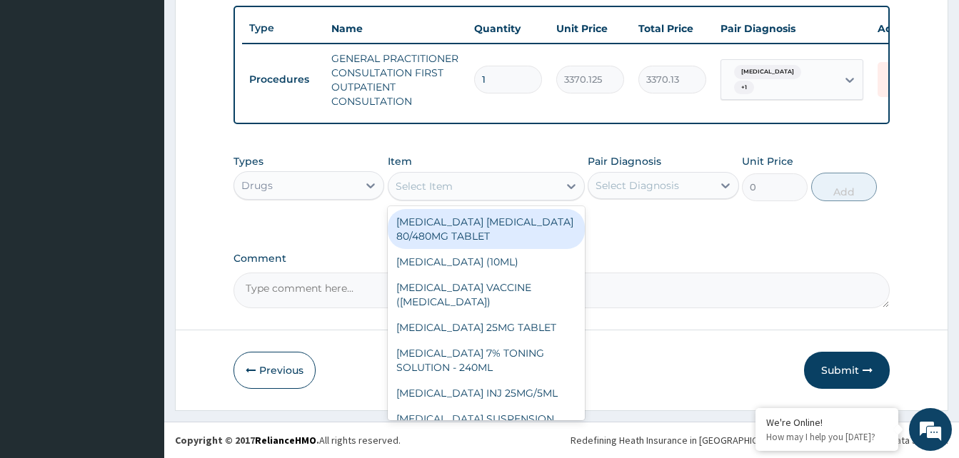
click at [471, 193] on div "Select Item" at bounding box center [473, 186] width 170 height 23
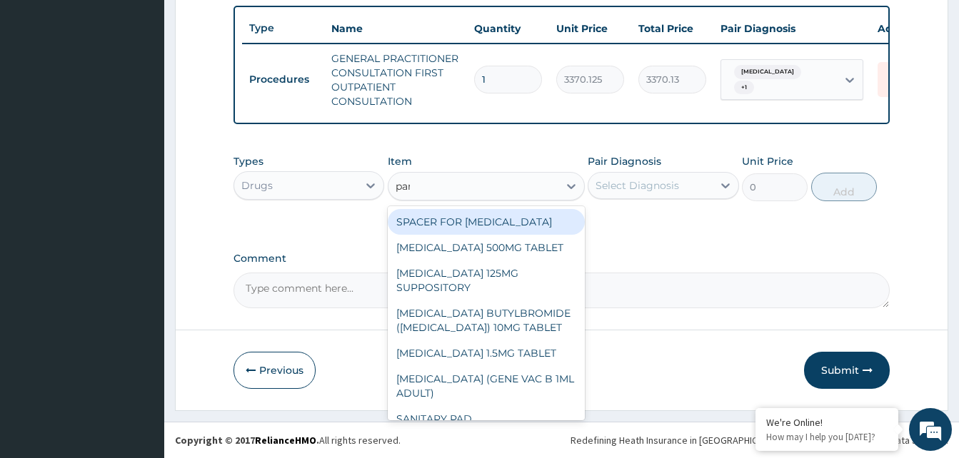
type input "para"
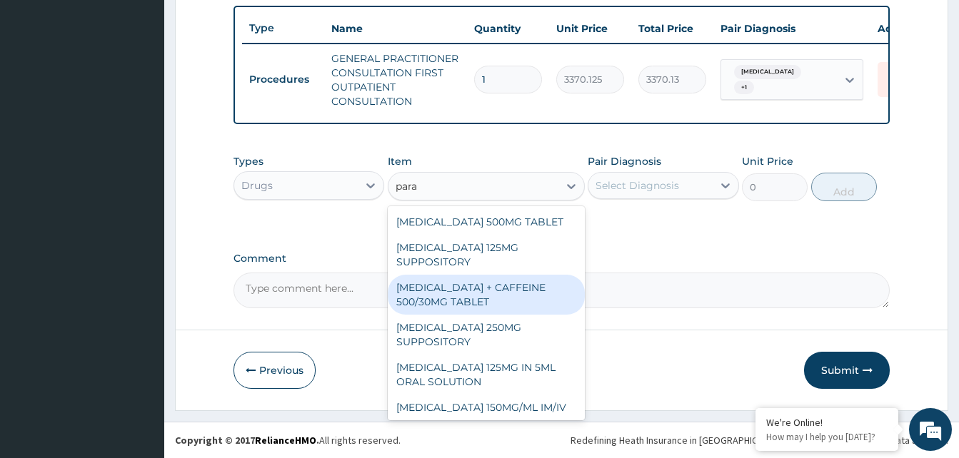
click at [430, 300] on div "PARACETAMOL + CAFFEINE 500/30MG TABLET" at bounding box center [486, 295] width 197 height 40
type input "78"
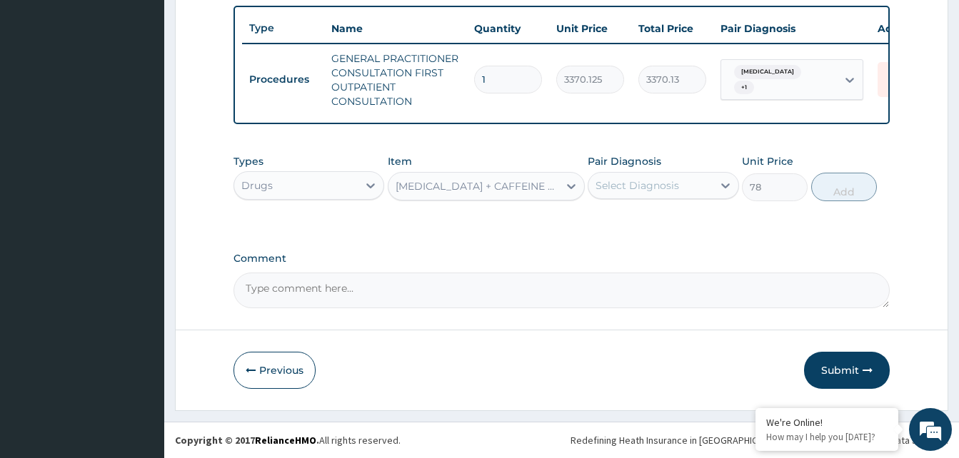
click at [623, 181] on div "Select Diagnosis" at bounding box center [637, 185] width 84 height 14
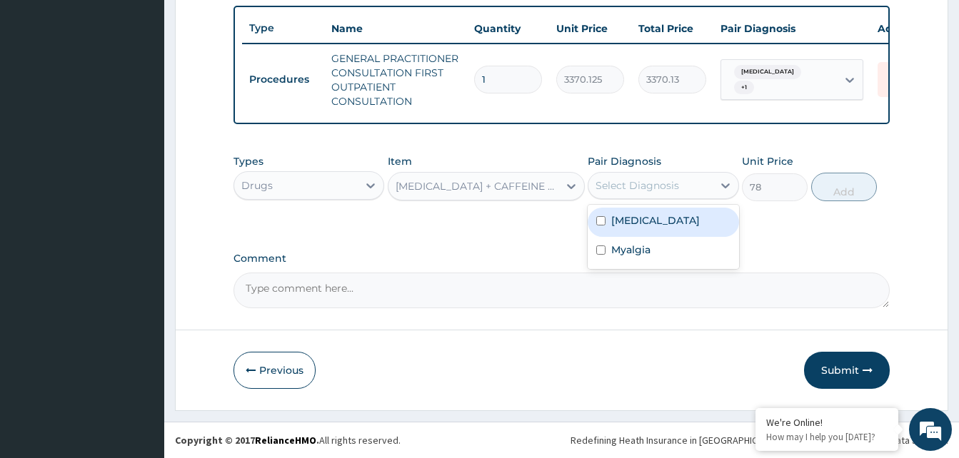
click at [667, 231] on div "Chronic rhinitis" at bounding box center [663, 222] width 151 height 29
checkbox input "true"
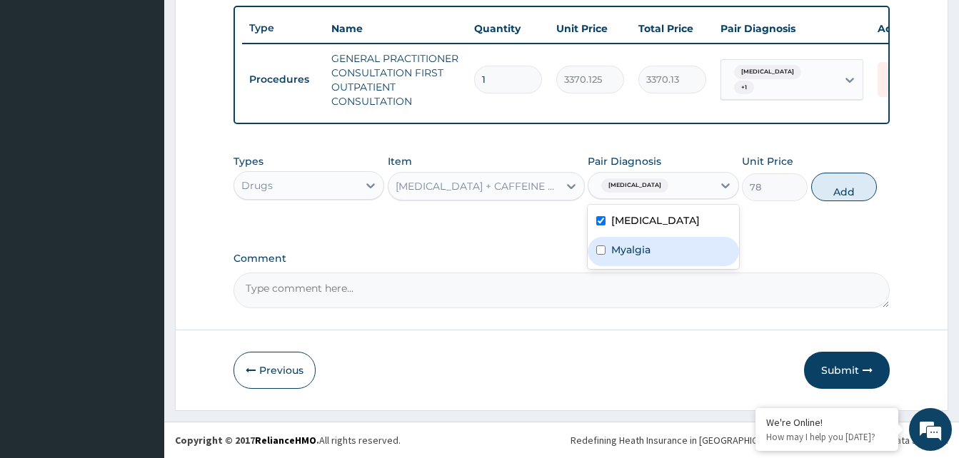
click at [643, 246] on label "Myalgia" at bounding box center [630, 250] width 39 height 14
checkbox input "true"
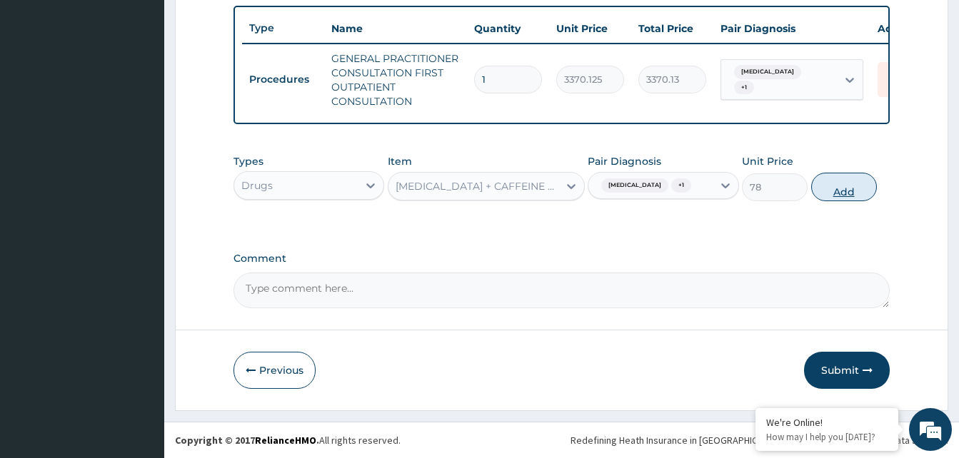
click at [825, 189] on button "Add" at bounding box center [844, 187] width 66 height 29
type input "0"
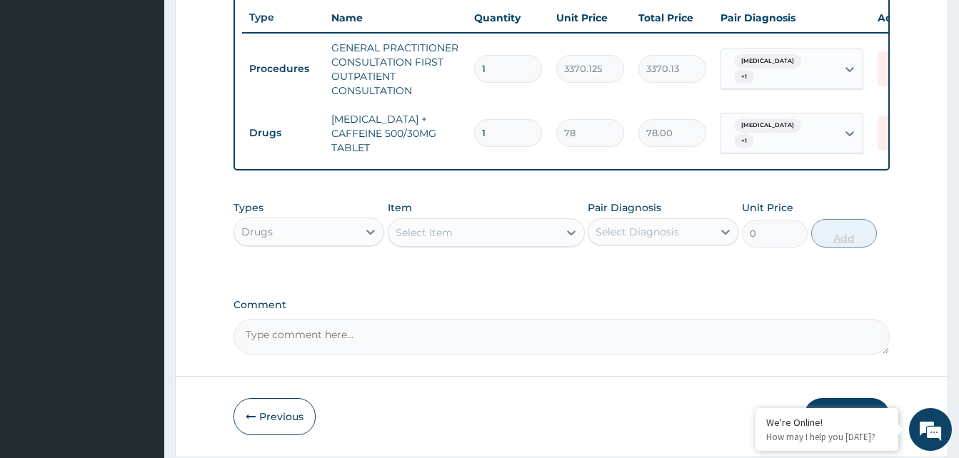
type input "18"
type input "1404.00"
type input "18"
click at [537, 243] on div "Select Item" at bounding box center [473, 232] width 170 height 23
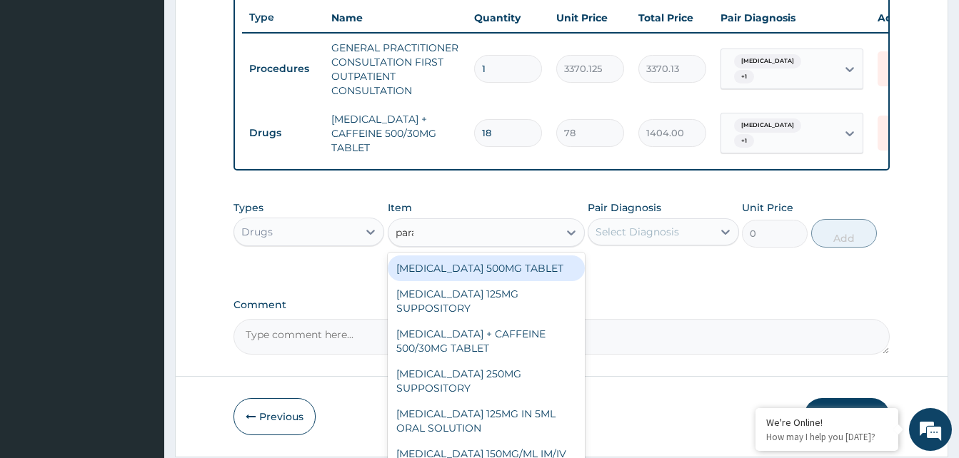
type input "parac"
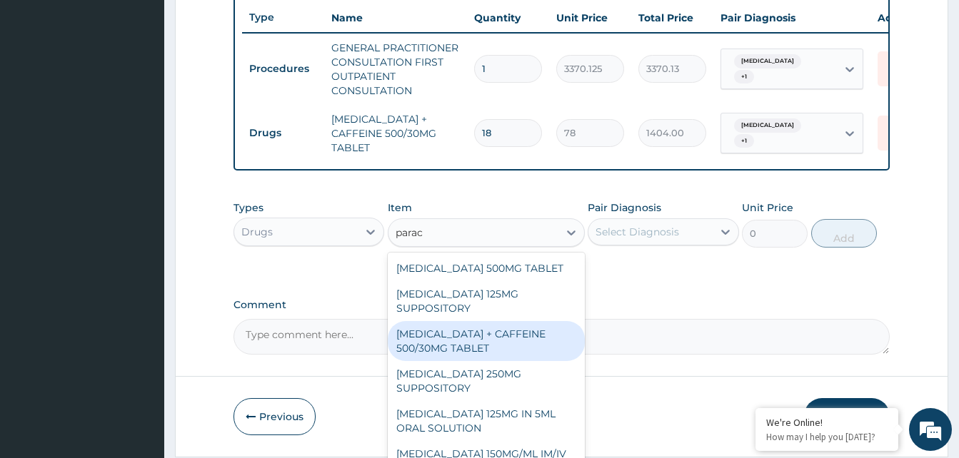
click at [475, 345] on div "PARACETAMOL + CAFFEINE 500/30MG TABLET" at bounding box center [486, 341] width 197 height 40
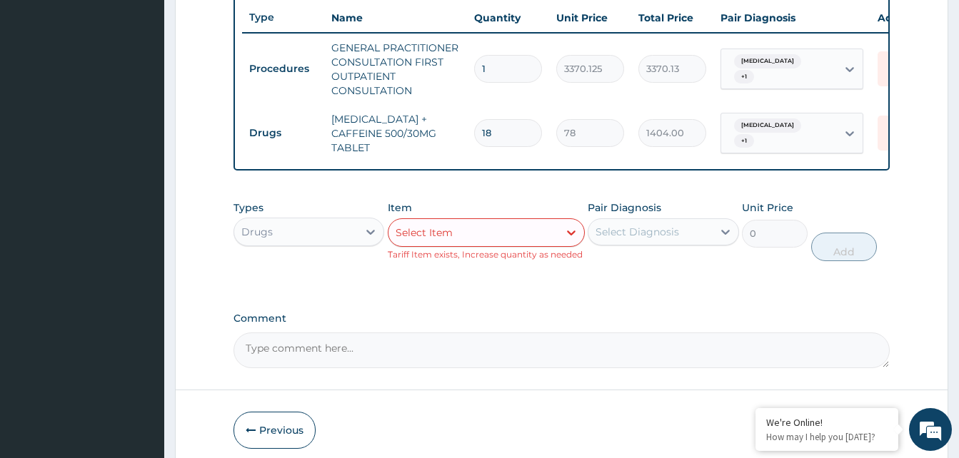
click at [486, 244] on div "Select Item" at bounding box center [473, 232] width 170 height 23
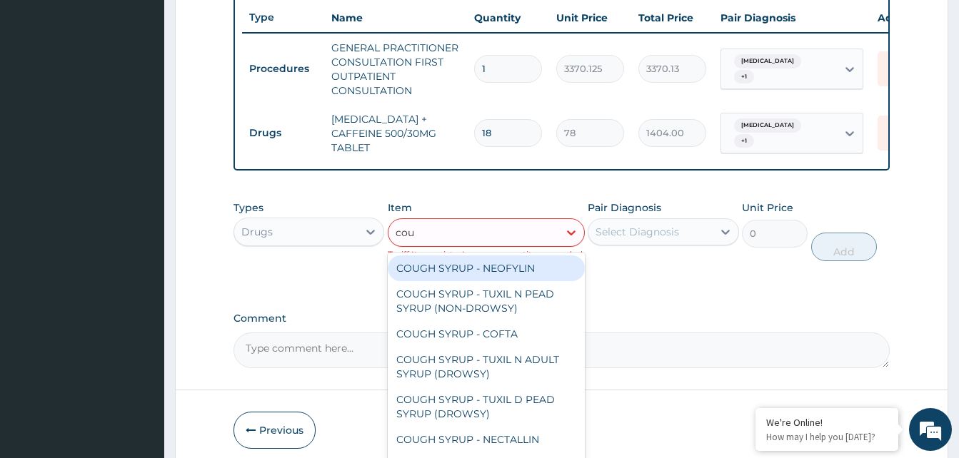
type input "coug"
click at [506, 273] on div "COUGH SYRUP - NEOFYLIN" at bounding box center [486, 269] width 197 height 26
type input "2000"
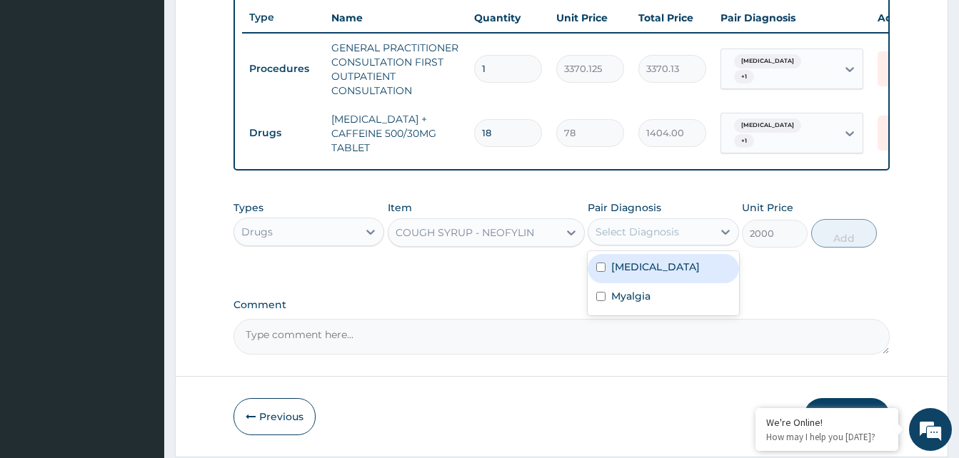
click at [706, 243] on div "Select Diagnosis" at bounding box center [650, 232] width 124 height 23
click at [687, 274] on label "Chronic rhinitis" at bounding box center [655, 267] width 89 height 14
checkbox input "true"
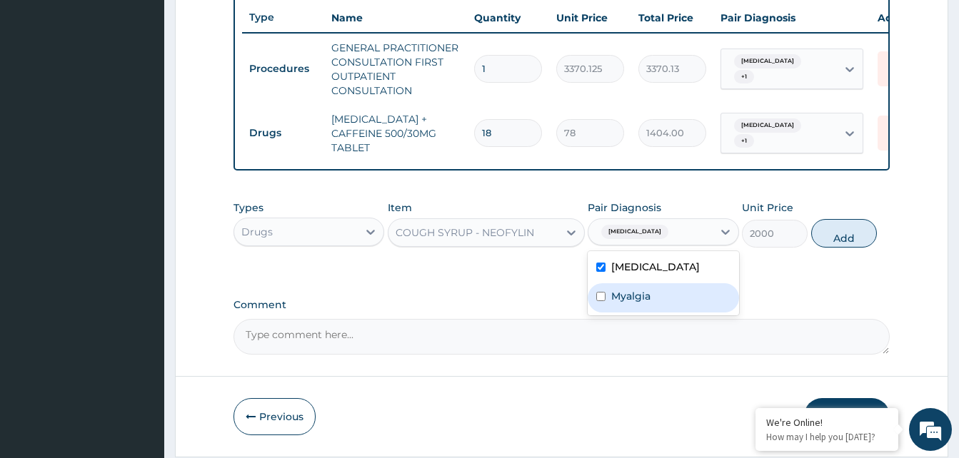
click at [669, 301] on div "Myalgia" at bounding box center [663, 297] width 151 height 29
checkbox input "true"
click at [879, 238] on div "Types Drugs Item COUGH SYRUP - NEOFYLIN Pair Diagnosis option Myalgia, selected…" at bounding box center [561, 223] width 656 height 61
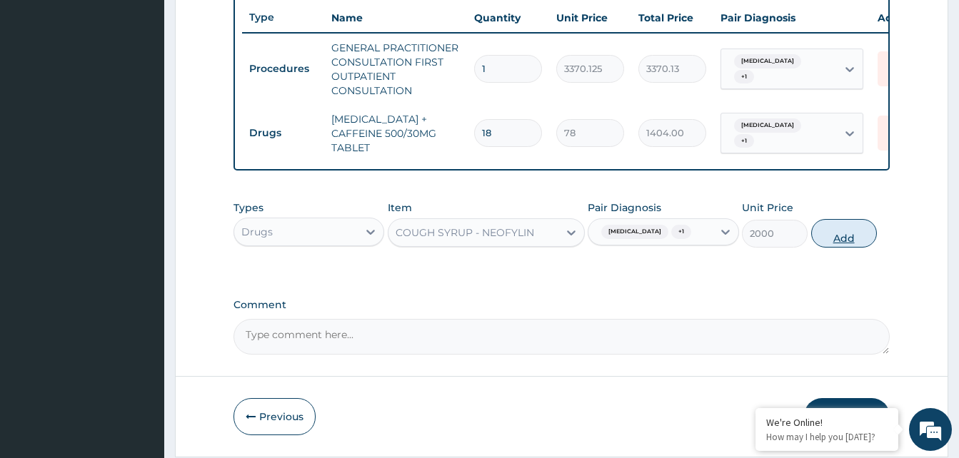
click at [857, 243] on button "Add" at bounding box center [844, 233] width 66 height 29
type input "0"
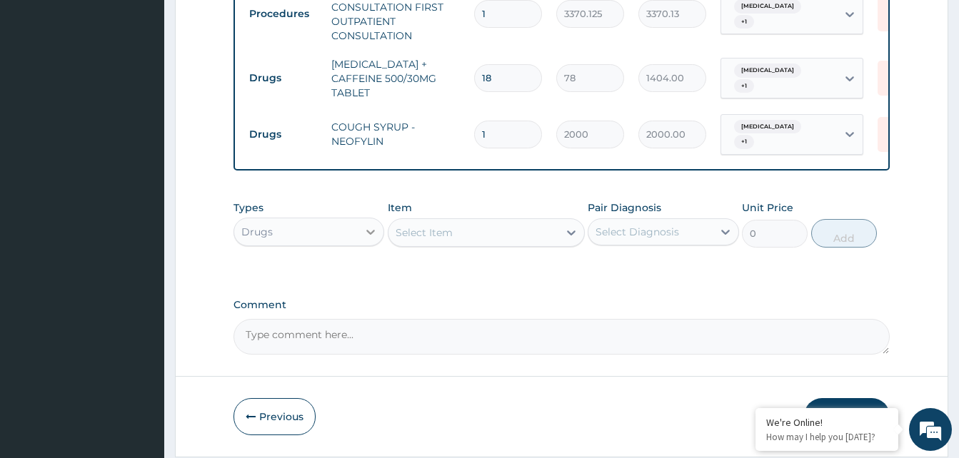
scroll to position [643, 0]
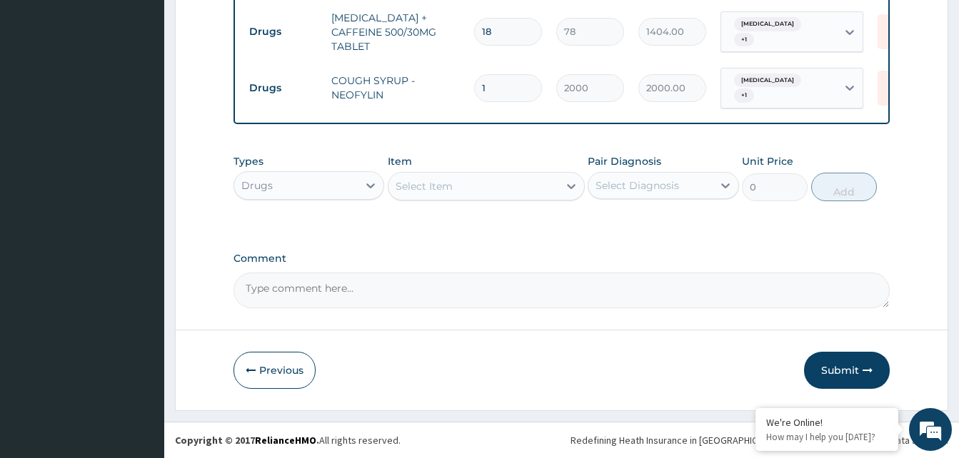
click at [409, 182] on div "Select Item" at bounding box center [424, 186] width 57 height 14
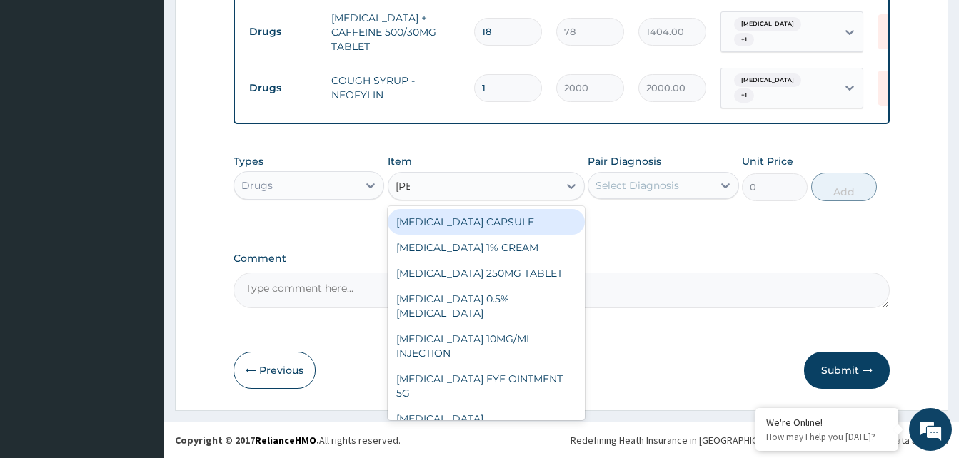
type input "lorat"
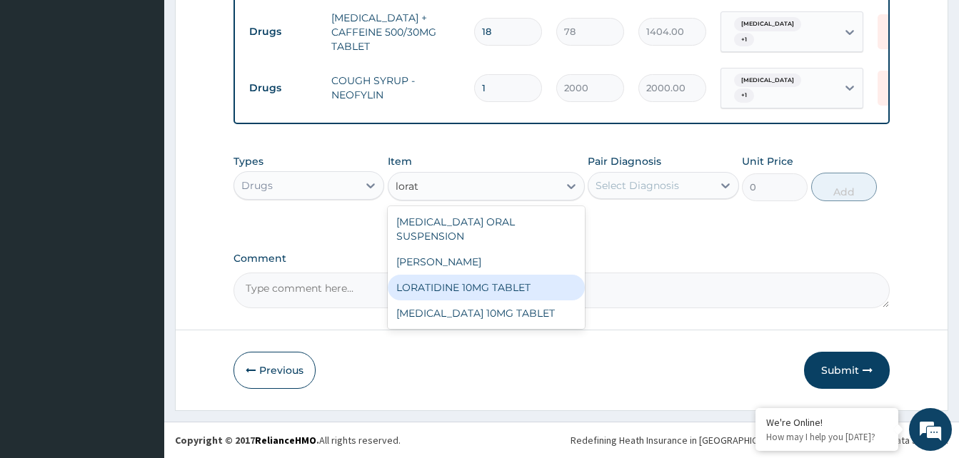
click at [499, 282] on div "LORATIDINE 10MG TABLET" at bounding box center [486, 288] width 197 height 26
type input "96"
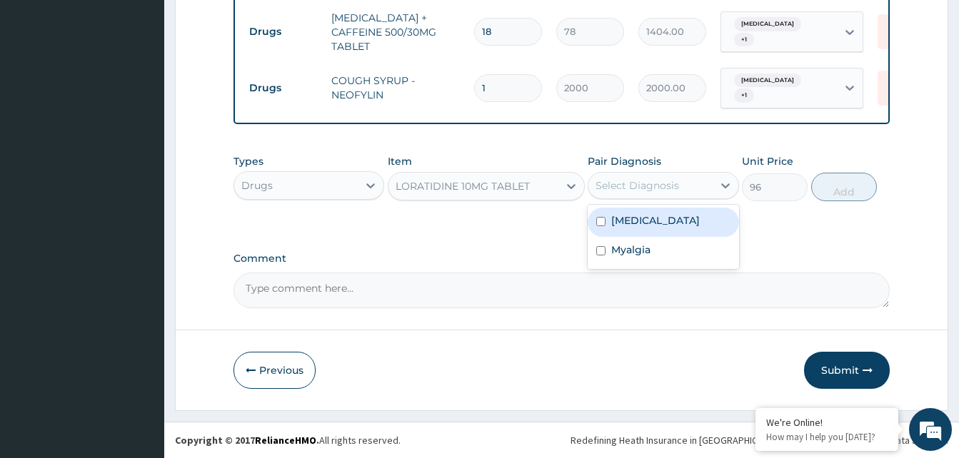
click at [656, 195] on div "Select Diagnosis" at bounding box center [650, 185] width 124 height 23
click at [655, 230] on div "Chronic rhinitis" at bounding box center [663, 222] width 151 height 29
checkbox input "true"
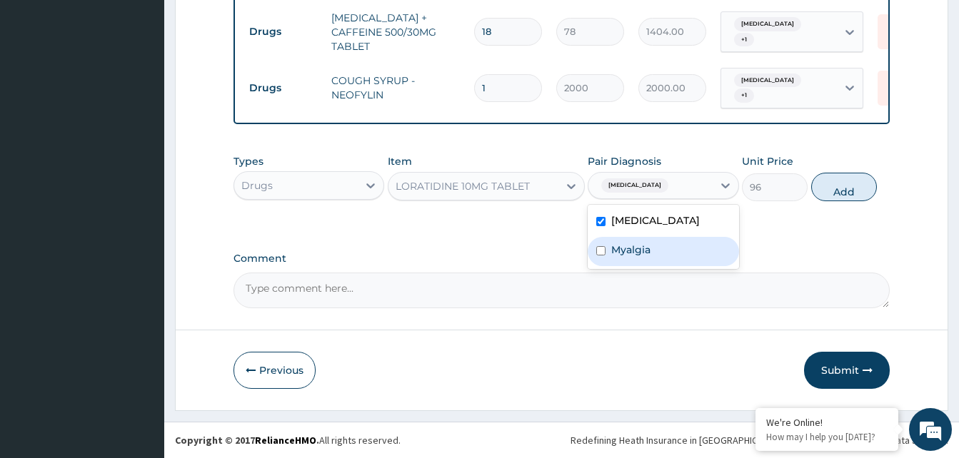
click at [629, 259] on div "Myalgia" at bounding box center [663, 251] width 151 height 29
checkbox input "true"
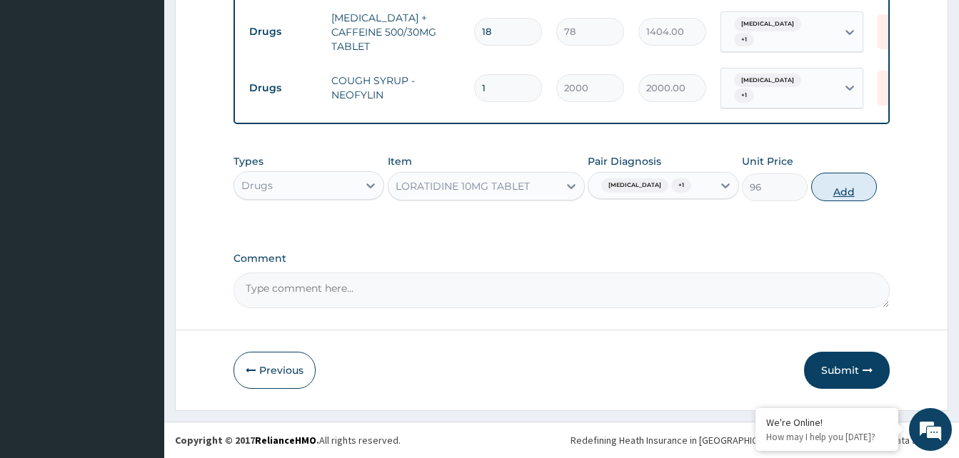
click at [818, 185] on button "Add" at bounding box center [844, 187] width 66 height 29
type input "0"
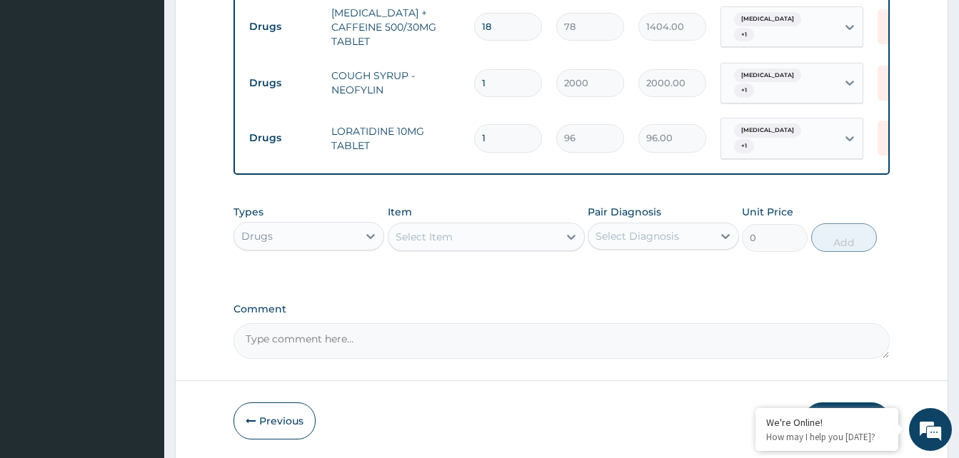
type input "0.00"
type input "5"
type input "480.00"
type input "5"
click at [439, 239] on div "Select Item" at bounding box center [424, 237] width 57 height 14
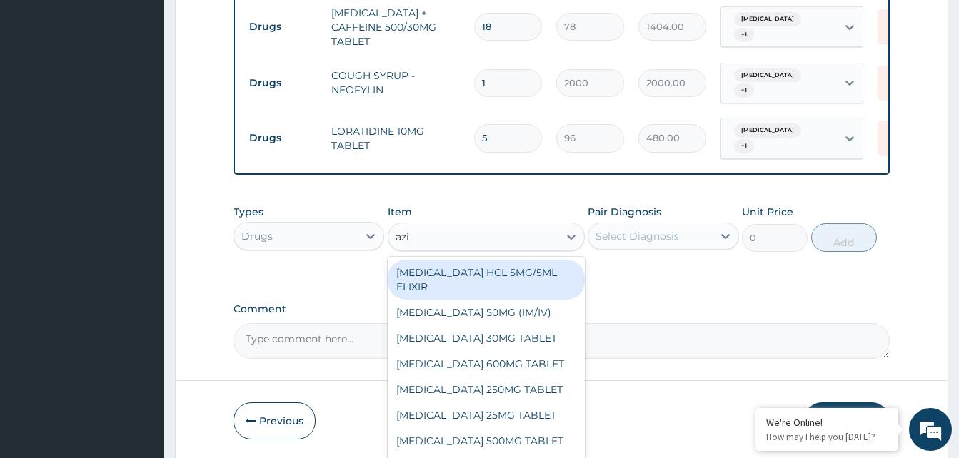
type input "azit"
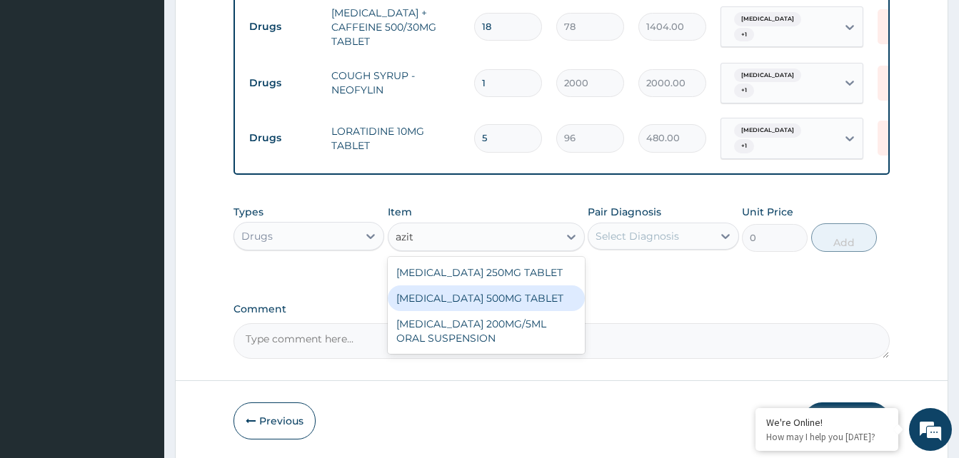
click at [479, 288] on div "AZITHROMYCIN 500MG TABLET" at bounding box center [486, 299] width 197 height 26
type input "690"
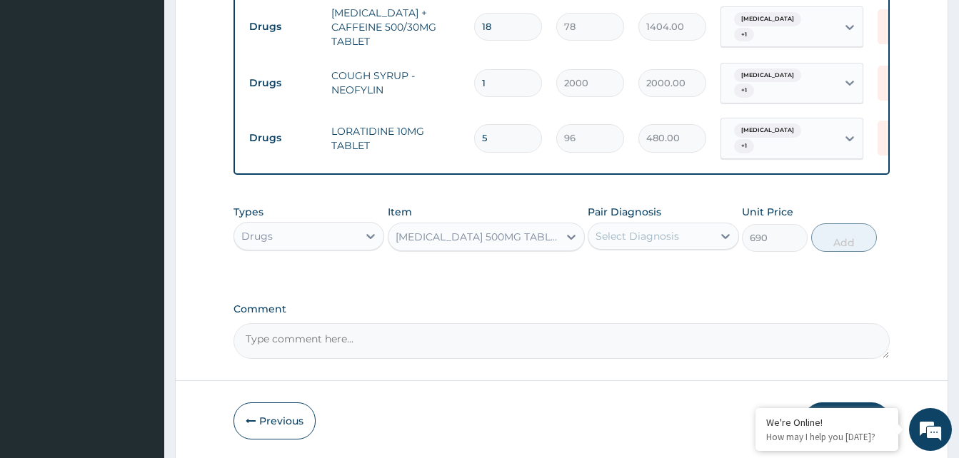
drag, startPoint x: 705, startPoint y: 218, endPoint x: 704, endPoint y: 237, distance: 18.6
click at [705, 219] on div "Pair Diagnosis Select Diagnosis" at bounding box center [663, 228] width 151 height 47
drag, startPoint x: 707, startPoint y: 226, endPoint x: 704, endPoint y: 239, distance: 13.9
click at [708, 231] on div "Select Diagnosis" at bounding box center [650, 236] width 124 height 23
drag, startPoint x: 687, startPoint y: 259, endPoint x: 665, endPoint y: 302, distance: 48.2
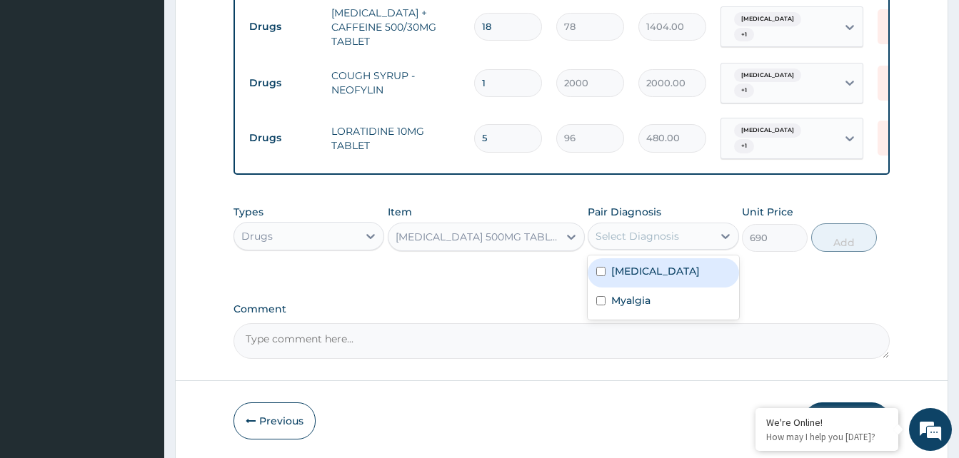
click at [687, 270] on div "Chronic rhinitis" at bounding box center [663, 272] width 151 height 29
checkbox input "true"
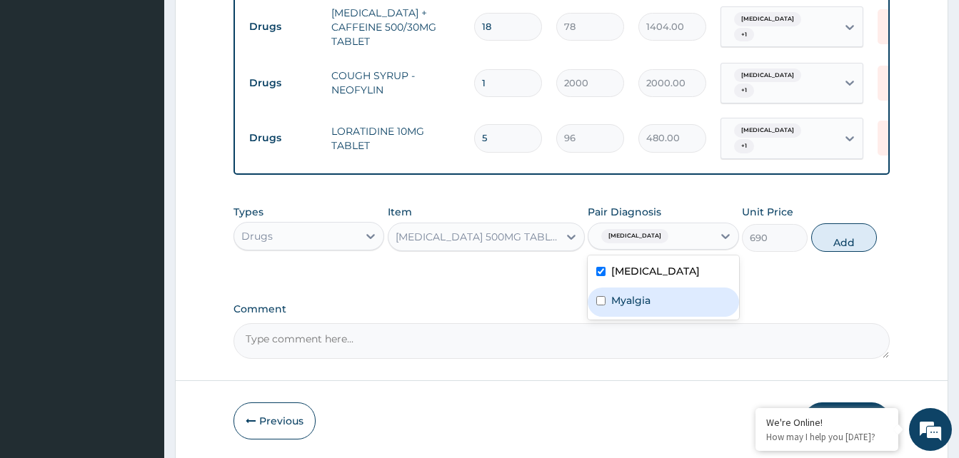
click at [664, 305] on div "Myalgia" at bounding box center [663, 302] width 151 height 29
checkbox input "true"
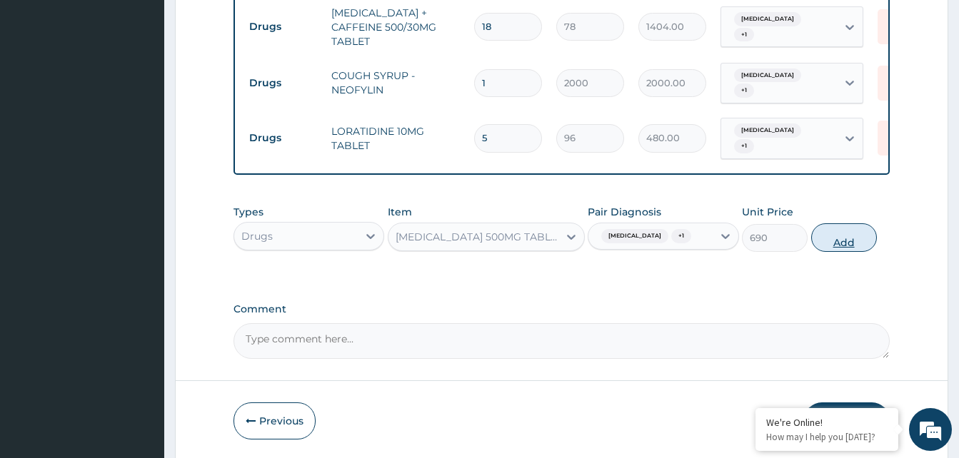
click at [850, 237] on button "Add" at bounding box center [844, 237] width 66 height 29
type input "0"
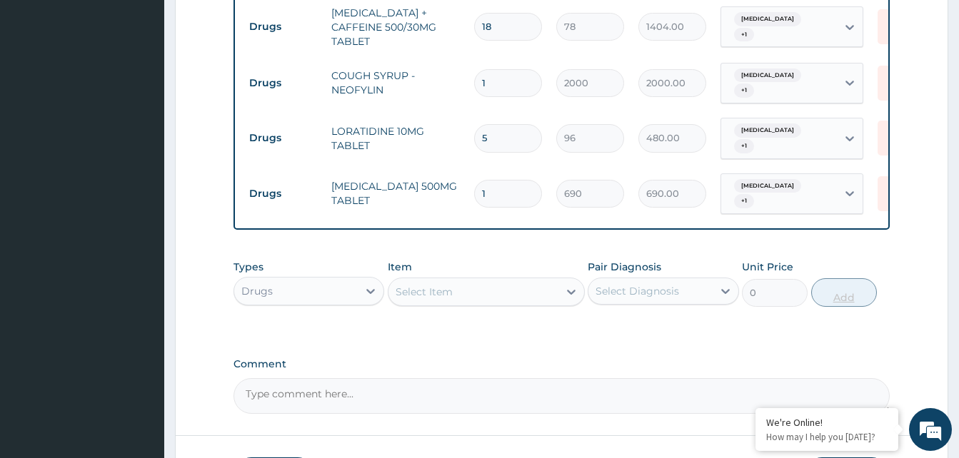
type input "0.00"
type input "5"
type input "3450.00"
type input "5"
click at [438, 286] on div "Select Item" at bounding box center [424, 292] width 57 height 14
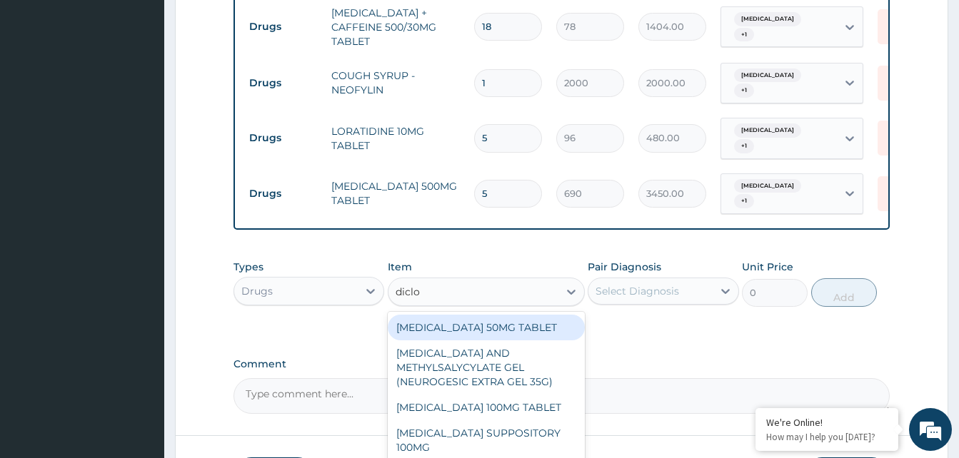
type input "diclom"
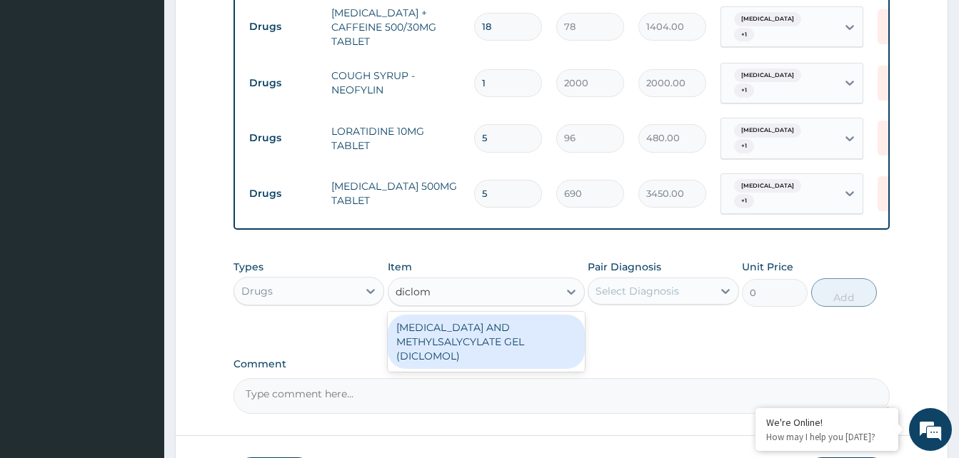
type input "1437.5"
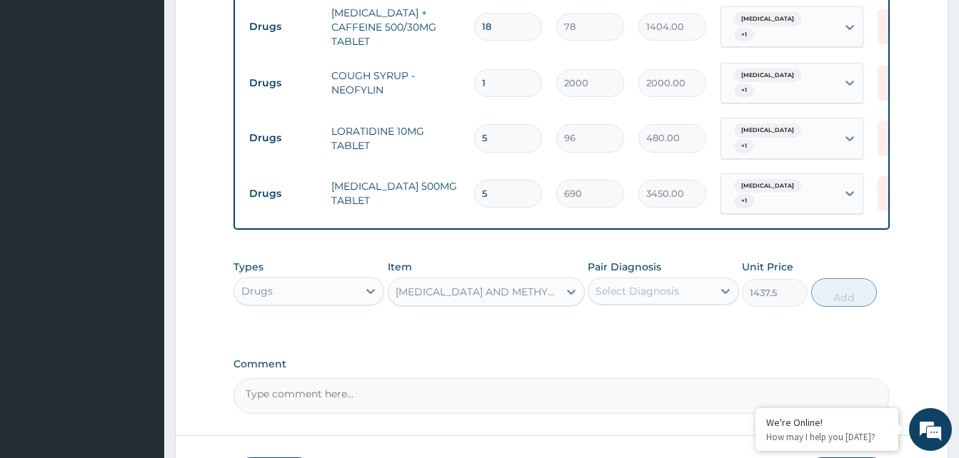
click at [670, 284] on div "Select Diagnosis" at bounding box center [637, 291] width 84 height 14
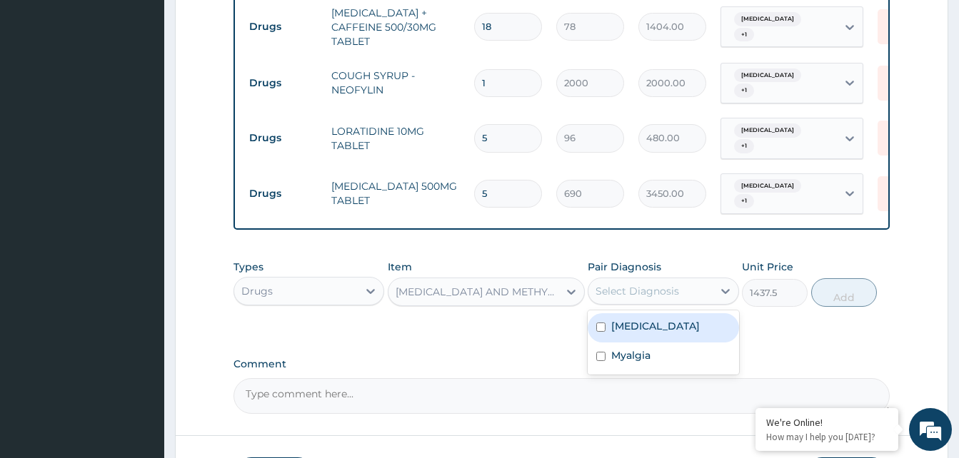
drag, startPoint x: 655, startPoint y: 303, endPoint x: 628, endPoint y: 348, distance: 52.2
click at [653, 311] on div "Chronic rhinitis Myalgia" at bounding box center [663, 343] width 151 height 64
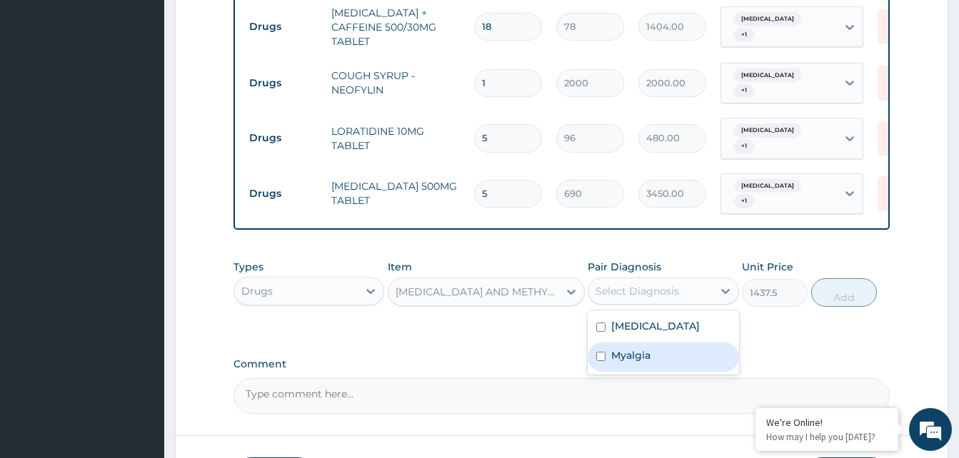
click at [642, 343] on div "Myalgia" at bounding box center [663, 357] width 151 height 29
checkbox input "true"
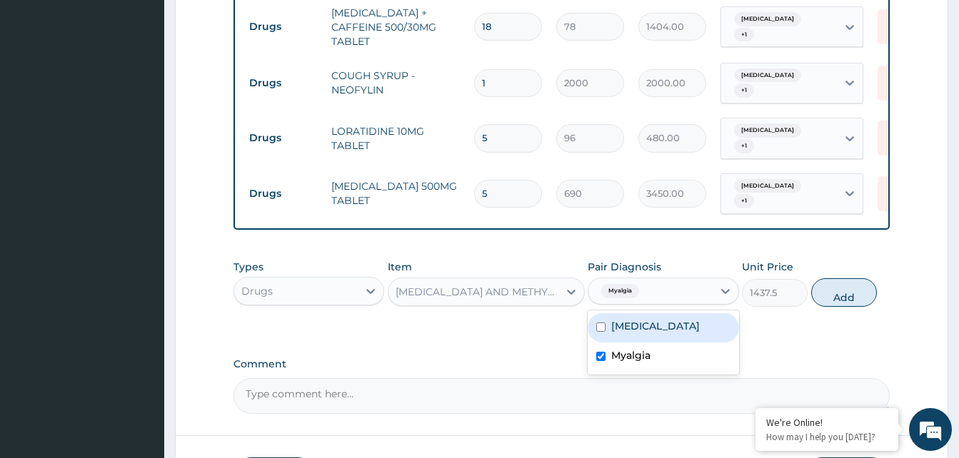
click at [656, 319] on label "Chronic rhinitis" at bounding box center [655, 326] width 89 height 14
checkbox input "true"
drag, startPoint x: 853, startPoint y: 286, endPoint x: 838, endPoint y: 284, distance: 15.1
click at [858, 285] on button "Add" at bounding box center [844, 292] width 66 height 29
type input "0"
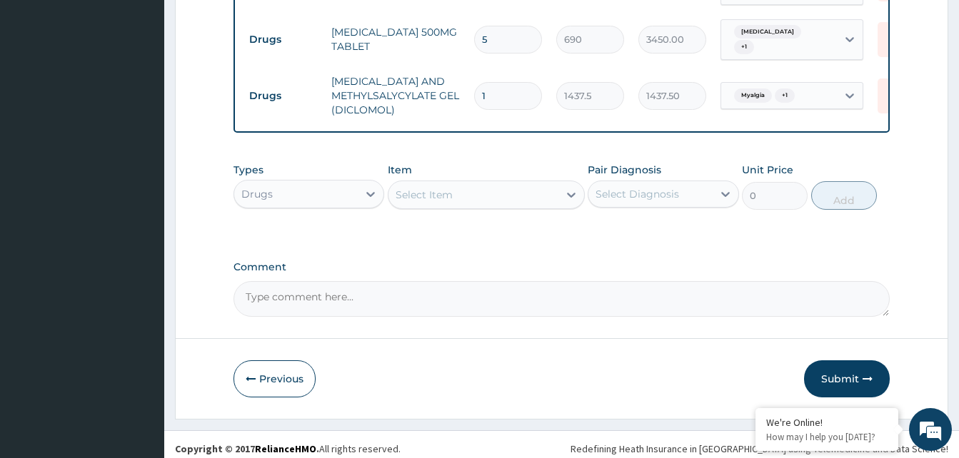
scroll to position [798, 0]
click at [849, 369] on button "Submit" at bounding box center [847, 377] width 86 height 37
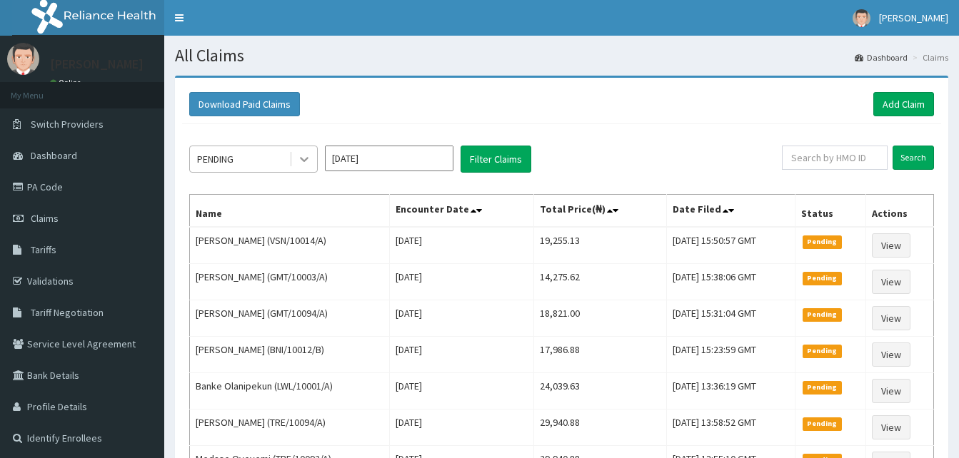
click at [298, 164] on icon at bounding box center [304, 159] width 14 height 14
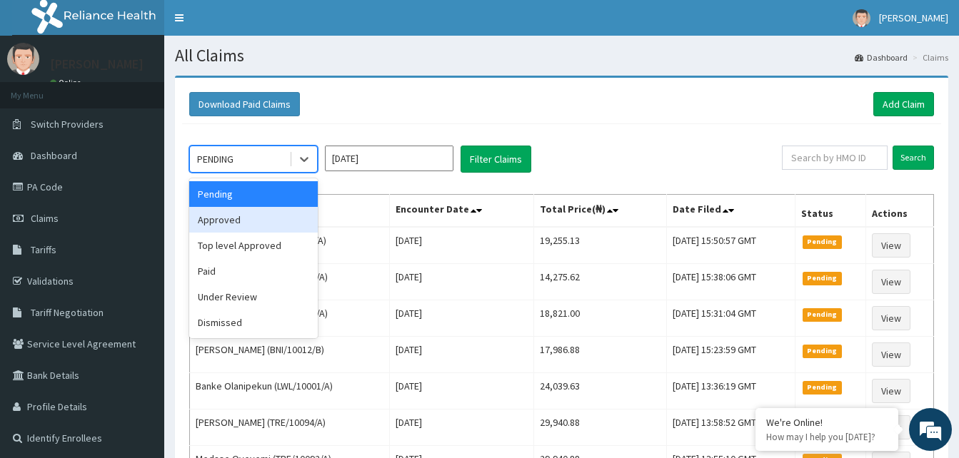
click at [246, 218] on div "Approved" at bounding box center [253, 220] width 129 height 26
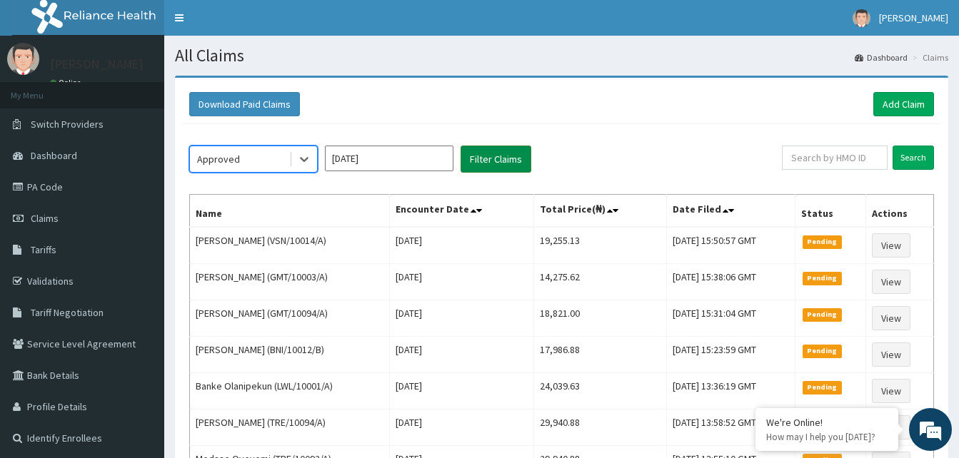
click at [489, 152] on button "Filter Claims" at bounding box center [496, 159] width 71 height 27
